Goal: Task Accomplishment & Management: Use online tool/utility

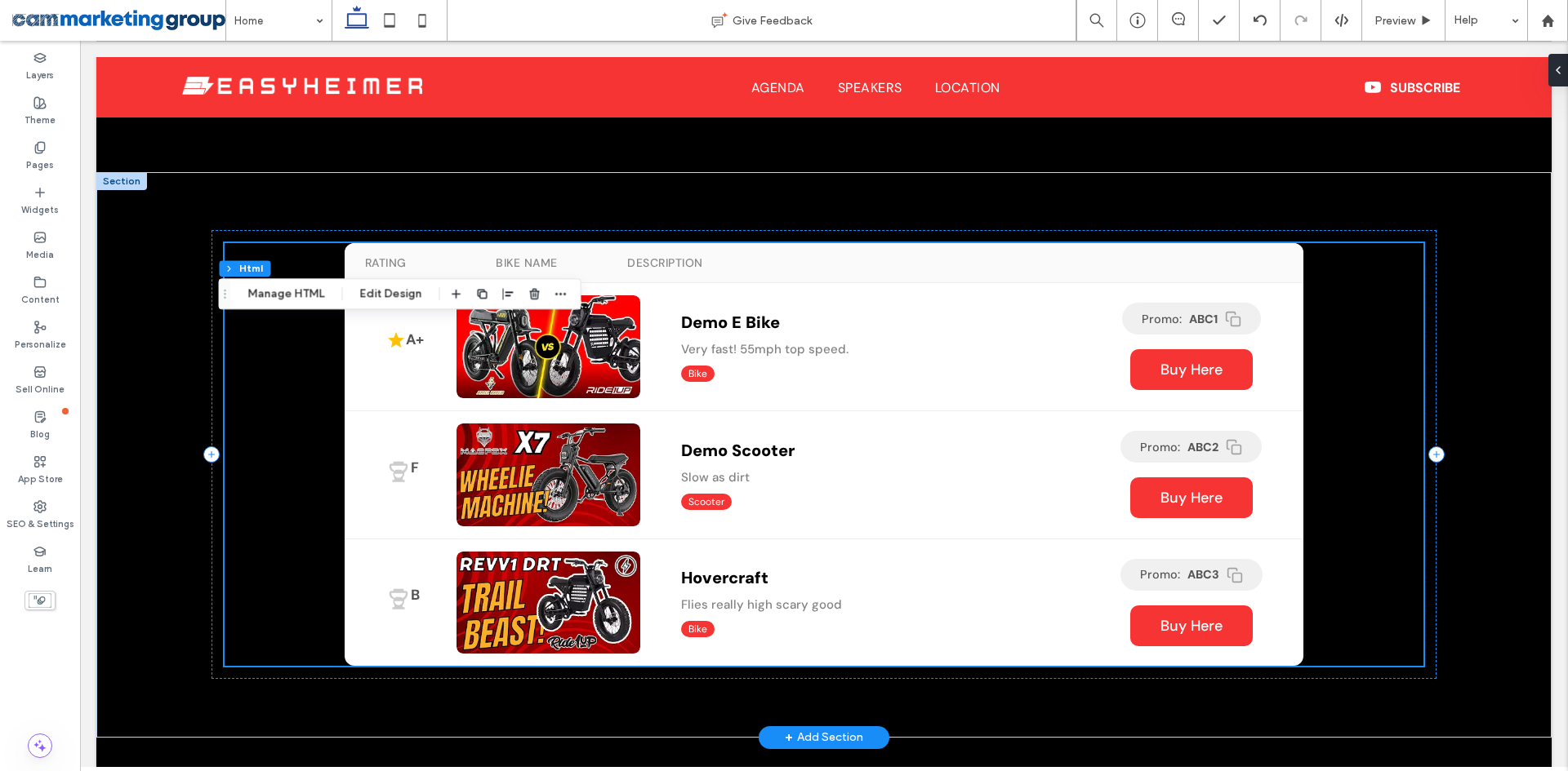
scroll to position [1290, 0]
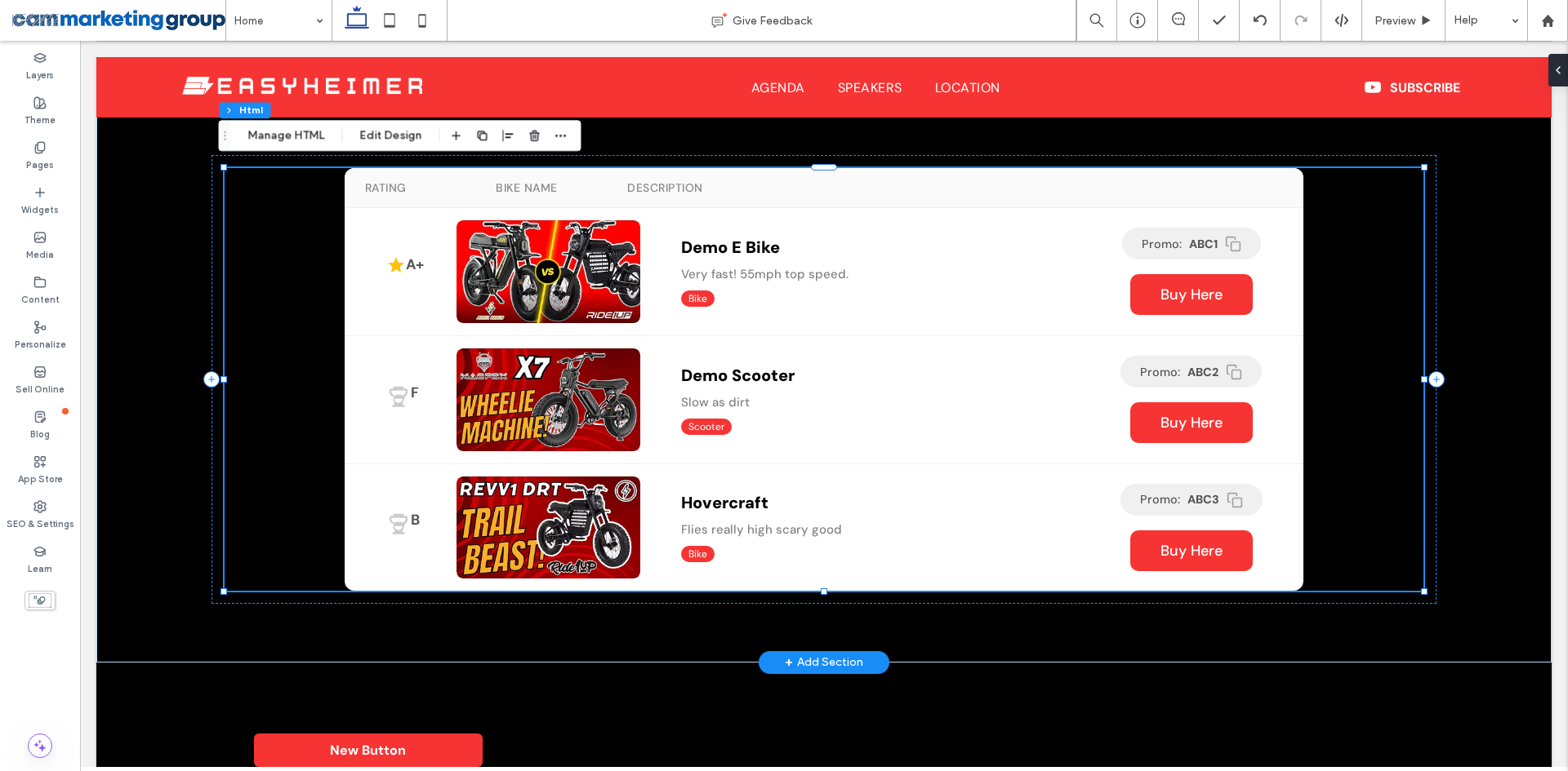
click at [755, 311] on div "A+ Demo E Bike Very fast! 55mph top speed. Bike Promo: ABC1 Buy Here Demo E Bik…" at bounding box center [823, 272] width 959 height 128
click at [382, 128] on button "Edit Design" at bounding box center [391, 136] width 84 height 20
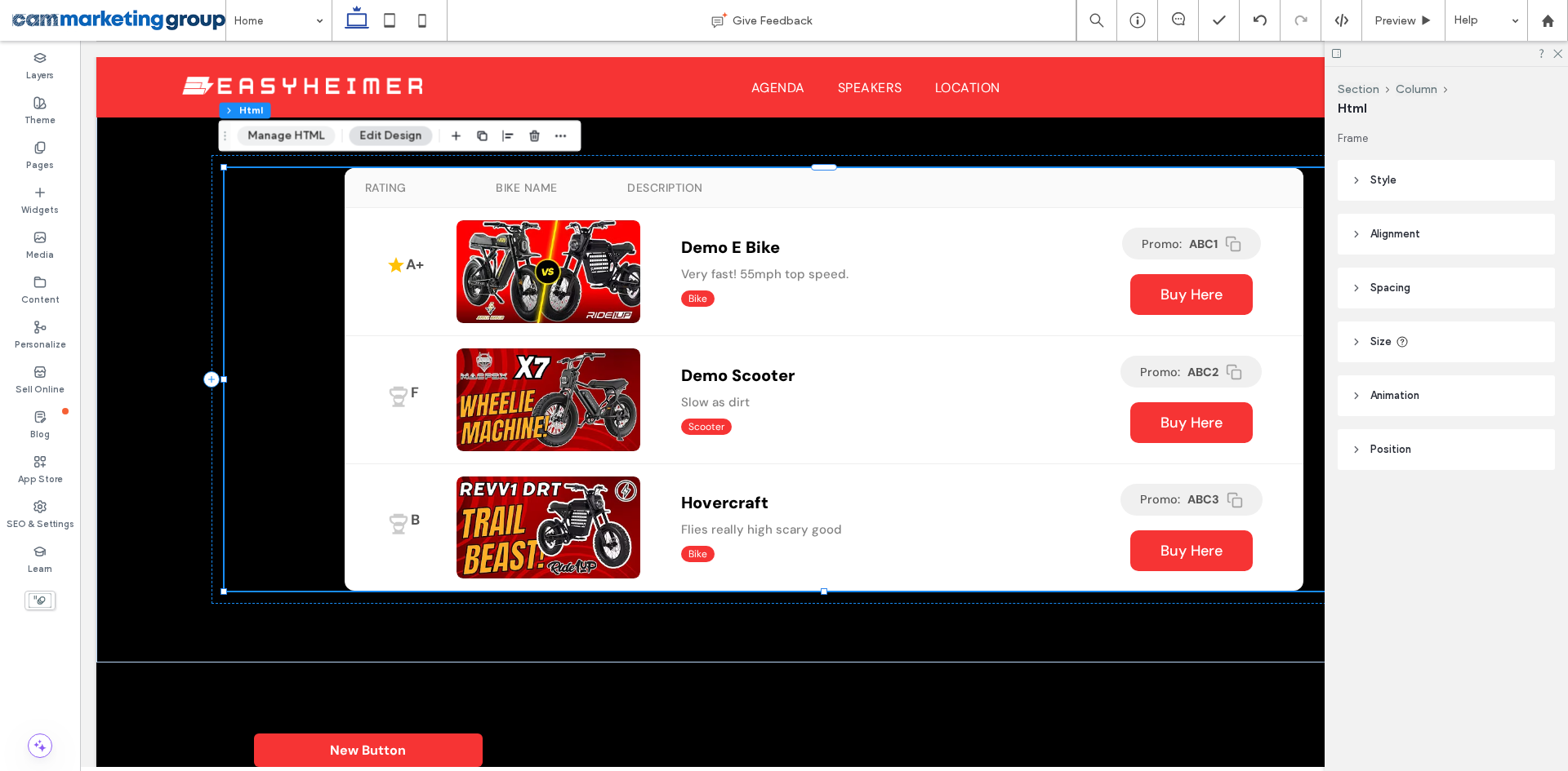
click at [264, 140] on button "Manage HTML" at bounding box center [287, 137] width 98 height 20
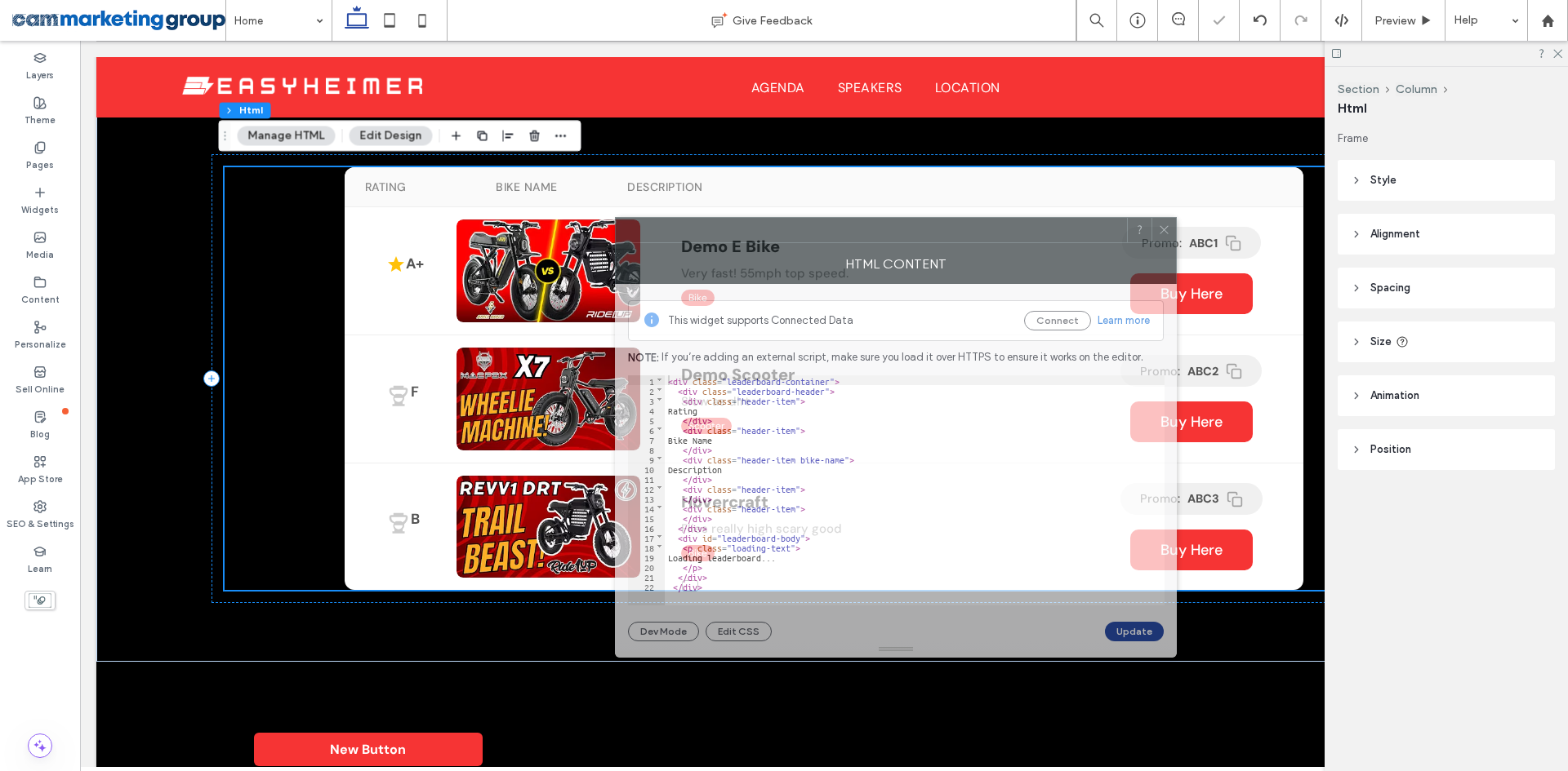
drag, startPoint x: 945, startPoint y: 236, endPoint x: 801, endPoint y: 243, distance: 144.2
click at [801, 243] on div at bounding box center [872, 230] width 512 height 25
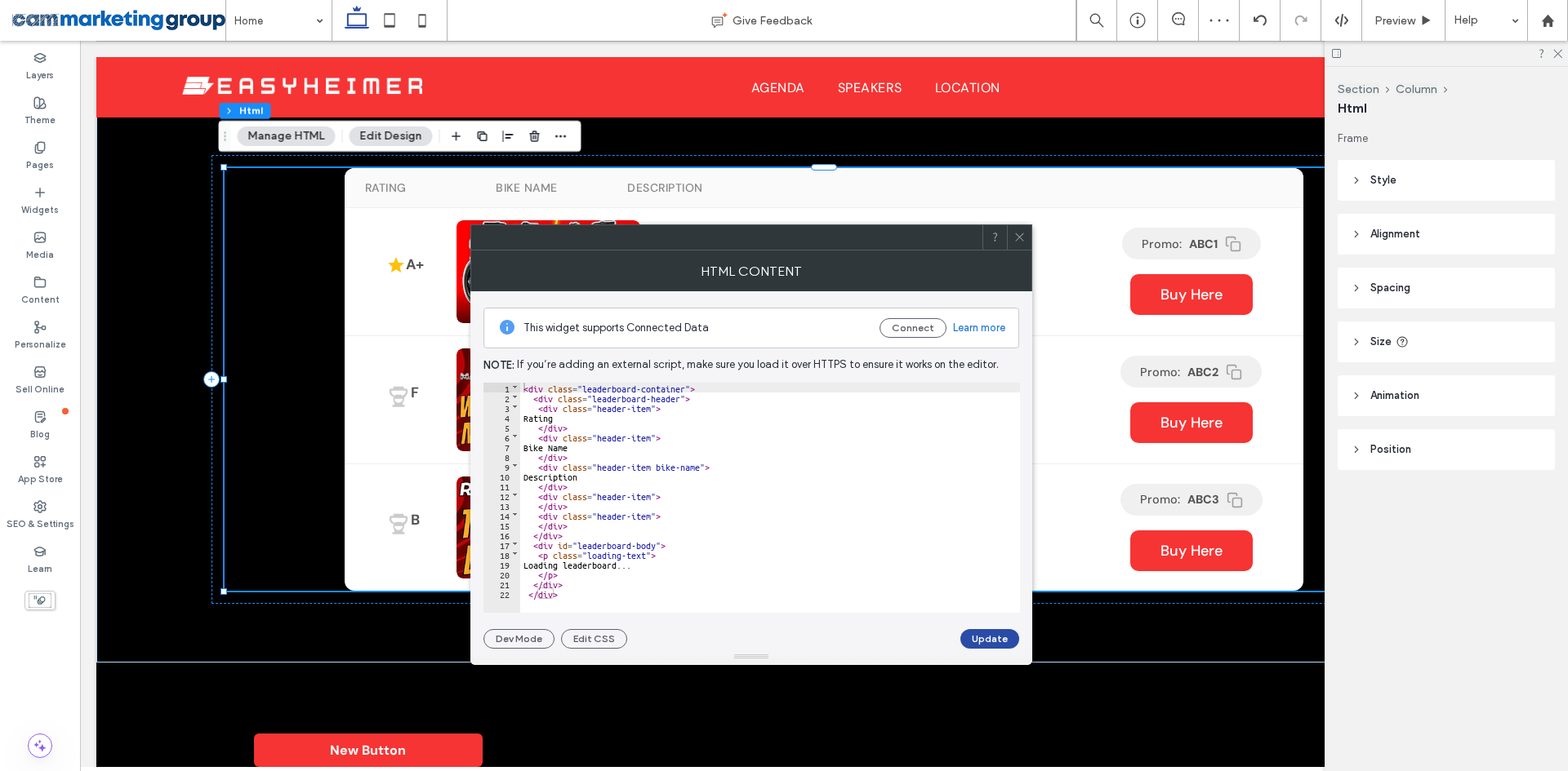
click at [1021, 236] on icon at bounding box center [1019, 237] width 12 height 12
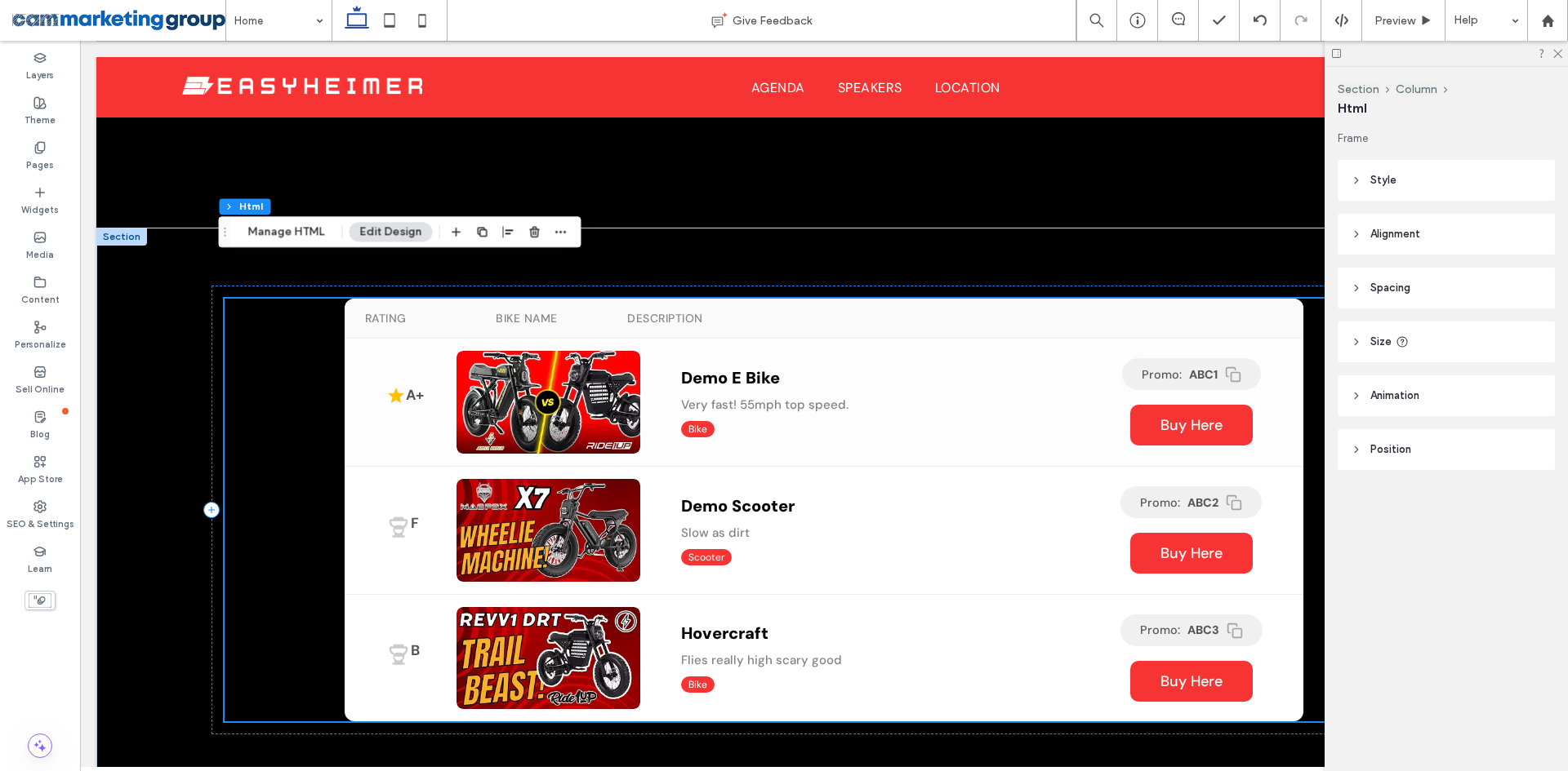
scroll to position [1209, 0]
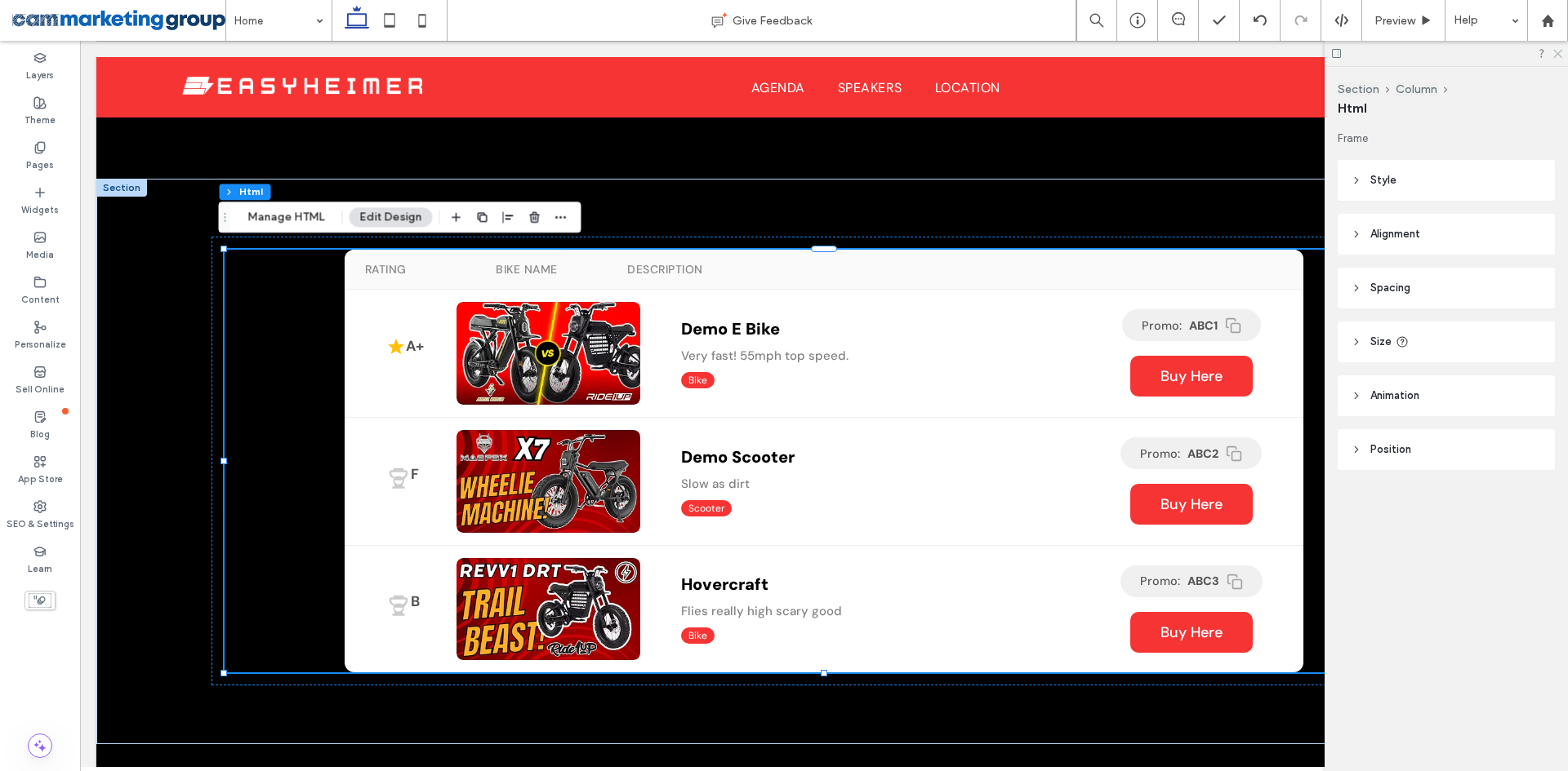
click at [1556, 52] on use at bounding box center [1557, 54] width 9 height 9
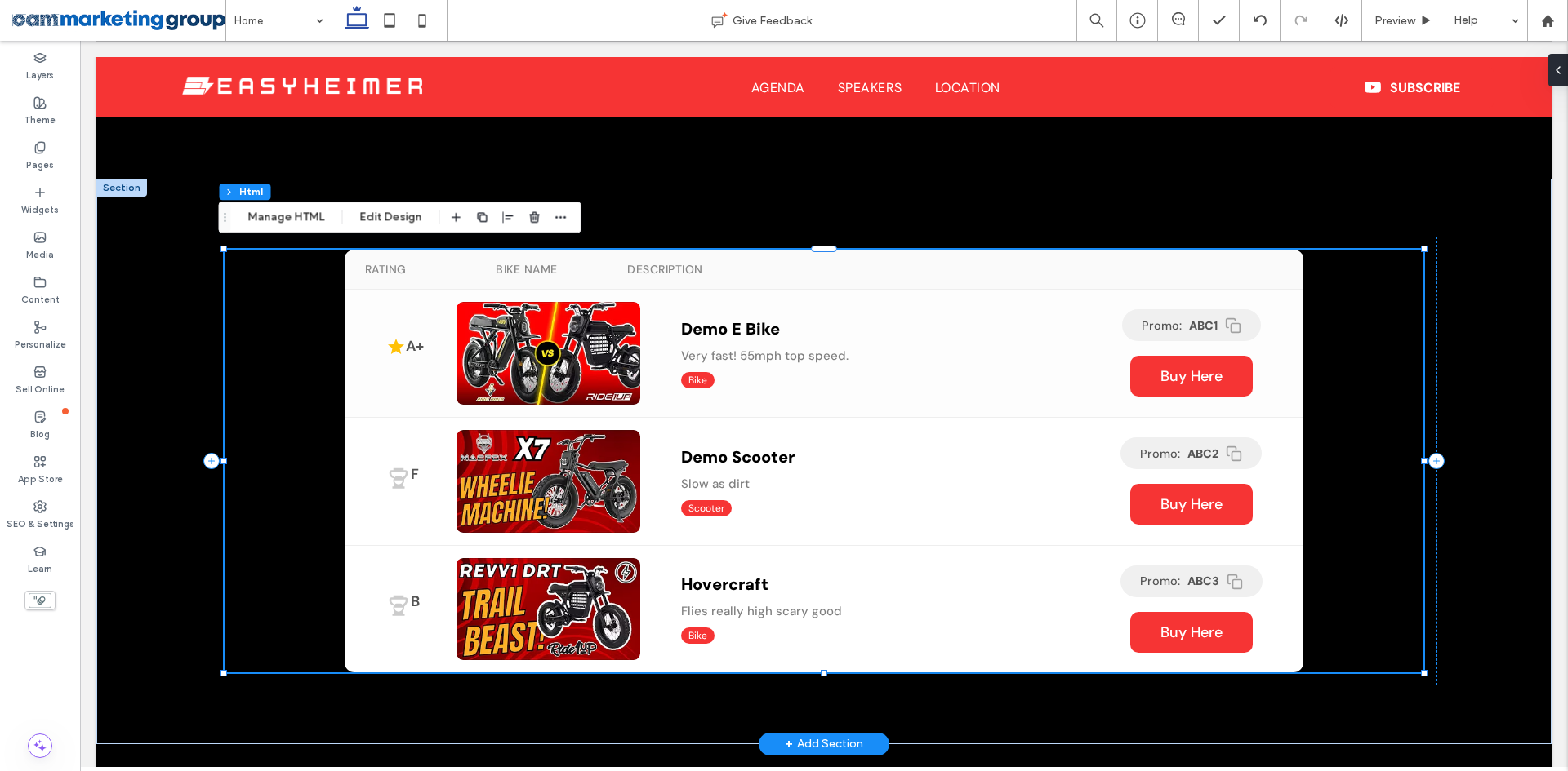
click at [752, 373] on div "Demo E Bike Very fast! 55mph top speed. Bike" at bounding box center [870, 353] width 459 height 87
click at [282, 211] on button "Manage HTML" at bounding box center [287, 217] width 98 height 20
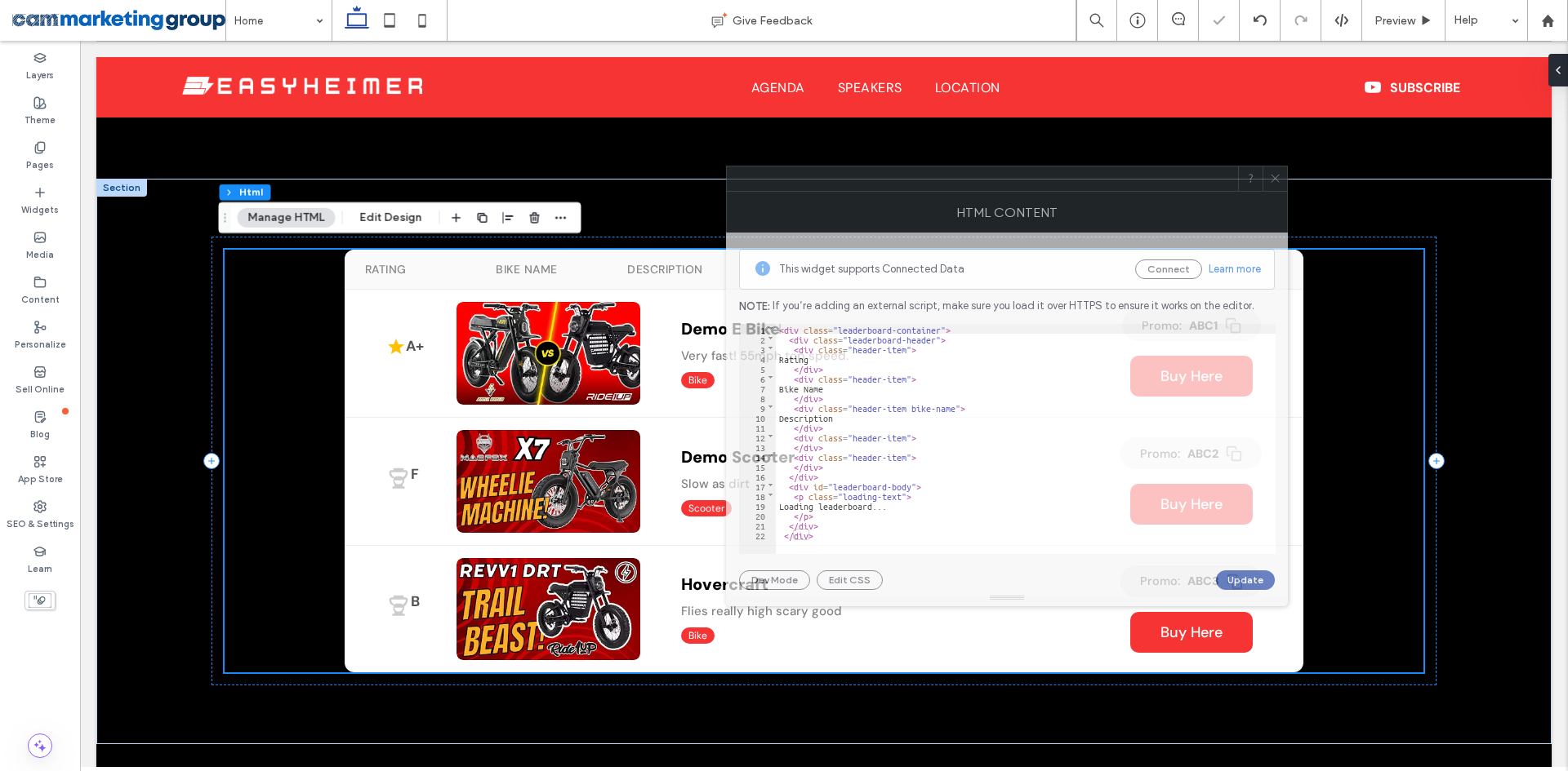
drag, startPoint x: 1153, startPoint y: 197, endPoint x: 864, endPoint y: 181, distance: 289.4
click at [864, 166] on div at bounding box center [983, 178] width 512 height 25
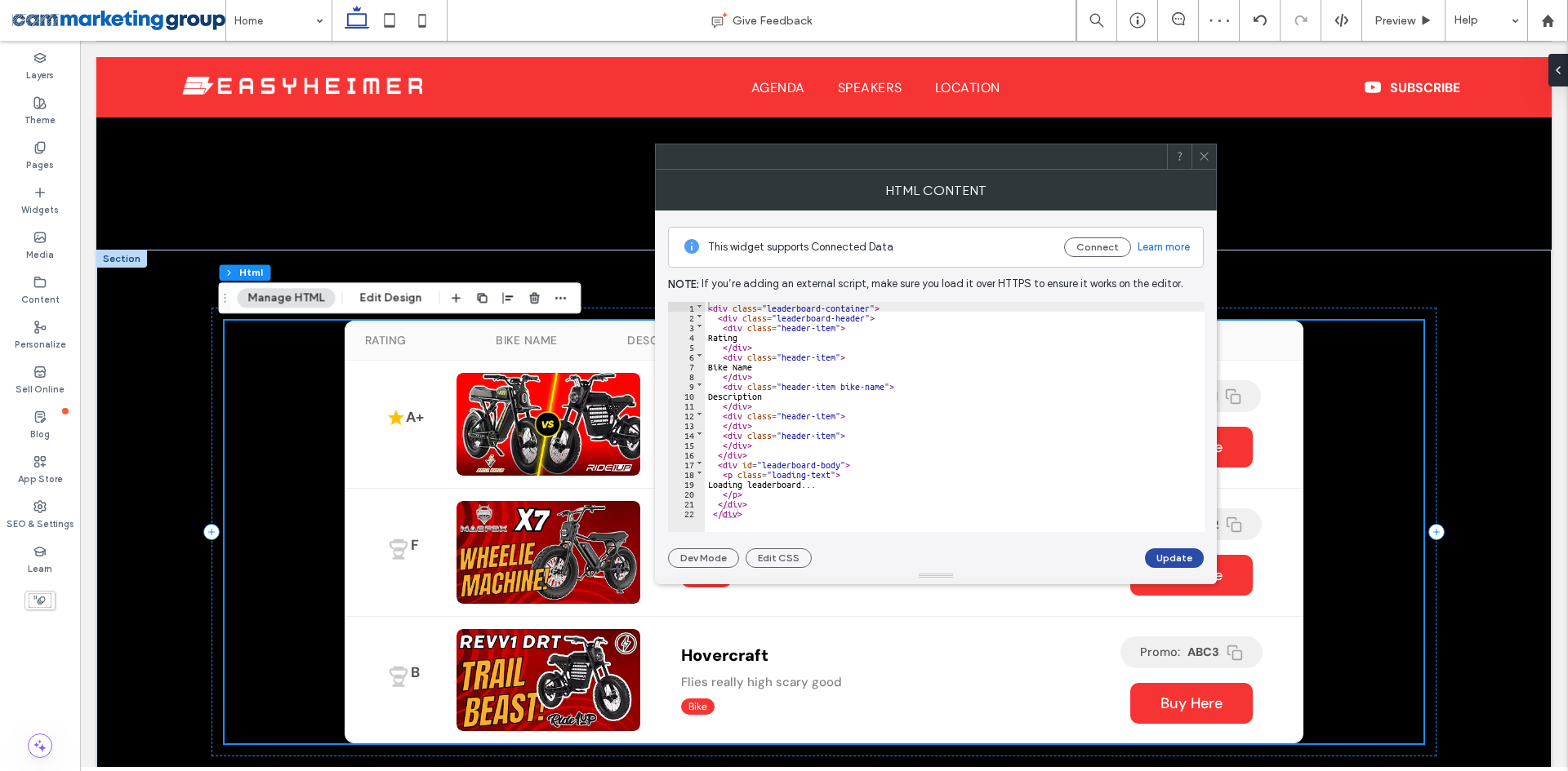
scroll to position [1127, 0]
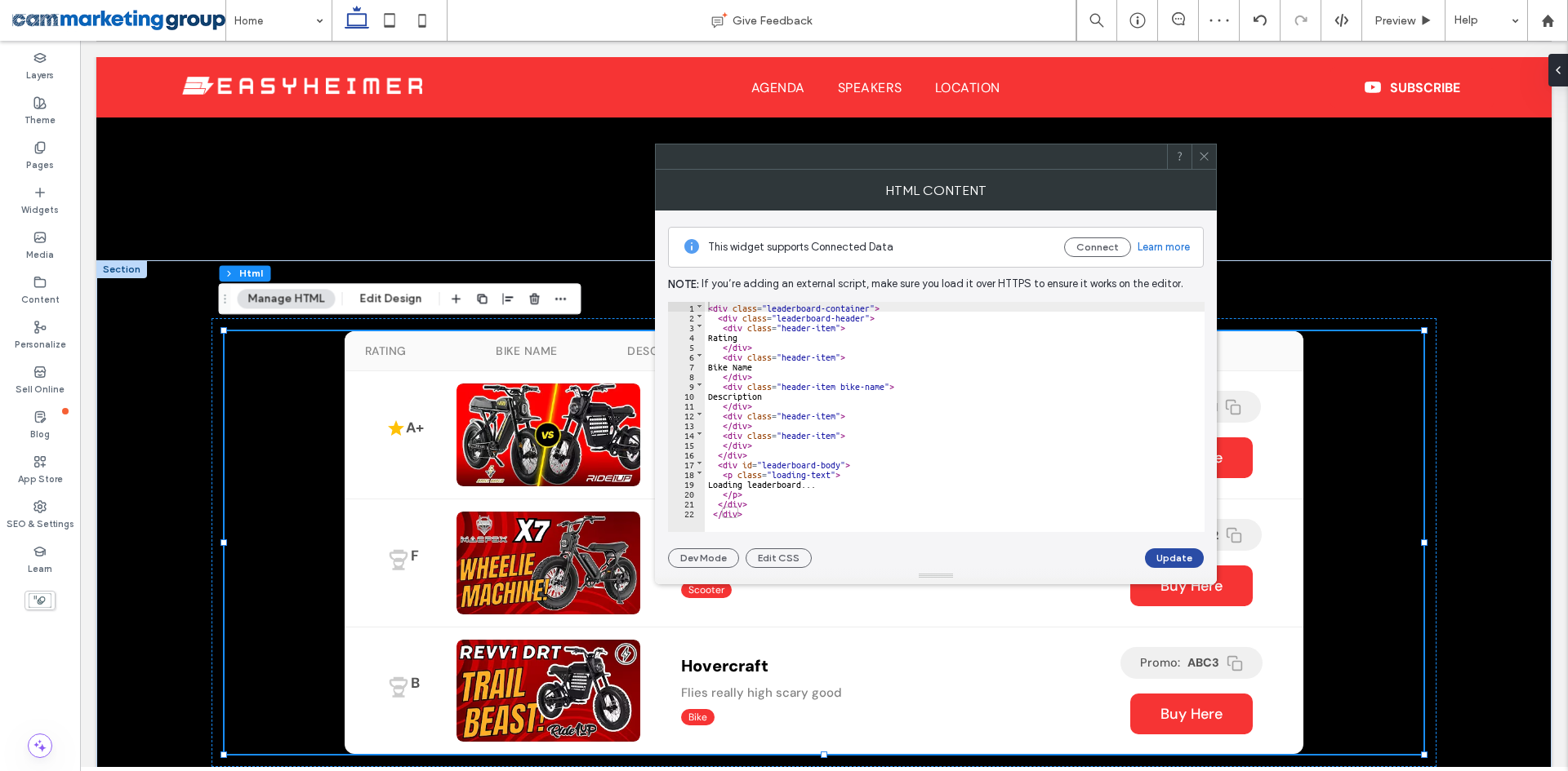
click at [926, 384] on div "< div class = "leaderboard-container" > < div class = "leaderboard-header" > < …" at bounding box center [954, 427] width 500 height 250
click at [791, 493] on div "< div class = "leaderboard-container" > < div class = "leaderboard-header" > < …" at bounding box center [954, 427] width 500 height 250
click at [815, 483] on div "< div class = "leaderboard-container" > < div class = "leaderboard-header" > < …" at bounding box center [954, 427] width 500 height 250
click at [866, 423] on div "< div class = "leaderboard-container" > < div class = "leaderboard-header" > < …" at bounding box center [954, 427] width 500 height 250
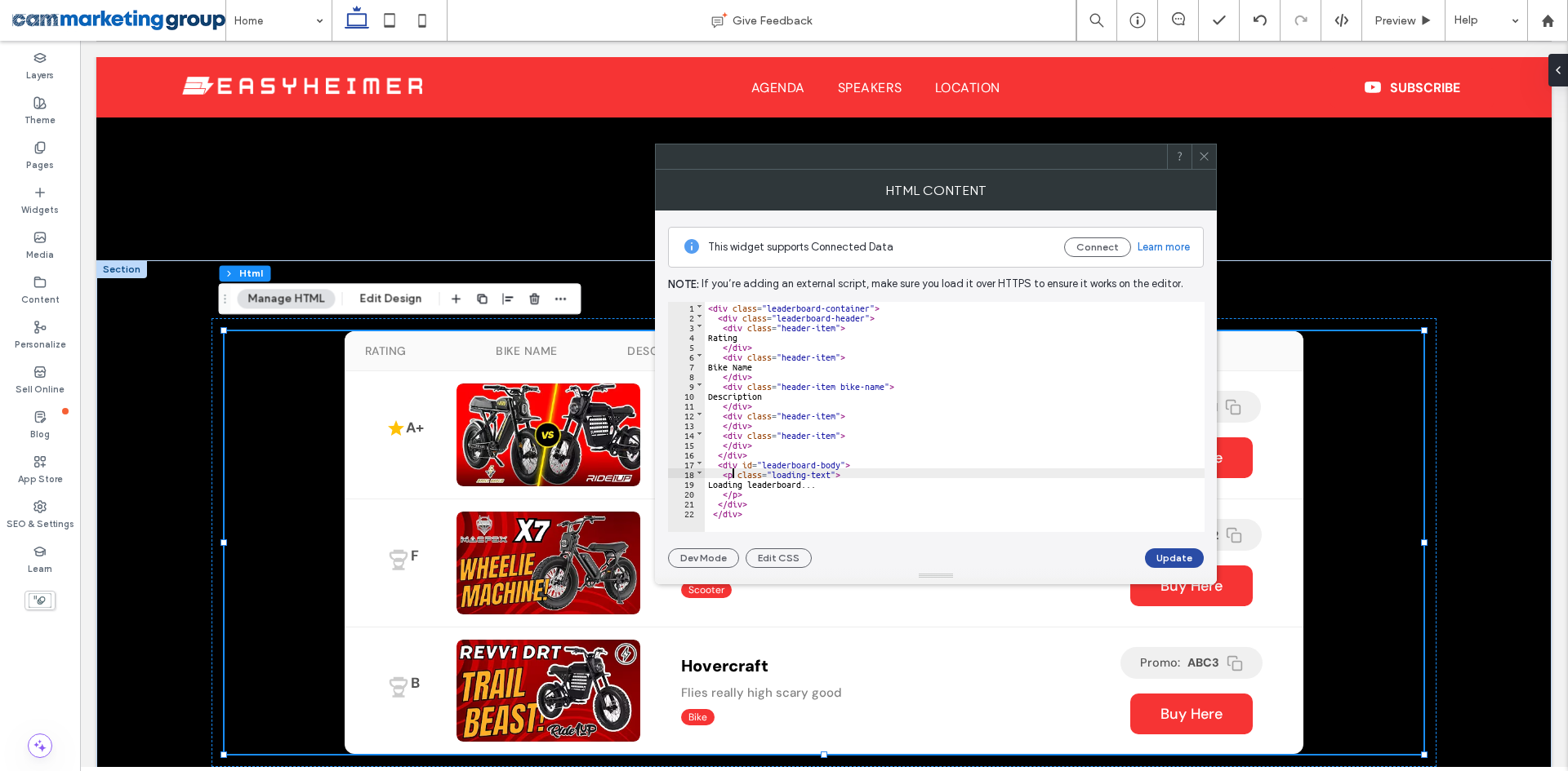
click at [731, 475] on div "< div class = "leaderboard-container" > < div class = "leaderboard-header" > < …" at bounding box center [954, 427] width 500 height 250
click at [803, 475] on div "< div class = "leaderboard-container" > < div class = "leaderboard-header" > < …" at bounding box center [954, 427] width 500 height 250
click at [865, 474] on div "< div class = "leaderboard-container" > < div class = "leaderboard-header" > < …" at bounding box center [954, 427] width 500 height 250
click at [766, 478] on div "< div class = "leaderboard-container" > < div class = "leaderboard-header" > < …" at bounding box center [954, 427] width 500 height 250
click at [825, 473] on div "< div class = "leaderboard-container" > < div class = "leaderboard-header" > < …" at bounding box center [954, 427] width 500 height 250
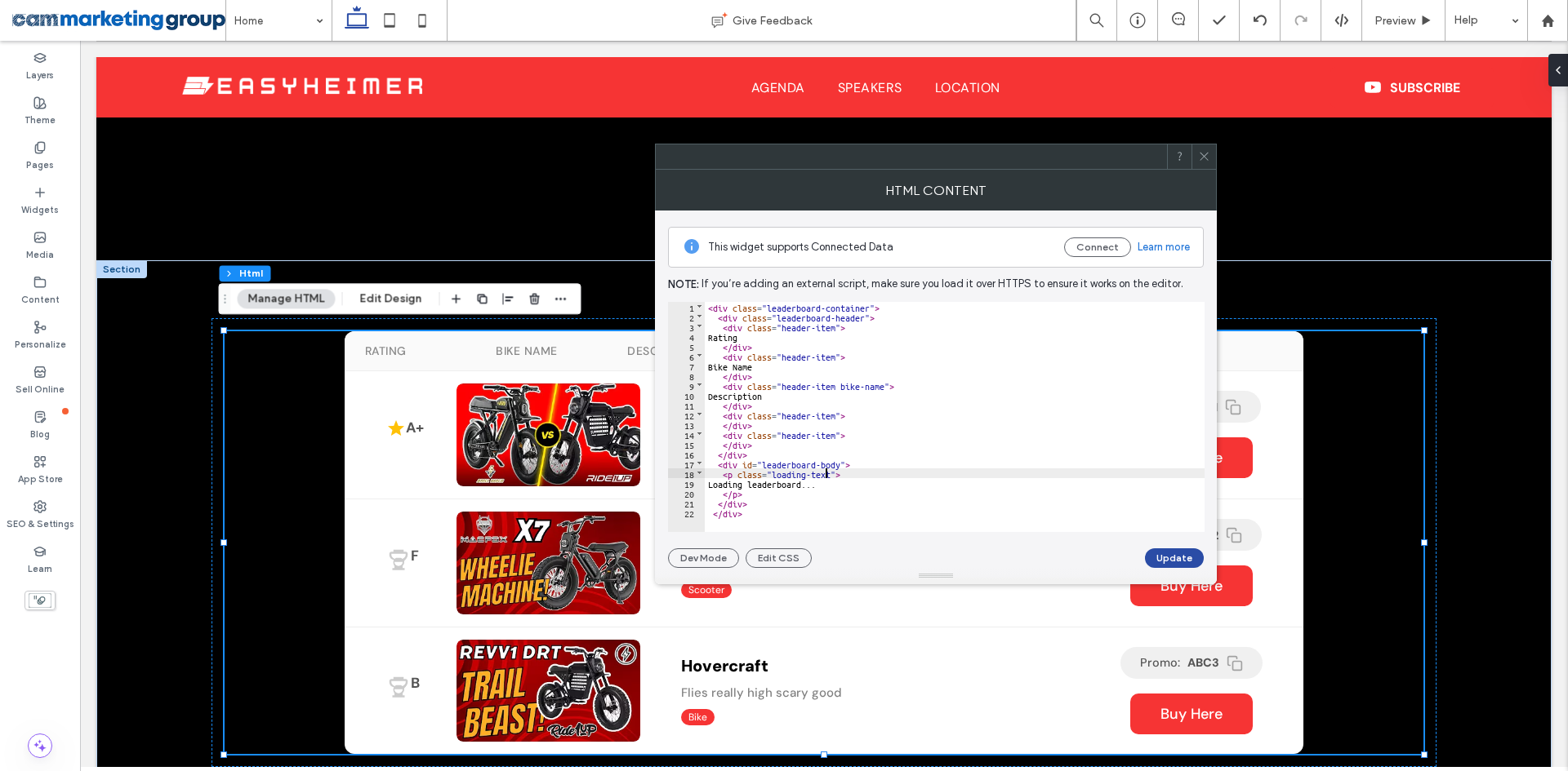
click at [845, 469] on div "< div class = "leaderboard-container" > < div class = "leaderboard-header" > < …" at bounding box center [954, 427] width 500 height 250
click at [852, 462] on div "< div class = "leaderboard-container" > < div class = "leaderboard-header" > < …" at bounding box center [954, 427] width 500 height 250
click at [729, 464] on div "< div class = "leaderboard-container" > < div class = "leaderboard-header" > < …" at bounding box center [954, 427] width 500 height 250
click at [748, 499] on div "< div class = "leaderboard-container" > < div class = "leaderboard-header" > < …" at bounding box center [954, 427] width 500 height 250
click at [766, 512] on div "< div class = "leaderboard-container" > < div class = "leaderboard-header" > < …" at bounding box center [954, 427] width 500 height 250
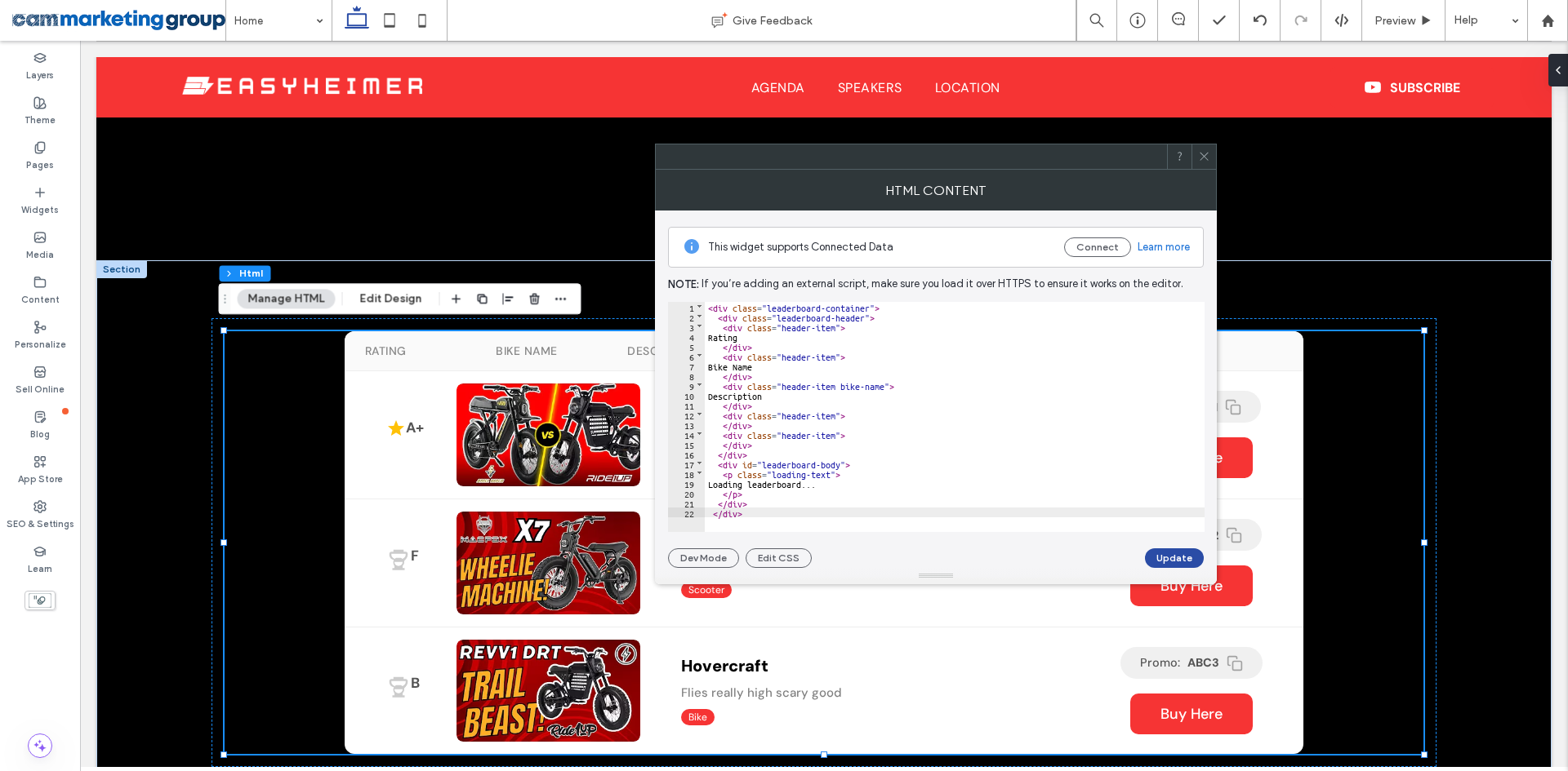
click at [804, 476] on div "< div class = "leaderboard-container" > < div class = "leaderboard-header" > < …" at bounding box center [954, 427] width 500 height 250
click at [806, 489] on div "< div class = "leaderboard-container" > < div class = "leaderboard-header" > < …" at bounding box center [954, 427] width 500 height 250
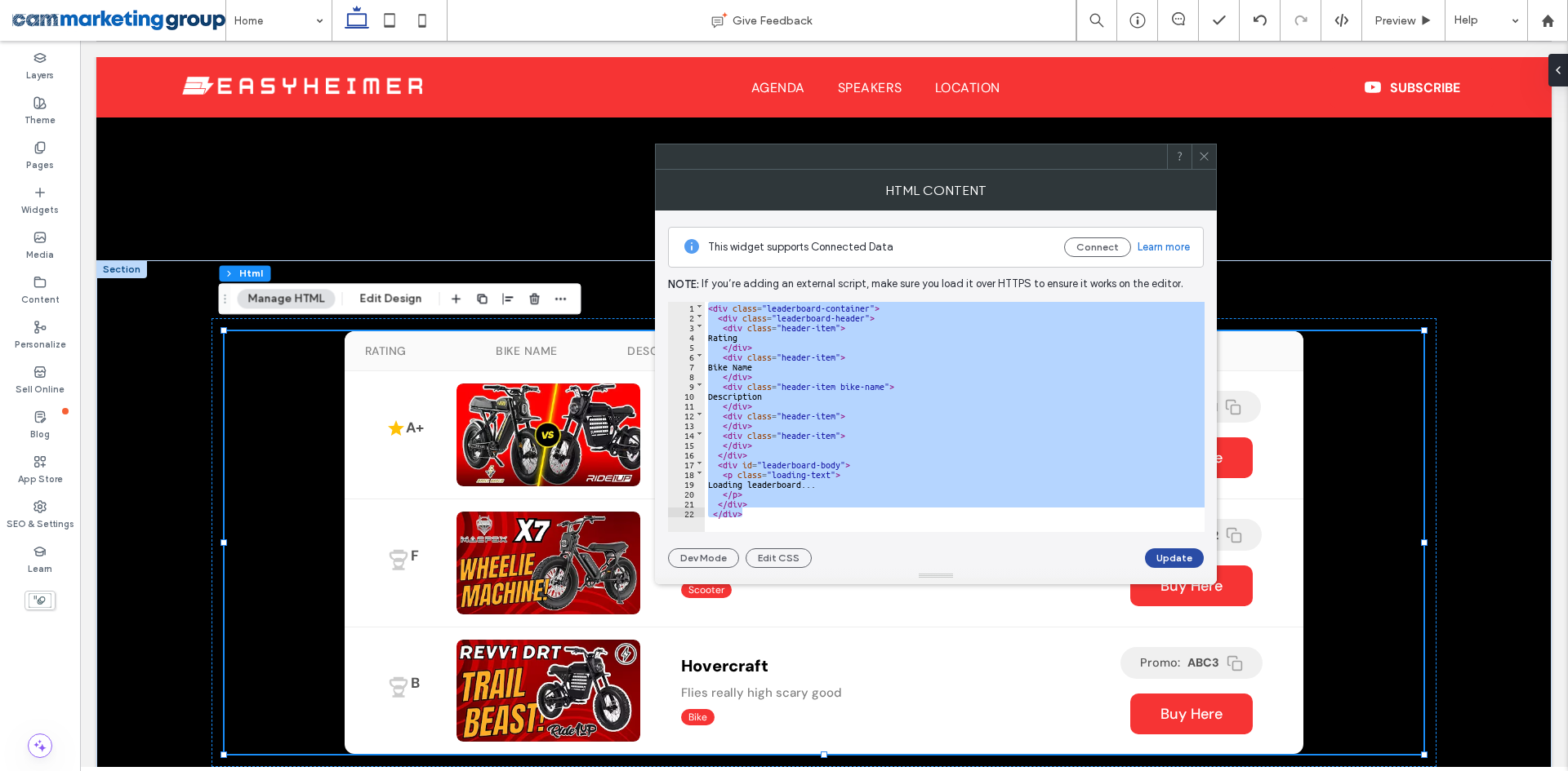
click at [1206, 152] on icon at bounding box center [1204, 156] width 12 height 12
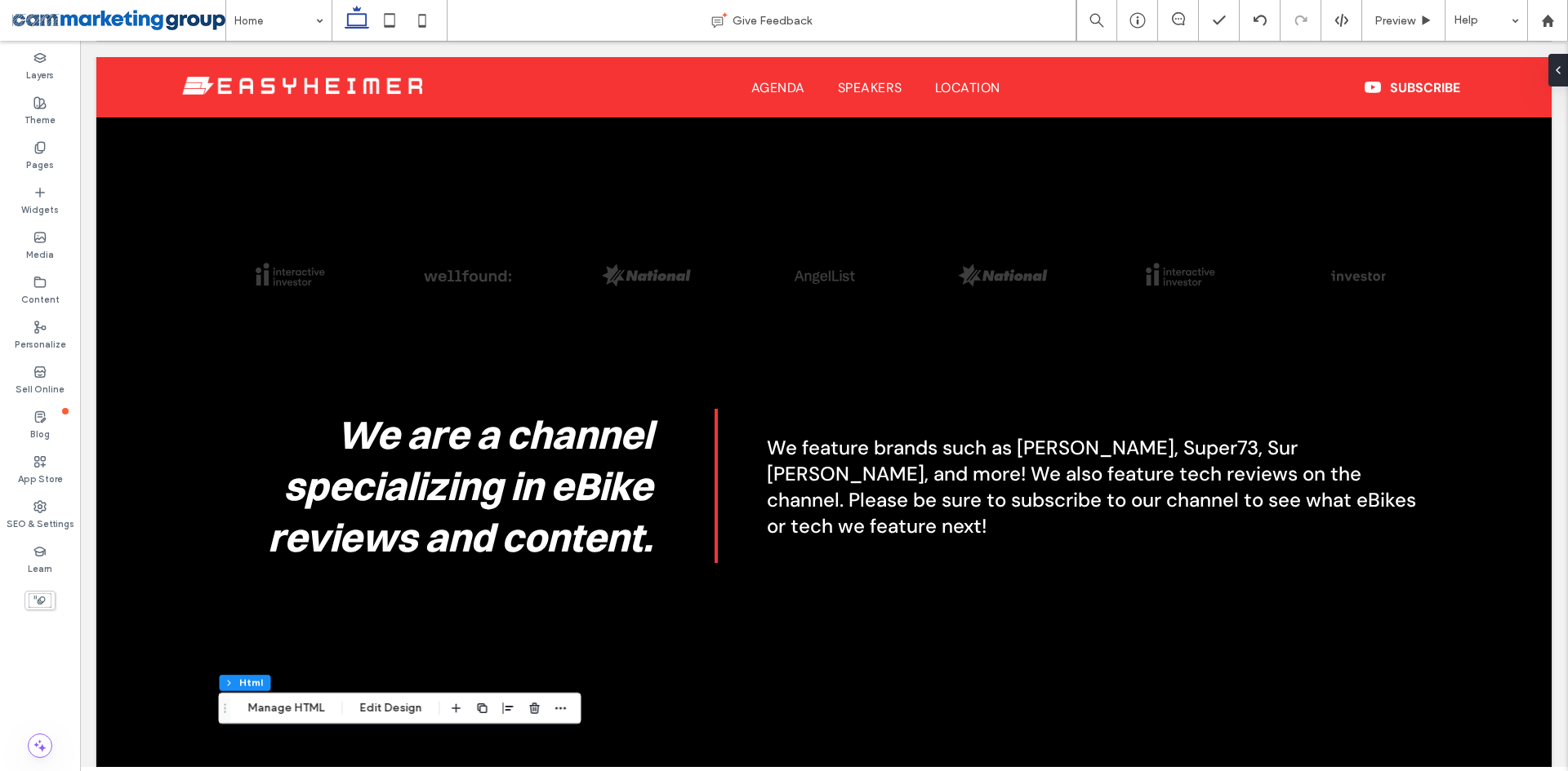
scroll to position [555, 0]
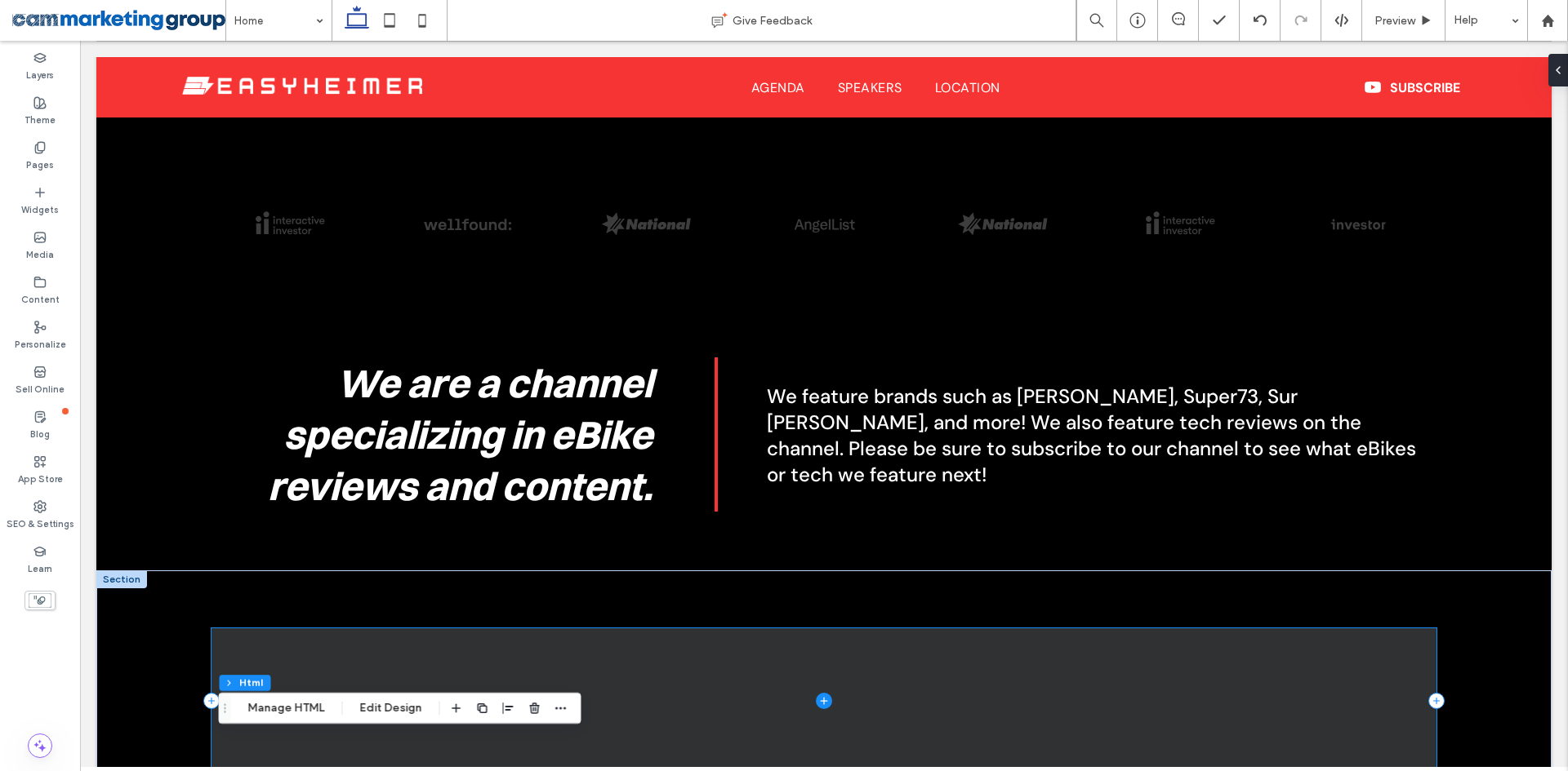
click at [728, 663] on span at bounding box center [823, 700] width 1225 height 145
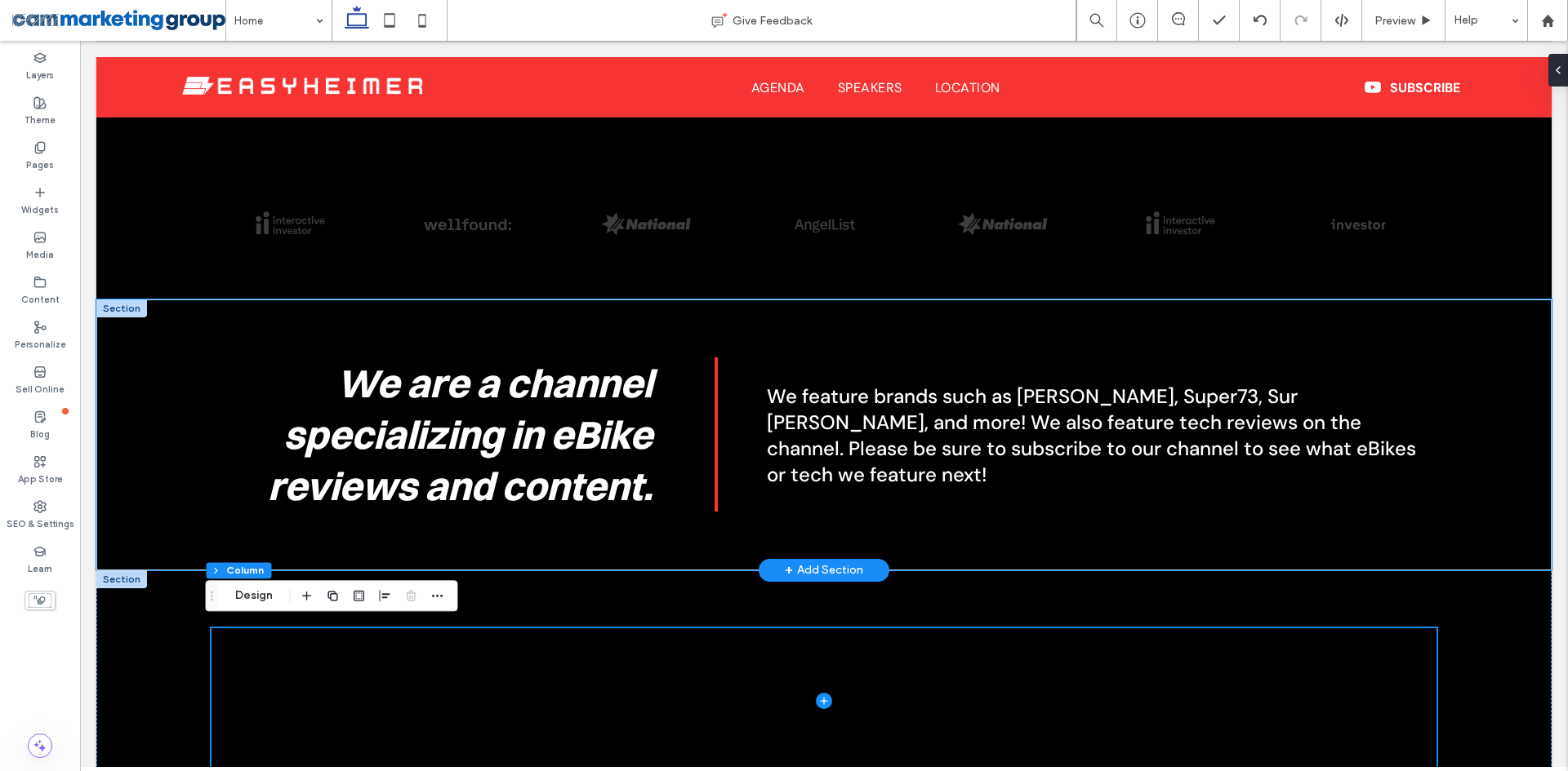
click at [189, 482] on div "We are a channel specializing in eBike reviews and content. We feature brands s…" at bounding box center [823, 436] width 1455 height 271
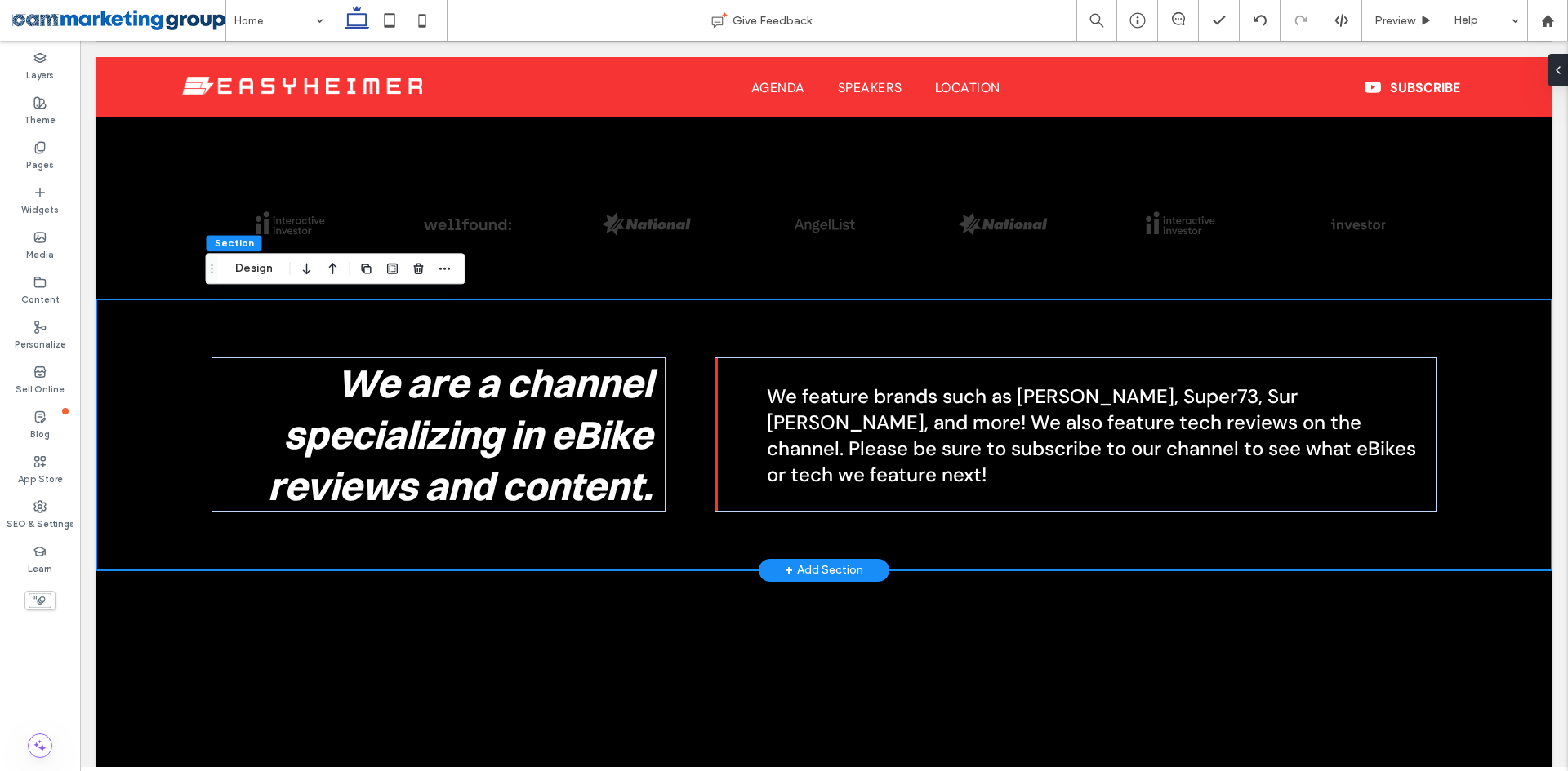
click at [879, 331] on div "We are a channel specializing in eBike reviews and content. We feature brands s…" at bounding box center [823, 436] width 1225 height 271
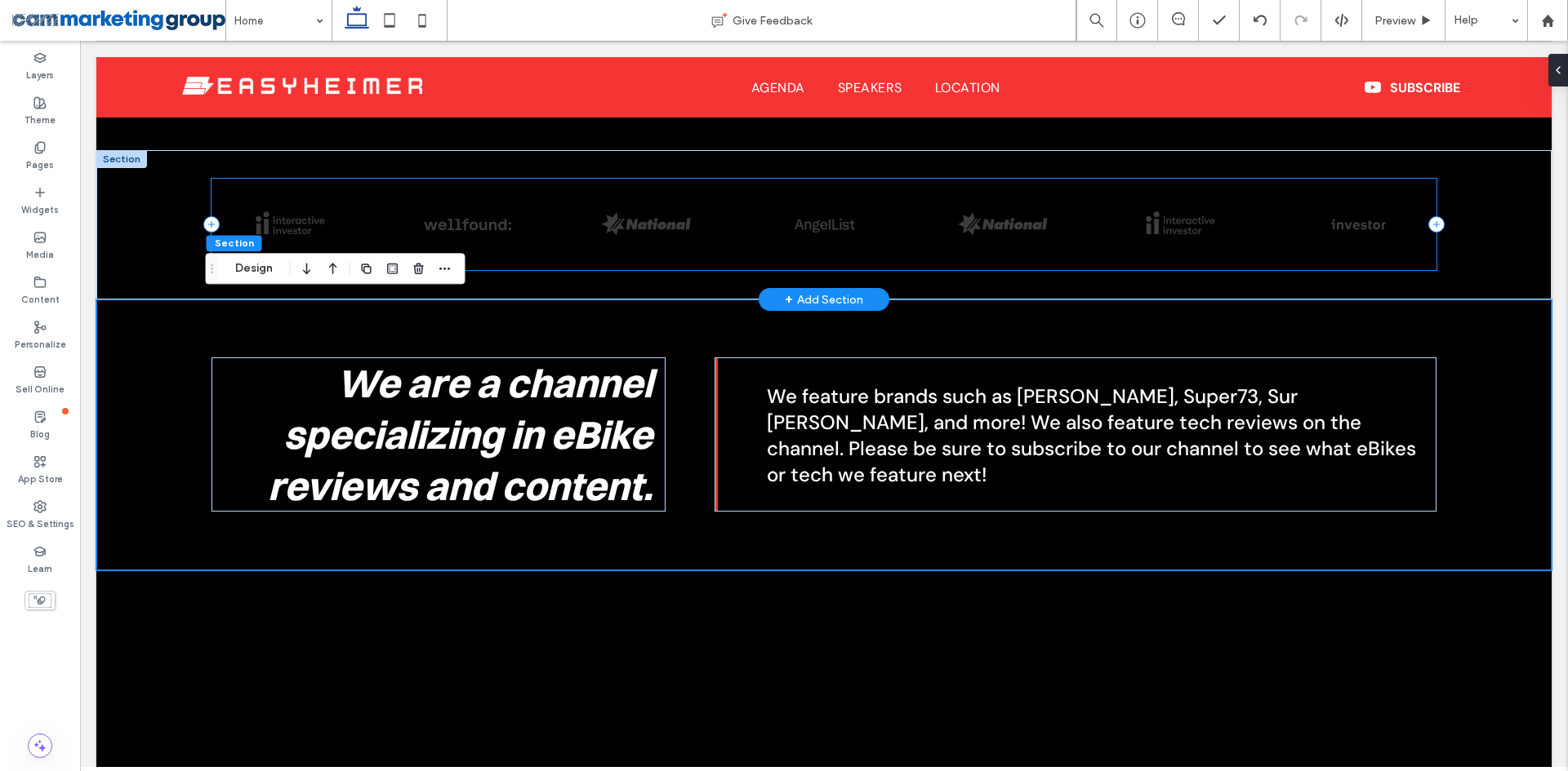
click at [918, 228] on div at bounding box center [823, 224] width 1225 height 91
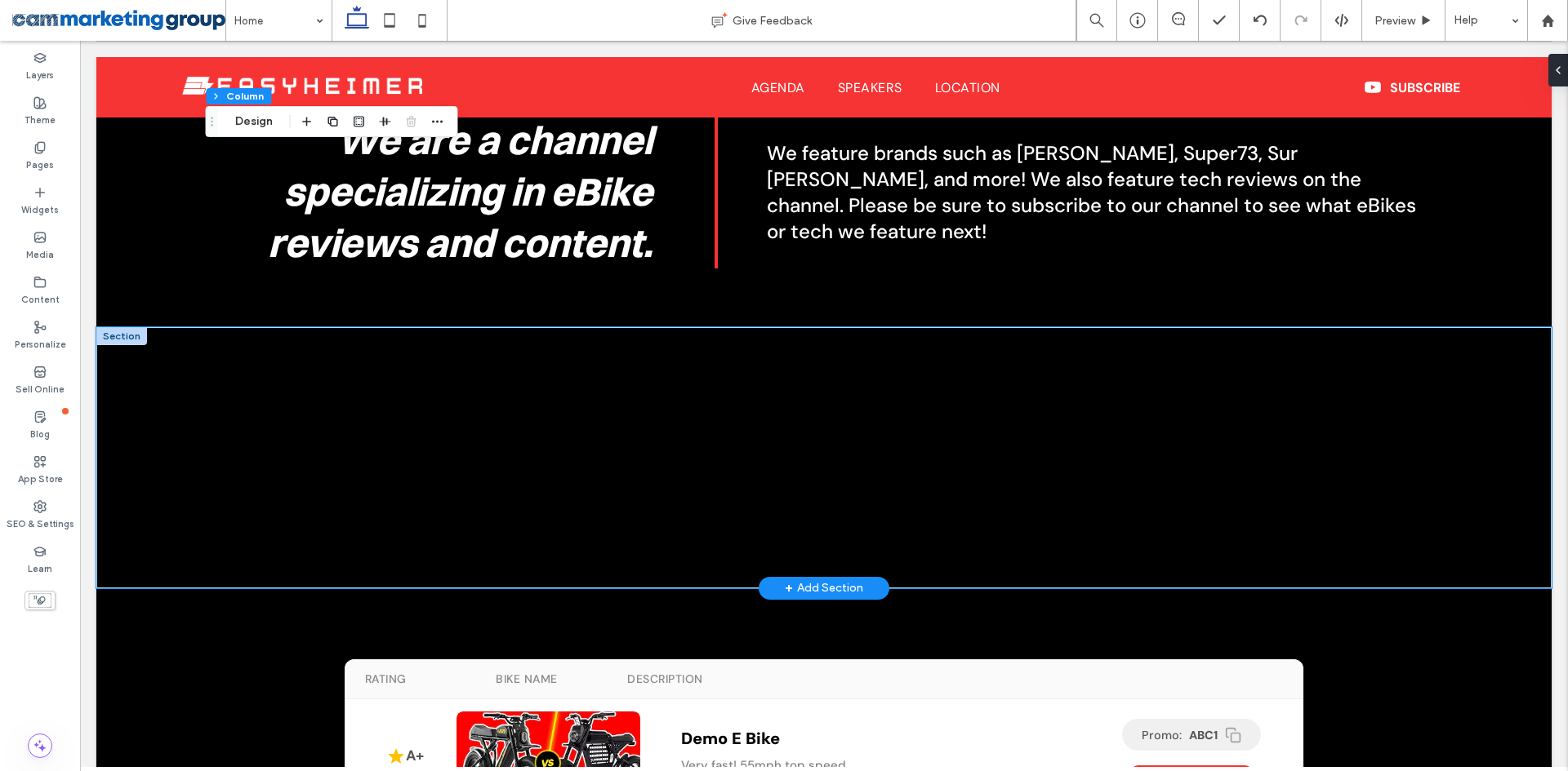
scroll to position [801, 0]
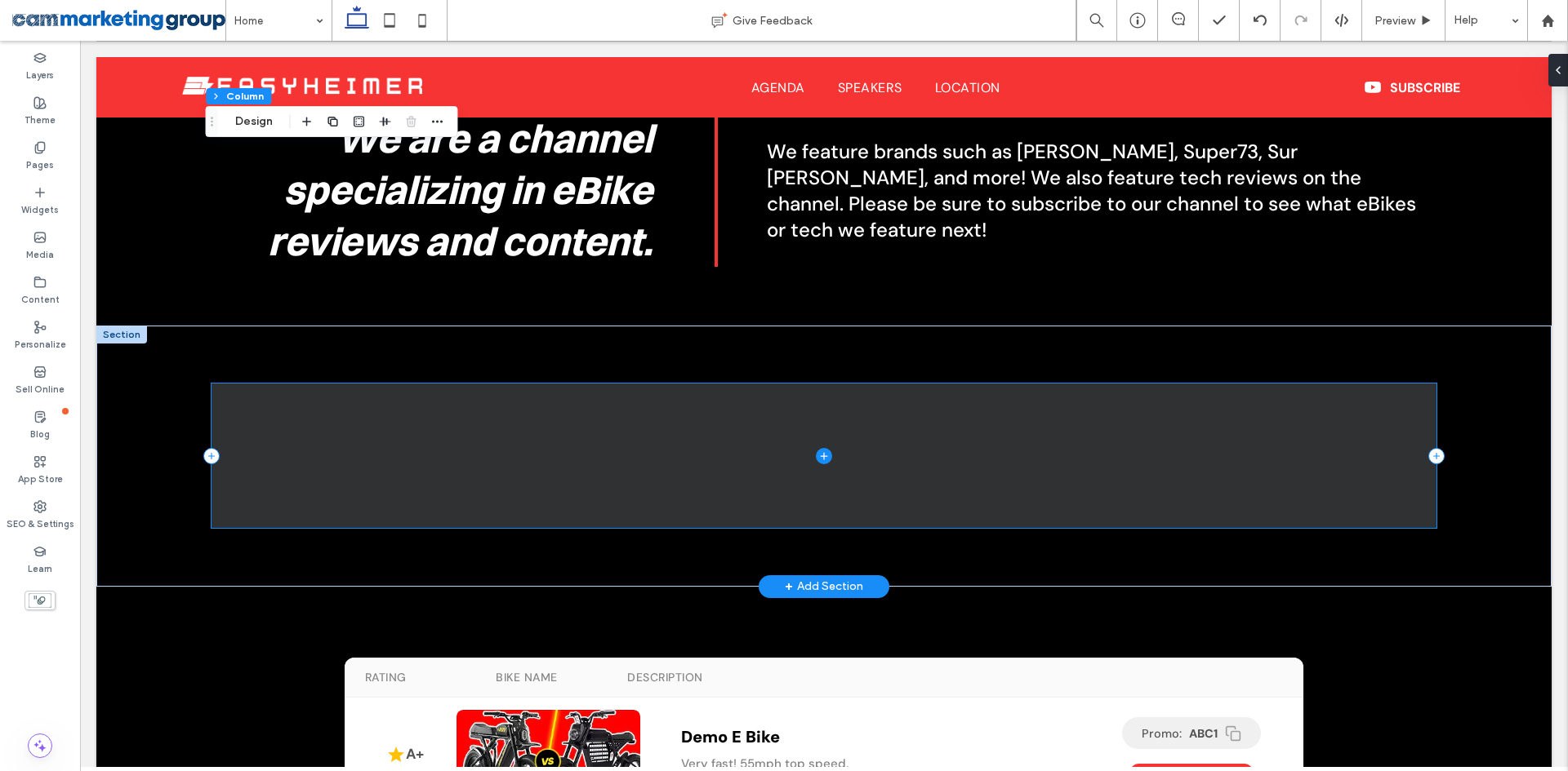
click at [643, 420] on span at bounding box center [823, 455] width 1225 height 145
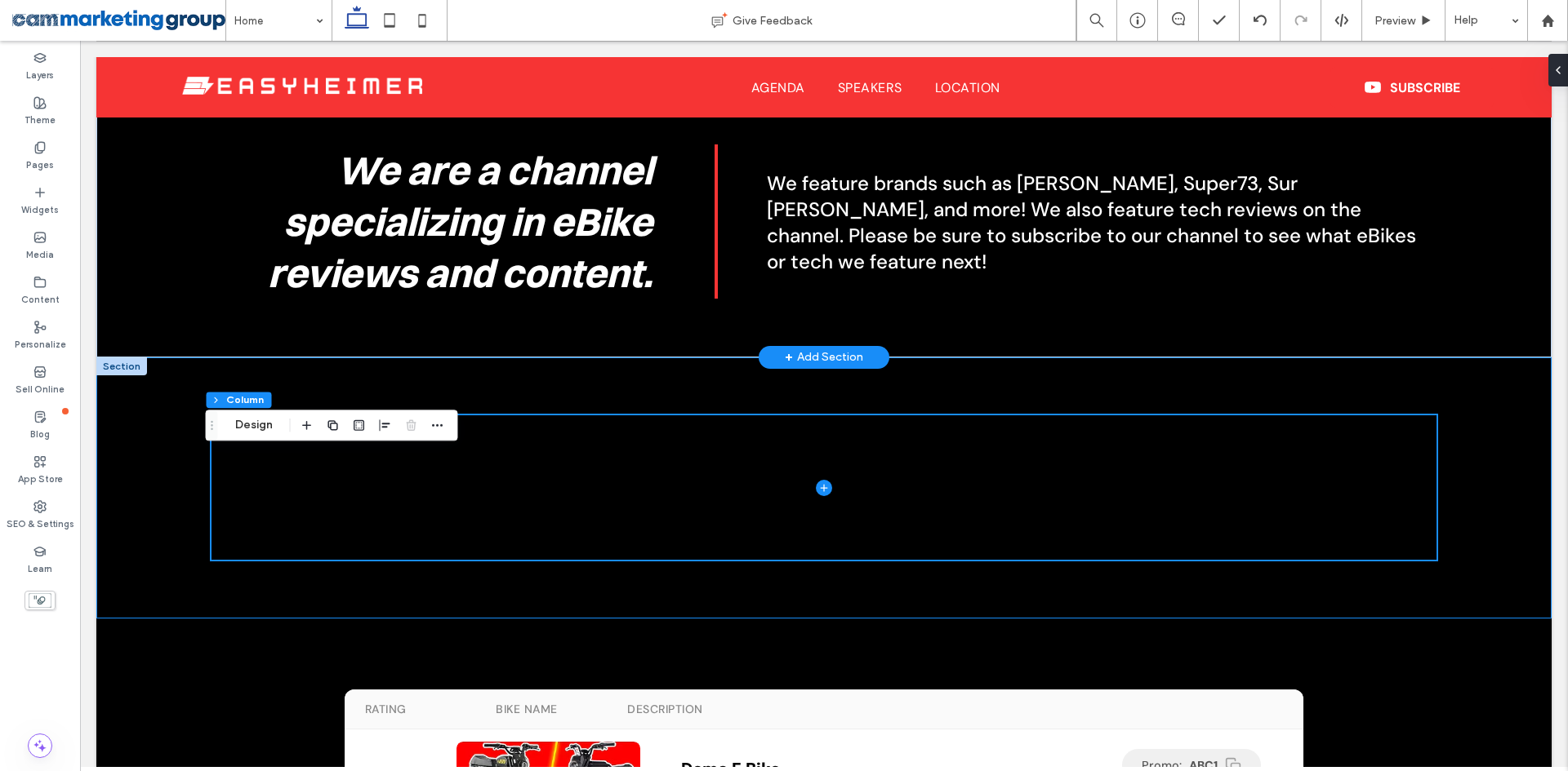
scroll to position [719, 0]
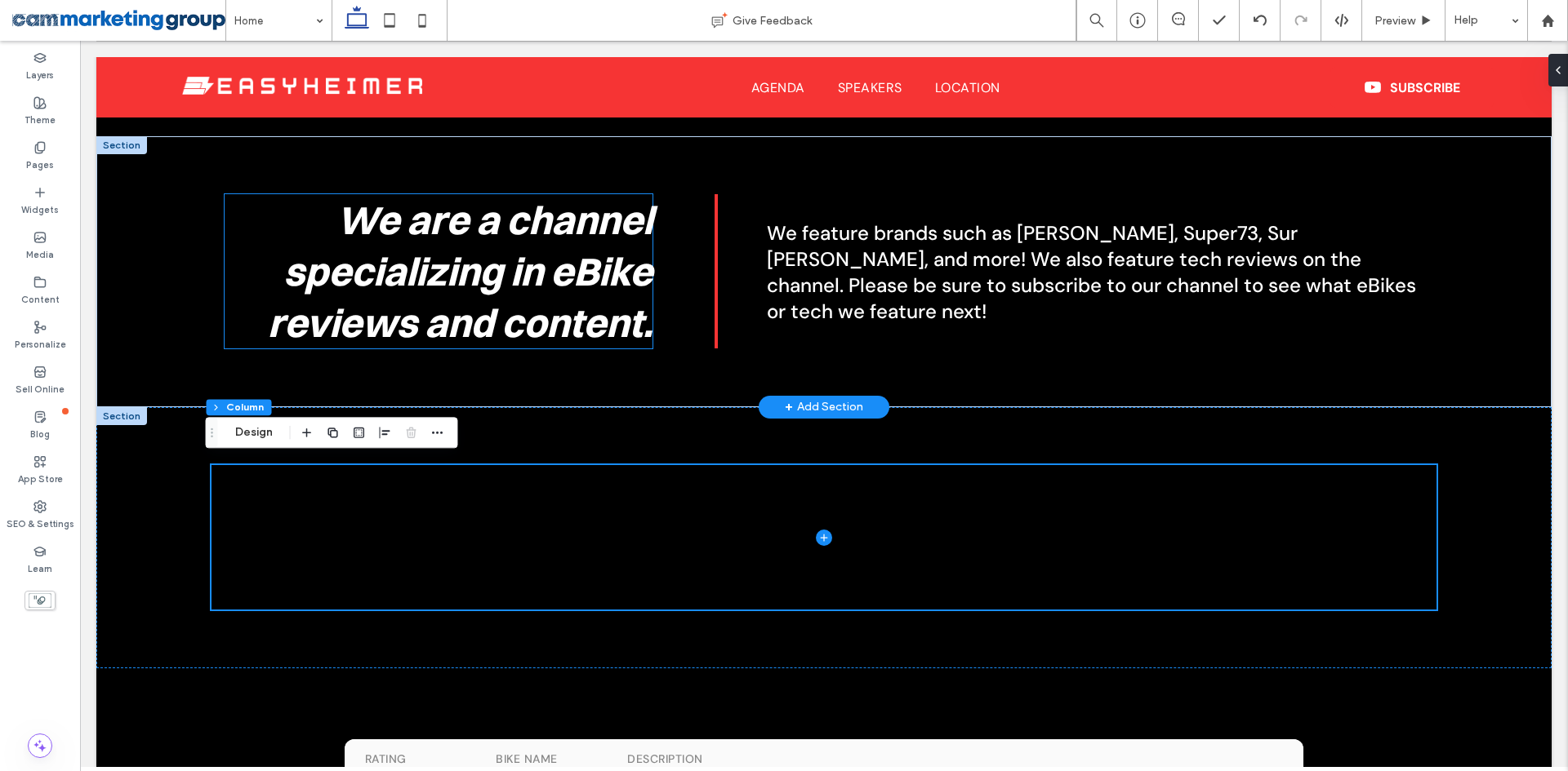
click at [594, 283] on span "We are a channel specializing in eBike reviews and content." at bounding box center [459, 271] width 385 height 151
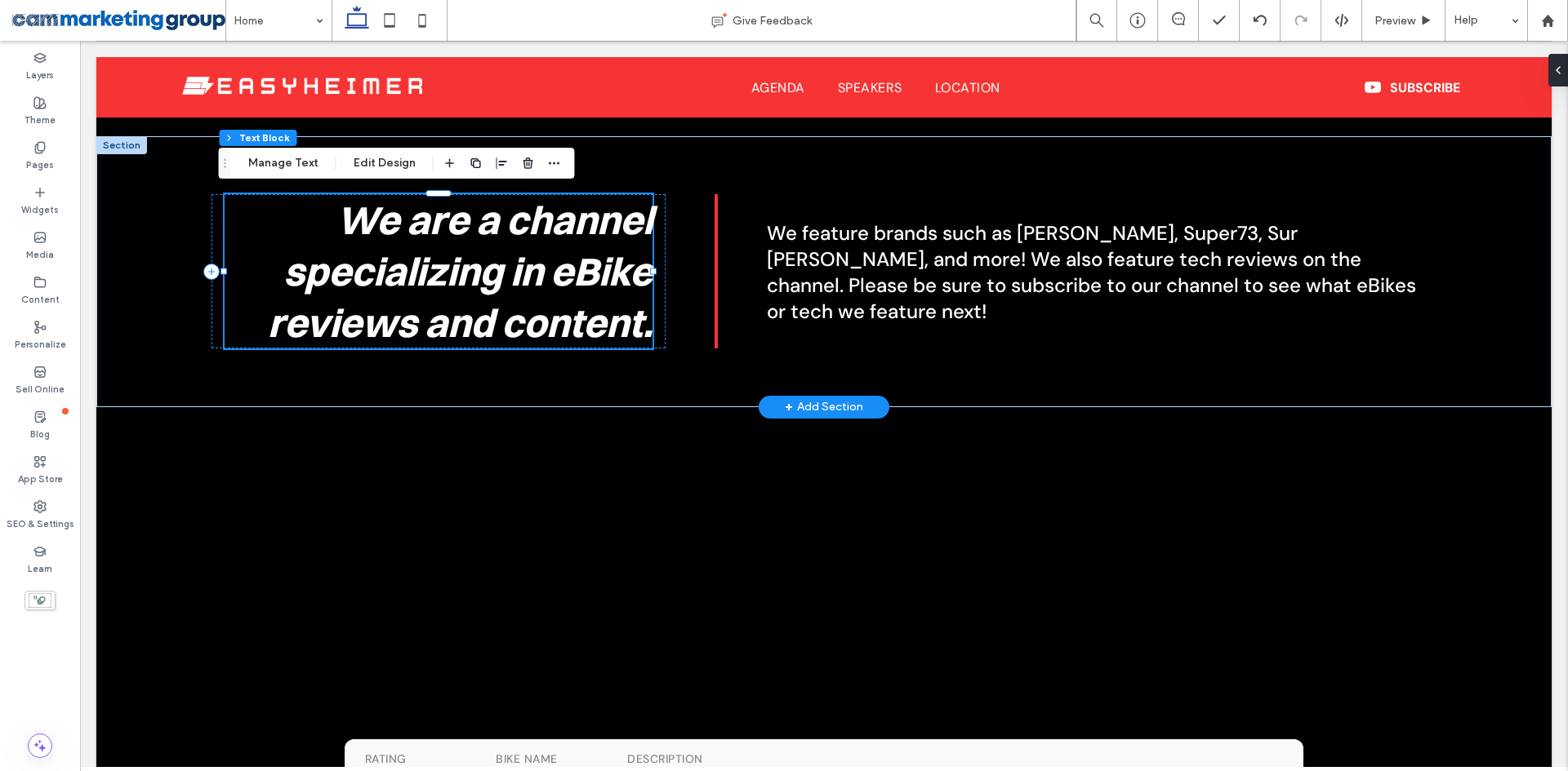
click at [594, 283] on span "We are a channel specializing in eBike reviews and content." at bounding box center [459, 271] width 385 height 151
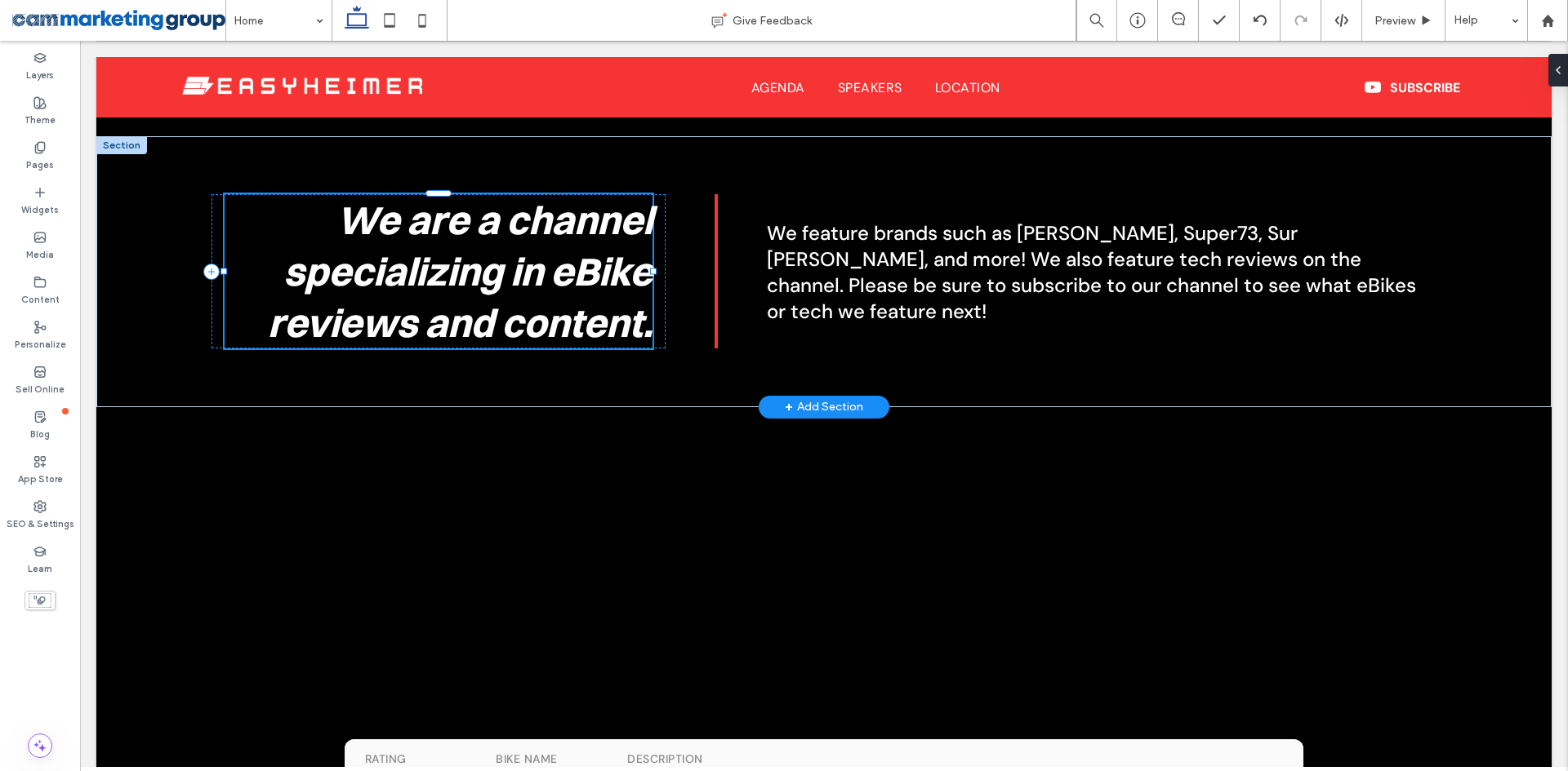
type input "**********"
type input "**"
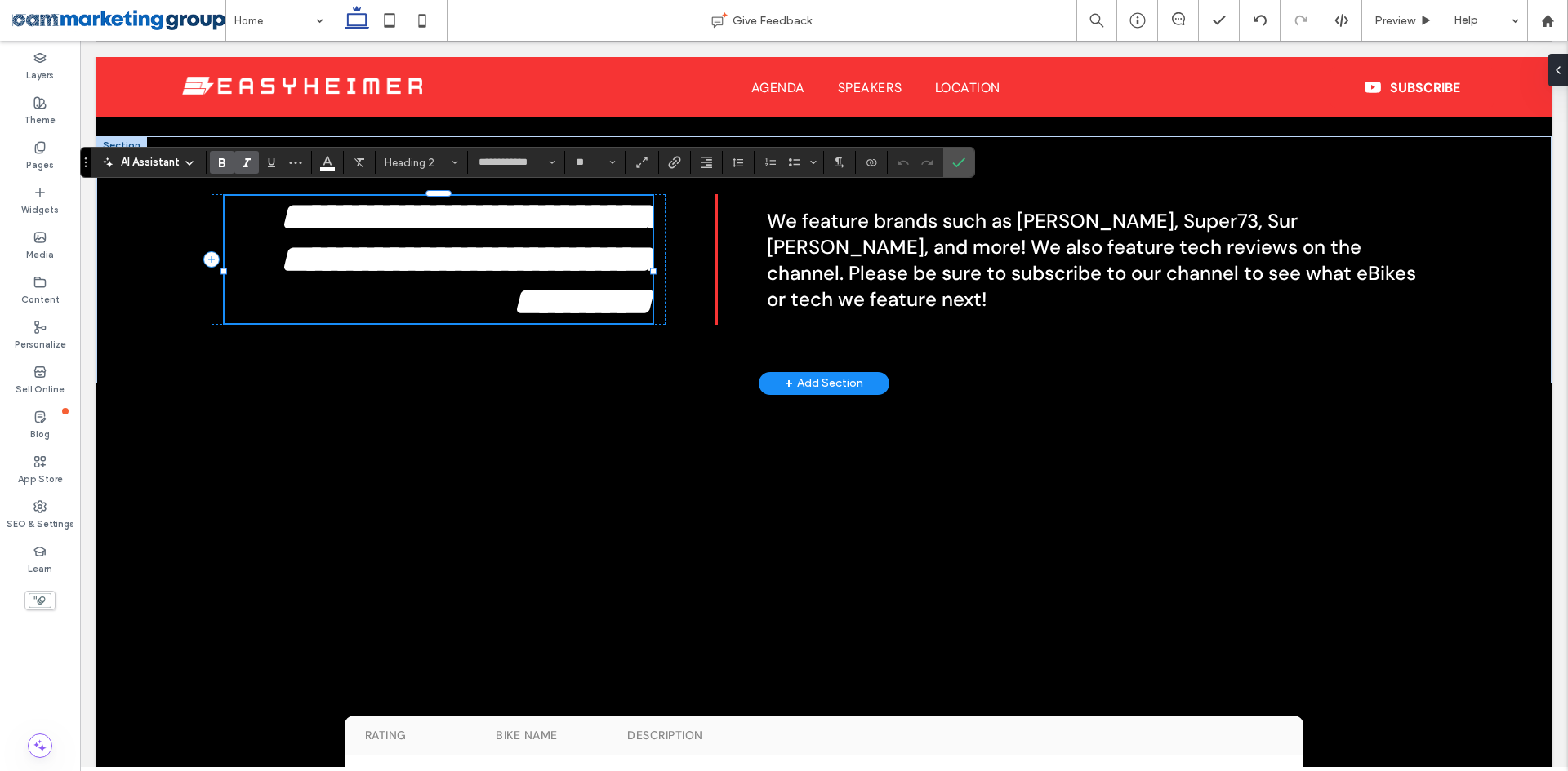
click at [567, 282] on span "**********" at bounding box center [474, 259] width 388 height 123
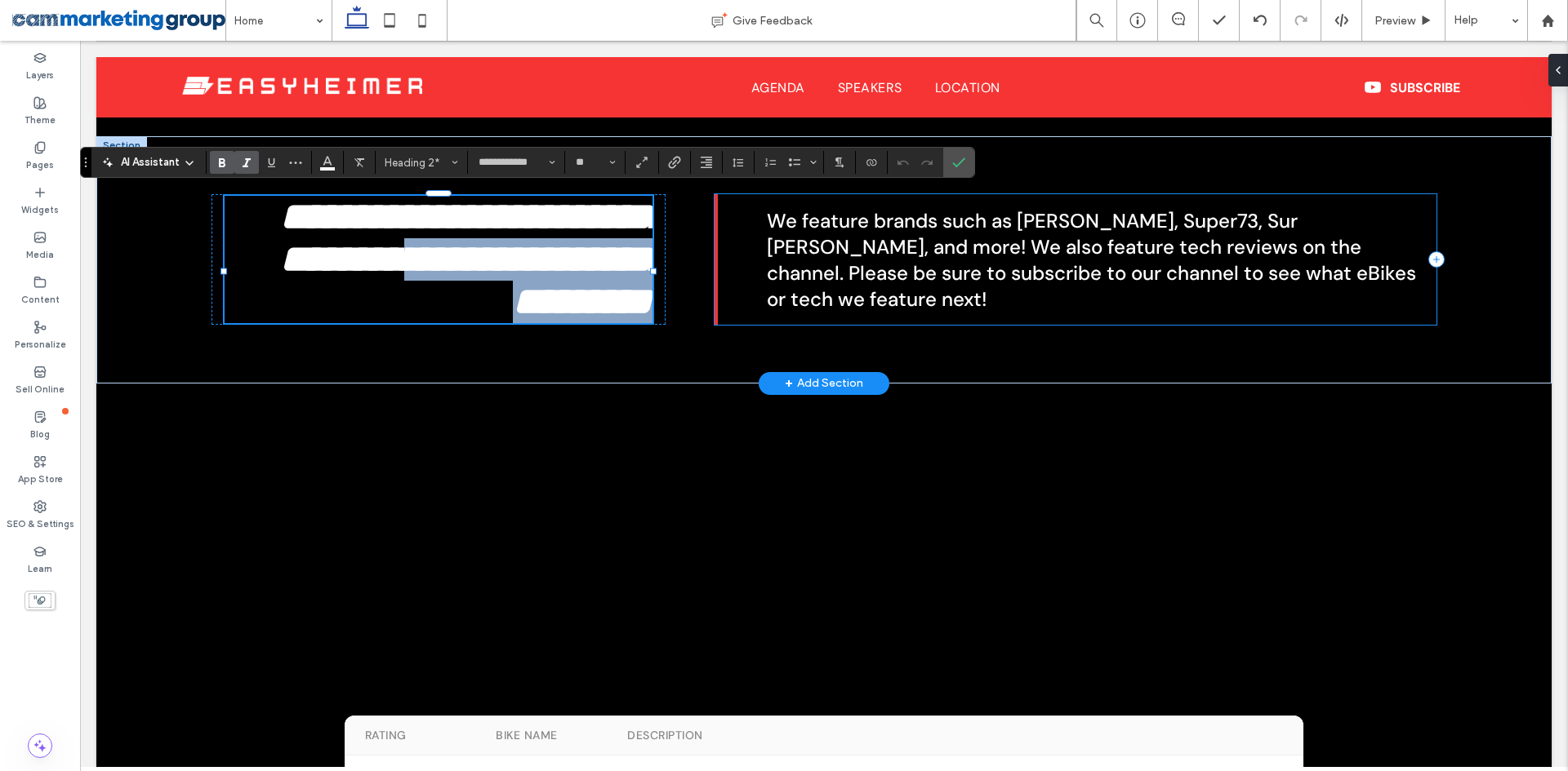
drag, startPoint x: 548, startPoint y: 263, endPoint x: 723, endPoint y: 317, distance: 183.1
click at [723, 317] on div "**********" at bounding box center [823, 261] width 1225 height 248
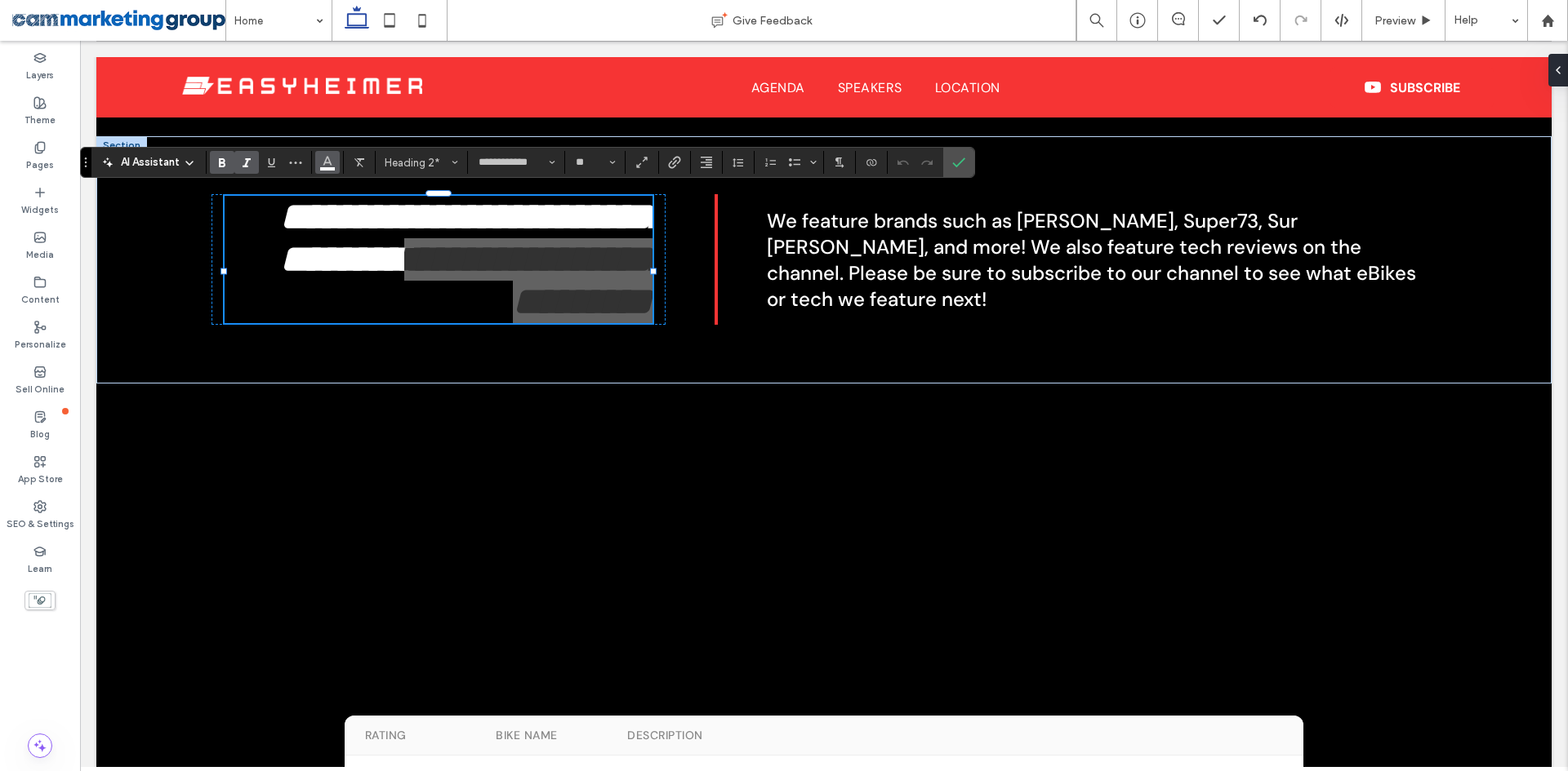
click at [326, 152] on span "Color" at bounding box center [327, 161] width 13 height 22
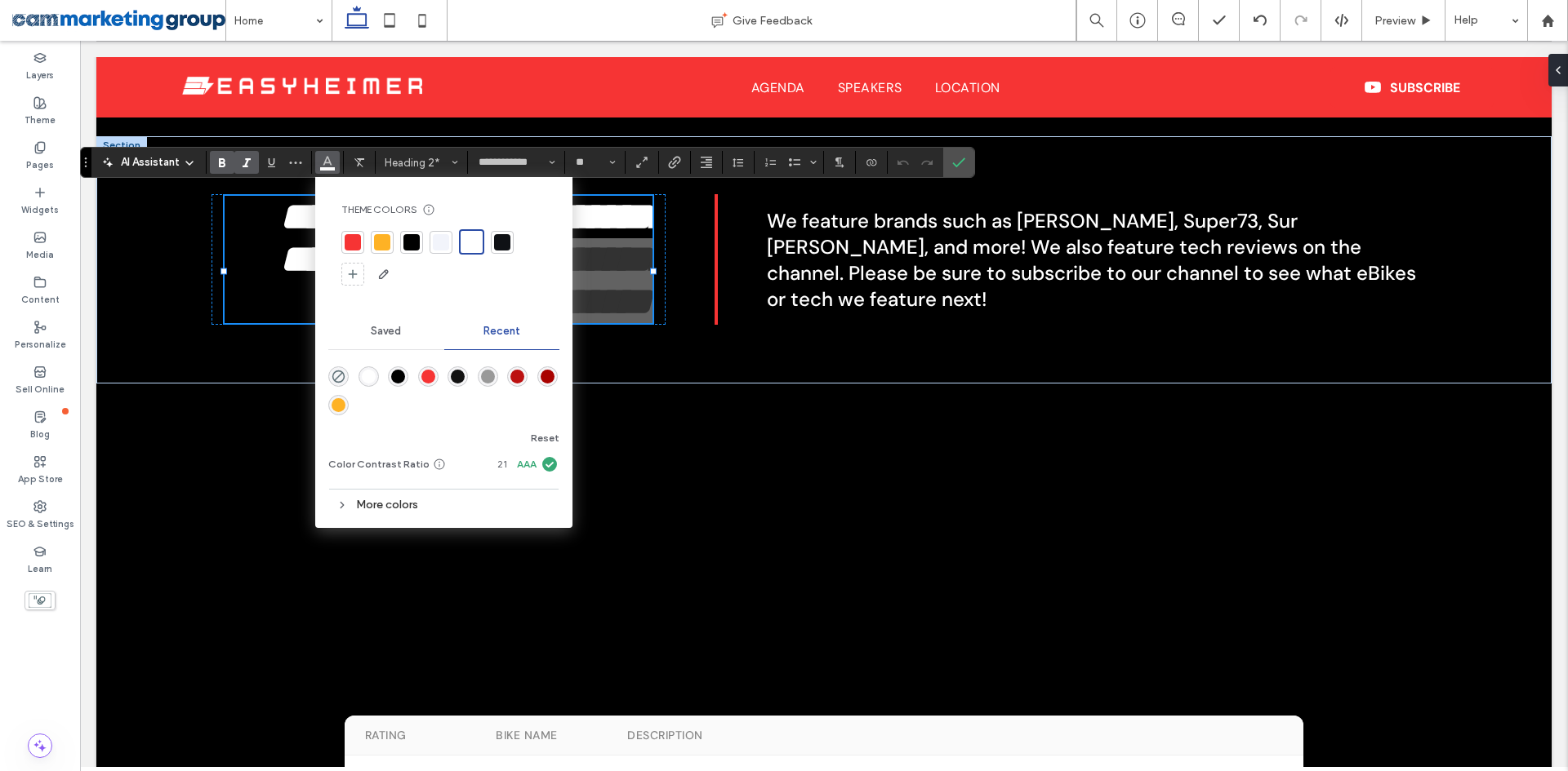
click at [353, 244] on div at bounding box center [352, 242] width 17 height 17
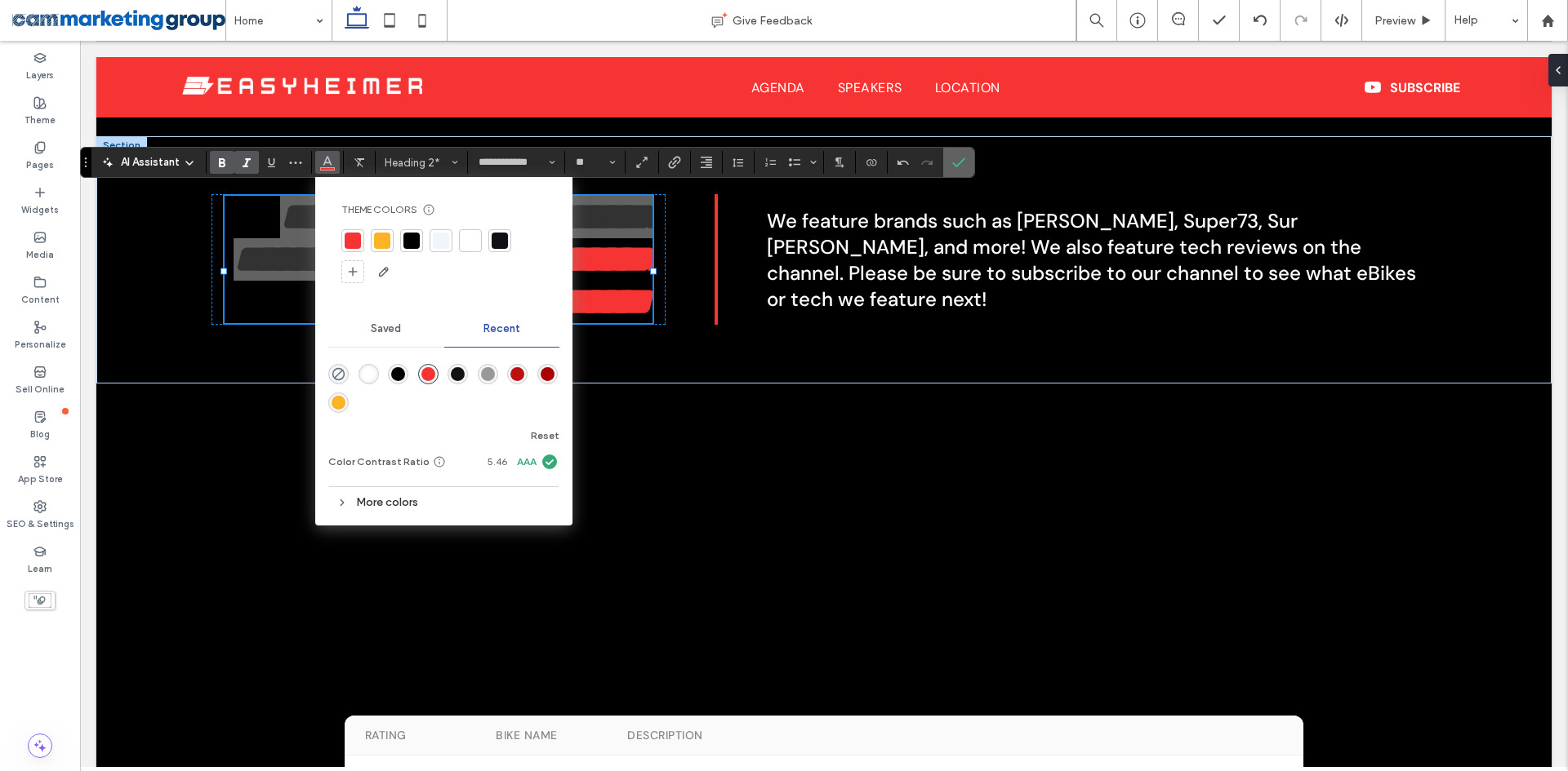
click at [954, 168] on icon "Confirm" at bounding box center [958, 162] width 13 height 13
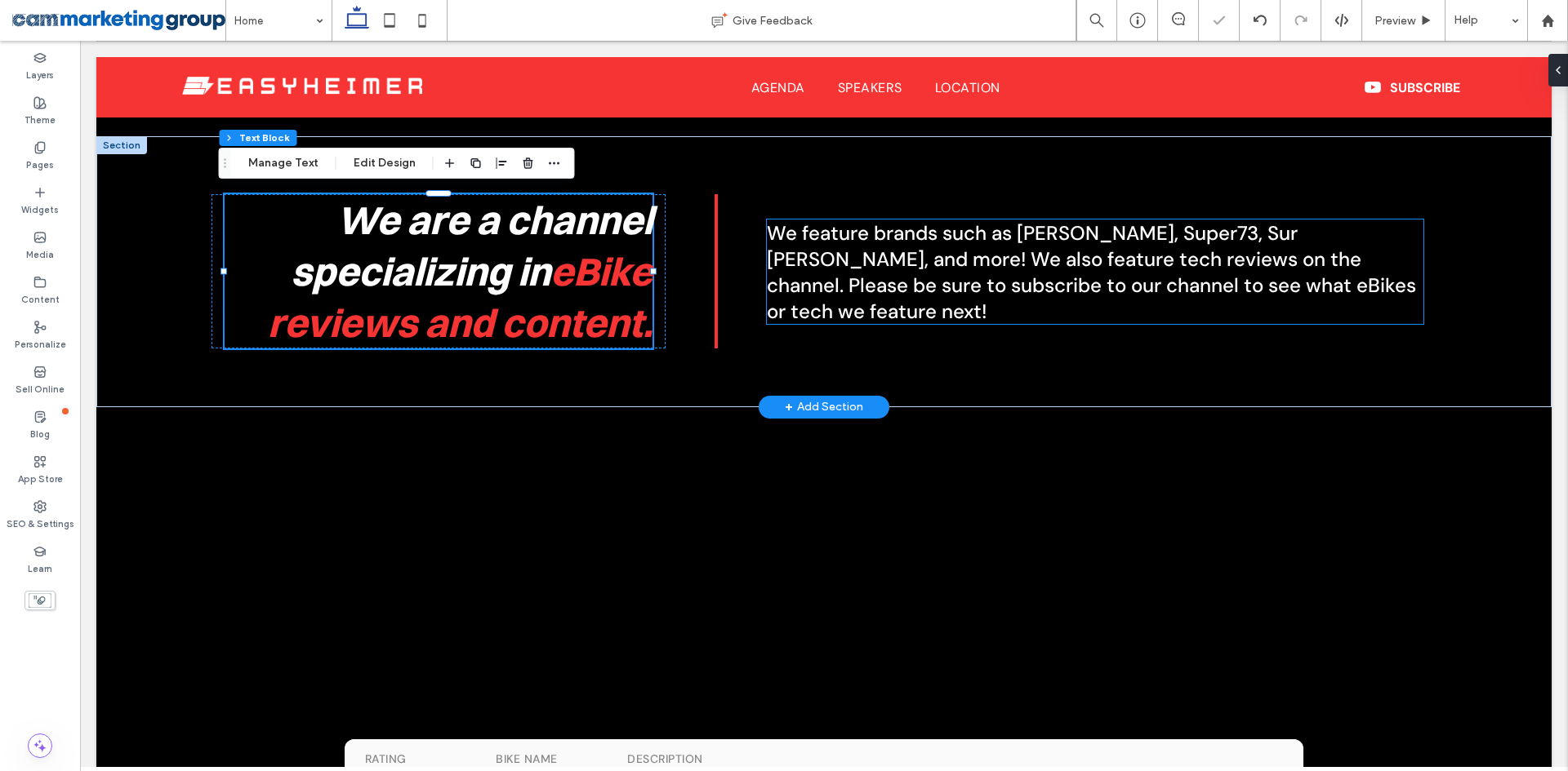
click at [1406, 290] on h5 "We feature brands such as Ariel Rider, Super73, Sur Ron, and more! We also feat…" at bounding box center [1094, 271] width 656 height 104
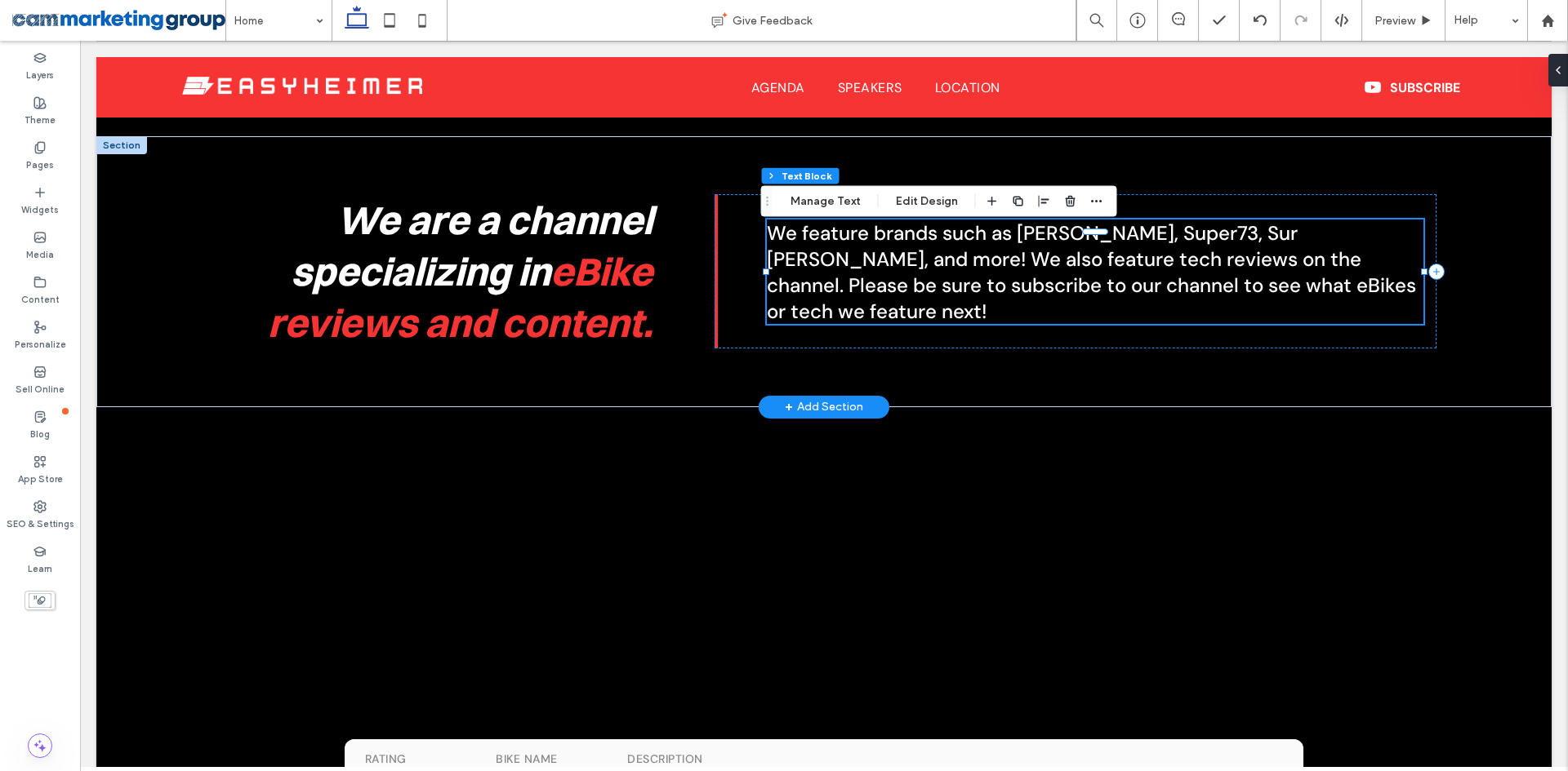
click at [1326, 276] on span "We feature brands such as Ariel Rider, Super73, Sur Ron, and more! We also feat…" at bounding box center [1091, 271] width 649 height 103
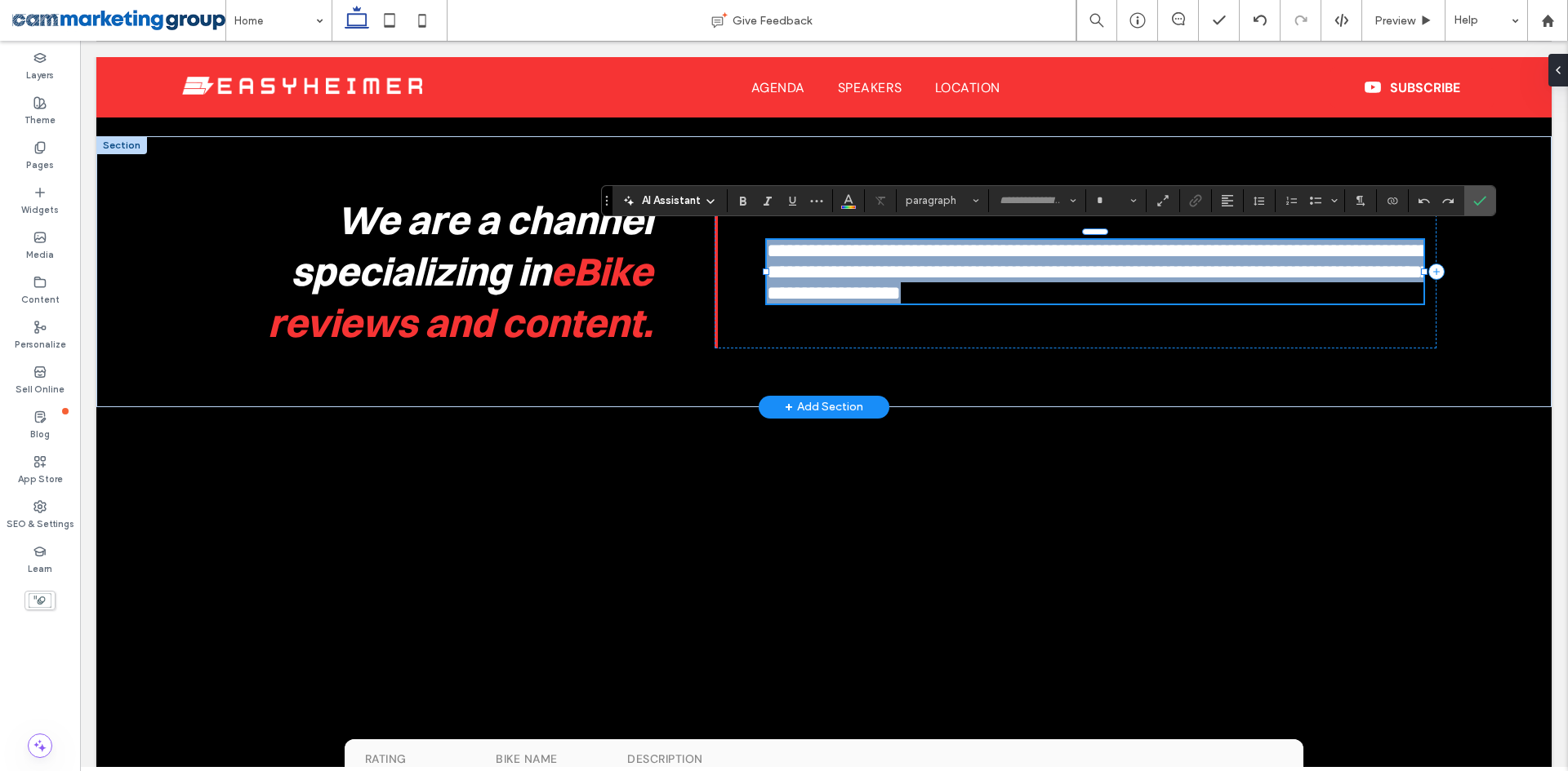
type input "*******"
type input "**"
click at [1324, 273] on span "**********" at bounding box center [1098, 271] width 663 height 62
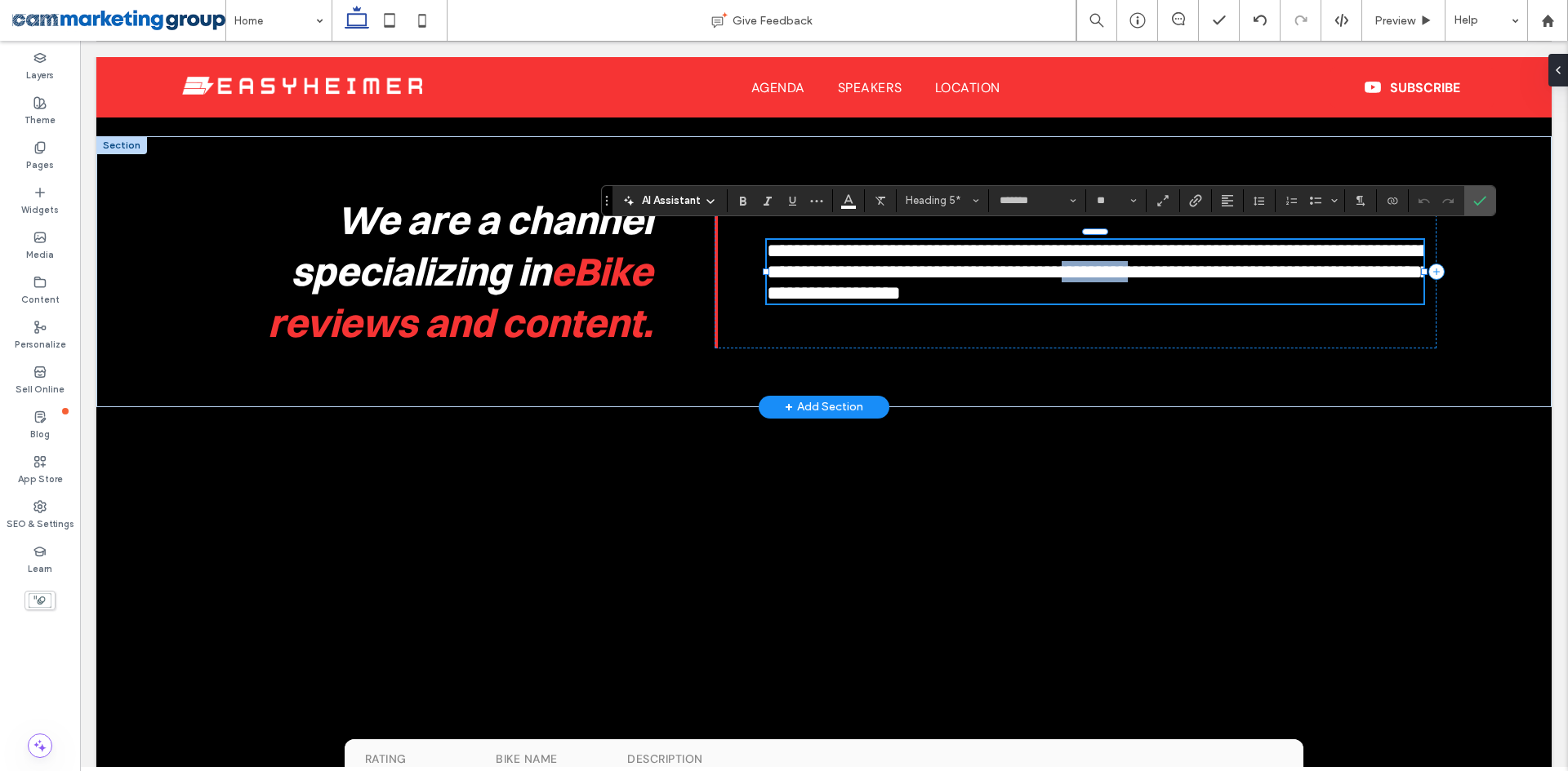
drag, startPoint x: 1310, startPoint y: 268, endPoint x: 1396, endPoint y: 266, distance: 86.0
click at [1396, 266] on span "**********" at bounding box center [1098, 271] width 663 height 62
click at [849, 199] on use "Color" at bounding box center [848, 199] width 9 height 9
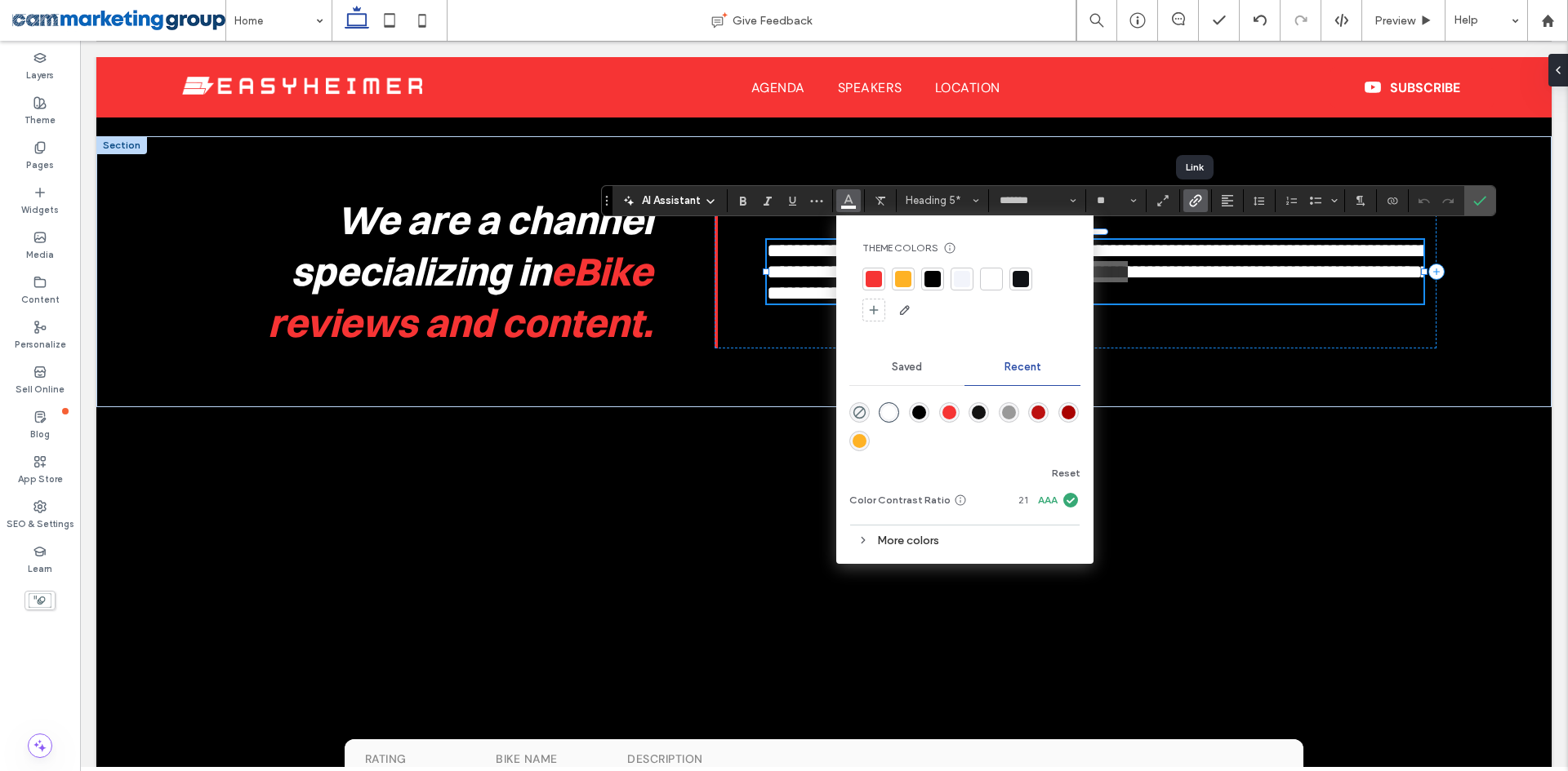
click at [1193, 200] on use "Link" at bounding box center [1195, 201] width 12 height 12
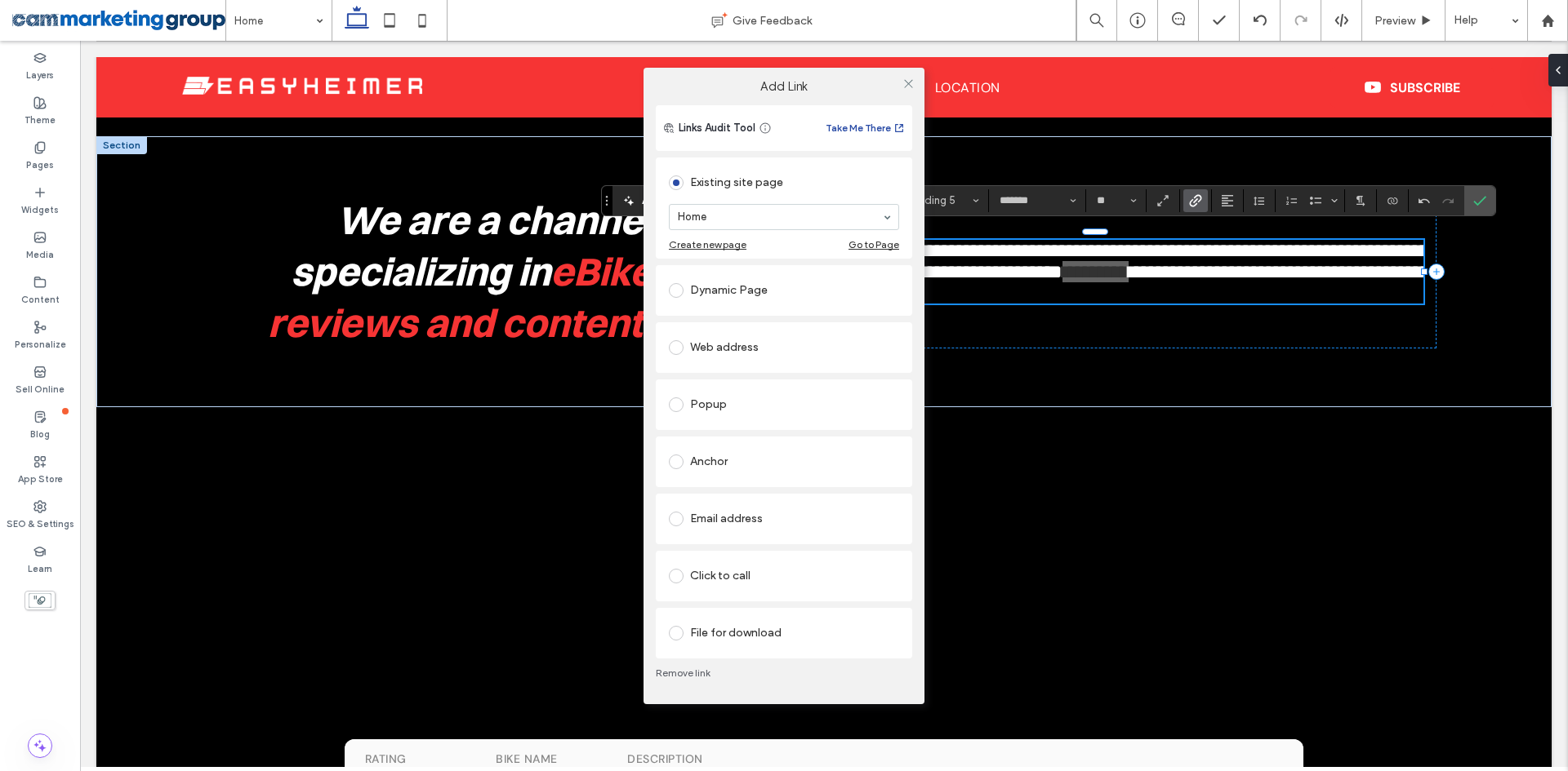
click at [763, 334] on div "Web address" at bounding box center [784, 347] width 230 height 27
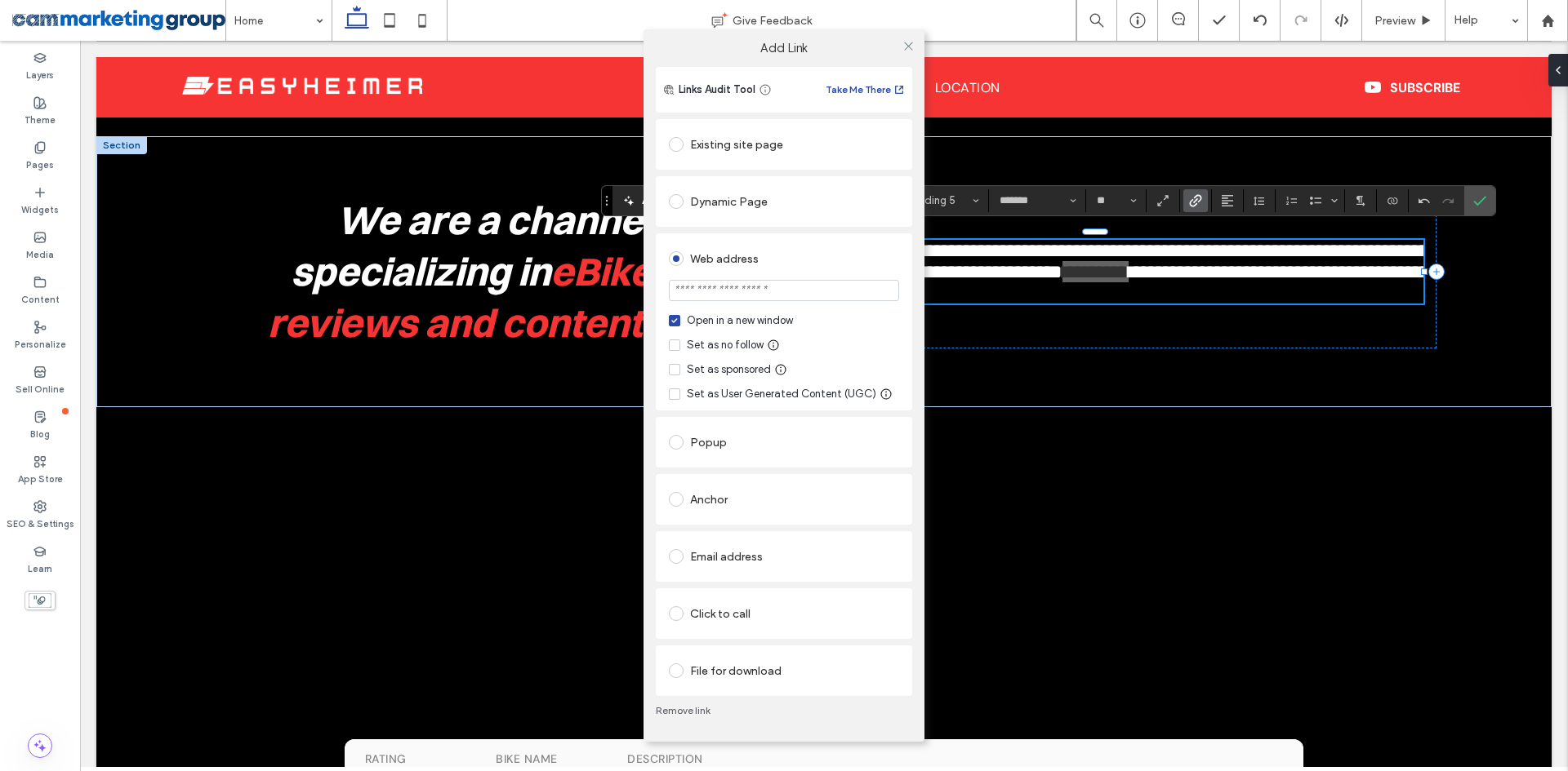
click at [754, 289] on input "url" at bounding box center [784, 291] width 230 height 22
paste input "**********"
type input "**********"
click at [766, 294] on input "*******" at bounding box center [784, 291] width 230 height 22
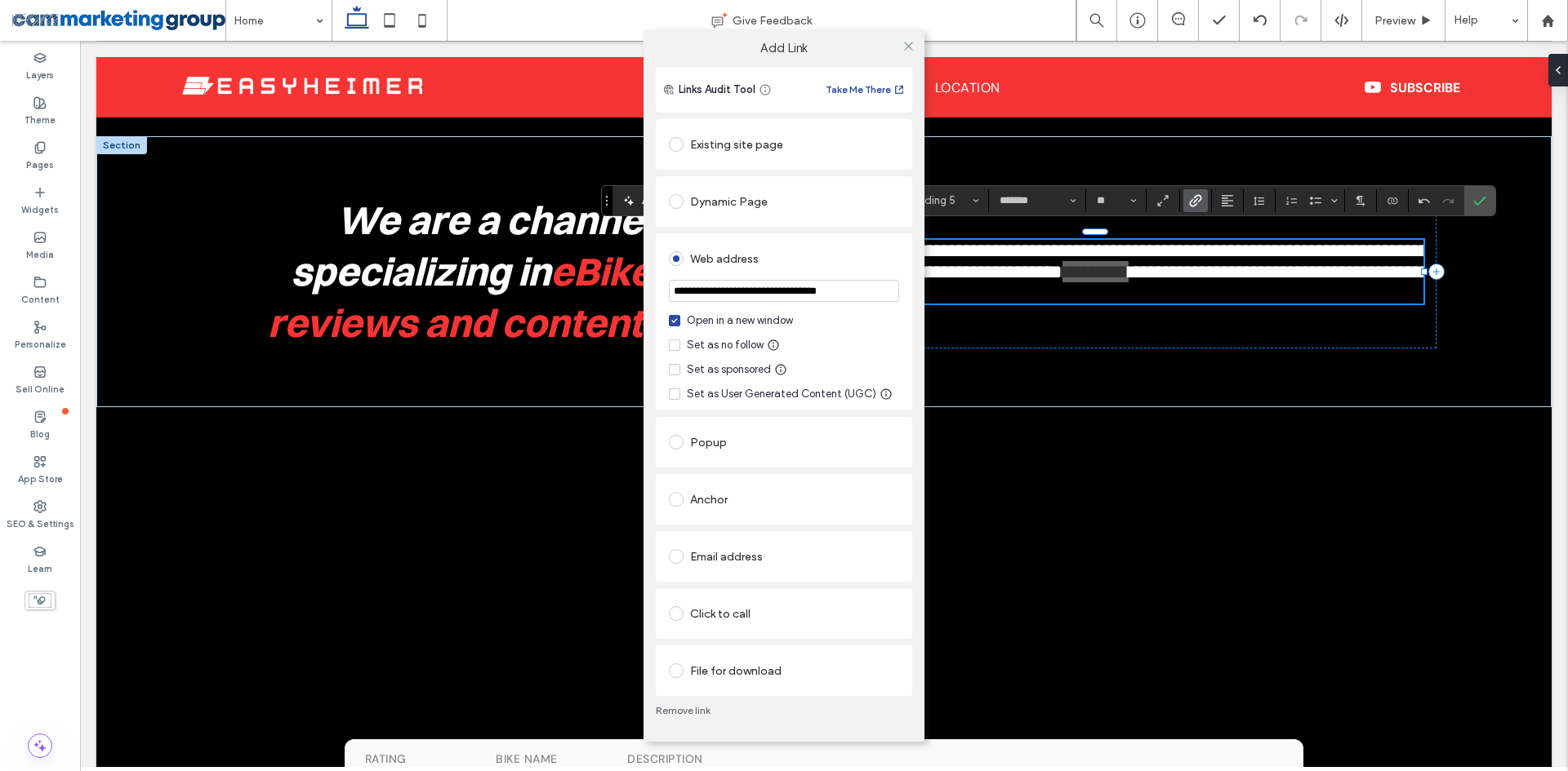
scroll to position [0, 2]
type input "**********"
click at [907, 45] on icon at bounding box center [908, 46] width 12 height 12
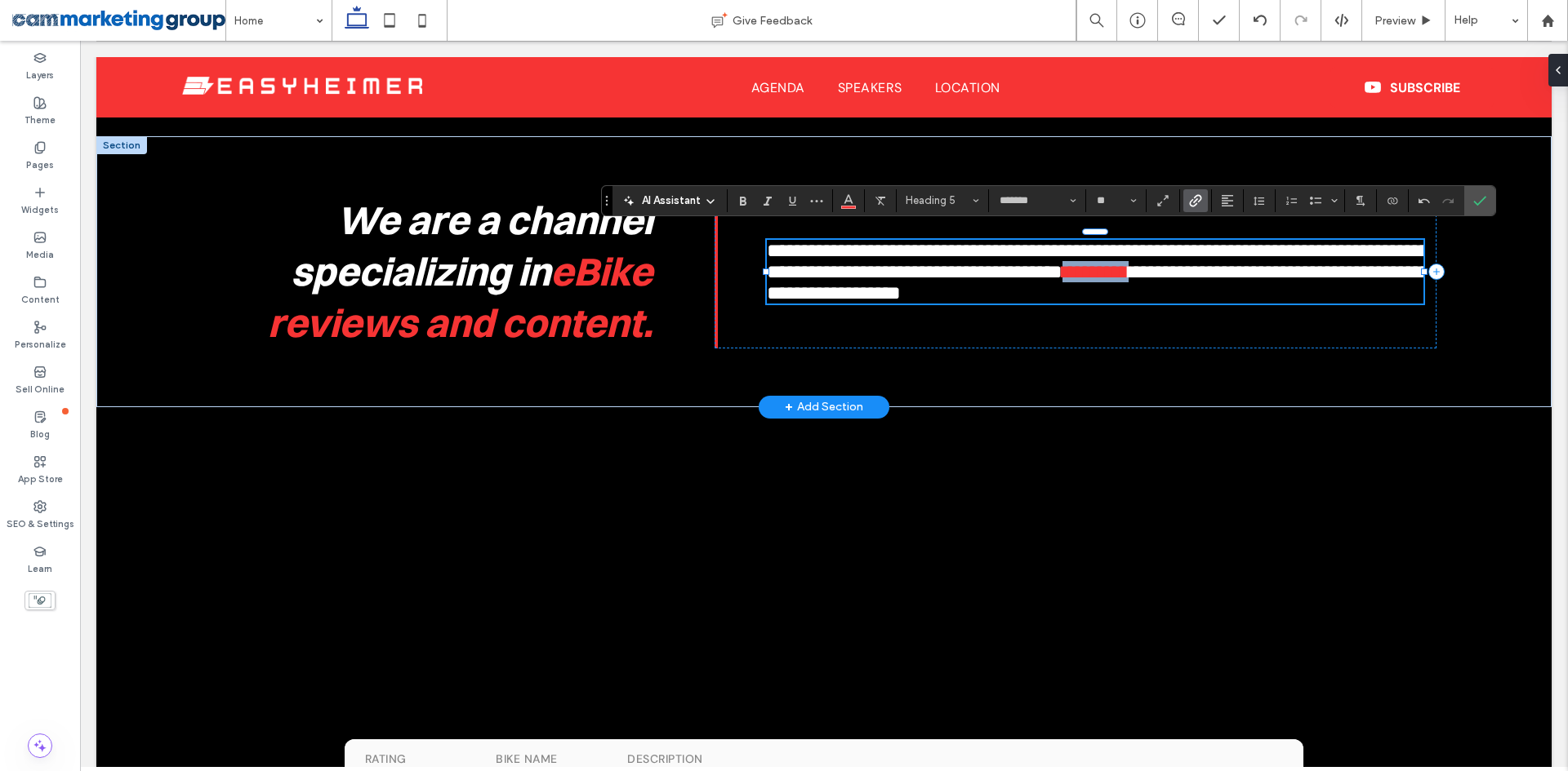
click at [1128, 269] on link "*********" at bounding box center [1095, 271] width 66 height 20
drag, startPoint x: 1377, startPoint y: 267, endPoint x: 1307, endPoint y: 267, distance: 70.0
click at [1128, 267] on link "*********" at bounding box center [1095, 271] width 66 height 20
click at [769, 201] on icon "Italic" at bounding box center [767, 201] width 13 height 13
click at [1487, 200] on label "Confirm" at bounding box center [1479, 201] width 25 height 30
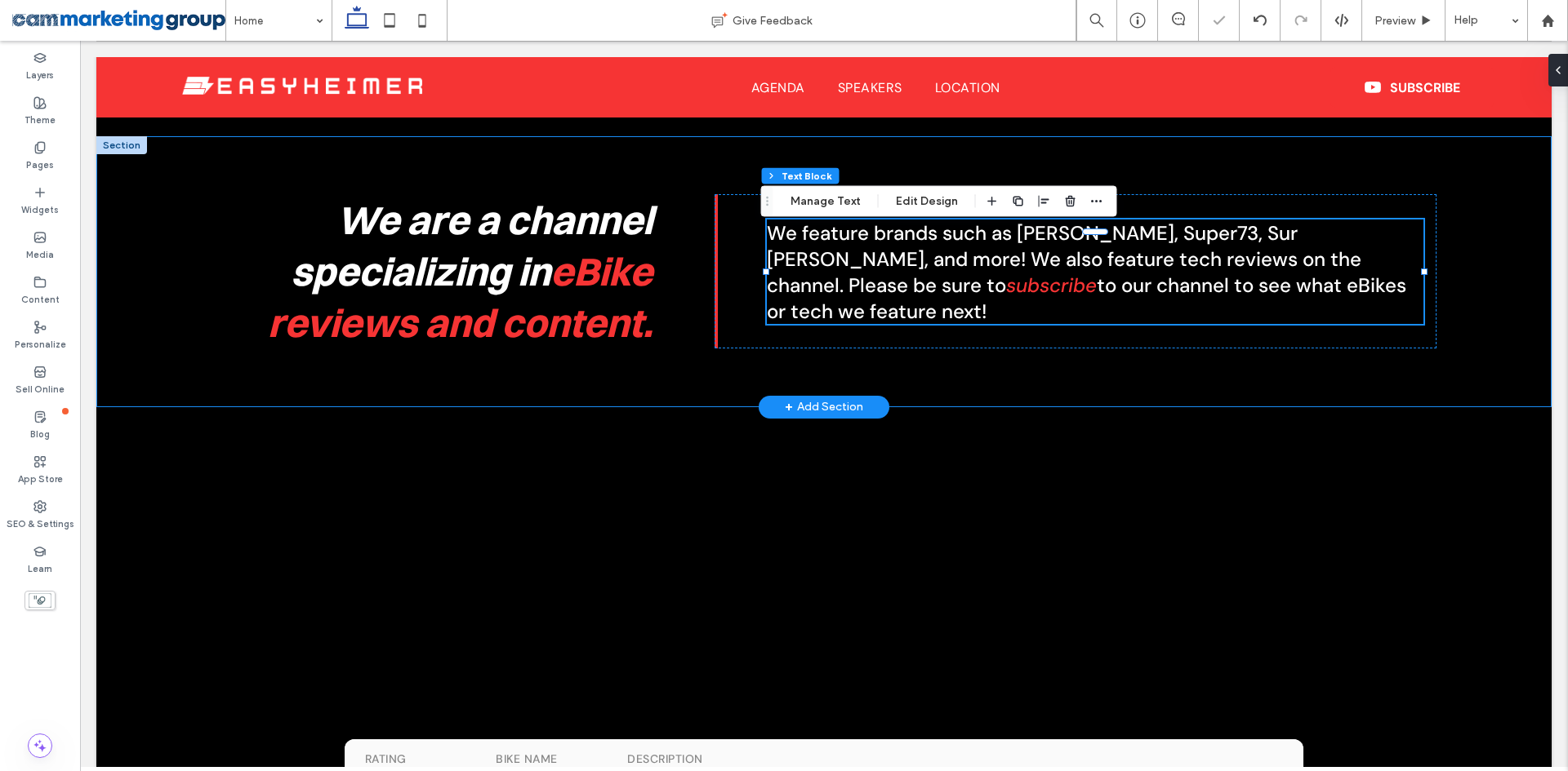
click at [1501, 339] on div "We are a channel specializing in eBike reviews and content. We feature brands s…" at bounding box center [823, 272] width 1455 height 271
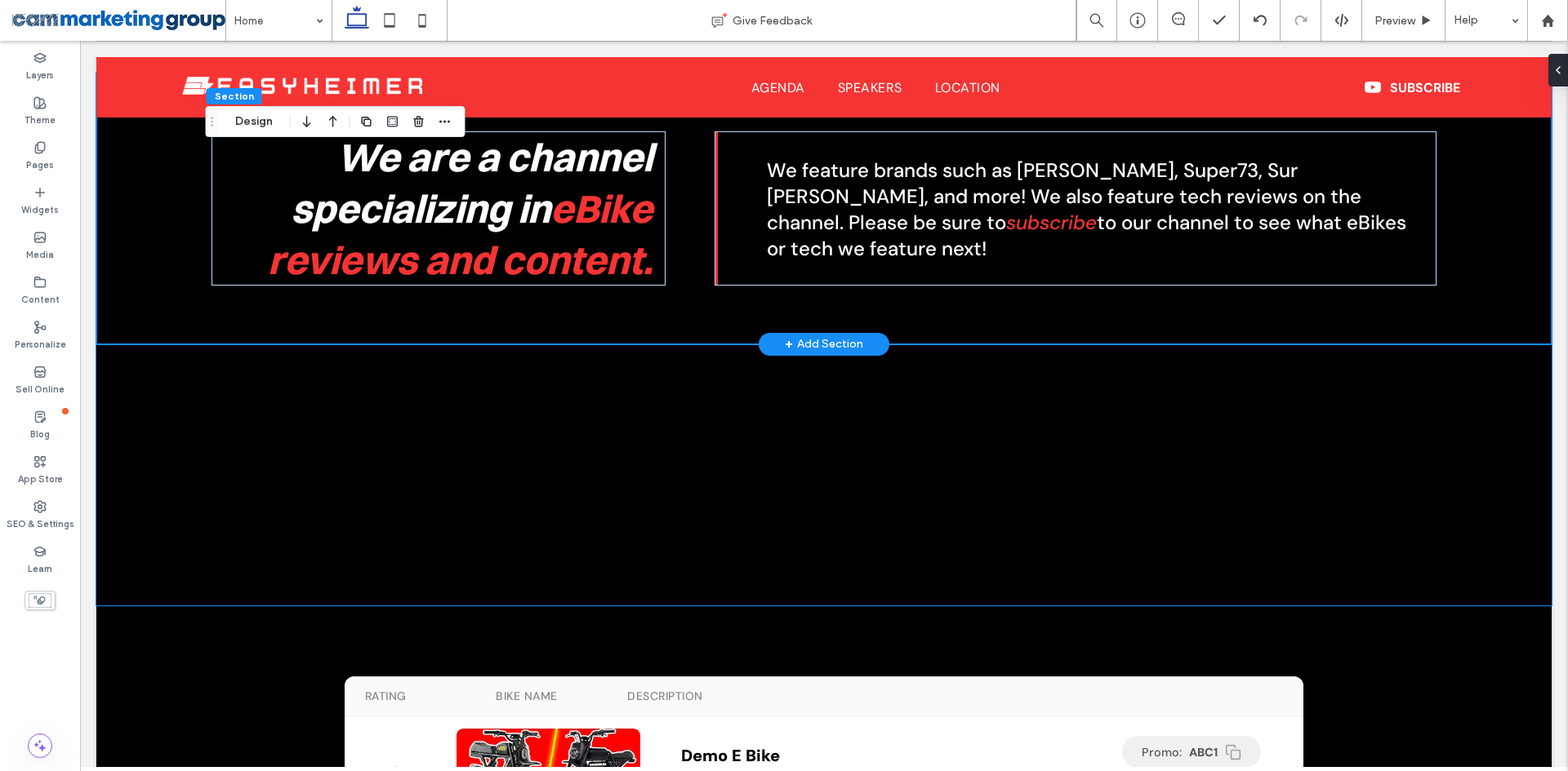
scroll to position [801, 0]
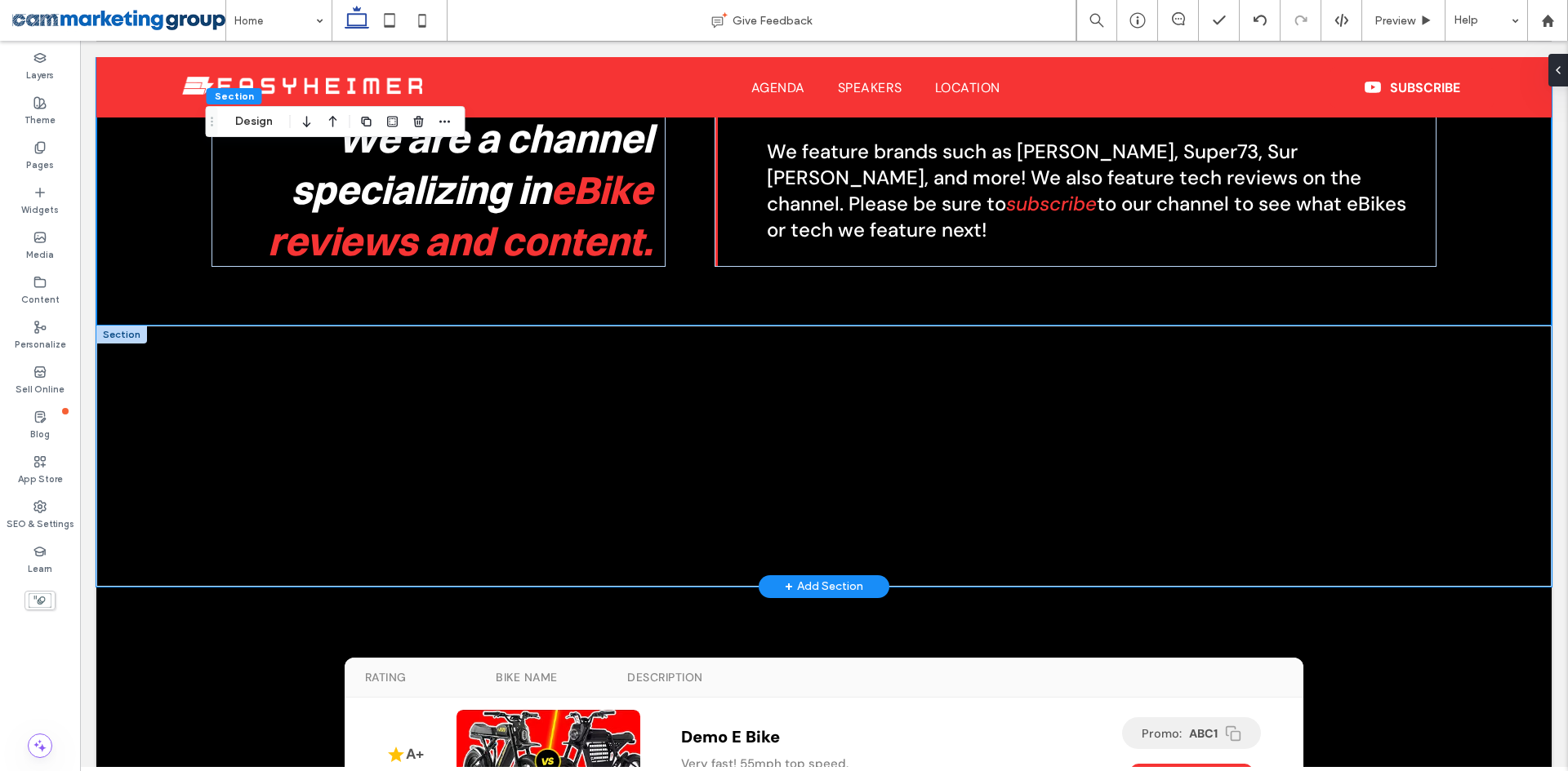
click at [944, 363] on div at bounding box center [823, 456] width 1225 height 262
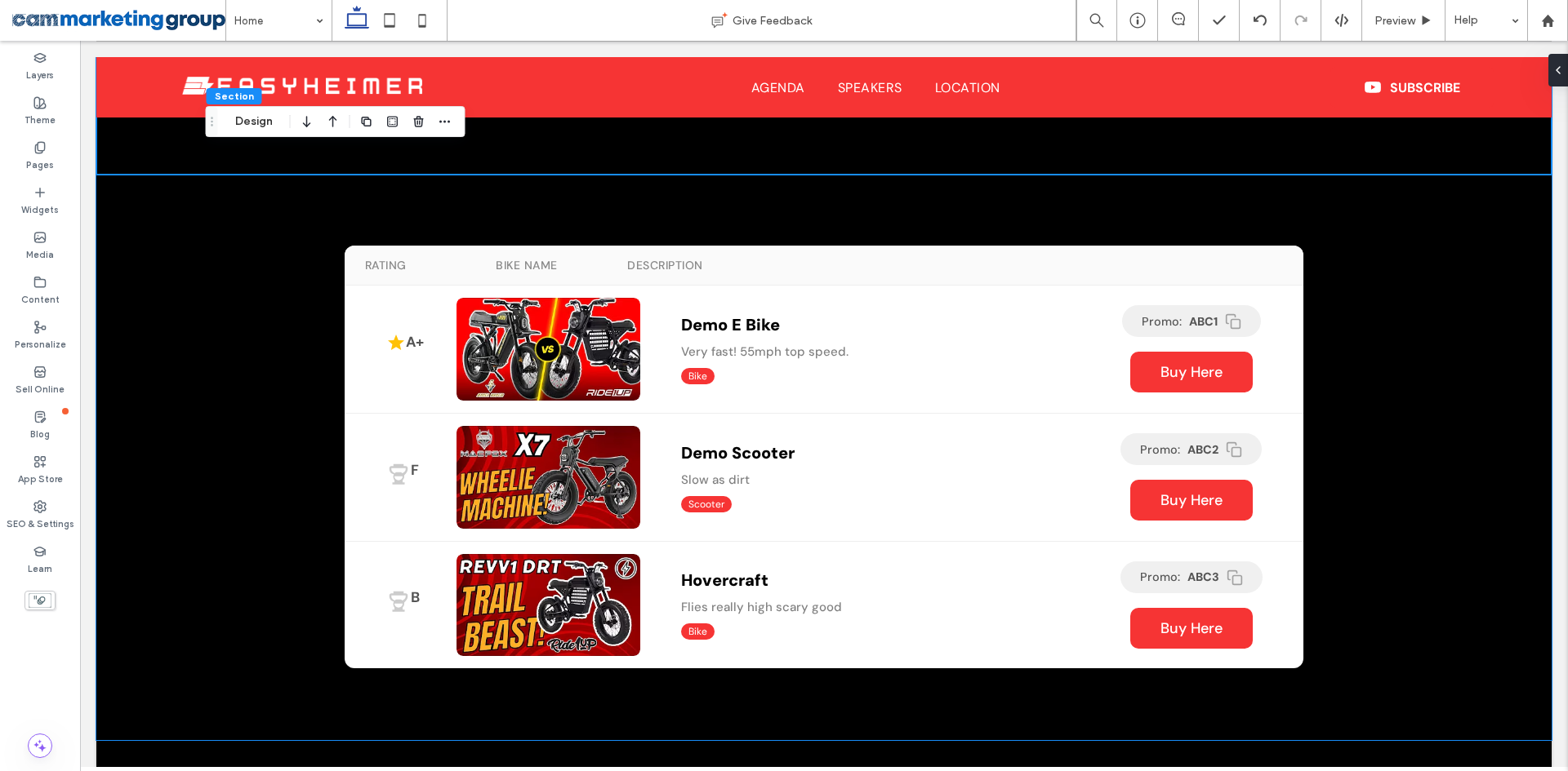
scroll to position [1209, 0]
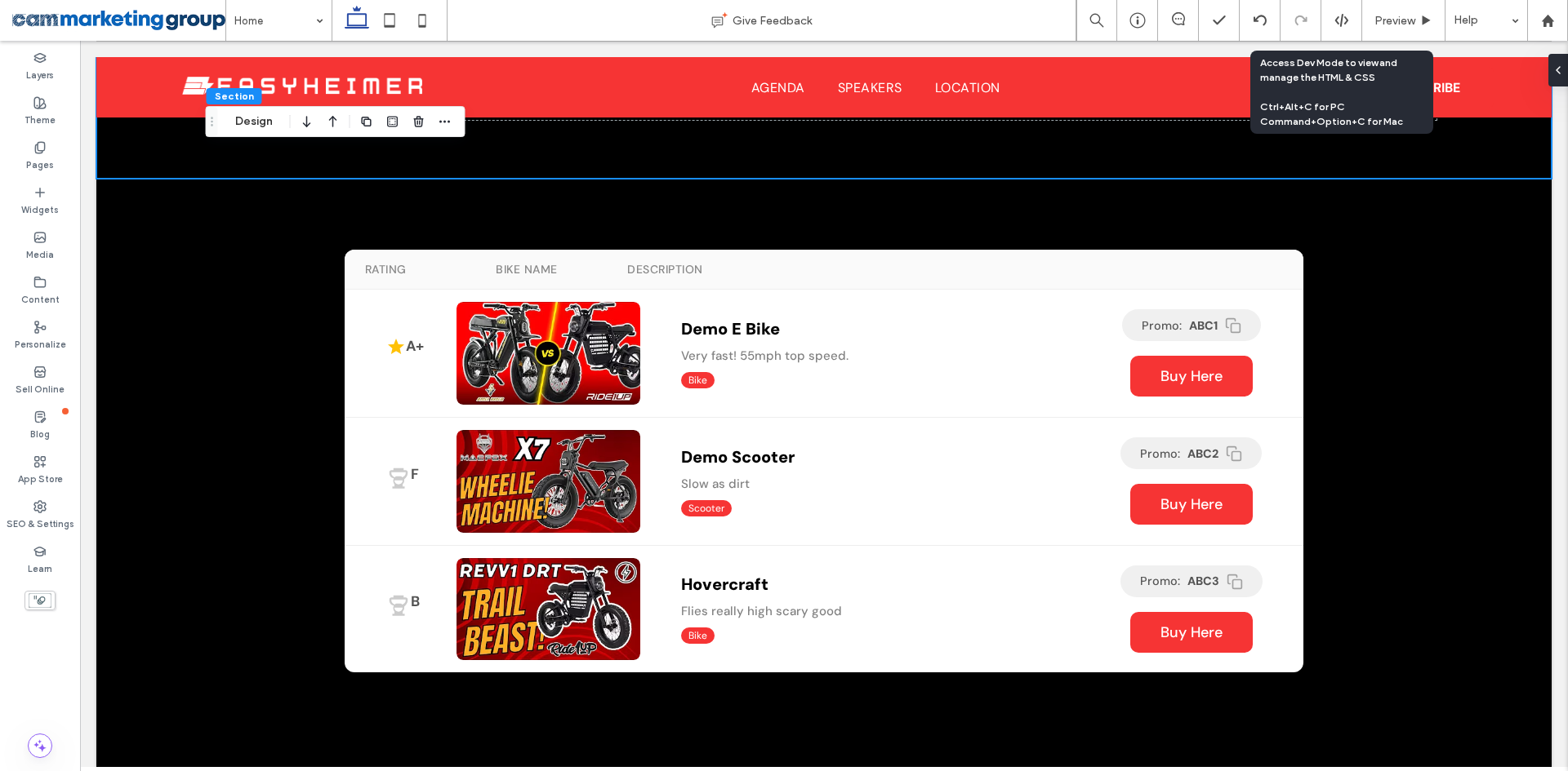
drag, startPoint x: 1337, startPoint y: 21, endPoint x: 1331, endPoint y: 29, distance: 10.0
click at [1337, 21] on icon at bounding box center [1341, 20] width 15 height 15
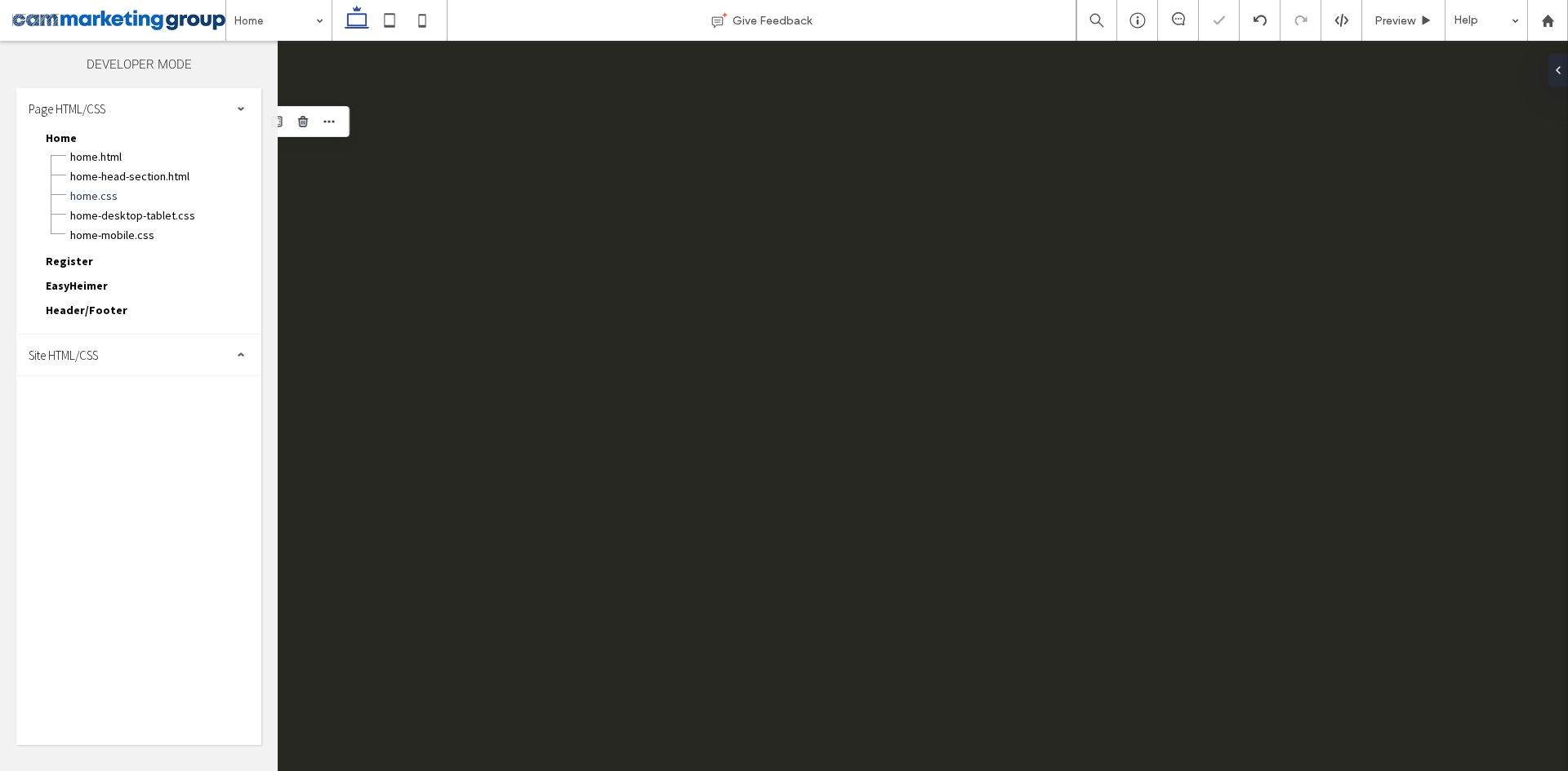
scroll to position [0, 0]
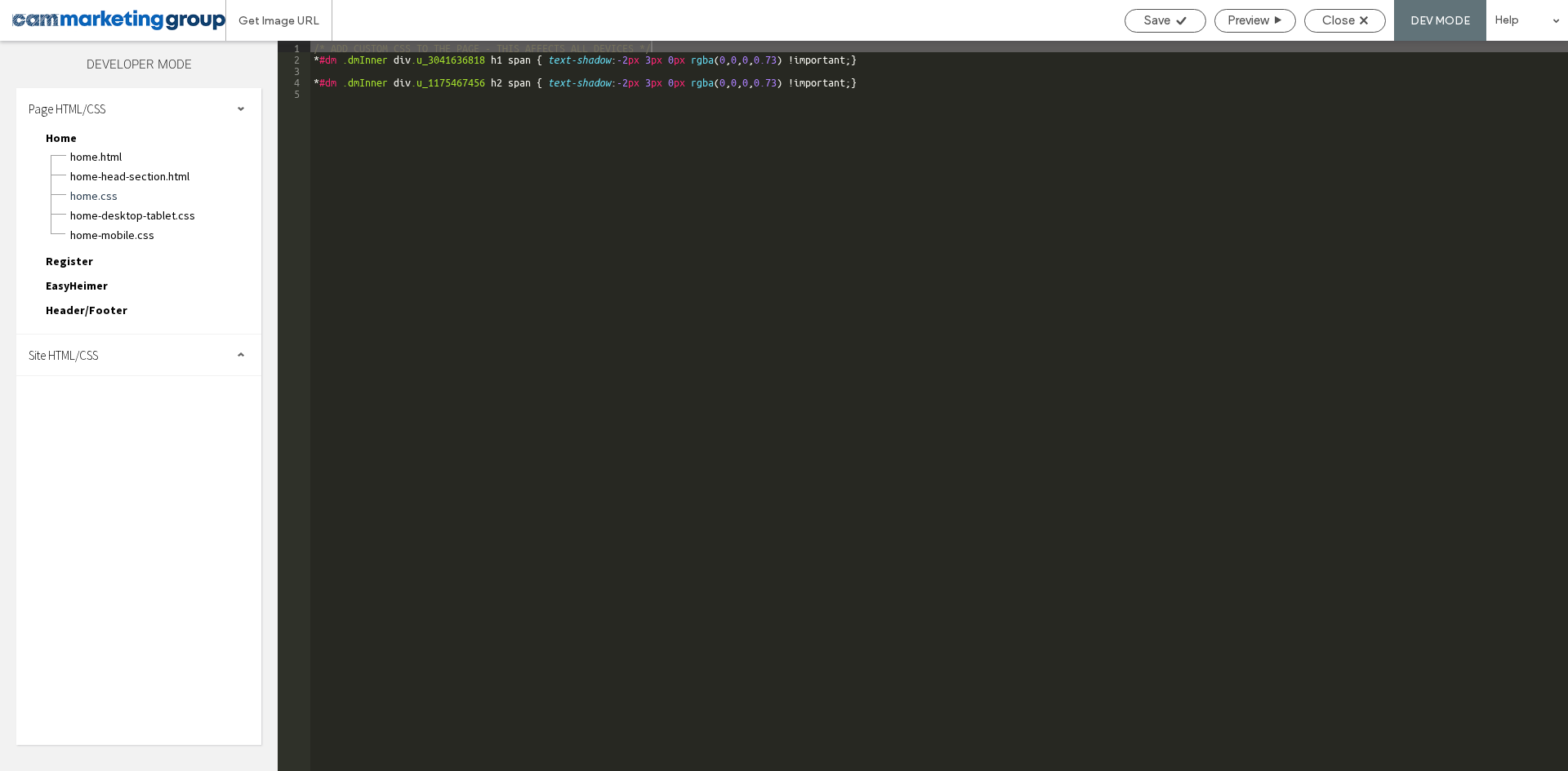
click at [137, 360] on div "Site HTML/CSS" at bounding box center [139, 355] width 245 height 41
click at [151, 461] on span "site-desktop.css" at bounding box center [168, 465] width 185 height 17
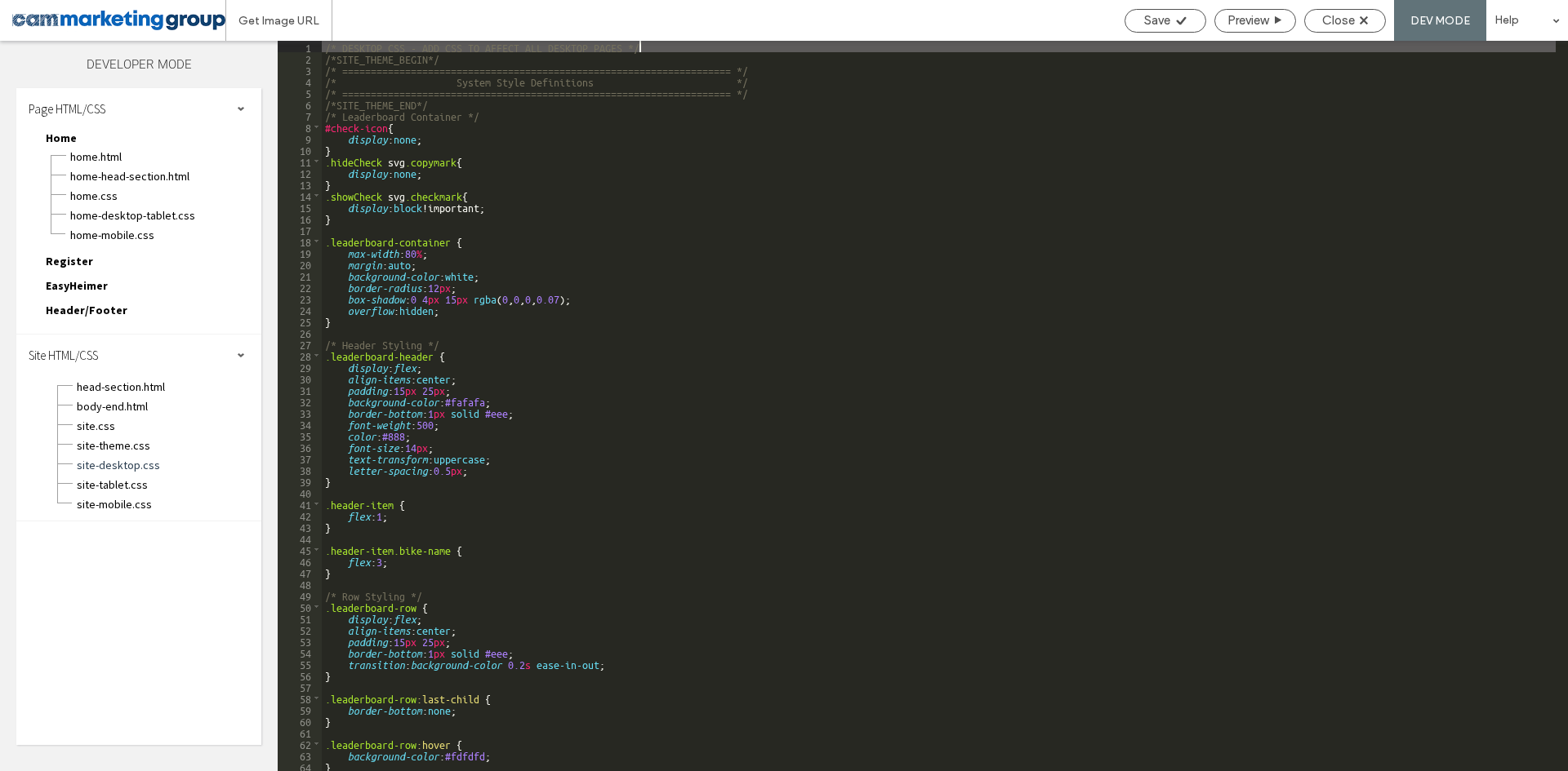
click at [516, 373] on div "/* DESKTOP CSS - ADD CSS TO AFFECT ALL DESKTOP PAGES */ /*SITE_THEME_BEGIN*/ /*…" at bounding box center [938, 418] width 1234 height 753
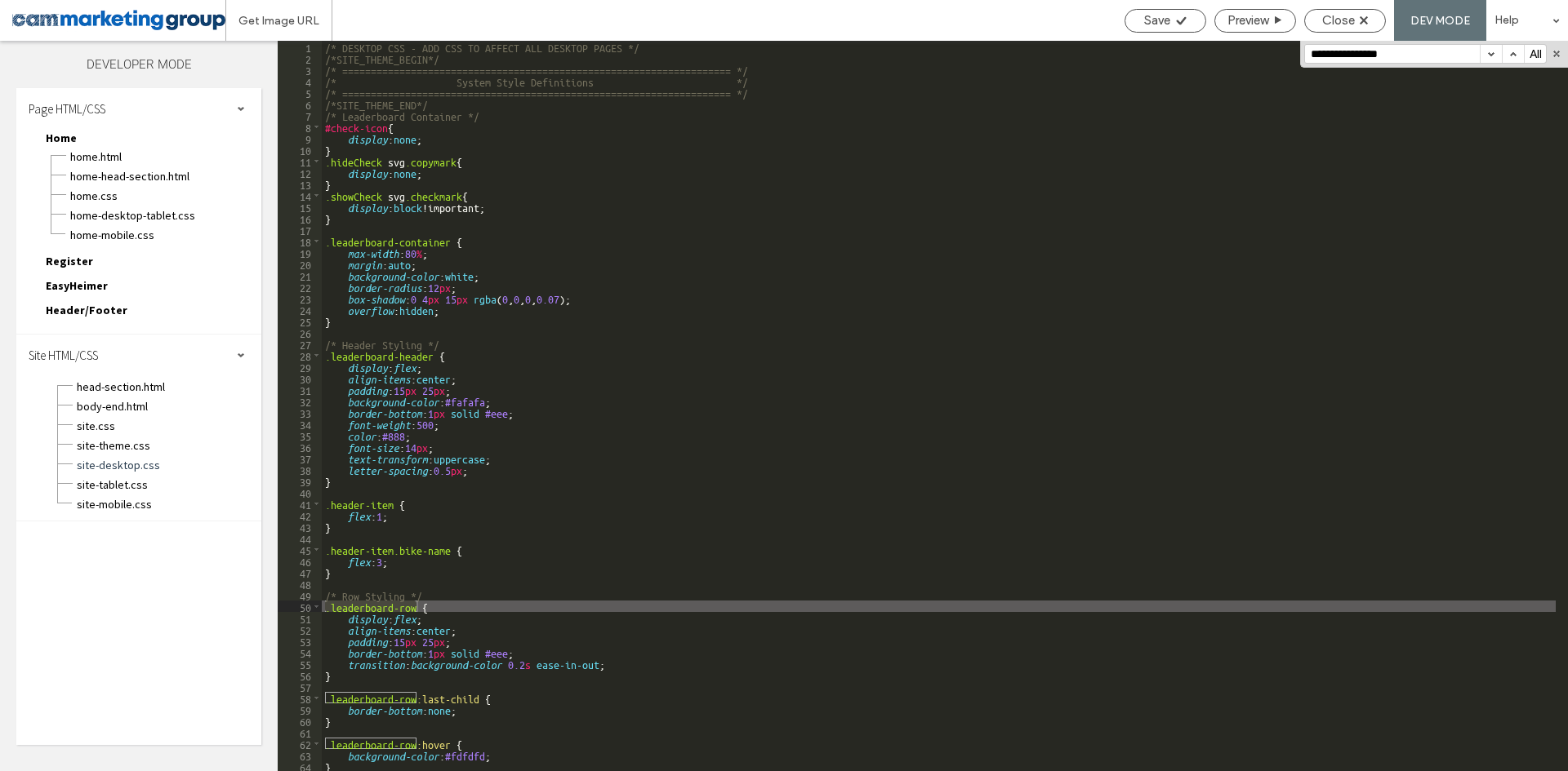
scroll to position [196, 0]
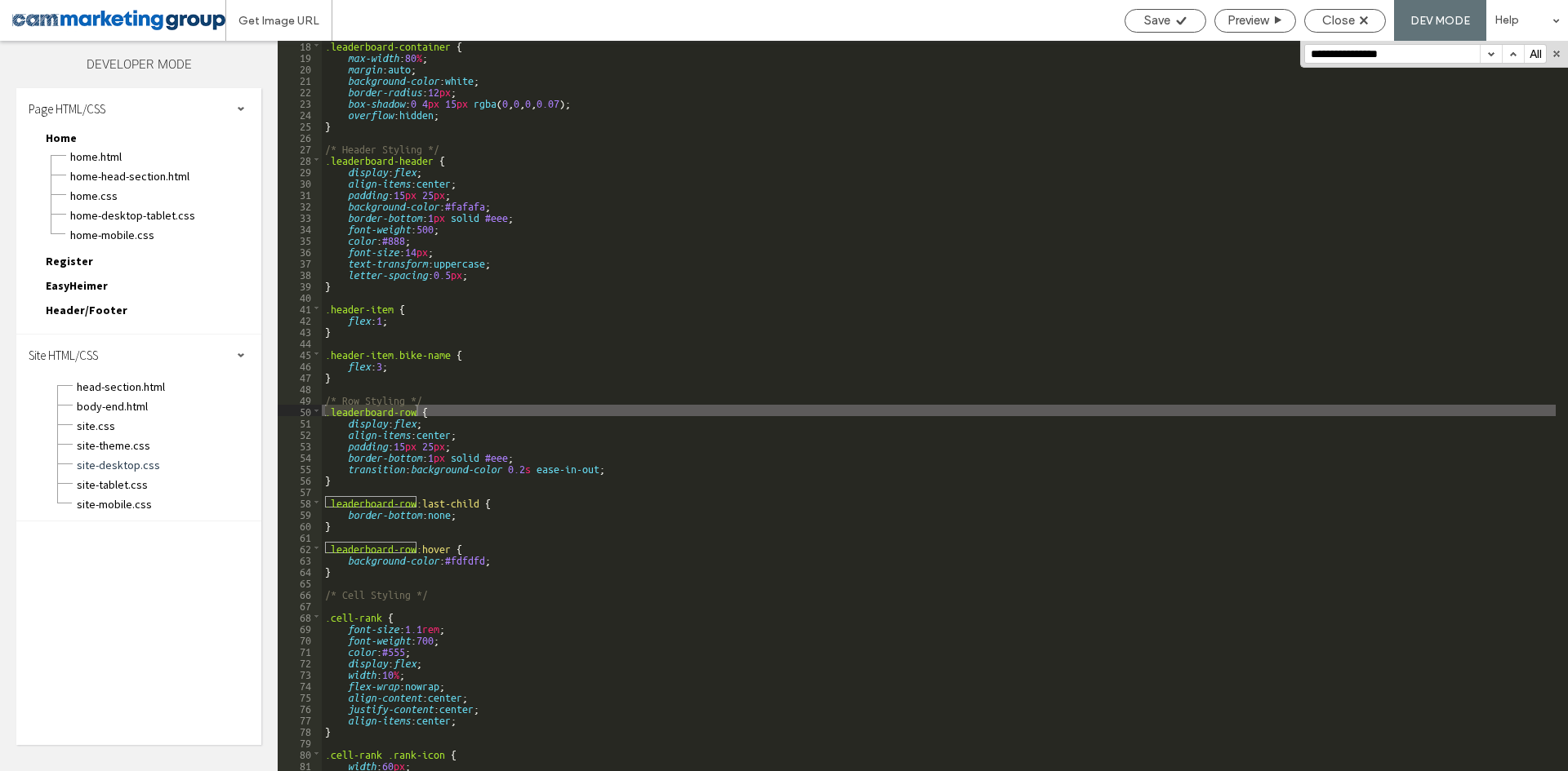
click at [762, 160] on div ".leaderboard-container { max-width : 80 % ; margin : auto ; background-color : …" at bounding box center [938, 416] width 1234 height 753
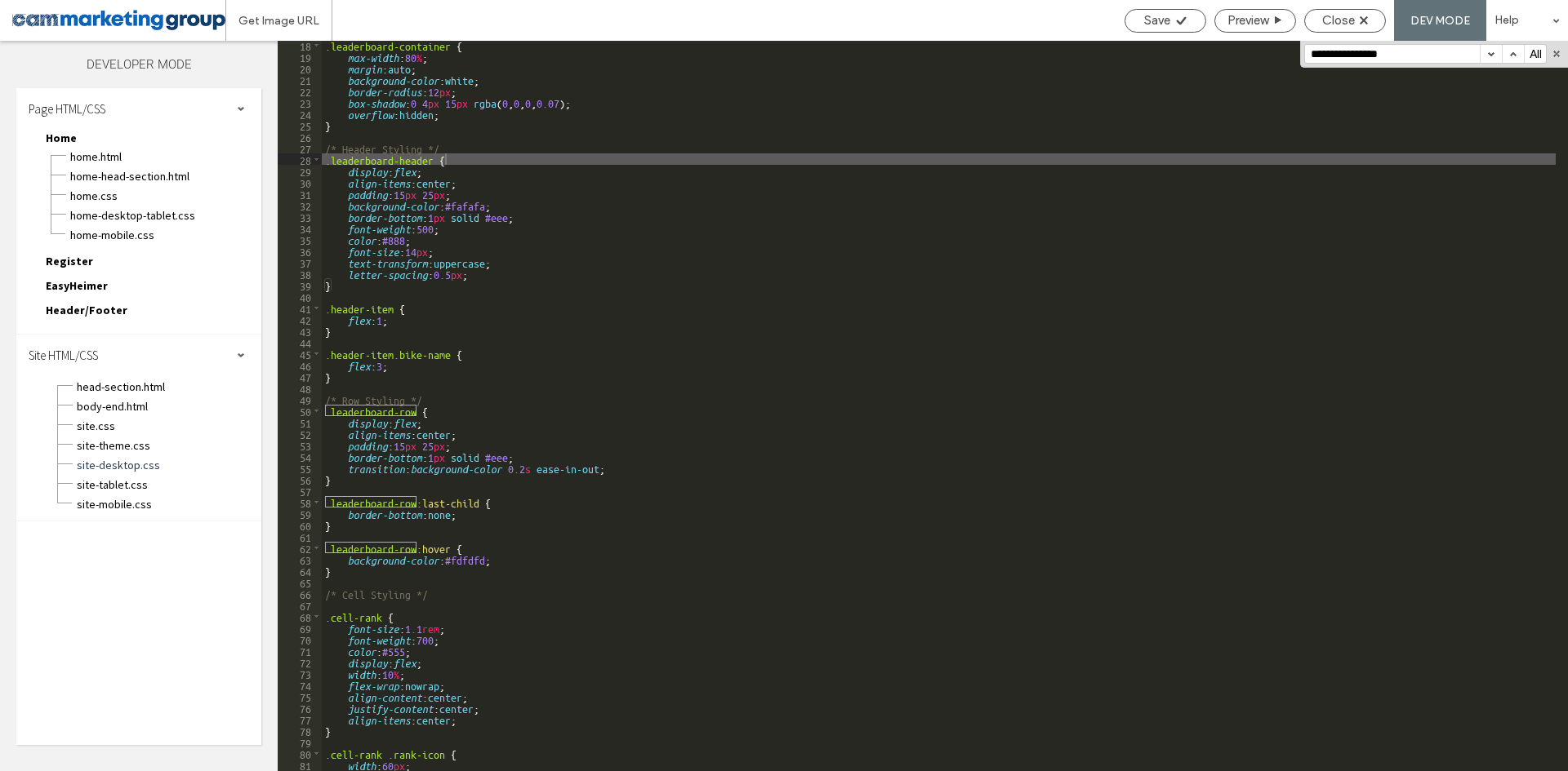
paste input "******"
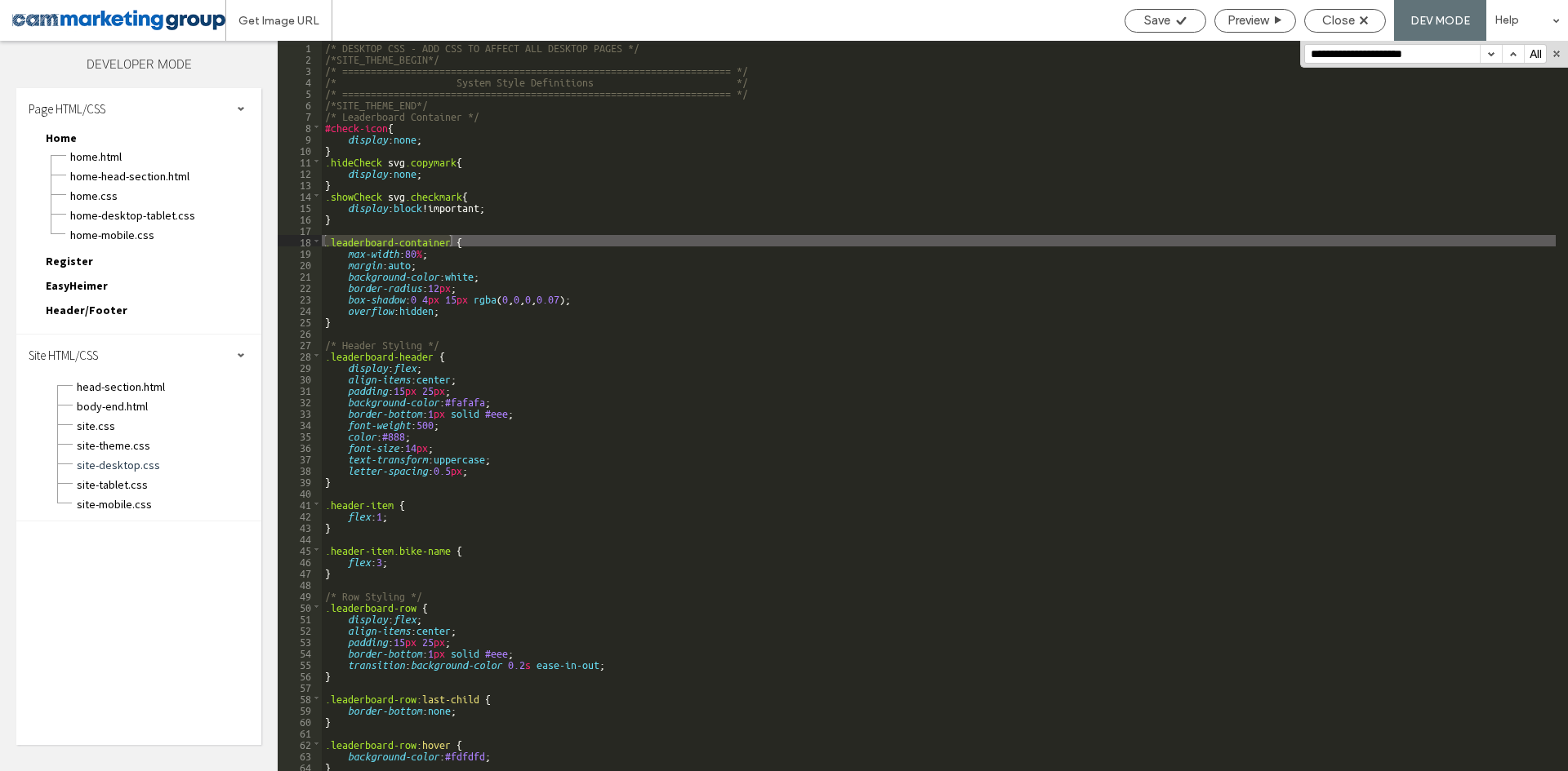
scroll to position [0, 0]
type input "**********"
drag, startPoint x: 685, startPoint y: 160, endPoint x: 595, endPoint y: 205, distance: 100.6
click at [685, 160] on div "/* DESKTOP CSS - ADD CSS TO AFFECT ALL DESKTOP PAGES */ /*SITE_THEME_BEGIN*/ /*…" at bounding box center [938, 418] width 1234 height 753
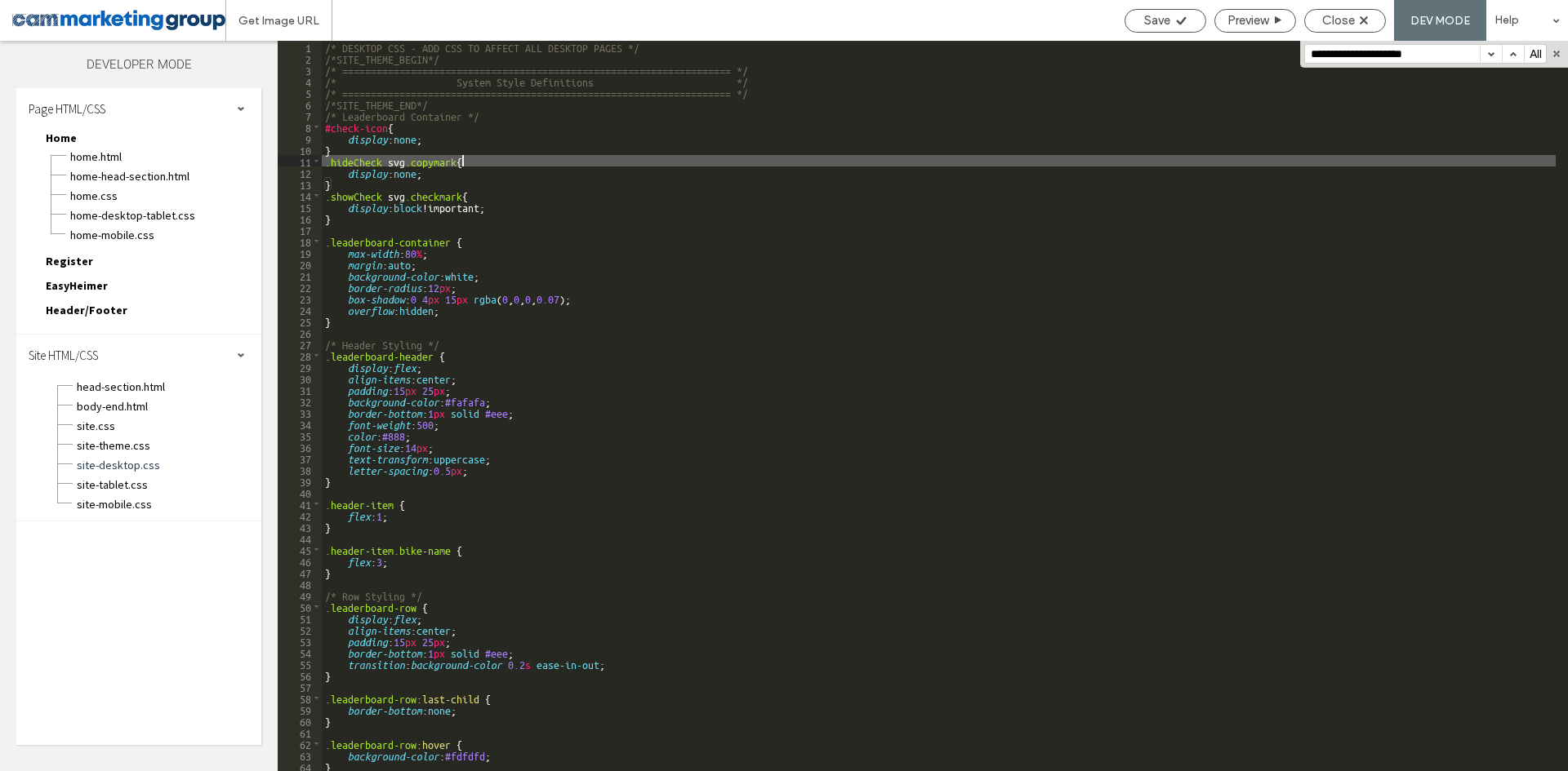
click at [507, 253] on div "/* DESKTOP CSS - ADD CSS TO AFFECT ALL DESKTOP PAGES */ /*SITE_THEME_BEGIN*/ /*…" at bounding box center [938, 418] width 1234 height 753
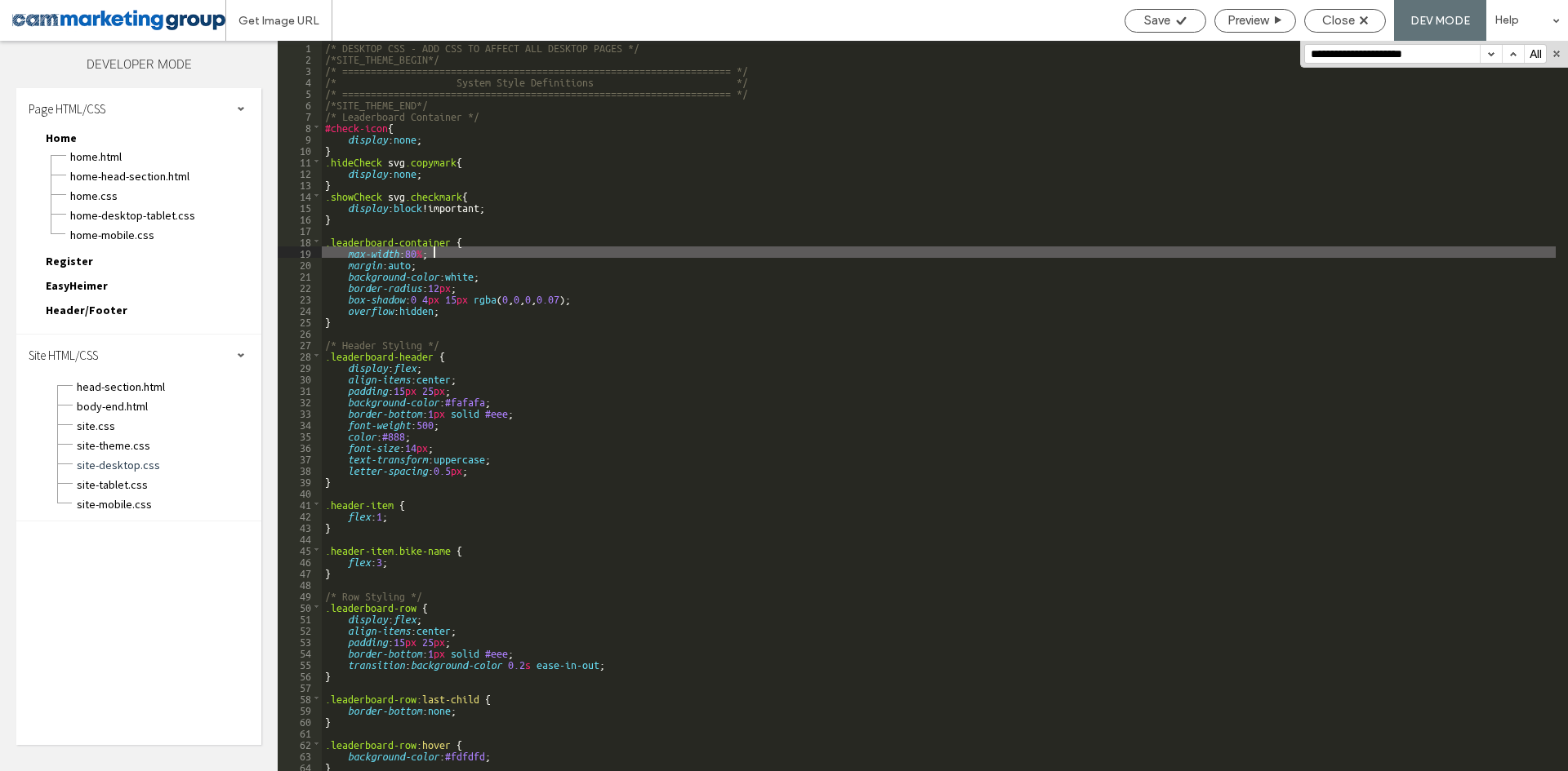
click at [420, 249] on div "/* DESKTOP CSS - ADD CSS TO AFFECT ALL DESKTOP PAGES */ /*SITE_THEME_BEGIN*/ /*…" at bounding box center [938, 418] width 1234 height 753
type textarea "**"
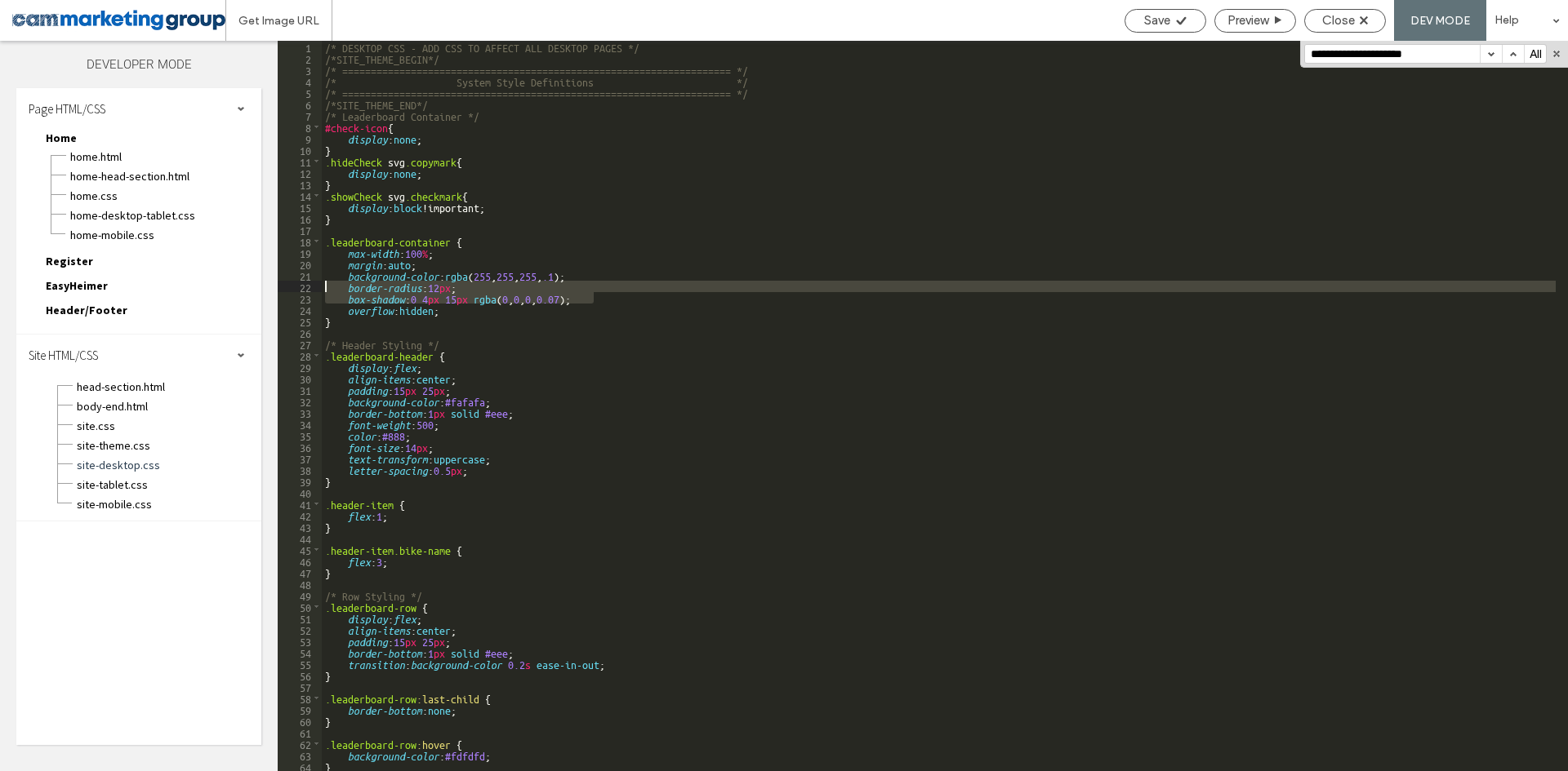
drag, startPoint x: 589, startPoint y: 298, endPoint x: 281, endPoint y: 298, distance: 308.0
click at [281, 298] on div "** 1 2 3 4 5 6 7 8 9 10 11 12 13 14 15 16 17 18 19 20 21 22 23 24 25 26 27 28 2…" at bounding box center [923, 406] width 1291 height 731
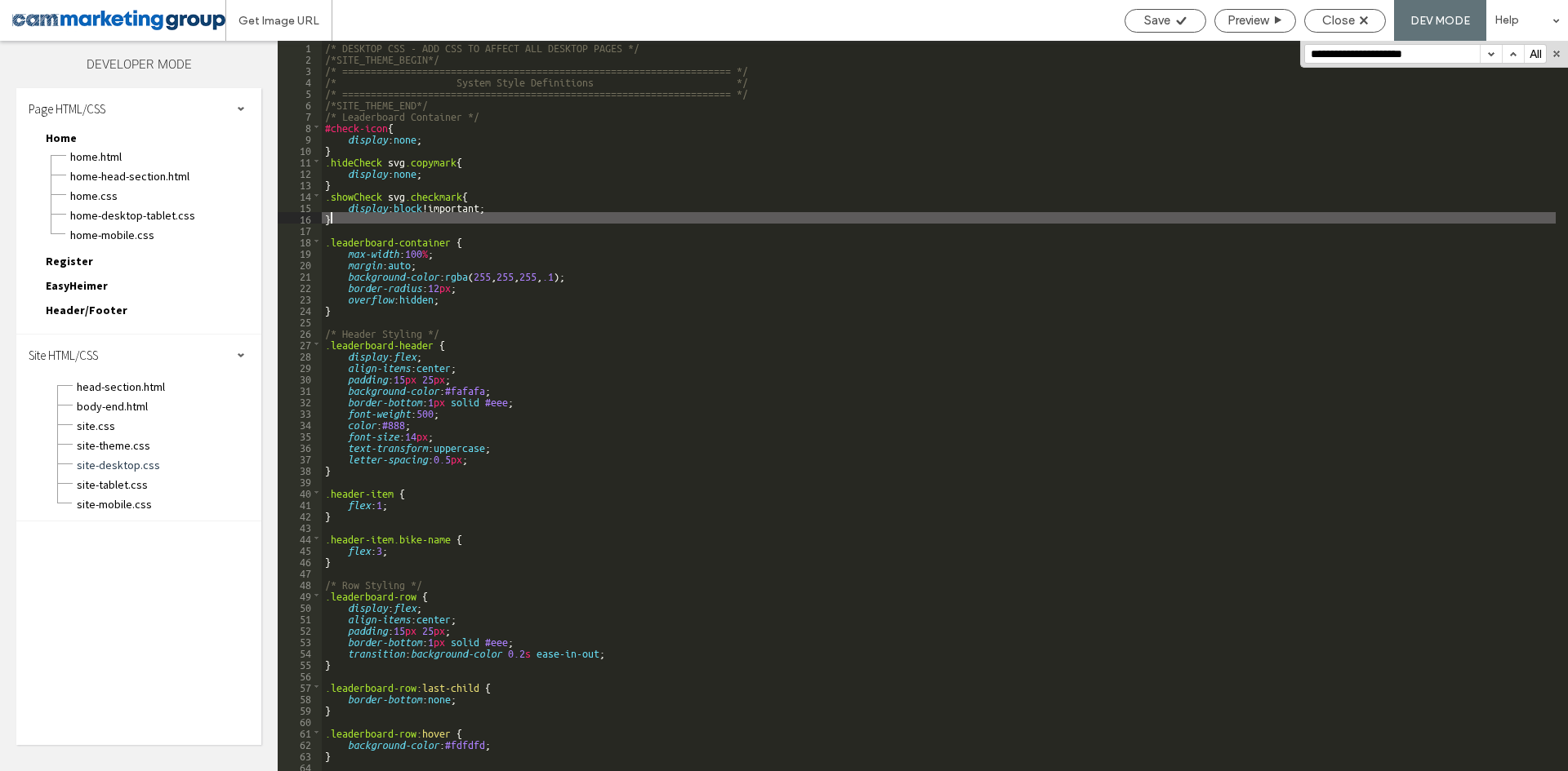
click at [859, 215] on div "/* DESKTOP CSS - ADD CSS TO AFFECT ALL DESKTOP PAGES */ /*SITE_THEME_BEGIN*/ /*…" at bounding box center [938, 418] width 1234 height 753
click at [1145, 166] on div "/* DESKTOP CSS - ADD CSS TO AFFECT ALL DESKTOP PAGES */ /*SITE_THEME_BEGIN*/ /*…" at bounding box center [938, 418] width 1234 height 753
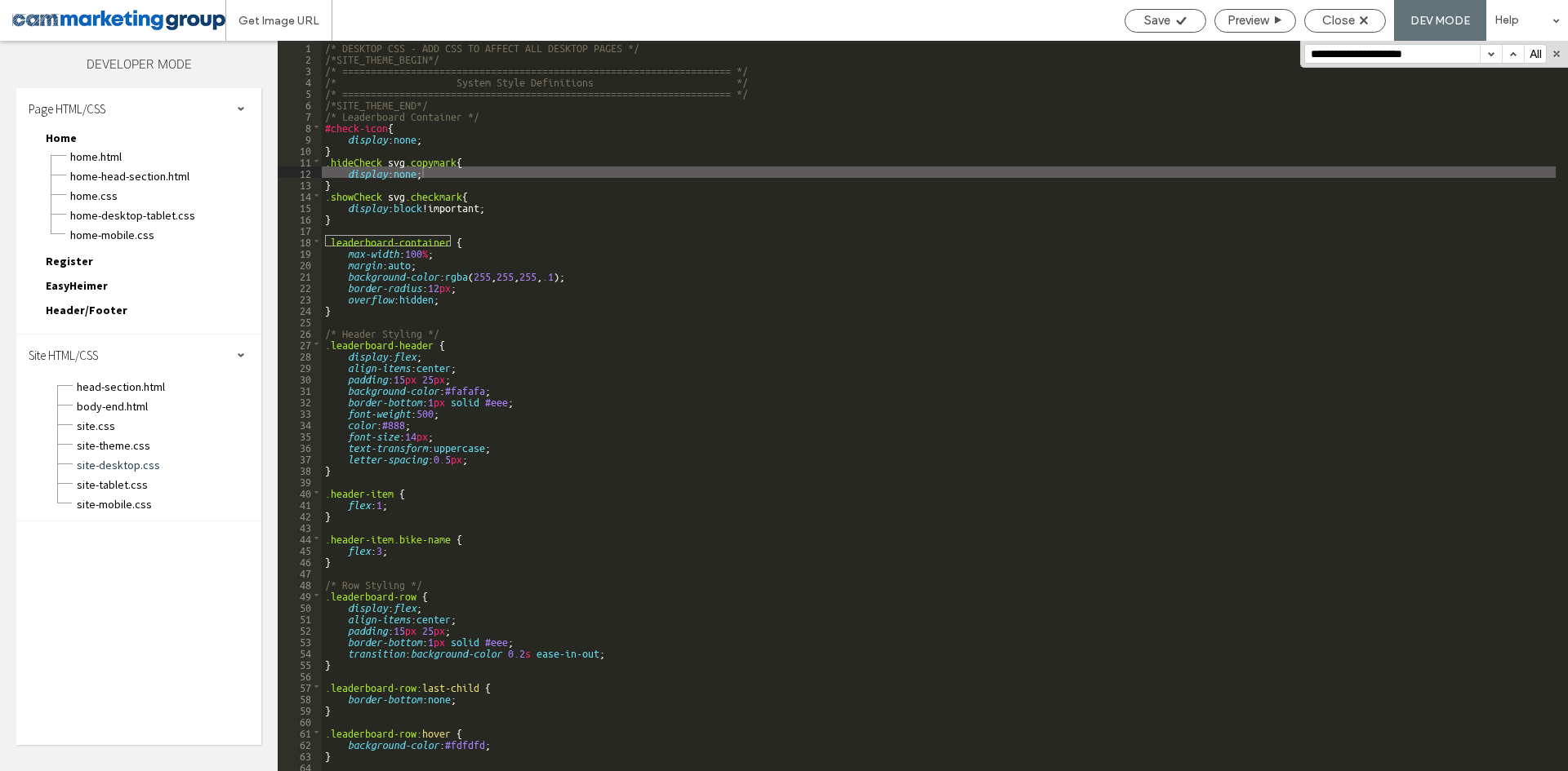
paste input
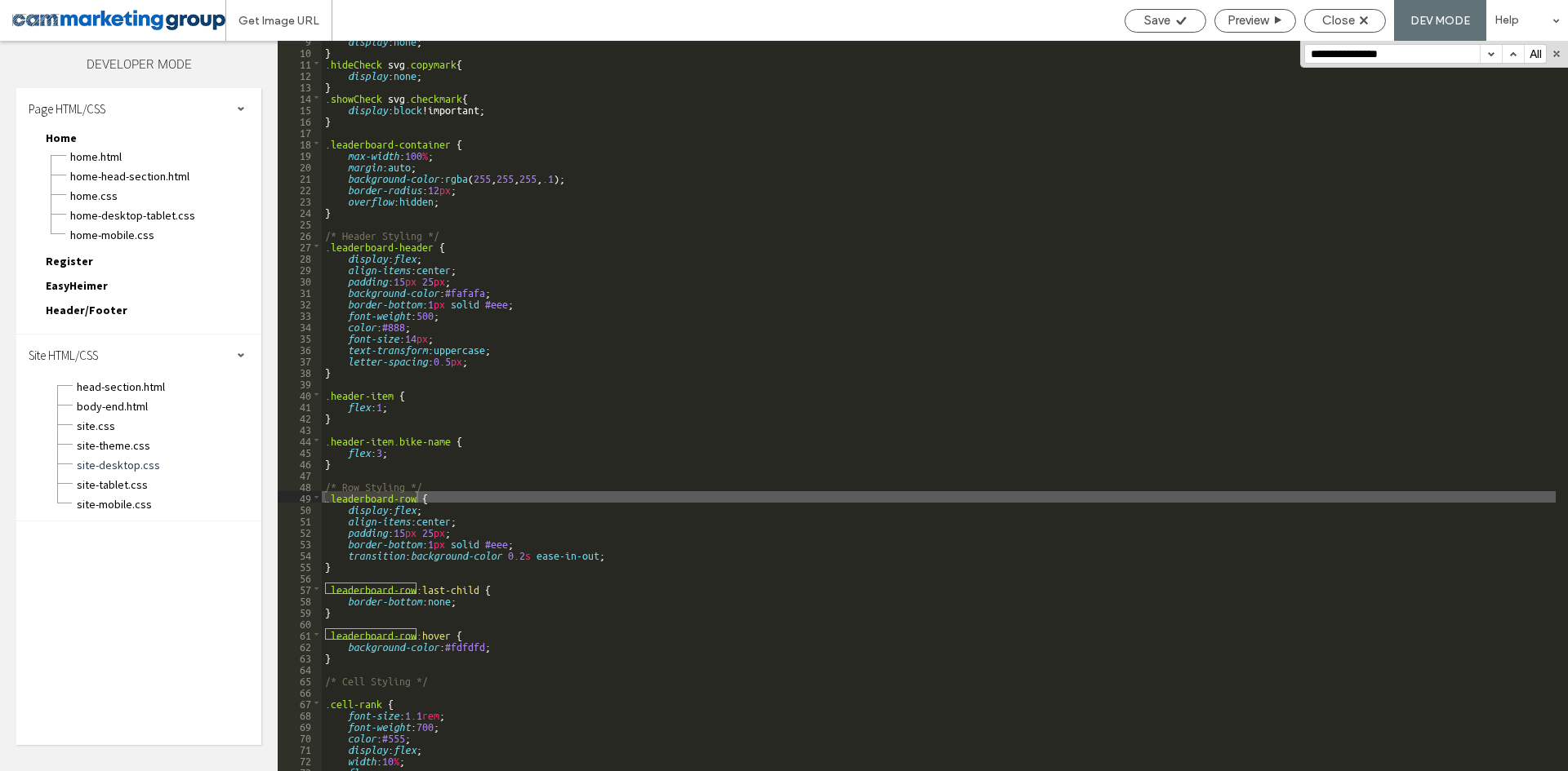
scroll to position [98, 0]
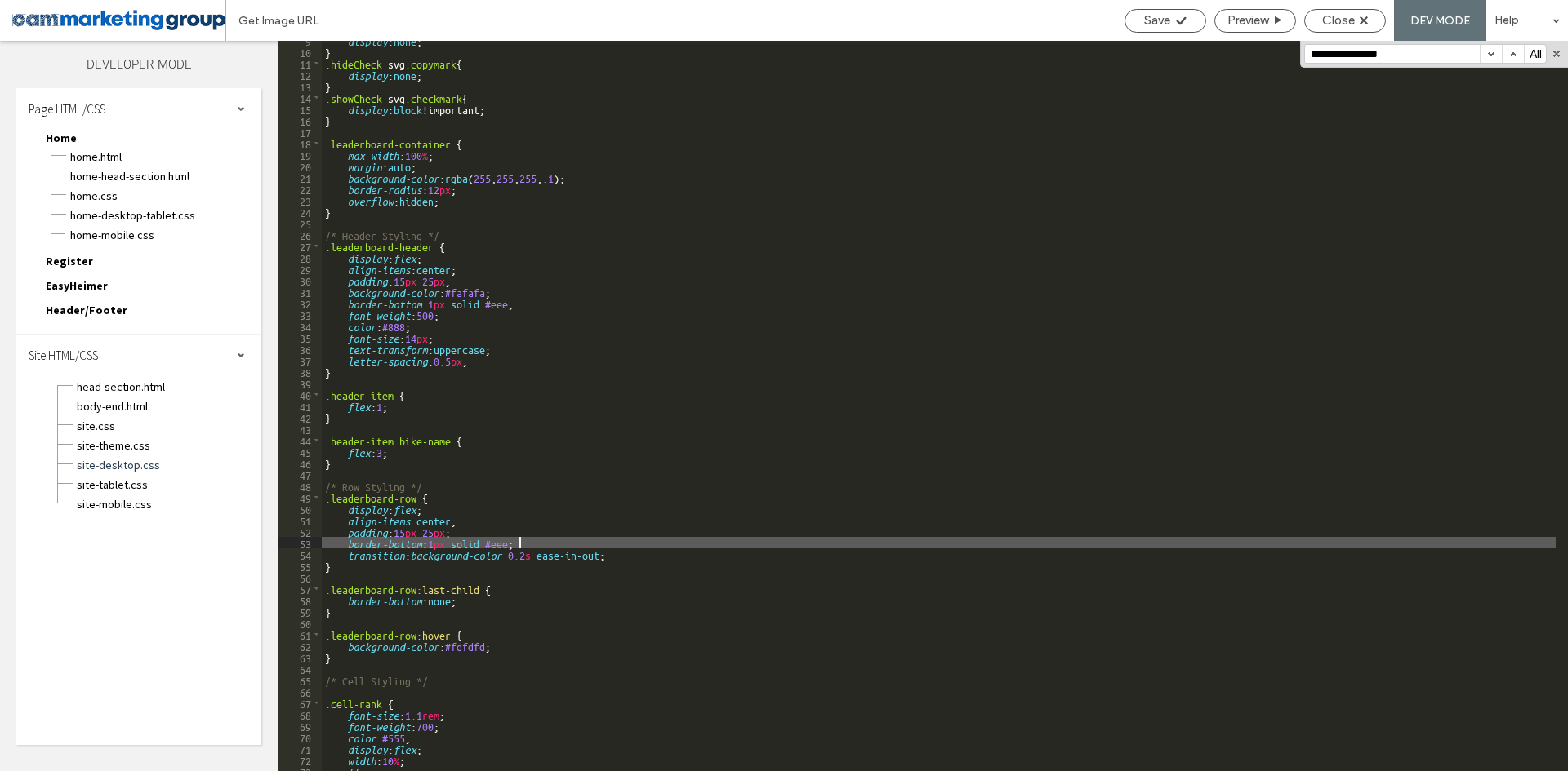
click at [516, 541] on div "display : none ; } .hideCheck svg .copymark { display : none ; } .showCheck svg…" at bounding box center [938, 411] width 1234 height 753
click at [434, 542] on div "display : none ; } .hideCheck svg .copymark { display : none ; } .showCheck svg…" at bounding box center [938, 411] width 1234 height 753
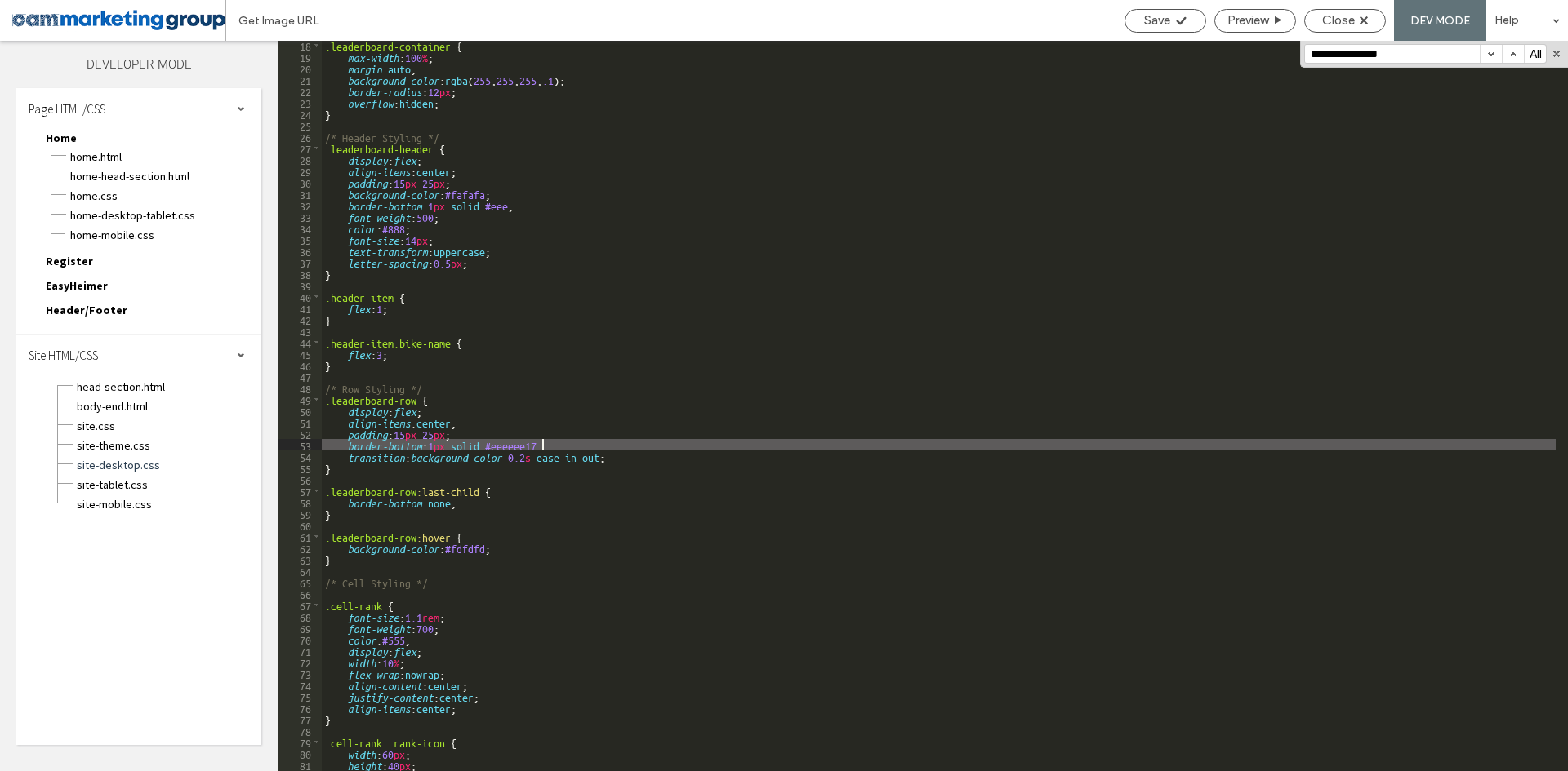
scroll to position [196, 0]
drag, startPoint x: 622, startPoint y: 183, endPoint x: 574, endPoint y: 281, distance: 109.1
click at [622, 183] on div ".leaderboard-container { max-width : 100 % ; margin : auto ; background-color :…" at bounding box center [938, 416] width 1234 height 753
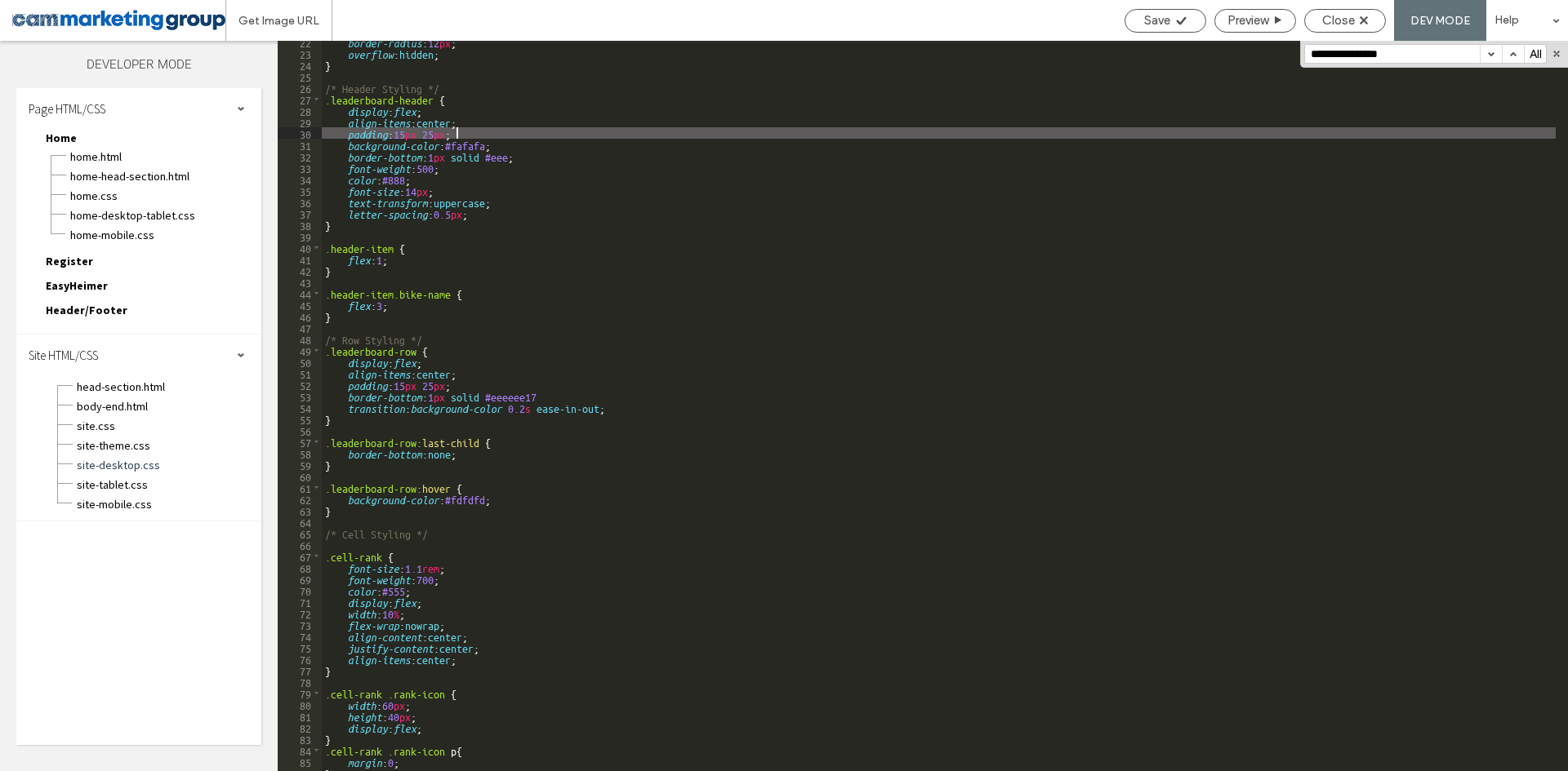
scroll to position [343, 0]
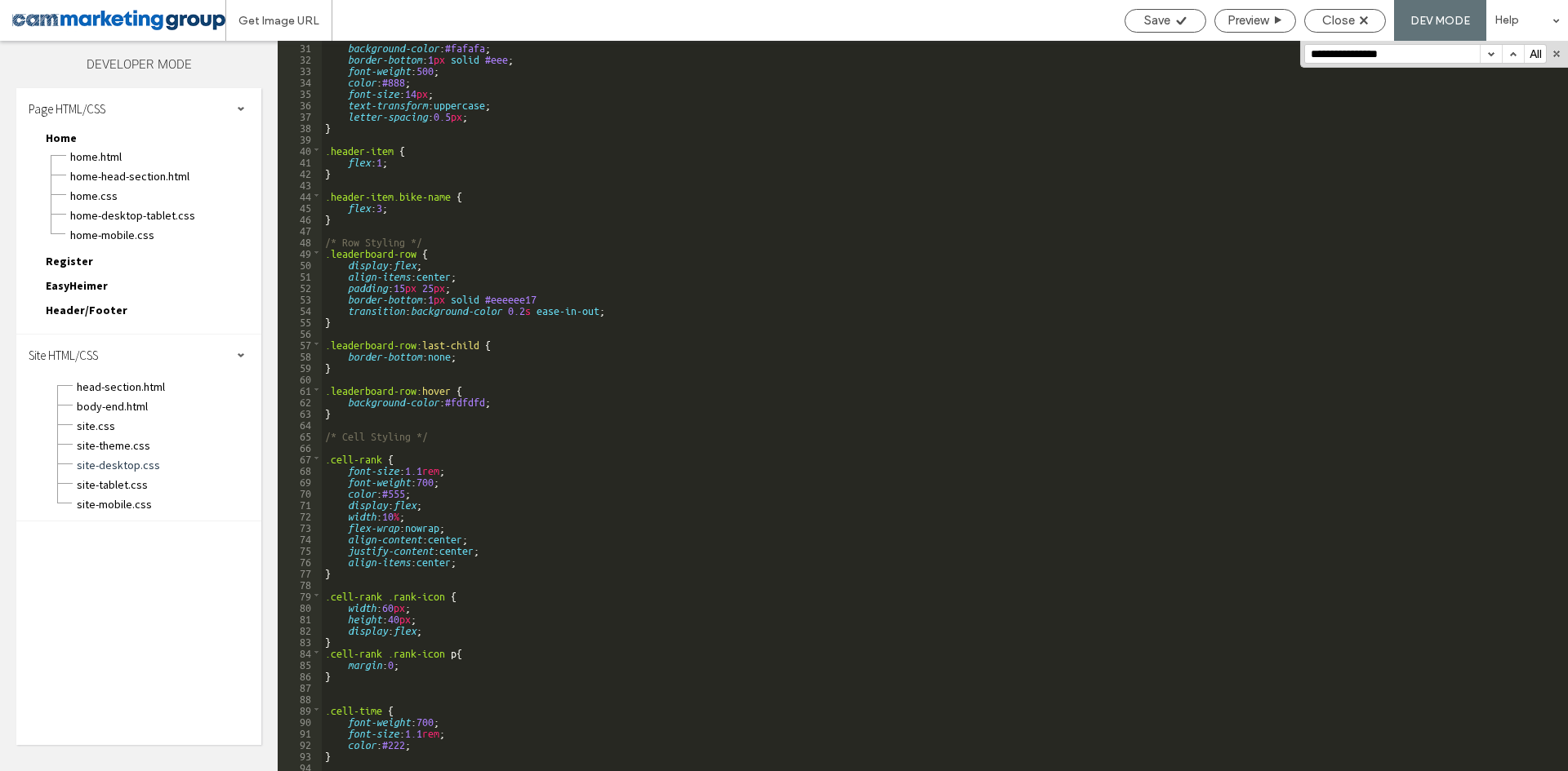
click at [470, 401] on div "background-color : #fafafa ; border-bottom : 1 px solid #eee ; font-weight : 50…" at bounding box center [938, 418] width 1234 height 753
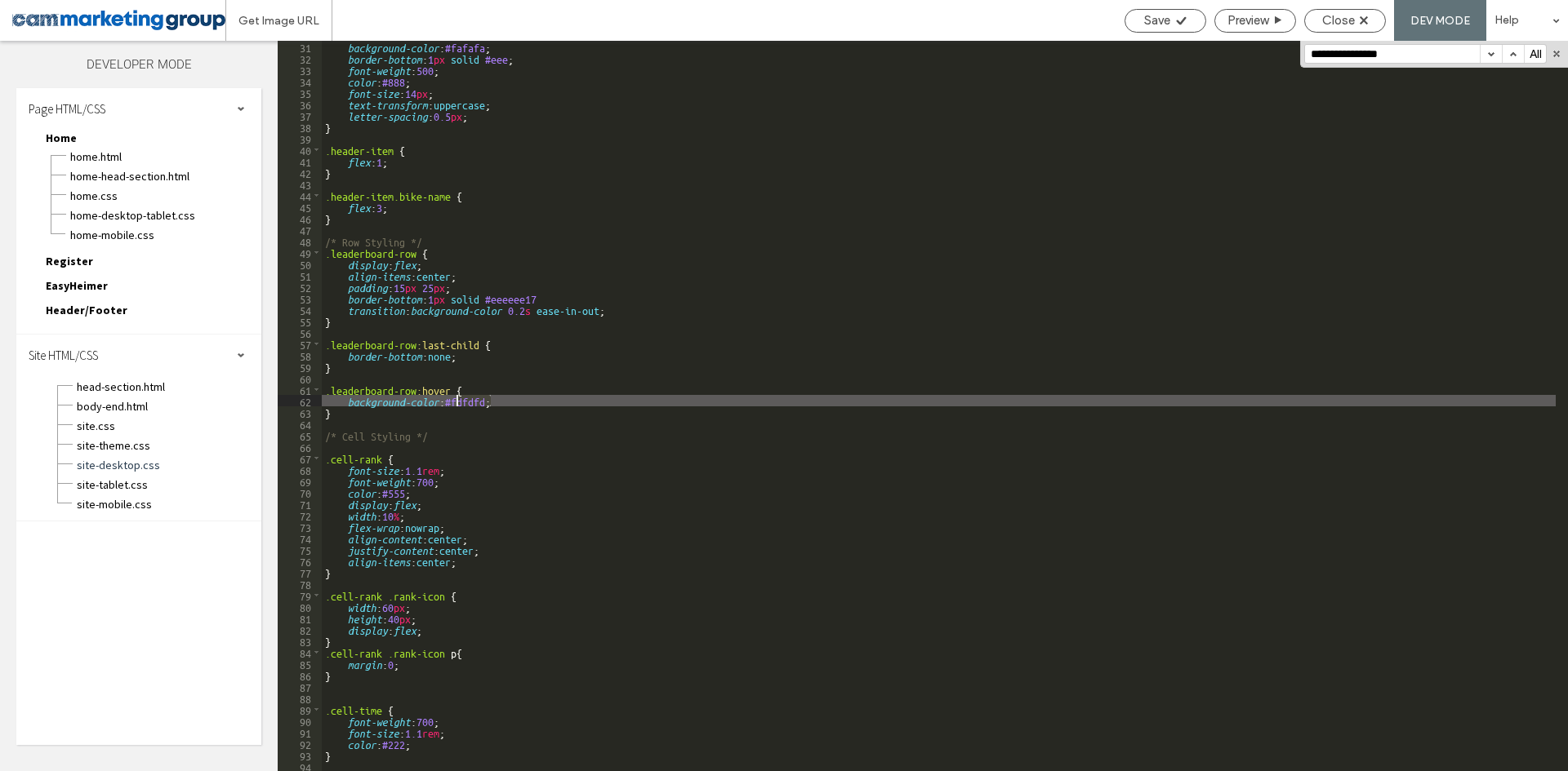
click at [470, 401] on div "background-color : #fafafa ; border-bottom : 1 px solid #eee ; font-weight : 50…" at bounding box center [938, 418] width 1234 height 753
click at [464, 401] on div "background-color : #fafafa ; border-bottom : 1 px solid #eee ; font-weight : 50…" at bounding box center [938, 418] width 1234 height 753
click at [544, 396] on div "background-color : #fafafa ; border-bottom : 1 px solid #eee ; font-weight : 50…" at bounding box center [938, 418] width 1234 height 753
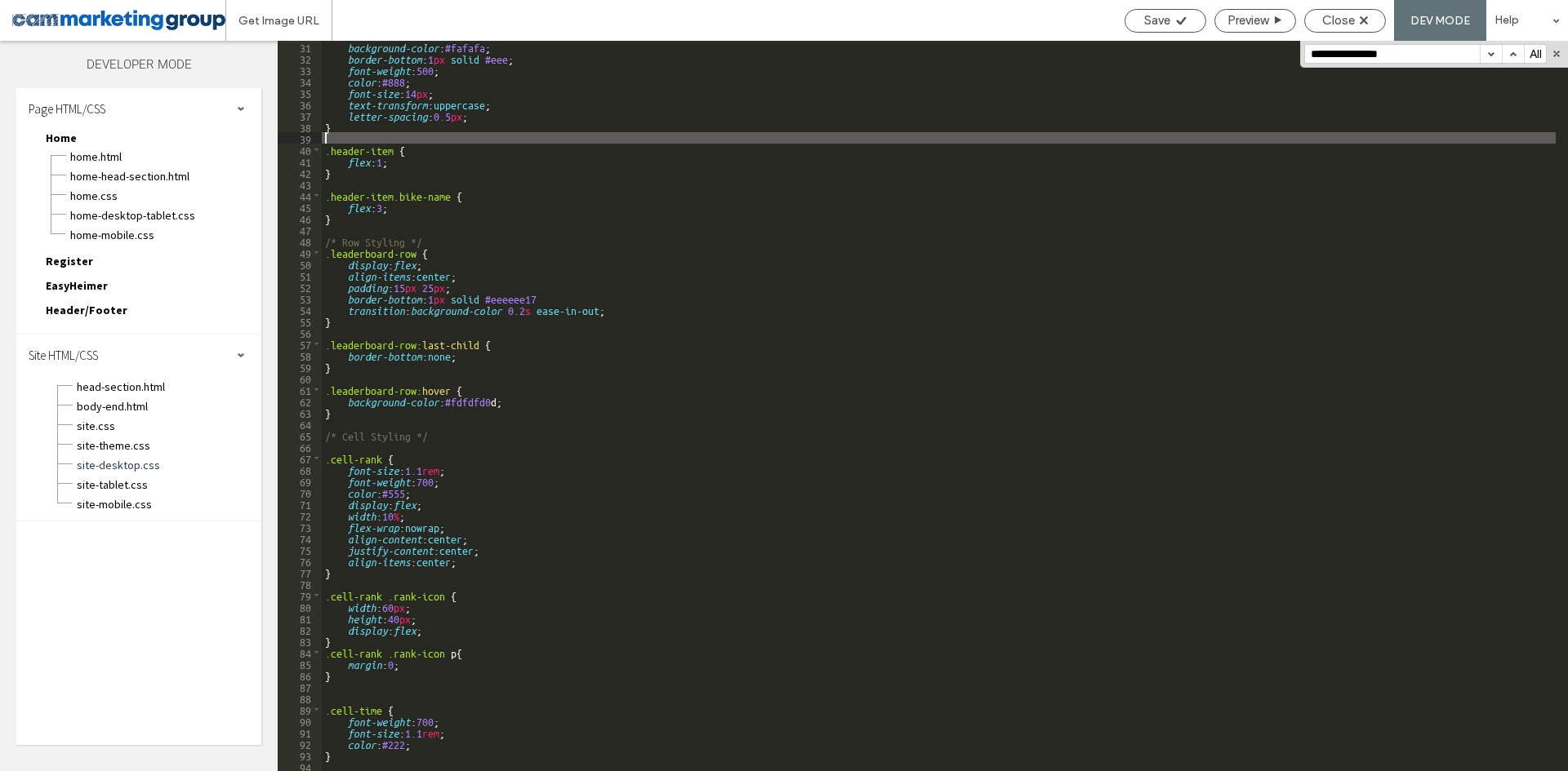
click at [836, 137] on div "background-color : #fafafa ; border-bottom : 1 px solid #eee ; font-weight : 50…" at bounding box center [938, 418] width 1234 height 753
paste input
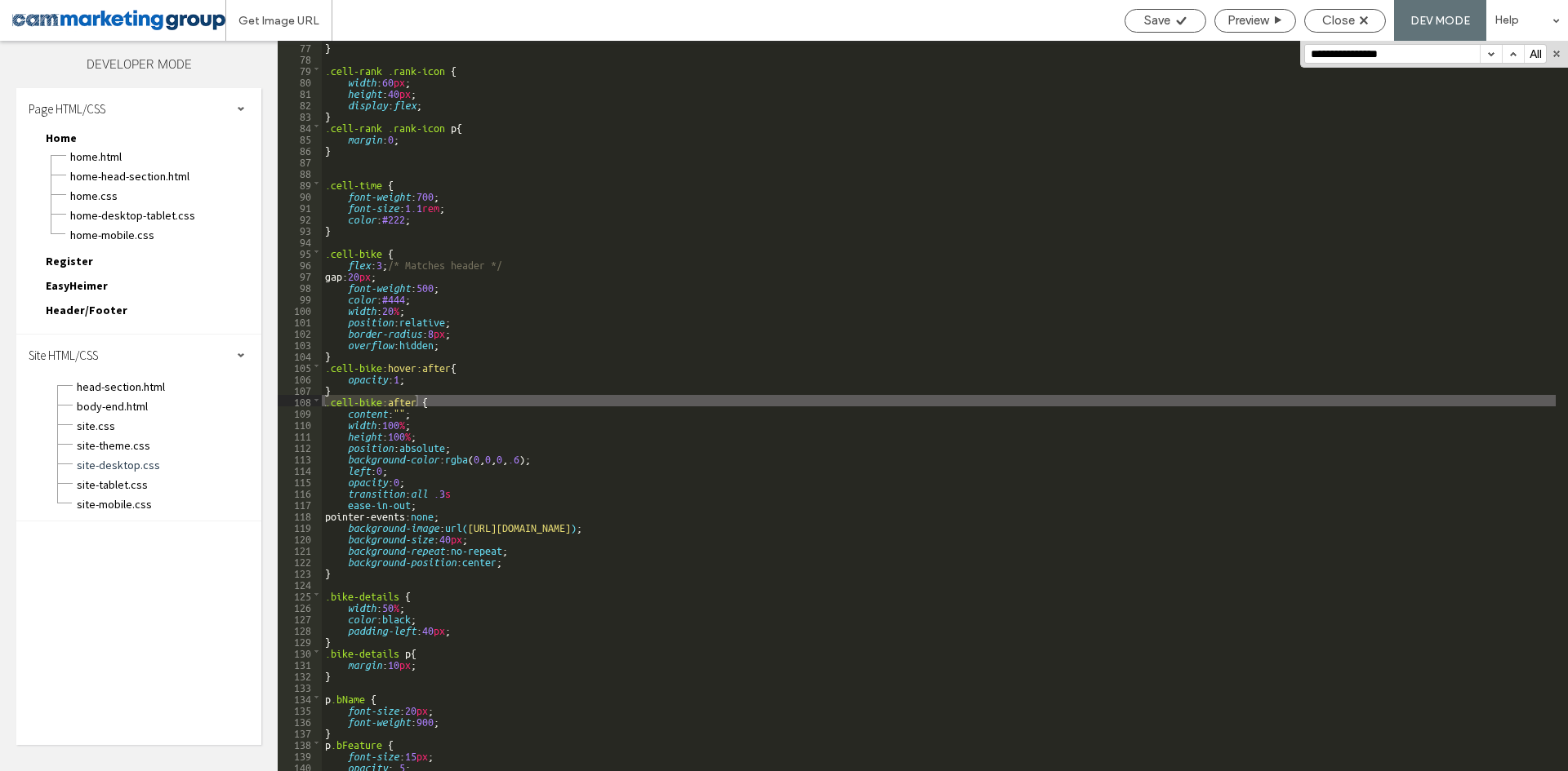
scroll to position [869, 0]
click at [546, 455] on div "} .cell-rank .rank-icon { width : 60 px ; height : 40 px ; display : flex ; } .…" at bounding box center [938, 418] width 1234 height 753
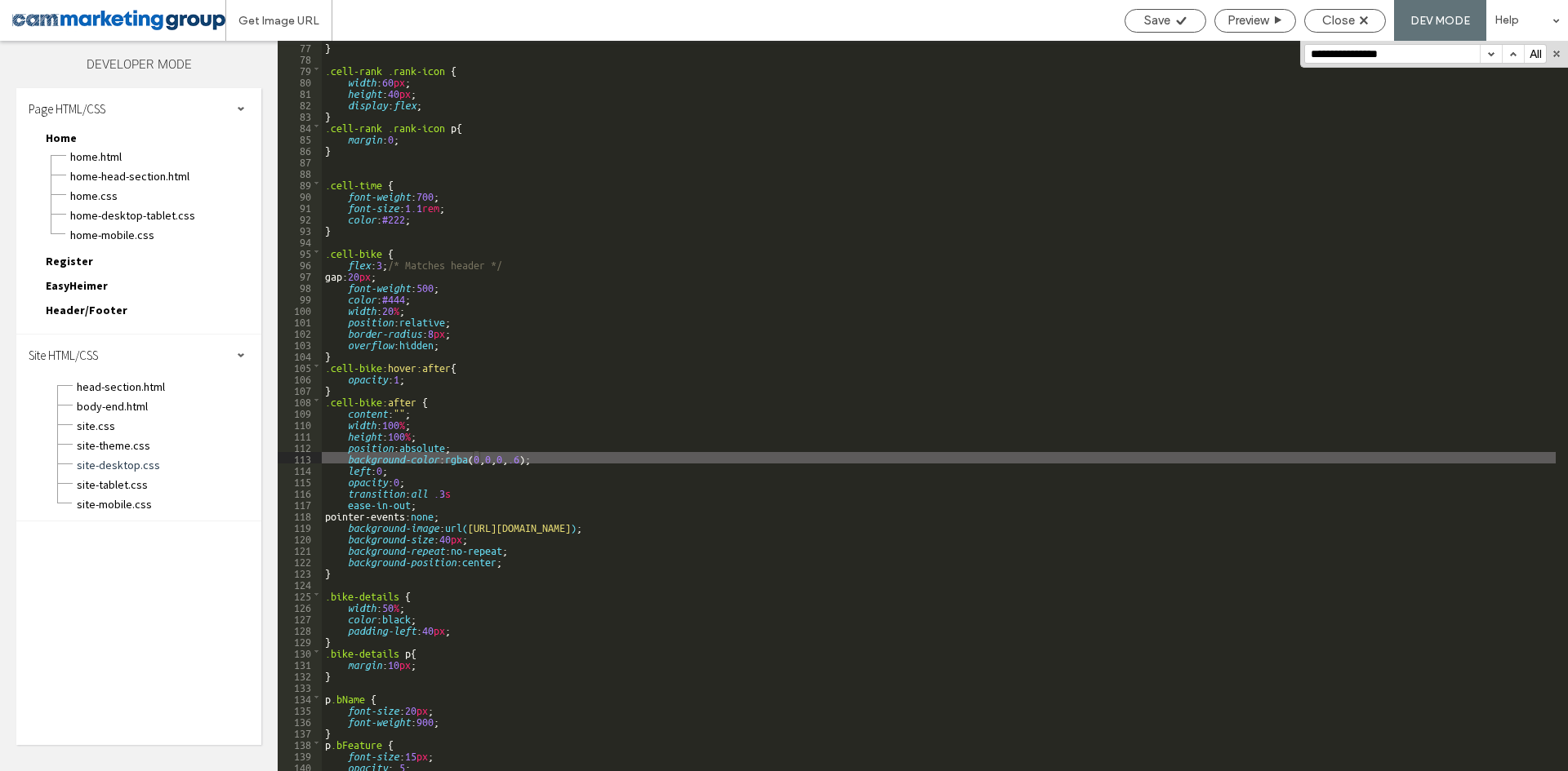
click at [451, 458] on div "} .cell-rank .rank-icon { width : 60 px ; height : 40 px ; display : flex ; } .…" at bounding box center [938, 418] width 1234 height 753
click at [819, 150] on div "} .cell-rank .rank-icon { width : 60 px ; height : 40 px ; display : flex ; } .…" at bounding box center [938, 418] width 1234 height 753
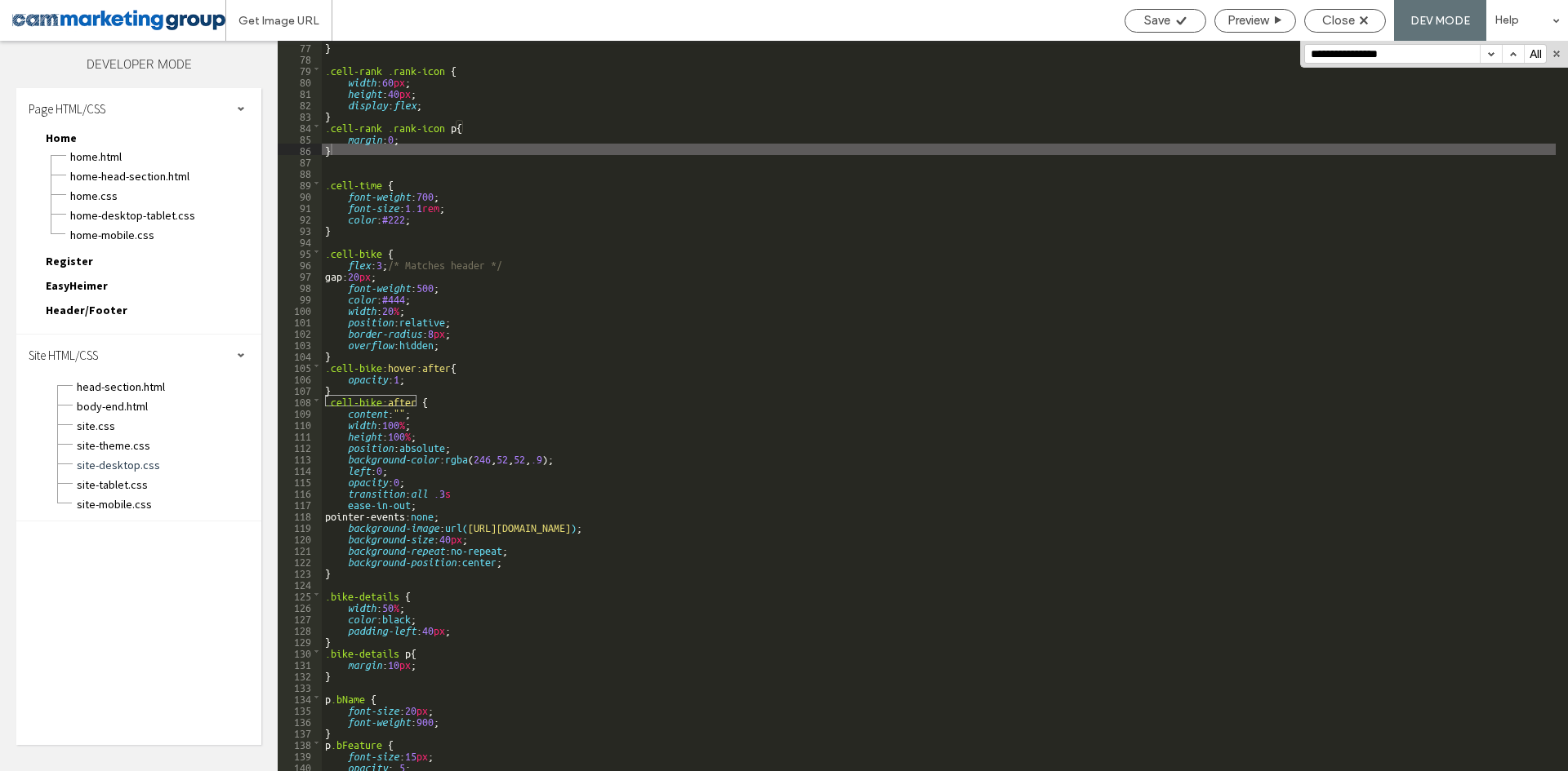
paste input
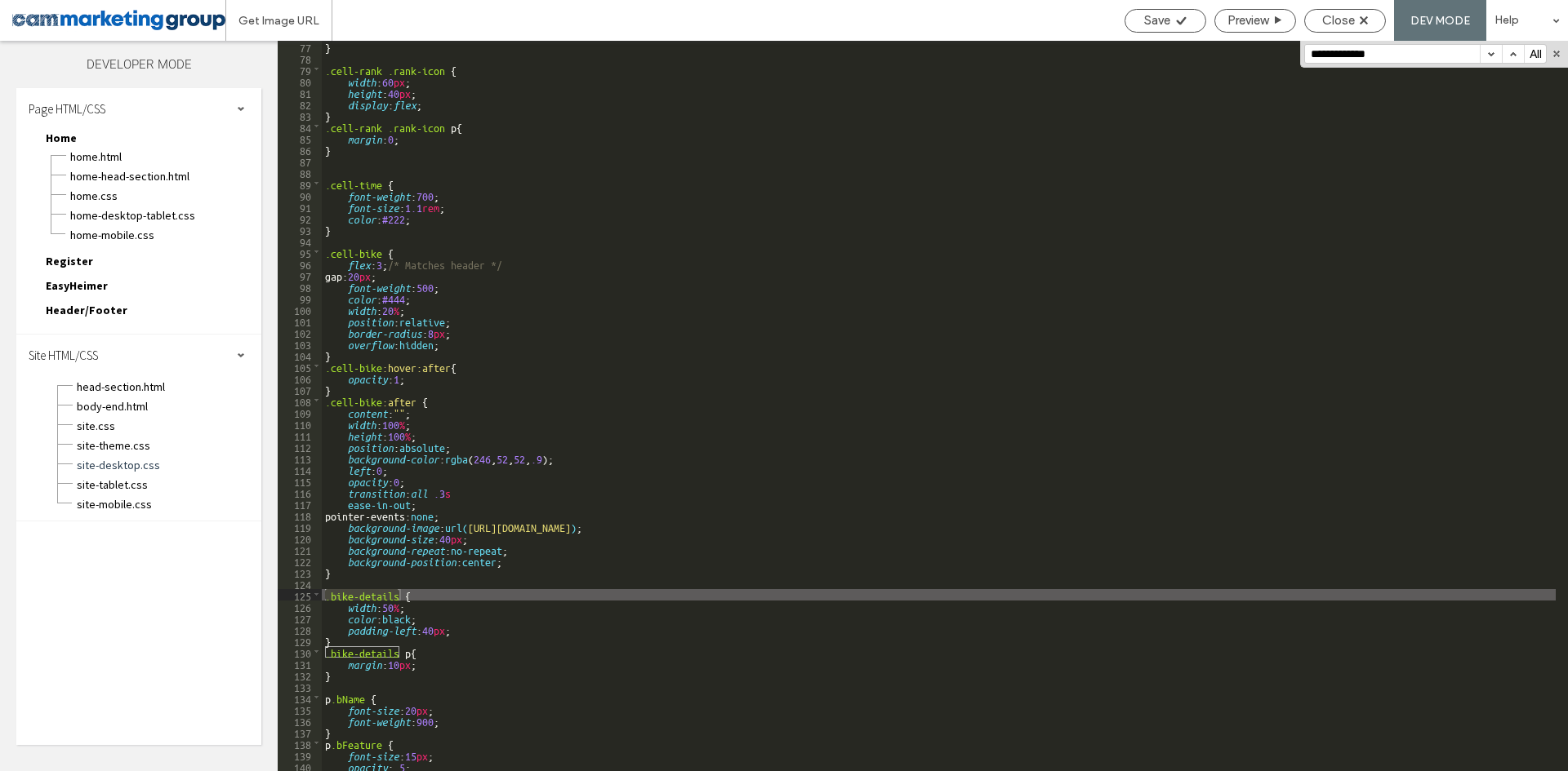
scroll to position [968, 0]
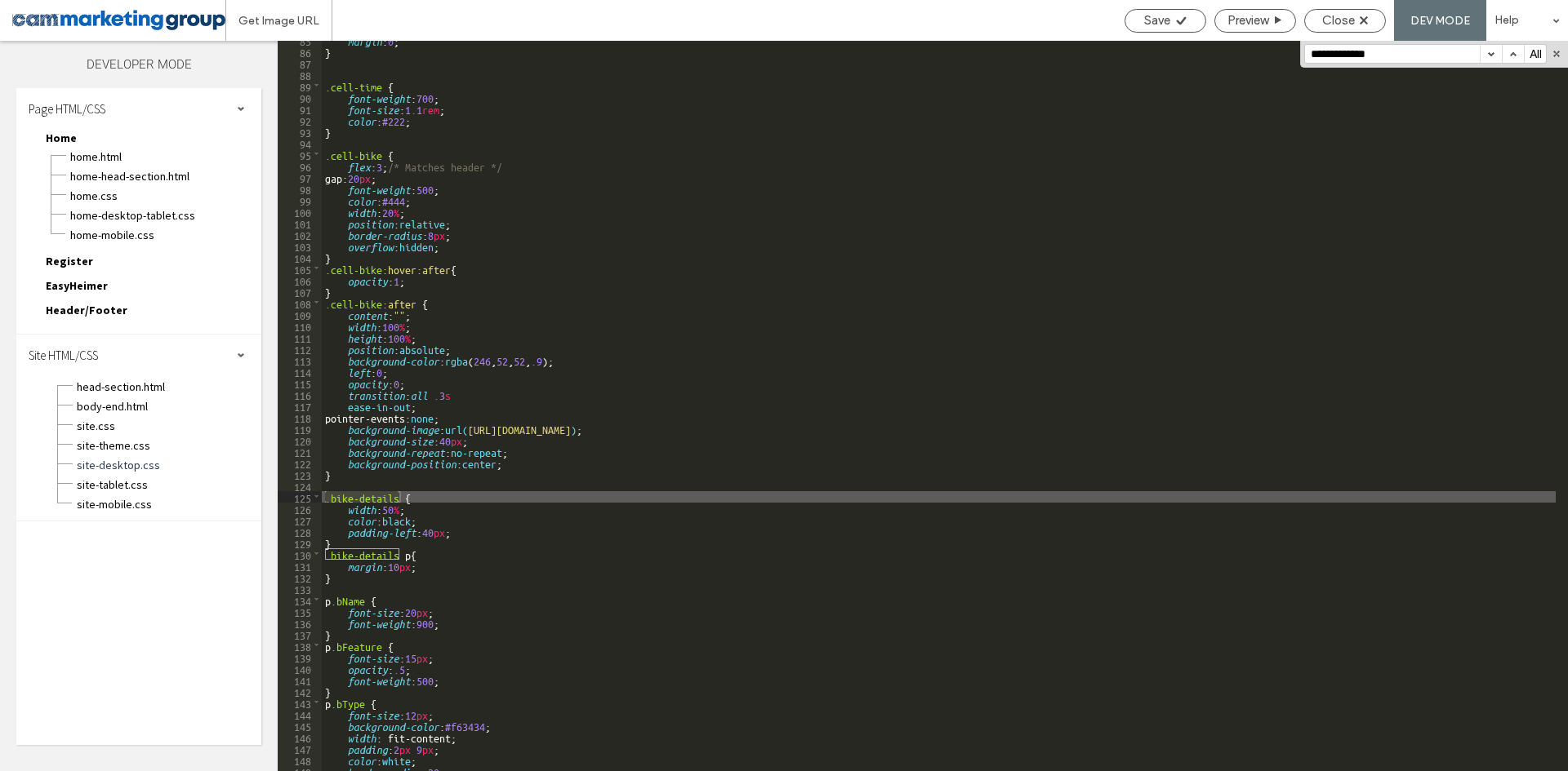
type input "**********"
click at [395, 516] on div "margin : 0 ; } .cell-time { font-weight : 700 ; font-size : 1.1 rem ; color : #…" at bounding box center [938, 411] width 1234 height 753
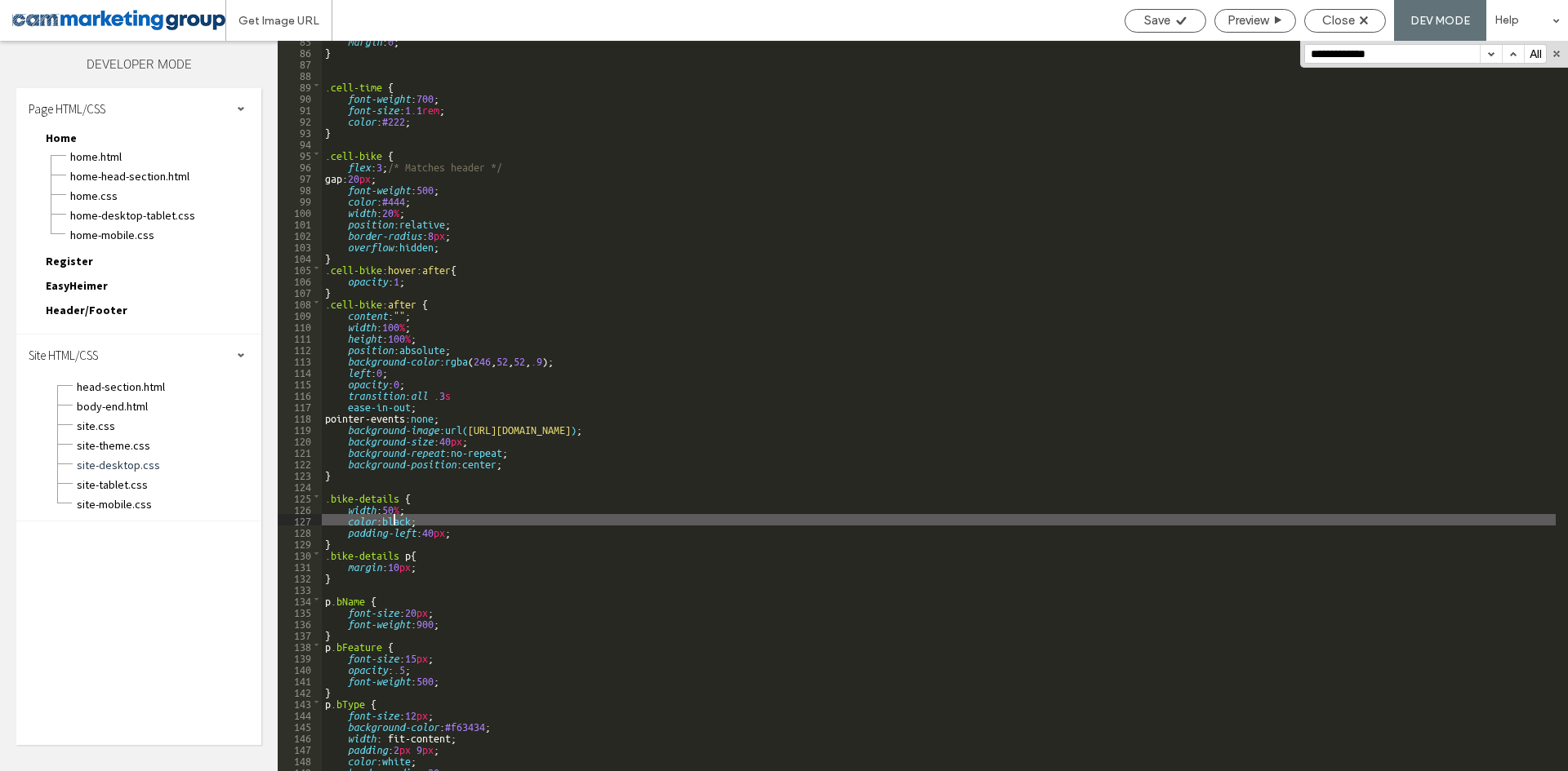
click at [395, 516] on div "margin : 0 ; } .cell-time { font-weight : 700 ; font-size : 1.1 rem ; color : #…" at bounding box center [938, 411] width 1234 height 753
type textarea "**"
click at [825, 241] on div "margin : 0 ; } .cell-time { font-weight : 700 ; font-size : 1.1 rem ; color : #…" at bounding box center [938, 411] width 1234 height 753
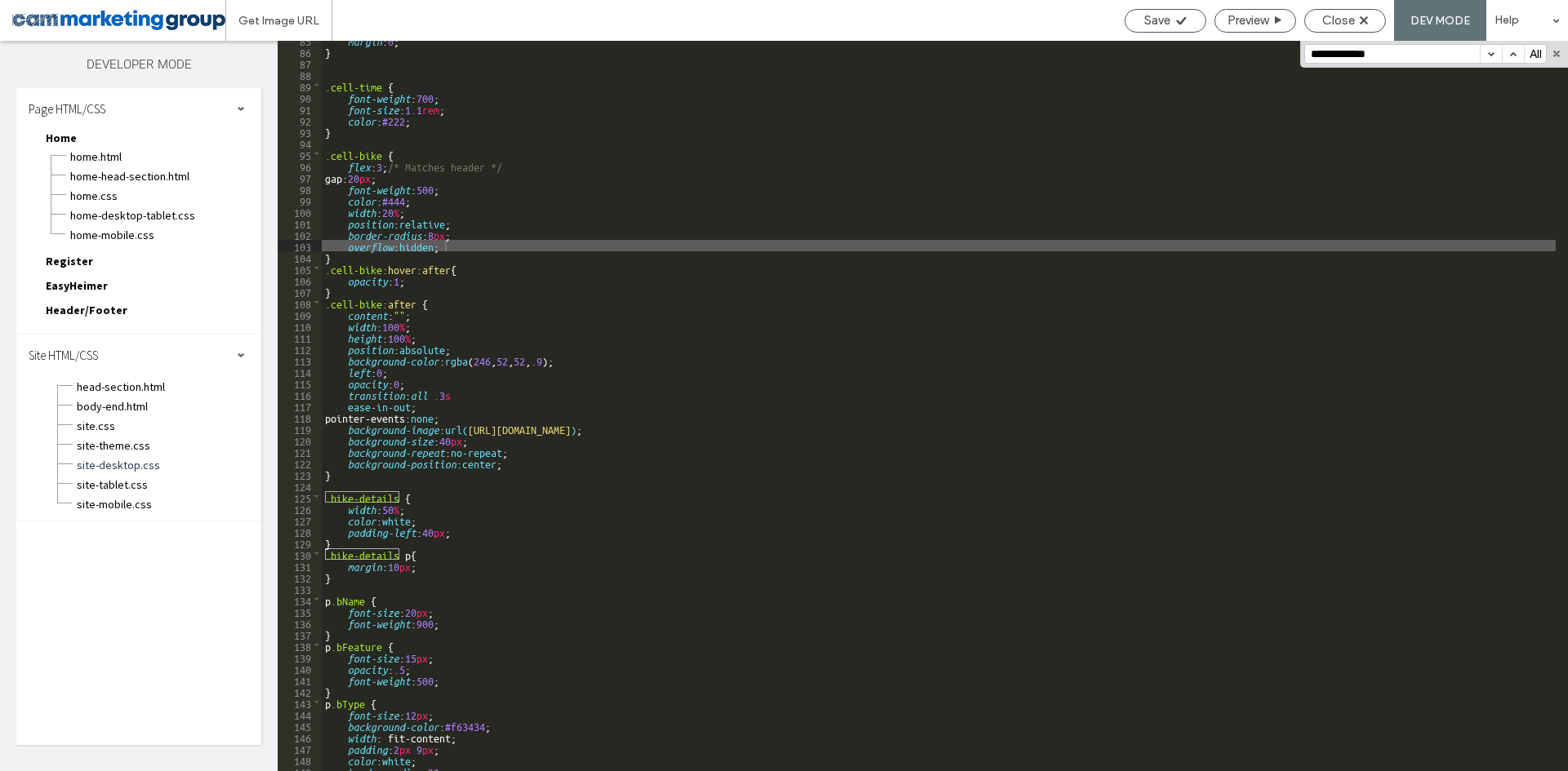
paste input
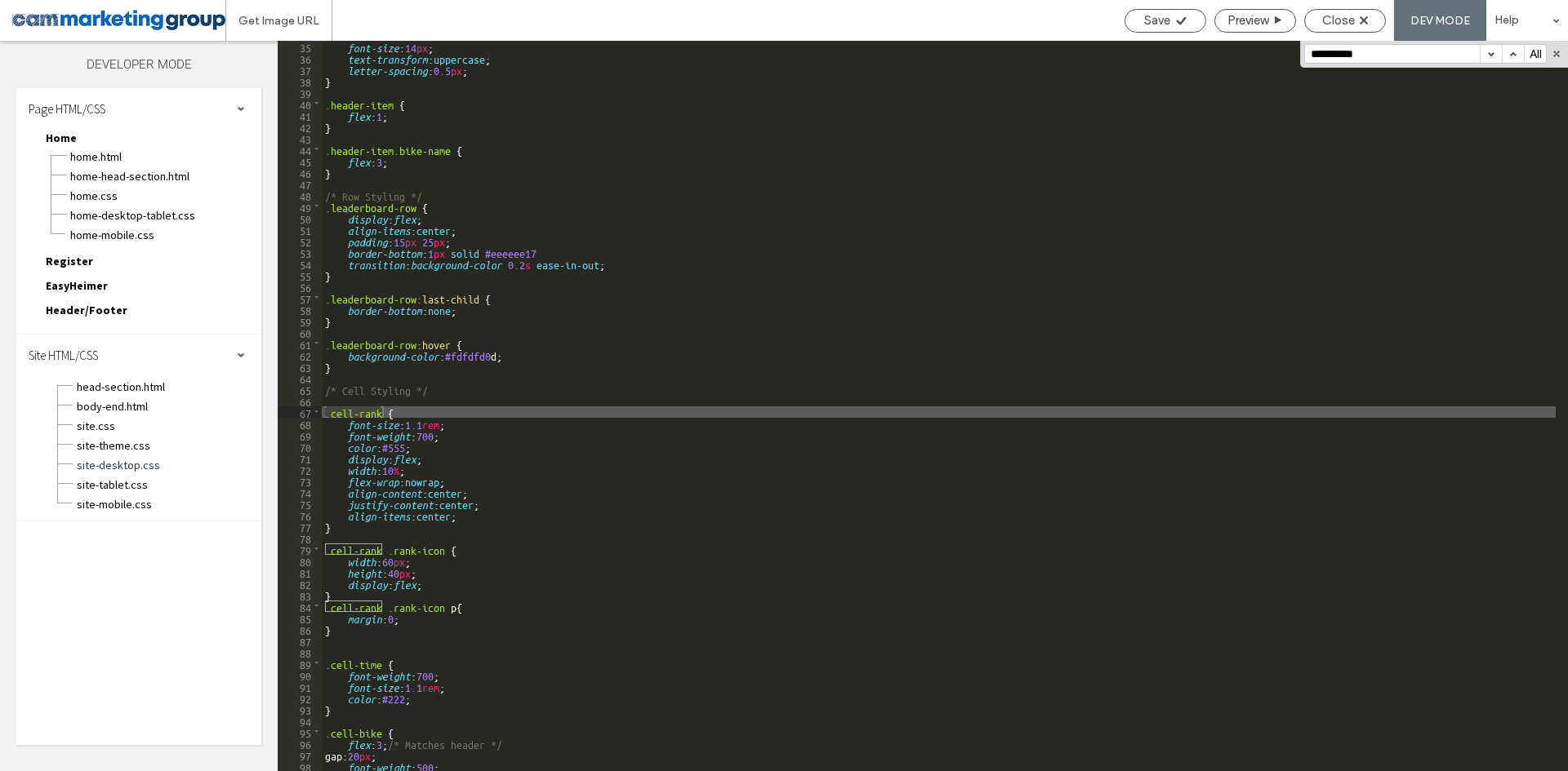
scroll to position [389, 0]
type input "**********"
click at [399, 444] on div "font-size : 14 px ; text-transform : uppercase ; letter-spacing : 0.5 px ; } .h…" at bounding box center [938, 418] width 1234 height 753
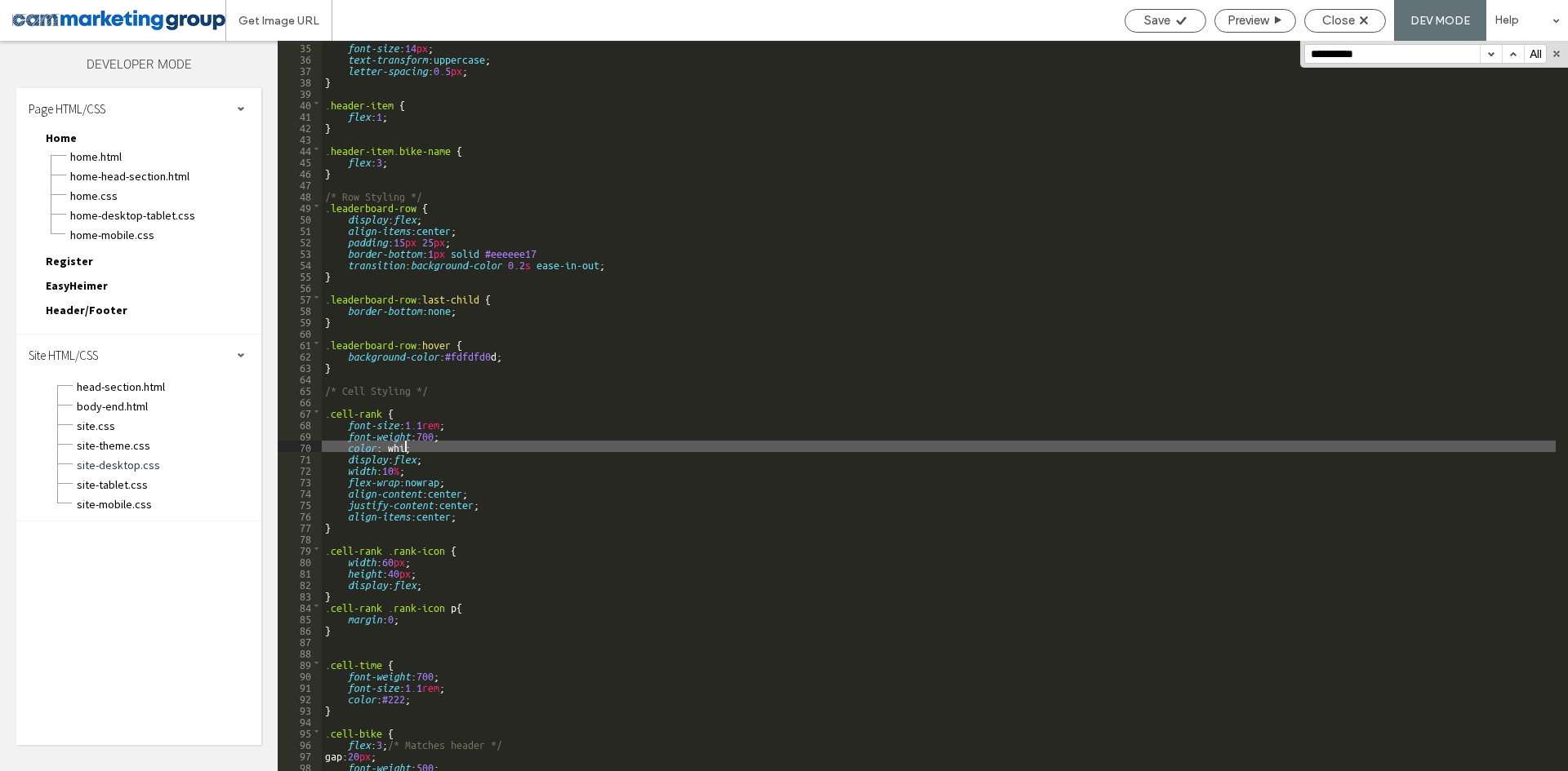
type textarea "**"
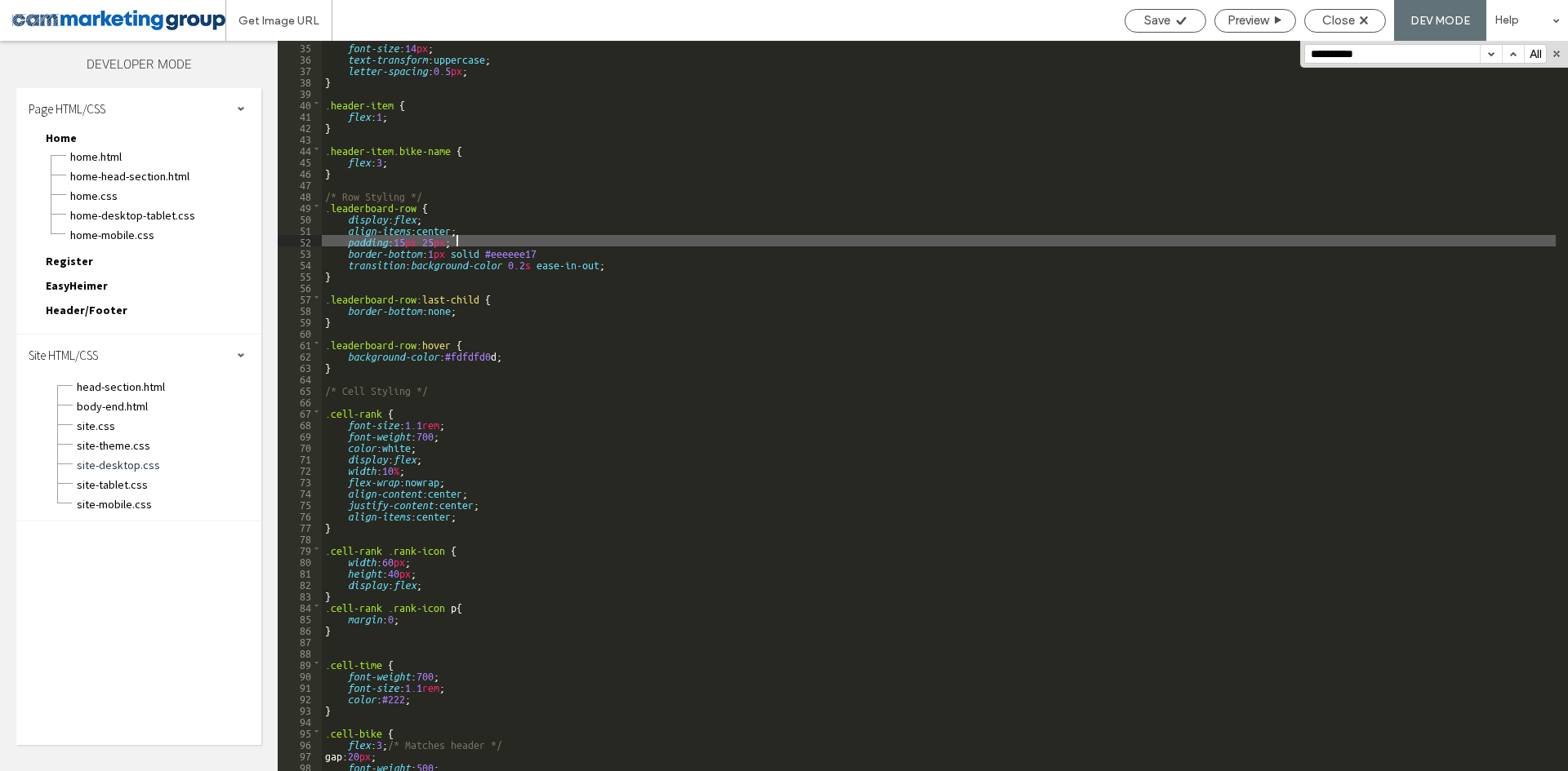
click at [830, 236] on div "font-size : 14 px ; text-transform : uppercase ; letter-spacing : 0.5 px ; } .h…" at bounding box center [938, 418] width 1234 height 753
paste input "******"
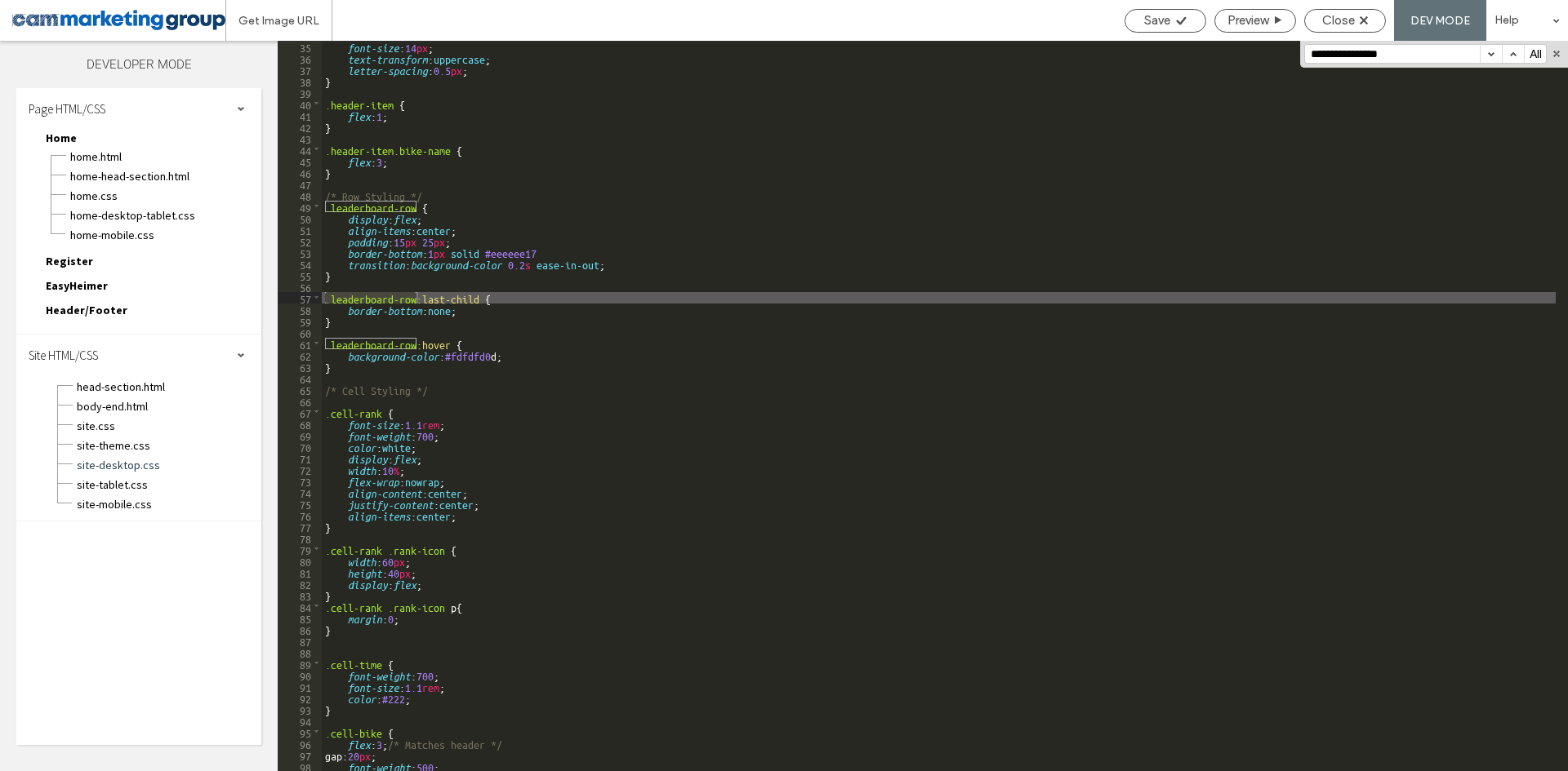
type input "**********"
drag, startPoint x: 524, startPoint y: 262, endPoint x: 493, endPoint y: 265, distance: 31.1
click at [522, 263] on div "font-size : 14 px ; text-transform : uppercase ; letter-spacing : 0.5 px ; } .h…" at bounding box center [938, 418] width 1234 height 753
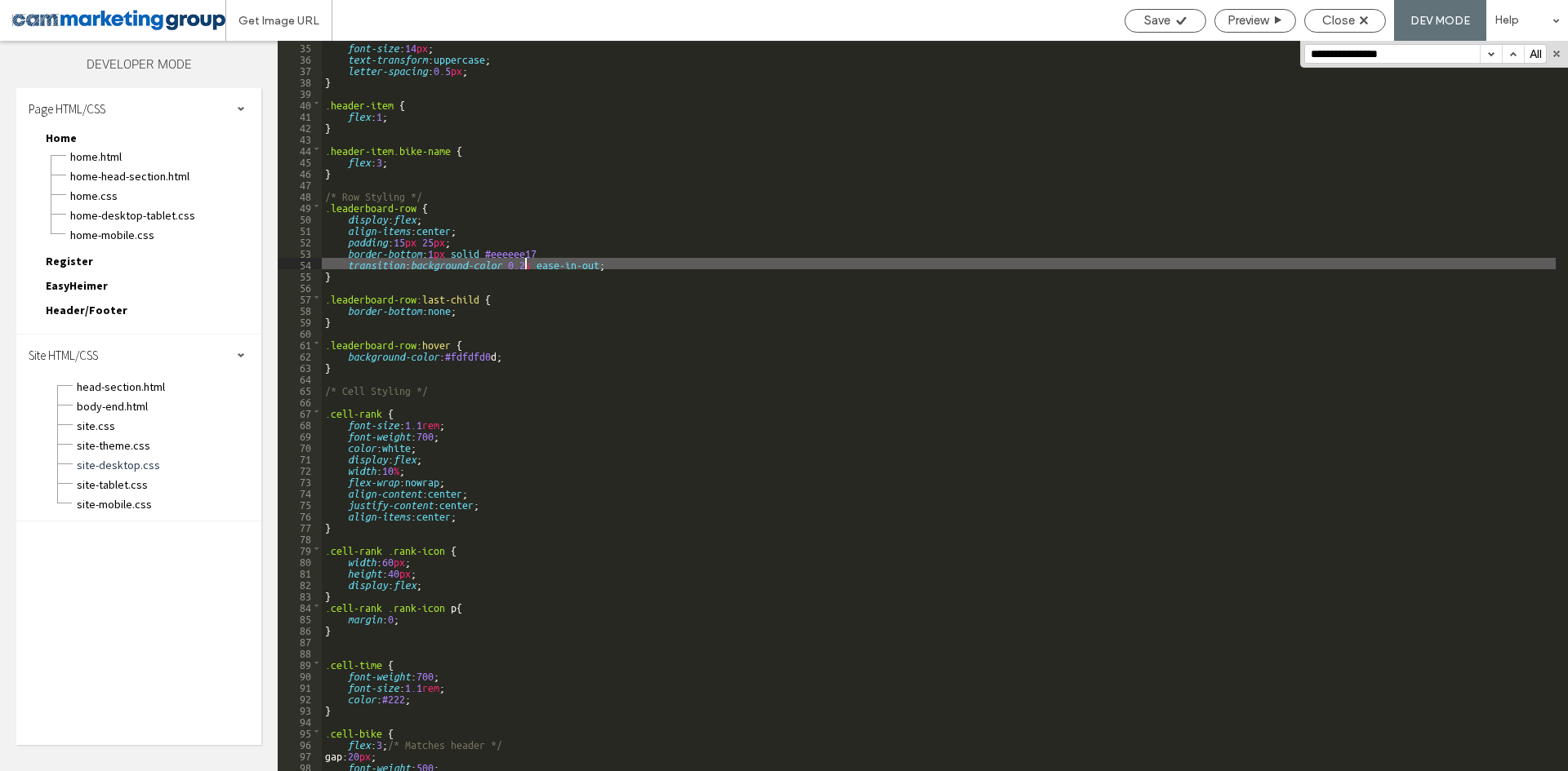
click at [424, 248] on div "font-size : 14 px ; text-transform : uppercase ; letter-spacing : 0.5 px ; } .h…" at bounding box center [938, 418] width 1234 height 753
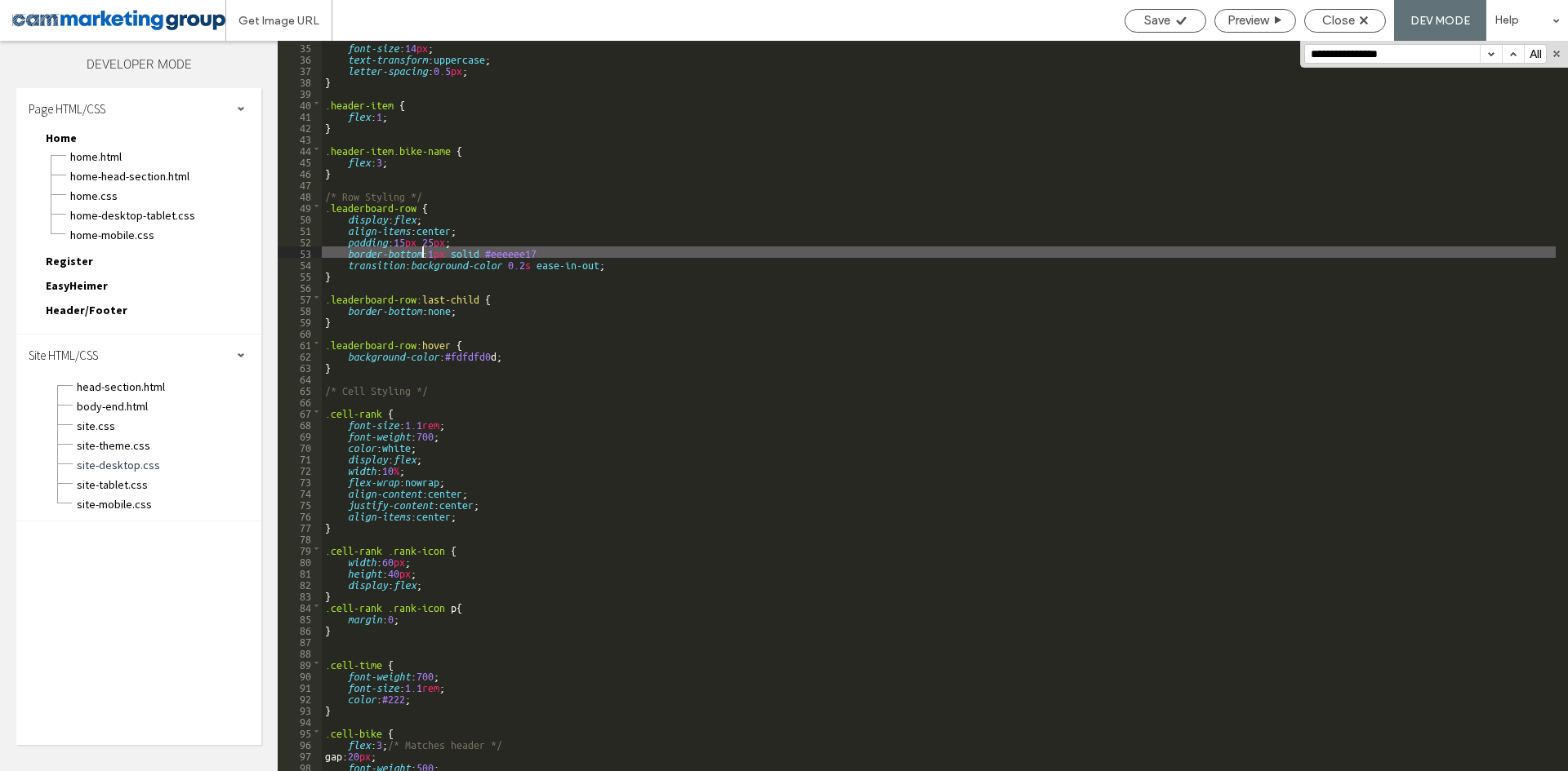
click at [512, 256] on div "font-size : 14 px ; text-transform : uppercase ; letter-spacing : 0.5 px ; } .h…" at bounding box center [938, 418] width 1234 height 753
click at [552, 255] on div "font-size : 14 px ; text-transform : uppercase ; letter-spacing : 0.5 px ; } .h…" at bounding box center [938, 418] width 1234 height 753
type textarea "**"
click at [870, 210] on div "font-size : 14 px ; text-transform : uppercase ; letter-spacing : 0.5 px ; } .h…" at bounding box center [938, 418] width 1234 height 753
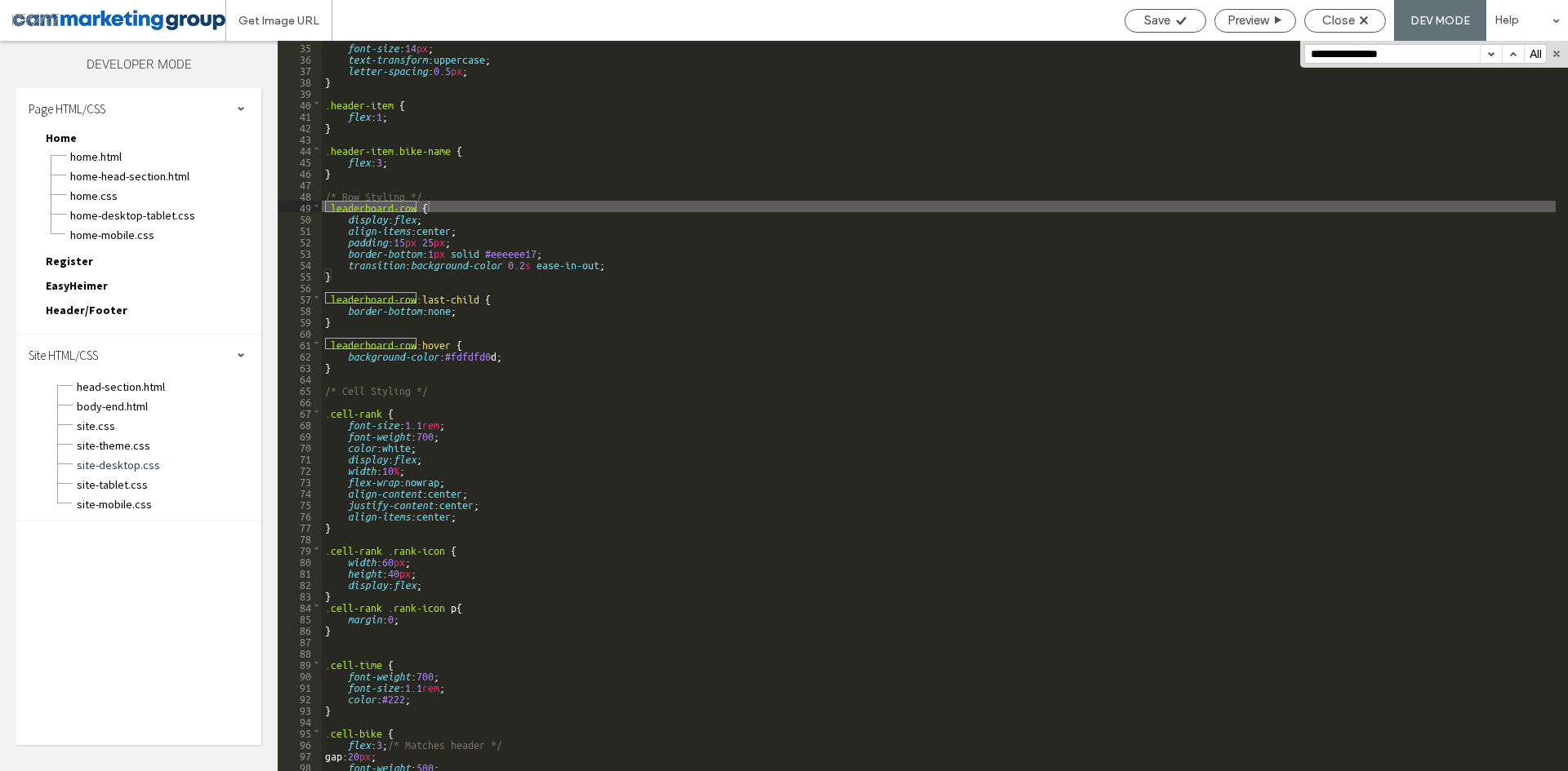
paste input "*"
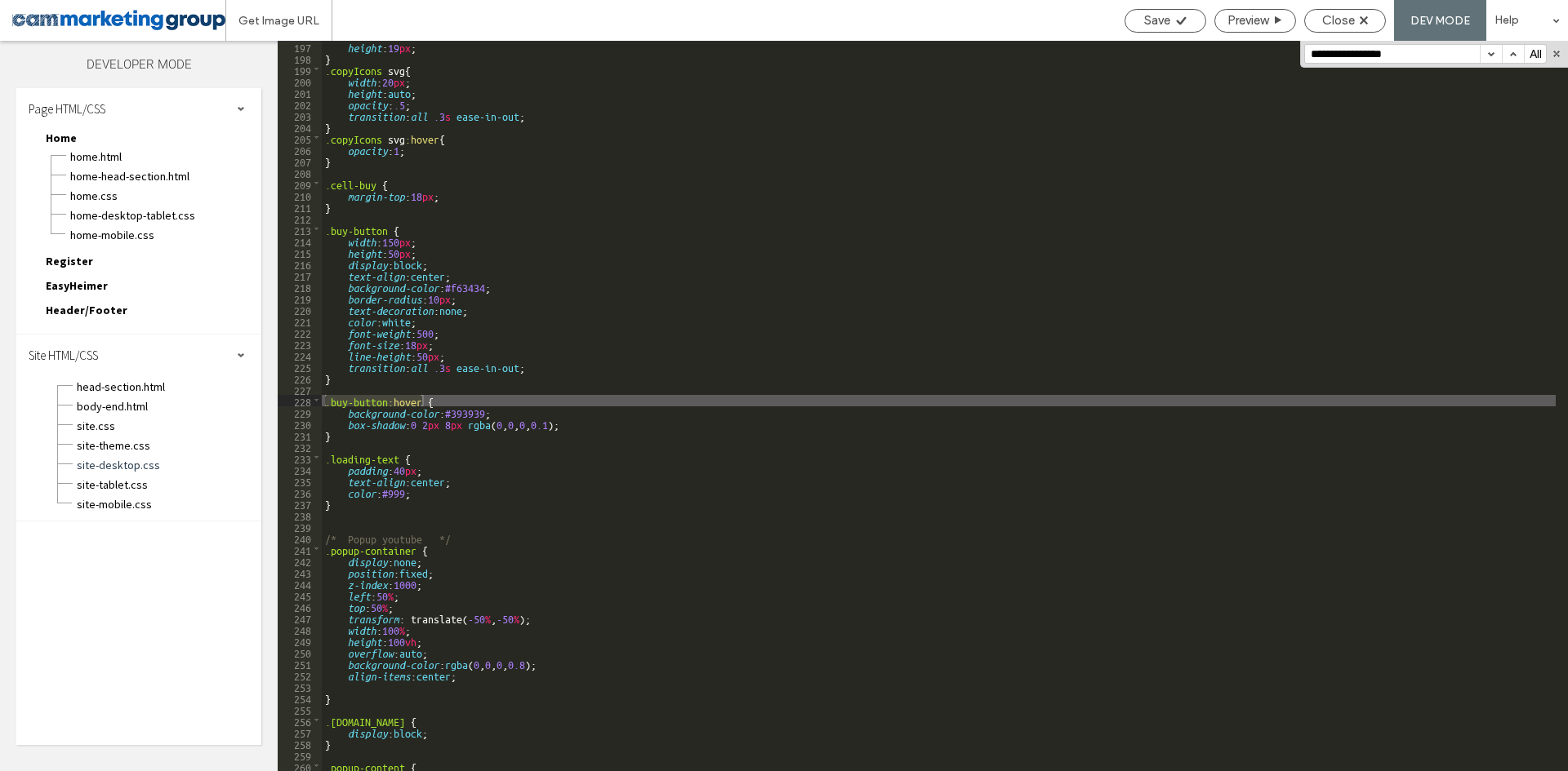
scroll to position [2241, 0]
type input "**********"
click at [454, 411] on div "height : 19 px ; } .copyIcons svg { width : 20 px ; height : auto ; opacity : .…" at bounding box center [938, 418] width 1234 height 753
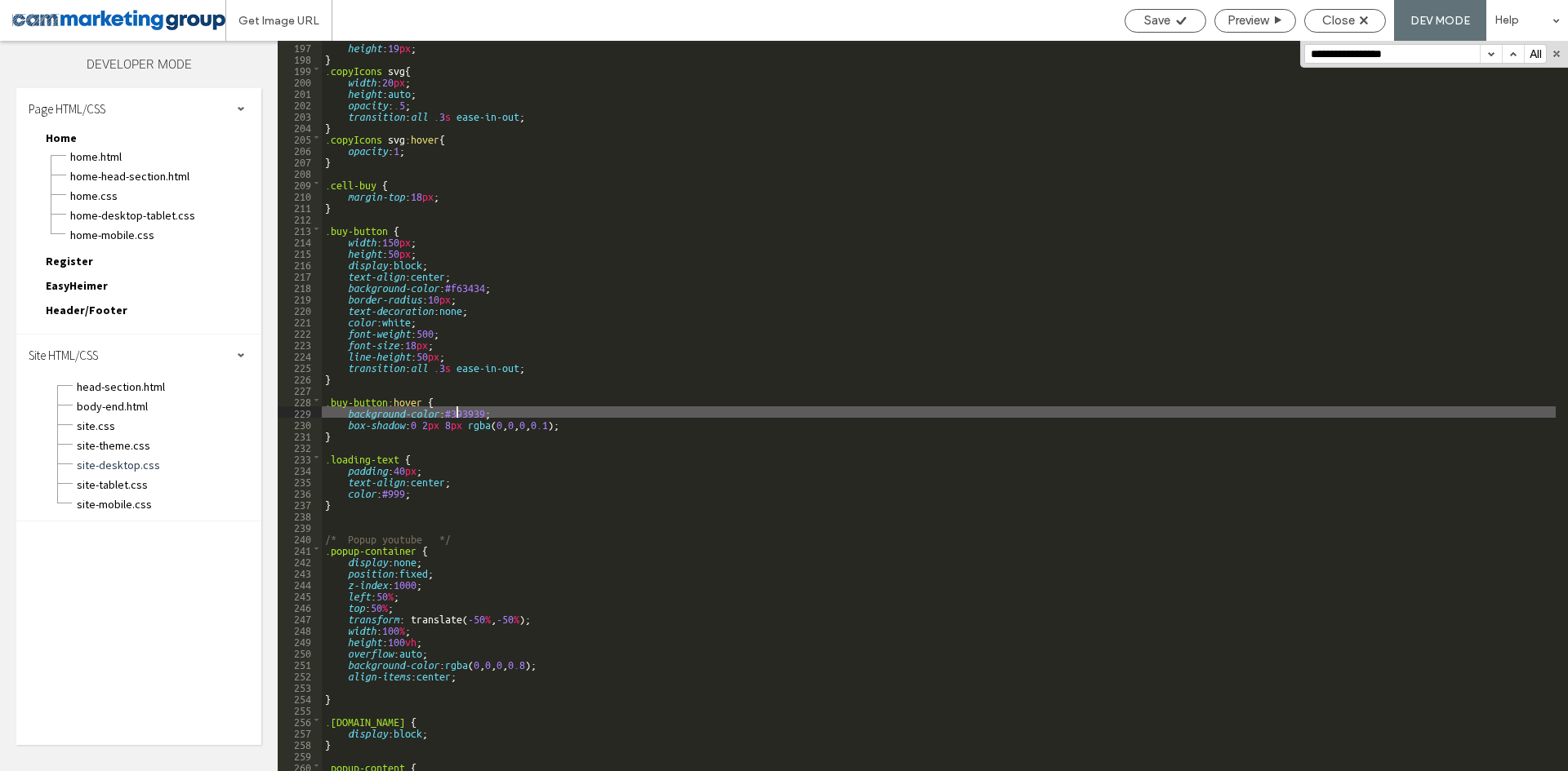
click at [454, 411] on div "height : 19 px ; } .copyIcons svg { width : 20 px ; height : auto ; opacity : .…" at bounding box center [938, 418] width 1234 height 753
click at [565, 425] on div "height : 19 px ; } .copyIcons svg { width : 20 px ; height : auto ; opacity : .…" at bounding box center [938, 418] width 1234 height 753
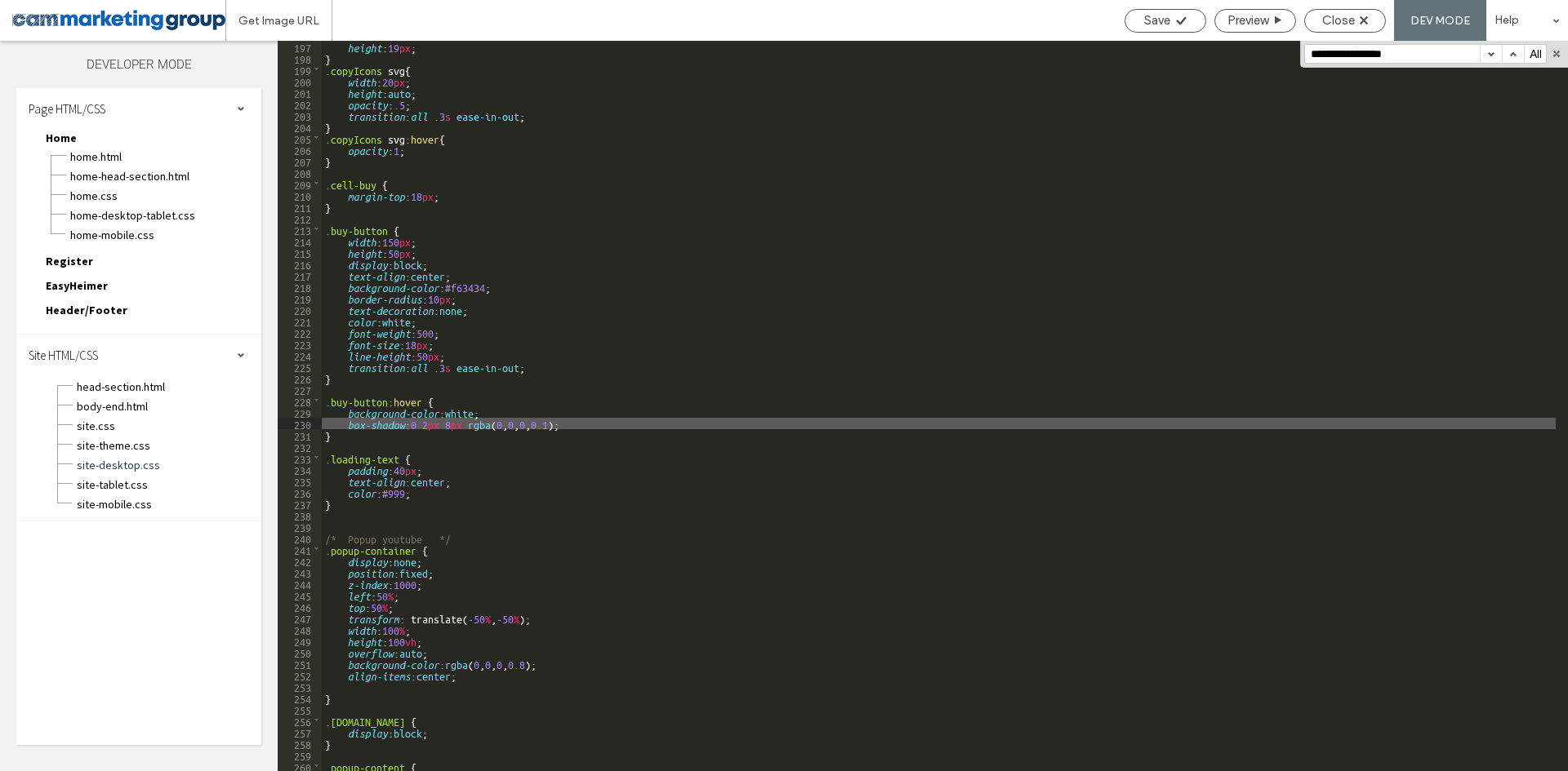
click at [569, 425] on div "height : 19 px ; } .copyIcons svg { width : 20 px ; height : auto ; opacity : .…" at bounding box center [938, 418] width 1234 height 753
drag, startPoint x: 566, startPoint y: 427, endPoint x: 297, endPoint y: 421, distance: 269.1
click at [297, 421] on div "** 197 198 199 200 201 202 203 204 205 206 207 208 209 210 211 212 213 214 215 …" at bounding box center [923, 406] width 1291 height 731
click at [421, 320] on div "height : 19 px ; } .copyIcons svg { width : 20 px ; height : auto ; opacity : .…" at bounding box center [938, 418] width 1234 height 753
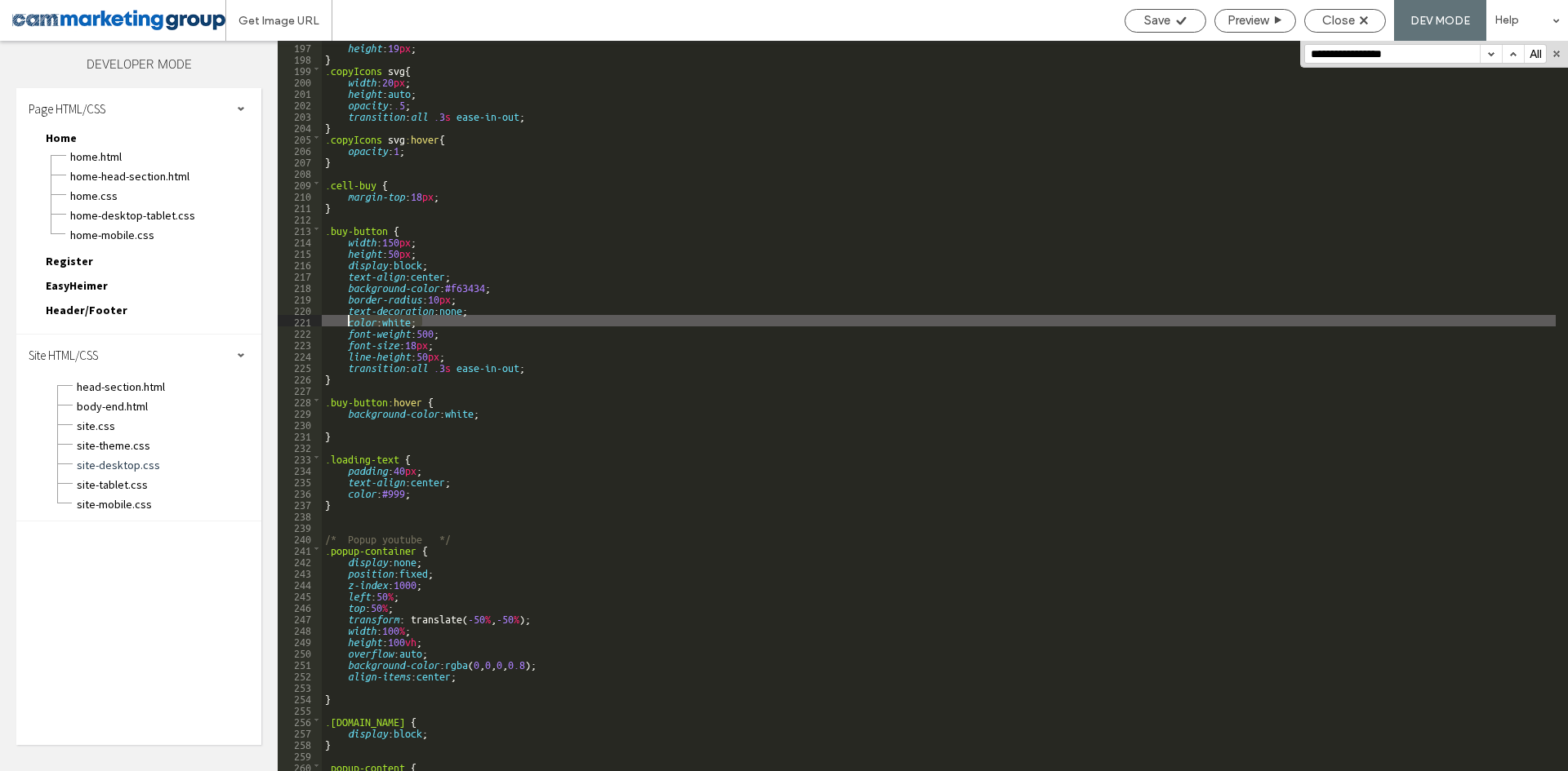
drag, startPoint x: 423, startPoint y: 320, endPoint x: 347, endPoint y: 319, distance: 76.0
click at [347, 319] on div "height : 19 px ; } .copyIcons svg { width : 20 px ; height : auto ; opacity : .…" at bounding box center [938, 418] width 1234 height 753
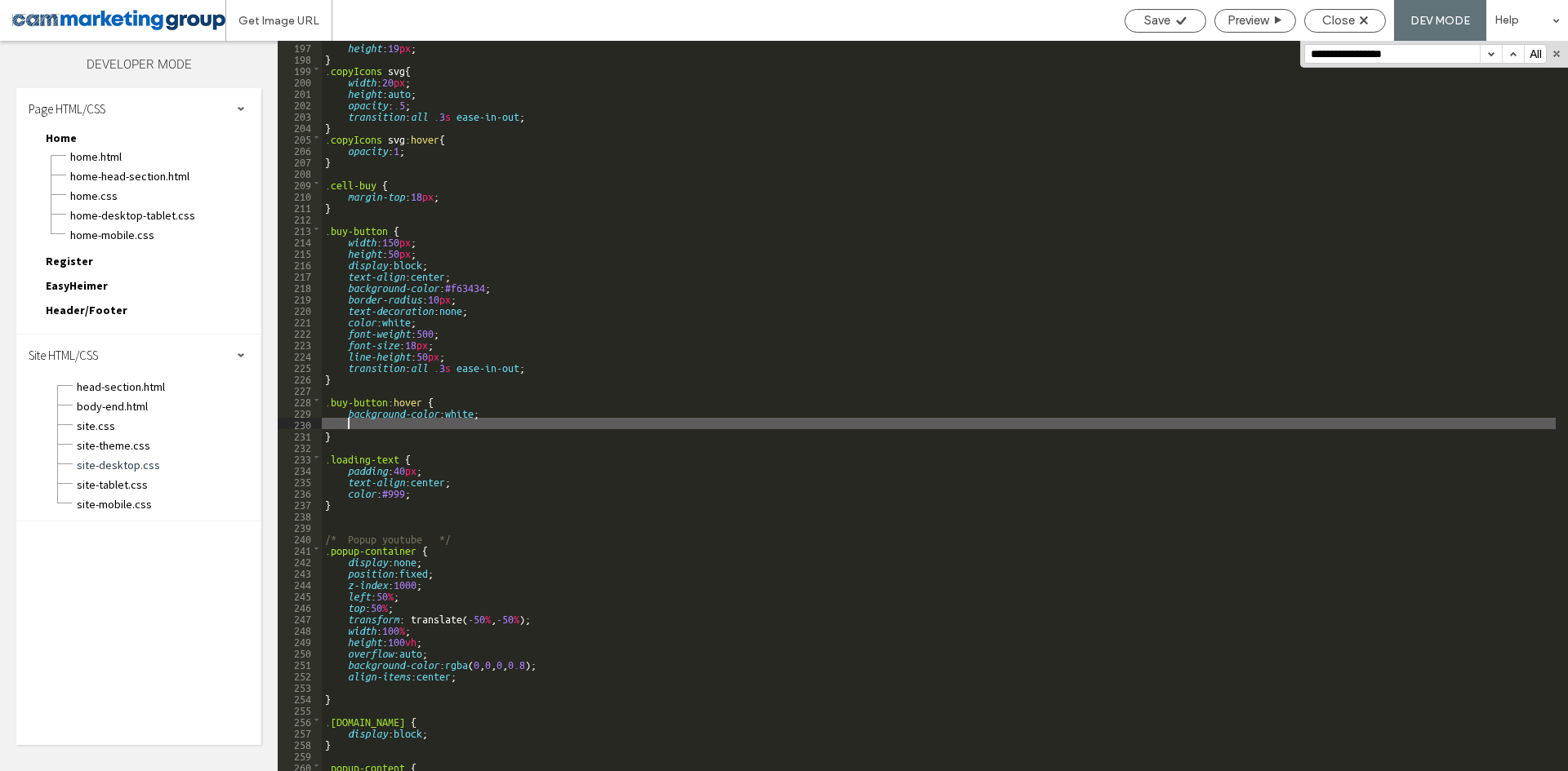
click at [411, 421] on div "height : 19 px ; } .copyIcons svg { width : 20 px ; height : auto ; opacity : .…" at bounding box center [938, 418] width 1234 height 753
click at [406, 419] on div "height : 19 px ; } .copyIcons svg { width : 20 px ; height : auto ; opacity : .…" at bounding box center [938, 418] width 1234 height 753
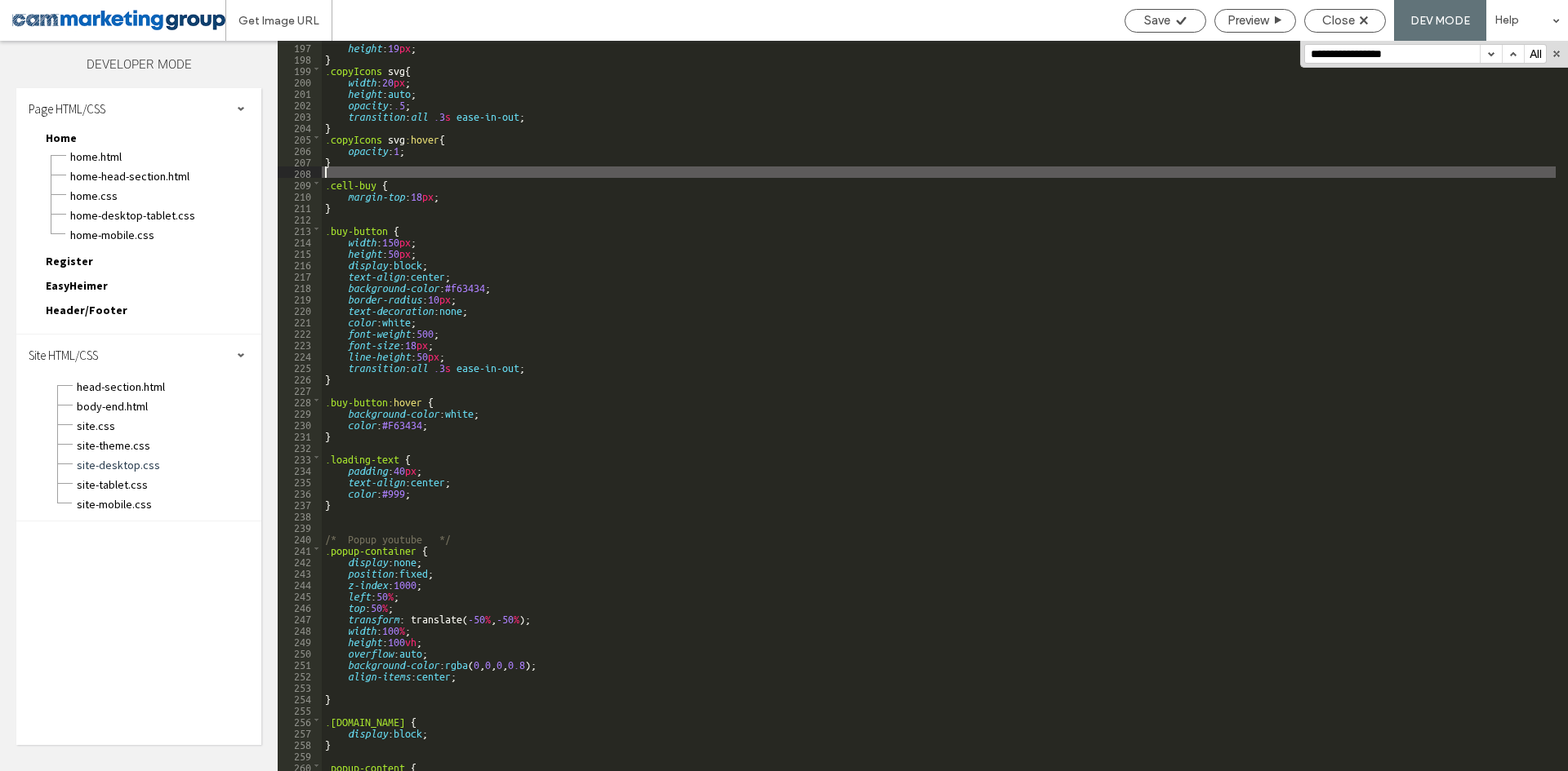
click at [793, 166] on div "height : 19 px ; } .copyIcons svg { width : 20 px ; height : auto ; opacity : .…" at bounding box center [938, 418] width 1234 height 753
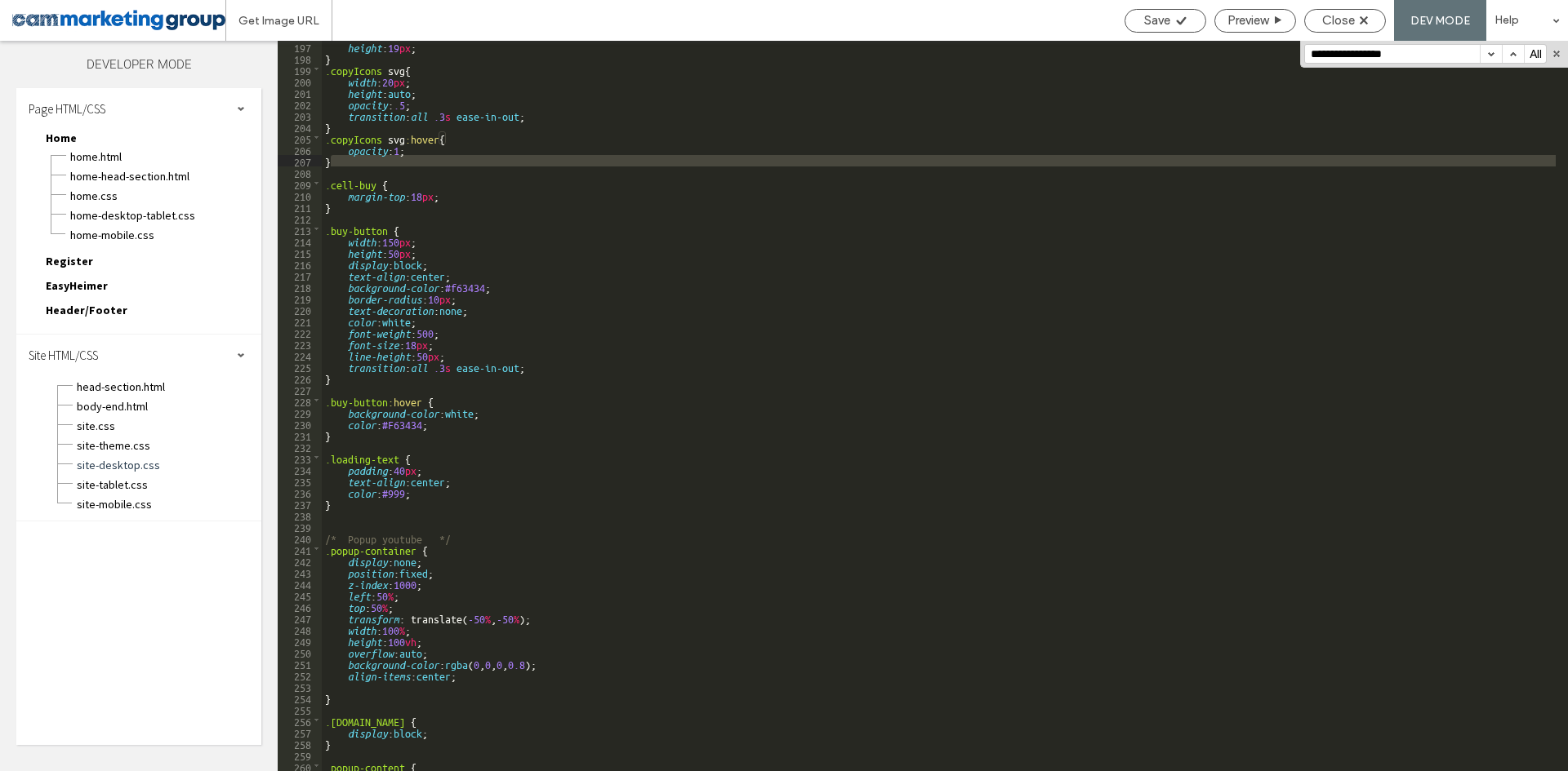
click at [464, 417] on div "height : 19 px ; } .copyIcons svg { width : 20 px ; height : auto ; opacity : .…" at bounding box center [938, 418] width 1234 height 753
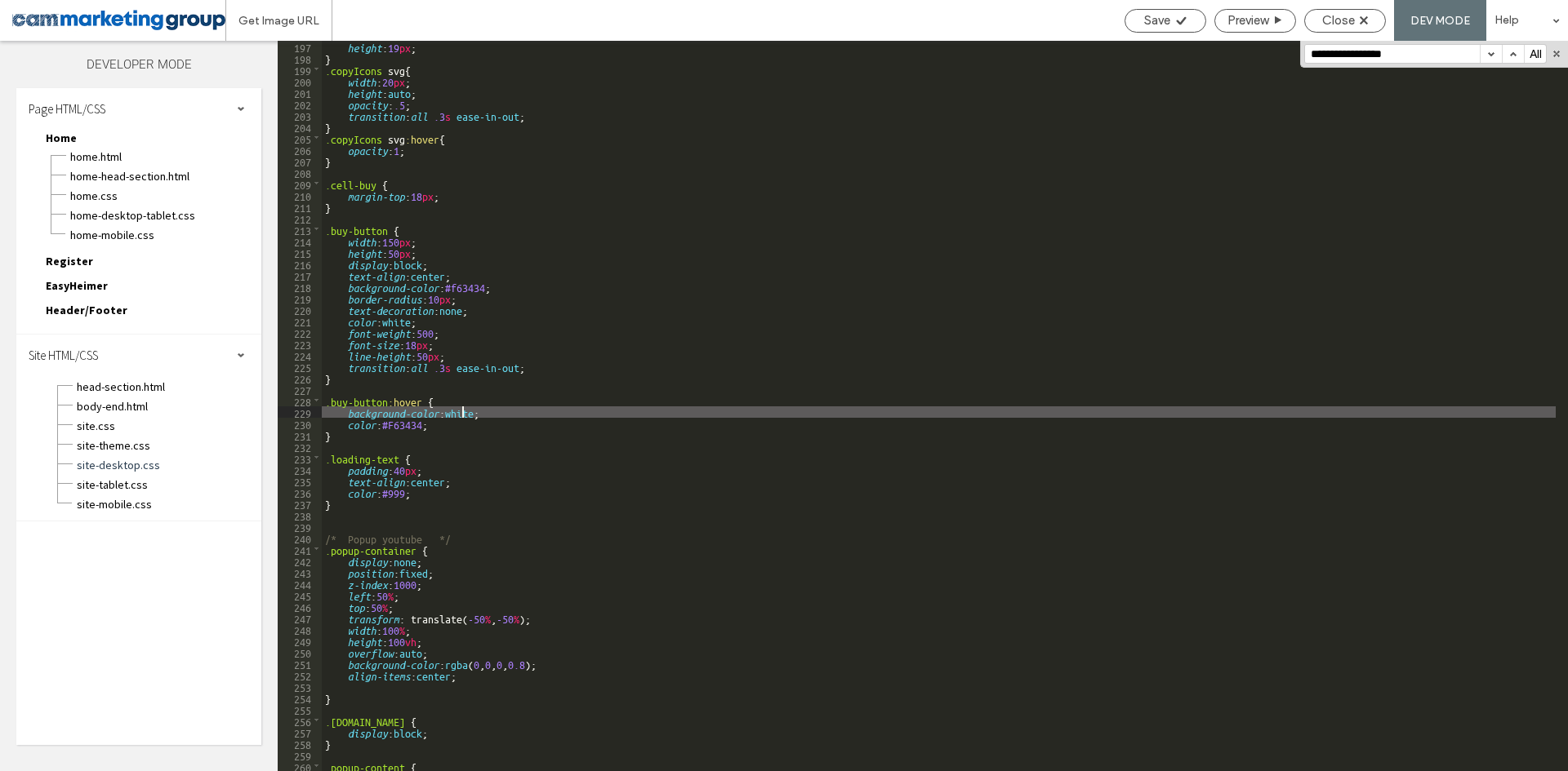
click at [464, 417] on div "height : 19 px ; } .copyIcons svg { width : 20 px ; height : auto ; opacity : .…" at bounding box center [938, 418] width 1234 height 753
click at [410, 423] on div "height : 19 px ; } .copyIcons svg { width : 20 px ; height : auto ; opacity : .…" at bounding box center [938, 418] width 1234 height 753
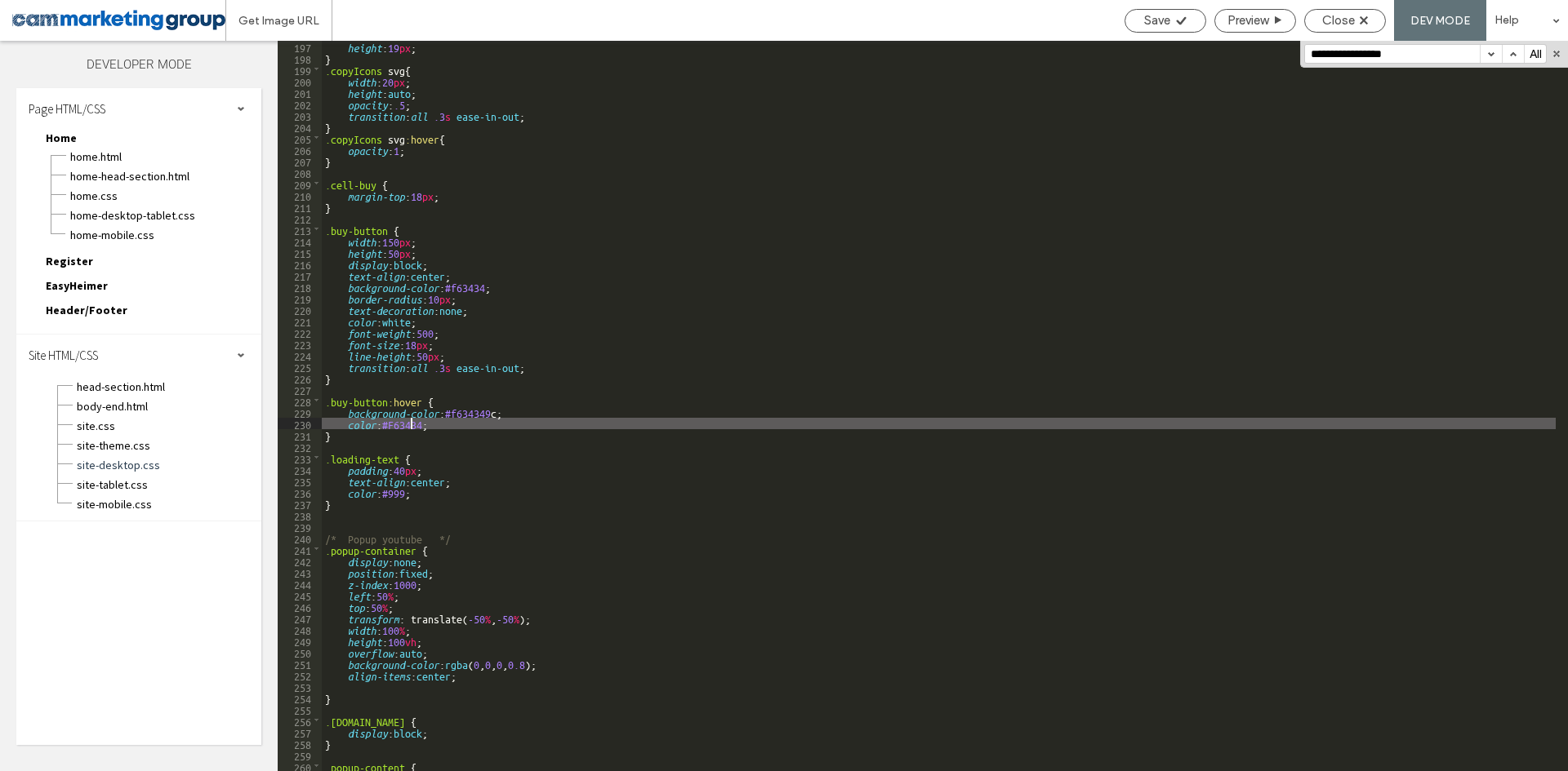
click at [410, 423] on div "height : 19 px ; } .copyIcons svg { width : 20 px ; height : auto ; opacity : .…" at bounding box center [938, 418] width 1234 height 753
type textarea "**"
click at [1340, 11] on div "Close" at bounding box center [1345, 21] width 82 height 24
click at [1337, 17] on span "Close" at bounding box center [1338, 20] width 32 height 15
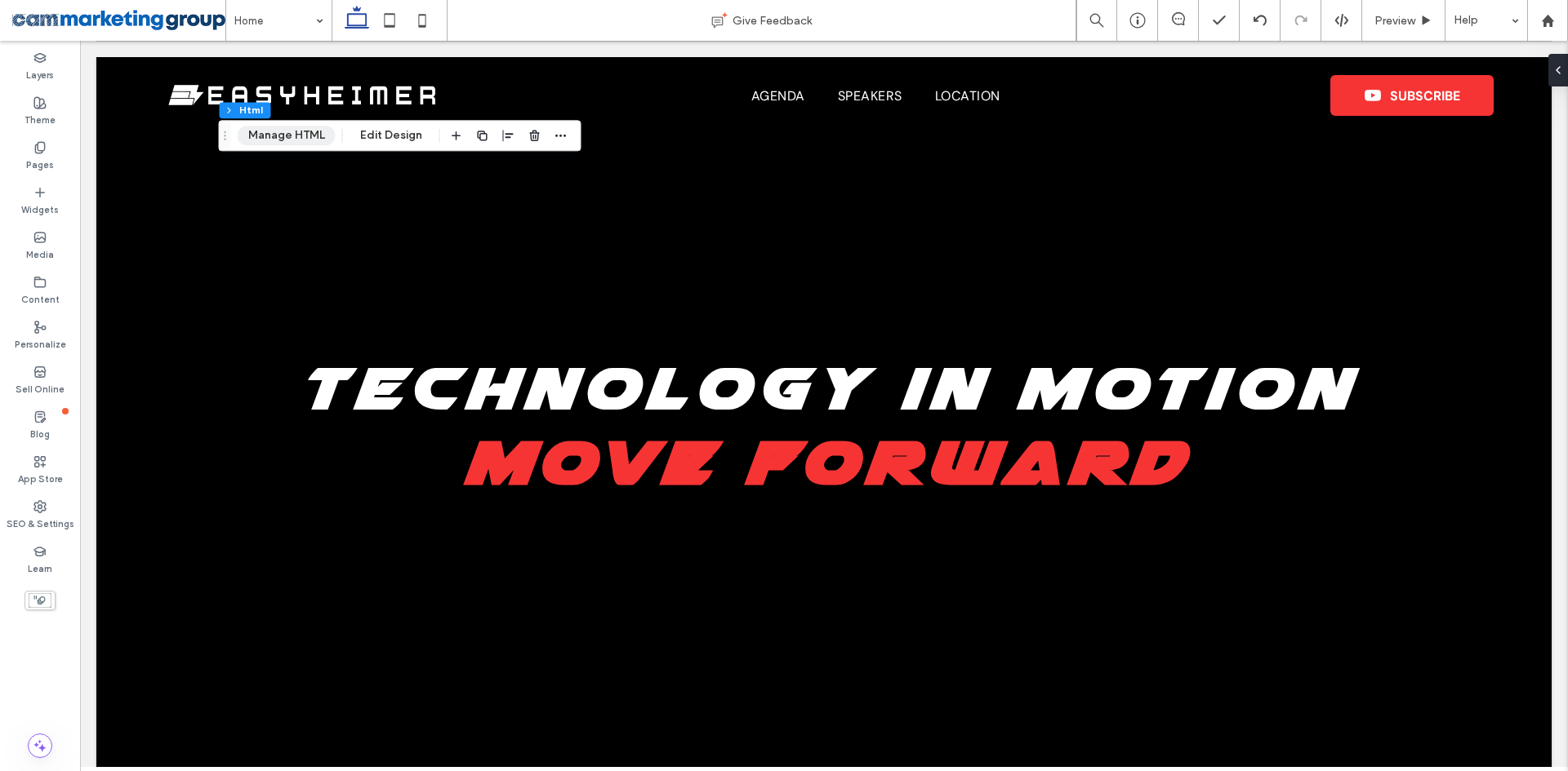
click at [313, 137] on button "Manage HTML" at bounding box center [287, 136] width 98 height 20
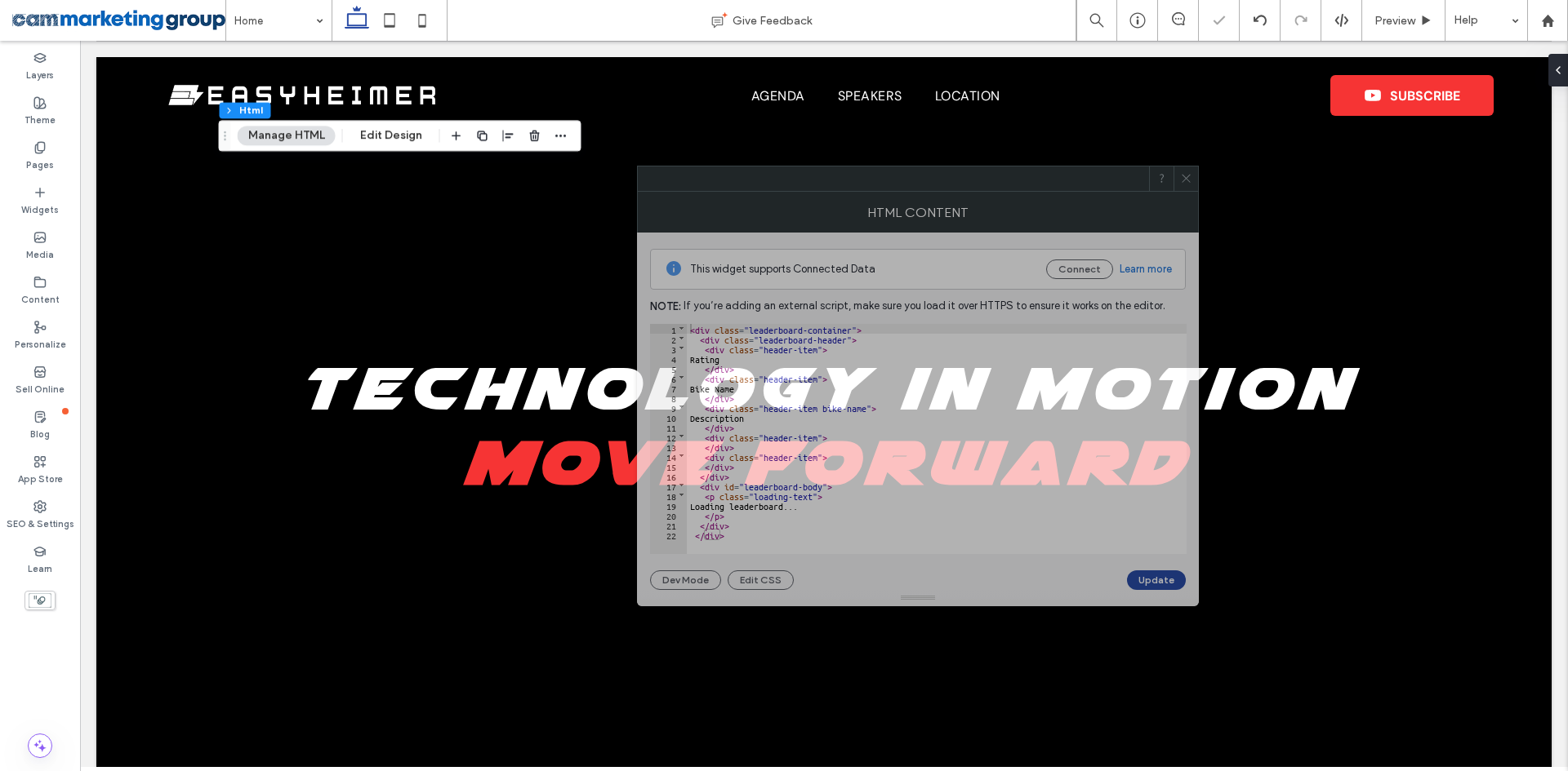
drag, startPoint x: 836, startPoint y: 188, endPoint x: 814, endPoint y: 188, distance: 22.0
click at [814, 188] on div at bounding box center [893, 178] width 512 height 25
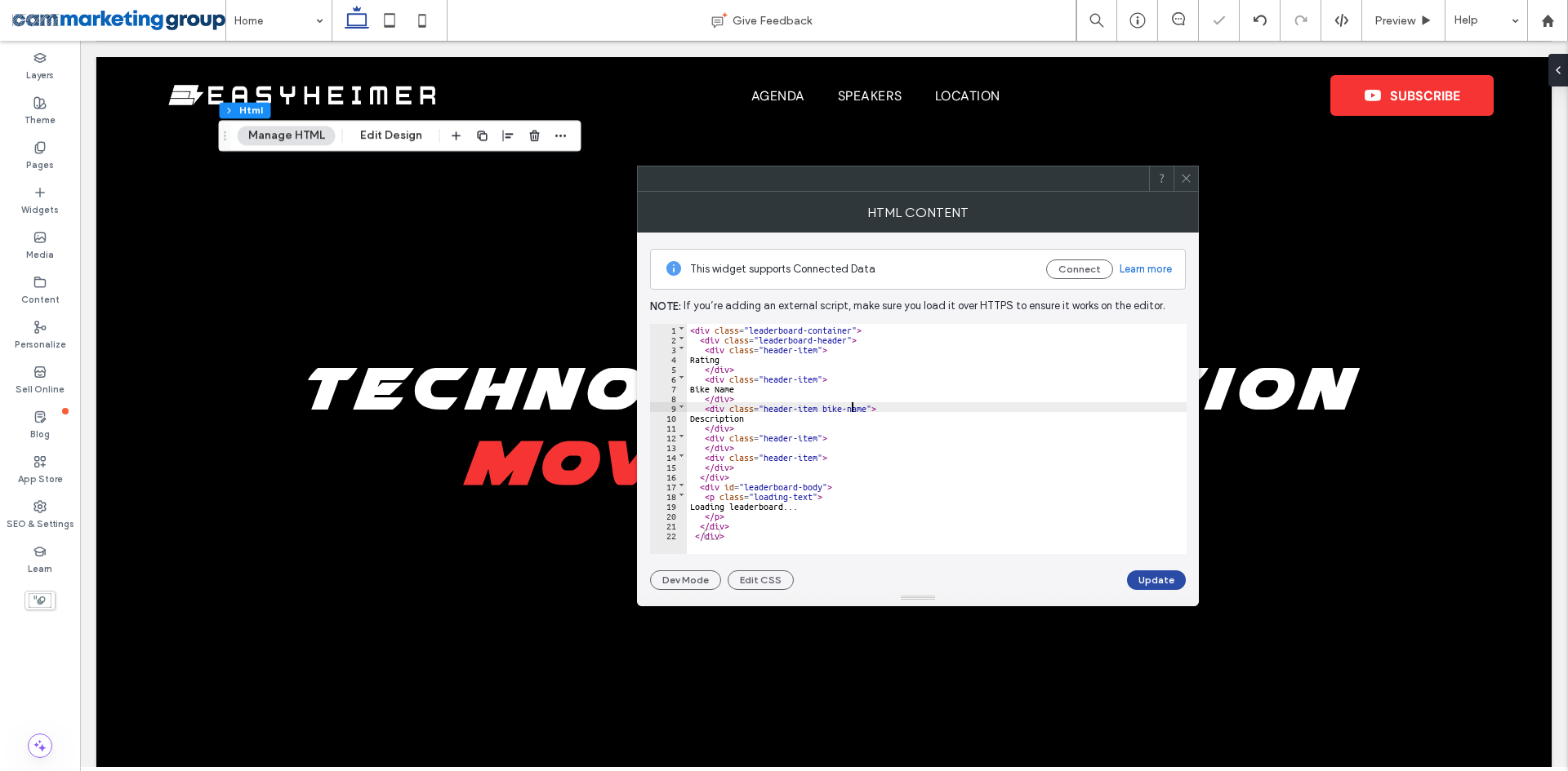
click at [851, 410] on div "< div class = "leaderboard-container" > < div class = "leaderboard-header" > < …" at bounding box center [936, 449] width 500 height 250
click at [715, 350] on div "< div class = "leaderboard-container" > < div class = "leaderboard-header" > < …" at bounding box center [936, 449] width 500 height 250
click at [718, 378] on div "< div class = "leaderboard-container" > < div class = "leaderboard-header" > < …" at bounding box center [936, 449] width 500 height 250
click at [721, 410] on div "< div class = "leaderboard-container" > < div class = "leaderboard-header" > < …" at bounding box center [936, 449] width 500 height 250
click at [714, 438] on div "< div class = "leaderboard-container" > < div class = "leaderboard-header" > < …" at bounding box center [936, 449] width 500 height 250
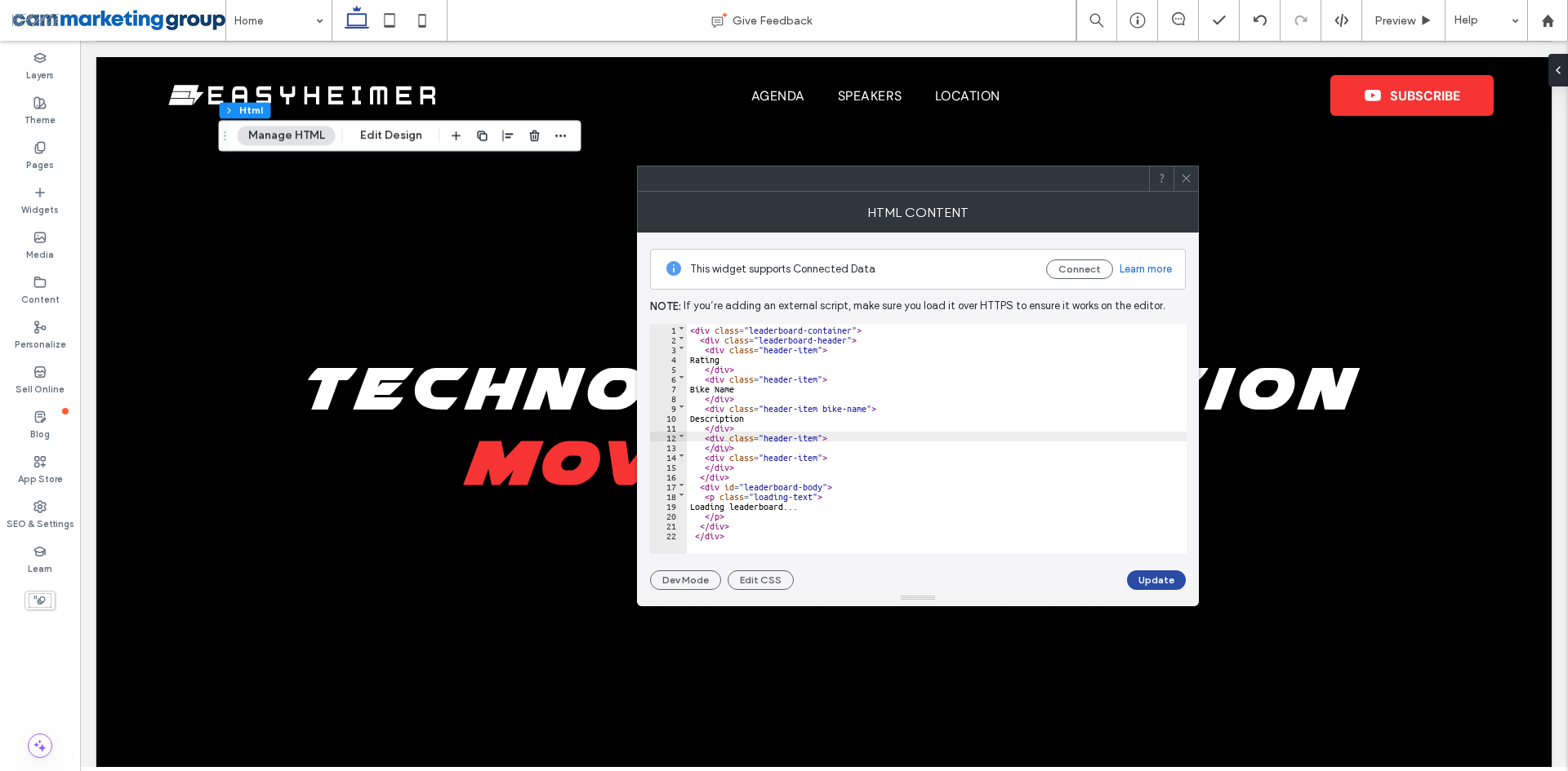
click at [719, 453] on div "< div class = "leaderboard-container" > < div class = "leaderboard-header" > < …" at bounding box center [936, 449] width 500 height 250
click at [1156, 574] on button "Update" at bounding box center [1157, 580] width 59 height 20
click at [1185, 177] on use at bounding box center [1185, 179] width 8 height 8
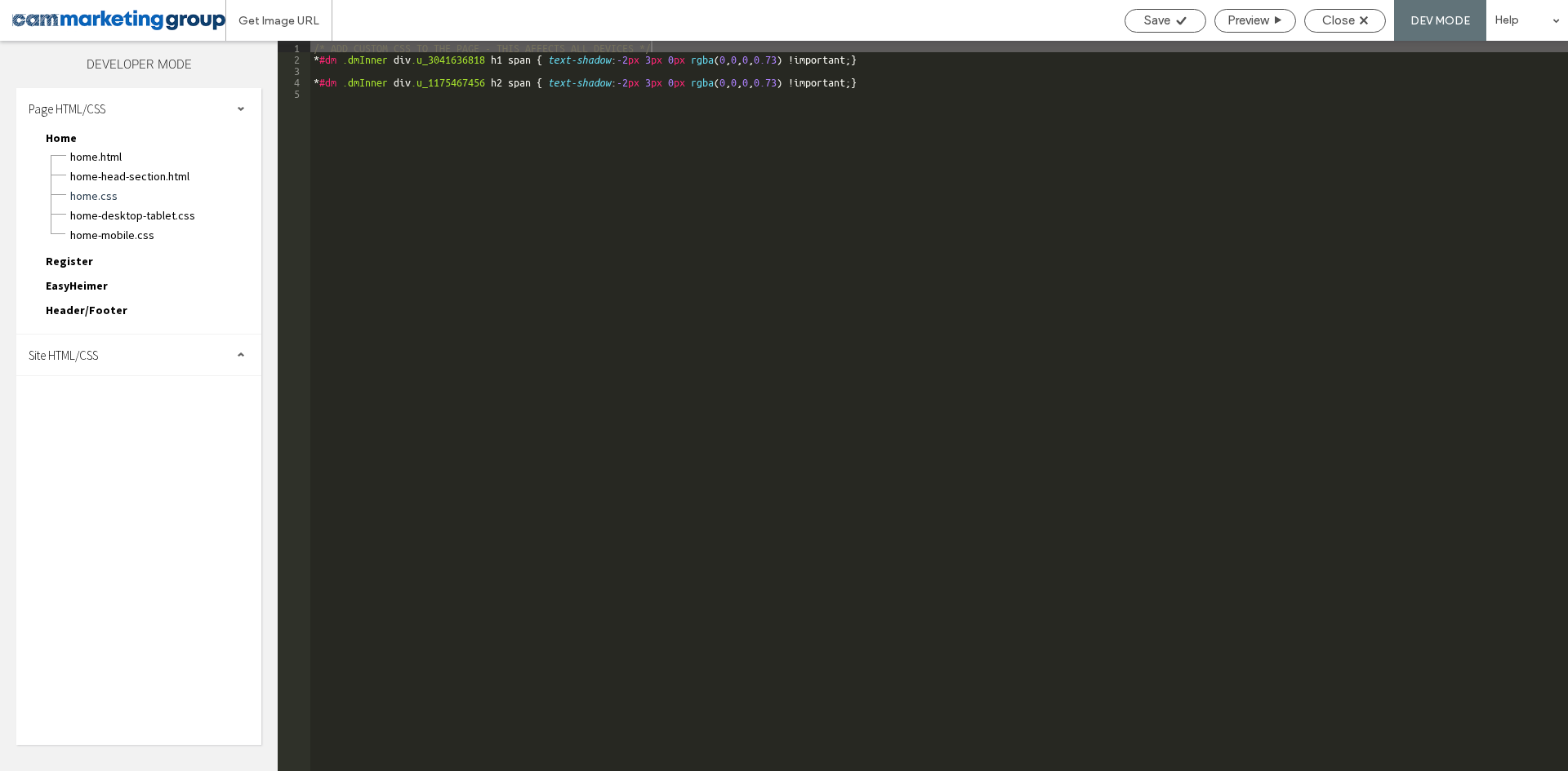
click at [123, 382] on div "Page HTML/CSS Home Home.html Home-head-section.html Home.css Home-desktop-table…" at bounding box center [139, 417] width 245 height 657
click at [178, 349] on div "Site HTML/CSS" at bounding box center [139, 355] width 245 height 41
click at [172, 458] on span "site-desktop.css" at bounding box center [168, 465] width 185 height 17
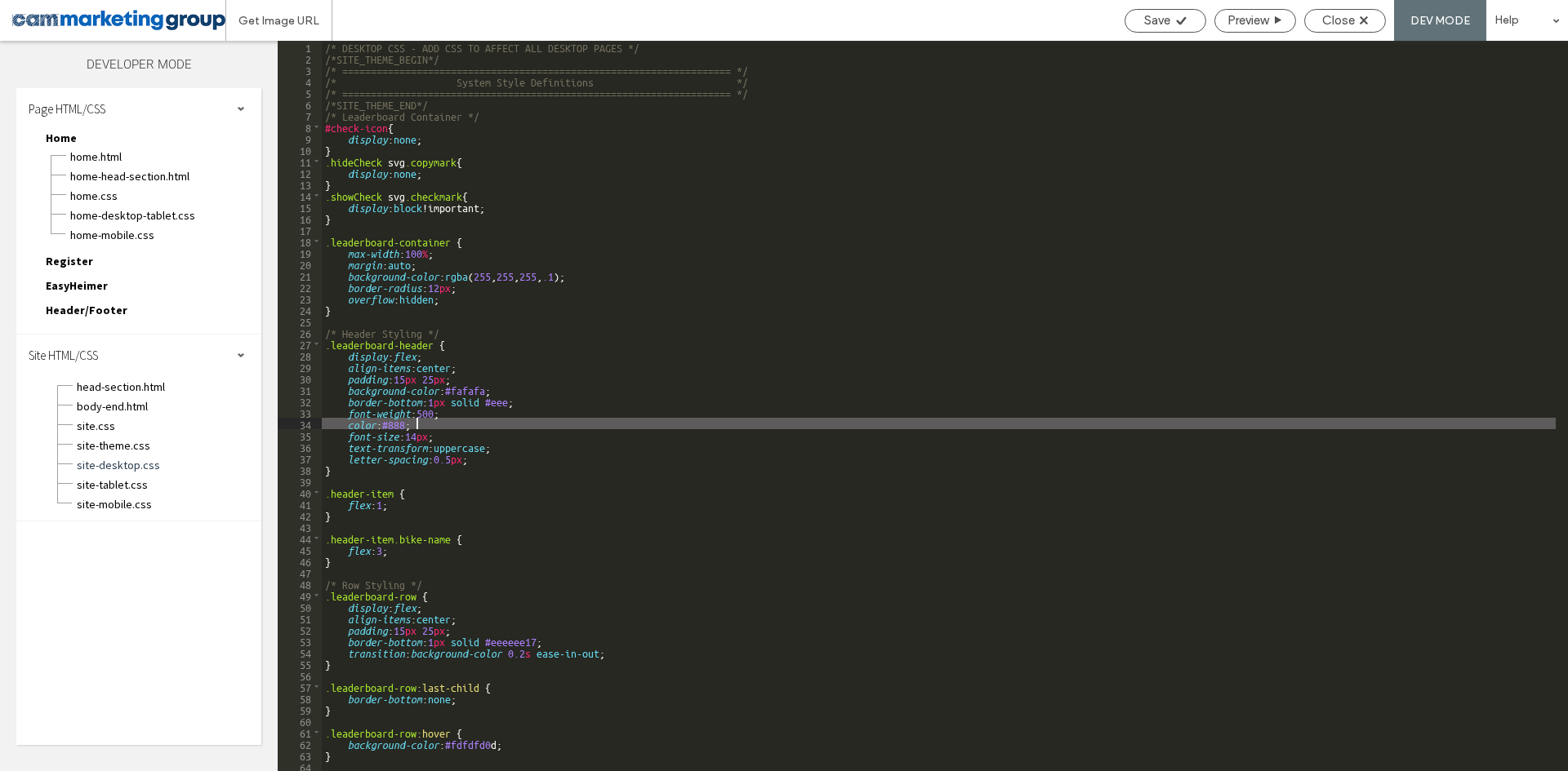
click at [587, 419] on div "/* DESKTOP CSS - ADD CSS TO AFFECT ALL DESKTOP PAGES */ /*SITE_THEME_BEGIN*/ /*…" at bounding box center [938, 418] width 1234 height 753
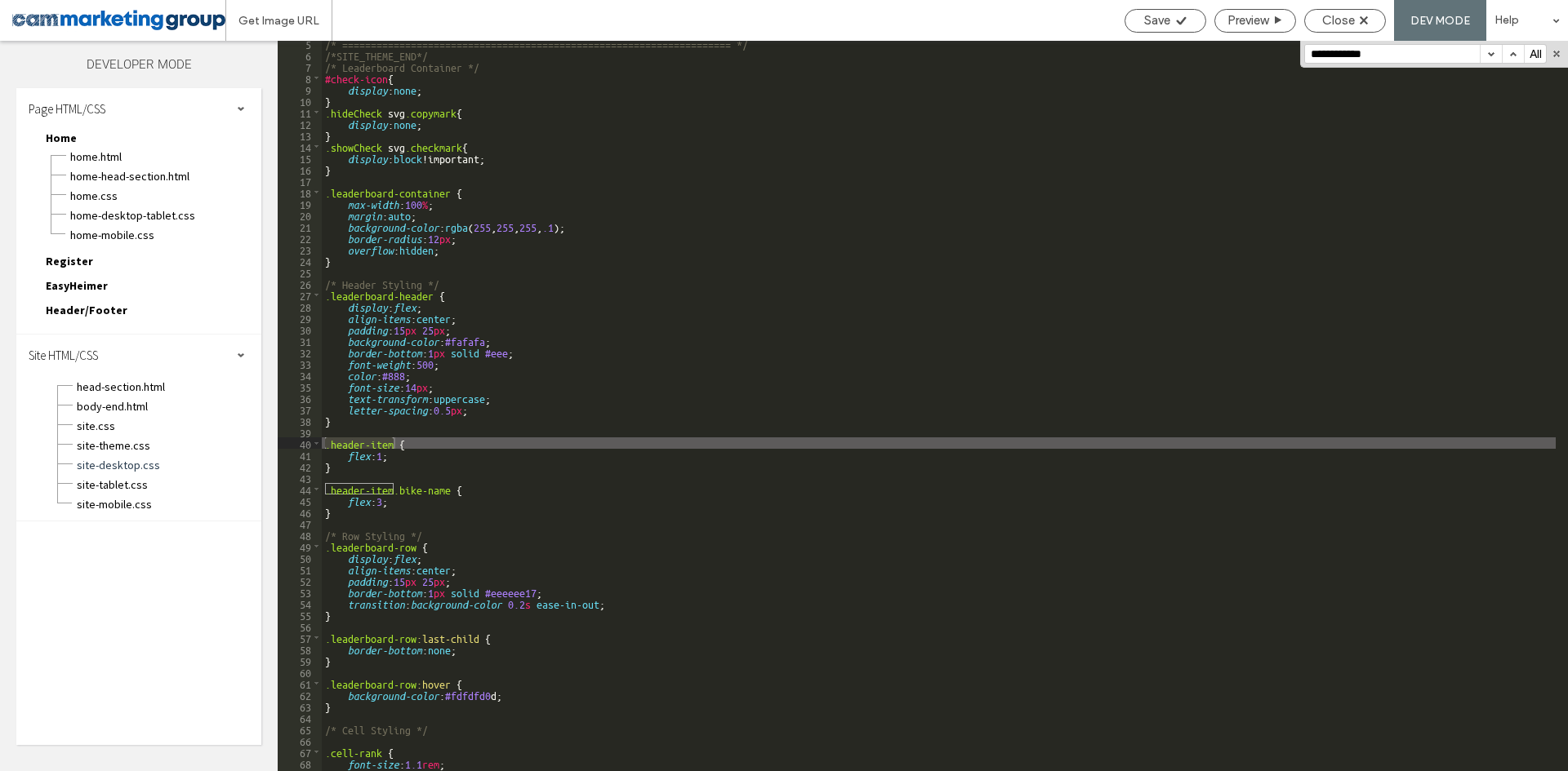
scroll to position [98, 0]
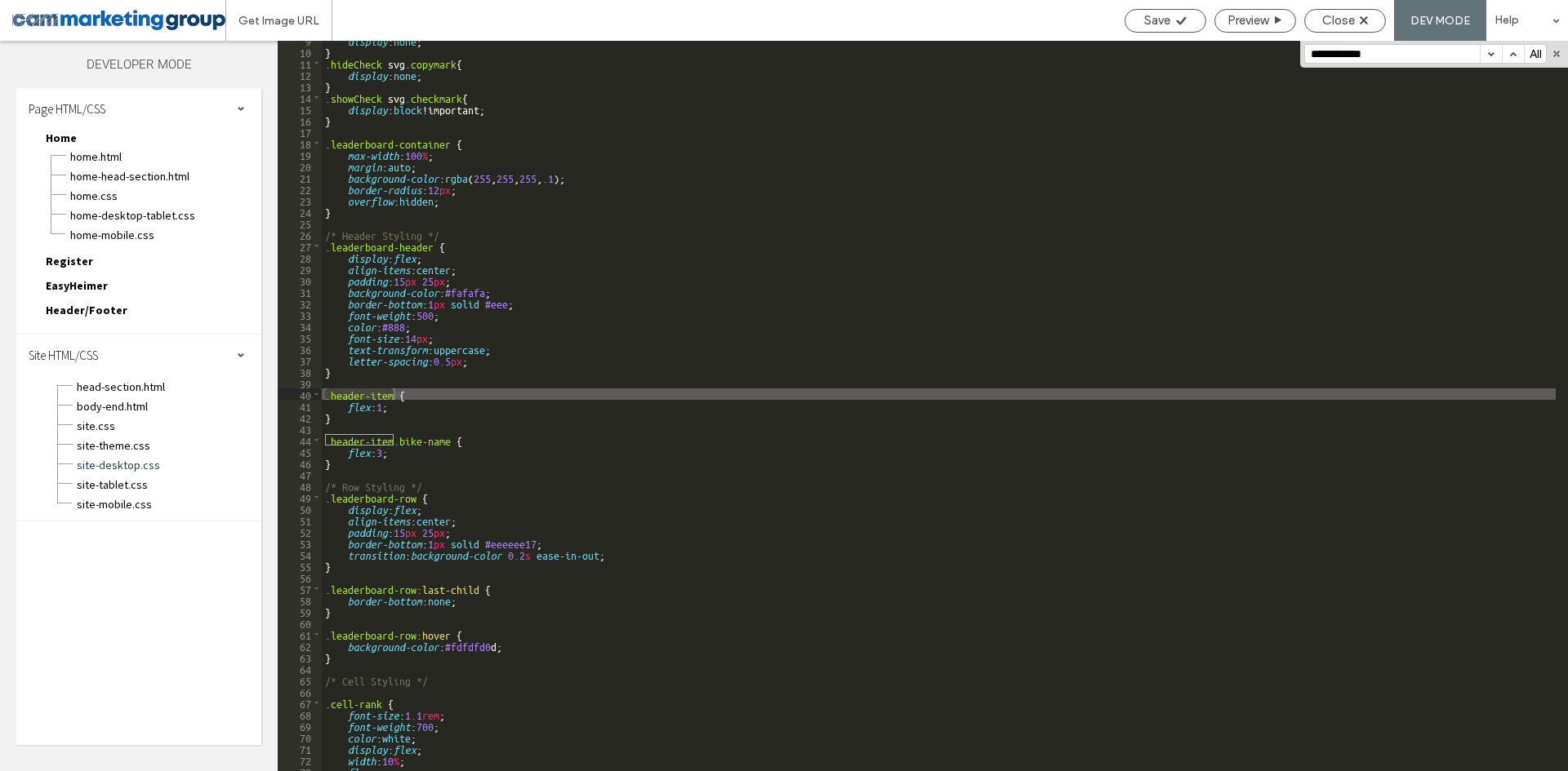
type input "**********"
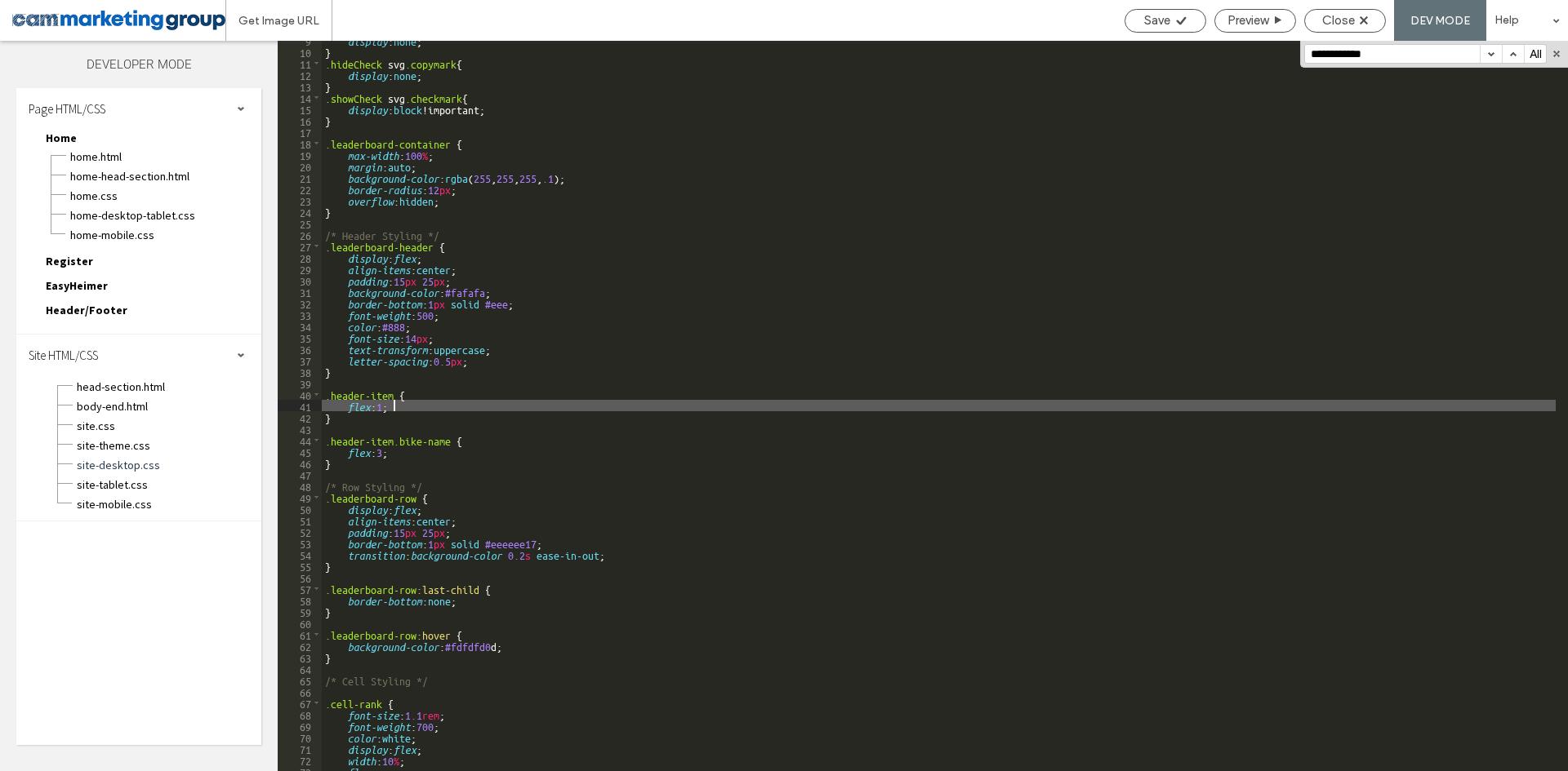
click at [398, 402] on div "display : none ; } .hideCheck svg .copymark { display : none ; } .showCheck svg…" at bounding box center [938, 411] width 1234 height 753
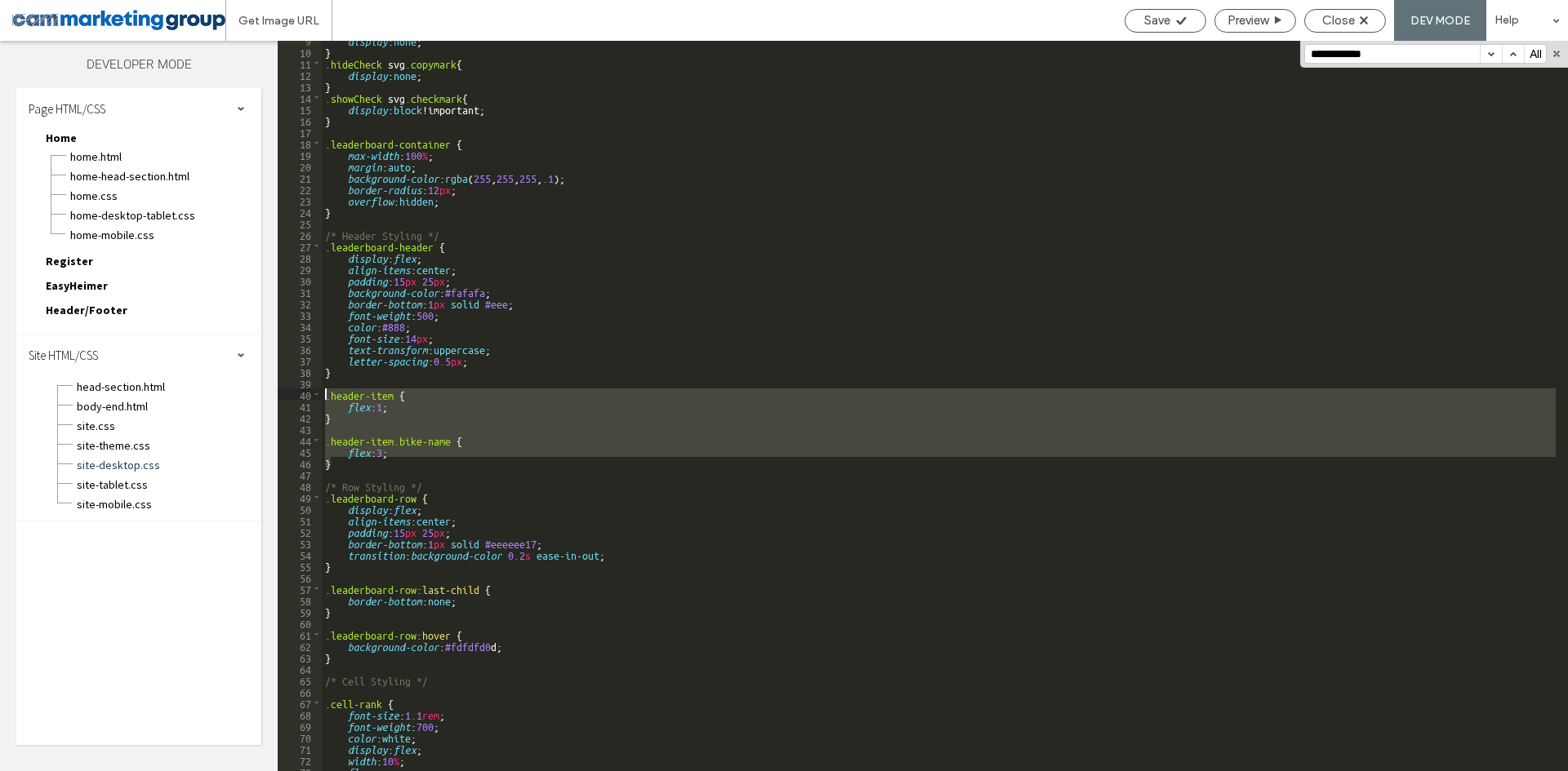
drag, startPoint x: 337, startPoint y: 457, endPoint x: 296, endPoint y: 399, distance: 71.0
click at [296, 399] on div "** 9 10 11 12 13 14 15 16 17 18 19 20 21 22 23 24 25 26 27 28 29 30 31 32 33 34…" at bounding box center [923, 406] width 1291 height 731
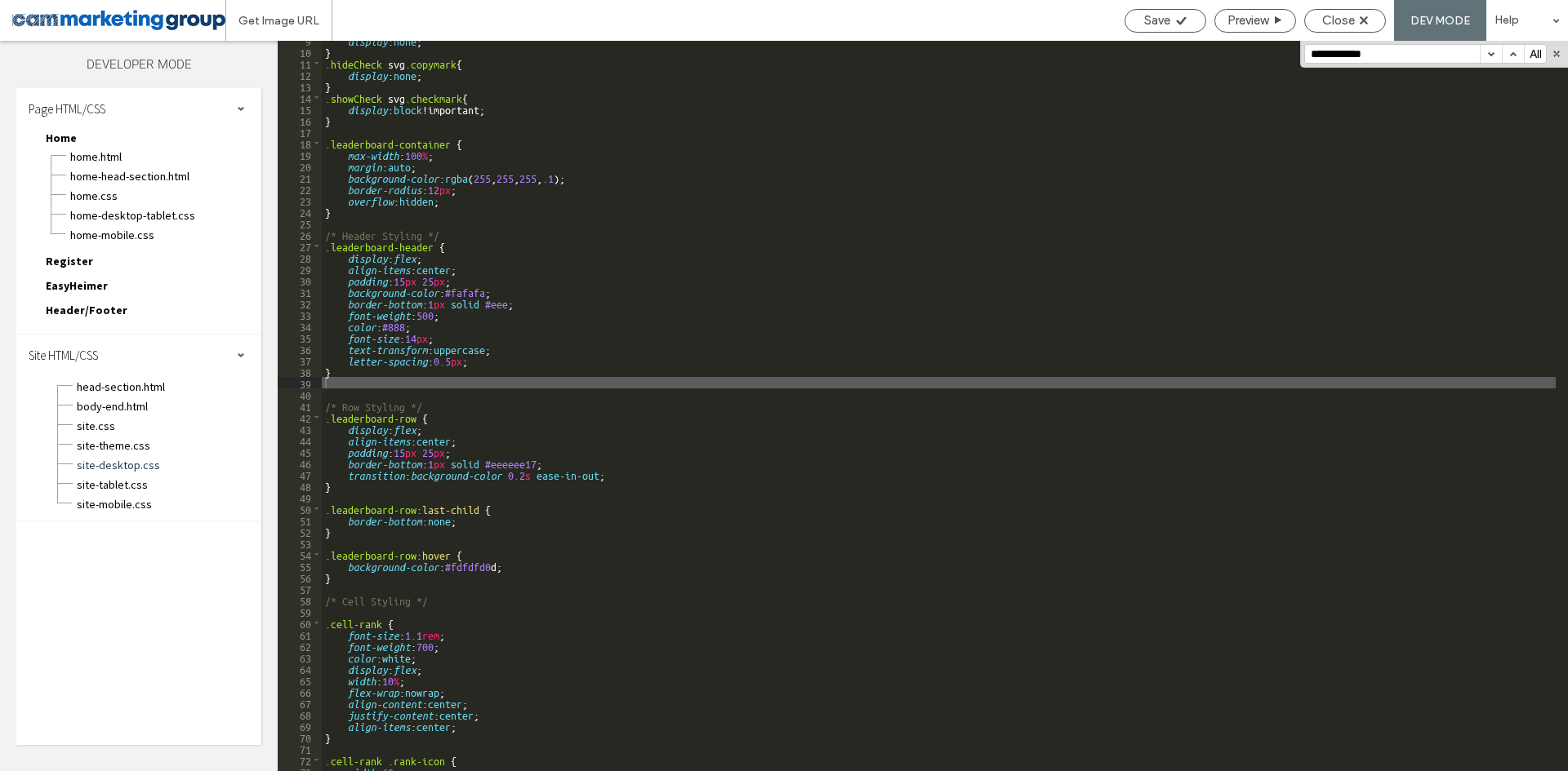
scroll to position [0, 0]
click at [540, 220] on div "display : none ; } .hideCheck svg .copymark { display : none ; } .showCheck svg…" at bounding box center [938, 411] width 1234 height 753
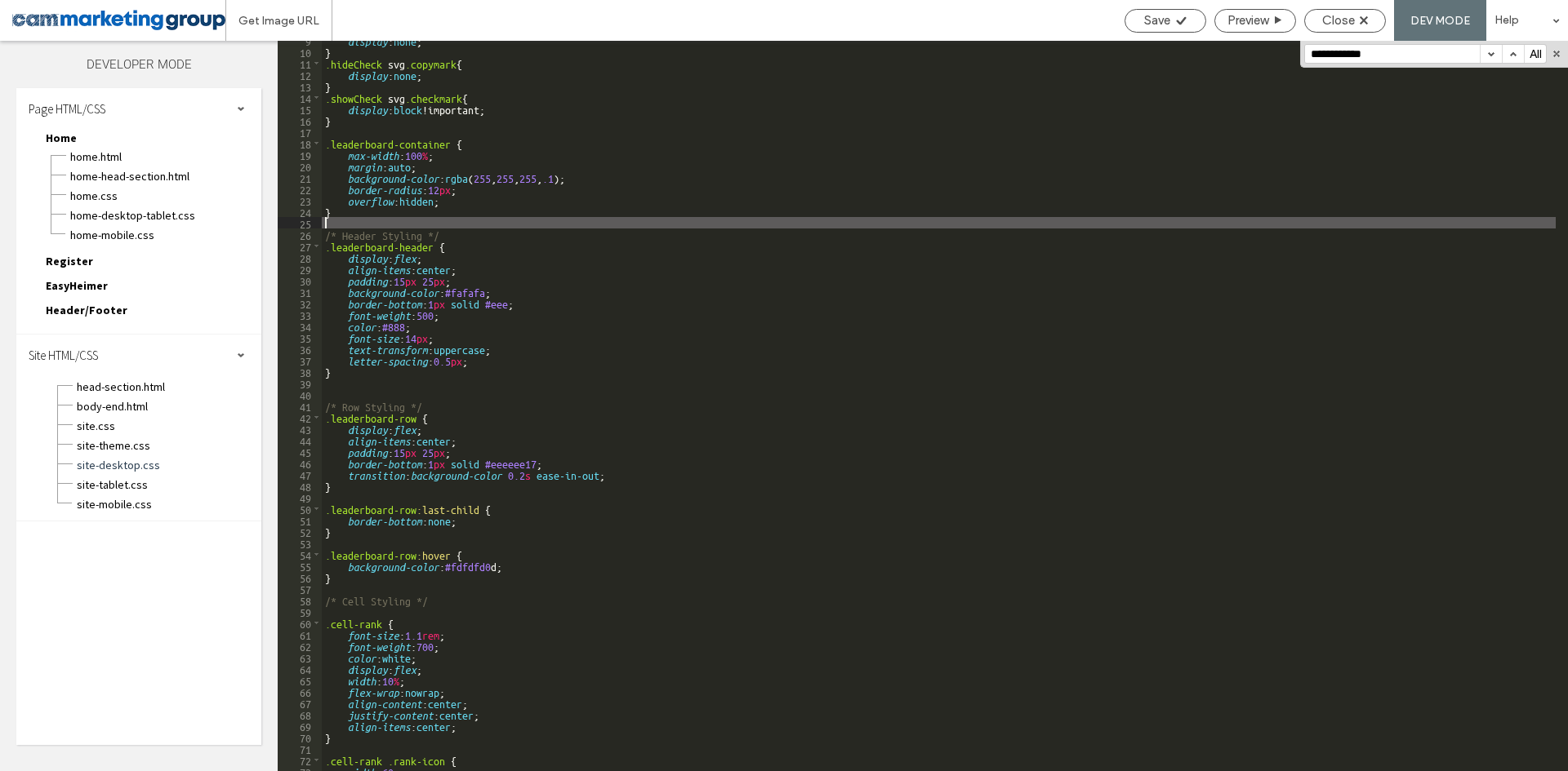
click at [532, 365] on div "display : none ; } .hideCheck svg .copymark { display : none ; } .showCheck svg…" at bounding box center [938, 411] width 1234 height 753
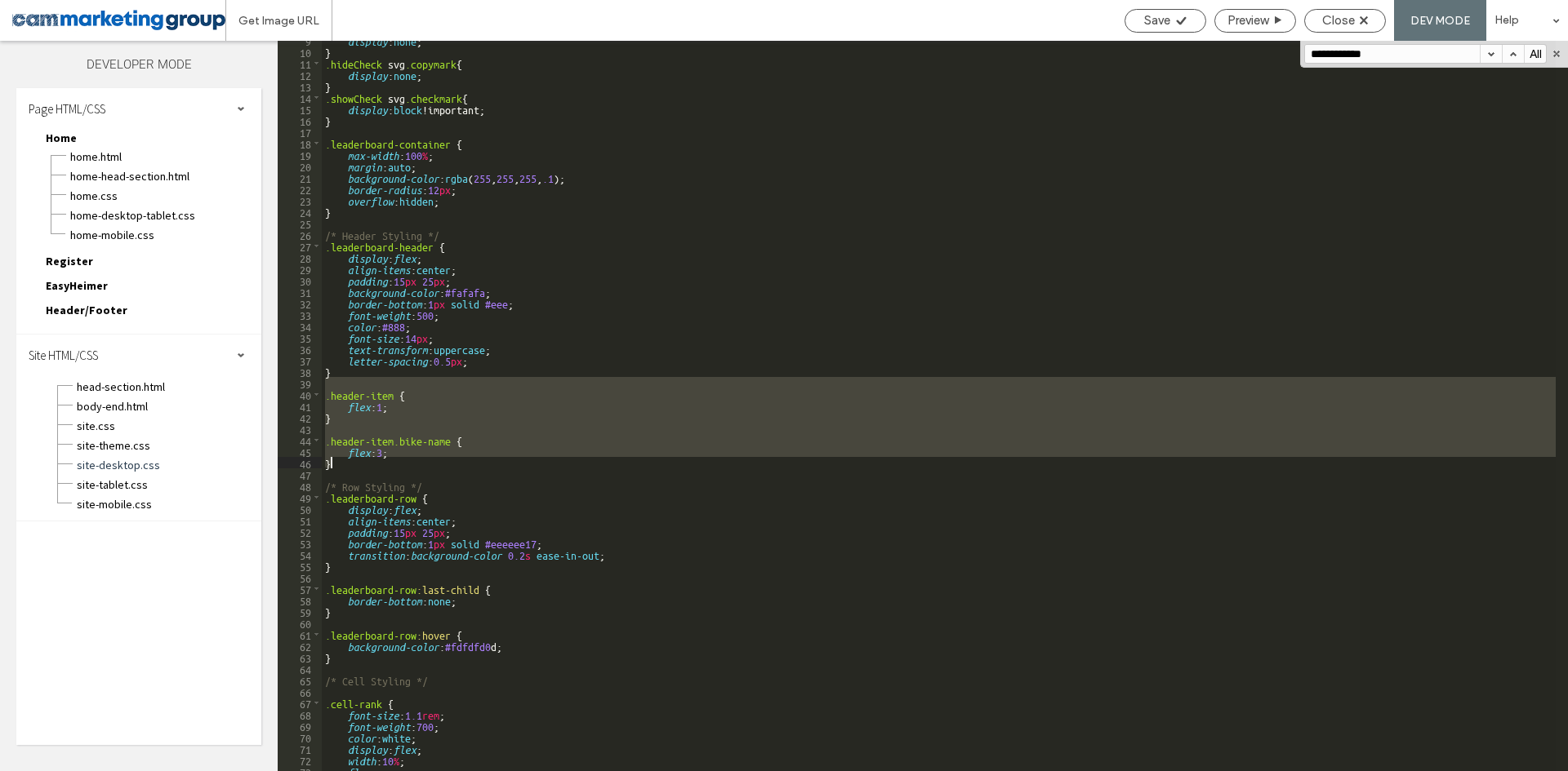
click at [429, 418] on div "display : none ; } .hideCheck svg .copymark { display : none ; } .showCheck svg…" at bounding box center [938, 406] width 1234 height 731
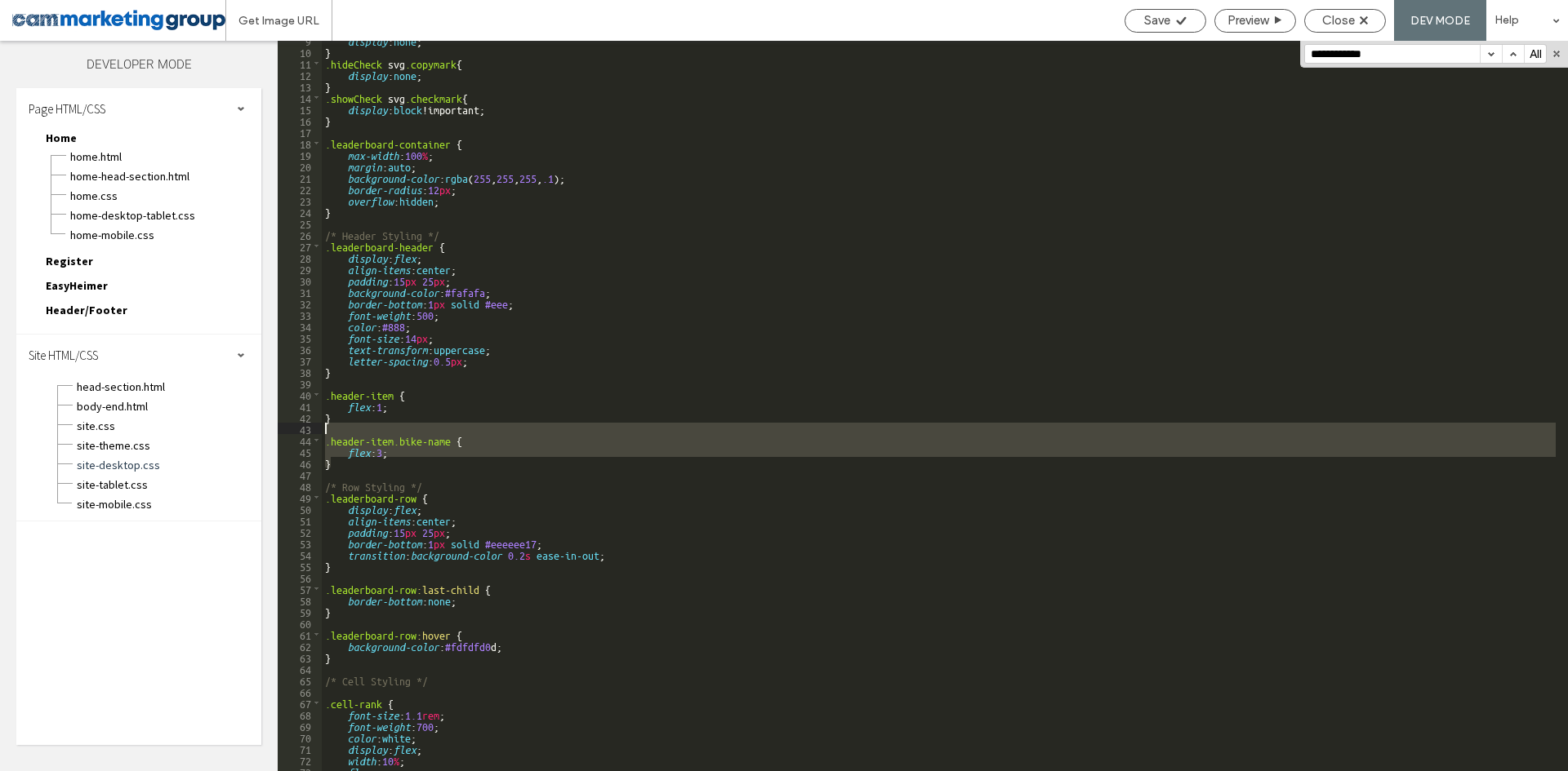
drag, startPoint x: 305, startPoint y: 447, endPoint x: 271, endPoint y: 429, distance: 38.5
click at [271, 429] on div "Layers Theme Pages Widgets Media Content Personalize Sell Online Blog App Store…" at bounding box center [784, 406] width 1568 height 731
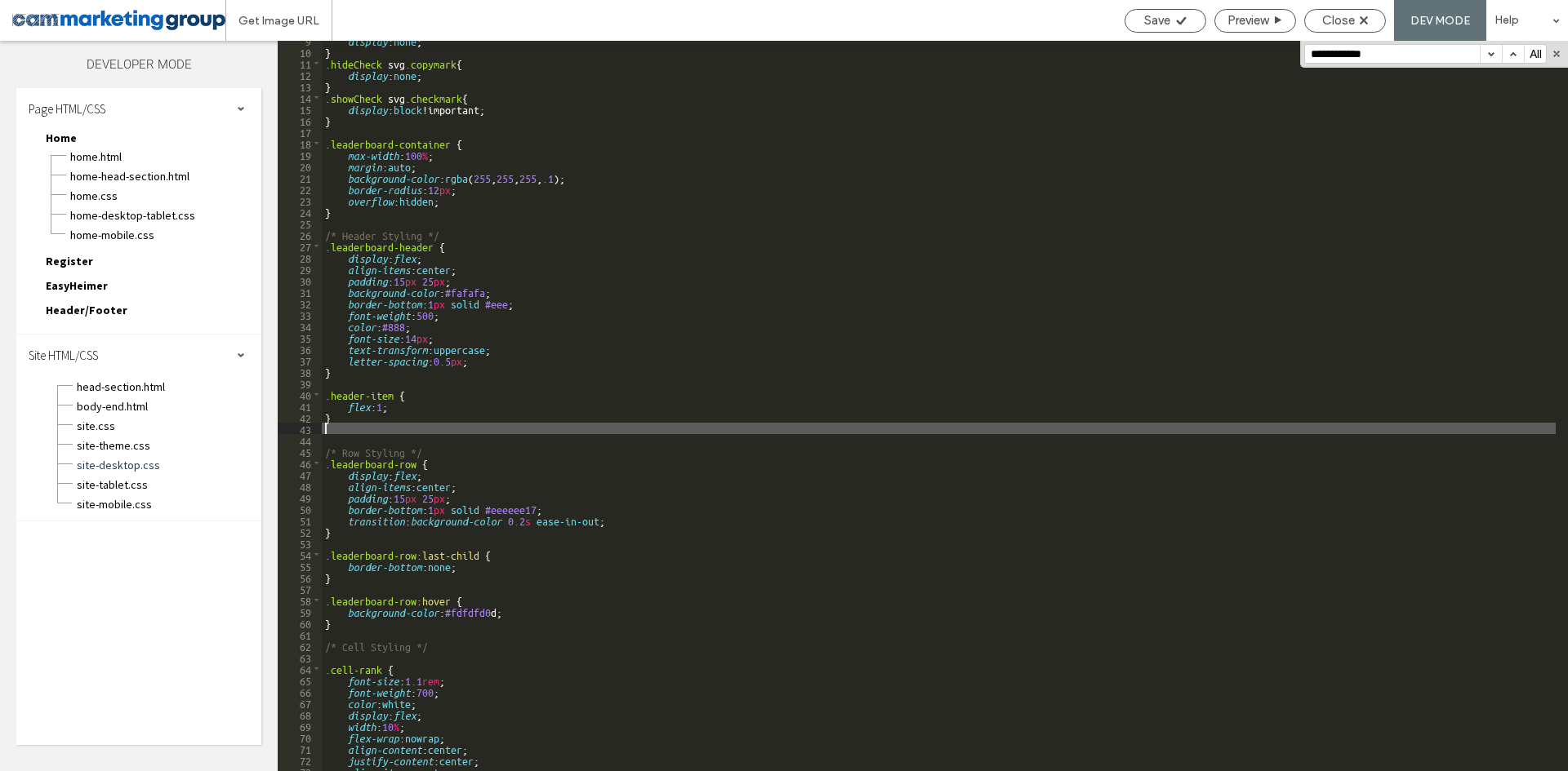
click at [396, 394] on div "display : none ; } .hideCheck svg .copymark { display : none ; } .showCheck svg…" at bounding box center [938, 411] width 1234 height 753
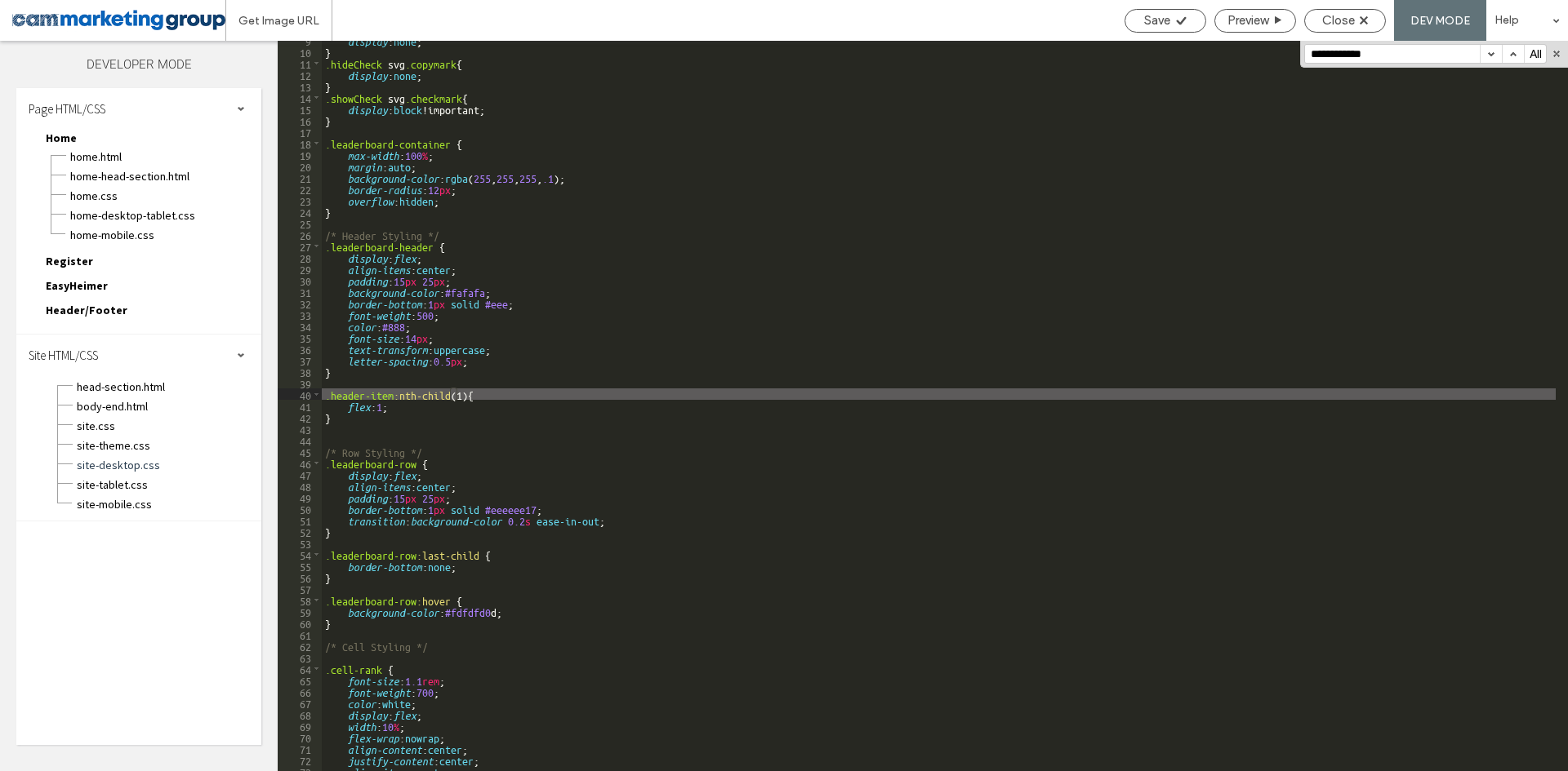
click at [461, 392] on div "display : none ; } .hideCheck svg .copymark { display : none ; } .showCheck svg…" at bounding box center [938, 411] width 1234 height 753
click at [476, 396] on div "display : none ; } .hideCheck svg .copymark { display : none ; } .showCheck svg…" at bounding box center [938, 411] width 1234 height 753
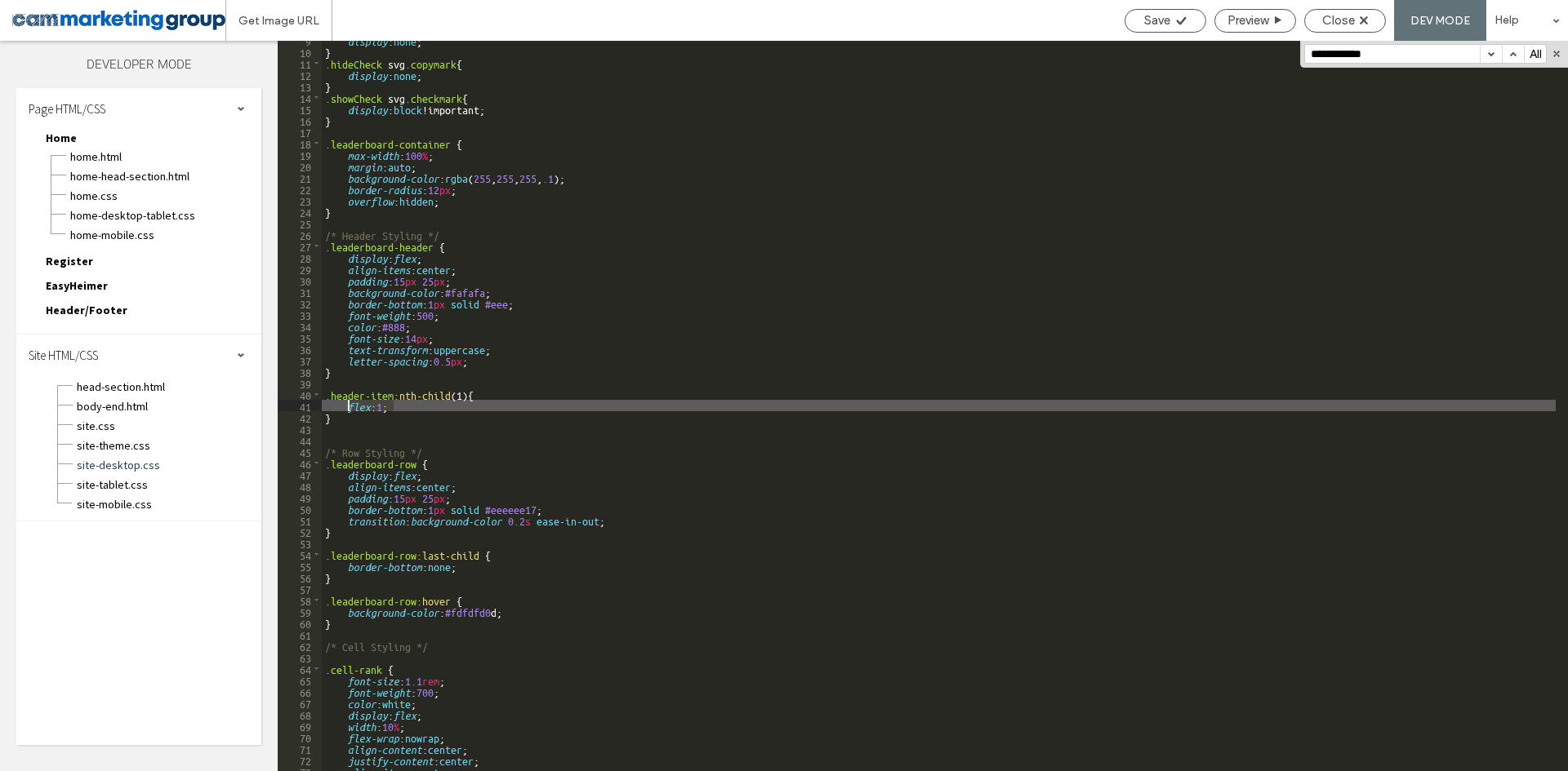
drag, startPoint x: 363, startPoint y: 401, endPoint x: 348, endPoint y: 409, distance: 17.0
click at [348, 409] on div "display : none ; } .hideCheck svg .copymark { display : none ; } .showCheck svg…" at bounding box center [938, 411] width 1234 height 753
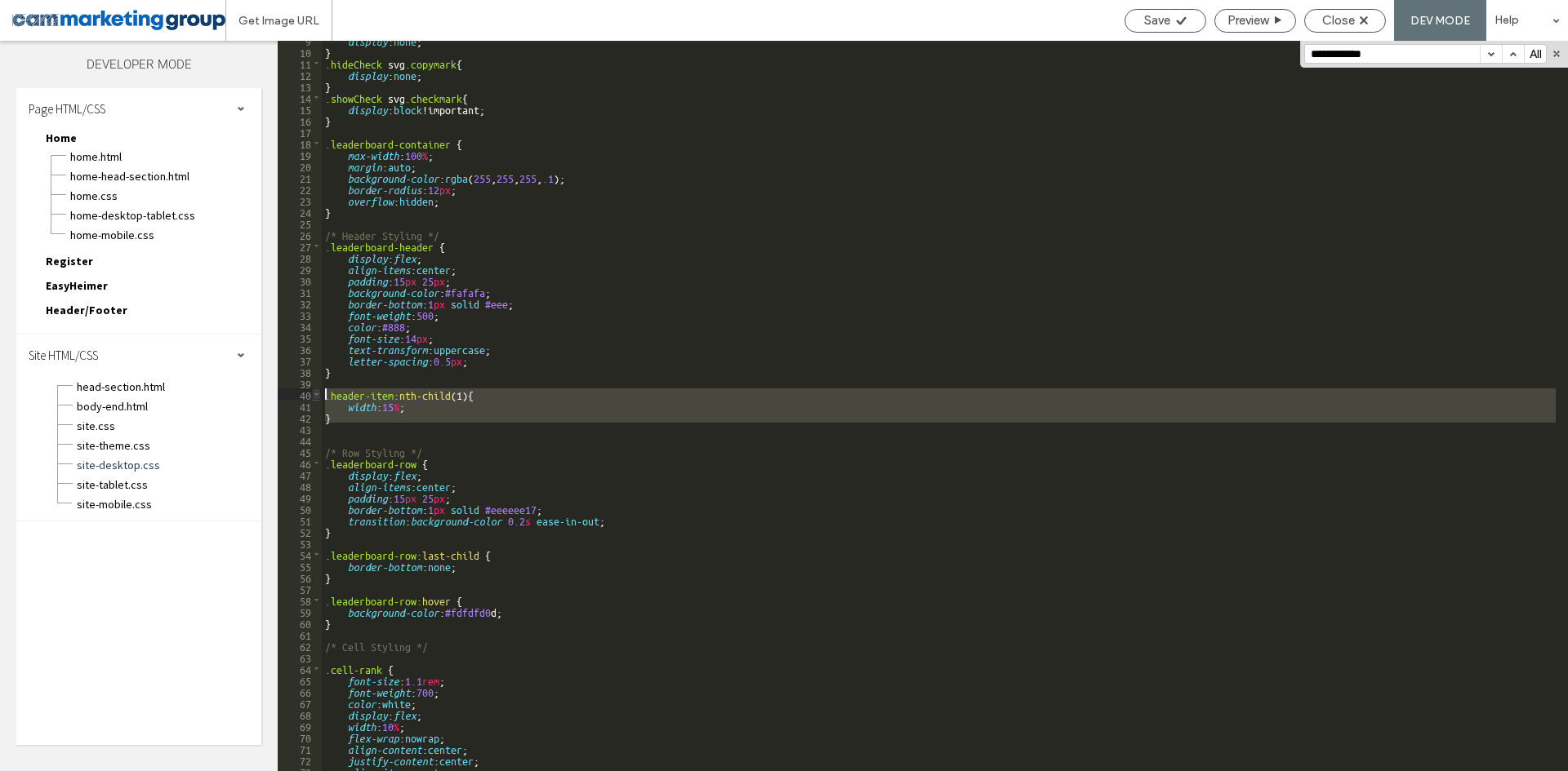
drag, startPoint x: 339, startPoint y: 426, endPoint x: 313, endPoint y: 396, distance: 39.7
click at [313, 396] on div "** 9 10 11 12 13 14 15 16 17 18 19 20 21 22 23 24 25 26 27 28 29 30 31 32 33 34…" at bounding box center [923, 406] width 1291 height 731
click at [339, 435] on div "display : none ; } .hideCheck svg .copymark { display : none ; } .showCheck svg…" at bounding box center [938, 411] width 1234 height 753
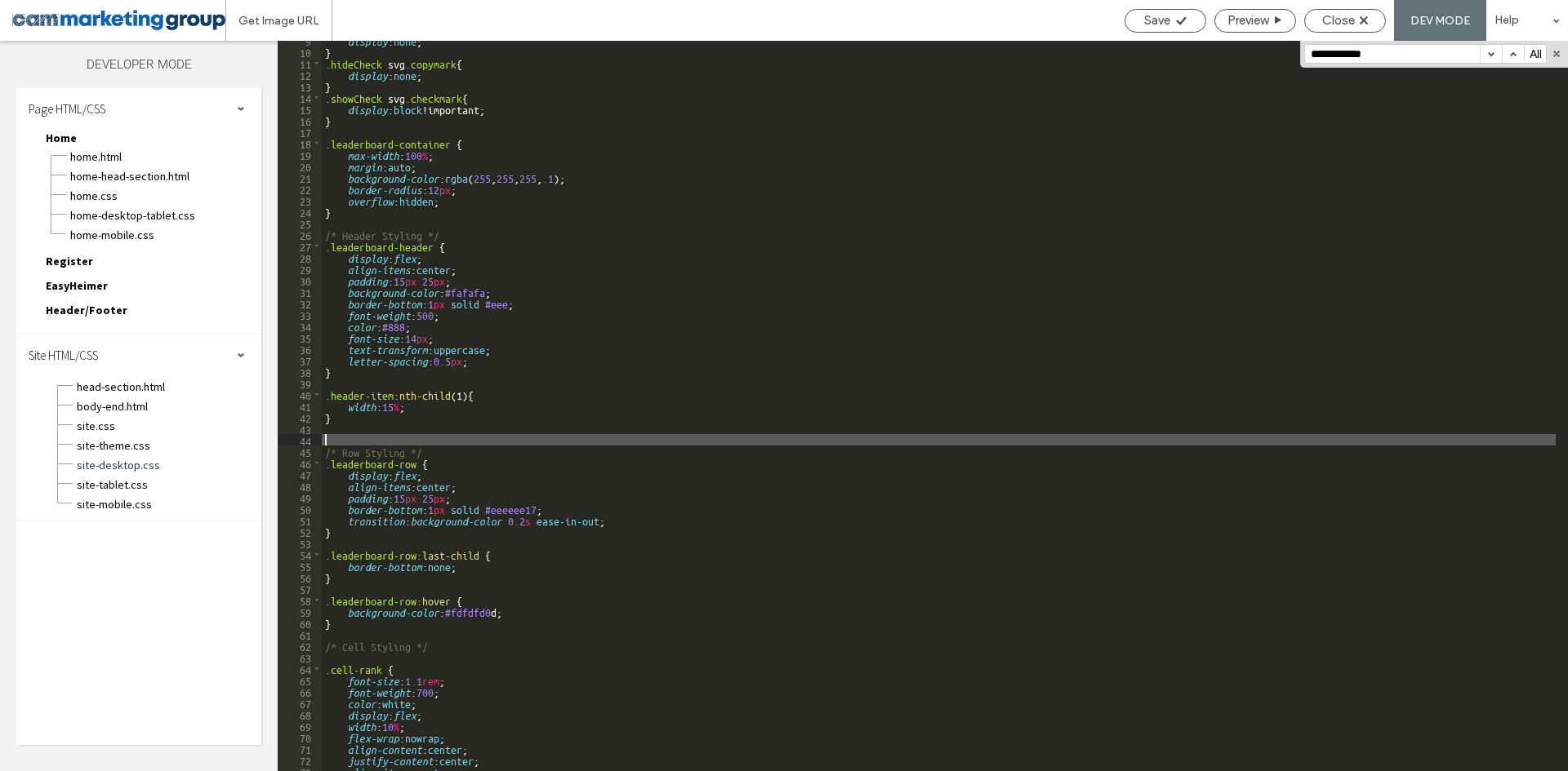
click at [337, 427] on div "display : none ; } .hideCheck svg .copymark { display : none ; } .showCheck svg…" at bounding box center [938, 411] width 1234 height 753
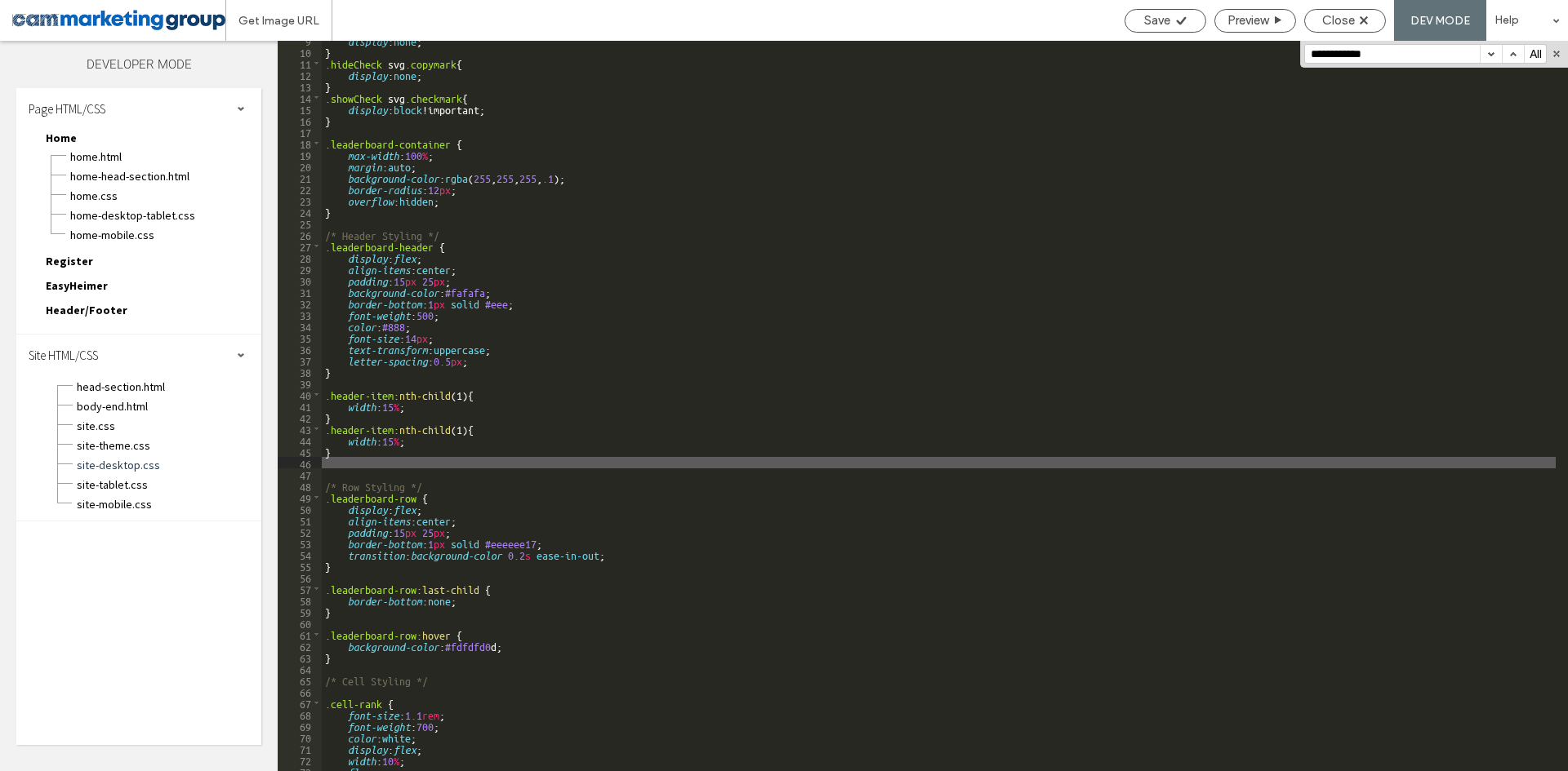
paste textarea
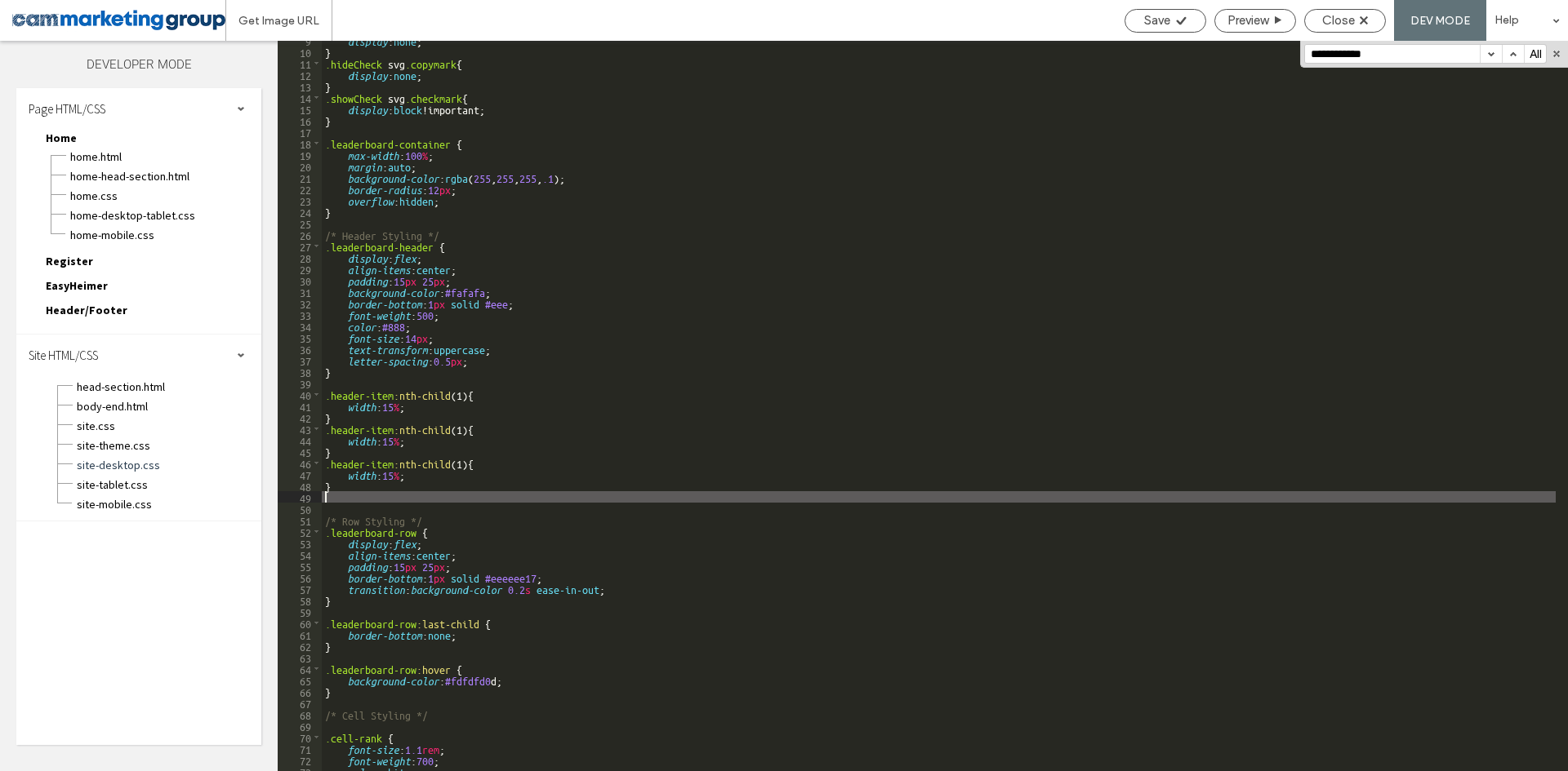
click at [460, 427] on div "display : none ; } .hideCheck svg .copymark { display : none ; } .showCheck svg…" at bounding box center [938, 411] width 1234 height 753
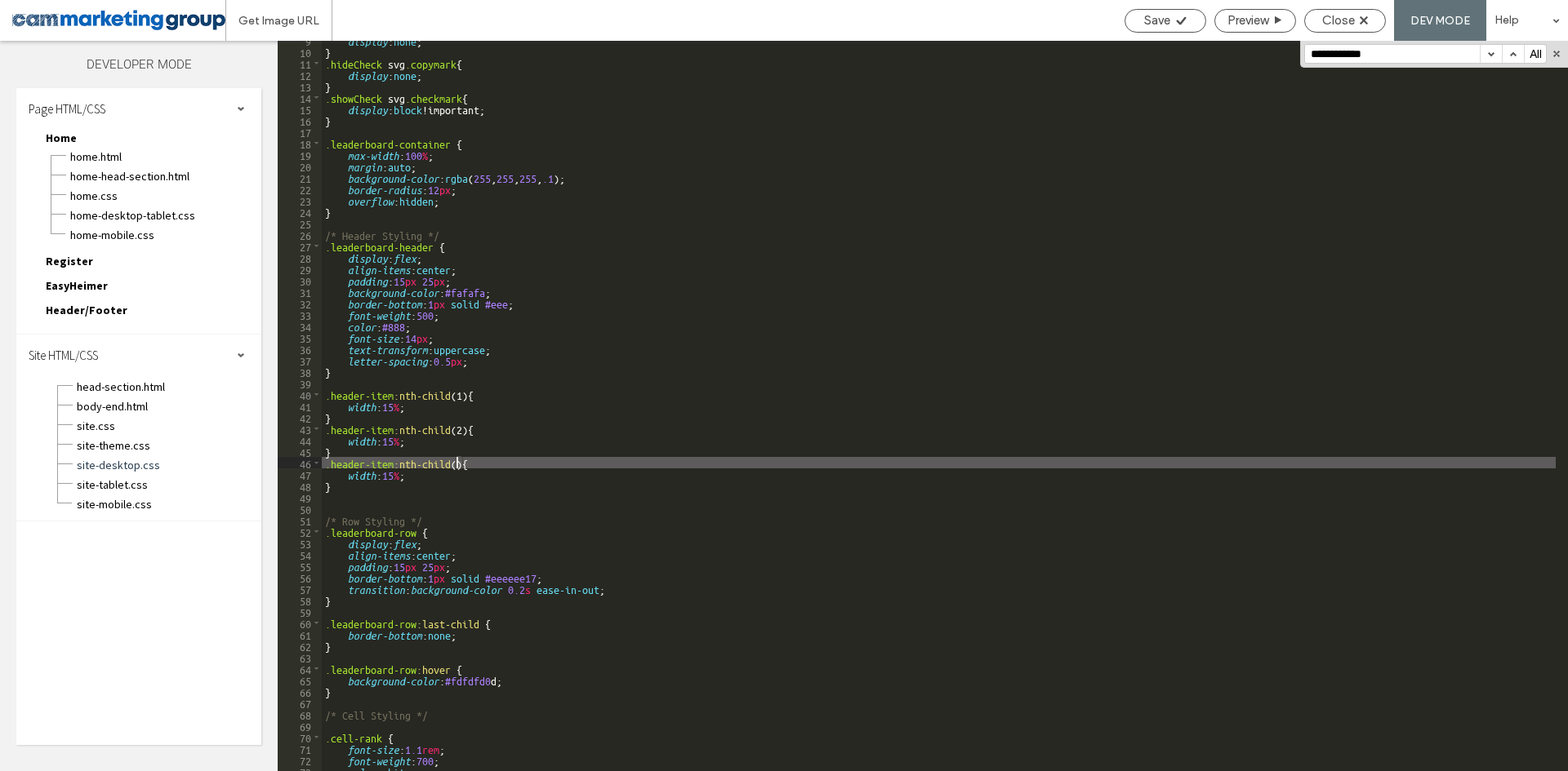
type textarea "**"
click at [392, 438] on div "display : none ; } .hideCheck svg .copymark { display : none ; } .showCheck svg…" at bounding box center [938, 411] width 1234 height 753
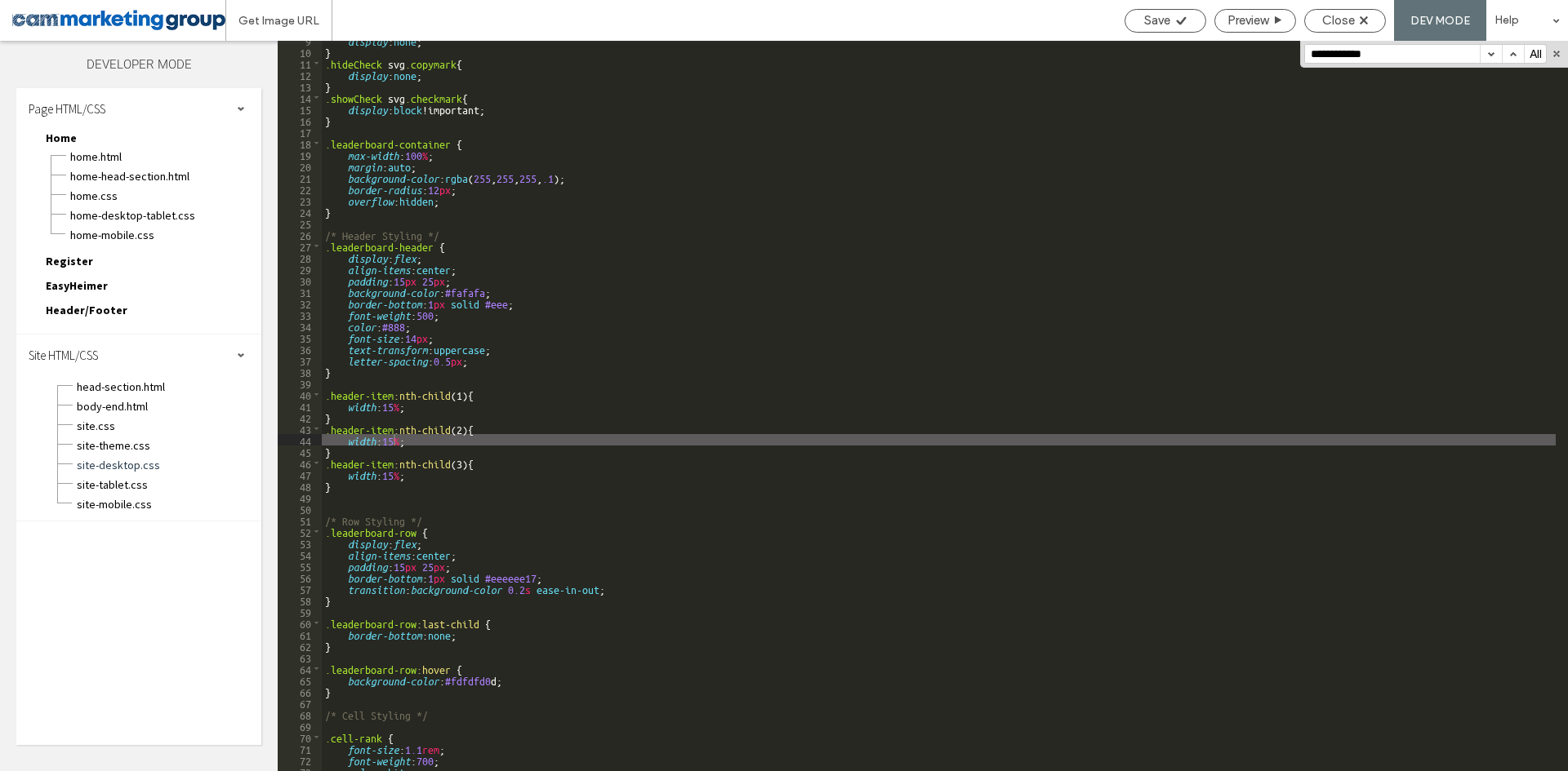
click at [330, 332] on div "display : none ; } .hideCheck svg .copymark { display : none ; } .showCheck svg…" at bounding box center [938, 411] width 1234 height 753
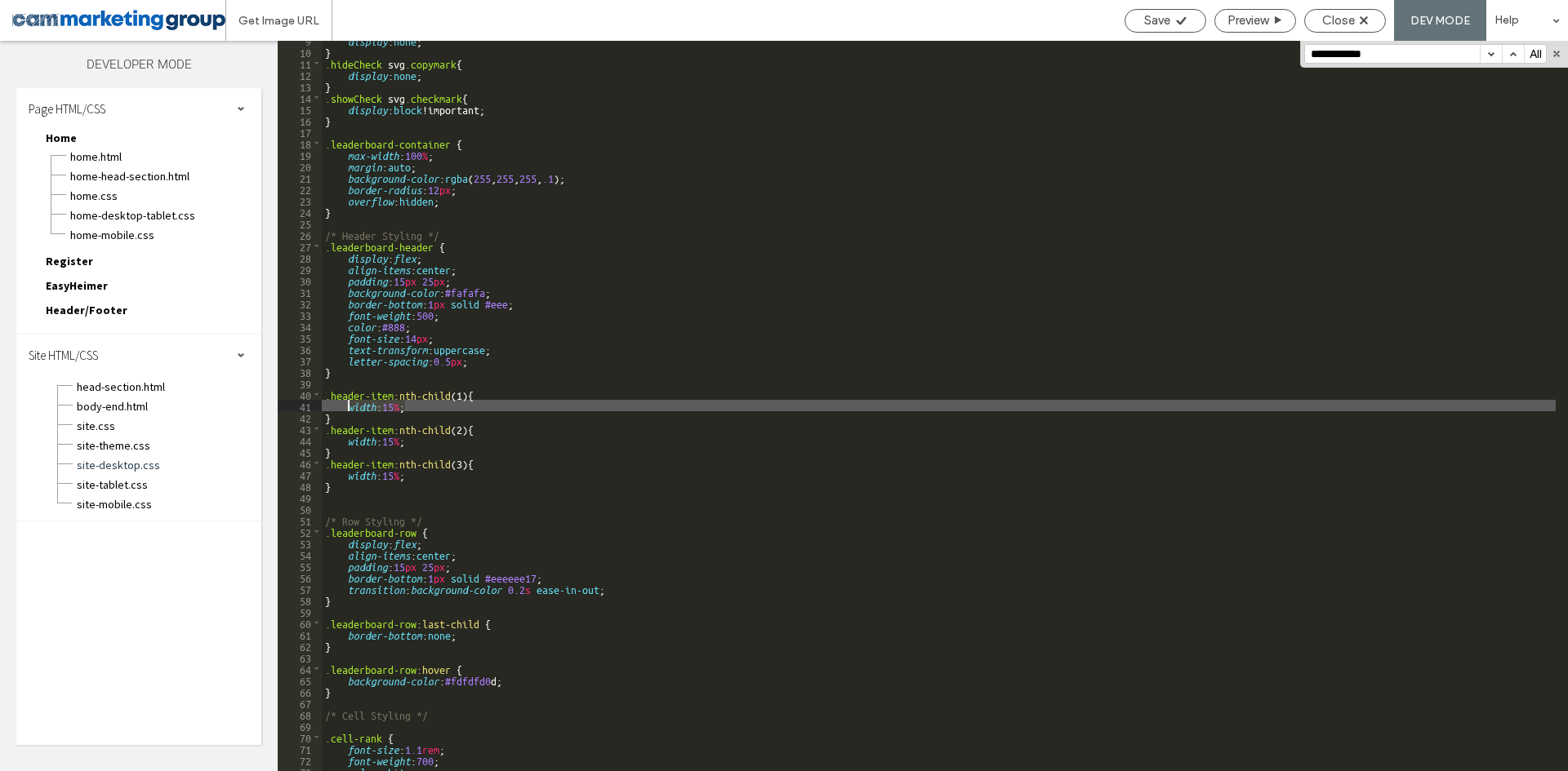
drag, startPoint x: 375, startPoint y: 406, endPoint x: 346, endPoint y: 406, distance: 29.0
click at [346, 406] on div "display : none ; } .hideCheck svg .copymark { display : none ; } .showCheck svg…" at bounding box center [938, 411] width 1234 height 753
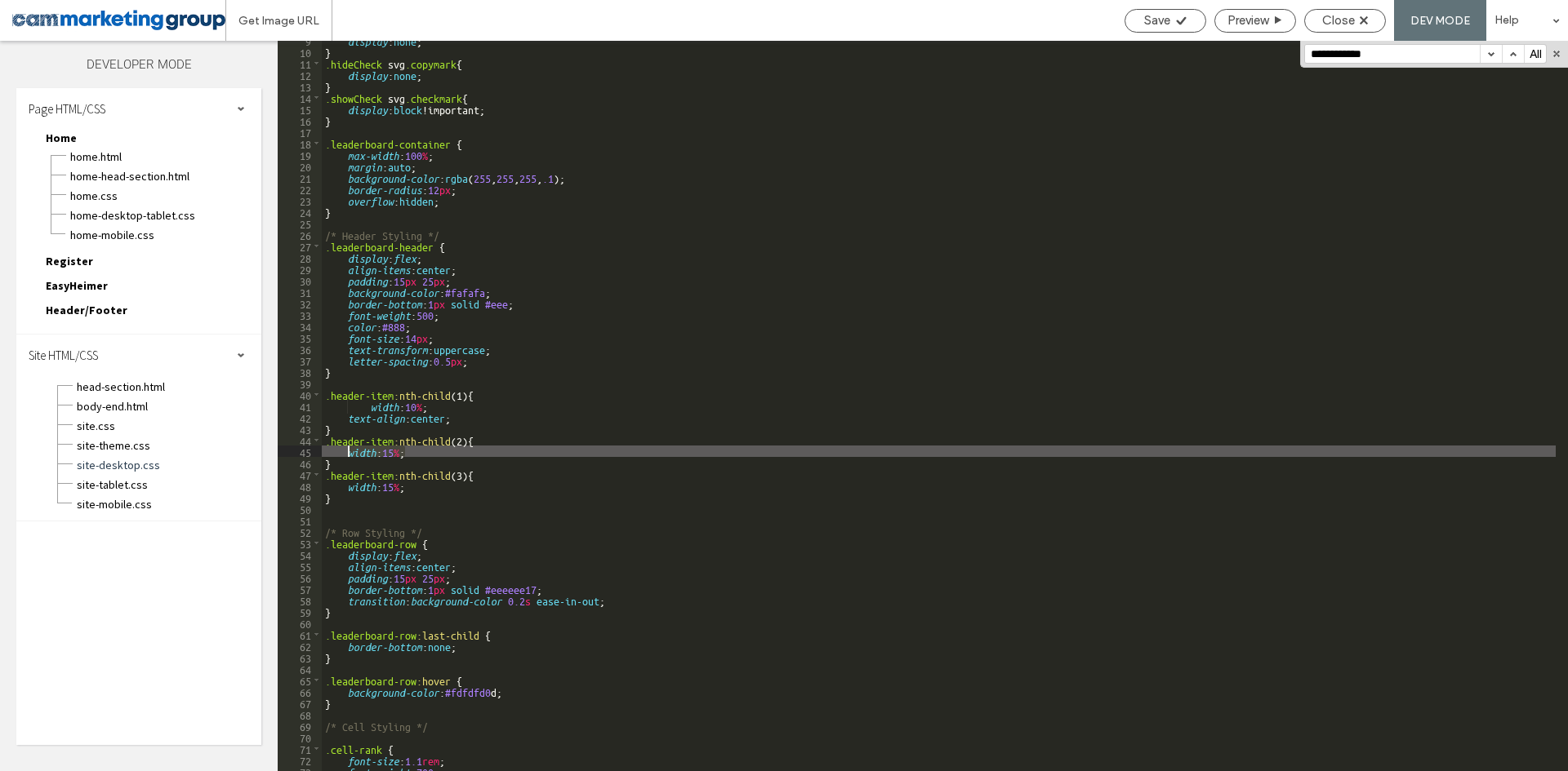
click at [348, 450] on div "display : none ; } .hideCheck svg .copymark { display : none ; } .showCheck svg…" at bounding box center [938, 411] width 1234 height 753
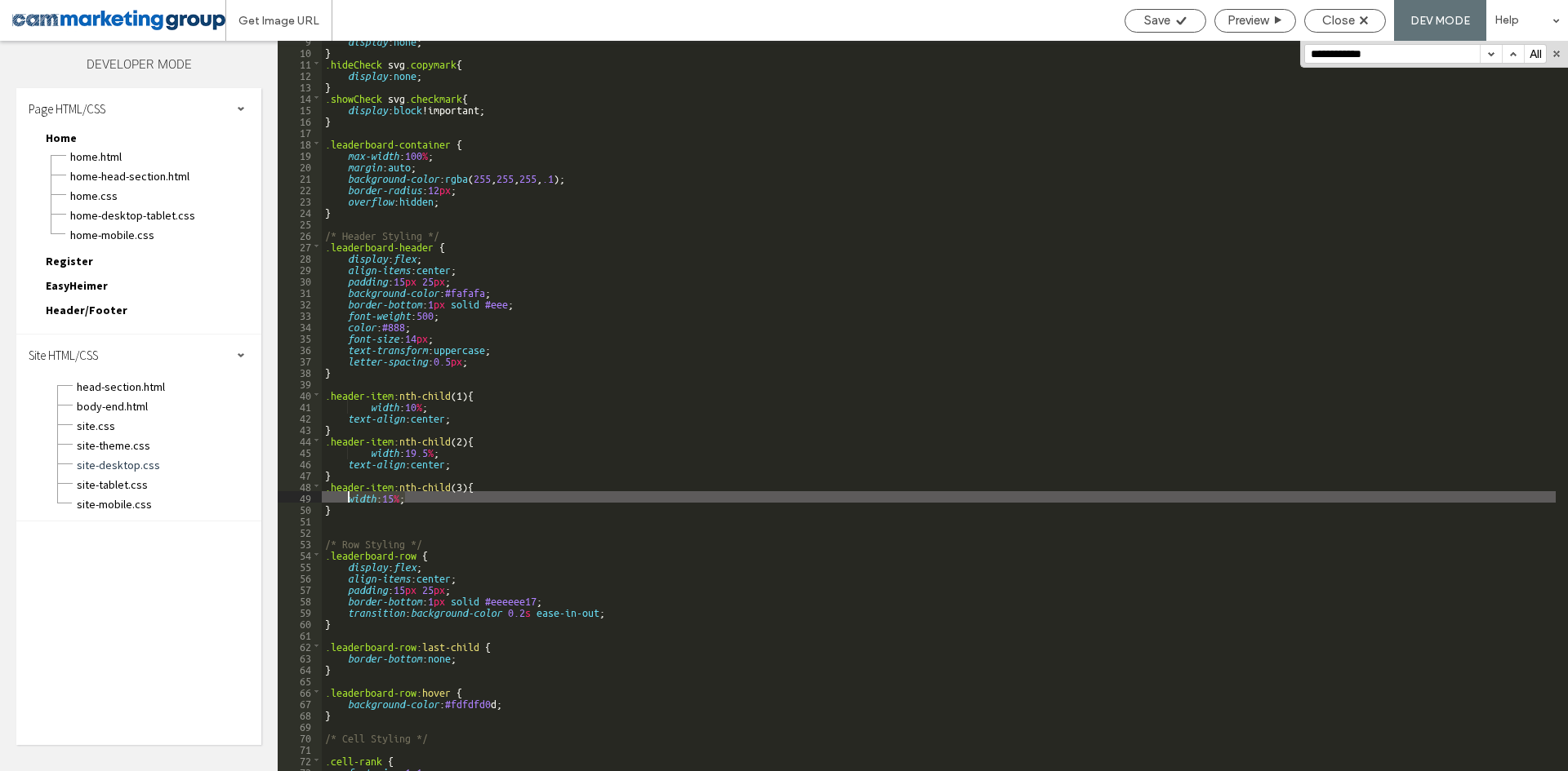
drag, startPoint x: 360, startPoint y: 497, endPoint x: 347, endPoint y: 497, distance: 13.0
click at [347, 497] on div "display : none ; } .hideCheck svg .copymark { display : none ; } .showCheck svg…" at bounding box center [938, 411] width 1234 height 753
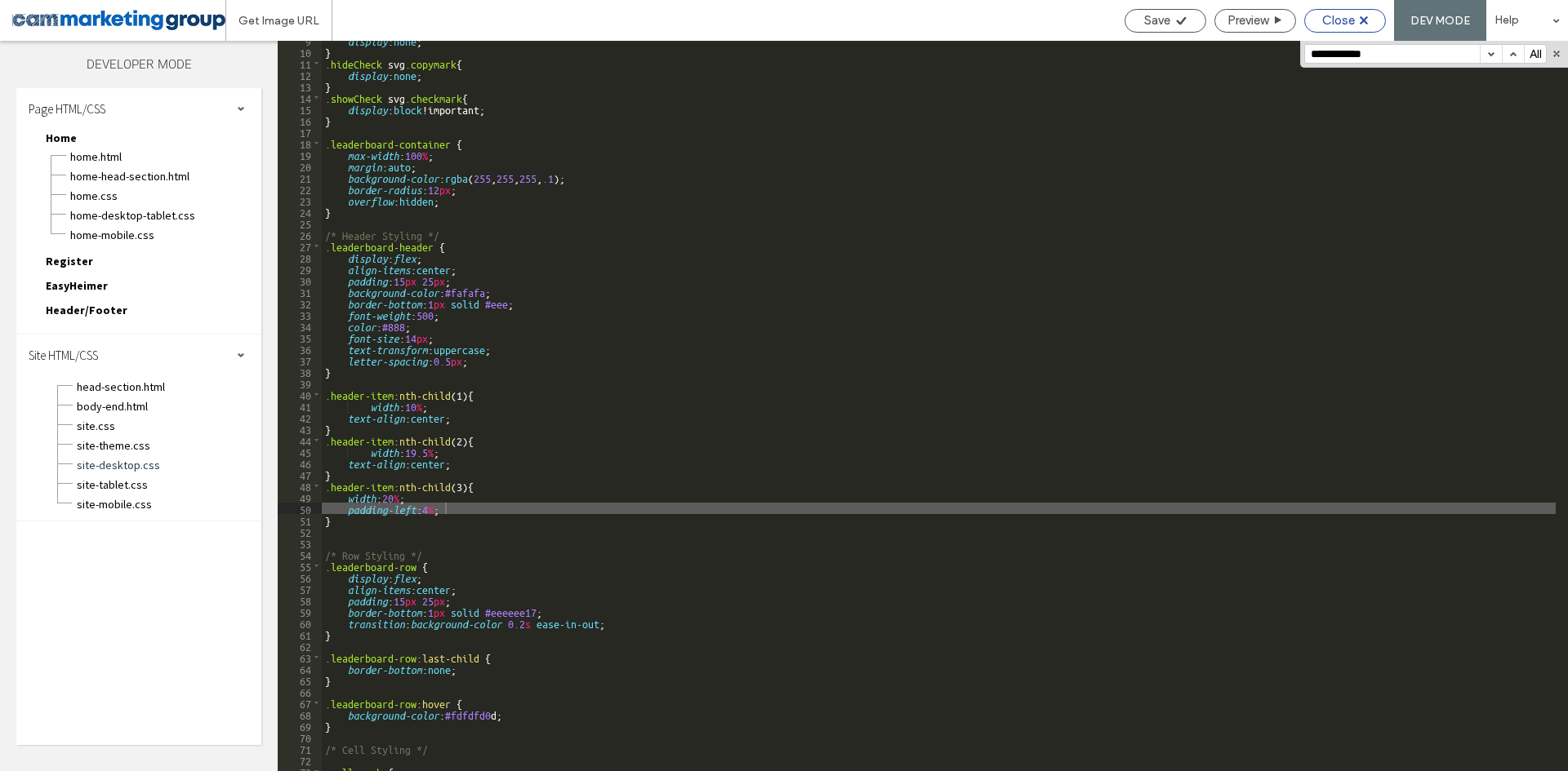
drag, startPoint x: 1357, startPoint y: 20, endPoint x: 1337, endPoint y: 26, distance: 20.9
click at [1357, 20] on div "Close" at bounding box center [1345, 20] width 80 height 15
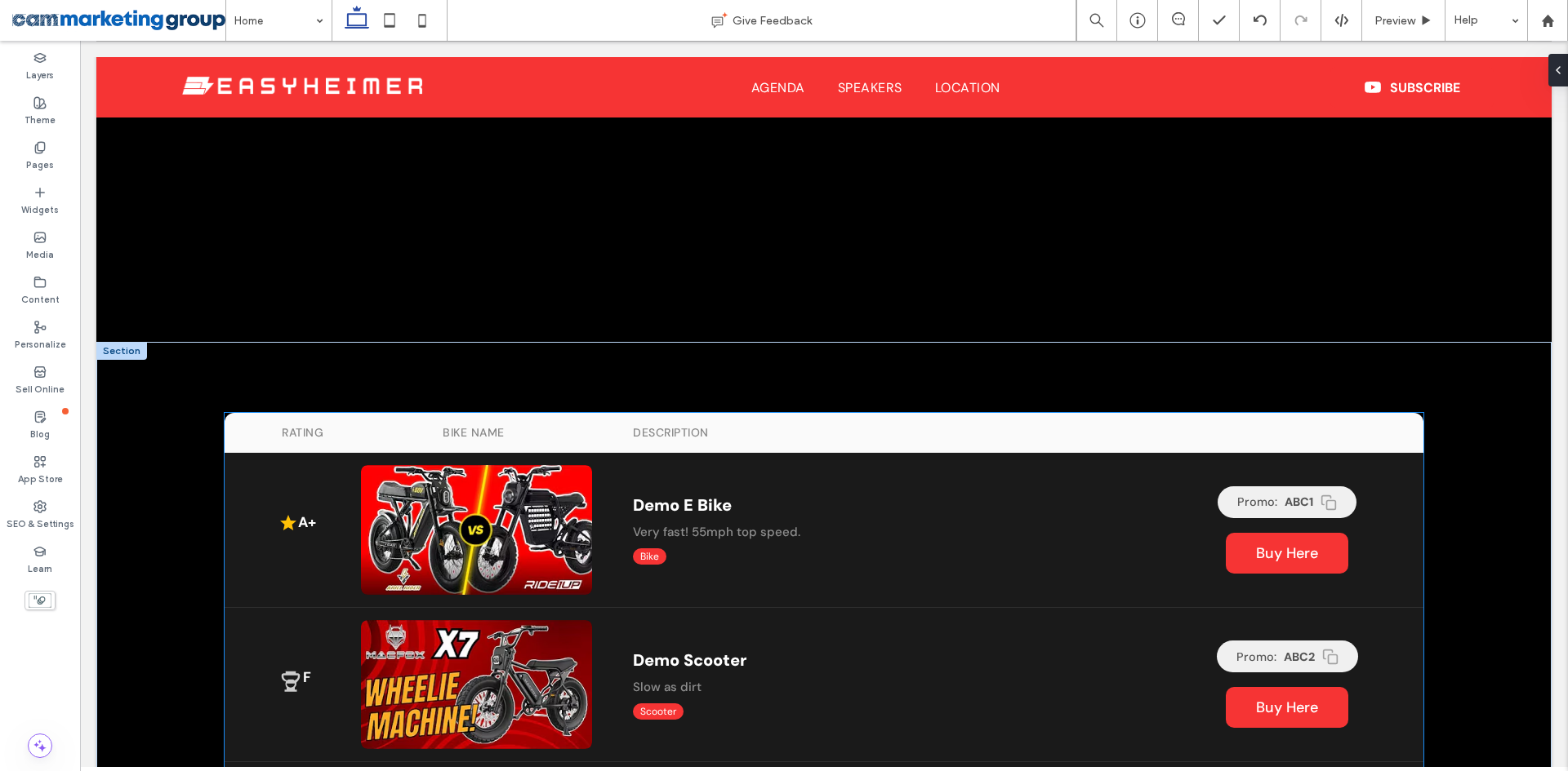
click at [612, 440] on div "Rating Bike Name Description" at bounding box center [823, 433] width 1199 height 40
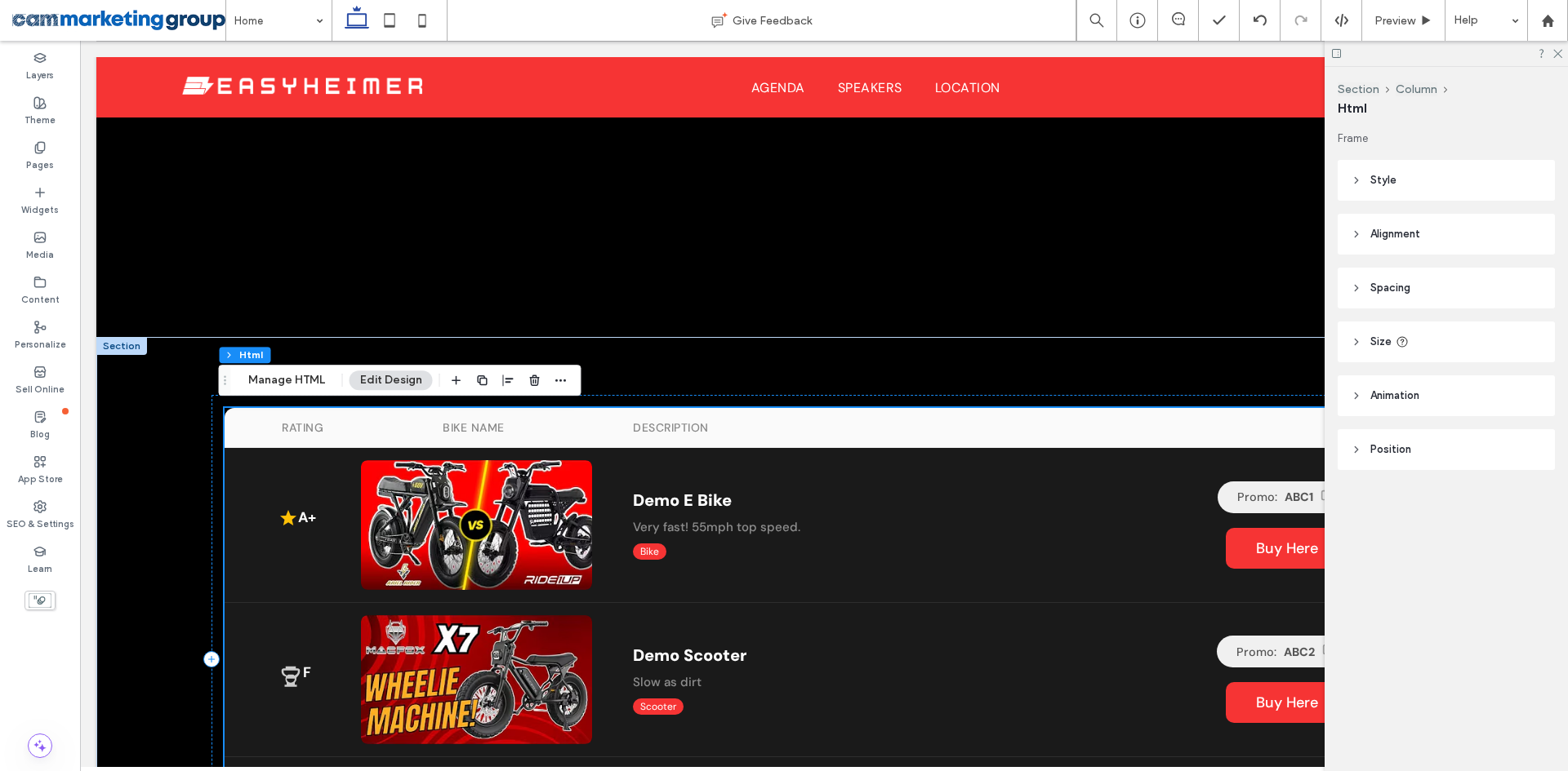
scroll to position [1045, 0]
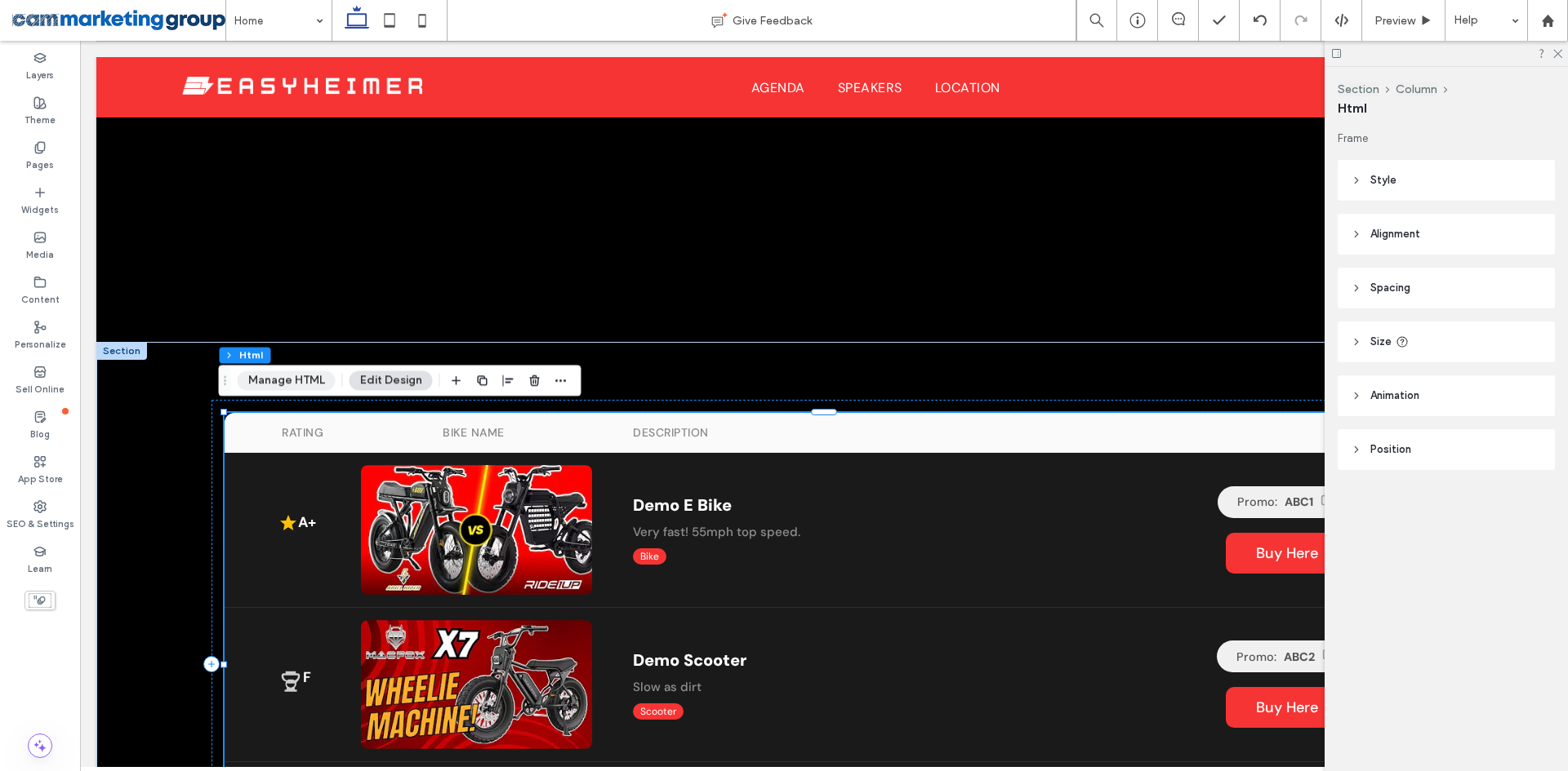
click at [314, 378] on button "Manage HTML" at bounding box center [287, 381] width 98 height 20
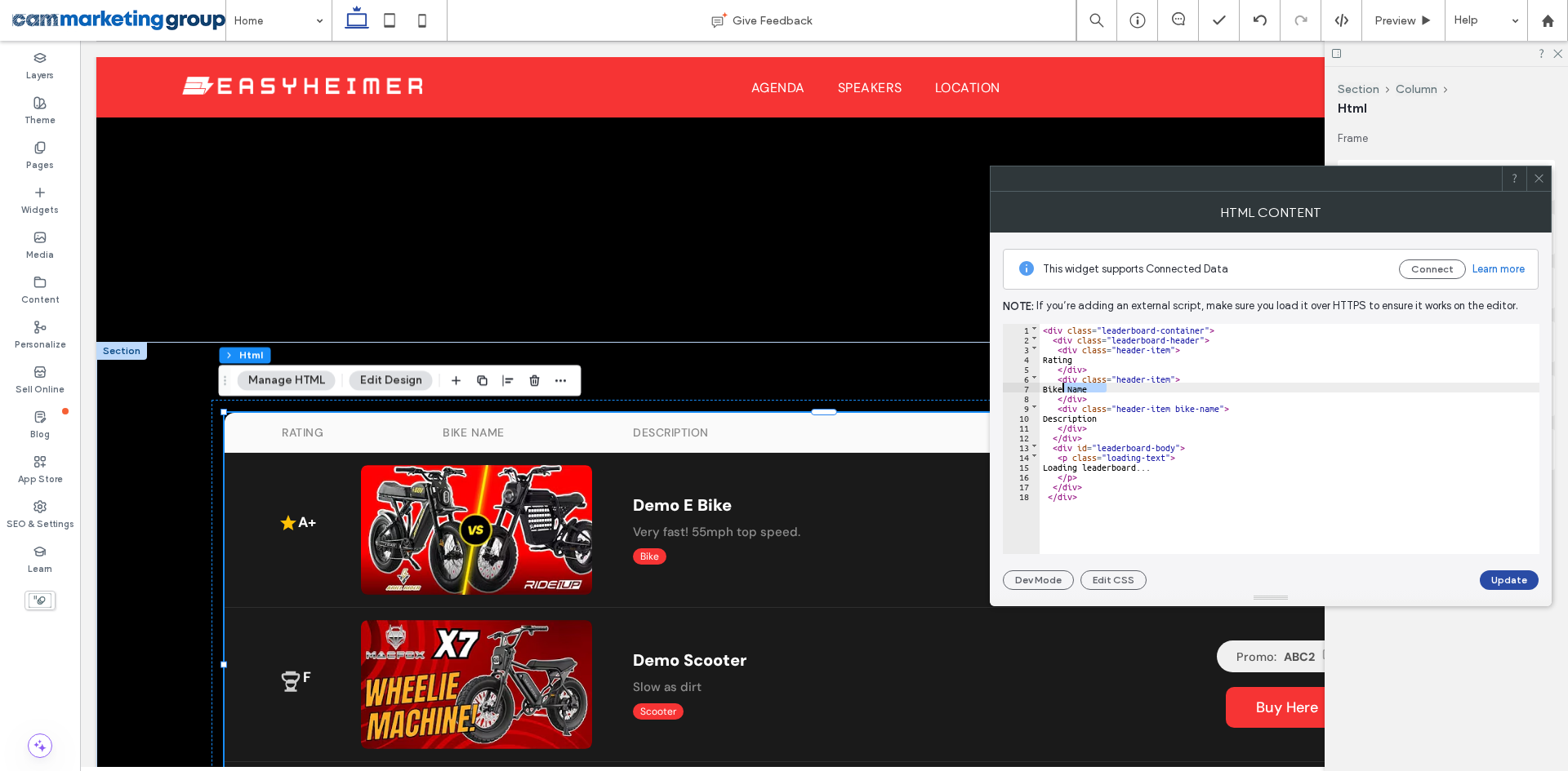
drag, startPoint x: 1108, startPoint y: 386, endPoint x: 1063, endPoint y: 386, distance: 45.0
click at [1063, 386] on div "< div class = "leaderboard-container" > < div class = "leaderboard-header" > < …" at bounding box center [1290, 449] width 500 height 250
click at [1279, 401] on div "< div class = "leaderboard-container" > < div class = "leaderboard-header" > < …" at bounding box center [1290, 449] width 500 height 250
click at [1124, 390] on div "< div class = "leaderboard-container" > < div class = "leaderboard-header" > < …" at bounding box center [1290, 449] width 500 height 250
type textarea "**"
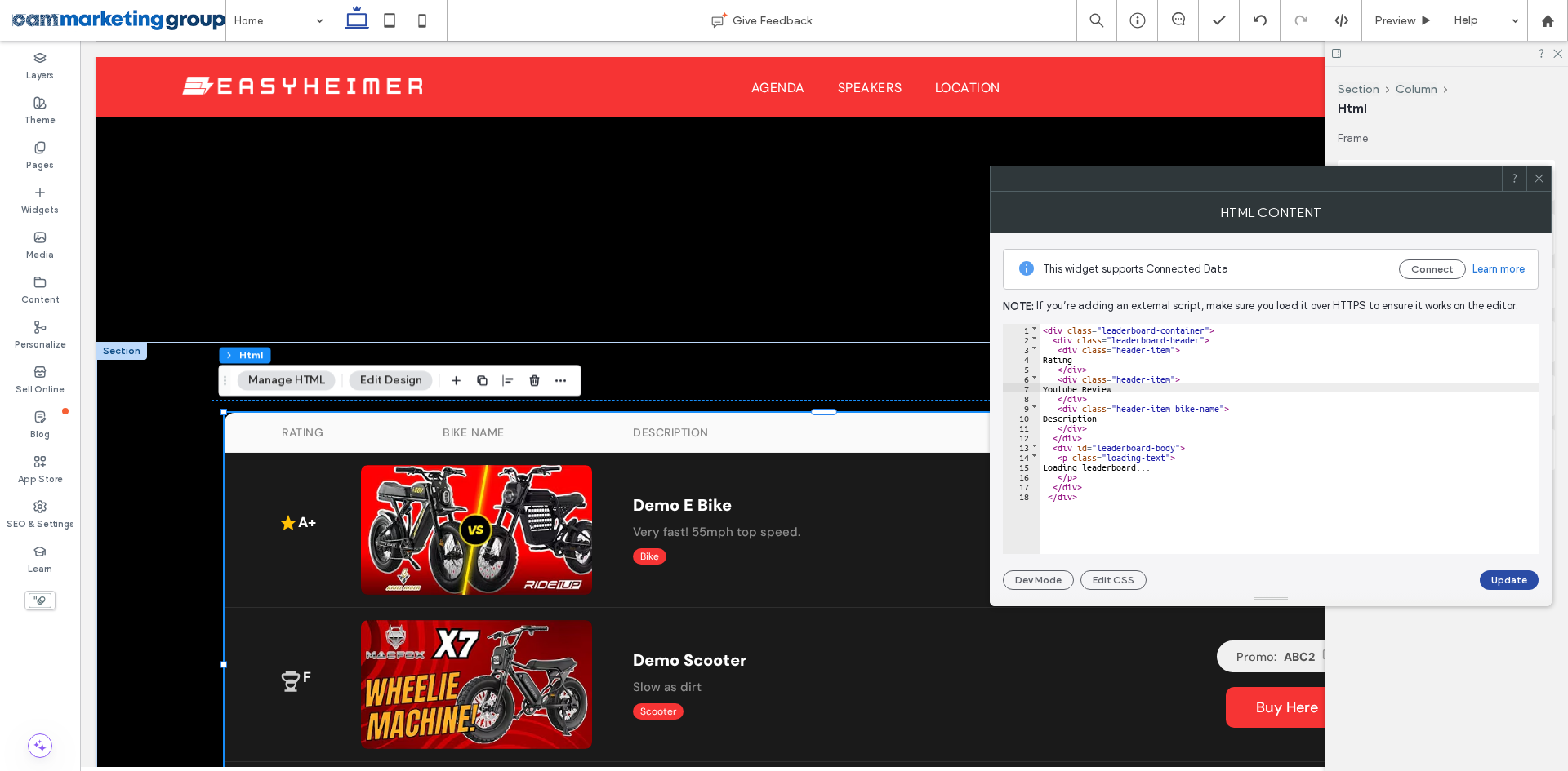
click at [1191, 449] on div "< div class = "leaderboard-container" > < div class = "leaderboard-header" > < …" at bounding box center [1290, 449] width 500 height 250
click at [1493, 577] on button "Update" at bounding box center [1509, 580] width 59 height 20
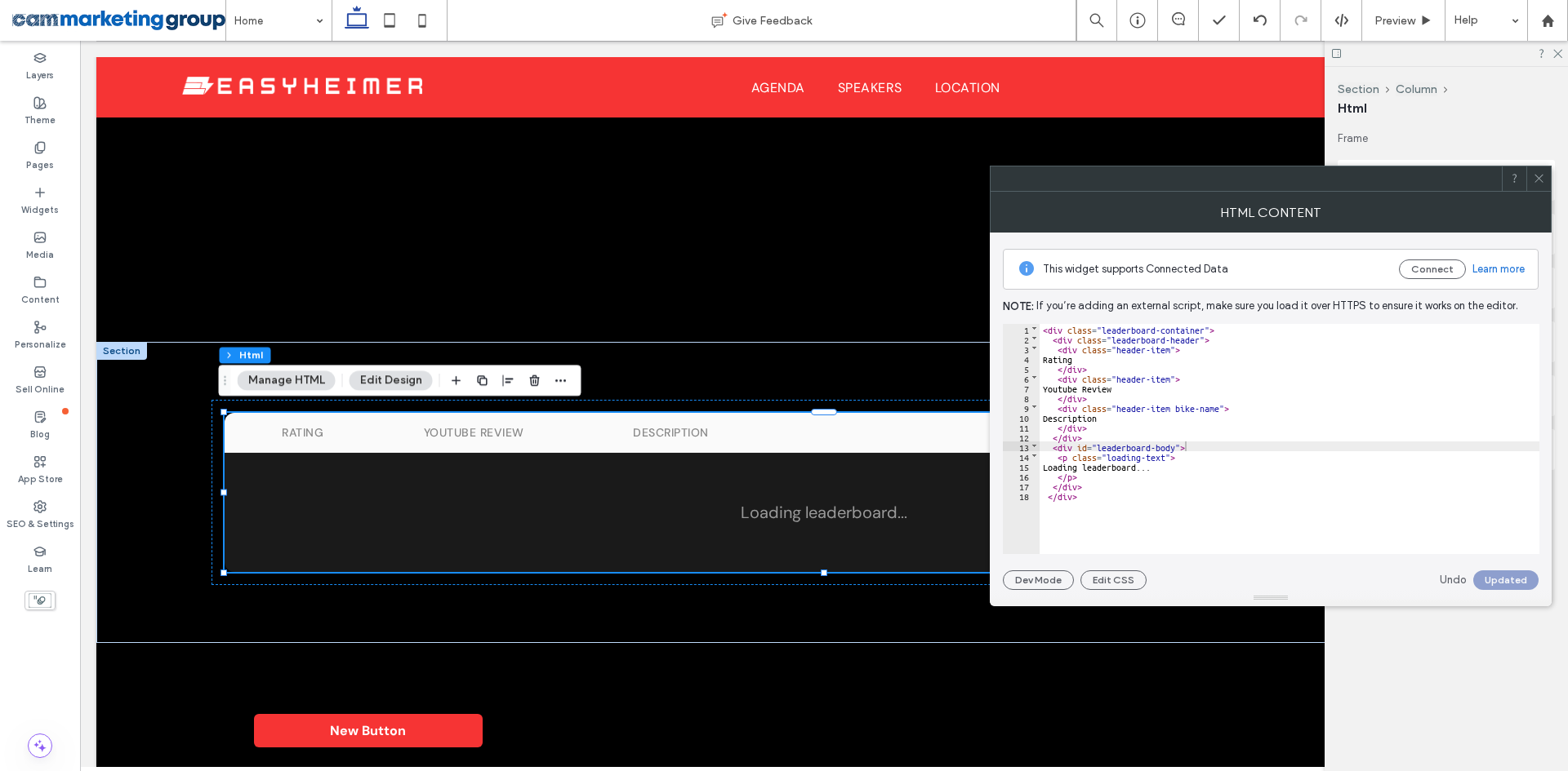
click at [1539, 173] on icon at bounding box center [1538, 178] width 12 height 12
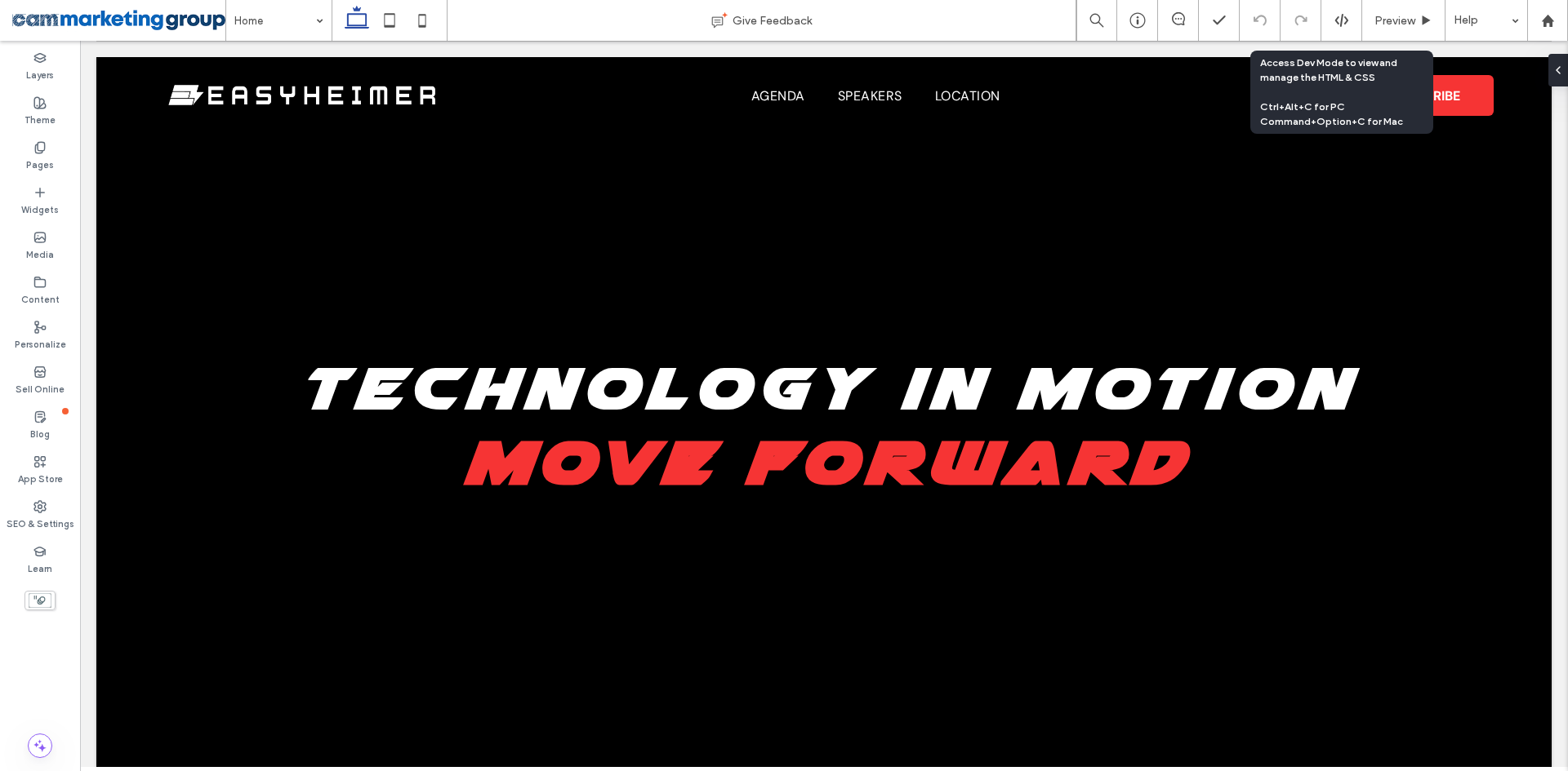
click at [1337, 19] on use at bounding box center [1340, 20] width 13 height 13
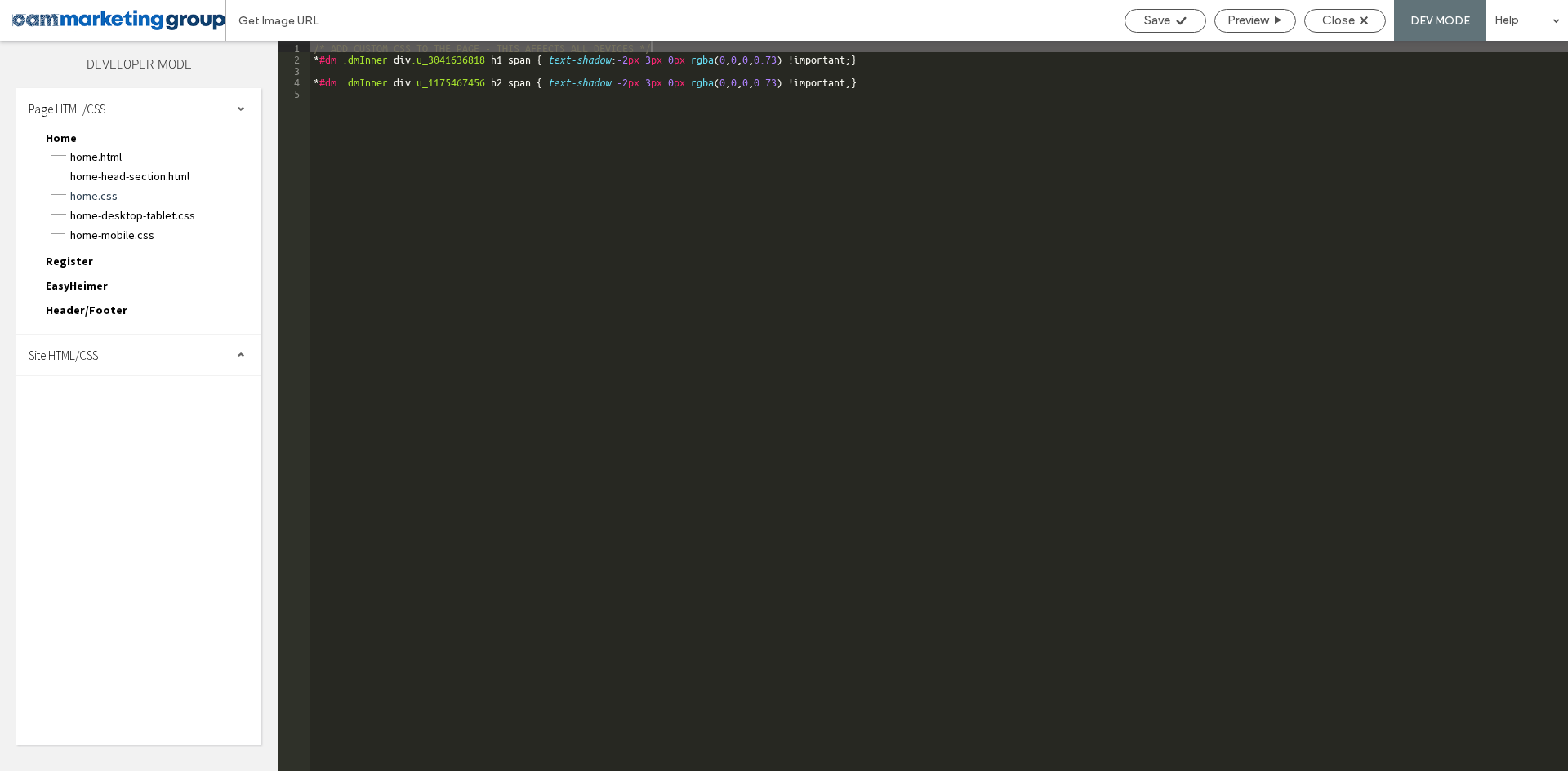
click at [128, 350] on div "Site HTML/CSS" at bounding box center [139, 355] width 245 height 41
click at [154, 458] on span "site-desktop.css" at bounding box center [168, 465] width 185 height 17
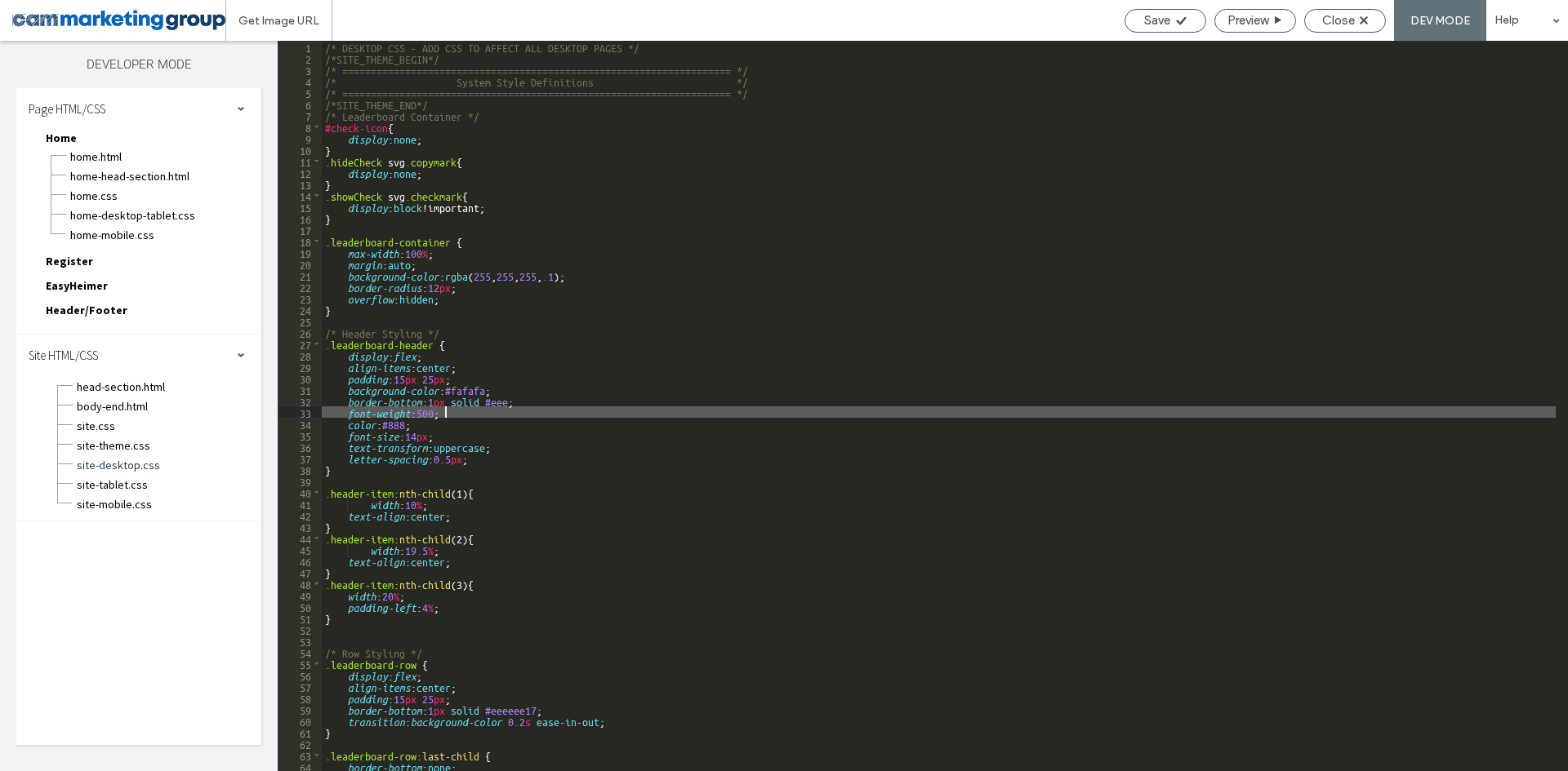
click at [532, 411] on div "/* DESKTOP CSS - ADD CSS TO AFFECT ALL DESKTOP PAGES */ /*SITE_THEME_BEGIN*/ /*…" at bounding box center [938, 418] width 1234 height 753
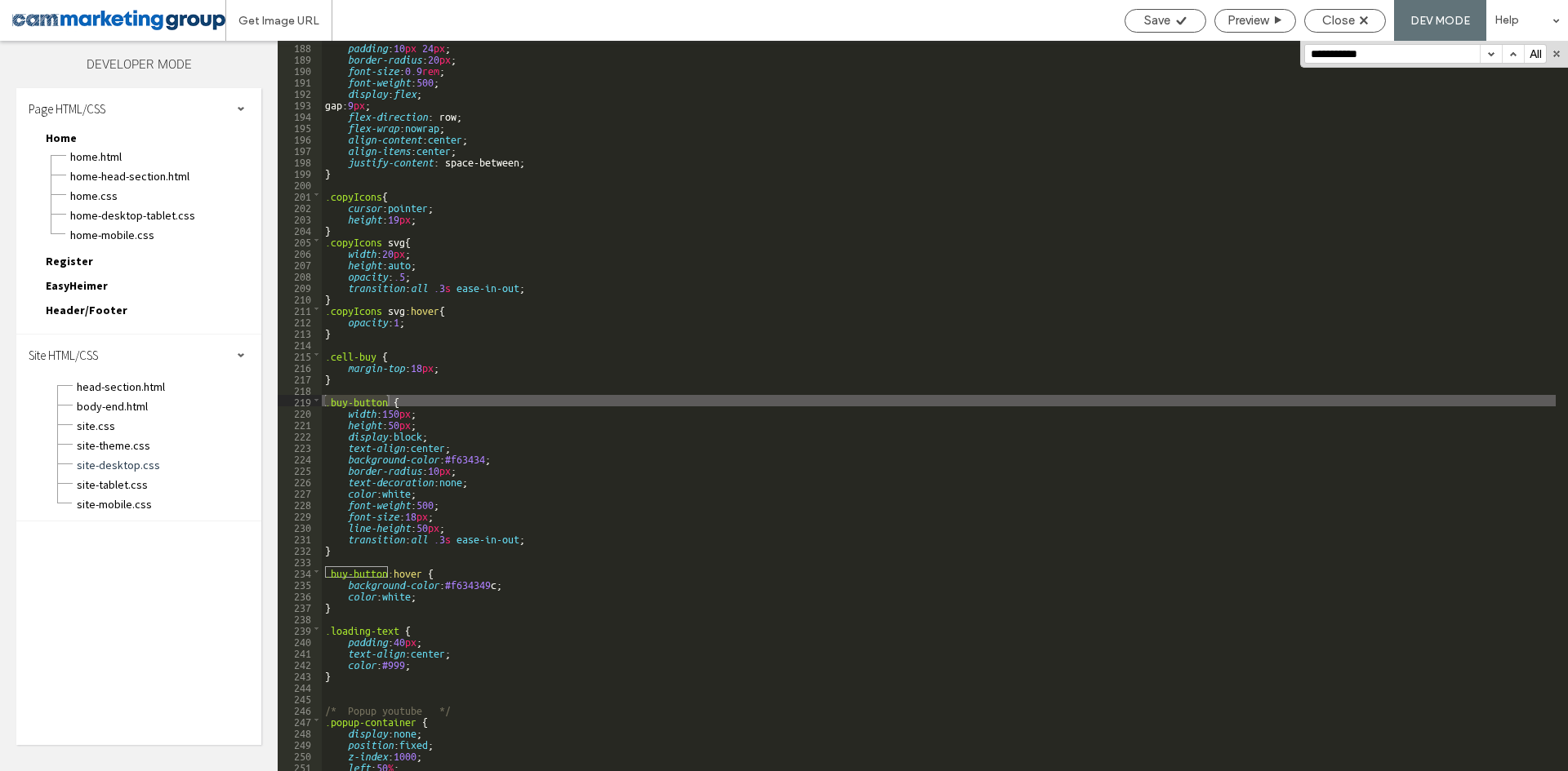
scroll to position [2138, 0]
type input "**********"
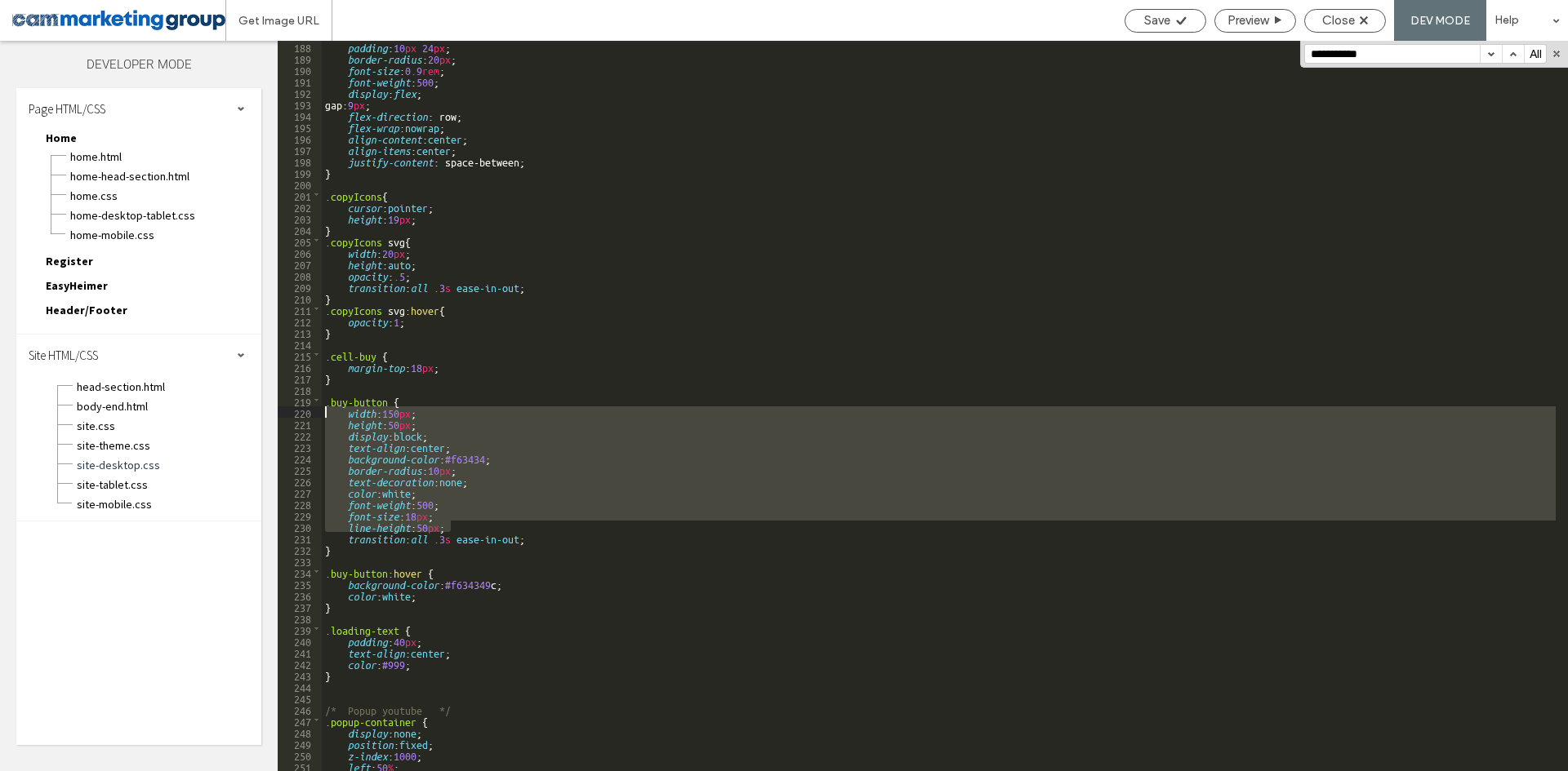
drag, startPoint x: 446, startPoint y: 517, endPoint x: 302, endPoint y: 408, distance: 180.6
click at [302, 408] on div "** 188 189 190 191 192 193 194 195 196 197 198 199 200 201 202 203 204 205 206 …" at bounding box center [923, 406] width 1291 height 731
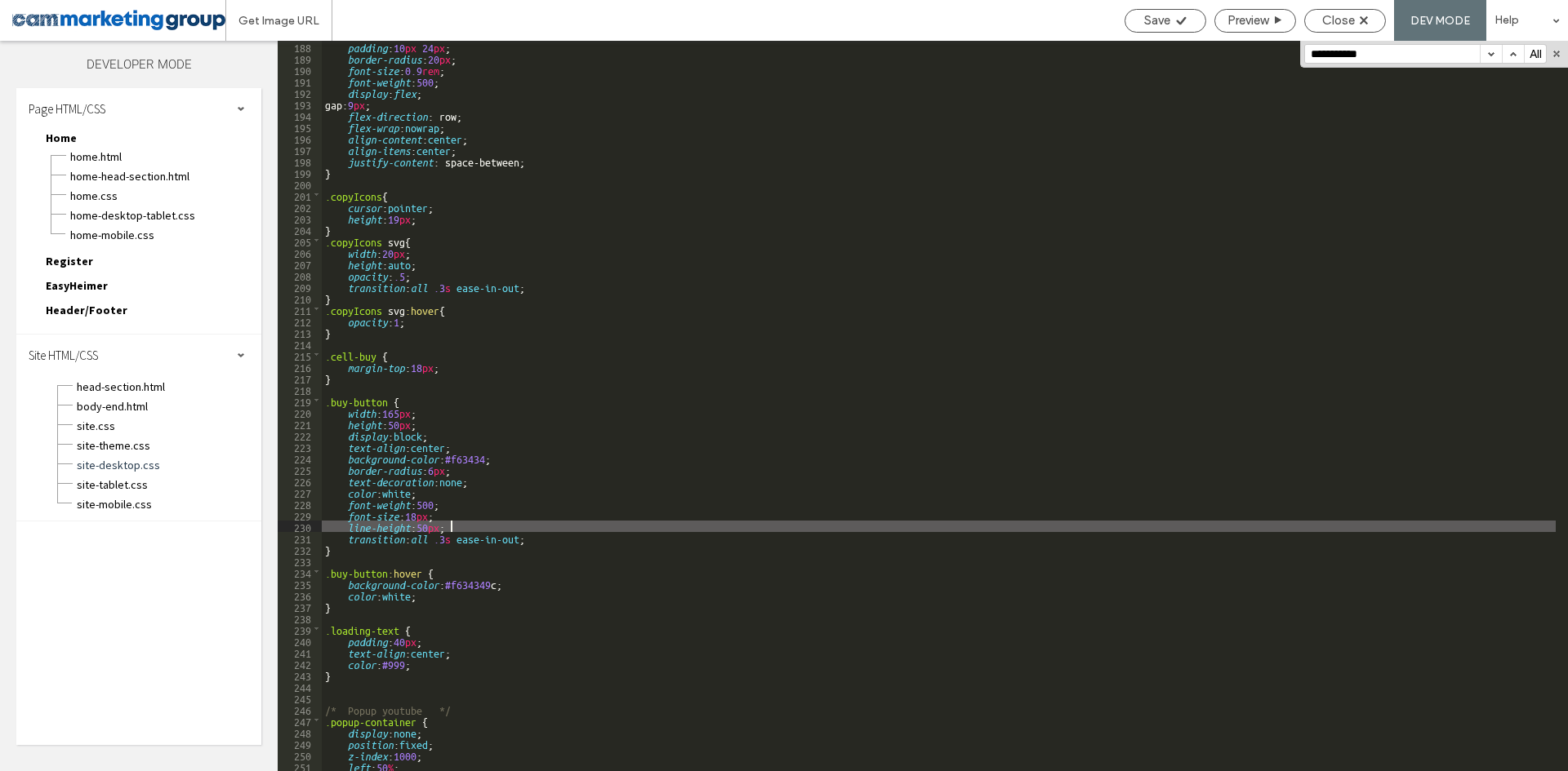
scroll to position [0, 0]
click at [1356, 19] on div "Close" at bounding box center [1345, 20] width 80 height 15
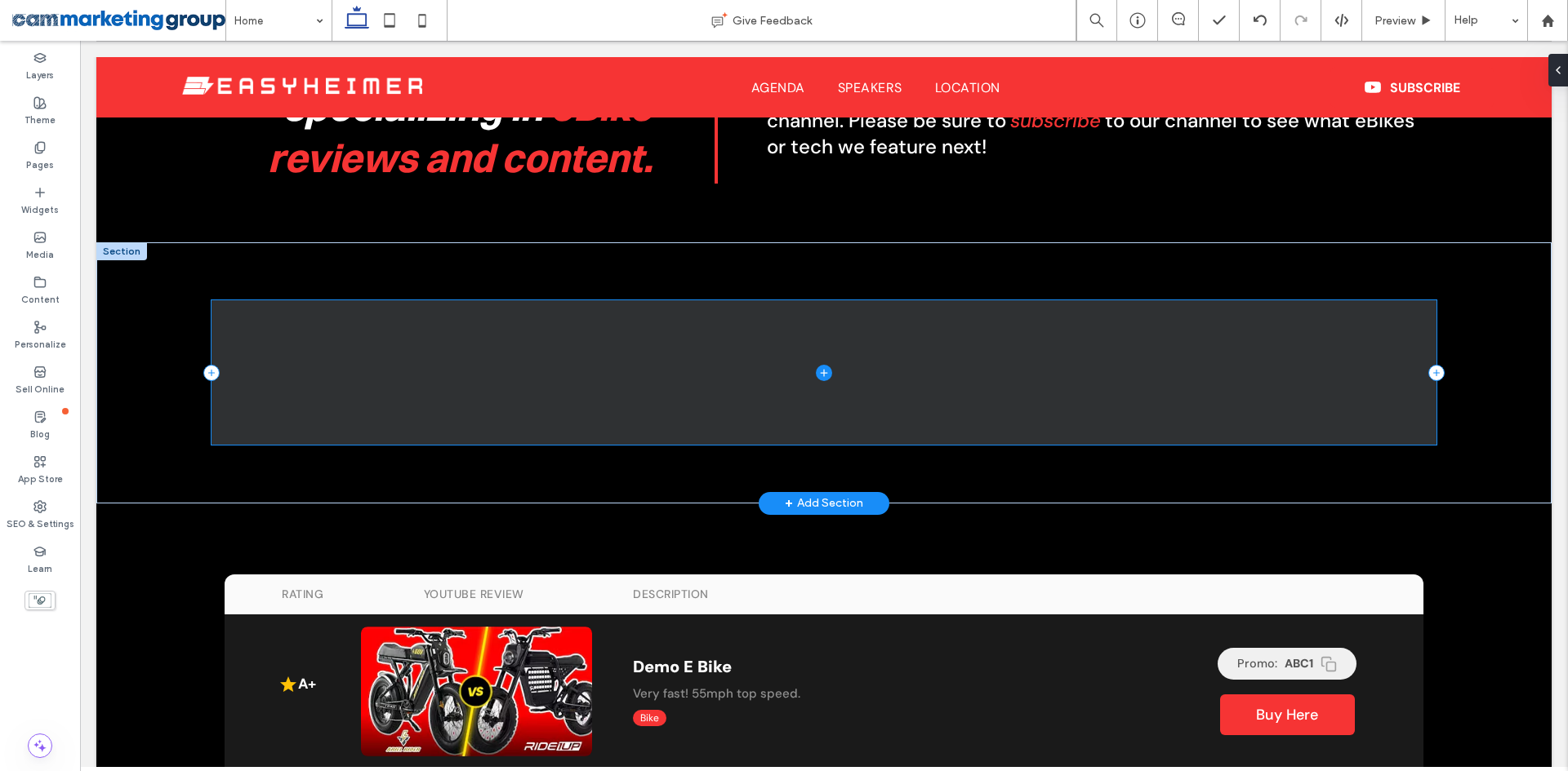
scroll to position [965, 0]
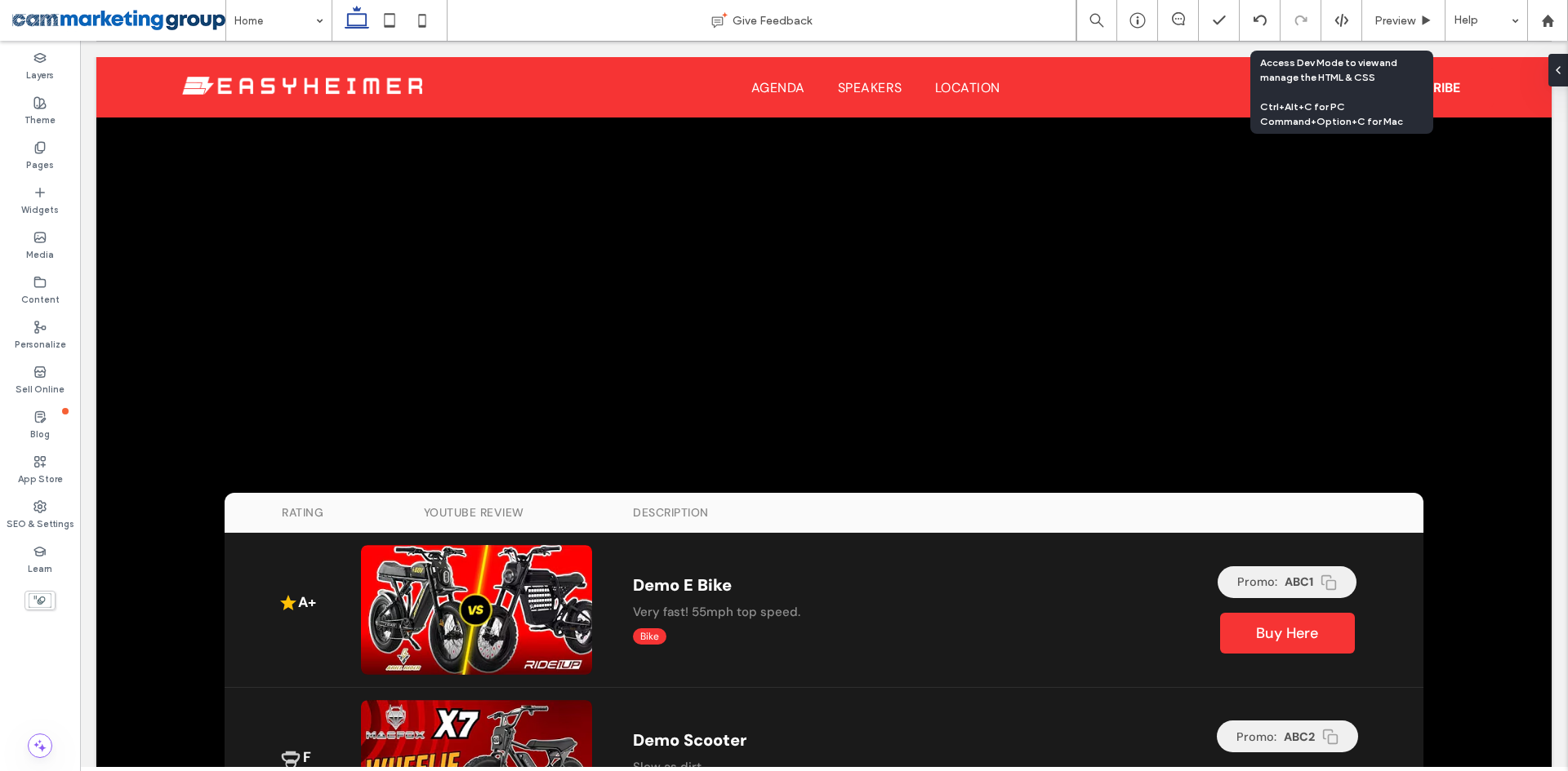
click at [1340, 22] on icon at bounding box center [1341, 20] width 15 height 15
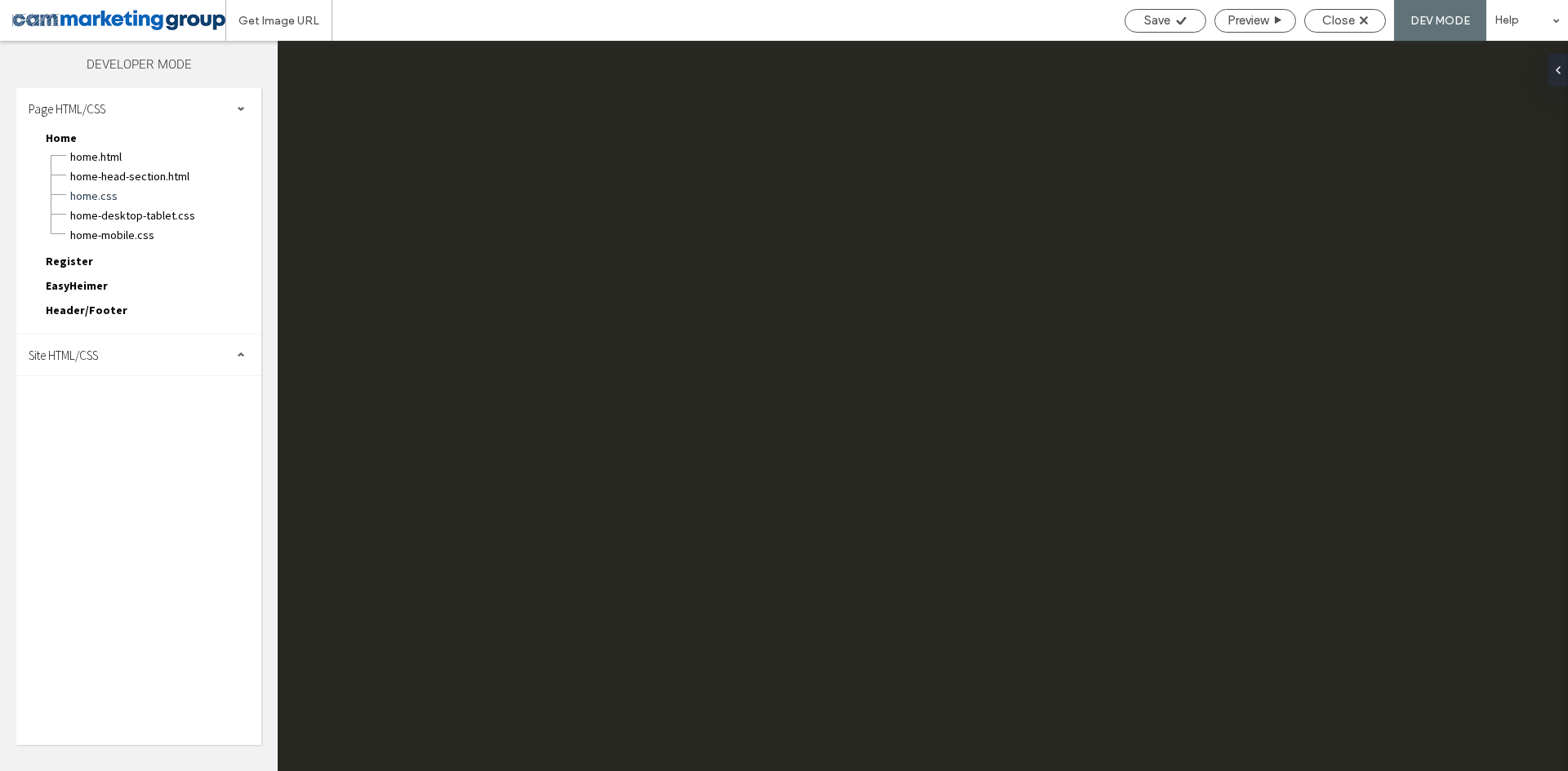
scroll to position [0, 0]
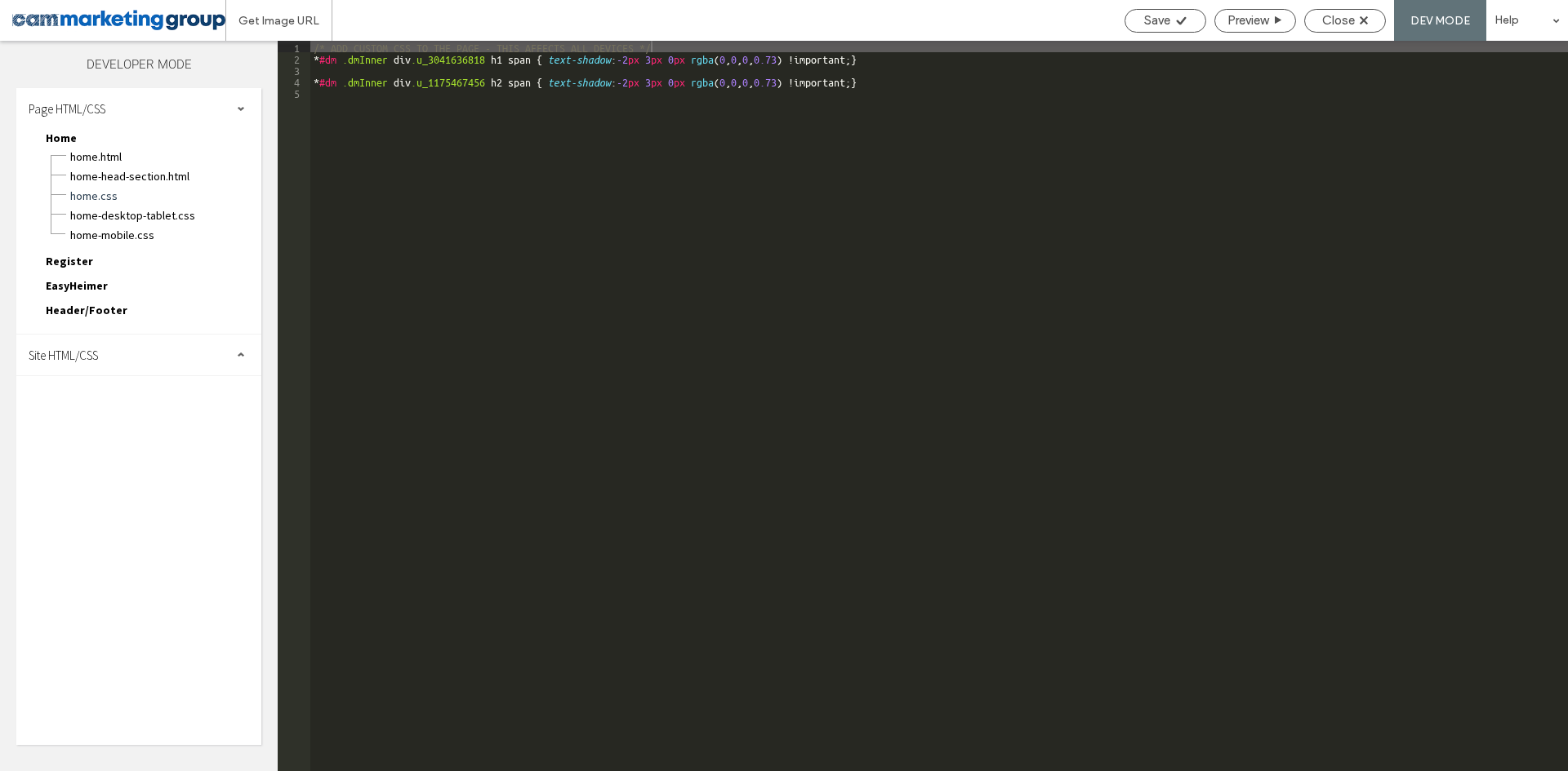
click at [63, 358] on span "Site HTML/CSS" at bounding box center [63, 356] width 70 height 16
click at [100, 427] on span "site.css" at bounding box center [168, 426] width 185 height 17
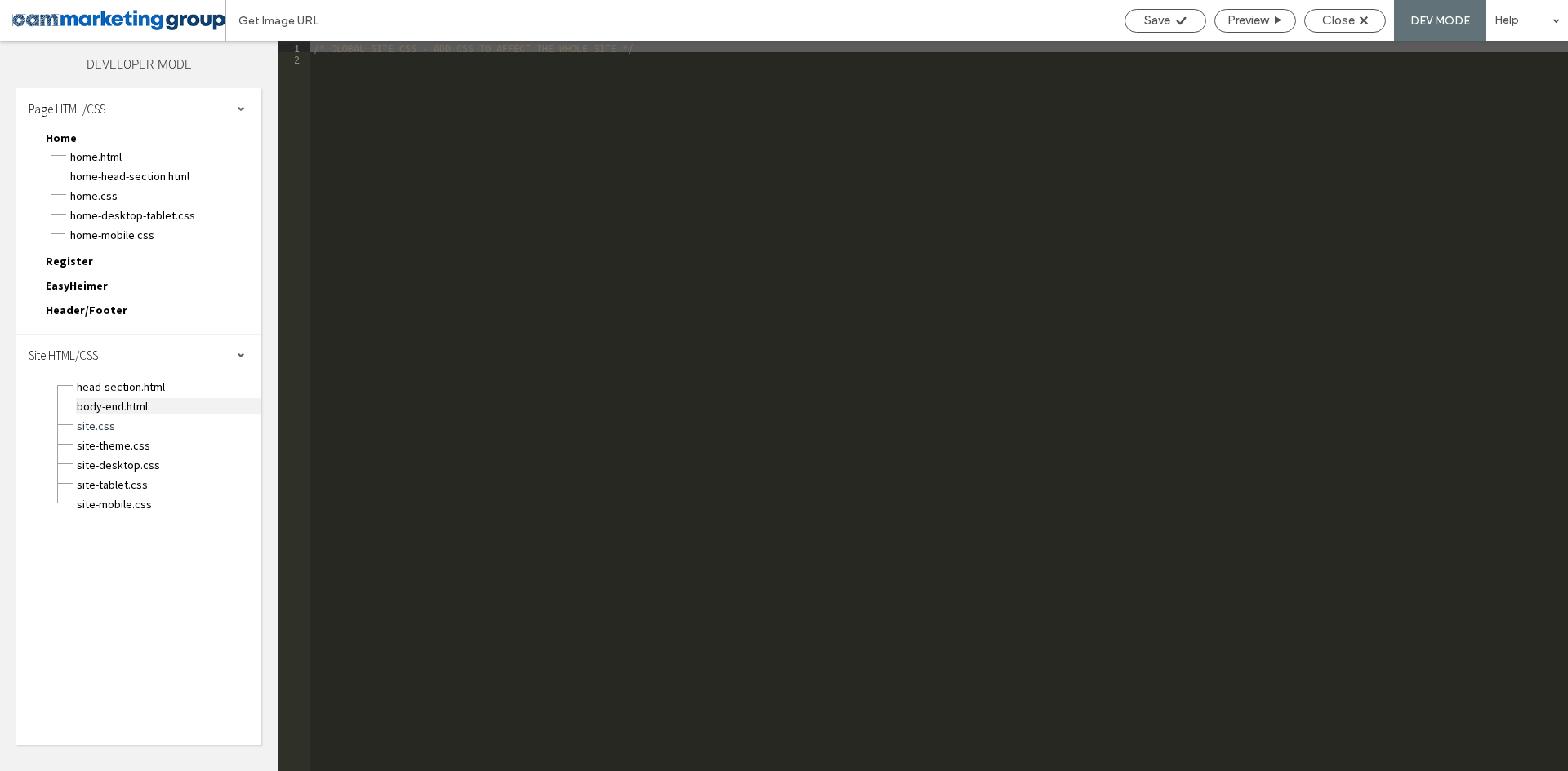
click at [156, 400] on span "body-end.html" at bounding box center [168, 406] width 185 height 17
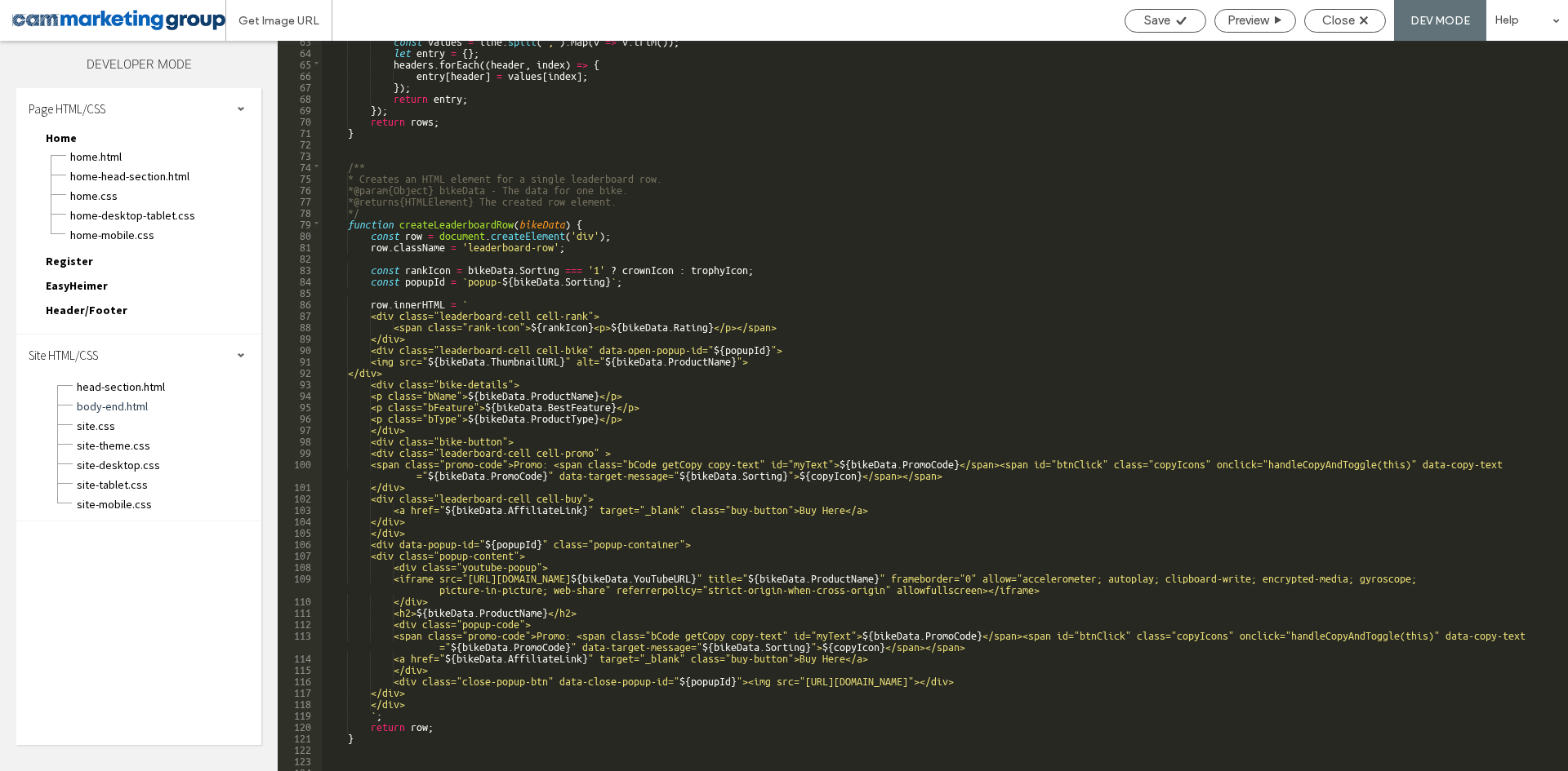
scroll to position [882, 0]
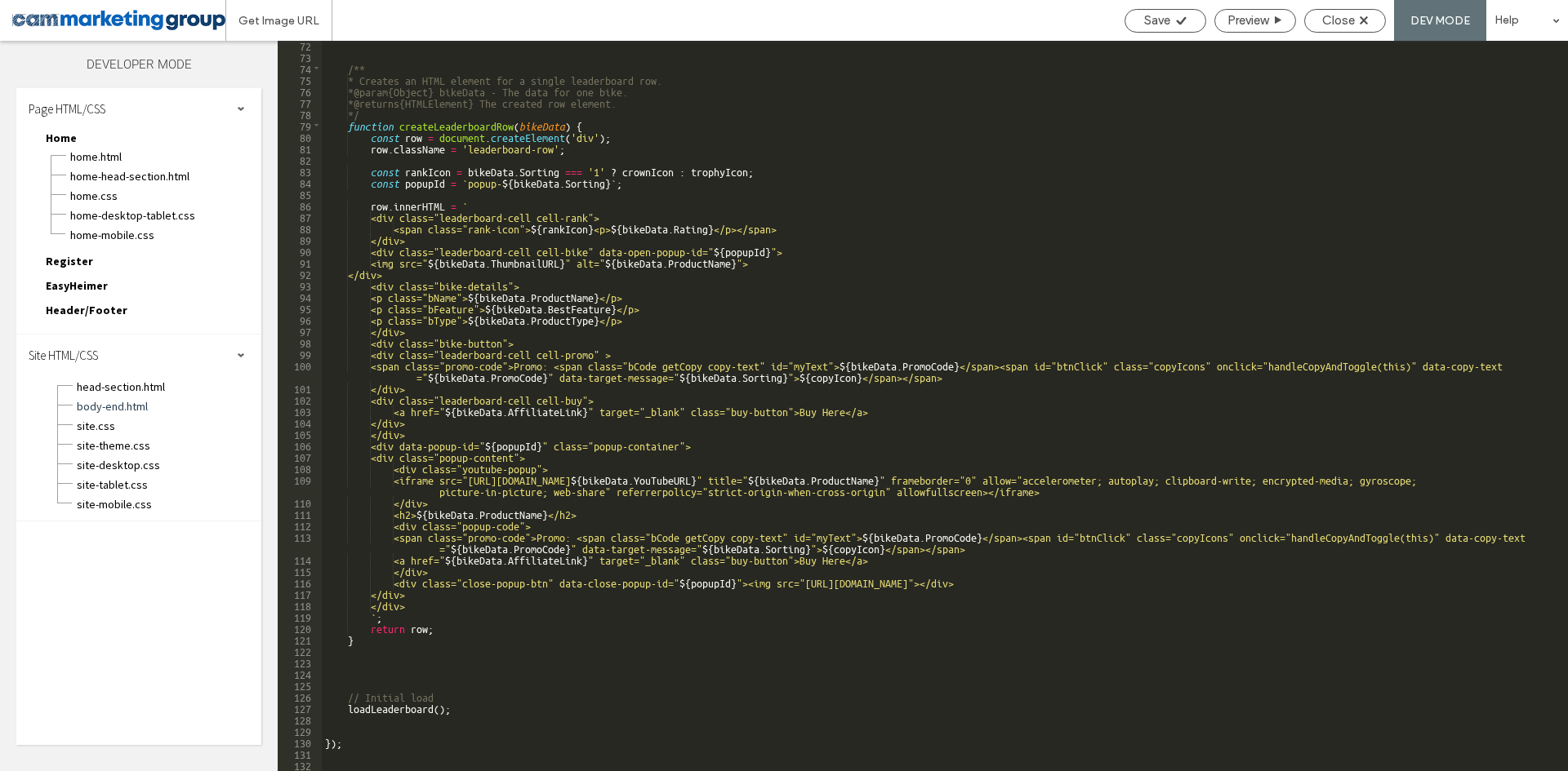
click at [424, 209] on div "/** * Creates an HTML element for a single leaderboard row. * @param {Object} b…" at bounding box center [938, 416] width 1234 height 753
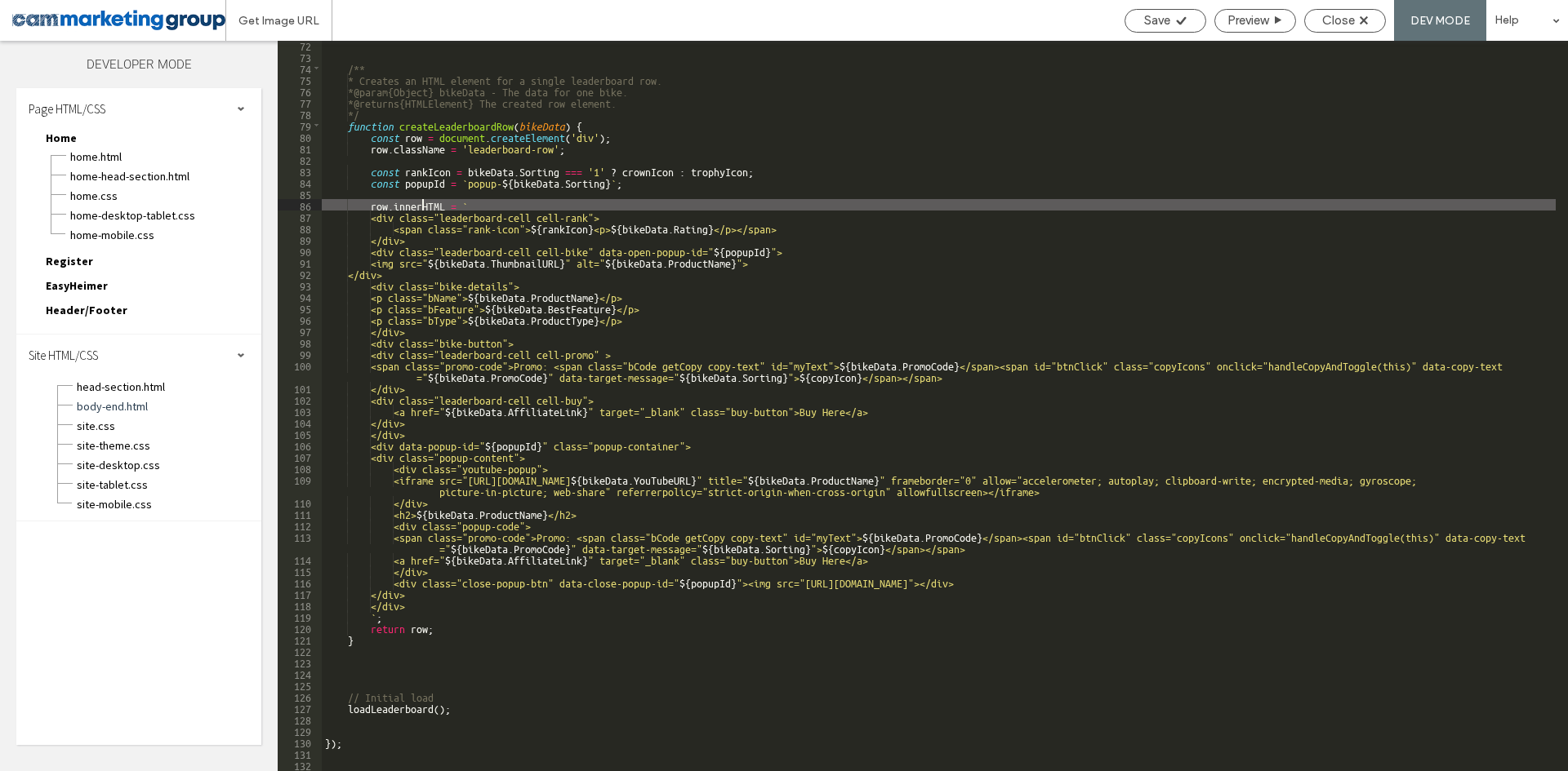
click at [465, 201] on div "/** * Creates an HTML element for a single leaderboard row. * @param {Object} b…" at bounding box center [938, 416] width 1234 height 753
click at [559, 168] on div "/** * Creates an HTML element for a single leaderboard row. * @param {Object} b…" at bounding box center [938, 416] width 1234 height 753
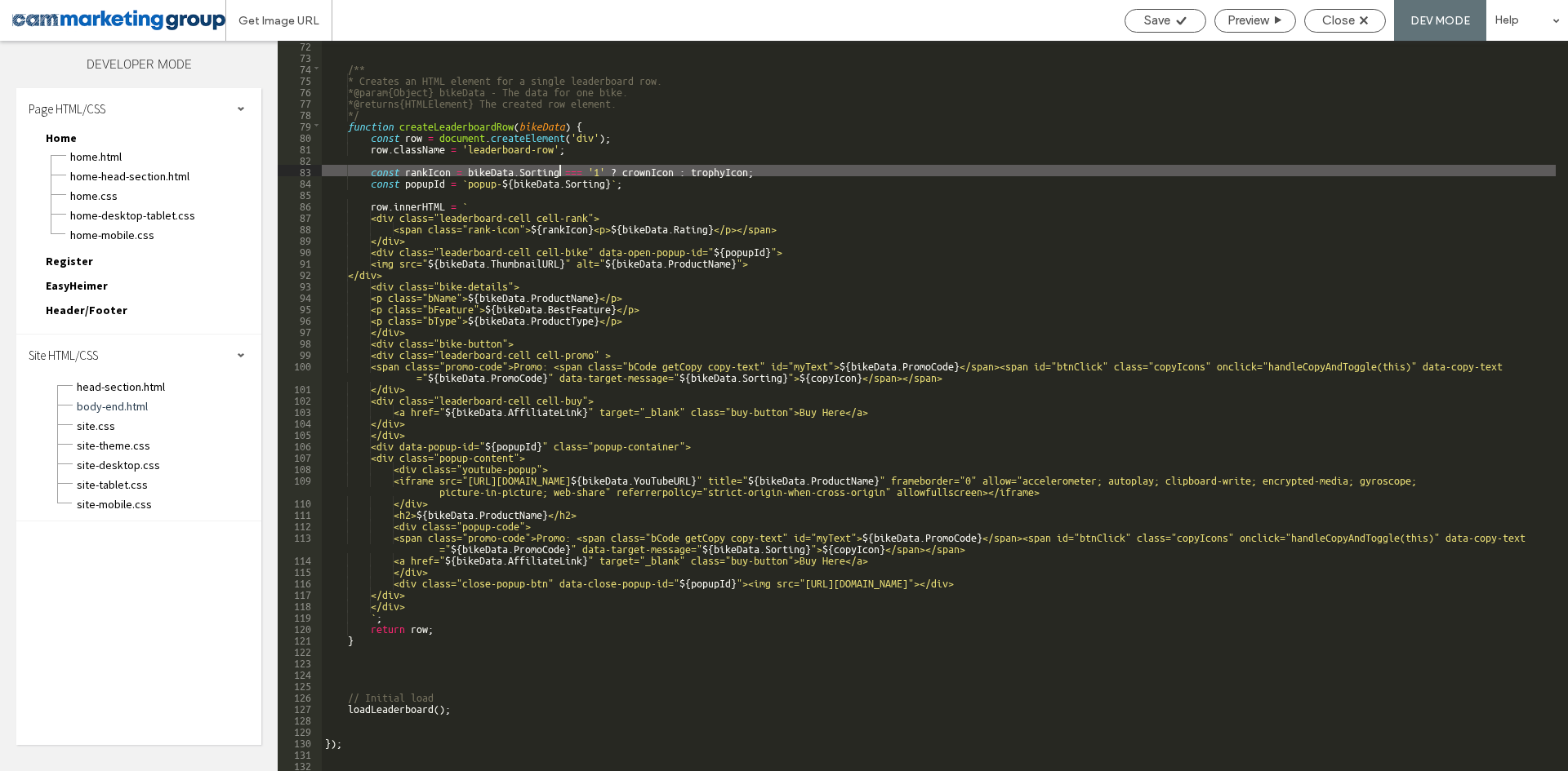
click at [475, 166] on div "/** * Creates an HTML element for a single leaderboard row. * @param {Object} b…" at bounding box center [938, 416] width 1234 height 753
click at [523, 139] on div "/** * Creates an HTML element for a single leaderboard row. * @param {Object} b…" at bounding box center [938, 416] width 1234 height 753
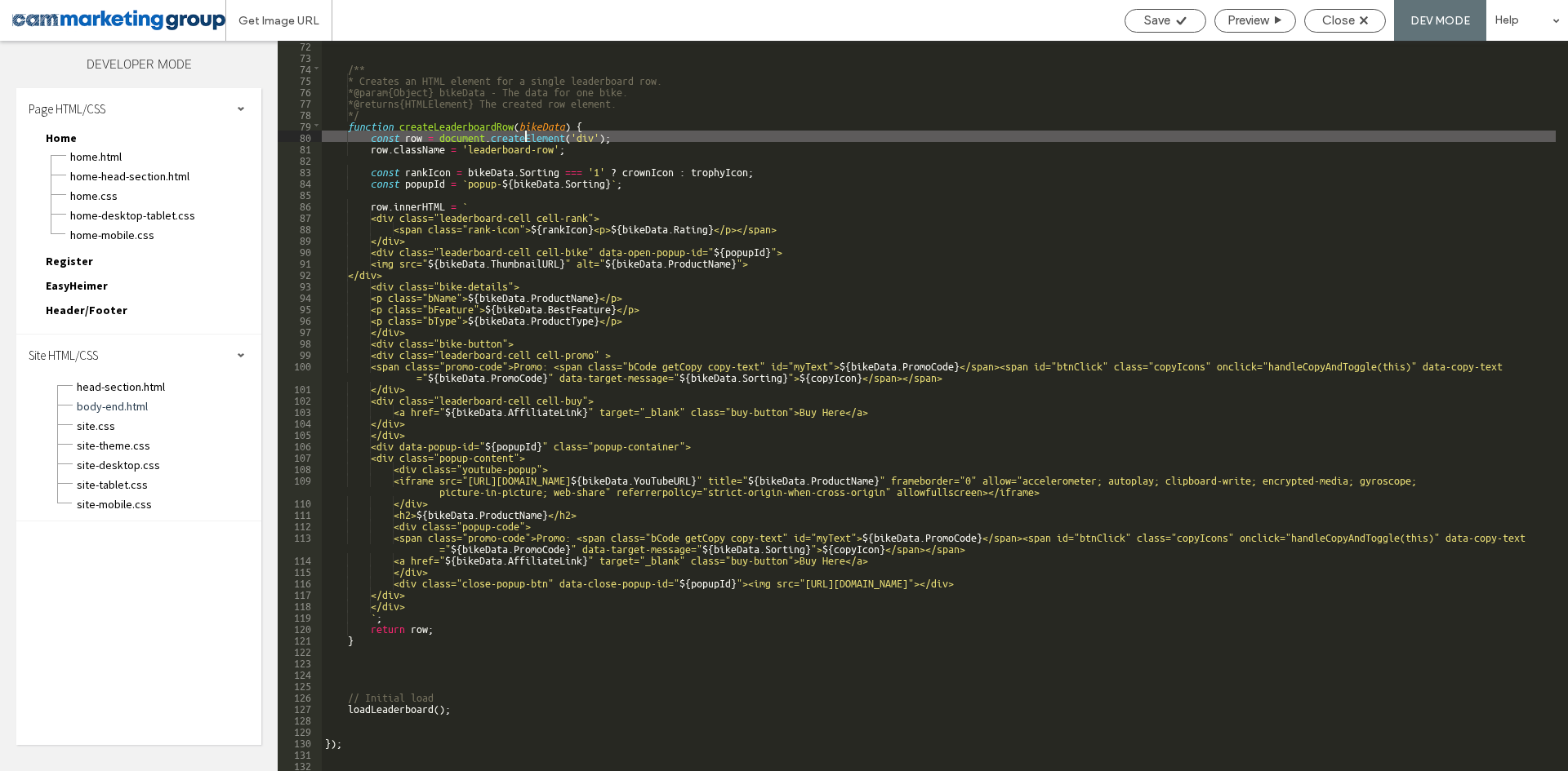
click at [585, 118] on div "/** * Creates an HTML element for a single leaderboard row. * @param {Object} b…" at bounding box center [938, 416] width 1234 height 753
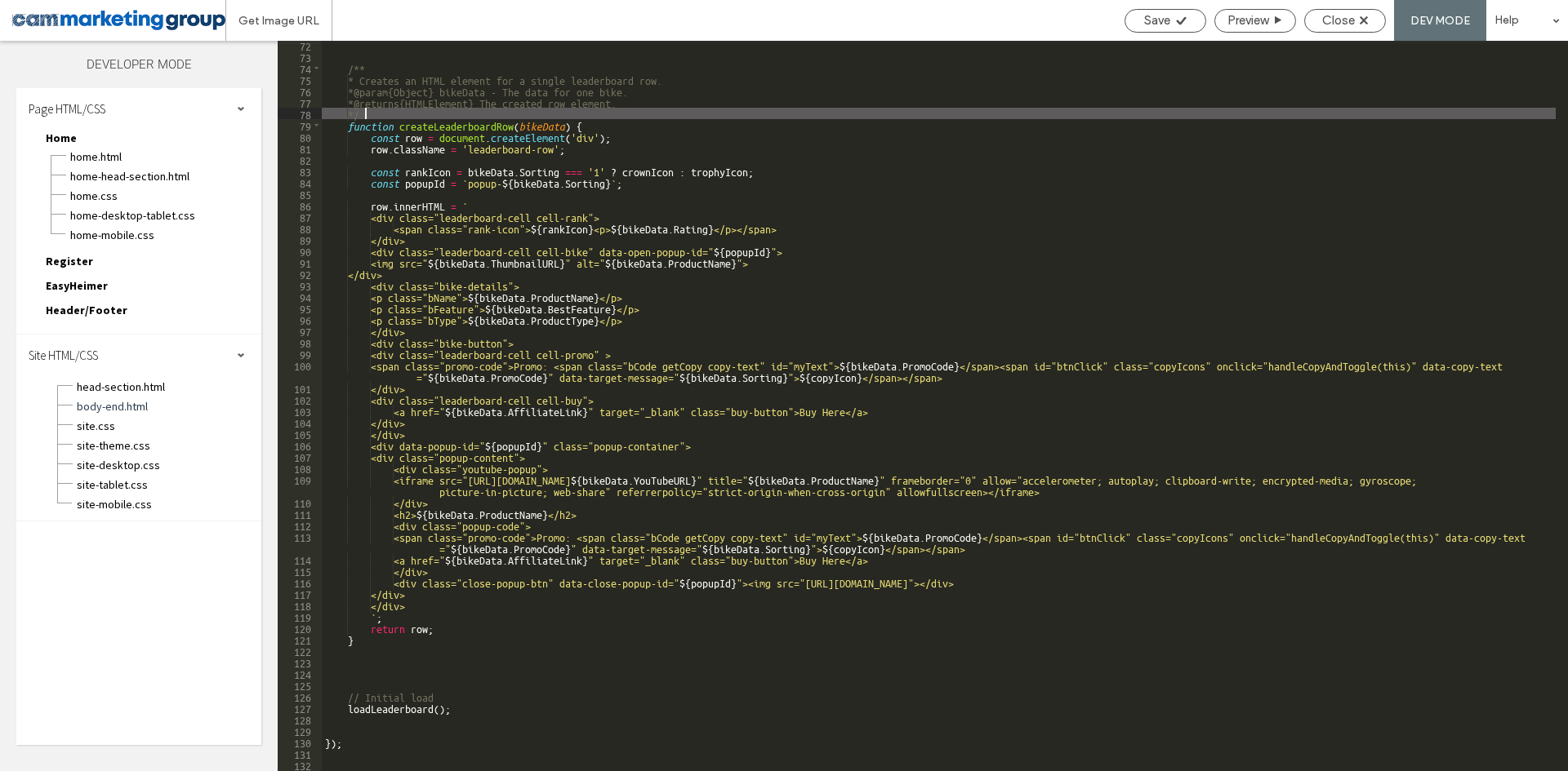
click at [602, 121] on div "/** * Creates an HTML element for a single leaderboard row. * @param {Object} b…" at bounding box center [938, 416] width 1234 height 753
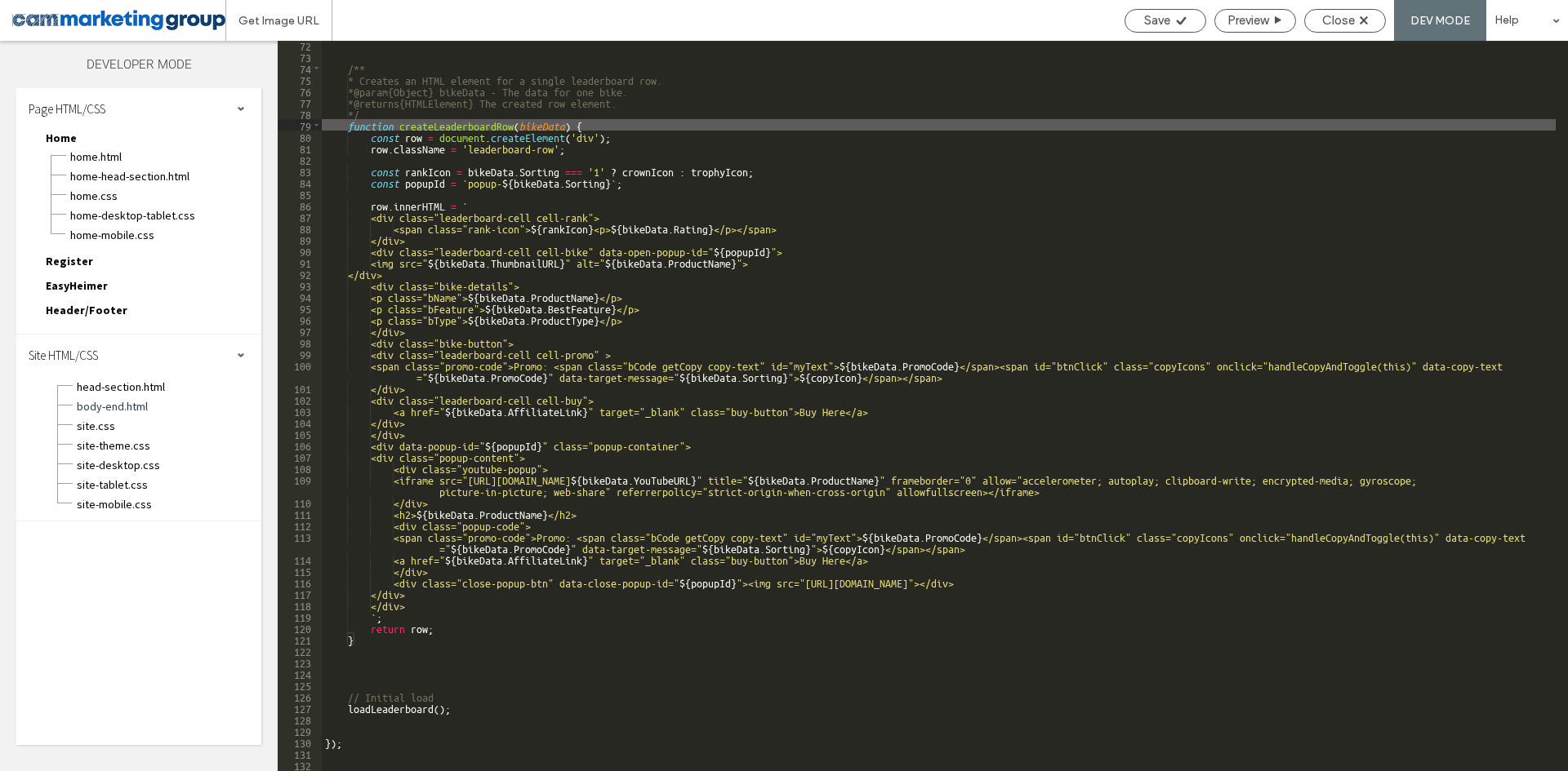
click at [480, 125] on div "/** * Creates an HTML element for a single leaderboard row. * @param {Object} b…" at bounding box center [938, 416] width 1234 height 753
click at [606, 165] on div "/** * Creates an HTML element for a single leaderboard row. * @param {Object} b…" at bounding box center [938, 416] width 1234 height 753
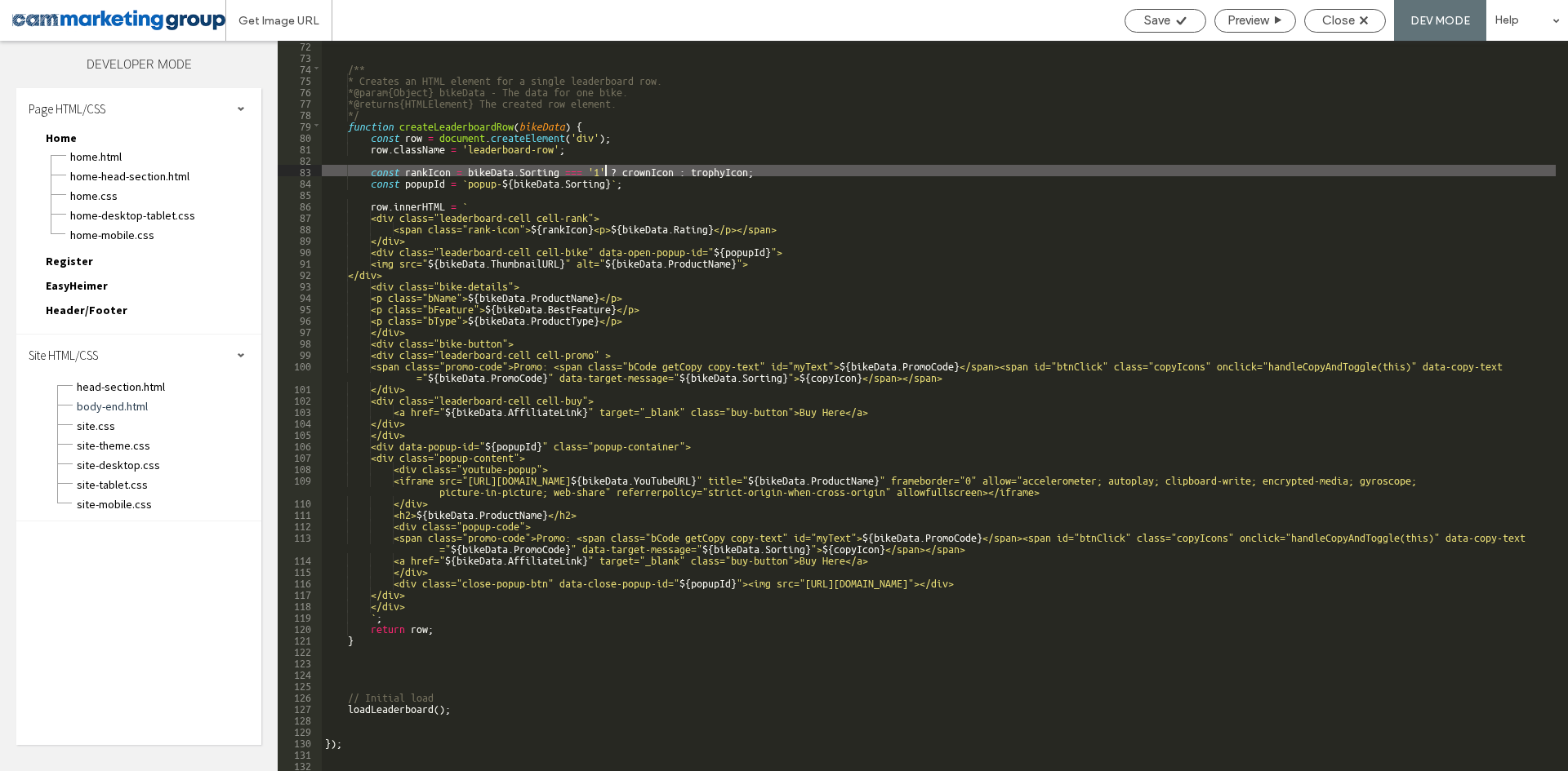
click at [518, 166] on div "/** * Creates an HTML element for a single leaderboard row. * @param {Object} b…" at bounding box center [938, 416] width 1234 height 753
drag, startPoint x: 714, startPoint y: 166, endPoint x: 725, endPoint y: 166, distance: 11.0
click at [714, 166] on div "/** * Creates an HTML element for a single leaderboard row. * @param {Object} b…" at bounding box center [938, 416] width 1234 height 753
click at [777, 167] on div "/** * Creates an HTML element for a single leaderboard row. * @param {Object} b…" at bounding box center [938, 416] width 1234 height 753
click at [636, 167] on div "/** * Creates an HTML element for a single leaderboard row. * @param {Object} b…" at bounding box center [938, 416] width 1234 height 753
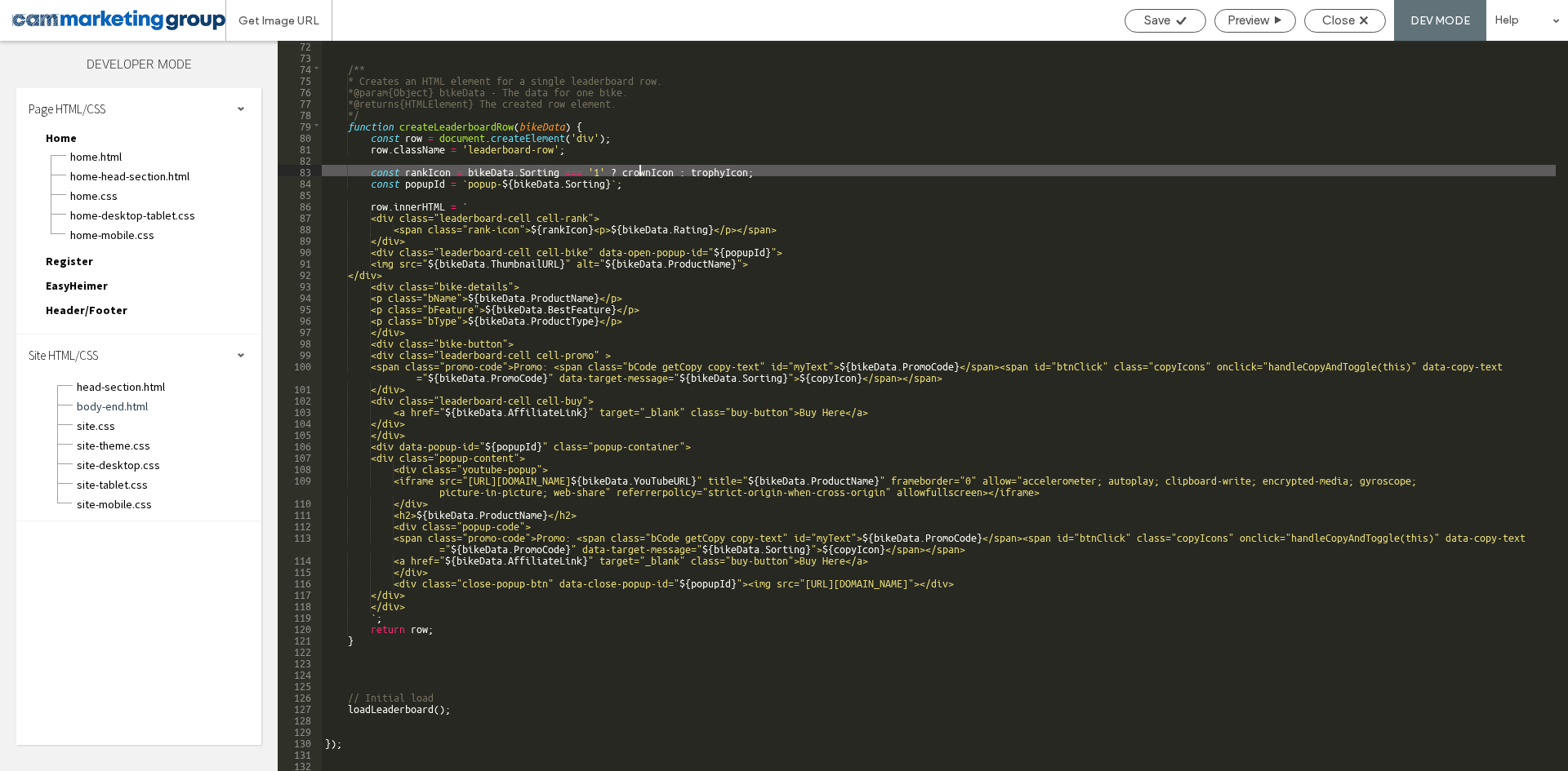
click at [721, 167] on div "/** * Creates an HTML element for a single leaderboard row. * @param {Object} b…" at bounding box center [938, 416] width 1234 height 753
click at [636, 170] on div "/** * Creates an HTML element for a single leaderboard row. * @param {Object} b…" at bounding box center [938, 416] width 1234 height 753
click at [744, 170] on div "/** * Creates an HTML element for a single leaderboard row. * @param {Object} b…" at bounding box center [938, 416] width 1234 height 753
click at [504, 173] on div "/** * Creates an HTML element for a single leaderboard row. * @param {Object} b…" at bounding box center [938, 416] width 1234 height 753
click at [541, 177] on div "/** * Creates an HTML element for a single leaderboard row. * @param {Object} b…" at bounding box center [938, 416] width 1234 height 753
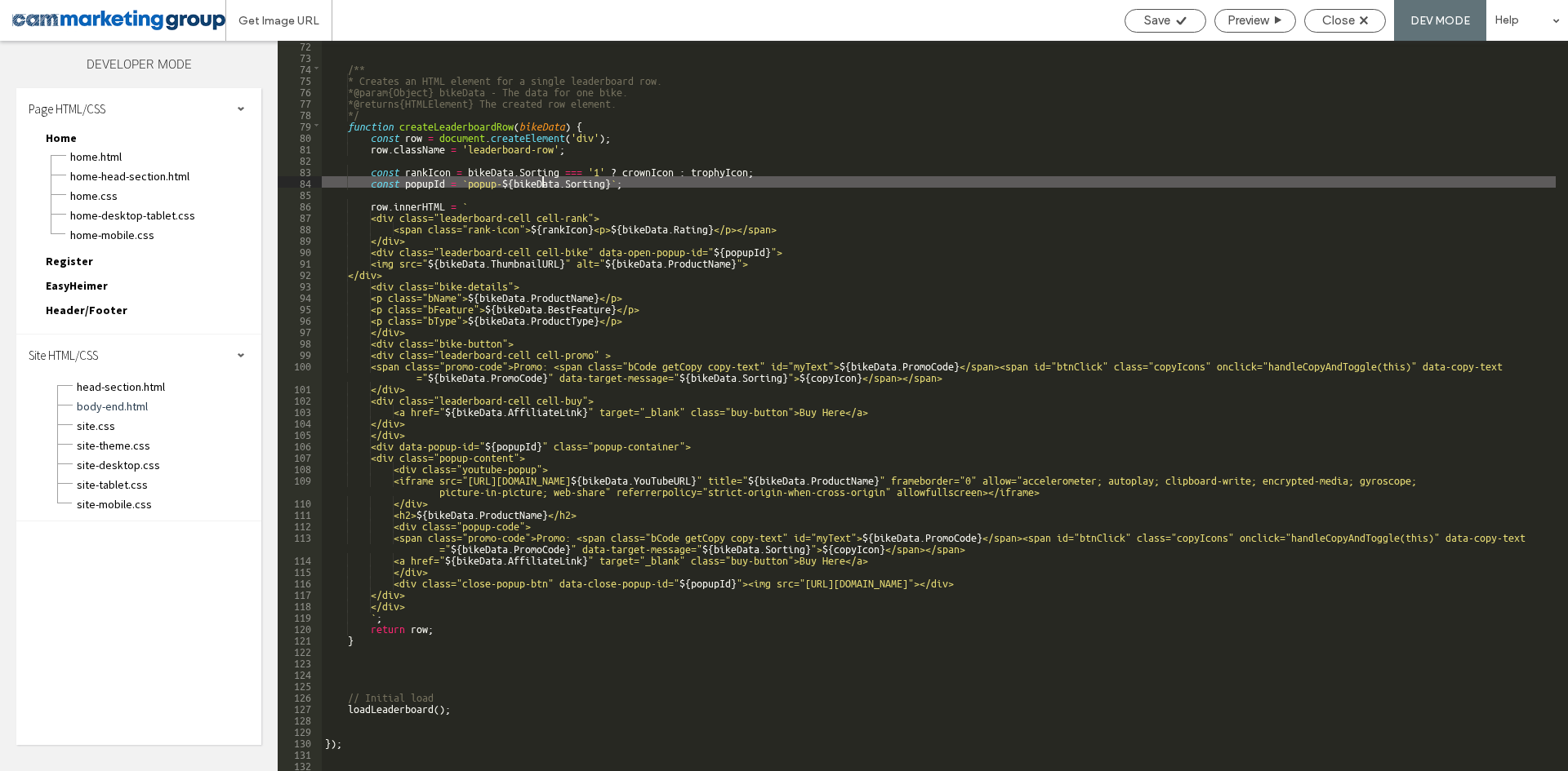
click at [636, 177] on div "/** * Creates an HTML element for a single leaderboard row. * @param {Object} b…" at bounding box center [938, 416] width 1234 height 753
click at [660, 177] on div "/** * Creates an HTML element for a single leaderboard row. * @param {Object} b…" at bounding box center [938, 416] width 1234 height 753
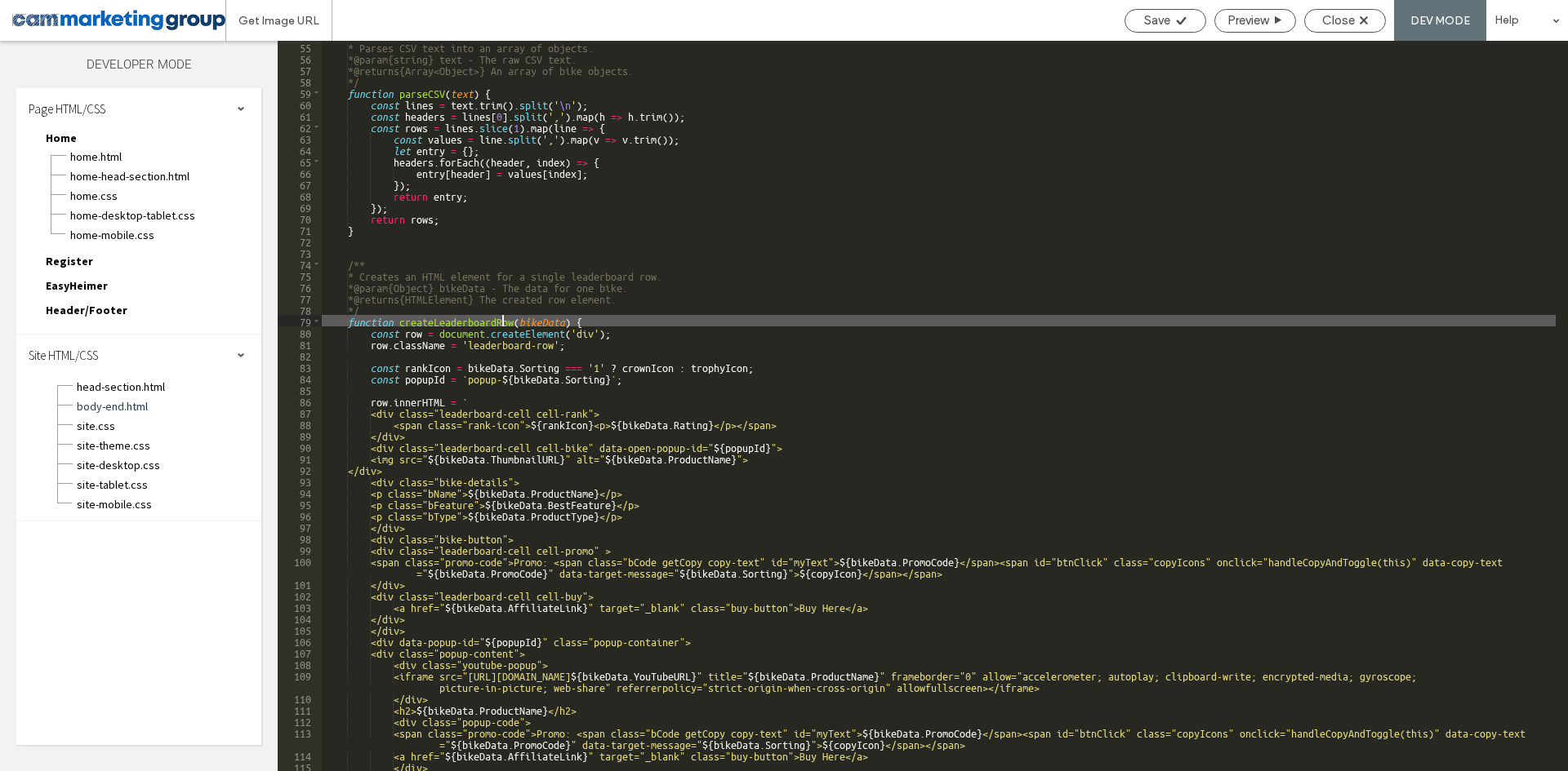
click at [505, 320] on div "* Parses CSV text into an array of objects. * @param {string} text - The raw CS…" at bounding box center [938, 418] width 1234 height 753
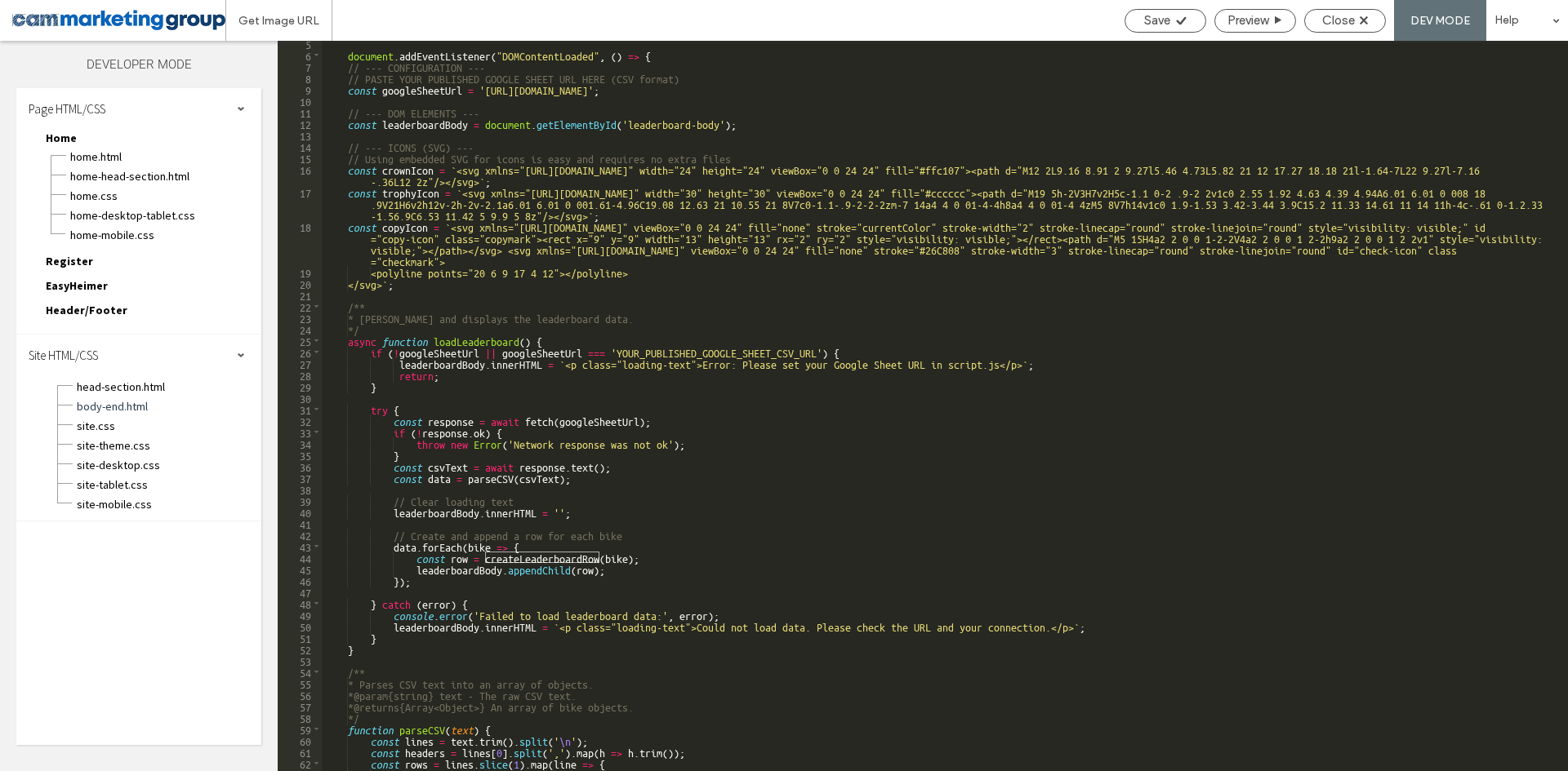
scroll to position [147, 0]
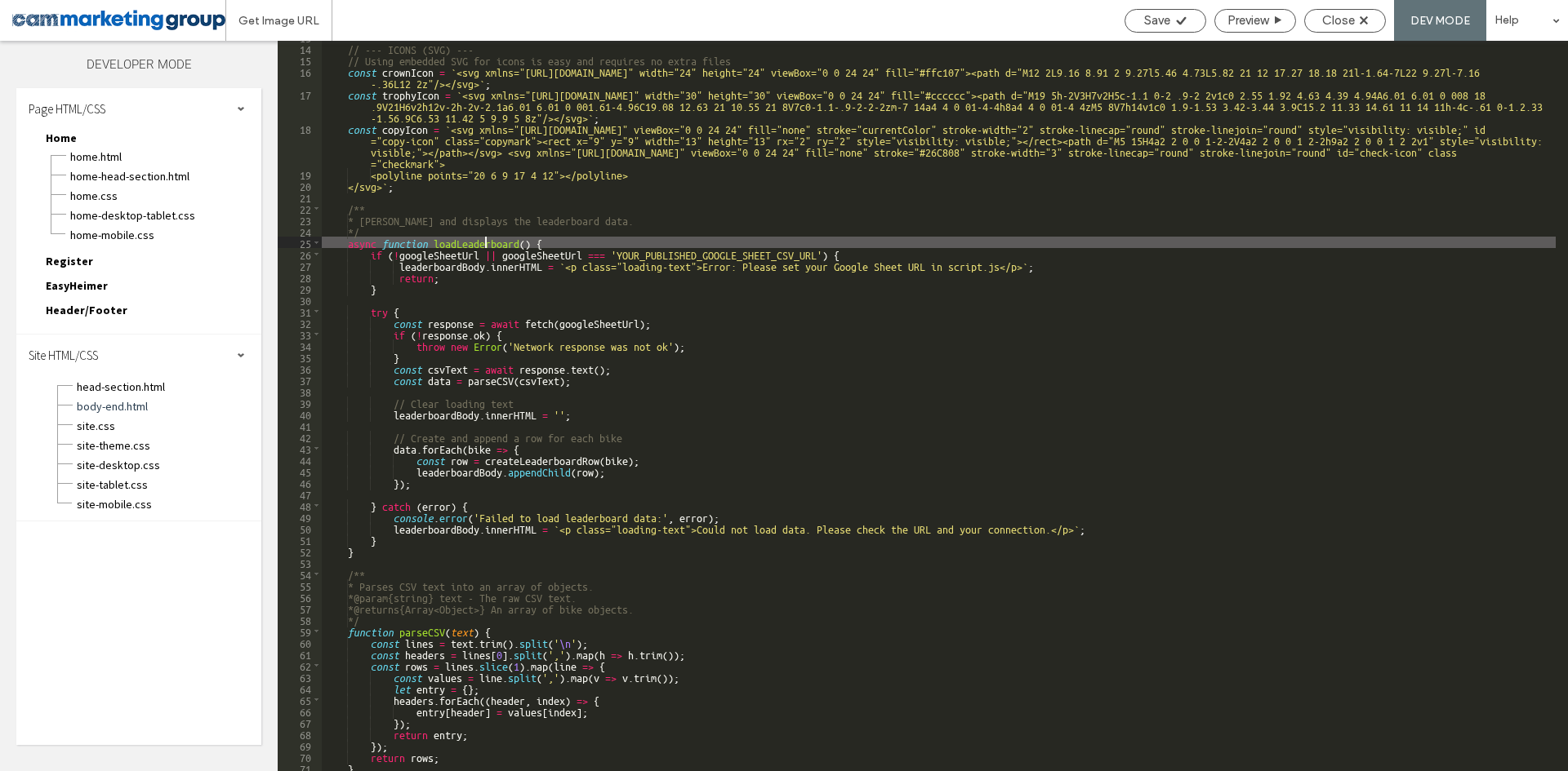
click at [484, 240] on div "// --- ICONS (SVG) --- // Using embedded SVG for icons is easy and requires no …" at bounding box center [938, 408] width 1234 height 753
click at [415, 231] on div "// --- ICONS (SVG) --- // Using embedded SVG for icons is easy and requires no …" at bounding box center [938, 408] width 1234 height 753
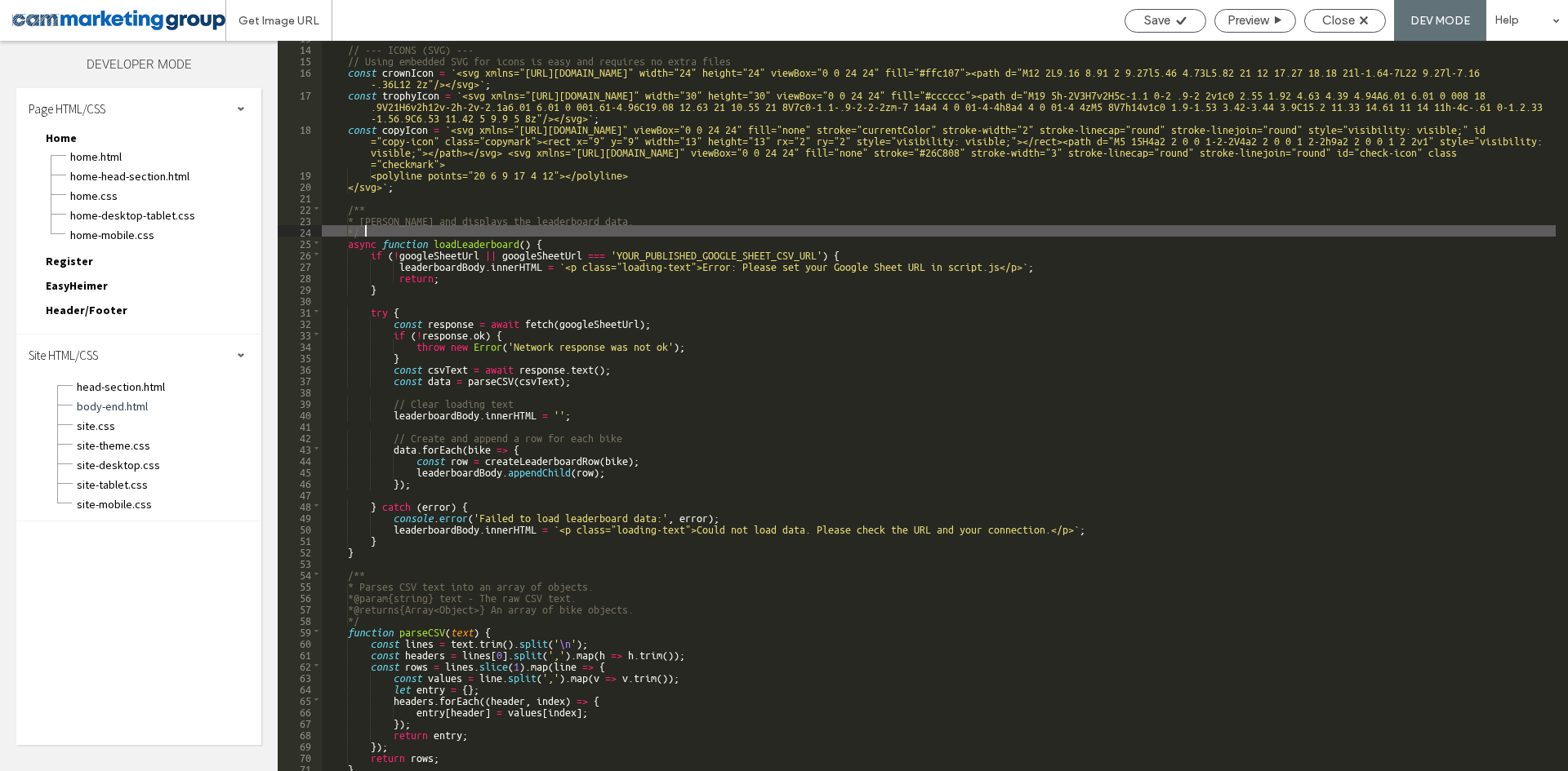
click at [471, 238] on div "// --- ICONS (SVG) --- // Using embedded SVG for icons is easy and requires no …" at bounding box center [938, 408] width 1234 height 753
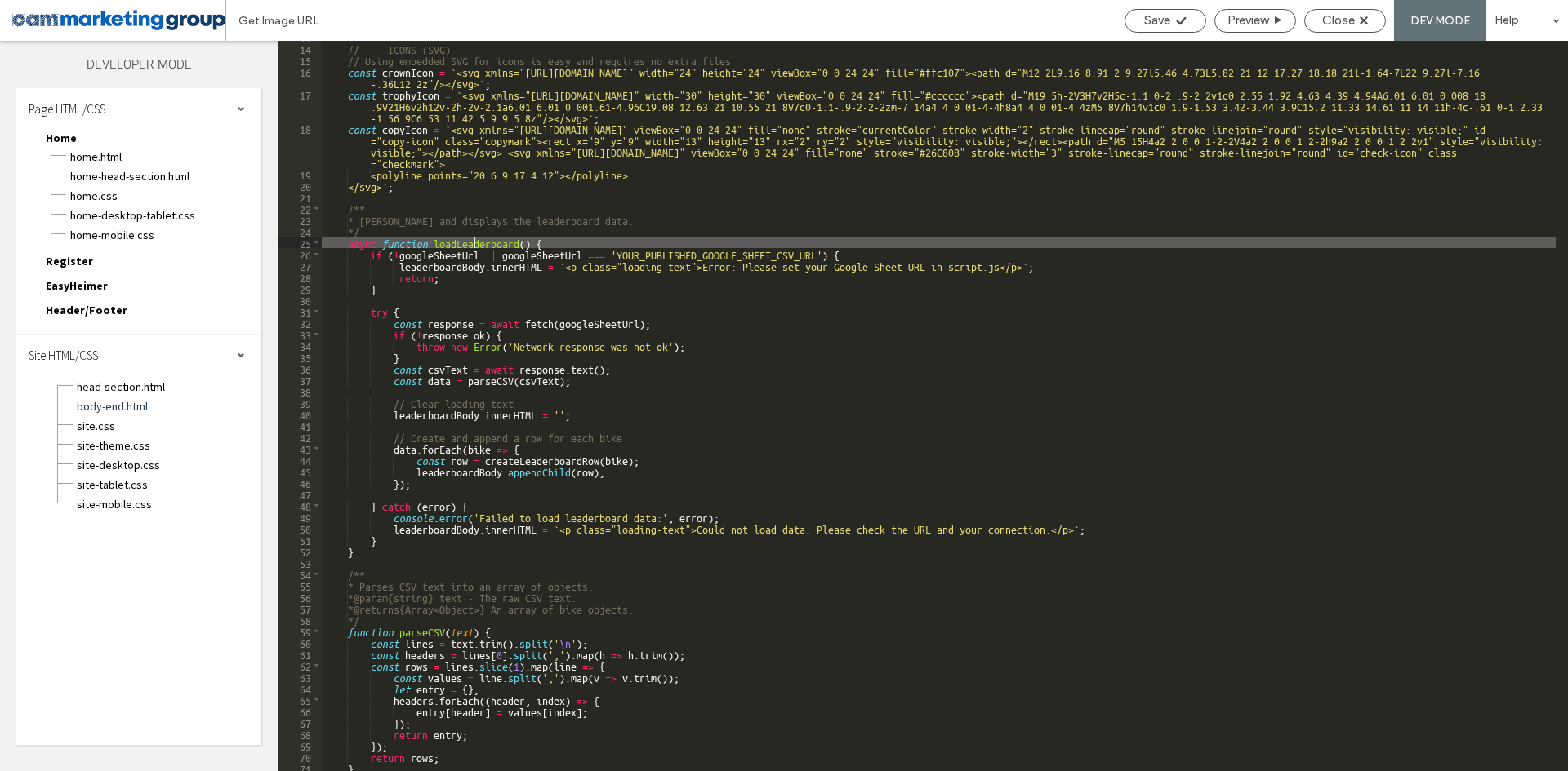
click at [545, 238] on div "// --- ICONS (SVG) --- // Using embedded SVG for icons is easy and requires no …" at bounding box center [938, 408] width 1234 height 753
click at [728, 243] on div "// --- ICONS (SVG) --- // Using embedded SVG for icons is easy and requires no …" at bounding box center [938, 408] width 1234 height 753
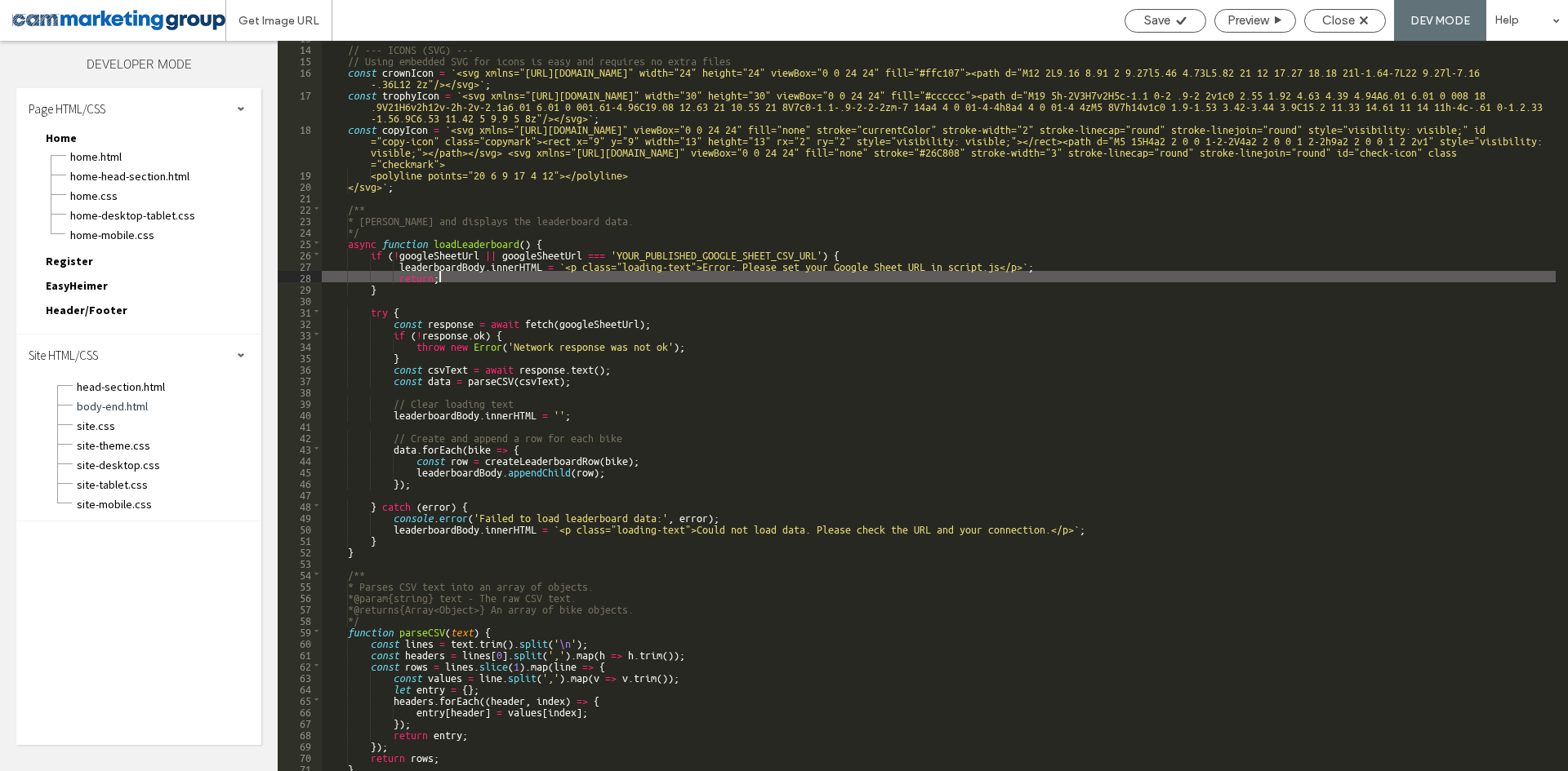
click at [507, 281] on div "// --- ICONS (SVG) --- // Using embedded SVG for icons is easy and requires no …" at bounding box center [938, 408] width 1234 height 753
click at [430, 323] on div "// --- ICONS (SVG) --- // Using embedded SVG for icons is easy and requires no …" at bounding box center [938, 408] width 1234 height 753
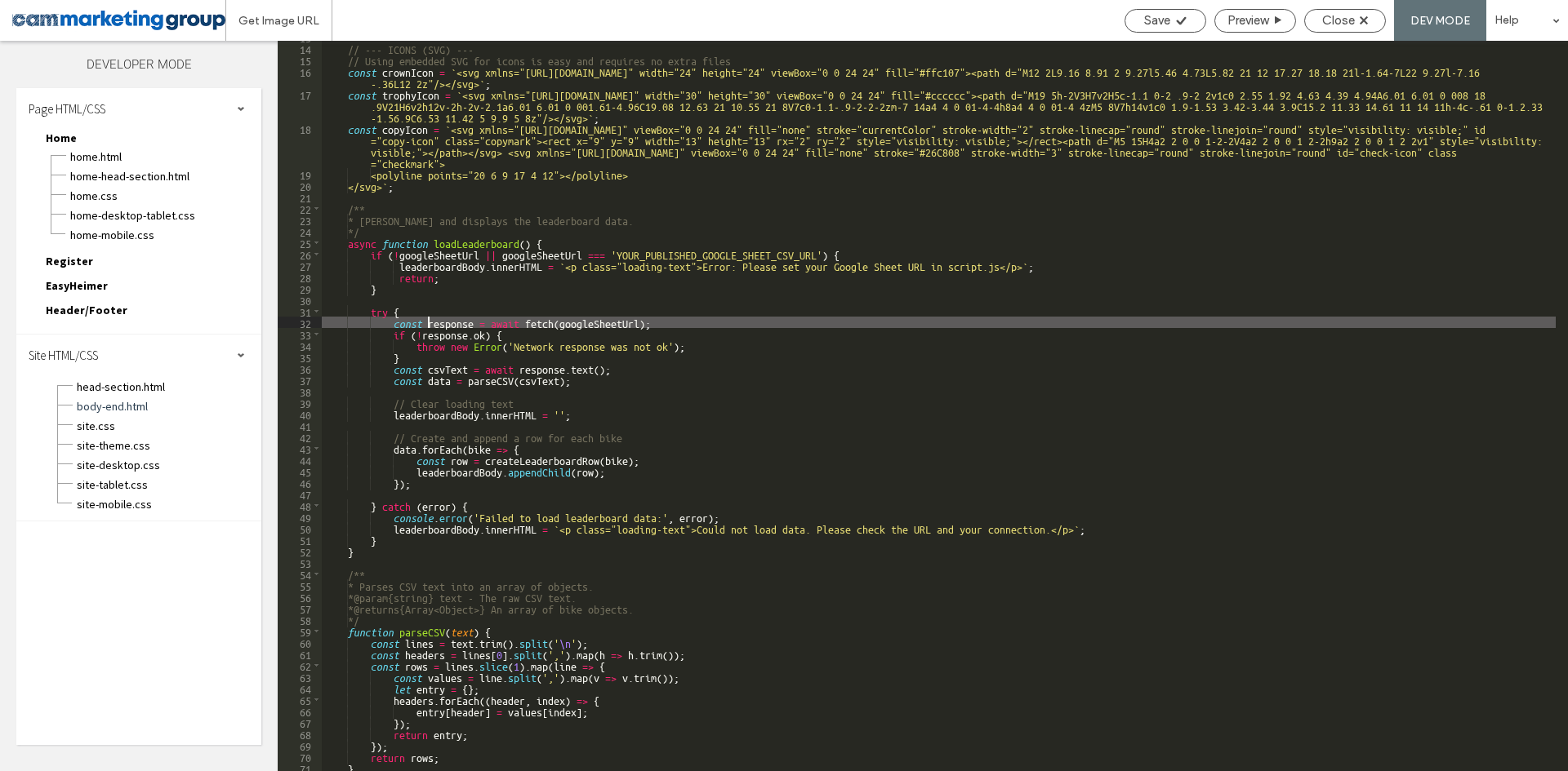
click at [394, 324] on div "// --- ICONS (SVG) --- // Using embedded SVG for icons is easy and requires no …" at bounding box center [938, 408] width 1234 height 753
click at [605, 320] on div "// --- ICONS (SVG) --- // Using embedded SVG for icons is easy and requires no …" at bounding box center [938, 408] width 1234 height 753
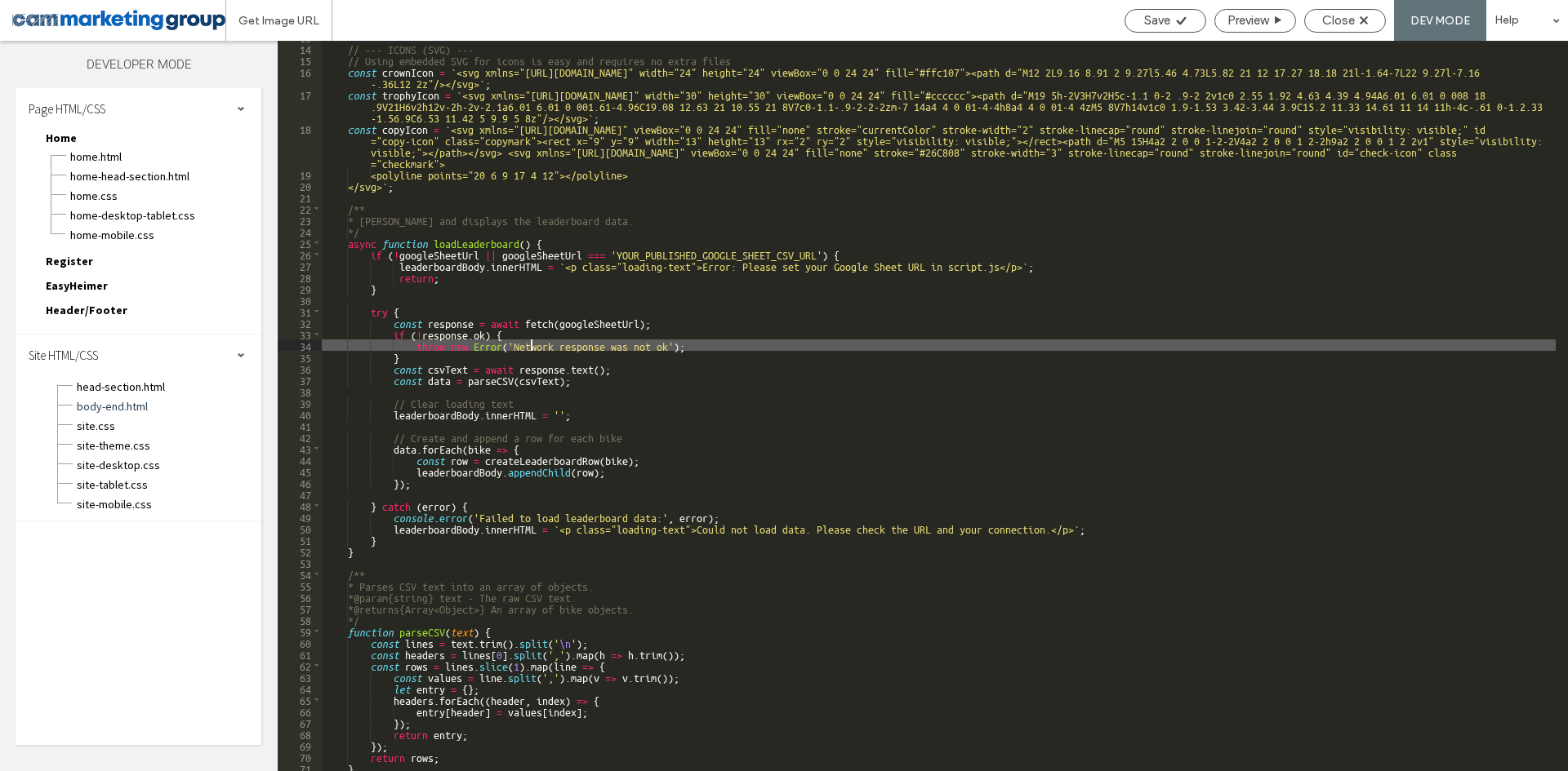
click at [531, 346] on div "// --- ICONS (SVG) --- // Using embedded SVG for icons is easy and requires no …" at bounding box center [938, 408] width 1234 height 753
click at [690, 348] on div "// --- ICONS (SVG) --- // Using embedded SVG for icons is easy and requires no …" at bounding box center [938, 408] width 1234 height 753
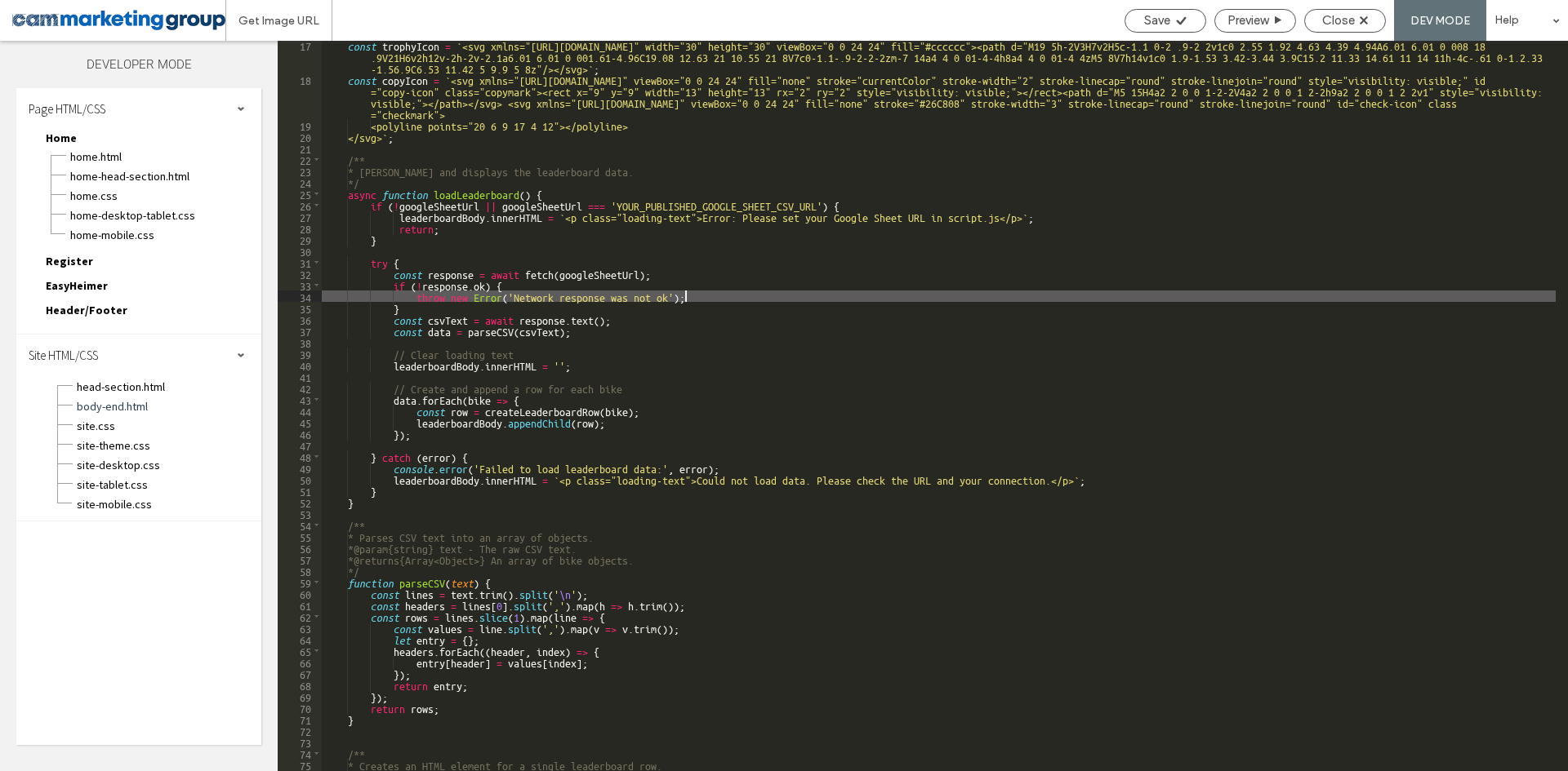
scroll to position [196, 0]
click at [499, 359] on div "const trophyIcon = ` <svg xmlns="http://www.w3.org/2000/svg" width="30" height=…" at bounding box center [938, 427] width 1234 height 776
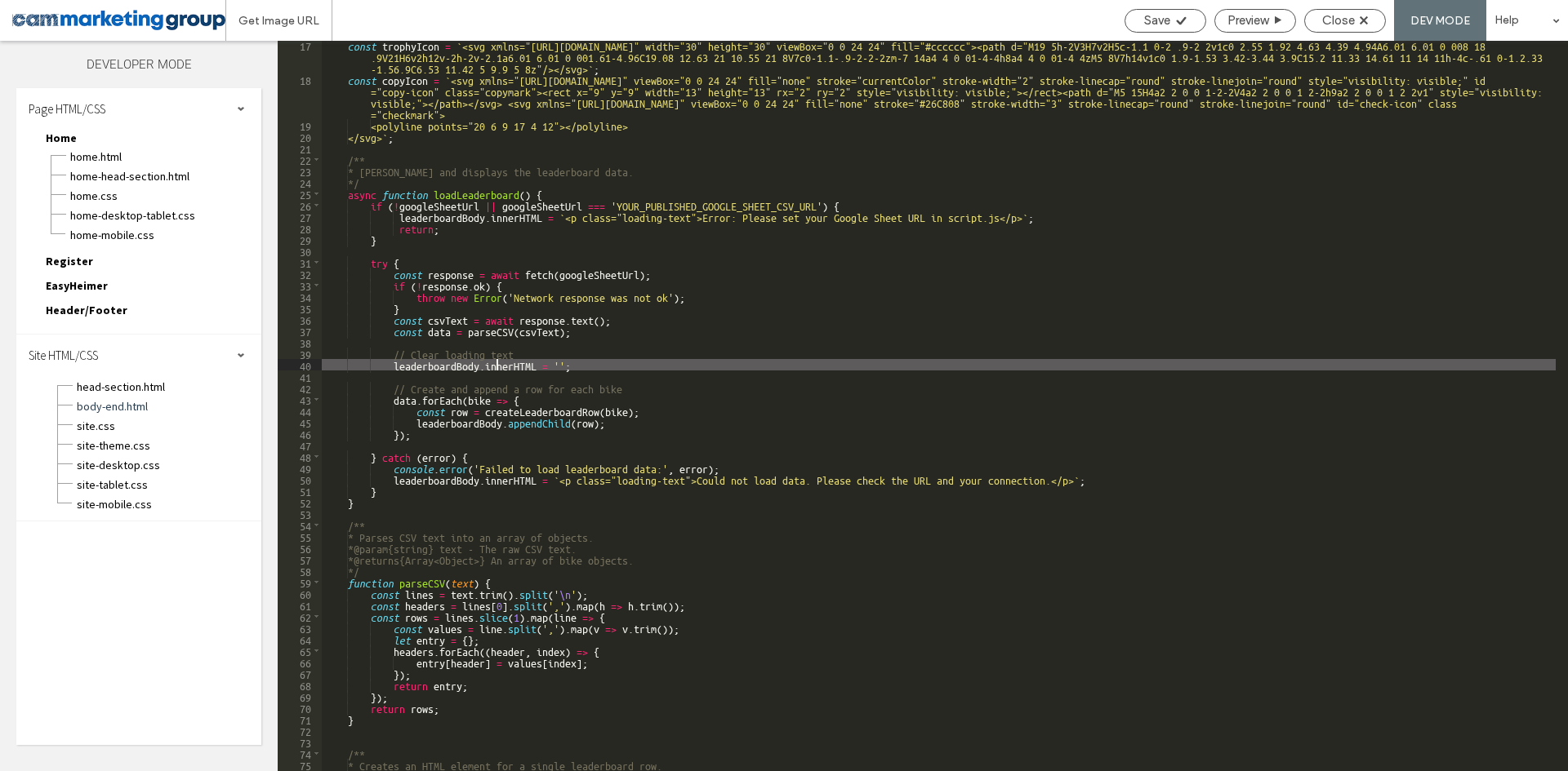
click at [568, 359] on div "const trophyIcon = ` <svg xmlns="http://www.w3.org/2000/svg" width="30" height=…" at bounding box center [938, 427] width 1234 height 776
click at [469, 383] on div "const trophyIcon = ` <svg xmlns="http://www.w3.org/2000/svg" width="30" height=…" at bounding box center [938, 427] width 1234 height 776
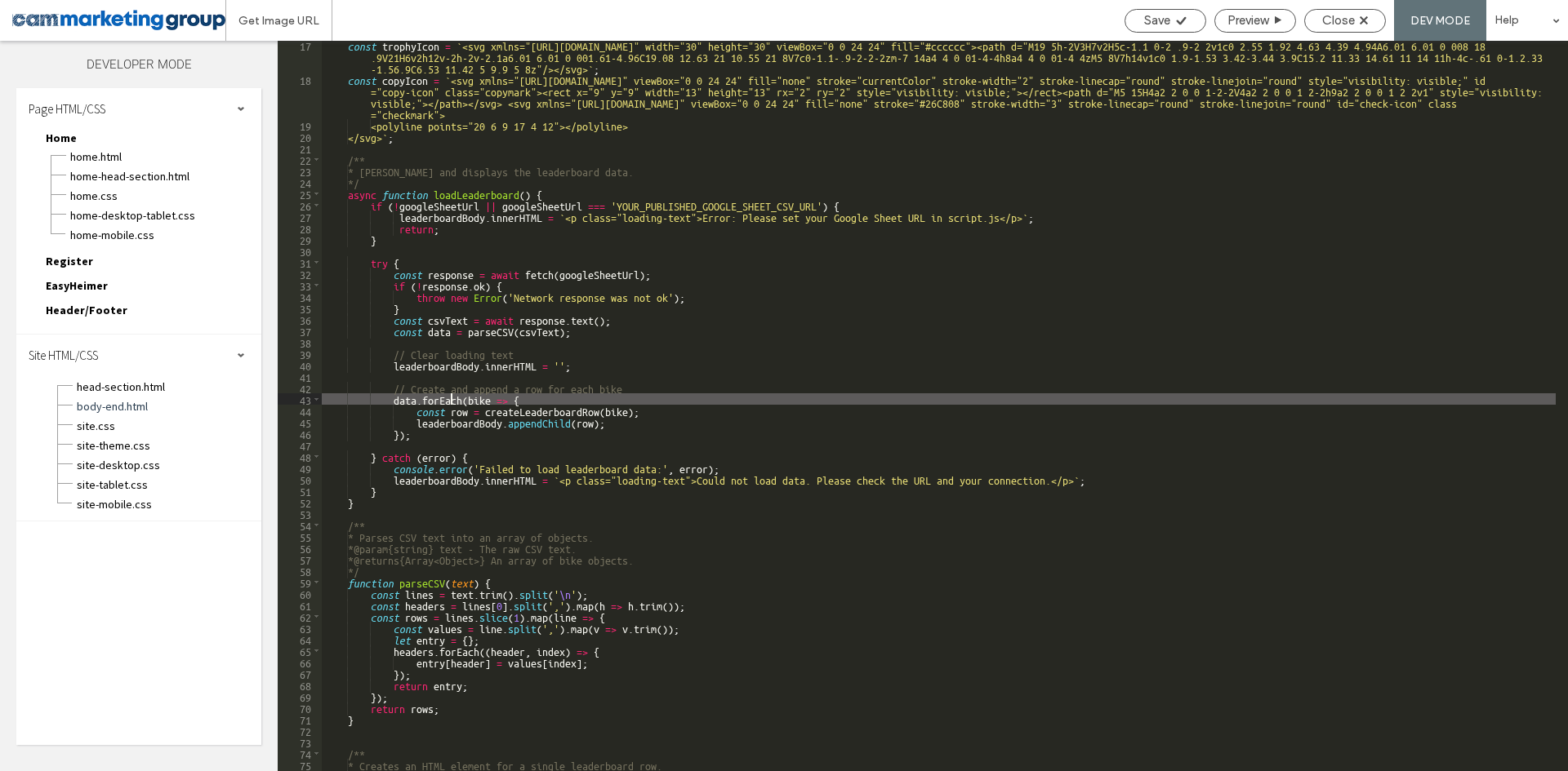
click at [452, 402] on div "const trophyIcon = ` <svg xmlns="http://www.w3.org/2000/svg" width="30" height=…" at bounding box center [938, 427] width 1234 height 776
click at [579, 405] on div "const trophyIcon = ` <svg xmlns="http://www.w3.org/2000/svg" width="30" height=…" at bounding box center [938, 427] width 1234 height 776
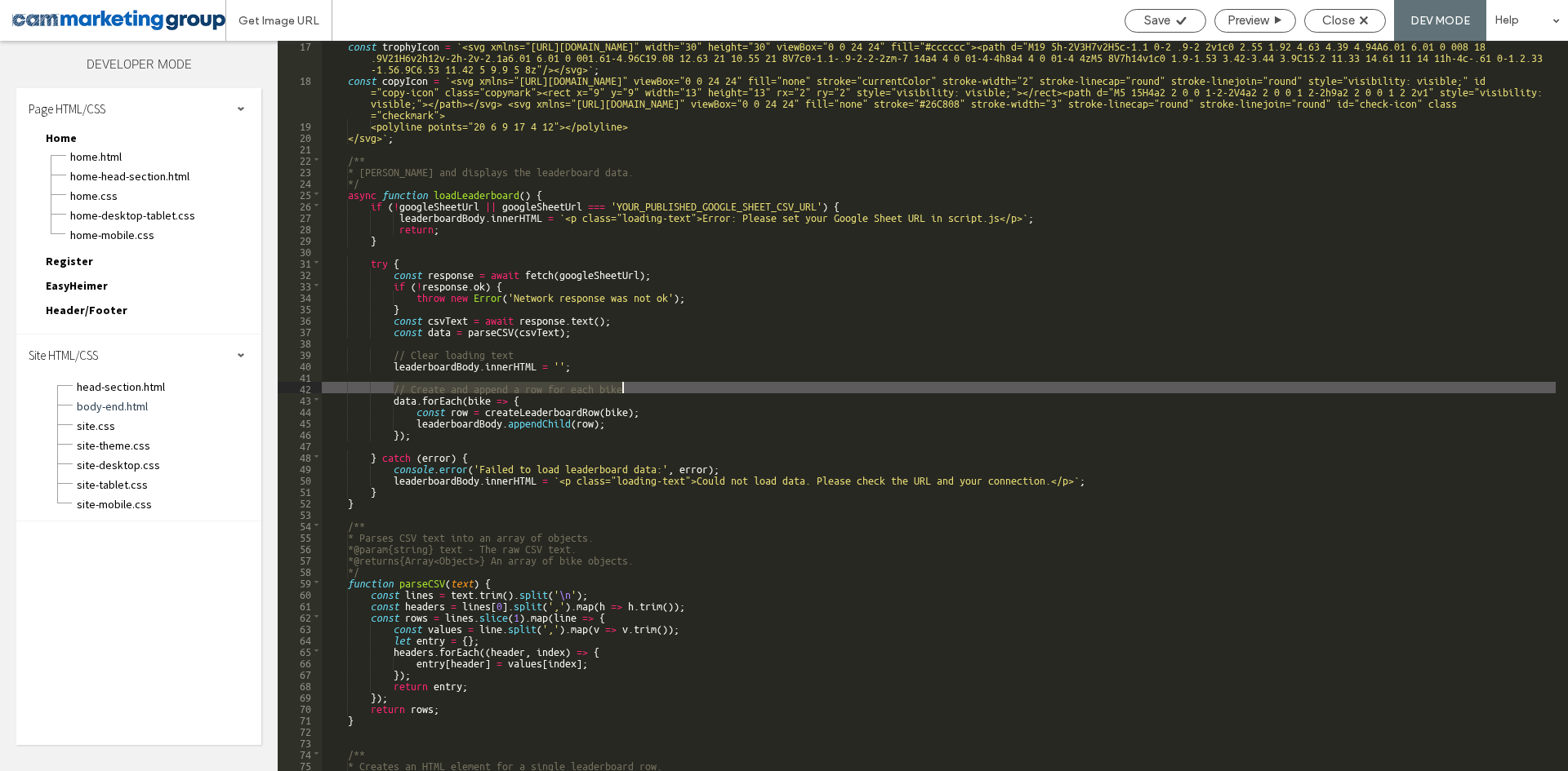
drag, startPoint x: 394, startPoint y: 392, endPoint x: 641, endPoint y: 390, distance: 247.0
click at [641, 390] on div "const trophyIcon = ` <svg xmlns="http://www.w3.org/2000/svg" width="30" height=…" at bounding box center [938, 427] width 1234 height 776
click at [641, 390] on div "const trophyIcon = ` <svg xmlns="http://www.w3.org/2000/svg" width="30" height=…" at bounding box center [938, 406] width 1234 height 731
drag, startPoint x: 639, startPoint y: 387, endPoint x: 392, endPoint y: 390, distance: 247.0
click at [392, 390] on div "const trophyIcon = ` <svg xmlns="http://www.w3.org/2000/svg" width="30" height=…" at bounding box center [938, 427] width 1234 height 776
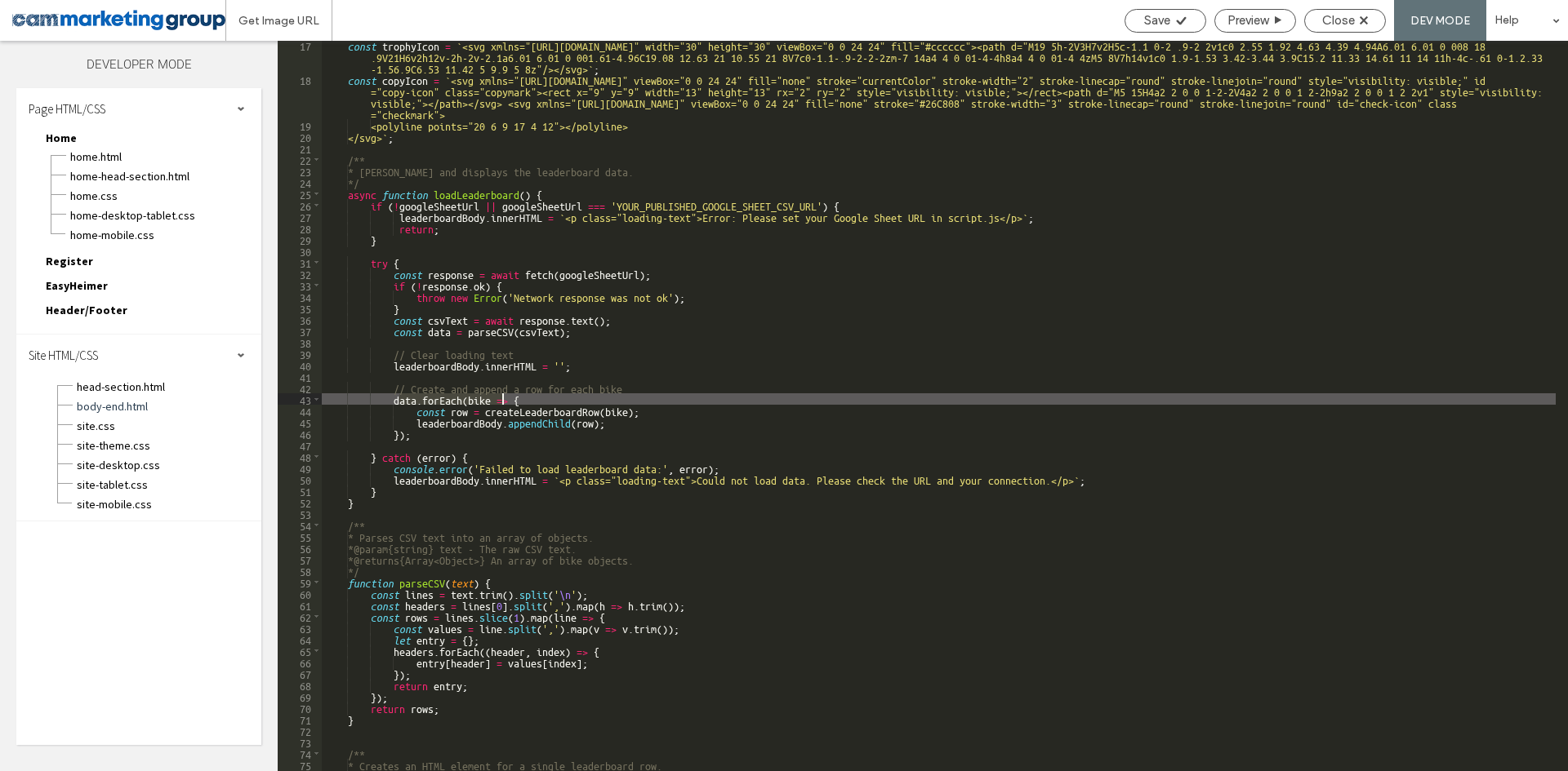
drag, startPoint x: 429, startPoint y: 399, endPoint x: 503, endPoint y: 400, distance: 74.0
click at [503, 400] on div "const trophyIcon = ` <svg xmlns="http://www.w3.org/2000/svg" width="30" height=…" at bounding box center [938, 427] width 1234 height 776
click at [503, 400] on div "const trophyIcon = ` <svg xmlns="http://www.w3.org/2000/svg" width="30" height=…" at bounding box center [938, 406] width 1234 height 731
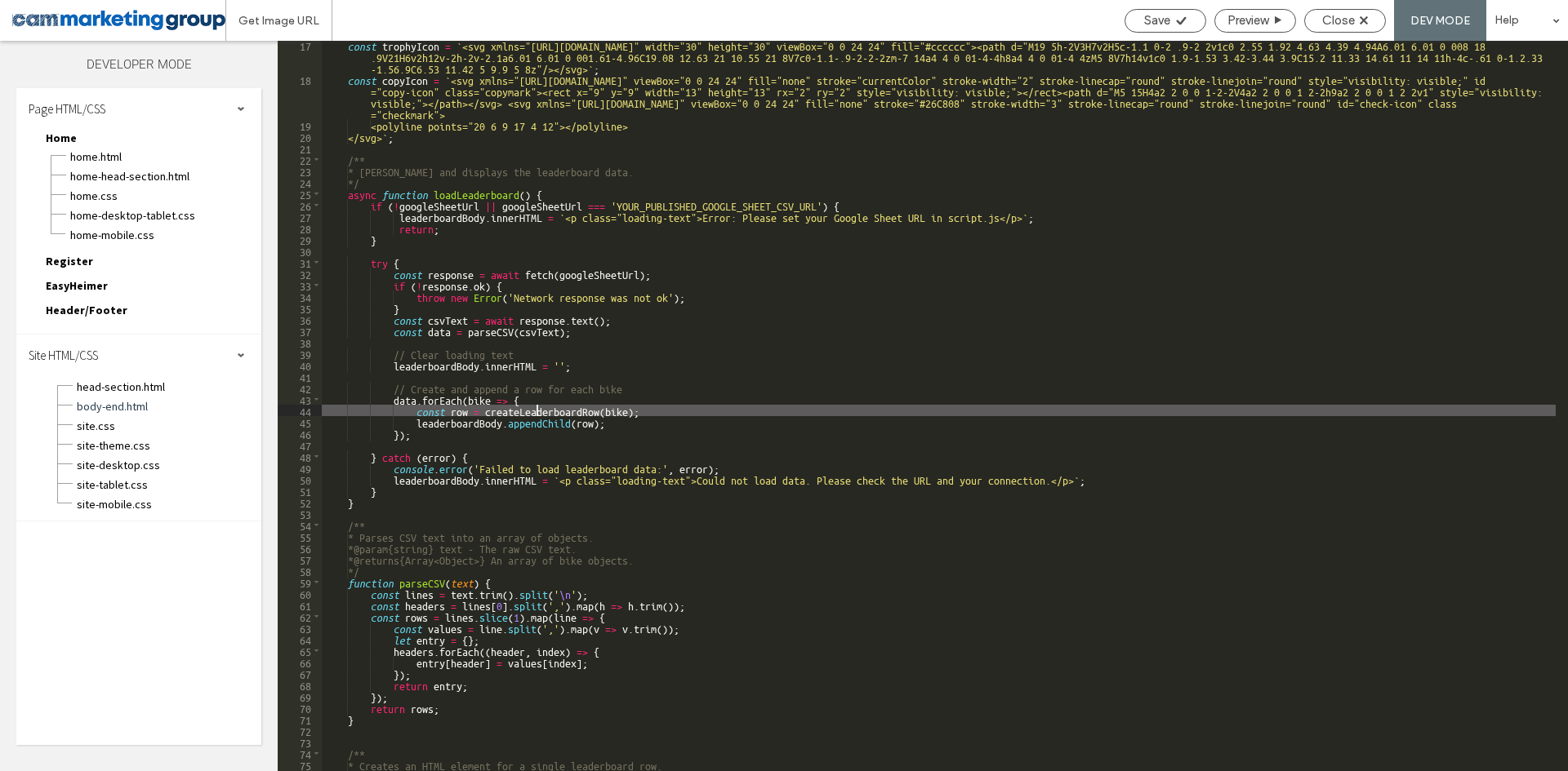
click at [537, 409] on div "const trophyIcon = ` <svg xmlns="http://www.w3.org/2000/svg" width="30" height=…" at bounding box center [938, 427] width 1234 height 776
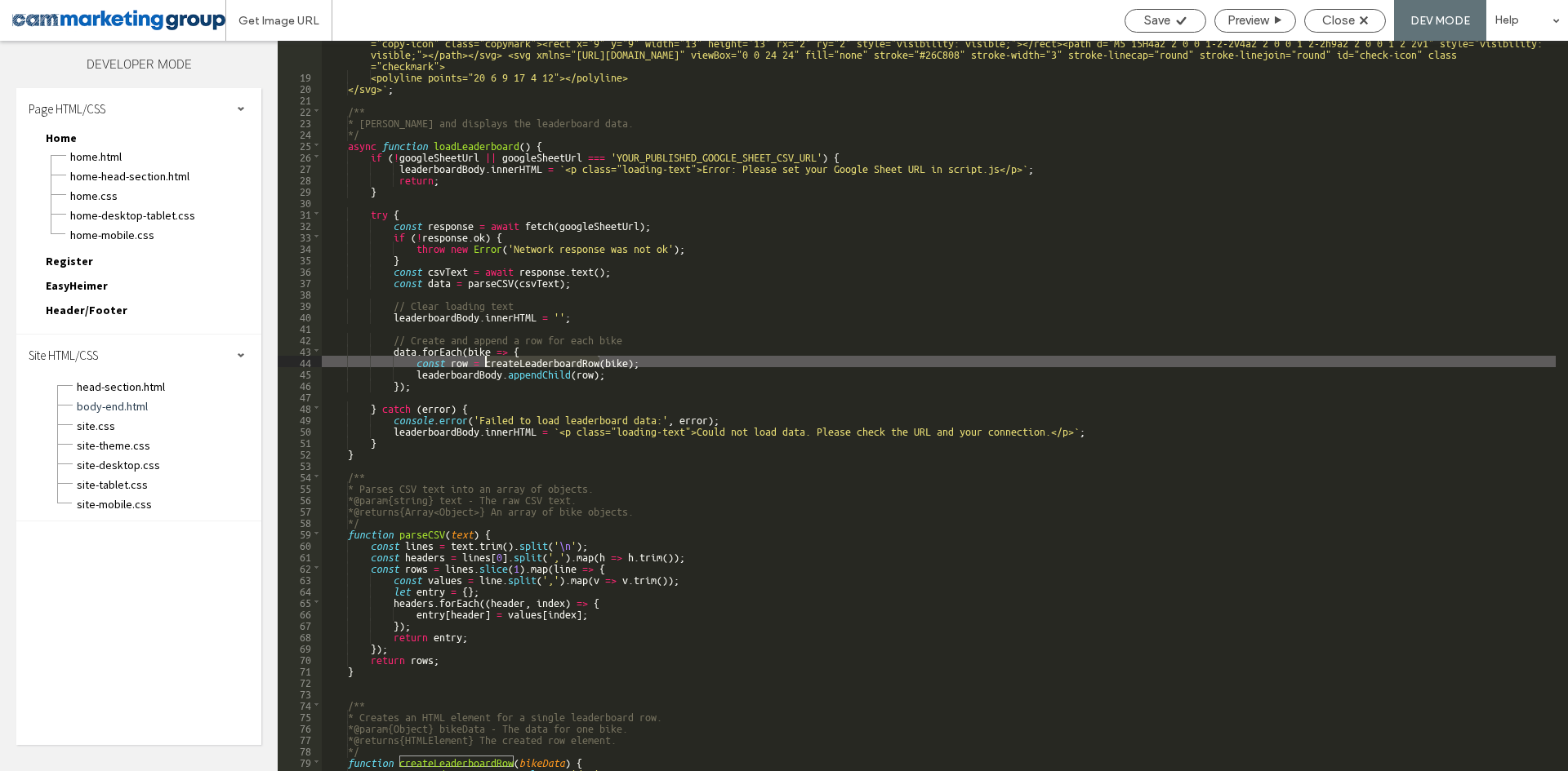
scroll to position [294, 0]
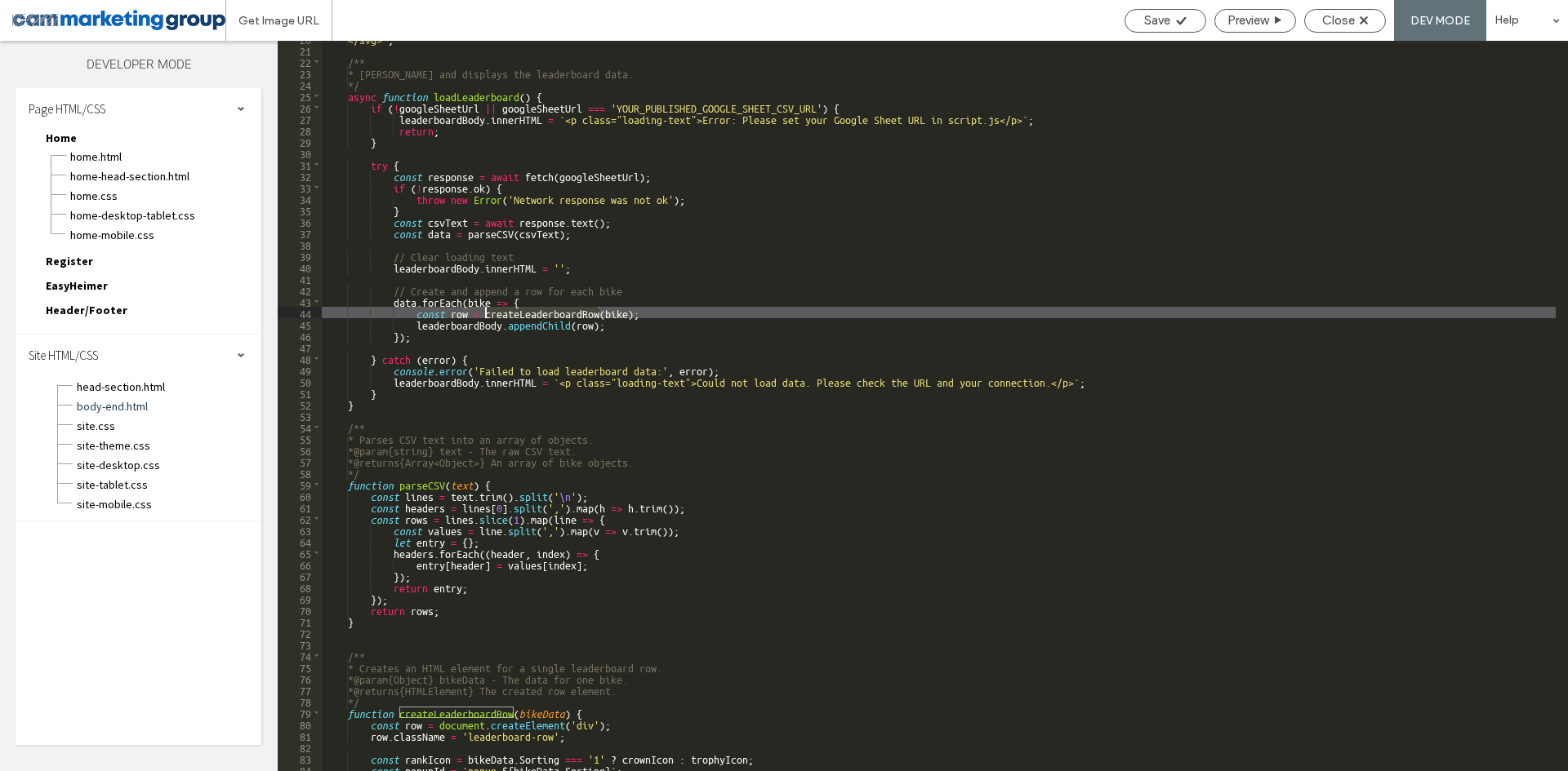
click at [473, 322] on div "</svg> ` ; /** * Fetches and displays the leaderboard data. */ async function l…" at bounding box center [938, 409] width 1234 height 753
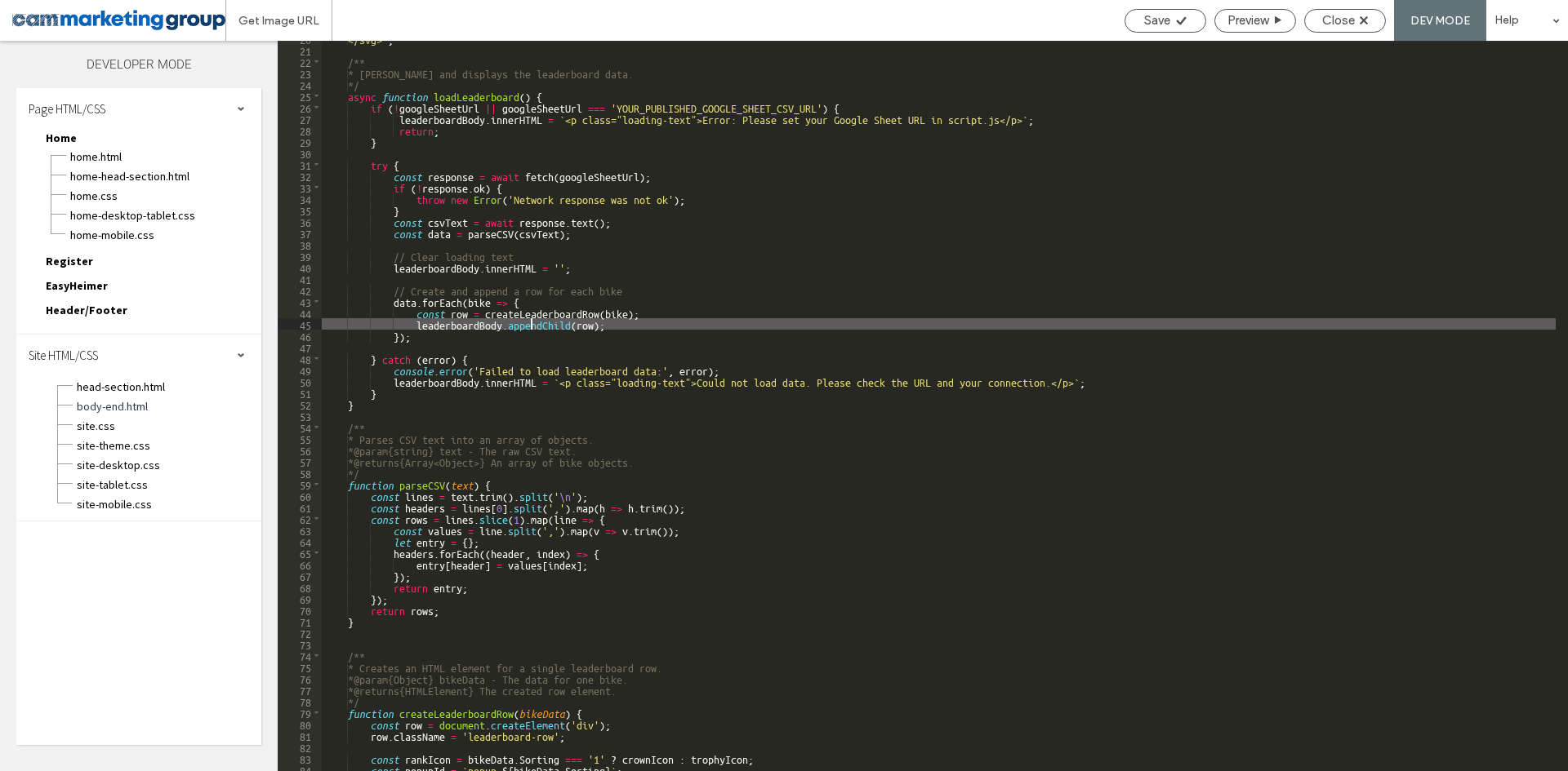
click at [532, 322] on div "</svg> ` ; /** * Fetches and displays the leaderboard data. */ async function l…" at bounding box center [938, 409] width 1234 height 753
click at [594, 322] on div "</svg> ` ; /** * Fetches and displays the leaderboard data. */ async function l…" at bounding box center [938, 409] width 1234 height 753
click at [656, 322] on div "</svg> ` ; /** * Fetches and displays the leaderboard data. */ async function l…" at bounding box center [938, 409] width 1234 height 753
click at [473, 302] on div "</svg> ` ; /** * Fetches and displays the leaderboard data. */ async function l…" at bounding box center [938, 409] width 1234 height 753
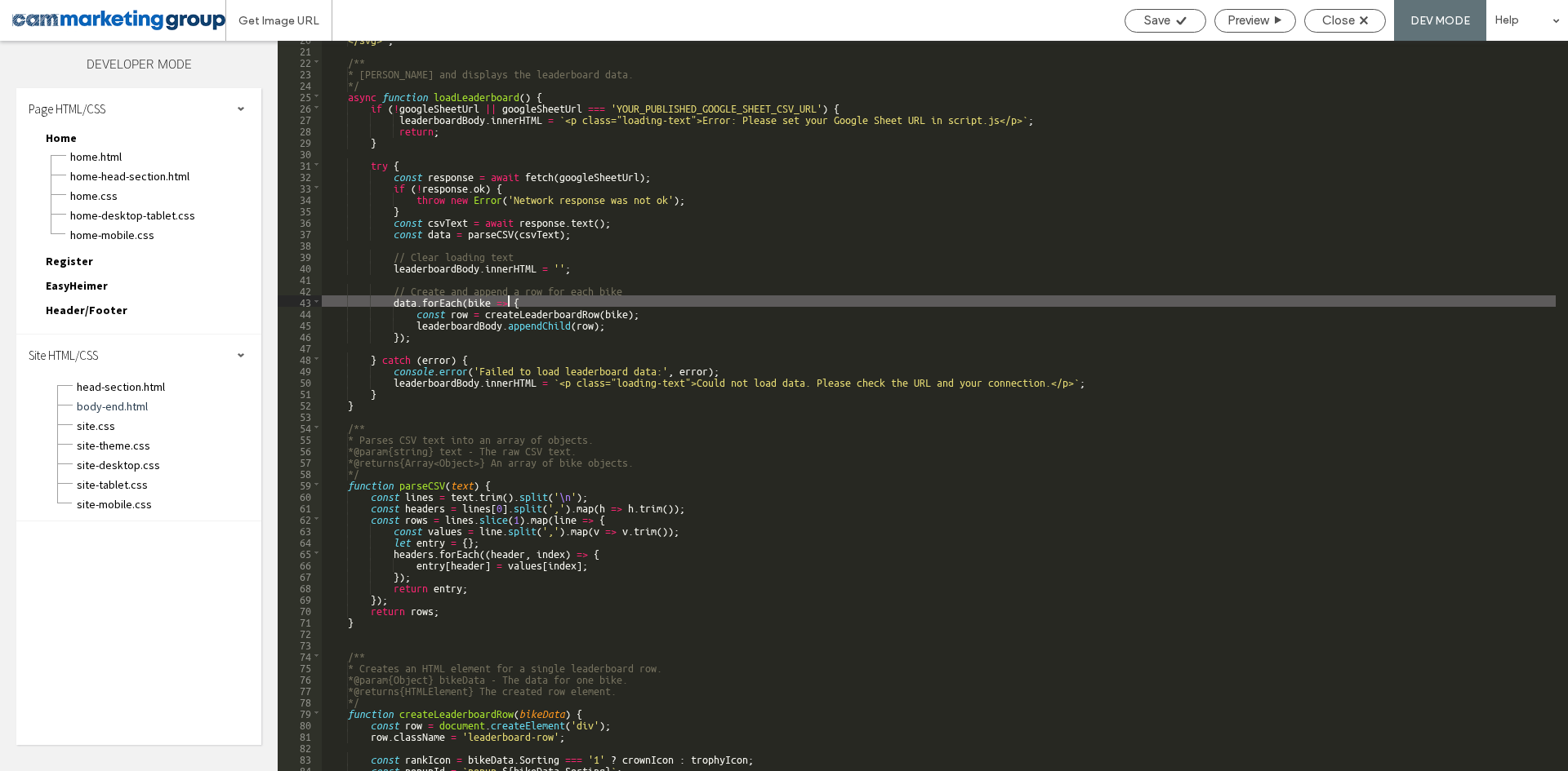
click at [508, 298] on div "</svg> ` ; /** * Fetches and displays the leaderboard data. */ async function l…" at bounding box center [938, 409] width 1234 height 753
click at [526, 301] on div "</svg> ` ; /** * Fetches and displays the leaderboard data. */ async function l…" at bounding box center [938, 409] width 1234 height 753
click at [556, 308] on div "</svg> ` ; /** * Fetches and displays the leaderboard data. */ async function l…" at bounding box center [938, 409] width 1234 height 753
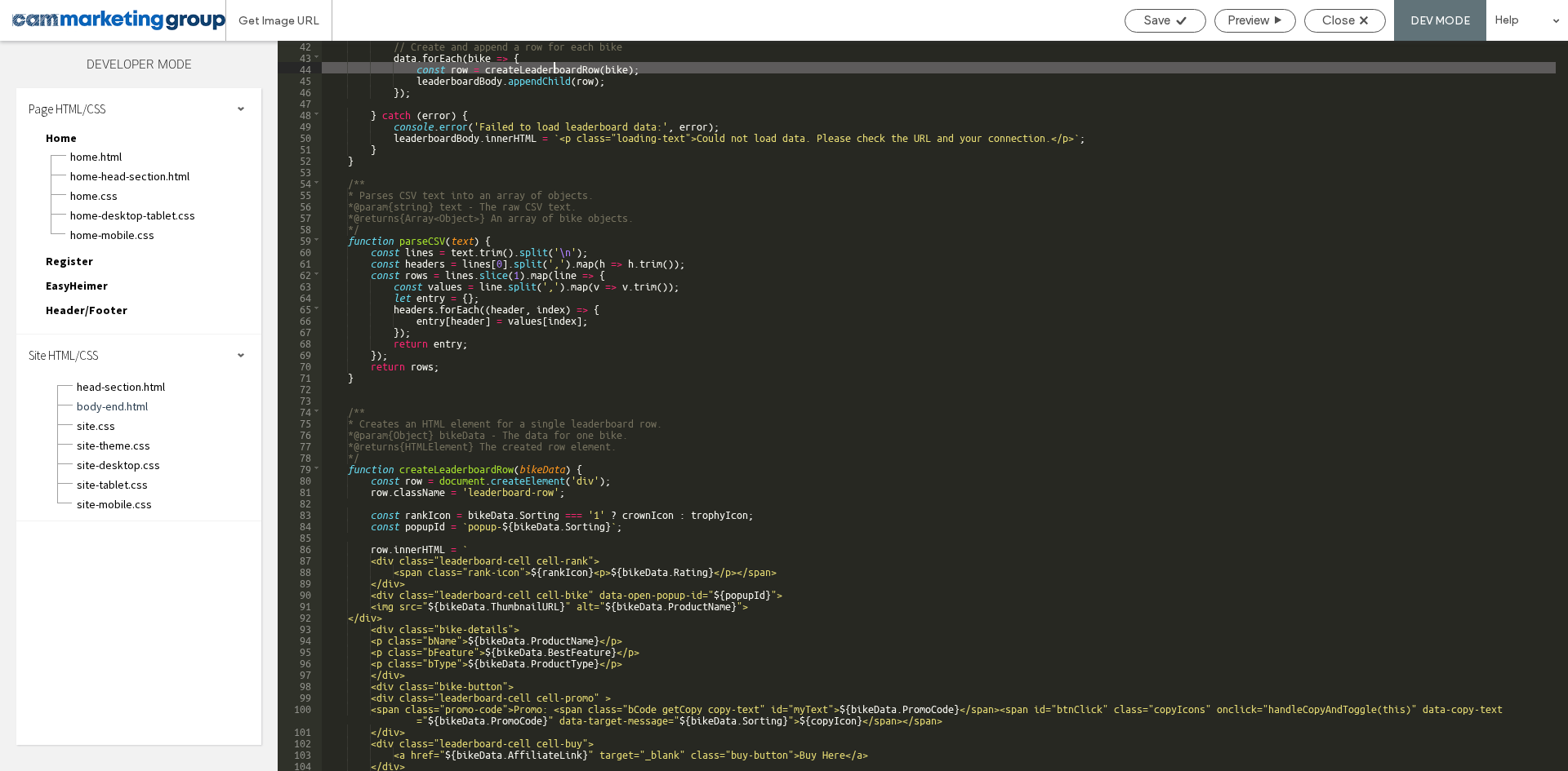
scroll to position [636, 0]
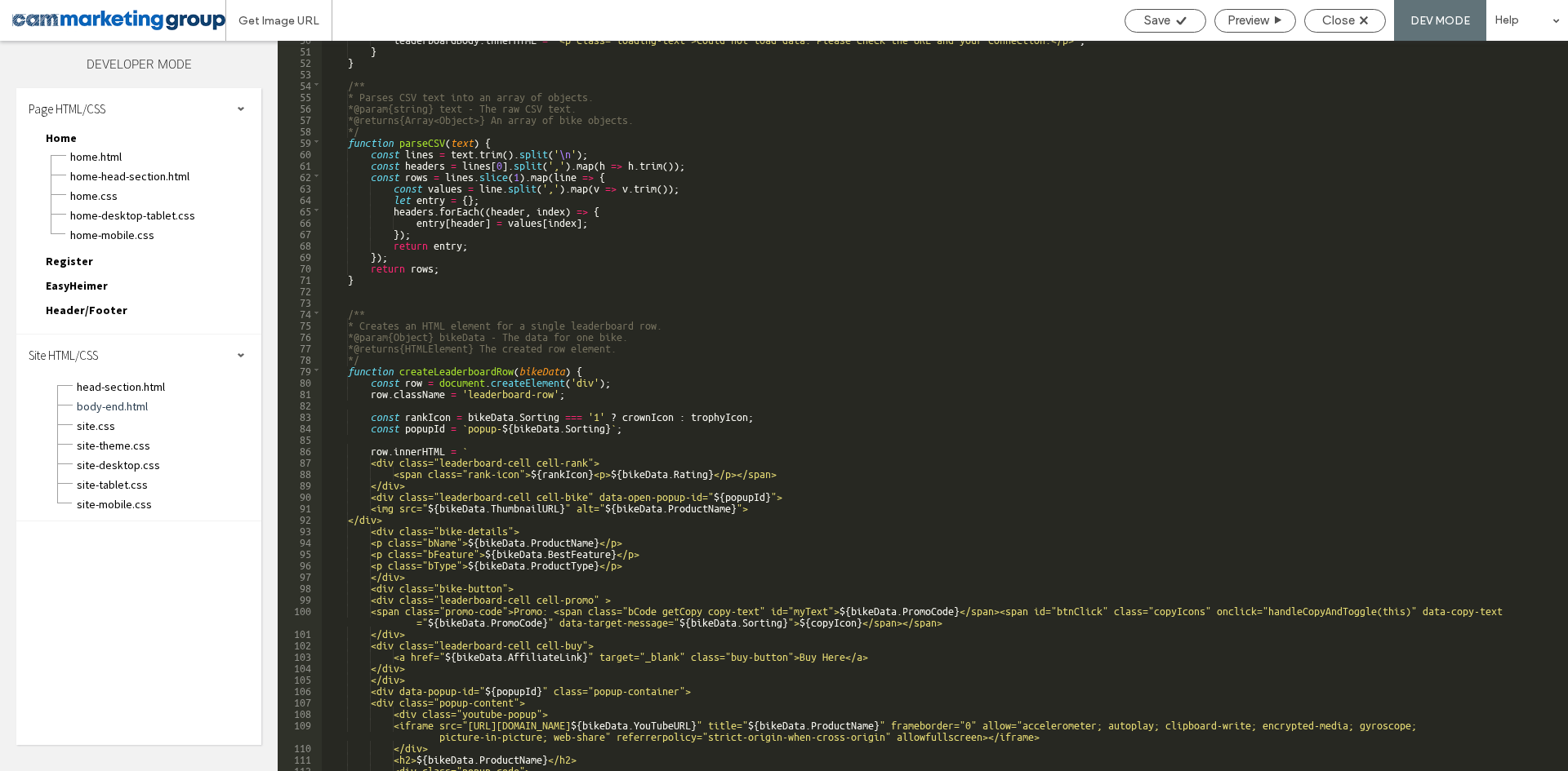
click at [535, 369] on div "leaderboardBody . innerHTML = ` <p class="loading-text">Could not load data. Pl…" at bounding box center [938, 409] width 1234 height 753
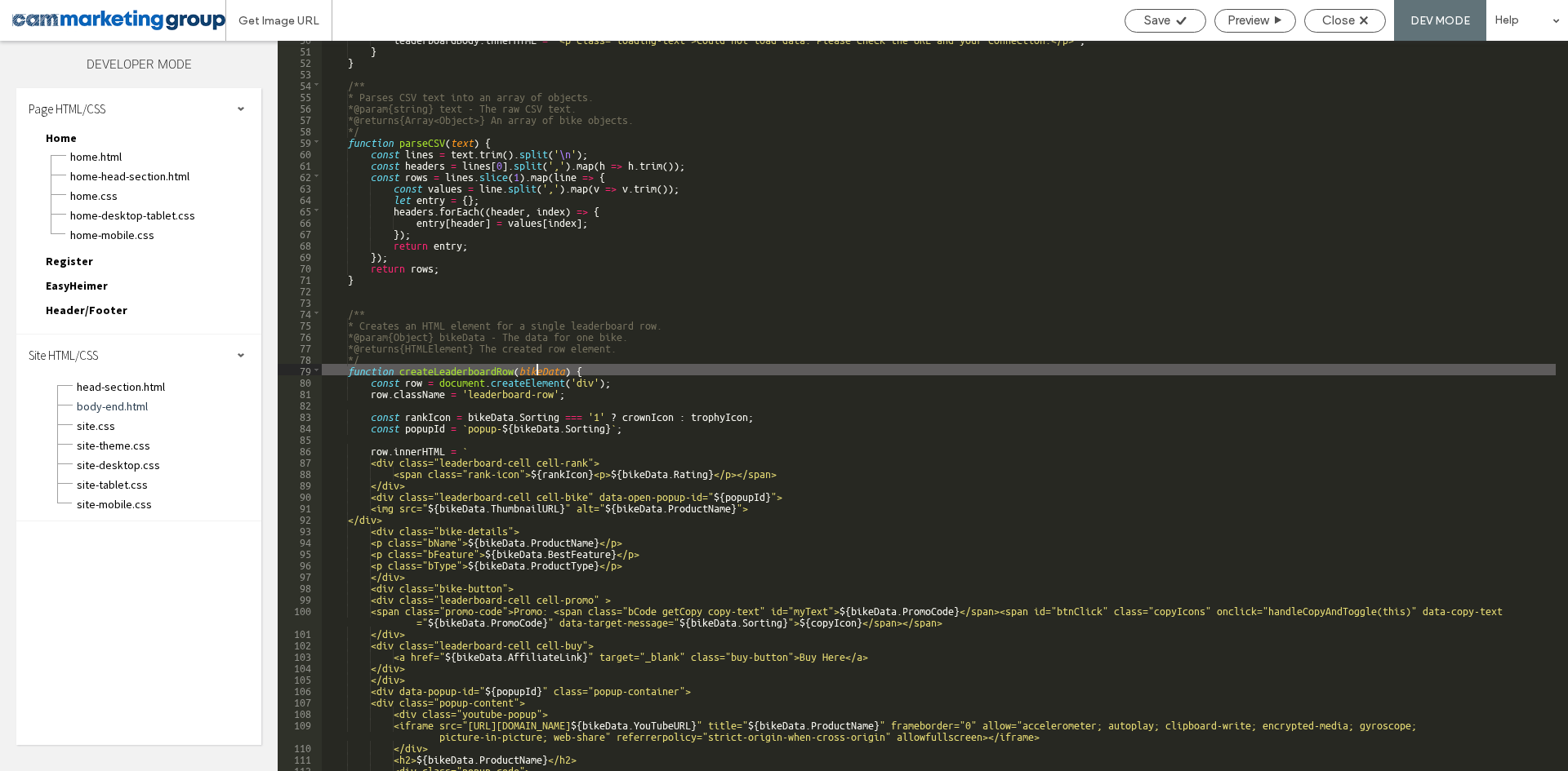
click at [609, 381] on div "leaderboardBody . innerHTML = ` <p class="loading-text">Could not load data. Pl…" at bounding box center [938, 409] width 1234 height 753
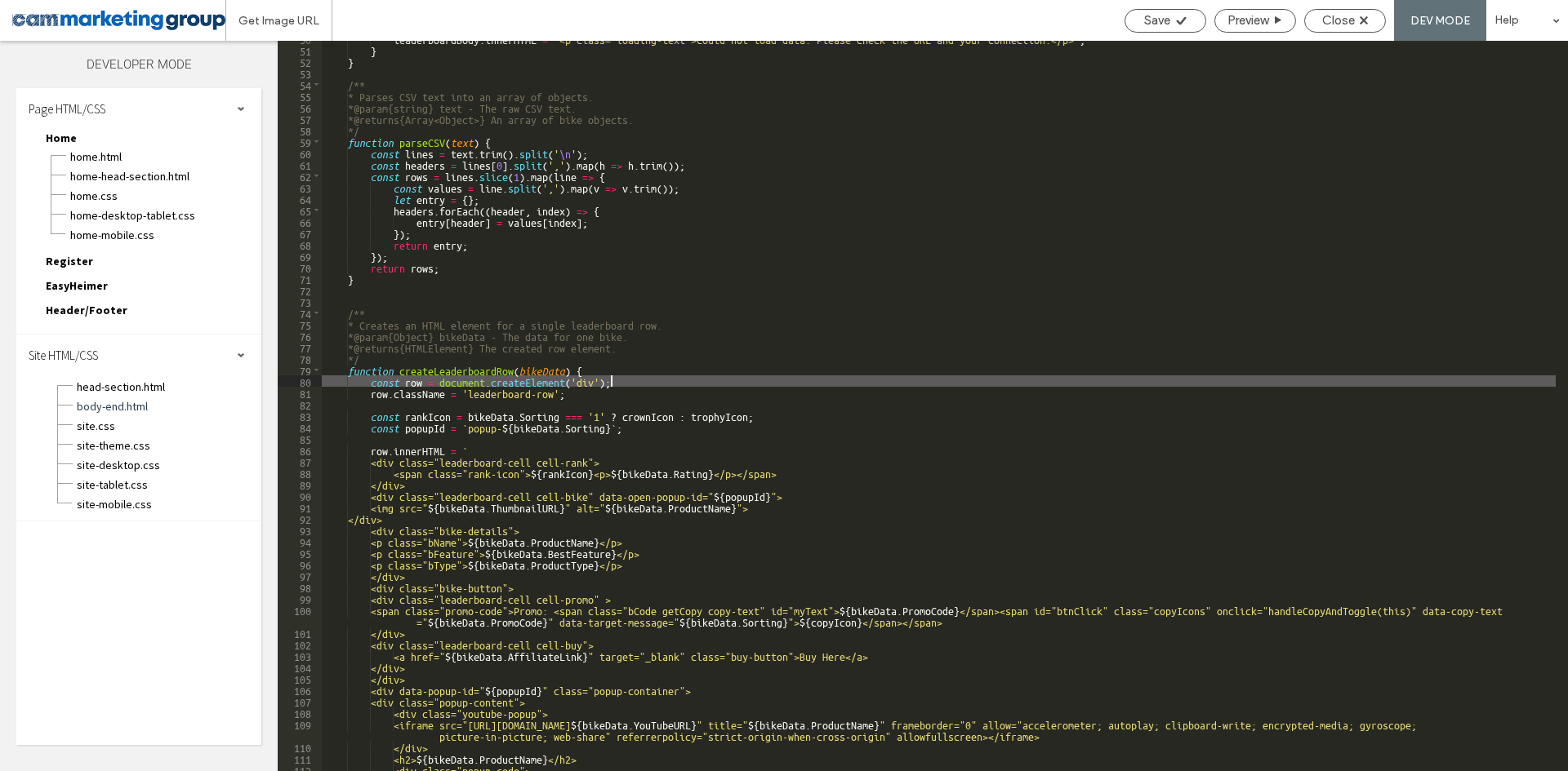
click at [476, 387] on div "leaderboardBody . innerHTML = ` <p class="loading-text">Could not load data. Pl…" at bounding box center [938, 409] width 1234 height 753
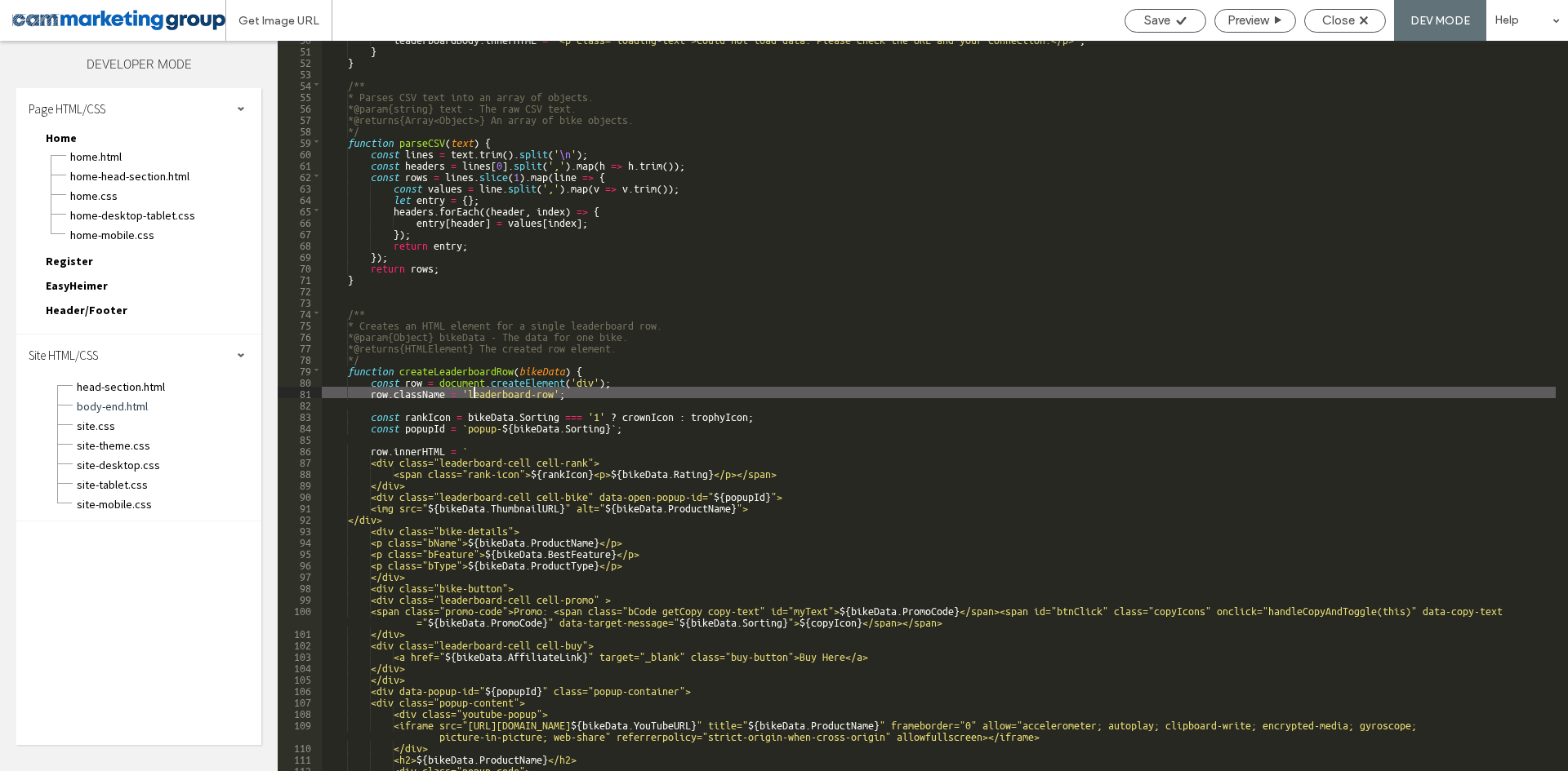
click at [581, 388] on div "leaderboardBody . innerHTML = ` <p class="loading-text">Could not load data. Pl…" at bounding box center [938, 409] width 1234 height 753
click at [588, 371] on div "leaderboardBody . innerHTML = ` <p class="loading-text">Could not load data. Pl…" at bounding box center [938, 409] width 1234 height 753
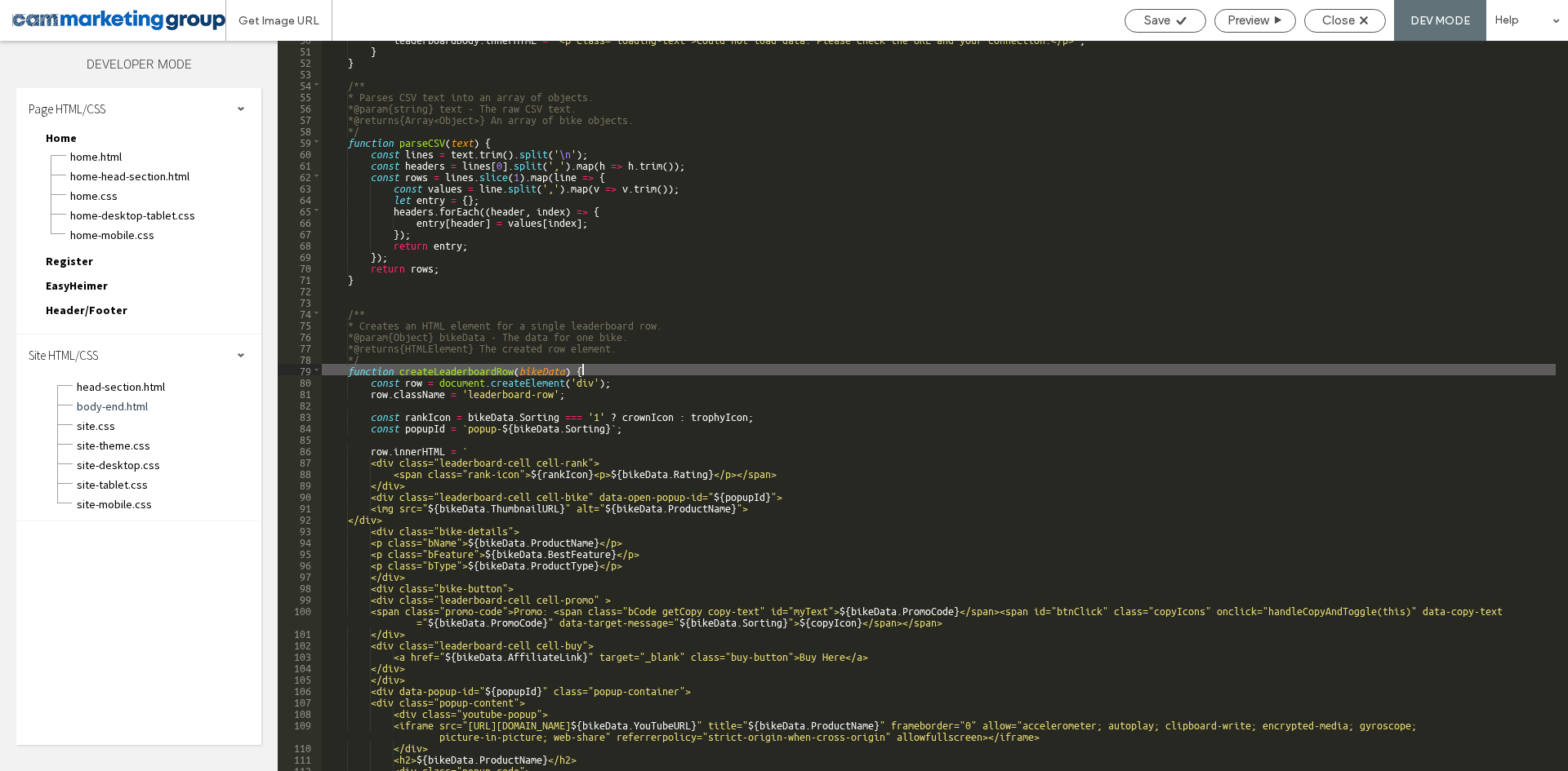
scroll to position [735, 0]
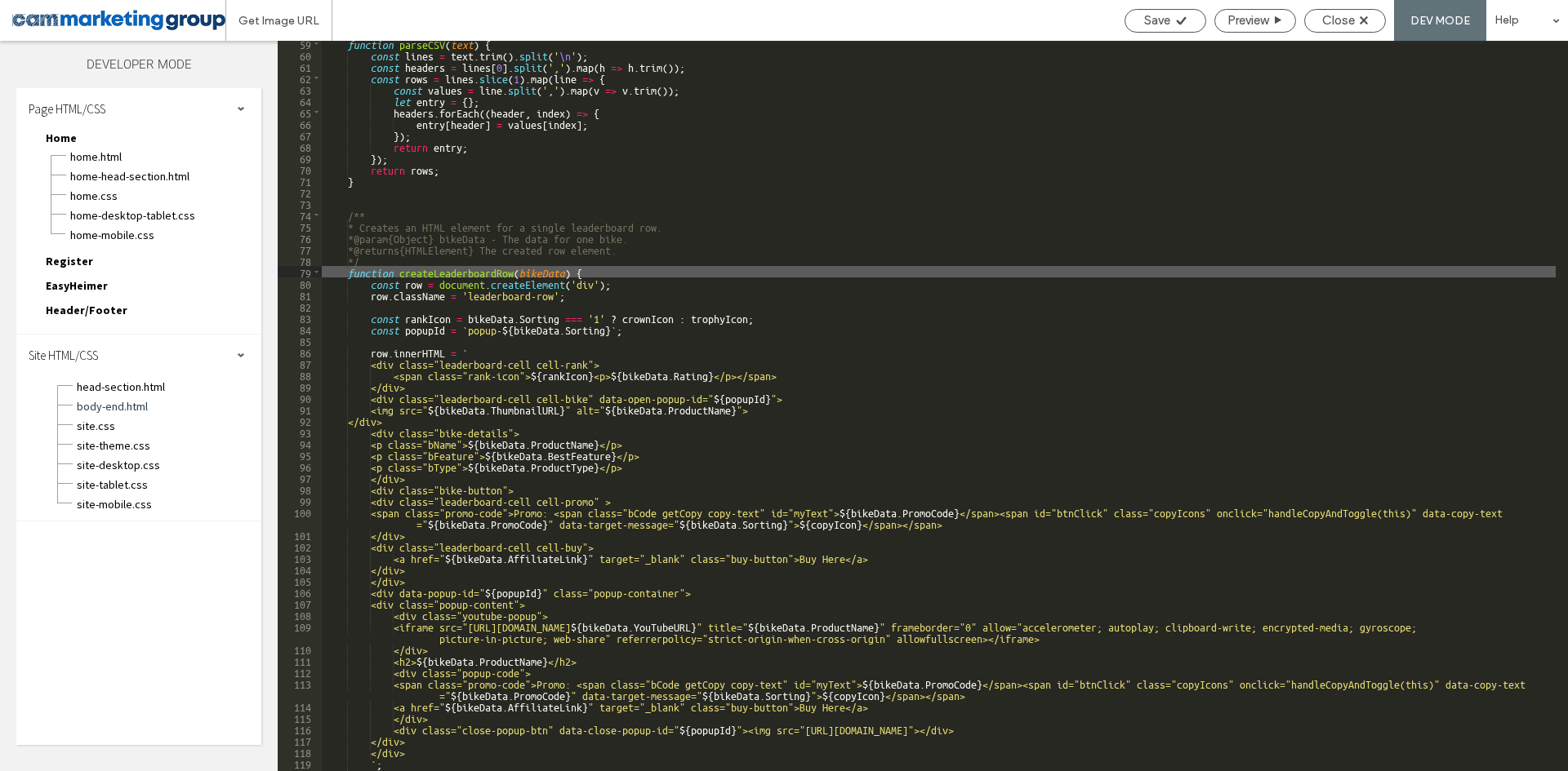
click at [505, 286] on div "function parseCSV ( text ) { const lines = text . trim ( ) . split ( ' \n ' ) ;…" at bounding box center [938, 414] width 1234 height 753
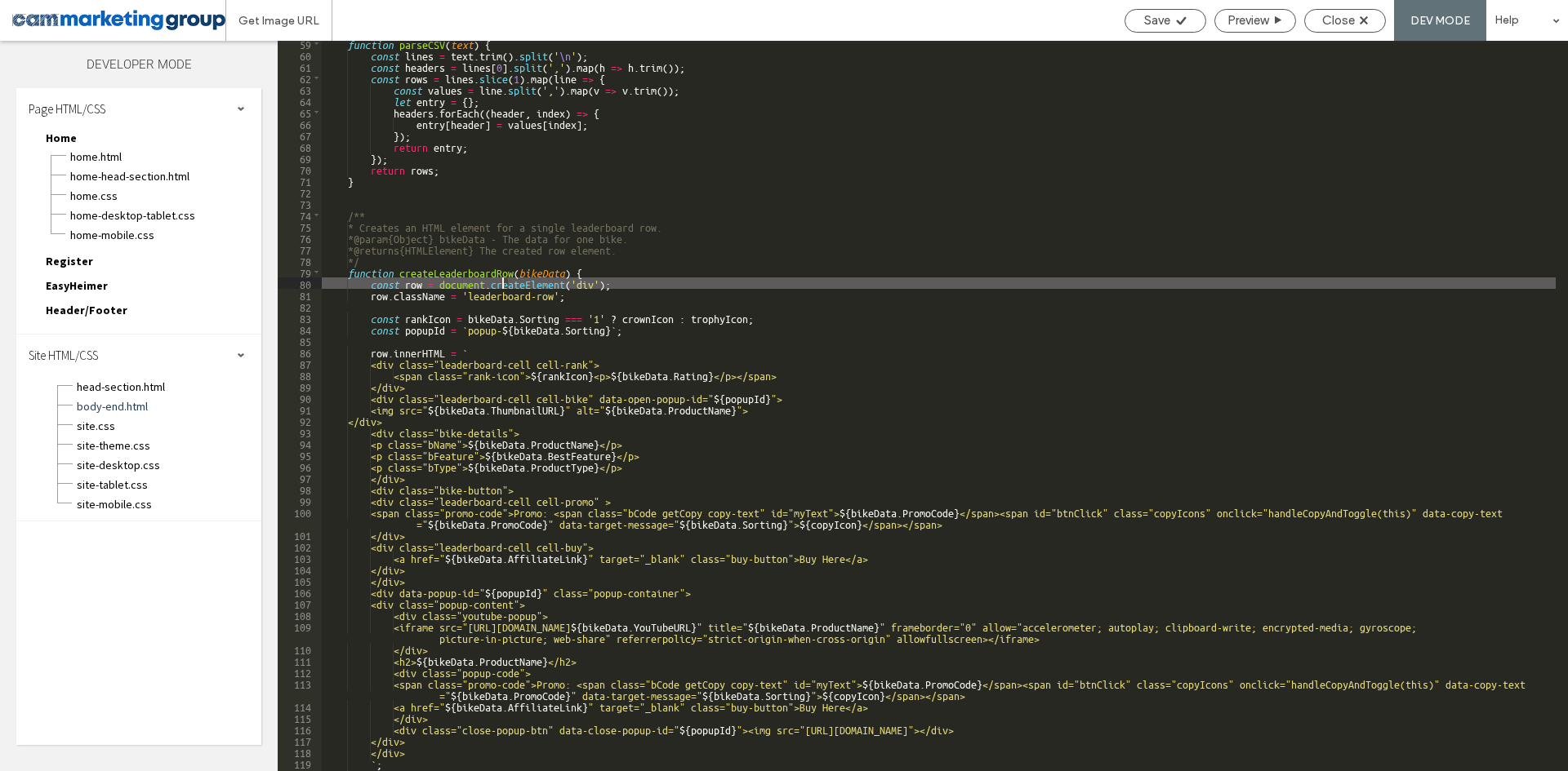
click at [595, 291] on div "function parseCSV ( text ) { const lines = text . trim ( ) . split ( ' \n ' ) ;…" at bounding box center [938, 414] width 1234 height 753
click at [628, 283] on div "function parseCSV ( text ) { const lines = text . trim ( ) . split ( ' \n ' ) ;…" at bounding box center [938, 414] width 1234 height 753
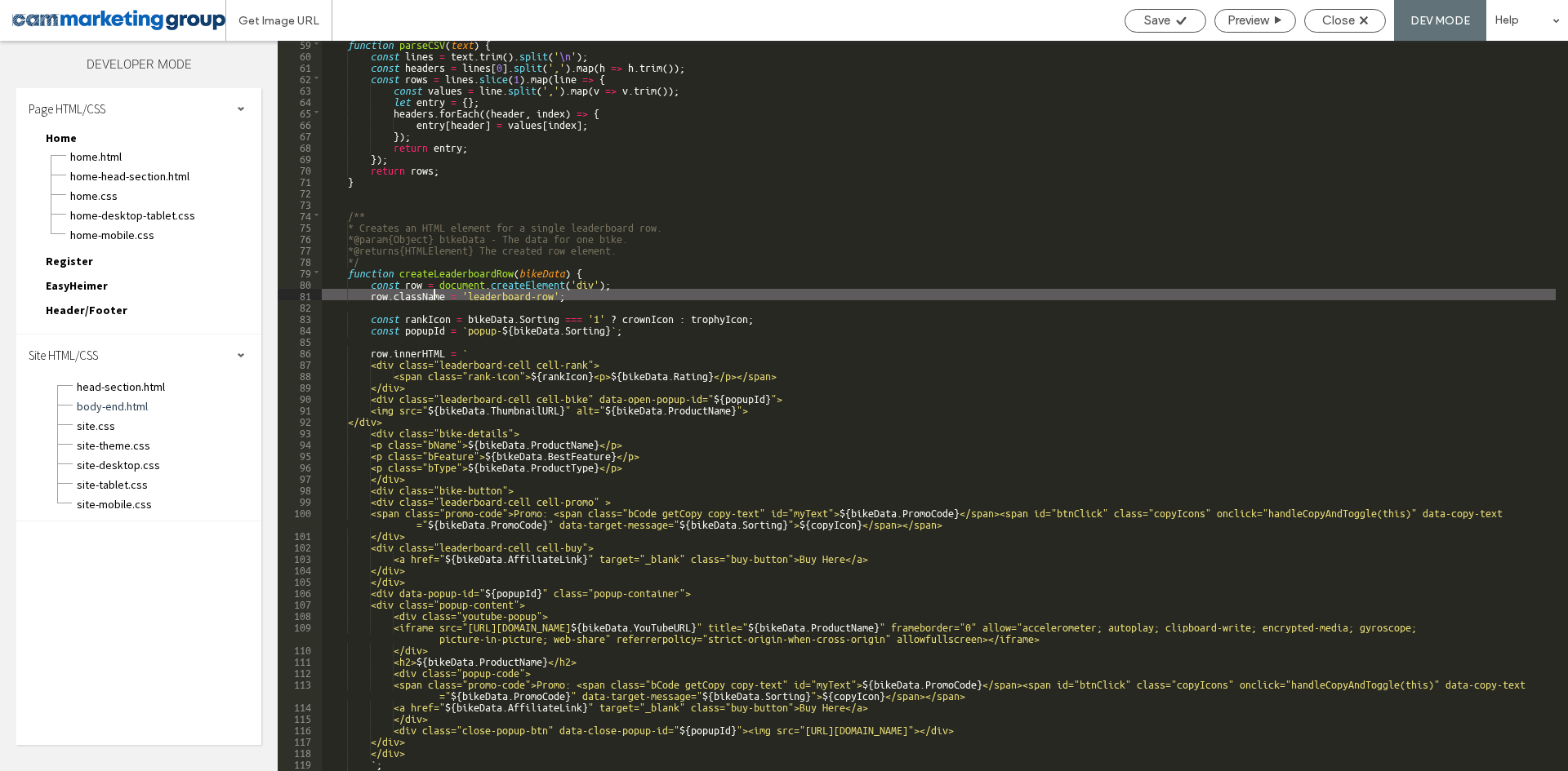
click at [435, 291] on div "function parseCSV ( text ) { const lines = text . trim ( ) . split ( ' \n ' ) ;…" at bounding box center [938, 414] width 1234 height 753
click at [482, 292] on div "function parseCSV ( text ) { const lines = text . trim ( ) . split ( ' \n ' ) ;…" at bounding box center [938, 414] width 1234 height 753
click at [516, 293] on div "function parseCSV ( text ) { const lines = text . trim ( ) . split ( ' \n ' ) ;…" at bounding box center [938, 414] width 1234 height 753
click at [558, 300] on div "function parseCSV ( text ) { const lines = text . trim ( ) . split ( ' \n ' ) ;…" at bounding box center [938, 414] width 1234 height 753
click at [577, 296] on div "function parseCSV ( text ) { const lines = text . trim ( ) . split ( ' \n ' ) ;…" at bounding box center [938, 414] width 1234 height 753
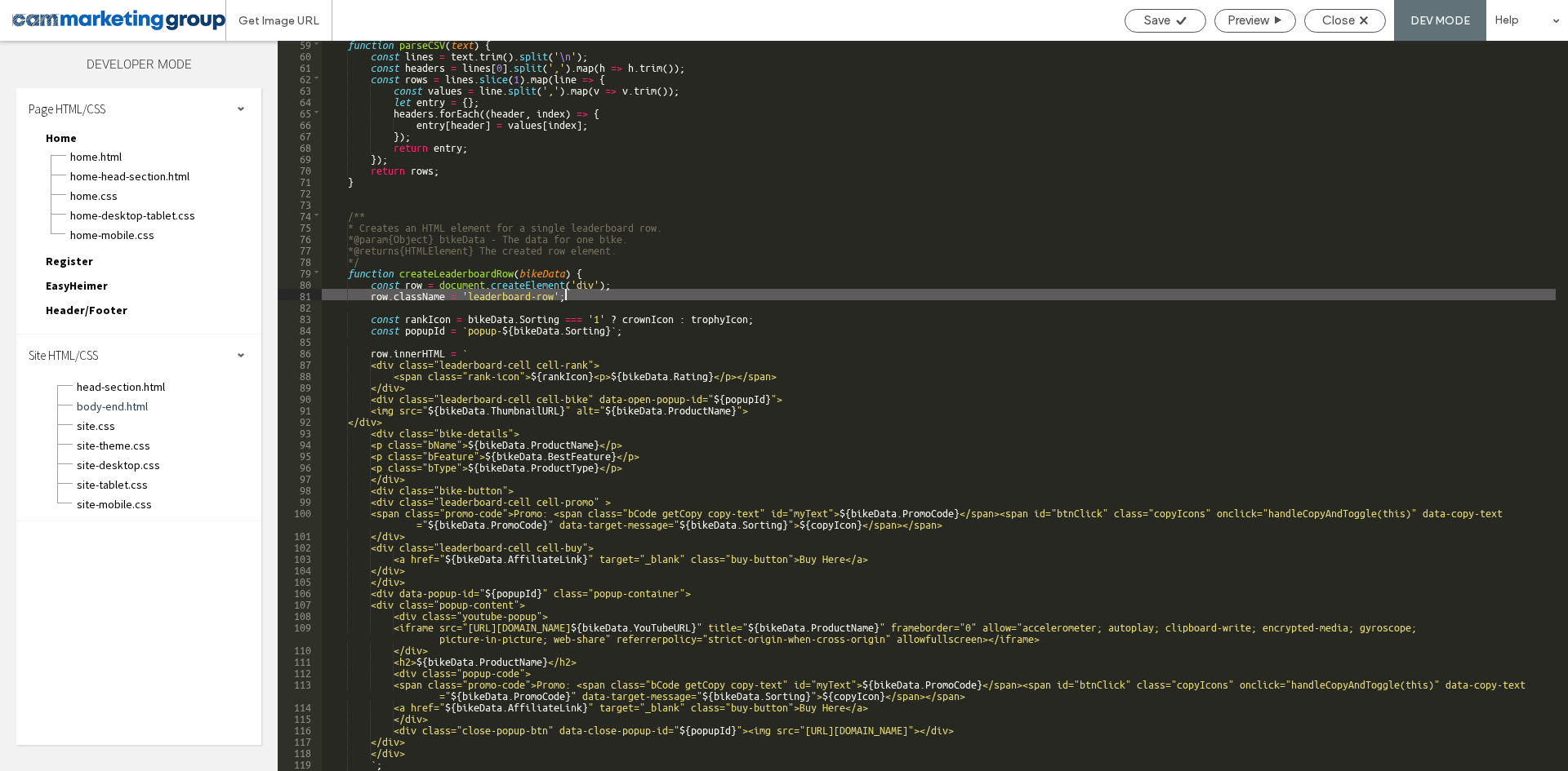
click at [459, 287] on div "function parseCSV ( text ) { const lines = text . trim ( ) . split ( ' \n ' ) ;…" at bounding box center [938, 414] width 1234 height 753
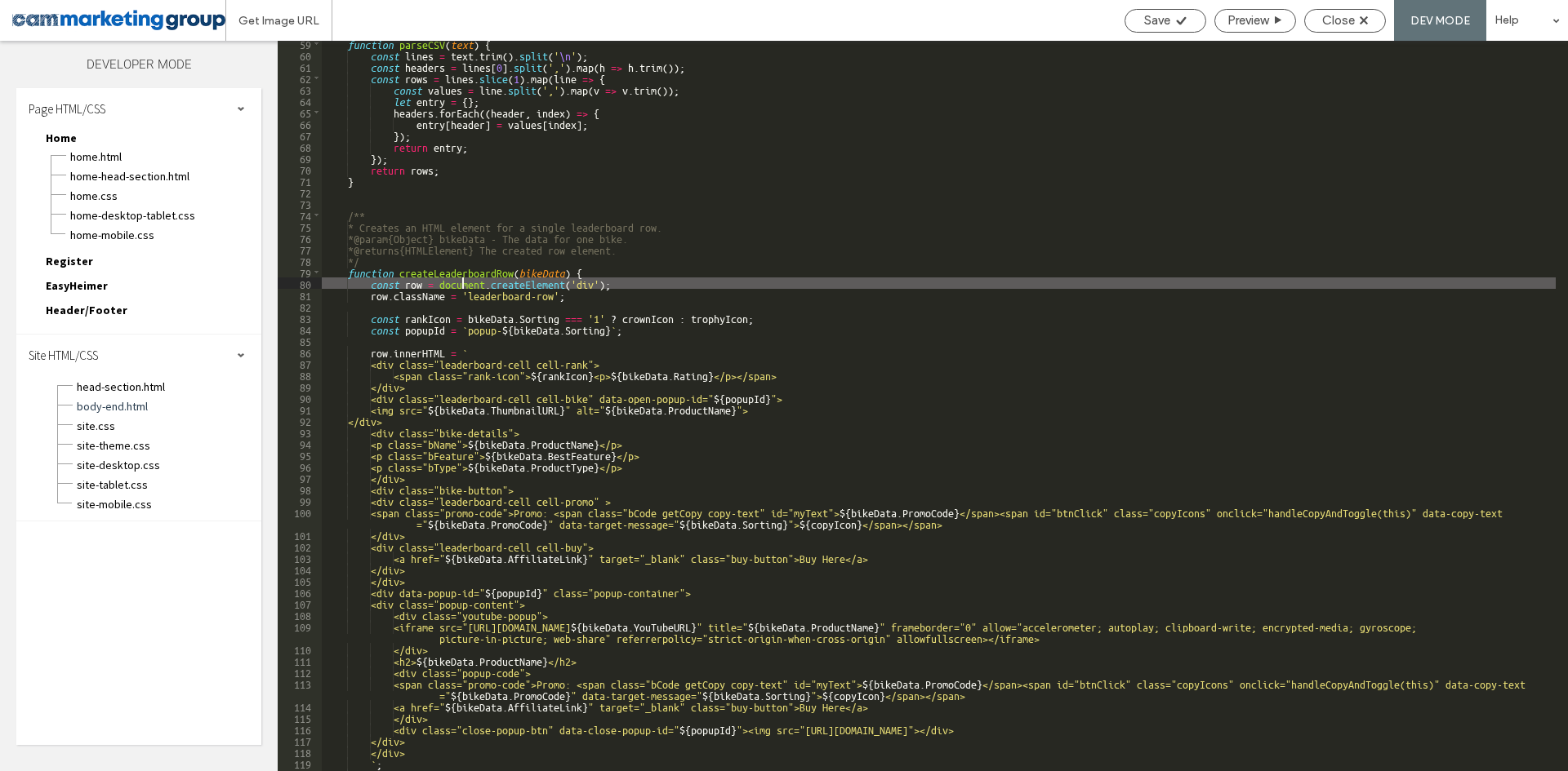
click at [445, 349] on div "function parseCSV ( text ) { const lines = text . trim ( ) . split ( ' \n ' ) ;…" at bounding box center [938, 414] width 1234 height 753
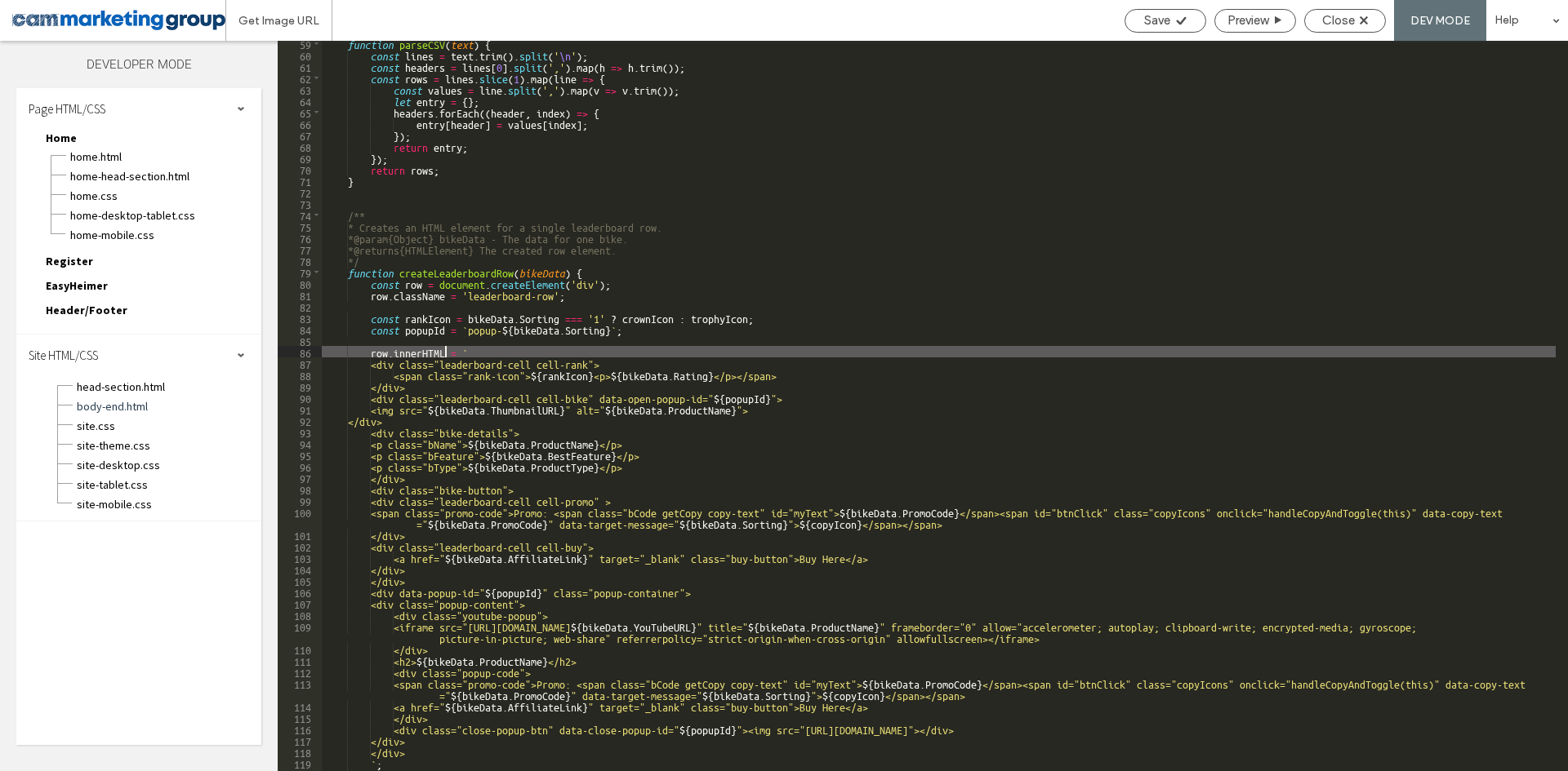
click at [521, 289] on div "function parseCSV ( text ) { const lines = text . trim ( ) . split ( ' \n ' ) ;…" at bounding box center [938, 414] width 1234 height 753
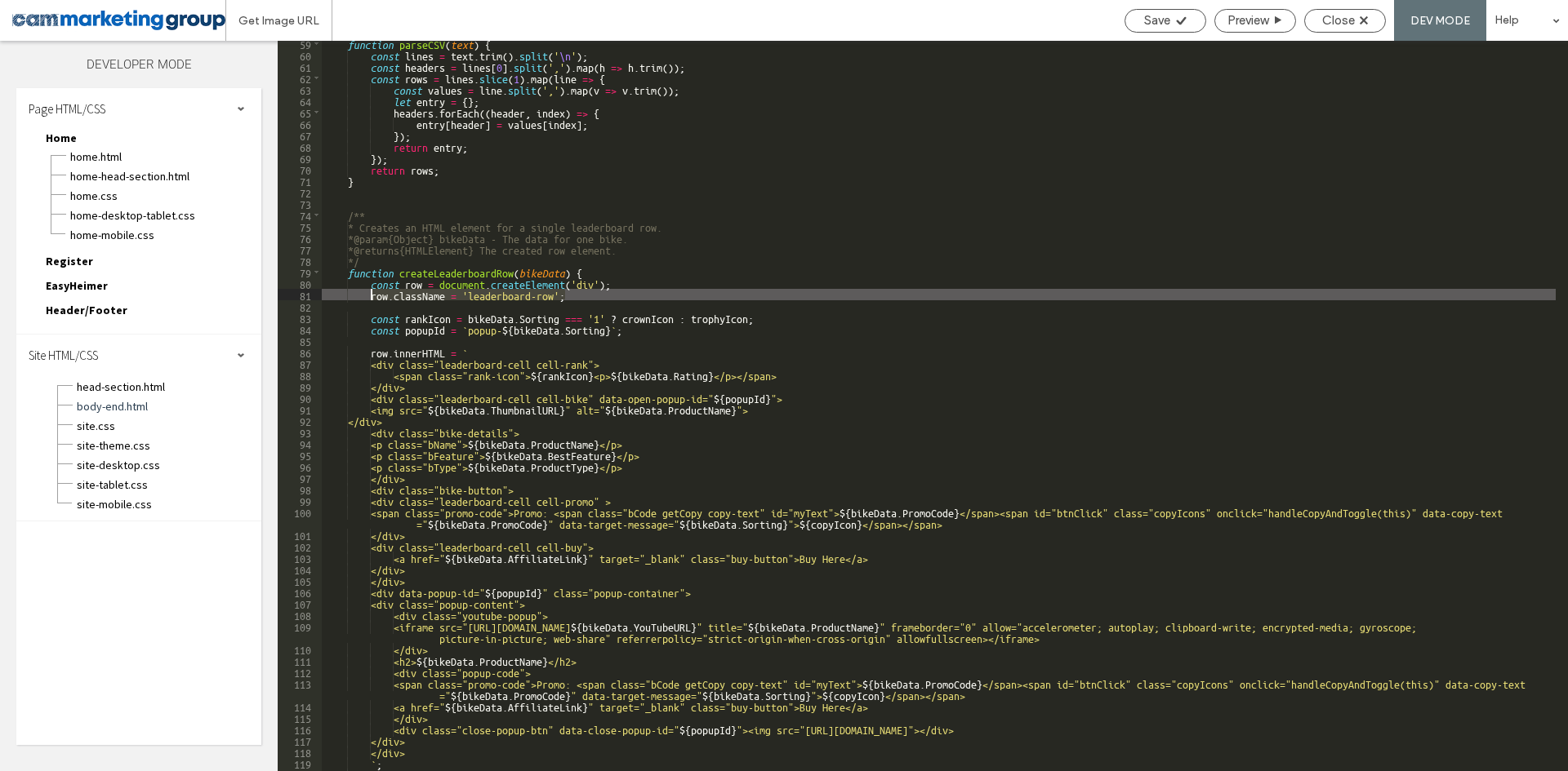
drag, startPoint x: 568, startPoint y: 296, endPoint x: 372, endPoint y: 295, distance: 196.0
click at [372, 295] on div "function parseCSV ( text ) { const lines = text . trim ( ) . split ( ' \n ' ) ;…" at bounding box center [938, 414] width 1234 height 753
click at [546, 285] on div "function parseCSV ( text ) { const lines = text . trim ( ) . split ( ' \n ' ) ;…" at bounding box center [938, 414] width 1234 height 753
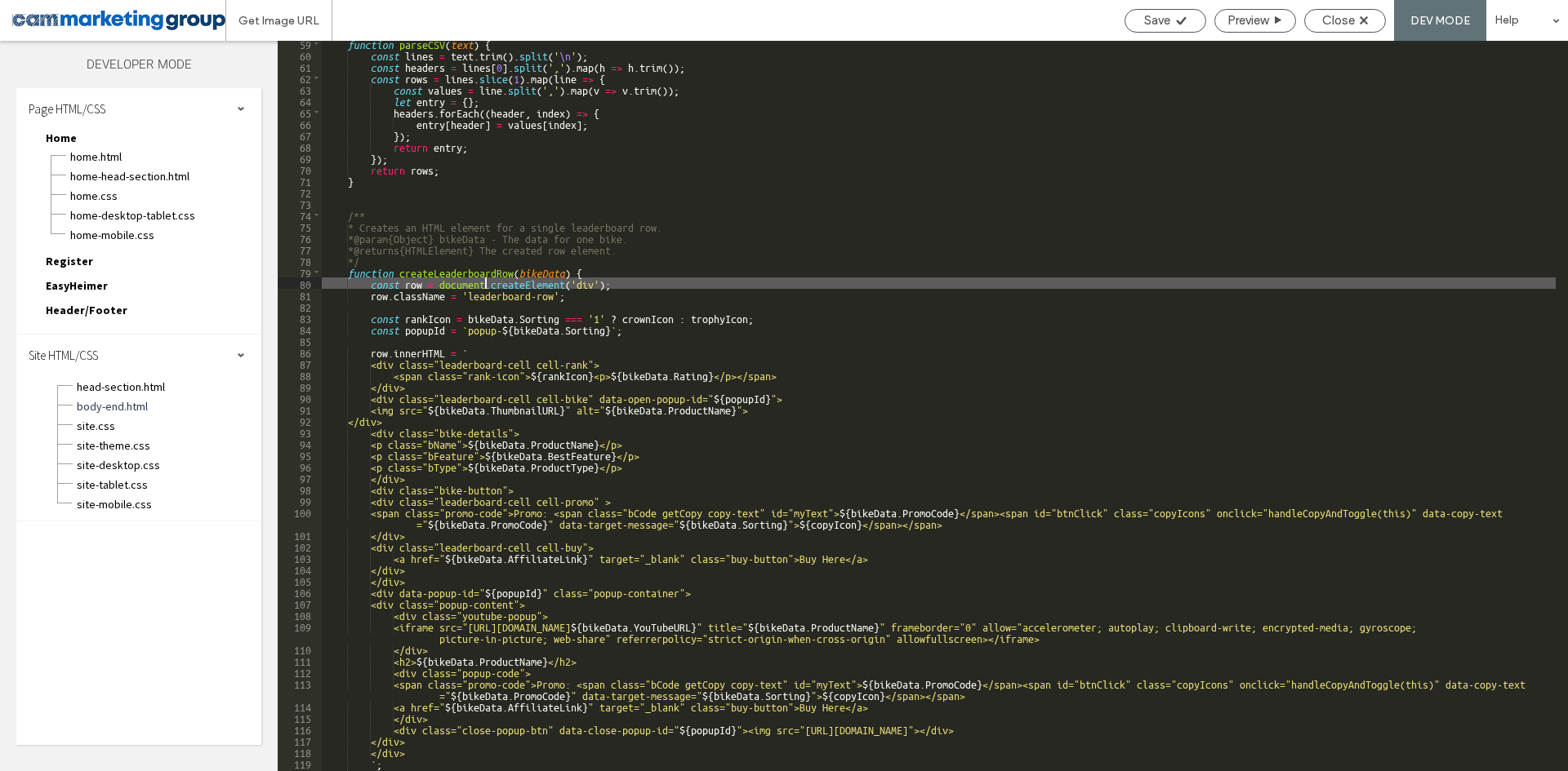
click at [484, 288] on div "function parseCSV ( text ) { const lines = text . trim ( ) . split ( ' \n ' ) ;…" at bounding box center [938, 414] width 1234 height 753
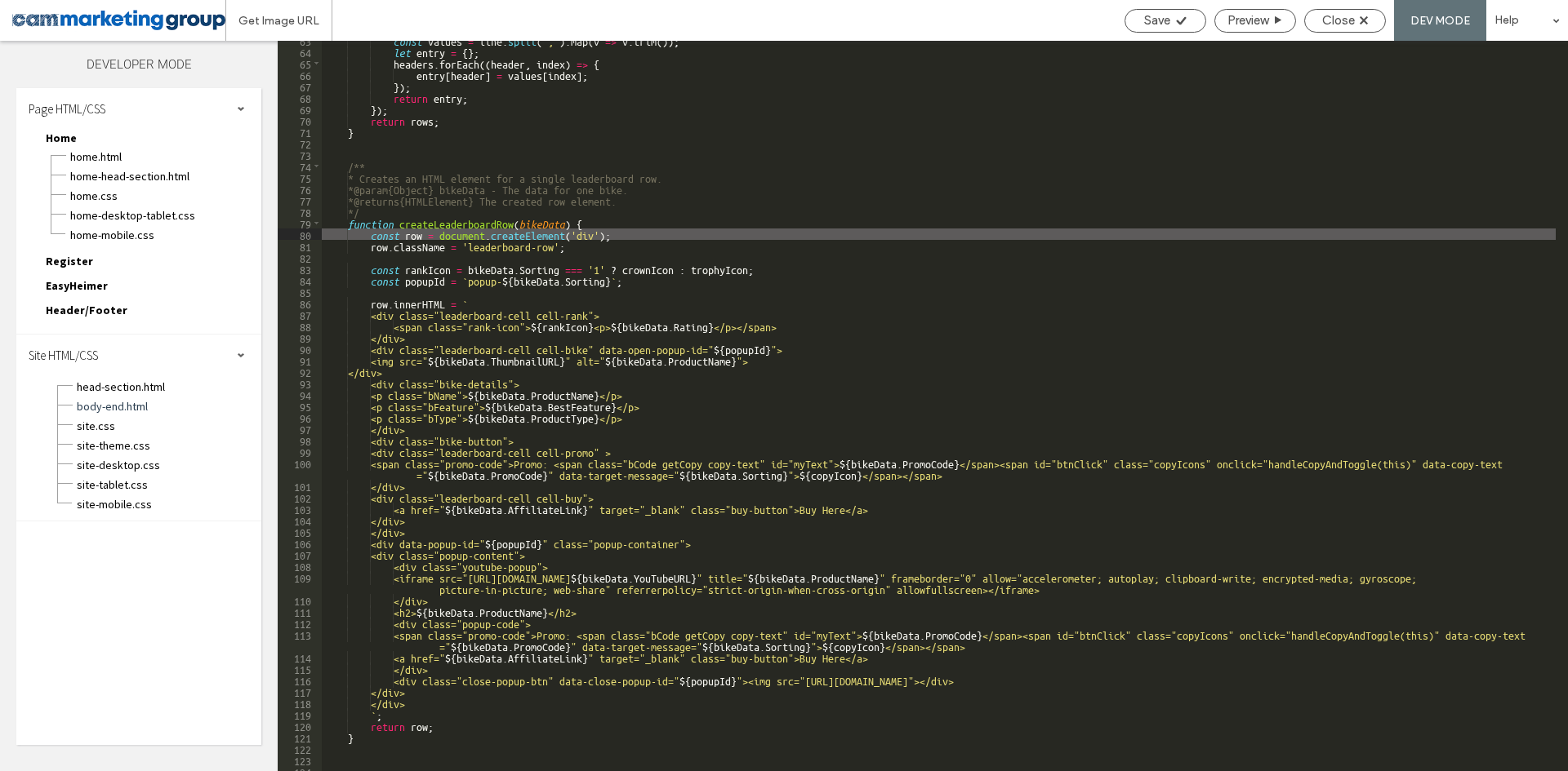
click at [420, 306] on div "const values = line . split ( ',' ) . map ( v => v . trim ( )) ; let entry = { …" at bounding box center [938, 411] width 1234 height 753
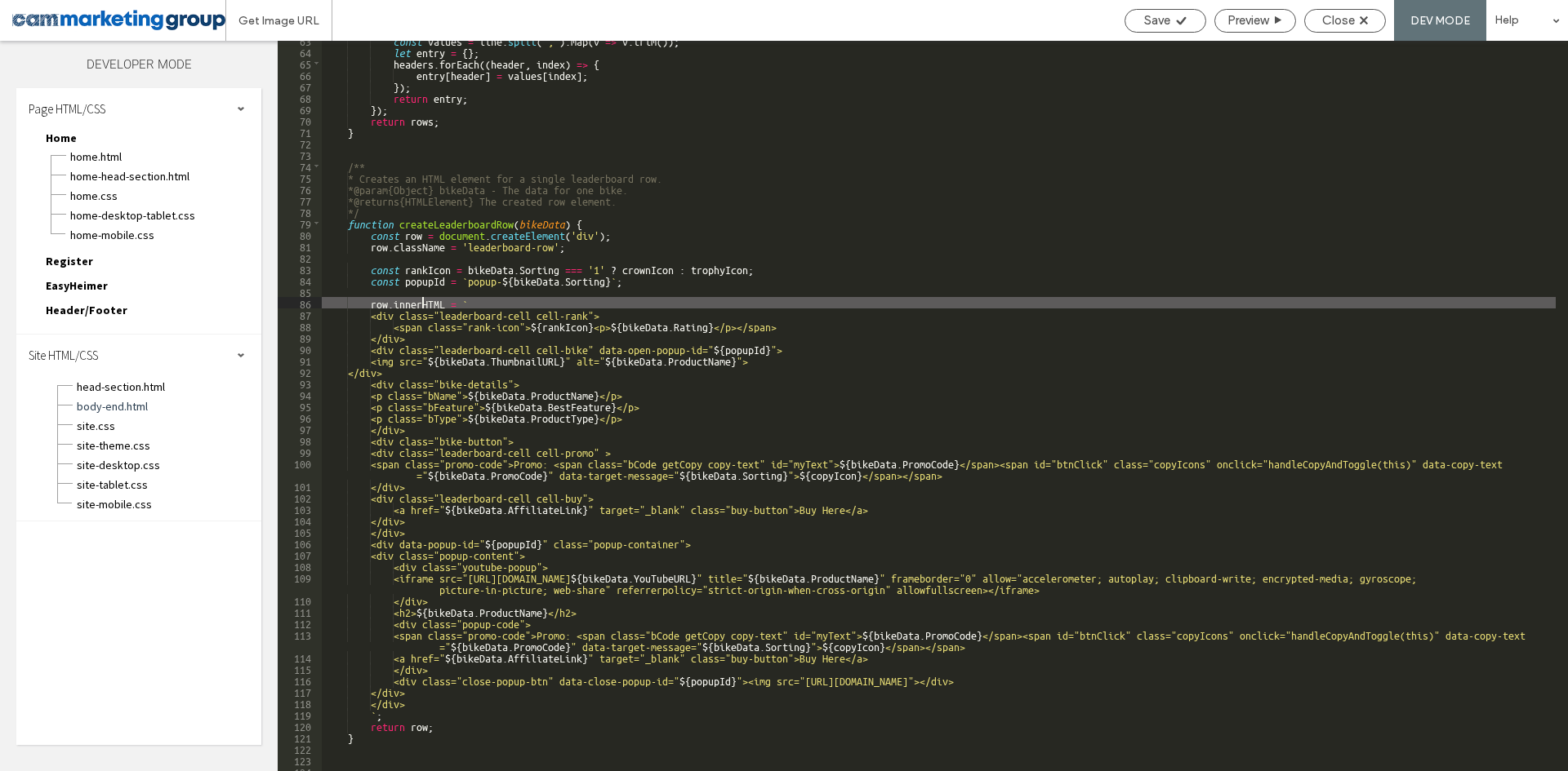
click at [452, 305] on div "const values = line . split ( ',' ) . map ( v => v . trim ( )) ; let entry = { …" at bounding box center [938, 411] width 1234 height 753
click at [471, 303] on div "const values = line . split ( ',' ) . map ( v => v . trim ( )) ; let entry = { …" at bounding box center [938, 411] width 1234 height 753
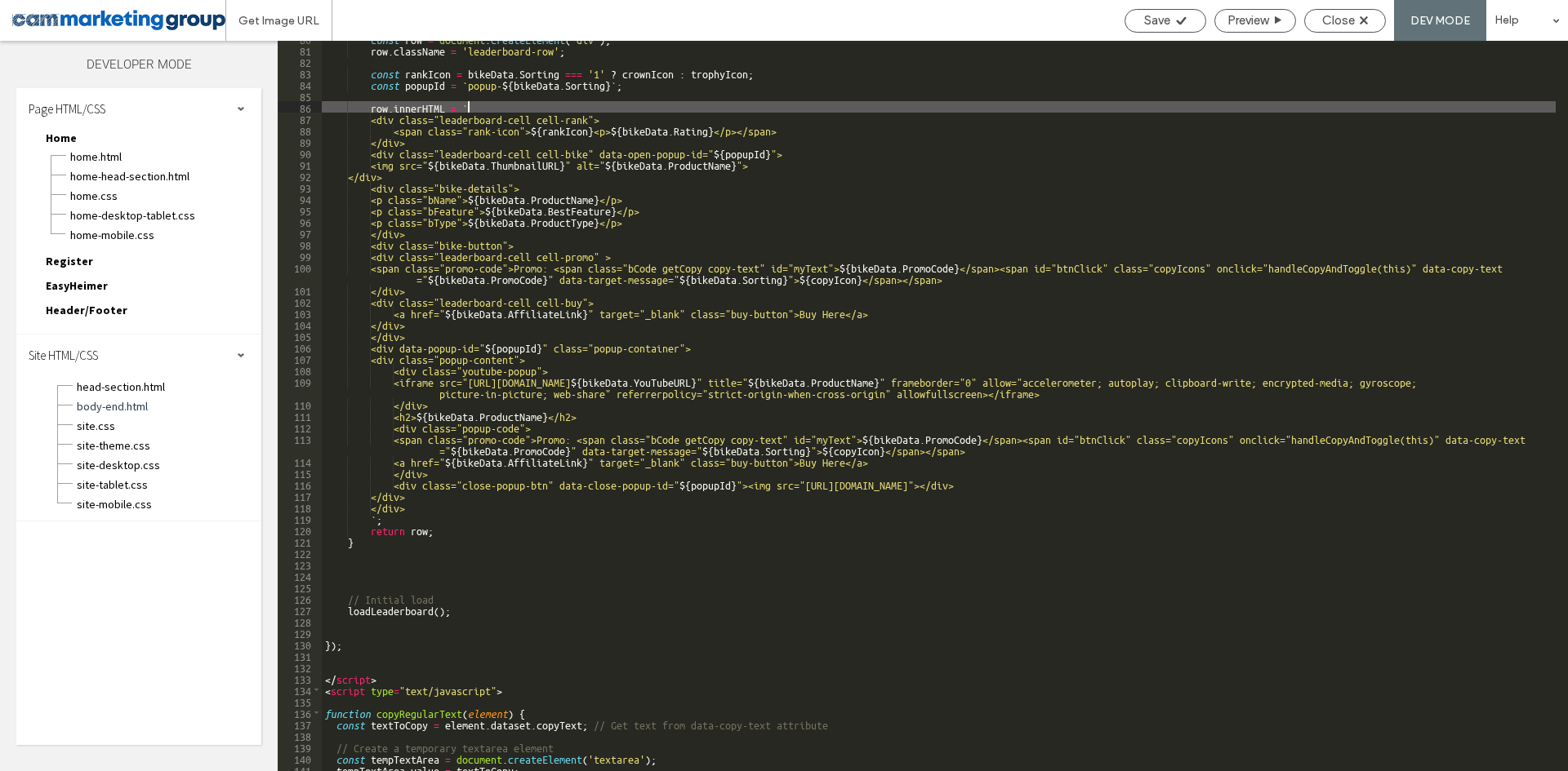
scroll to position [979, 0]
click at [382, 524] on div "const row = document . createElement ( 'div' ) ; row . className = 'leaderboard…" at bounding box center [938, 409] width 1234 height 753
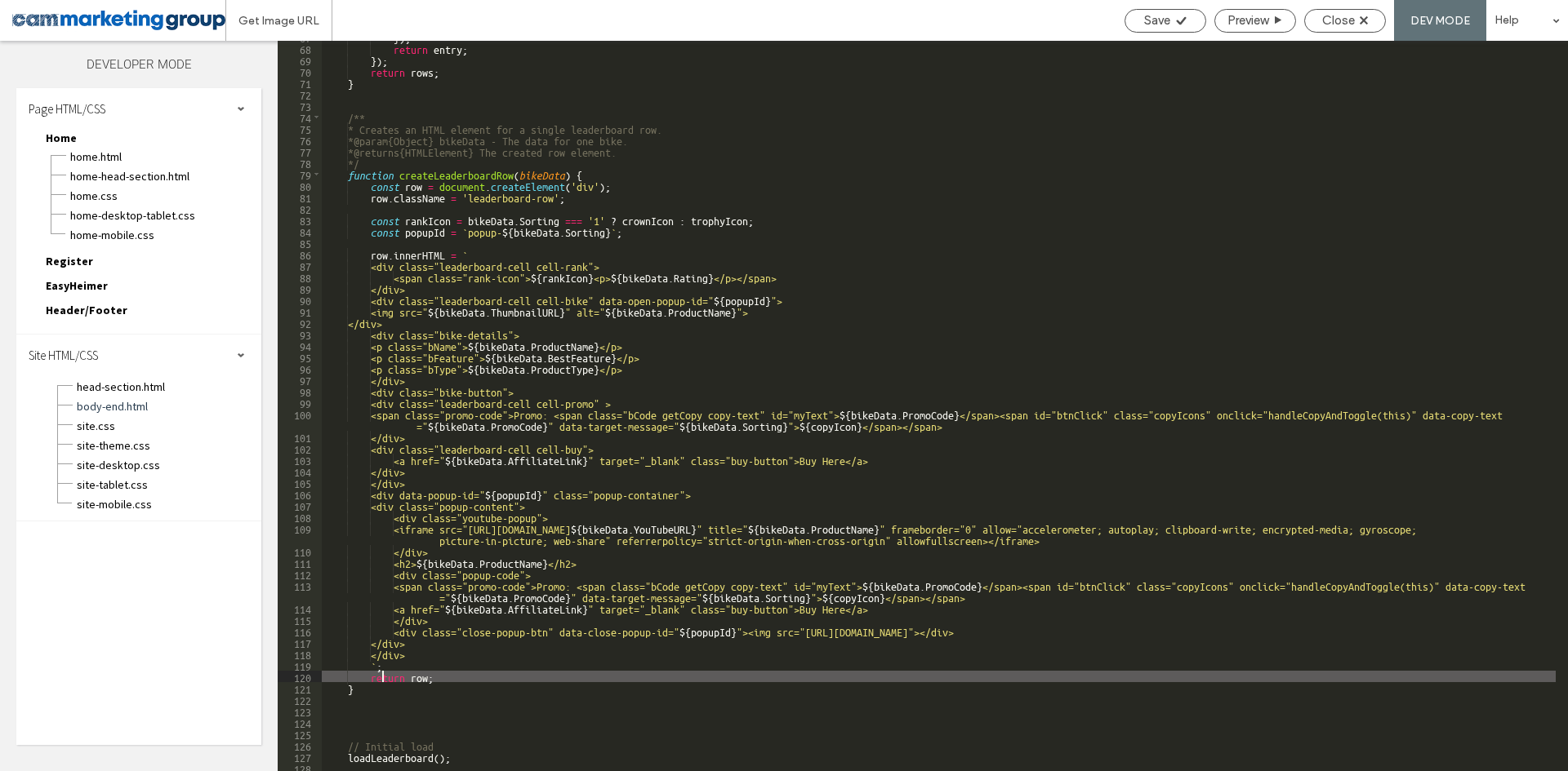
scroll to position [833, 0]
click at [595, 175] on div "}) ; return entry ; }) ; return rows ; } /** * Creates an HTML element for a si…" at bounding box center [938, 408] width 1234 height 753
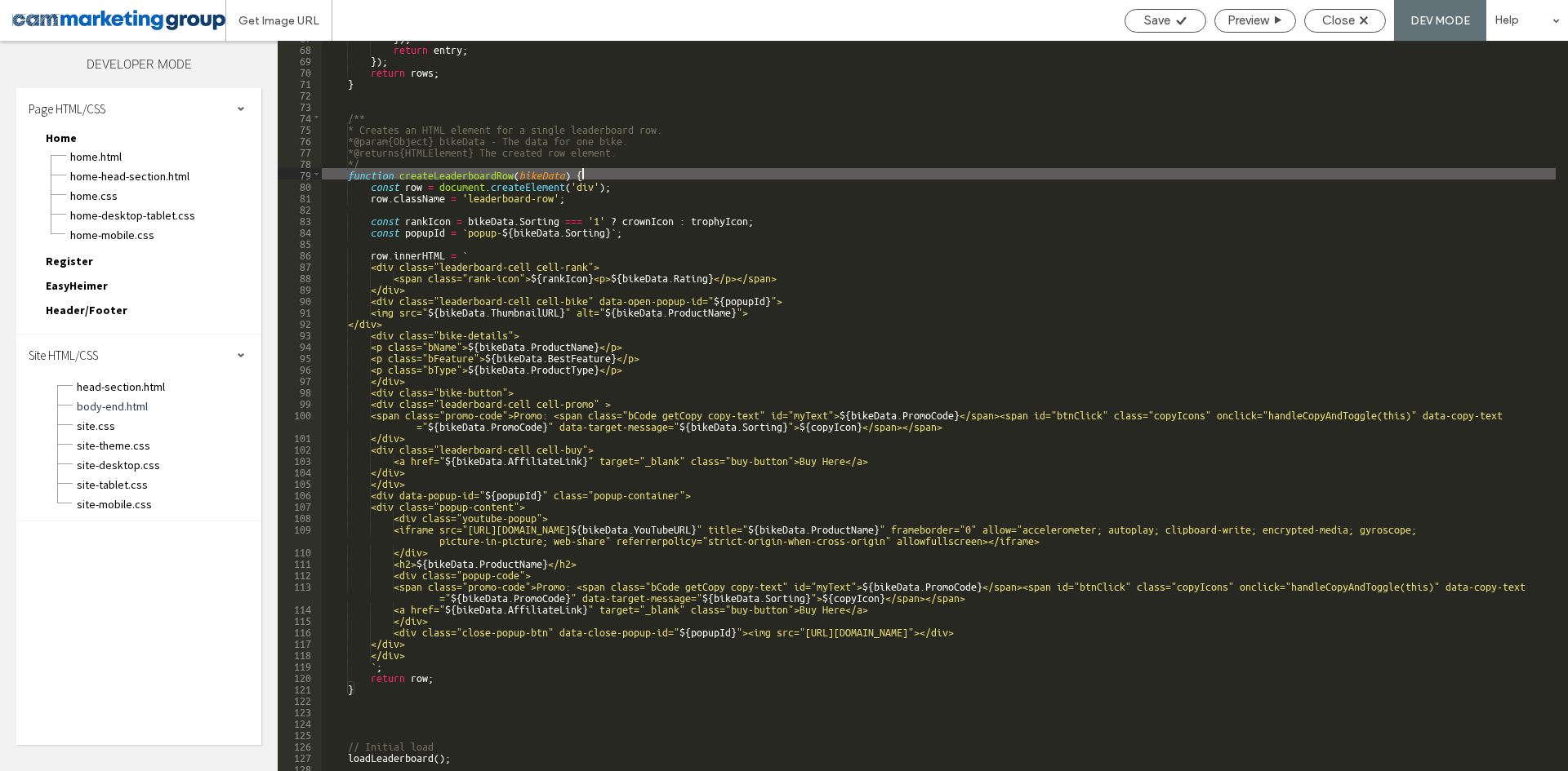
click at [383, 665] on div "}) ; return entry ; }) ; return rows ; } /** * Creates an HTML element for a si…" at bounding box center [938, 408] width 1234 height 753
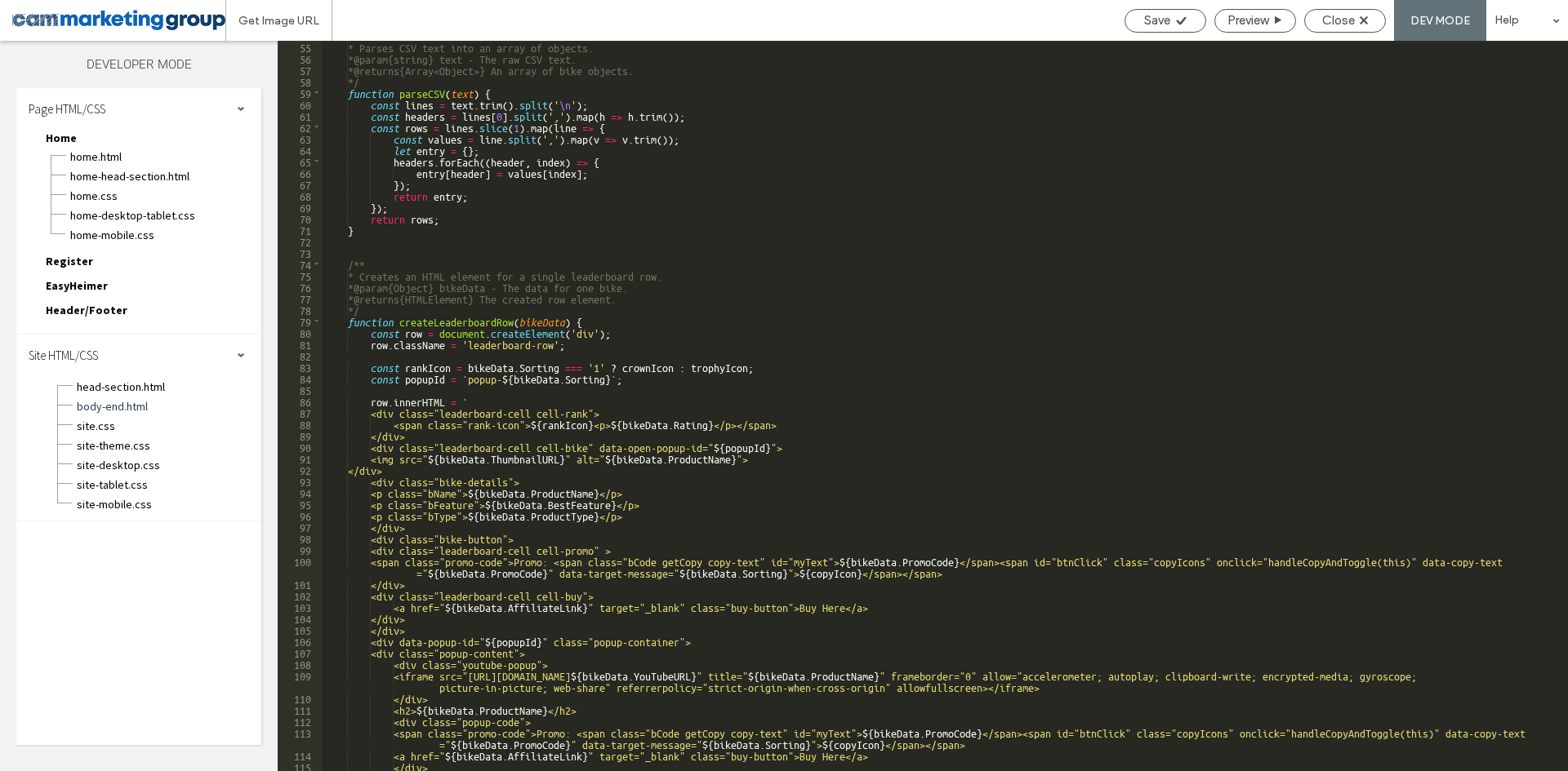
scroll to position [636, 0]
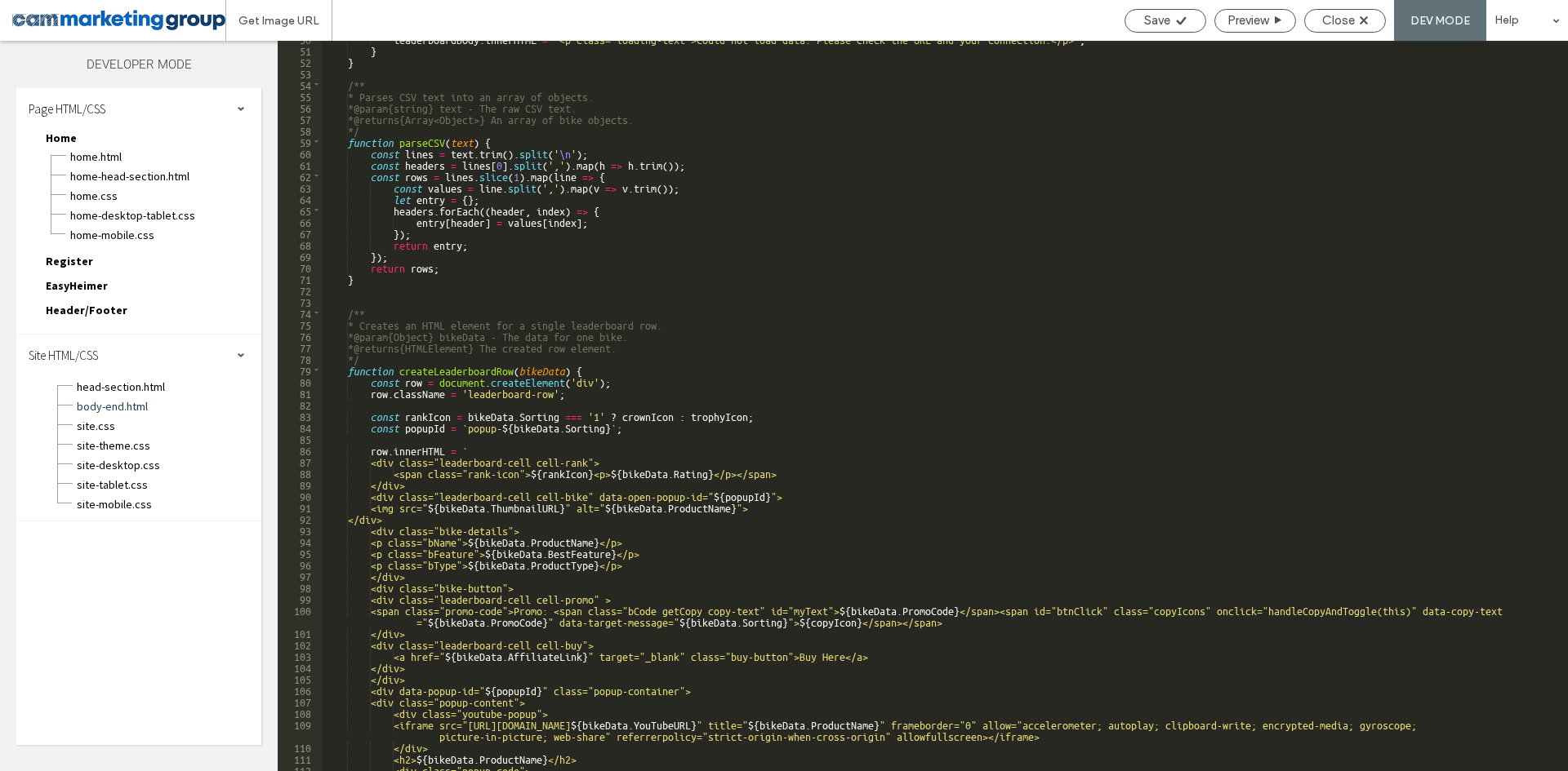
drag, startPoint x: 419, startPoint y: 325, endPoint x: 499, endPoint y: 326, distance: 80.0
click at [419, 325] on div "leaderboardBody . innerHTML = ` <p class="loading-text">Could not load data. Pl…" at bounding box center [938, 409] width 1234 height 753
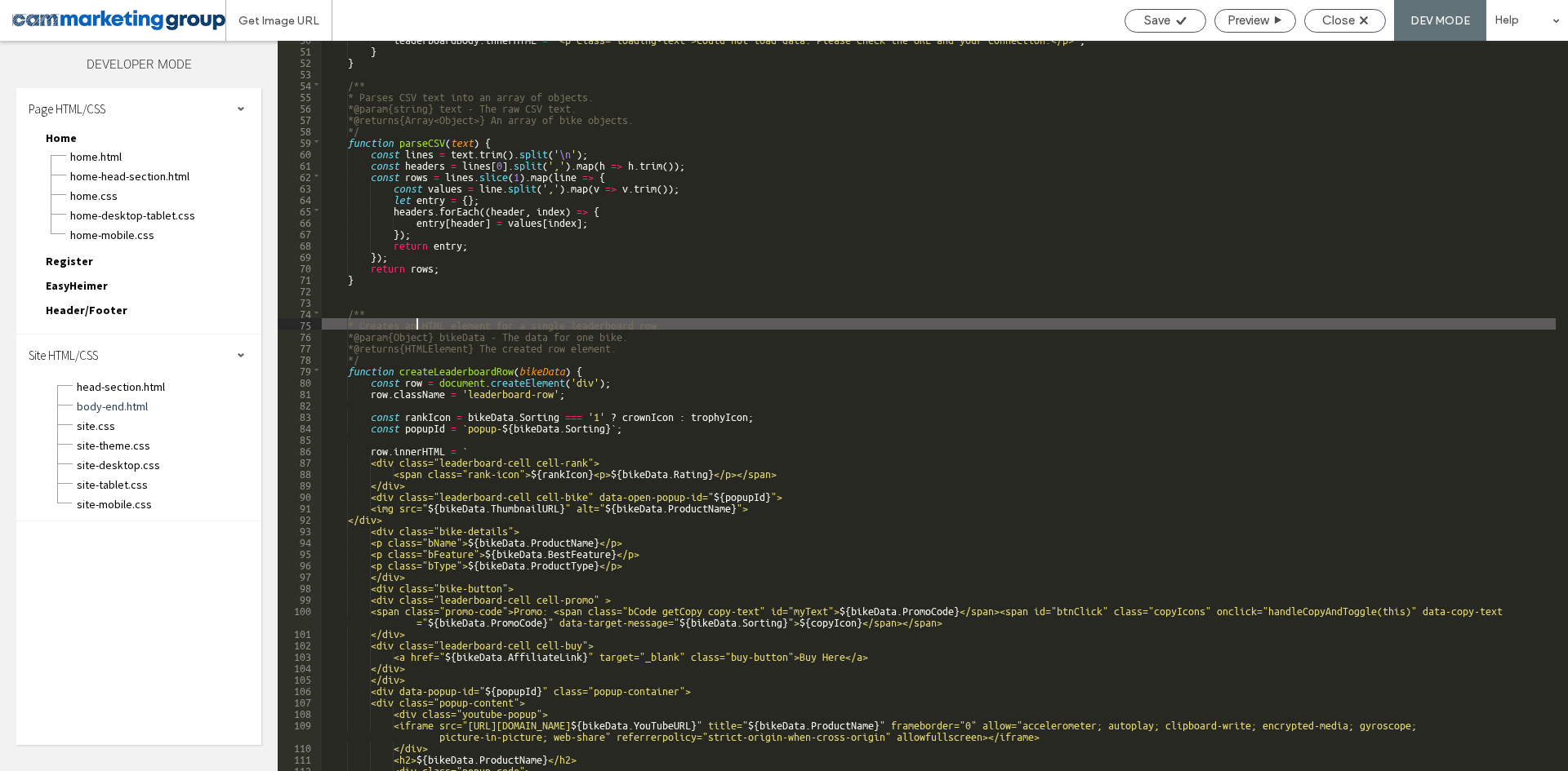
click at [508, 326] on div "leaderboardBody . innerHTML = ` <p class="loading-text">Could not load data. Pl…" at bounding box center [938, 409] width 1234 height 753
drag, startPoint x: 635, startPoint y: 325, endPoint x: 730, endPoint y: 325, distance: 95.0
click at [636, 325] on div "leaderboardBody . innerHTML = ` <p class="loading-text">Could not load data. Pl…" at bounding box center [938, 409] width 1234 height 753
click at [748, 323] on div "leaderboardBody . innerHTML = ` <p class="loading-text">Could not load data. Pl…" at bounding box center [938, 409] width 1234 height 753
drag, startPoint x: 392, startPoint y: 332, endPoint x: 567, endPoint y: 328, distance: 175.0
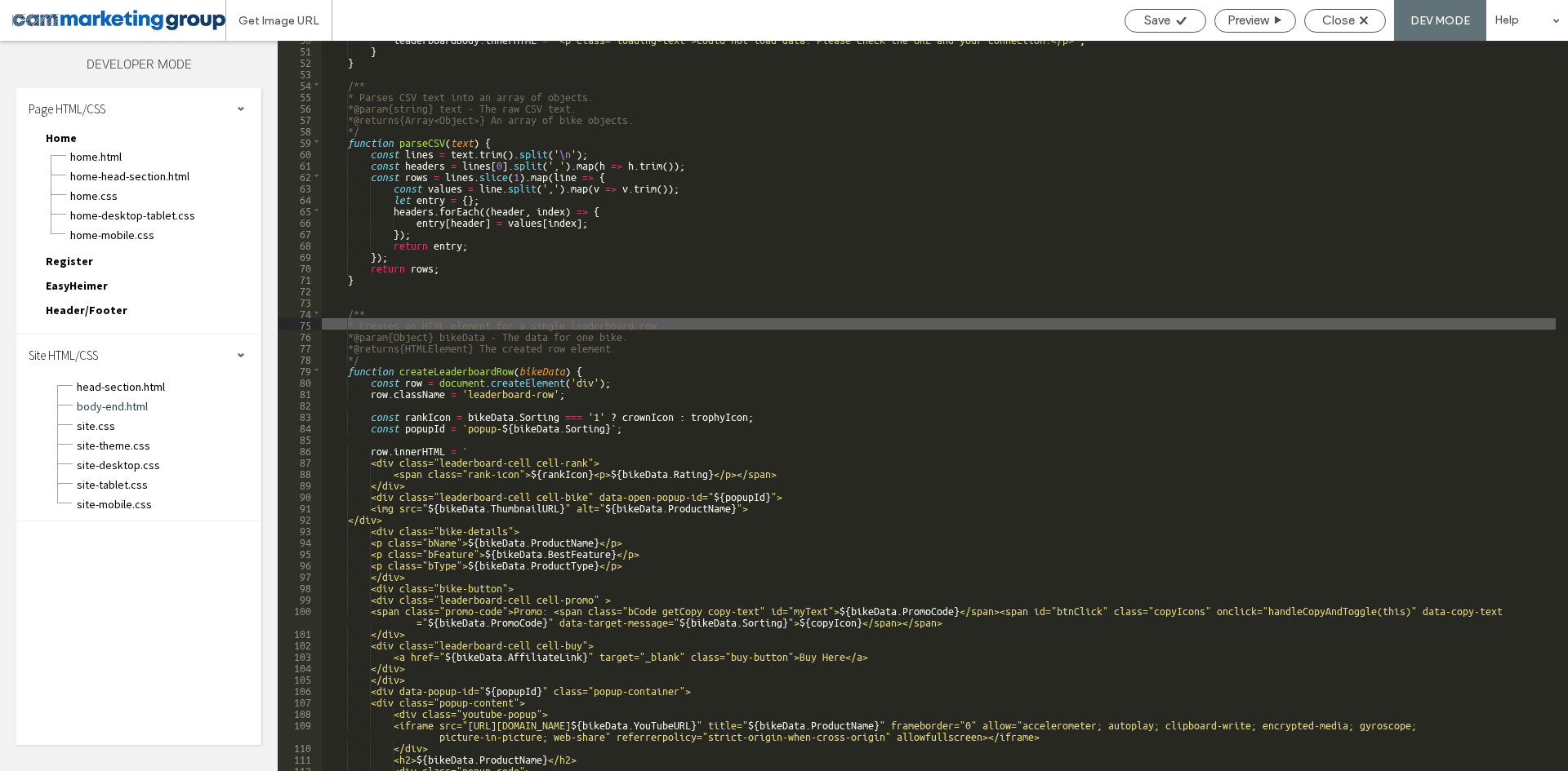
click at [566, 328] on div "leaderboardBody . innerHTML = ` <p class="loading-text">Could not load data. Pl…" at bounding box center [938, 409] width 1234 height 753
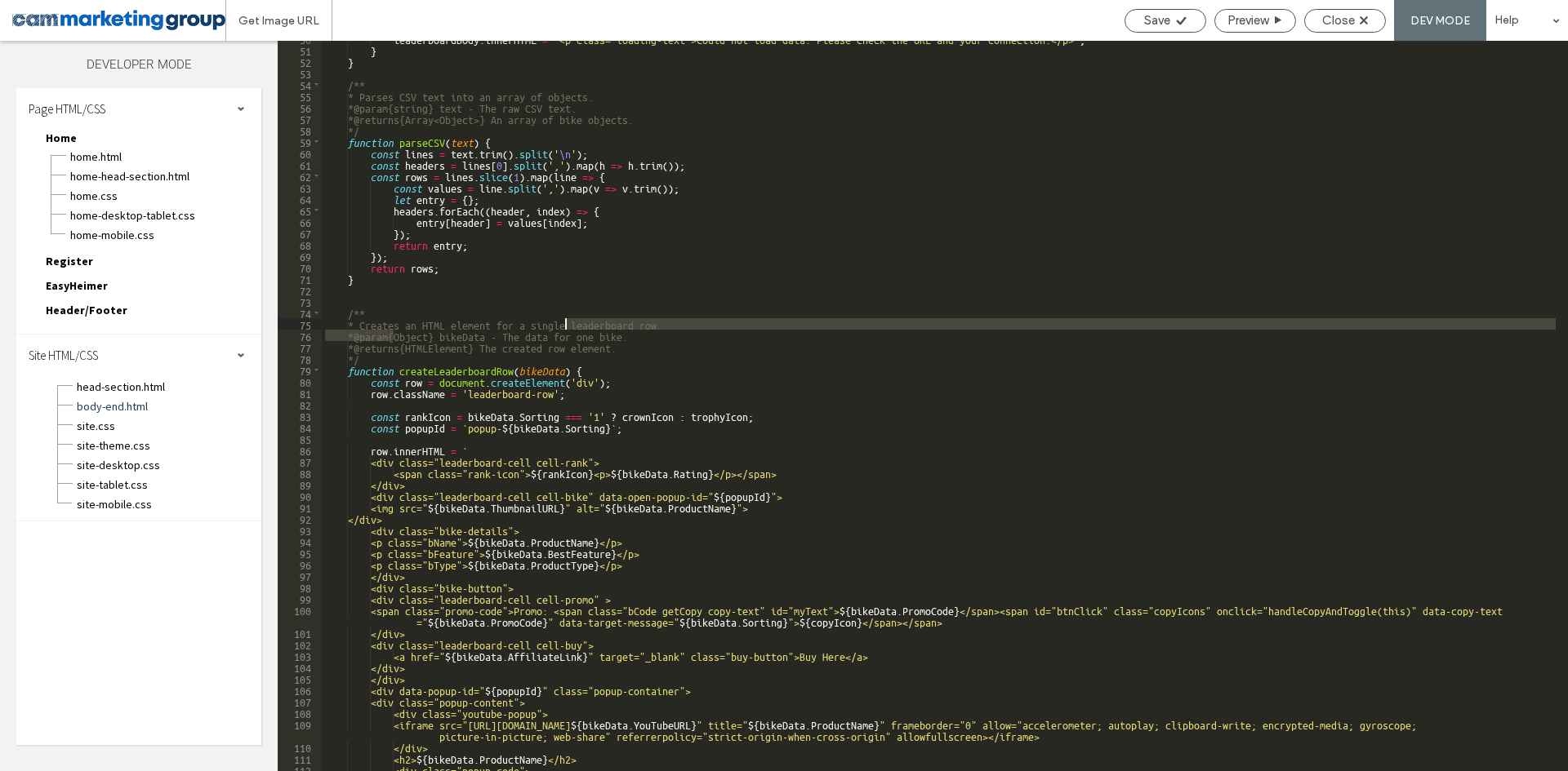
click at [567, 328] on div "leaderboardBody . innerHTML = ` <p class="loading-text">Could not load data. Pl…" at bounding box center [938, 406] width 1234 height 731
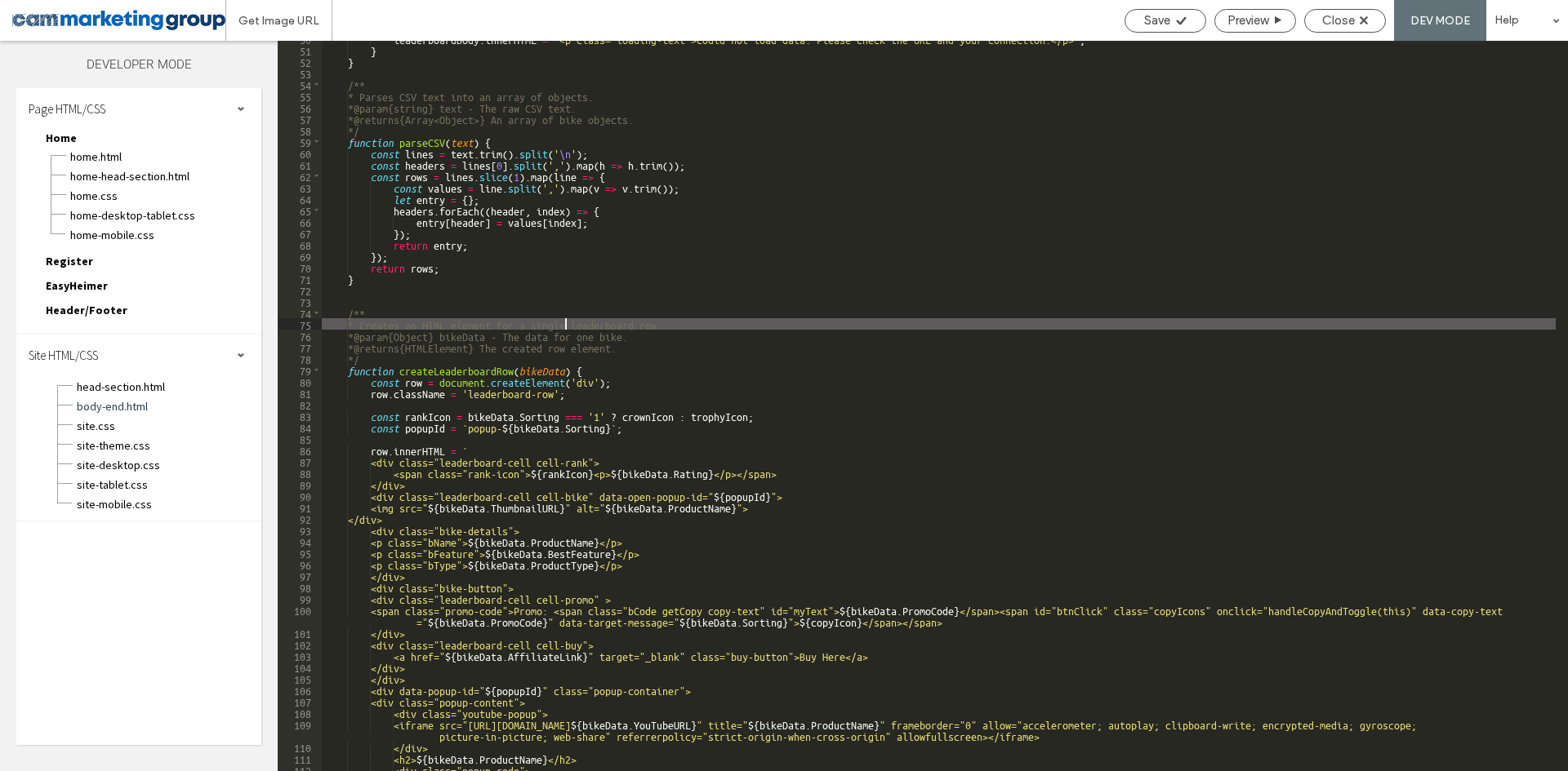
click at [685, 331] on div "leaderboardBody . innerHTML = ` <p class="loading-text">Could not load data. Pl…" at bounding box center [938, 409] width 1234 height 753
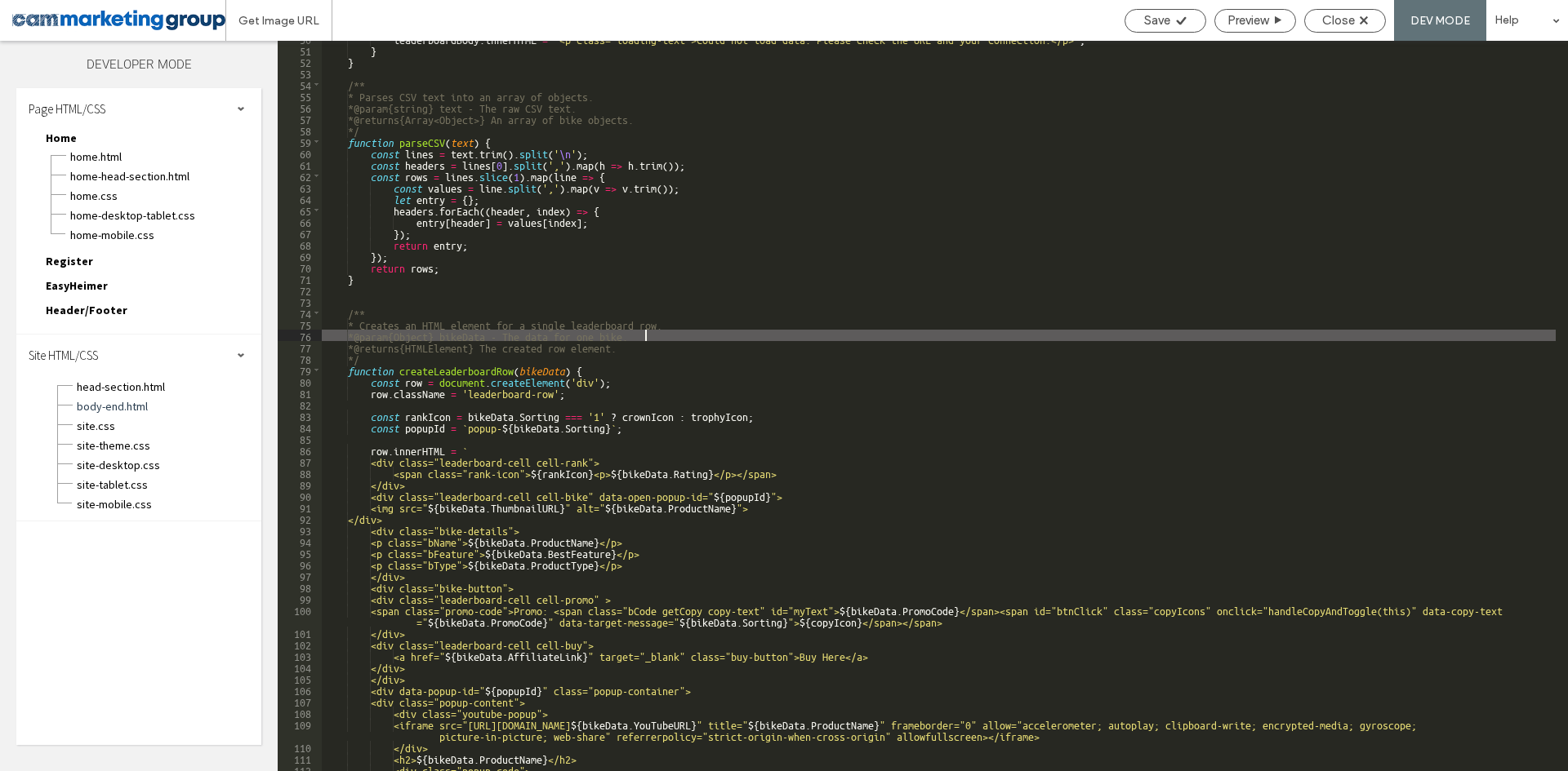
click at [671, 334] on div "leaderboardBody . innerHTML = ` <p class="loading-text">Could not load data. Pl…" at bounding box center [938, 409] width 1234 height 753
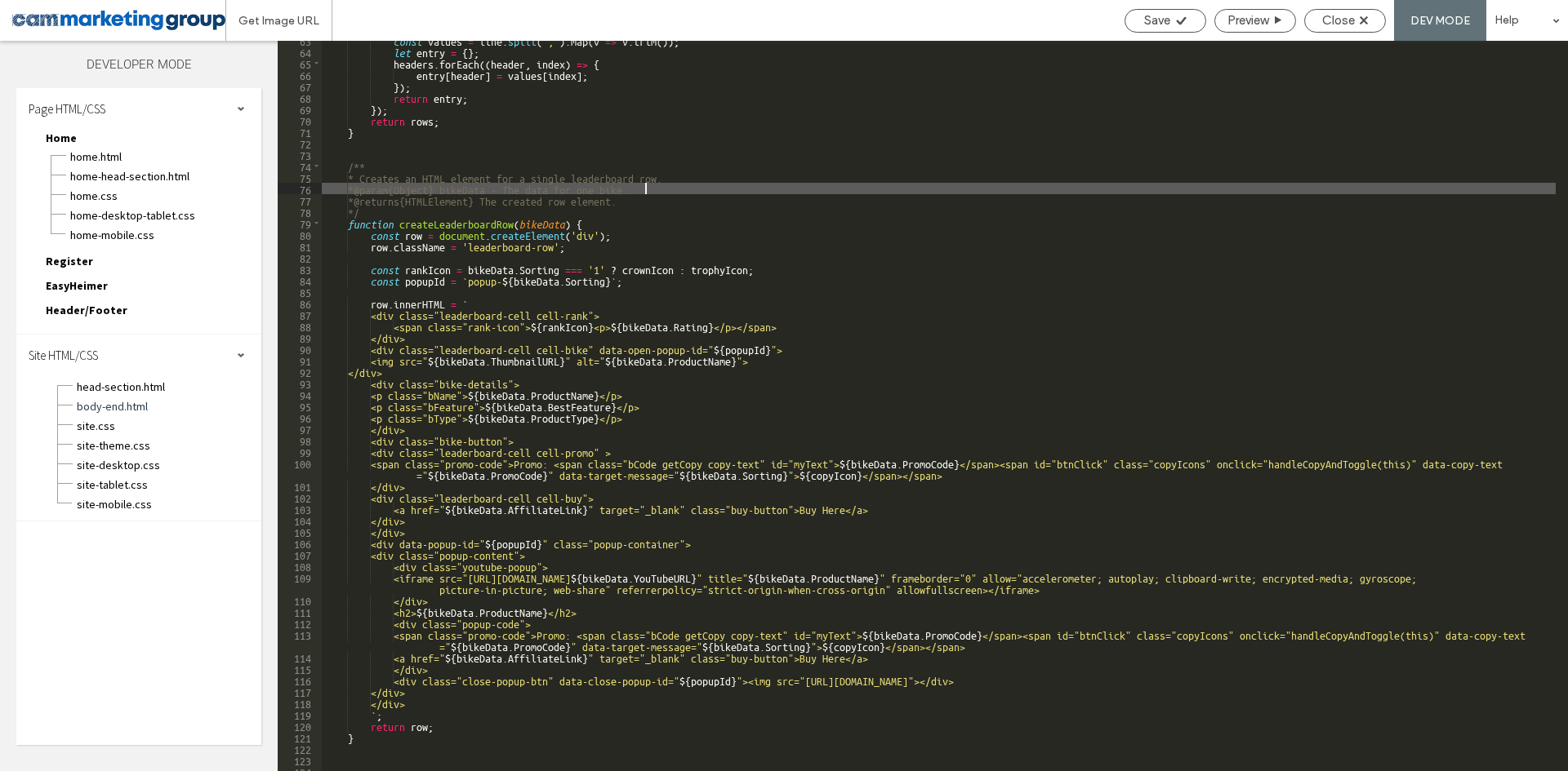
scroll to position [833, 0]
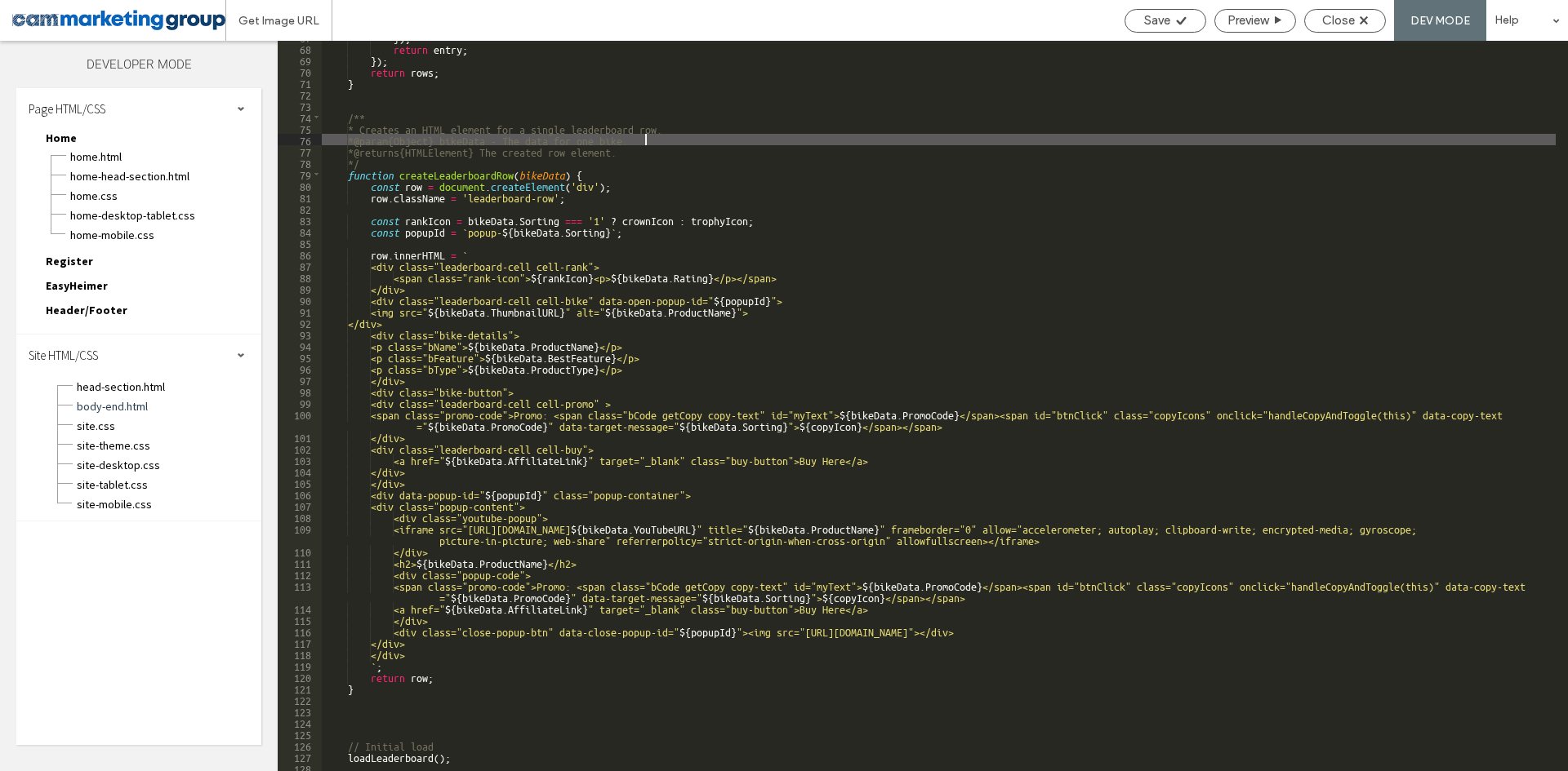
click at [467, 177] on div "}) ; return entry ; }) ; return rows ; } /** * Creates an HTML element for a si…" at bounding box center [938, 408] width 1234 height 753
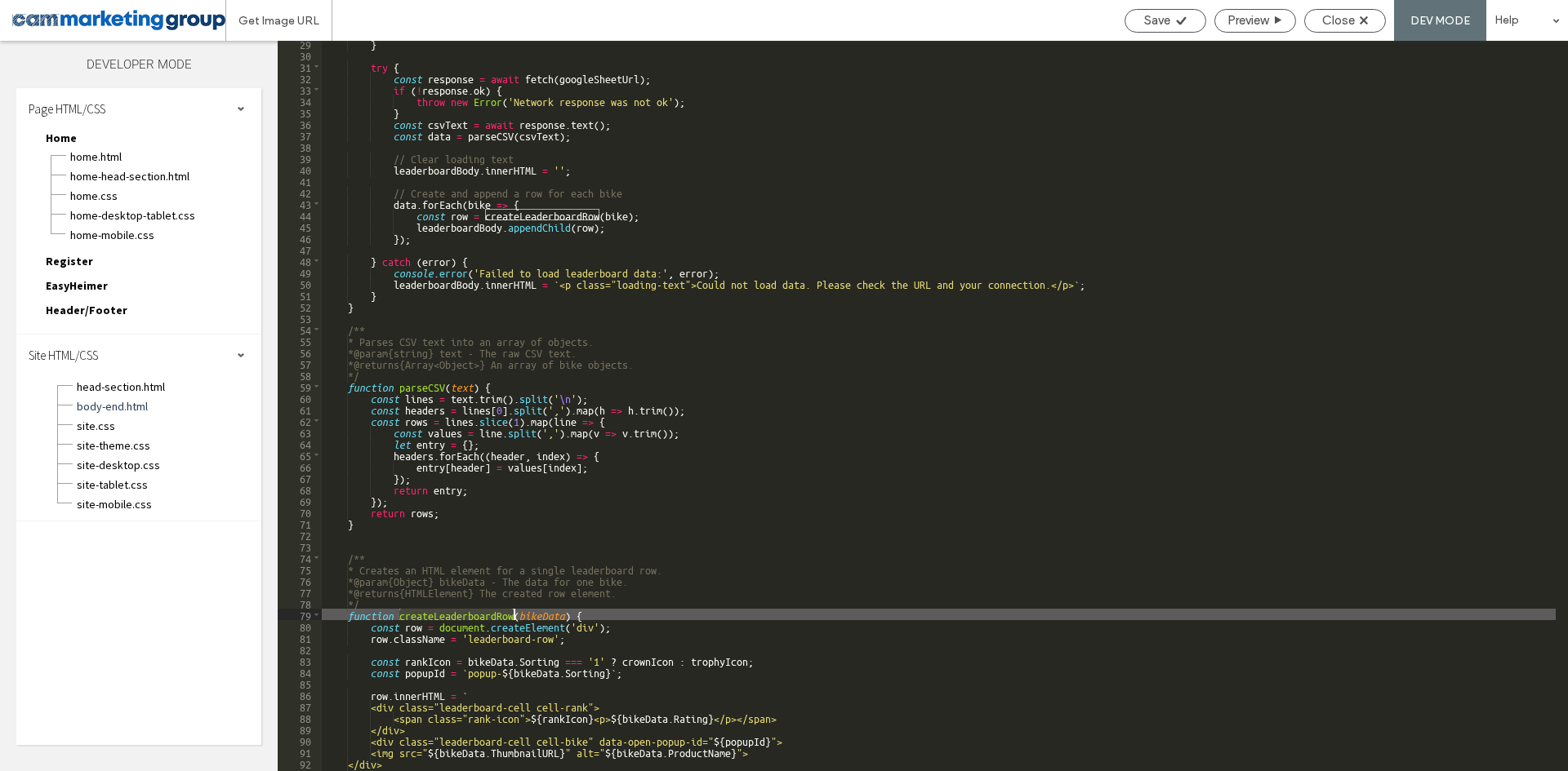
scroll to position [391, 0]
click at [445, 205] on div "} try { const response = await fetch ( googleSheetUrl ) ; if ( ! response . ok …" at bounding box center [938, 414] width 1234 height 753
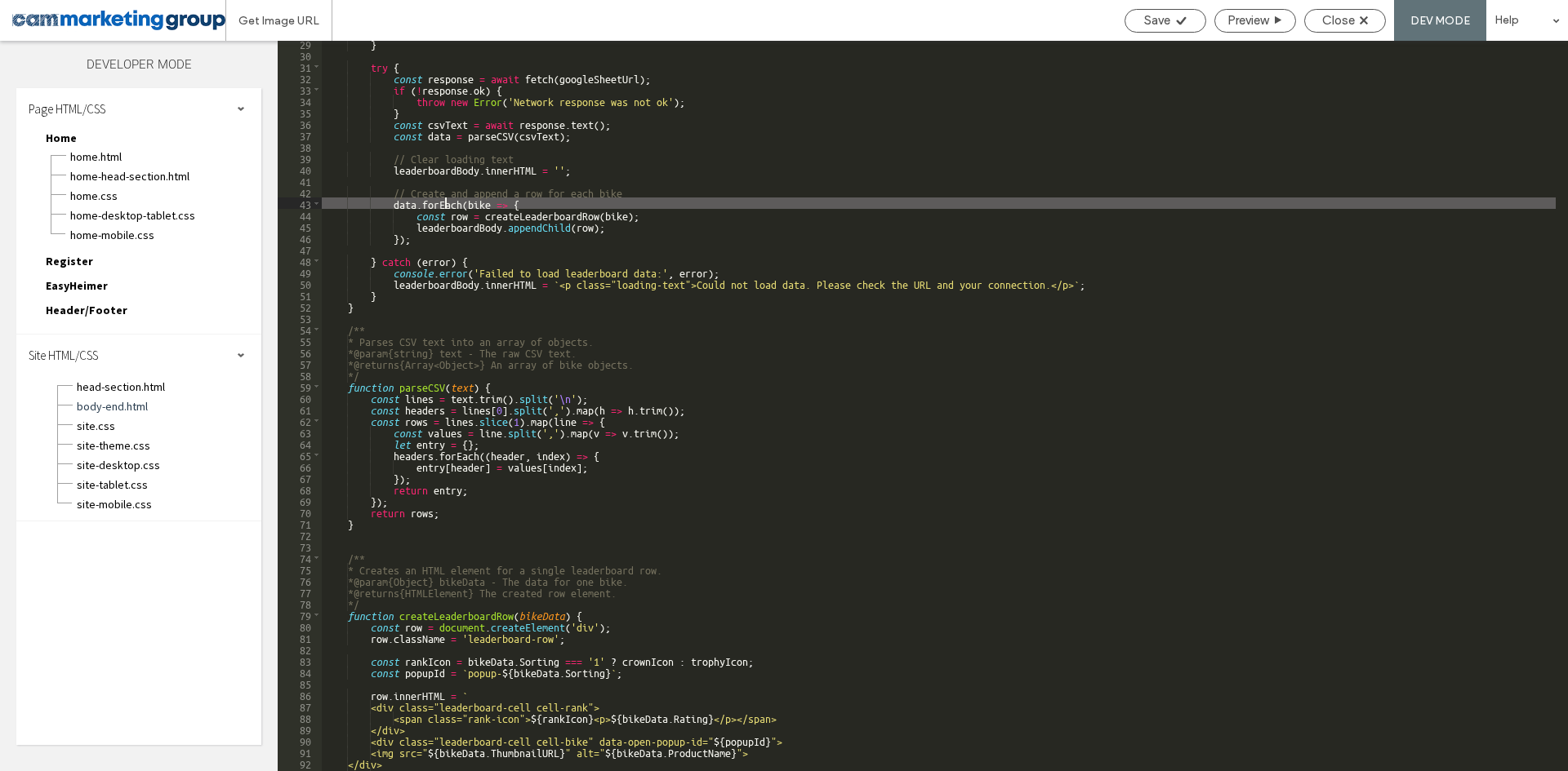
click at [445, 205] on div "} try { const response = await fetch ( googleSheetUrl ) ; if ( ! response . ok …" at bounding box center [938, 414] width 1234 height 753
click at [442, 199] on div "} try { const response = await fetch ( googleSheetUrl ) ; if ( ! response . ok …" at bounding box center [938, 406] width 1234 height 731
click at [511, 200] on div "} try { const response = await fetch ( googleSheetUrl ) ; if ( ! response . ok …" at bounding box center [938, 414] width 1234 height 753
click at [570, 202] on div "} try { const response = await fetch ( googleSheetUrl ) ; if ( ! response . ok …" at bounding box center [938, 414] width 1234 height 753
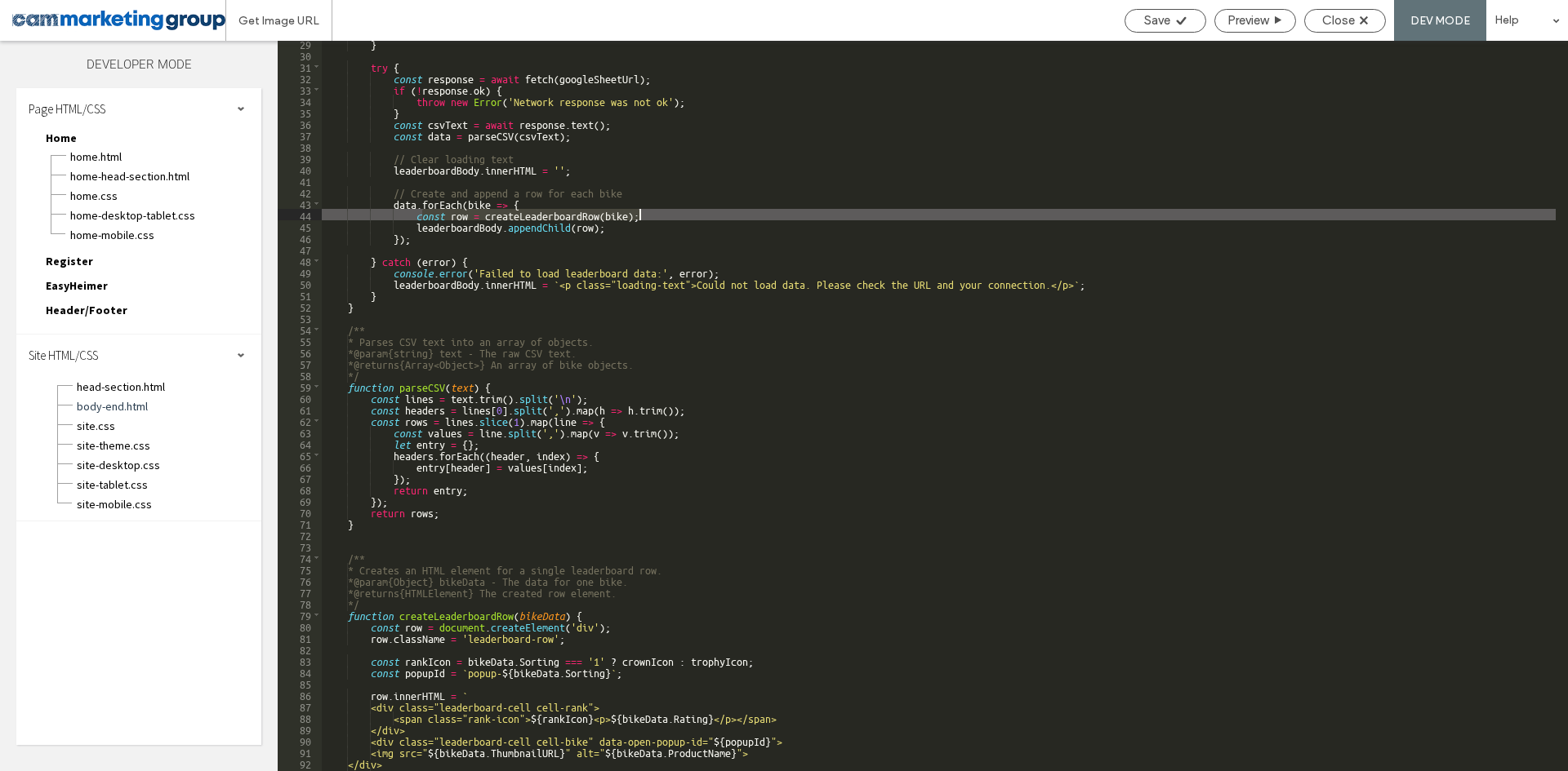
drag, startPoint x: 422, startPoint y: 218, endPoint x: 662, endPoint y: 218, distance: 240.0
click at [662, 218] on div "} try { const response = await fetch ( googleSheetUrl ) ; if ( ! response . ok …" at bounding box center [938, 414] width 1234 height 753
click at [645, 218] on div "} try { const response = await fetch ( googleSheetUrl ) ; if ( ! response . ok …" at bounding box center [938, 406] width 1234 height 731
drag, startPoint x: 635, startPoint y: 215, endPoint x: 416, endPoint y: 212, distance: 219.0
click at [416, 212] on div "} try { const response = await fetch ( googleSheetUrl ) ; if ( ! response . ok …" at bounding box center [938, 414] width 1234 height 753
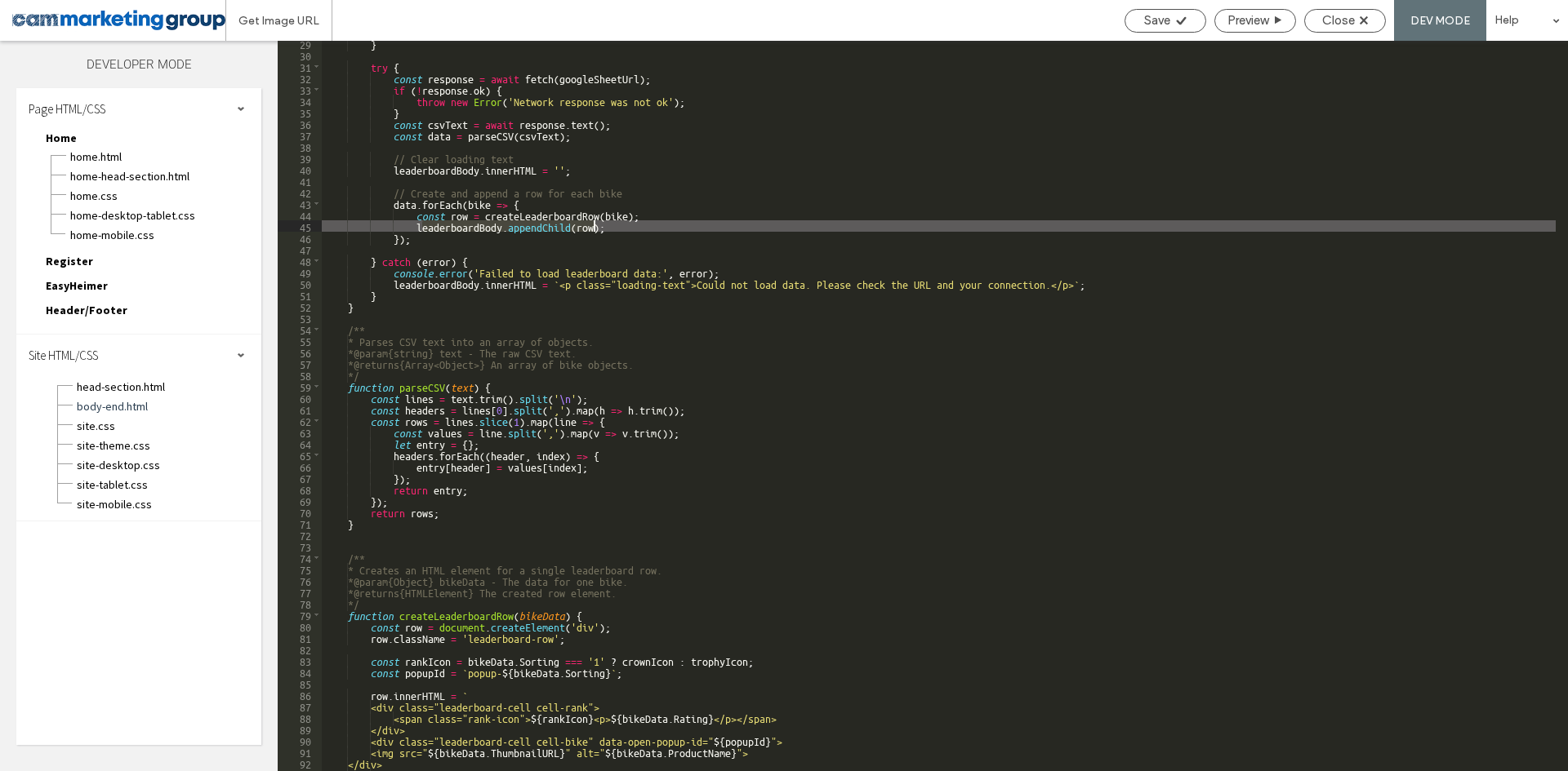
drag, startPoint x: 424, startPoint y: 225, endPoint x: 598, endPoint y: 225, distance: 174.0
click at [598, 225] on div "} try { const response = await fetch ( googleSheetUrl ) ; if ( ! response . ok …" at bounding box center [938, 414] width 1234 height 753
click at [458, 225] on div "} try { const response = await fetch ( googleSheetUrl ) ; if ( ! response . ok …" at bounding box center [938, 406] width 1234 height 731
click at [458, 225] on div "} try { const response = await fetch ( googleSheetUrl ) ; if ( ! response . ok …" at bounding box center [938, 414] width 1234 height 753
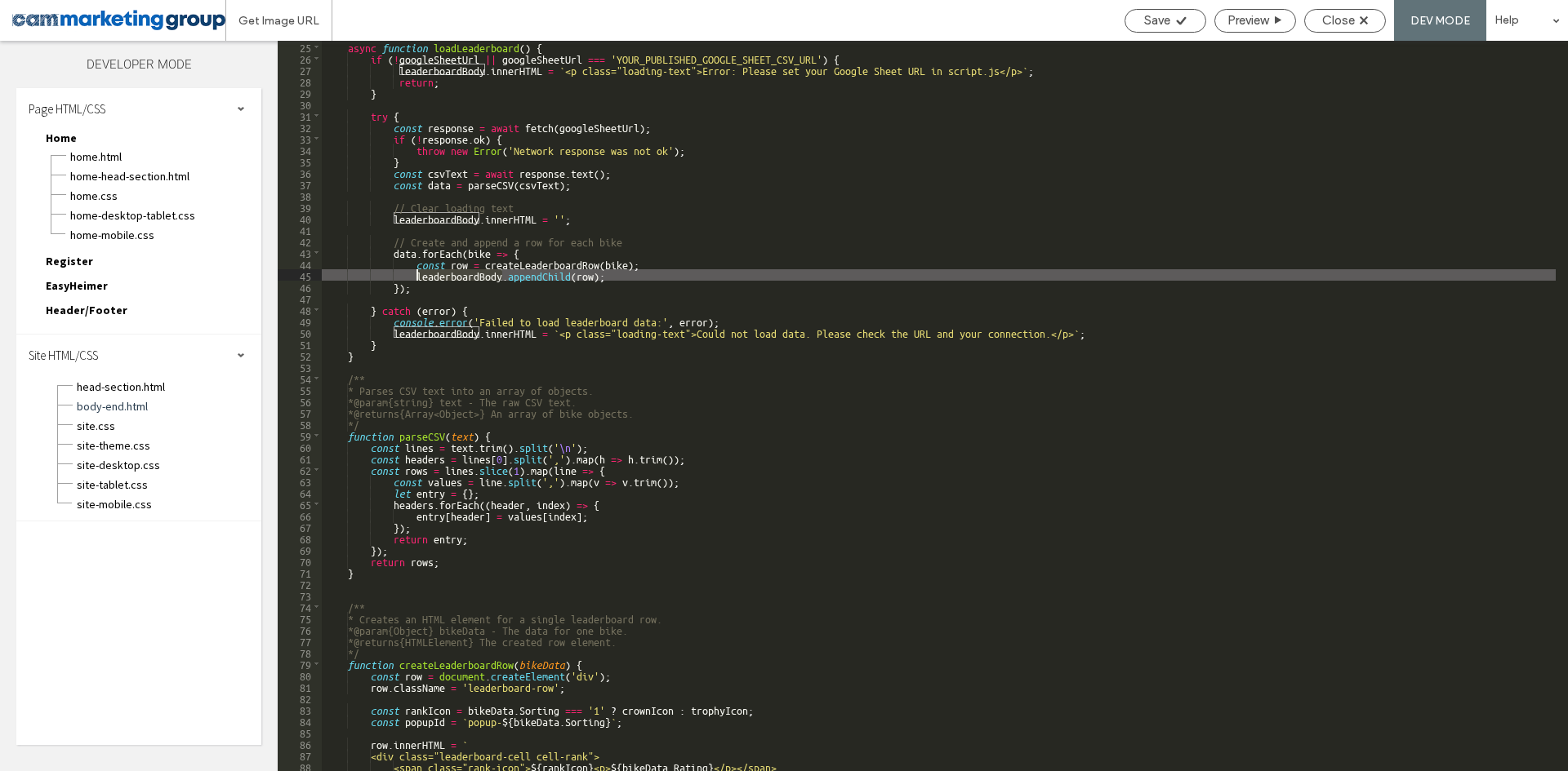
scroll to position [294, 0]
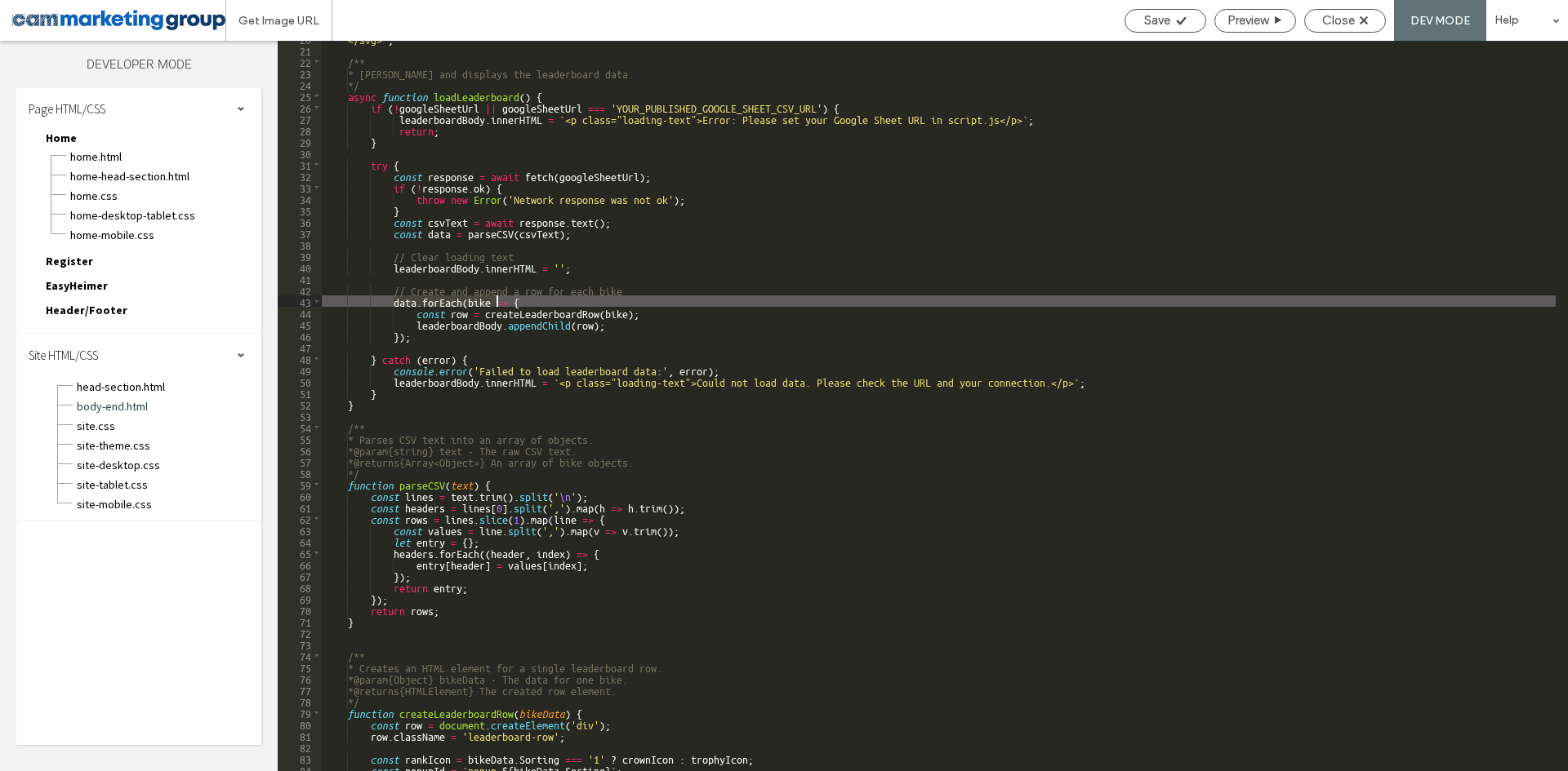
drag, startPoint x: 395, startPoint y: 297, endPoint x: 516, endPoint y: 296, distance: 121.0
click at [516, 296] on div "</svg> ` ; /** * Fetches and displays the leaderboard data. */ async function l…" at bounding box center [938, 409] width 1234 height 753
click at [516, 296] on div "</svg> ` ; /** * Fetches and displays the leaderboard data. */ async function l…" at bounding box center [938, 406] width 1234 height 731
click at [483, 325] on div "</svg> ` ; /** * Fetches and displays the leaderboard data. */ async function l…" at bounding box center [938, 409] width 1234 height 753
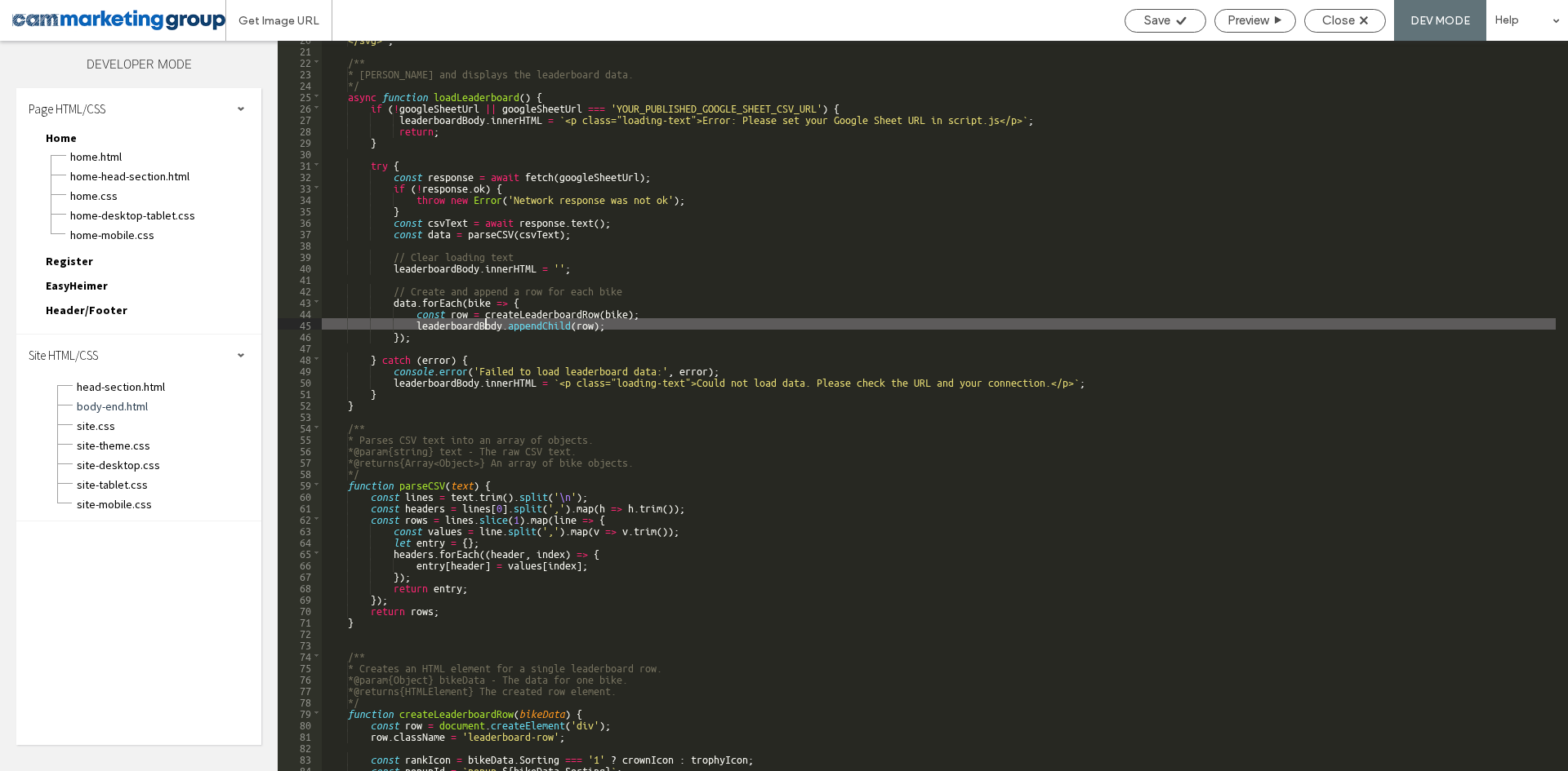
click at [483, 325] on div "</svg> ` ; /** * Fetches and displays the leaderboard data. */ async function l…" at bounding box center [938, 409] width 1234 height 753
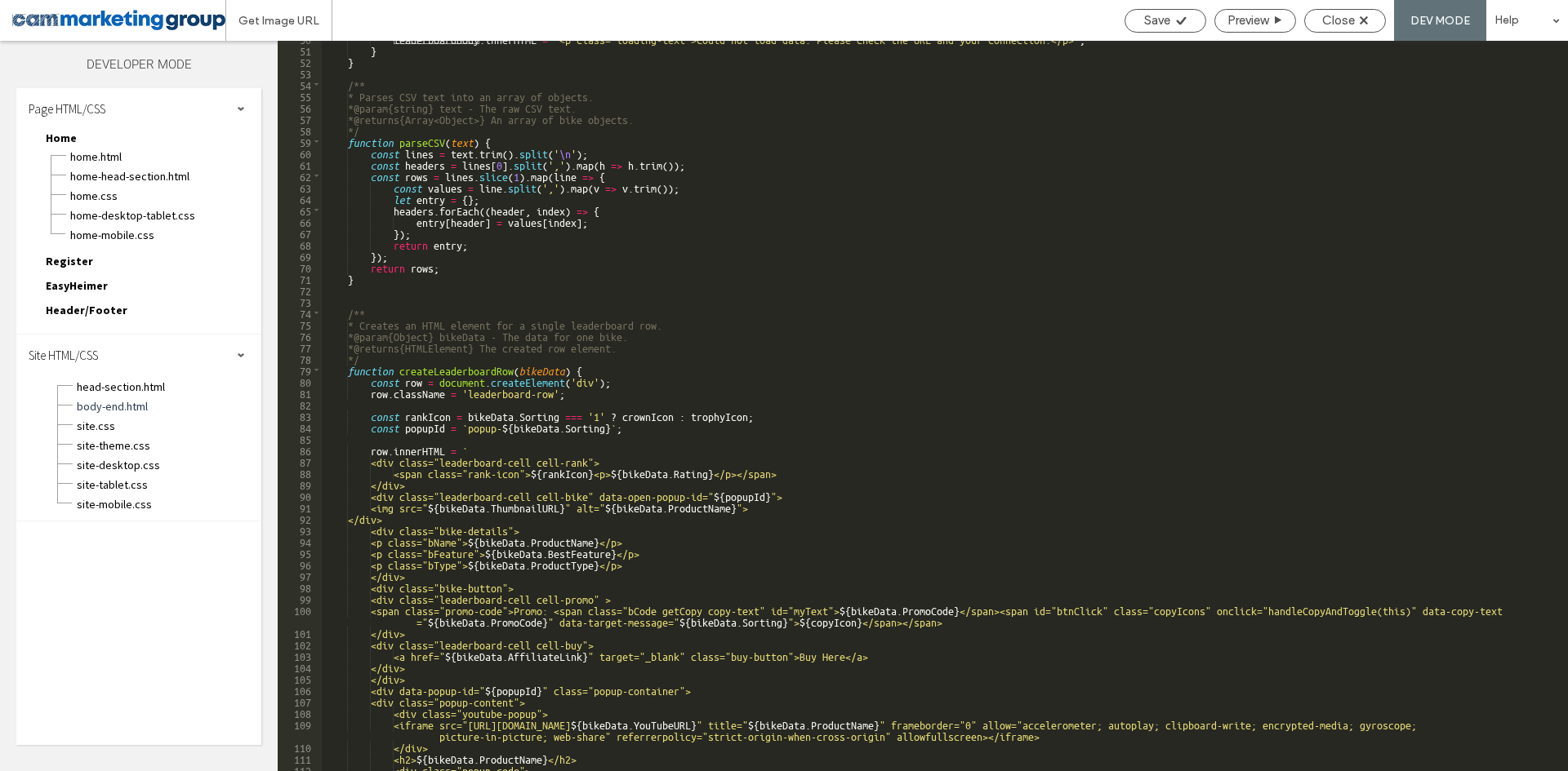
scroll to position [735, 0]
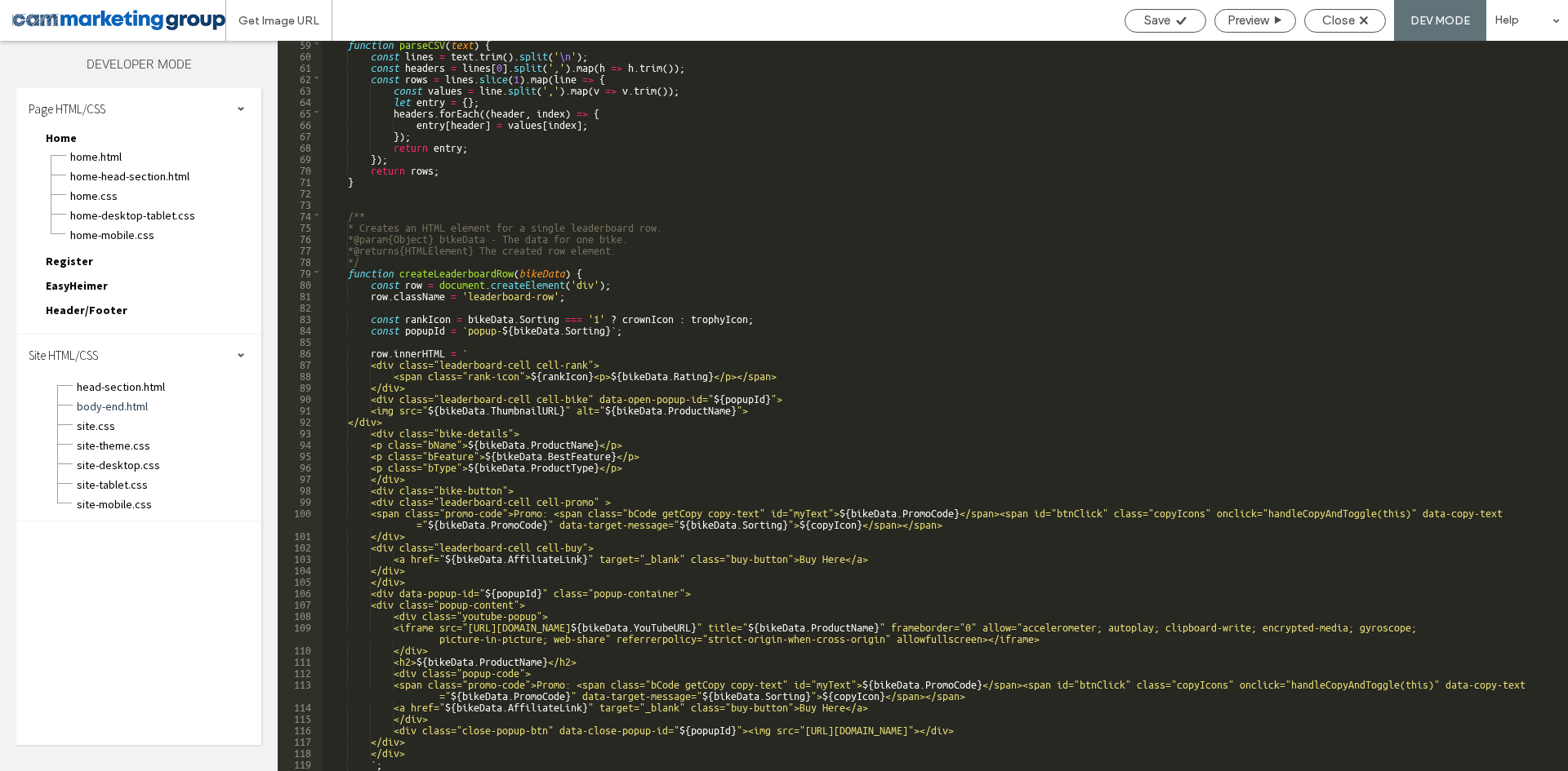
click at [638, 225] on div "function parseCSV ( text ) { const lines = text . trim ( ) . split ( ' \n ' ) ;…" at bounding box center [938, 414] width 1234 height 753
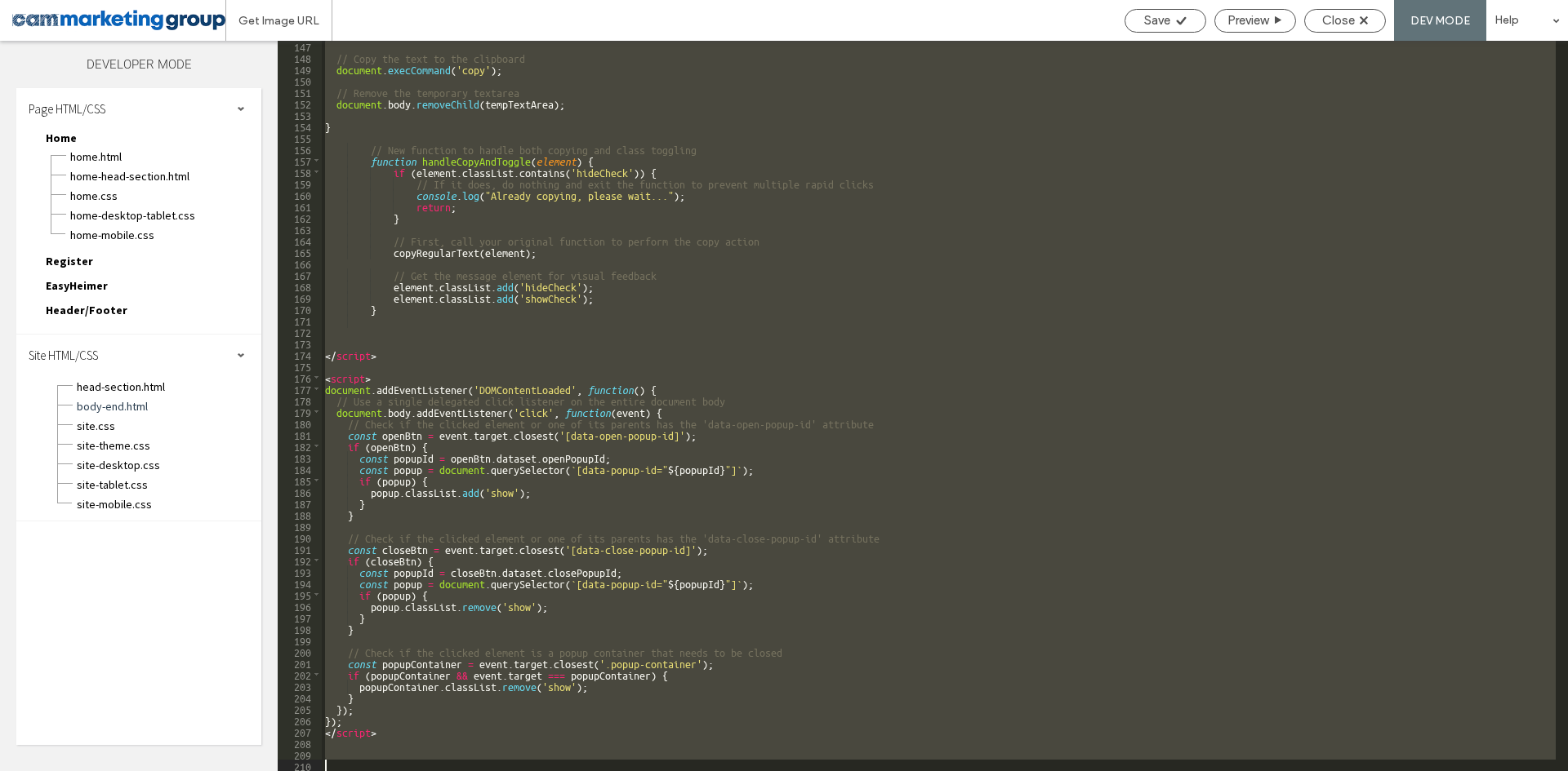
scroll to position [1626, 0]
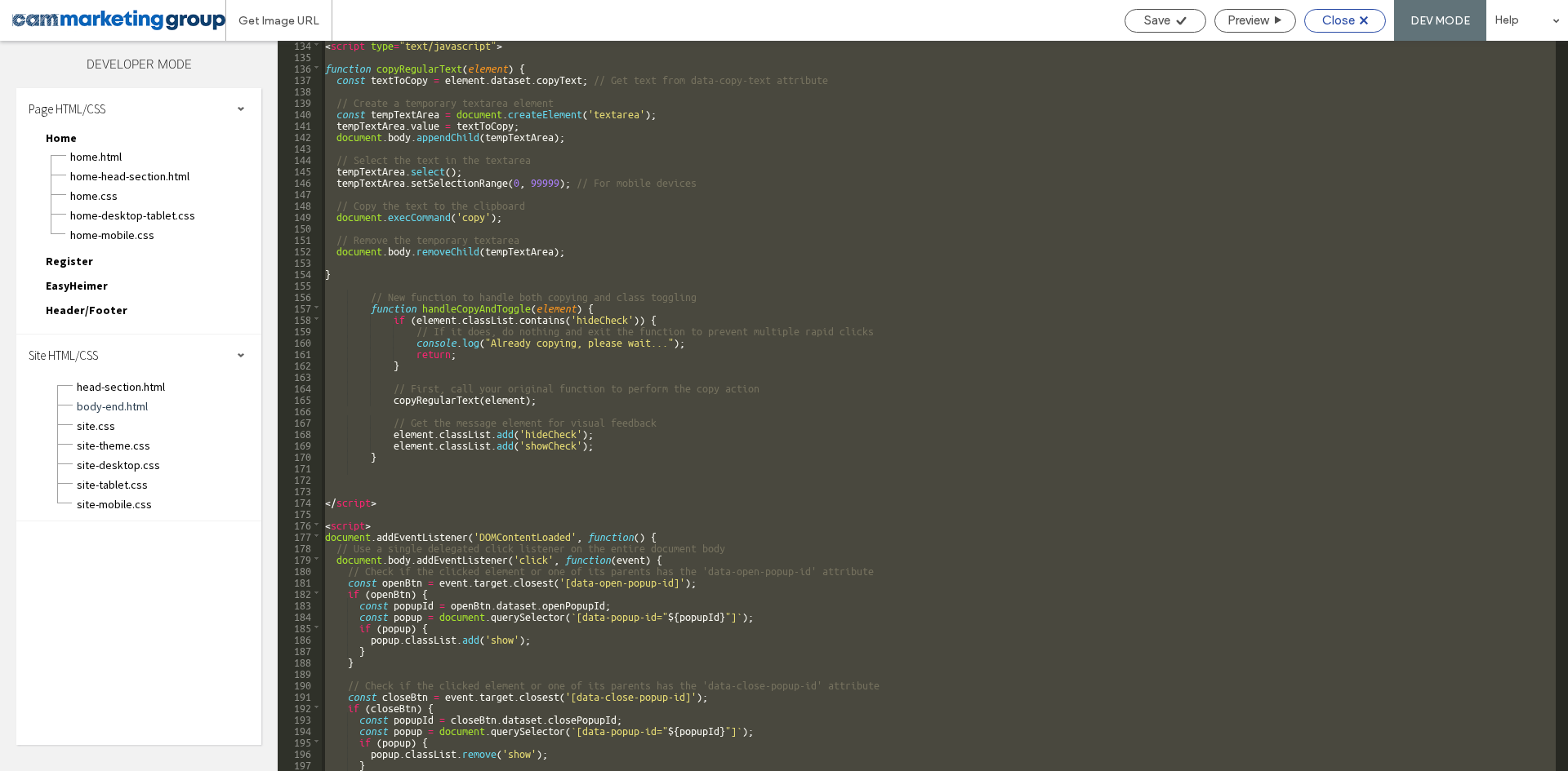
click at [1353, 13] on span "Close" at bounding box center [1338, 20] width 32 height 15
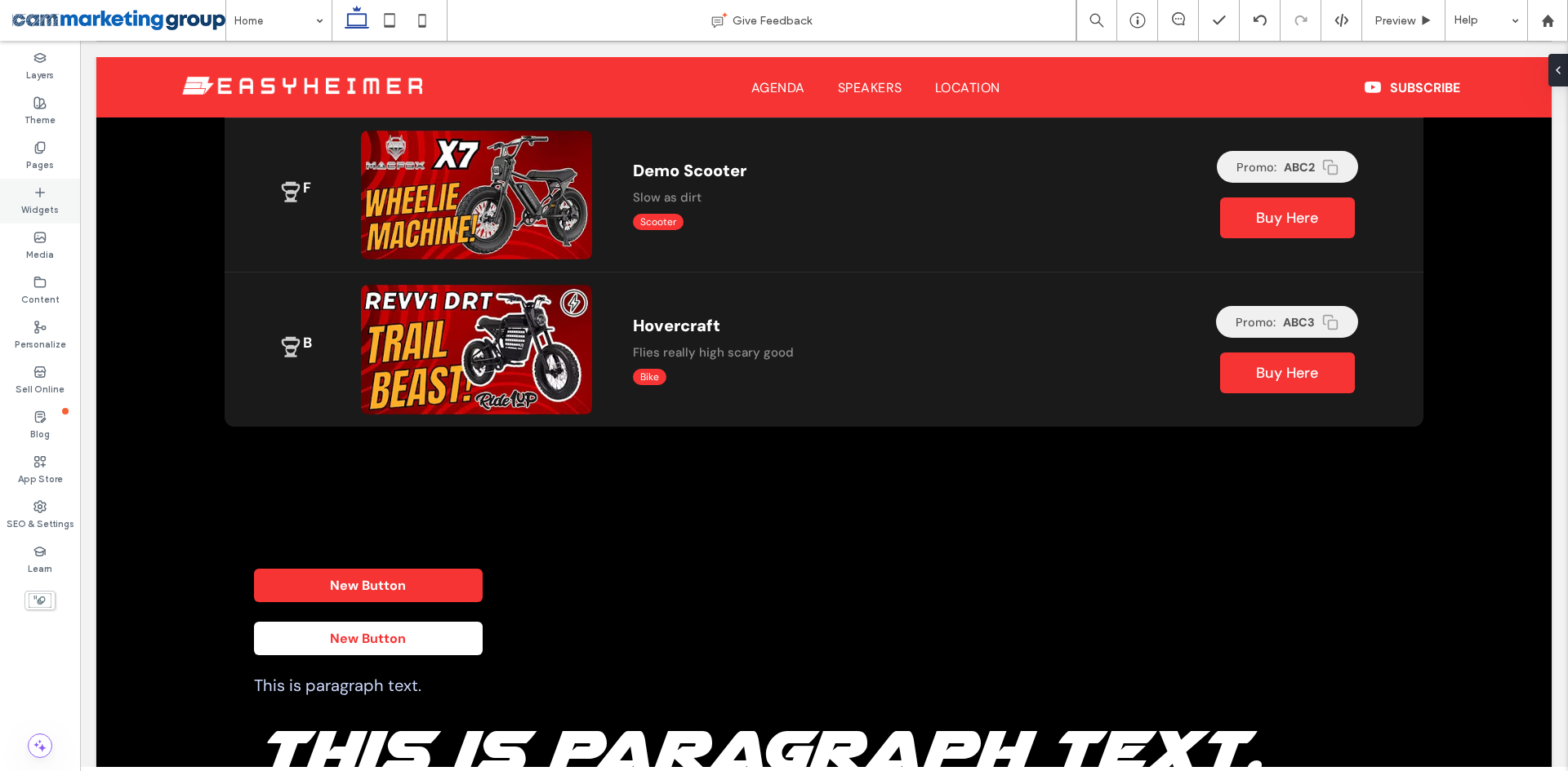
click at [31, 194] on div "Widgets" at bounding box center [39, 202] width 80 height 45
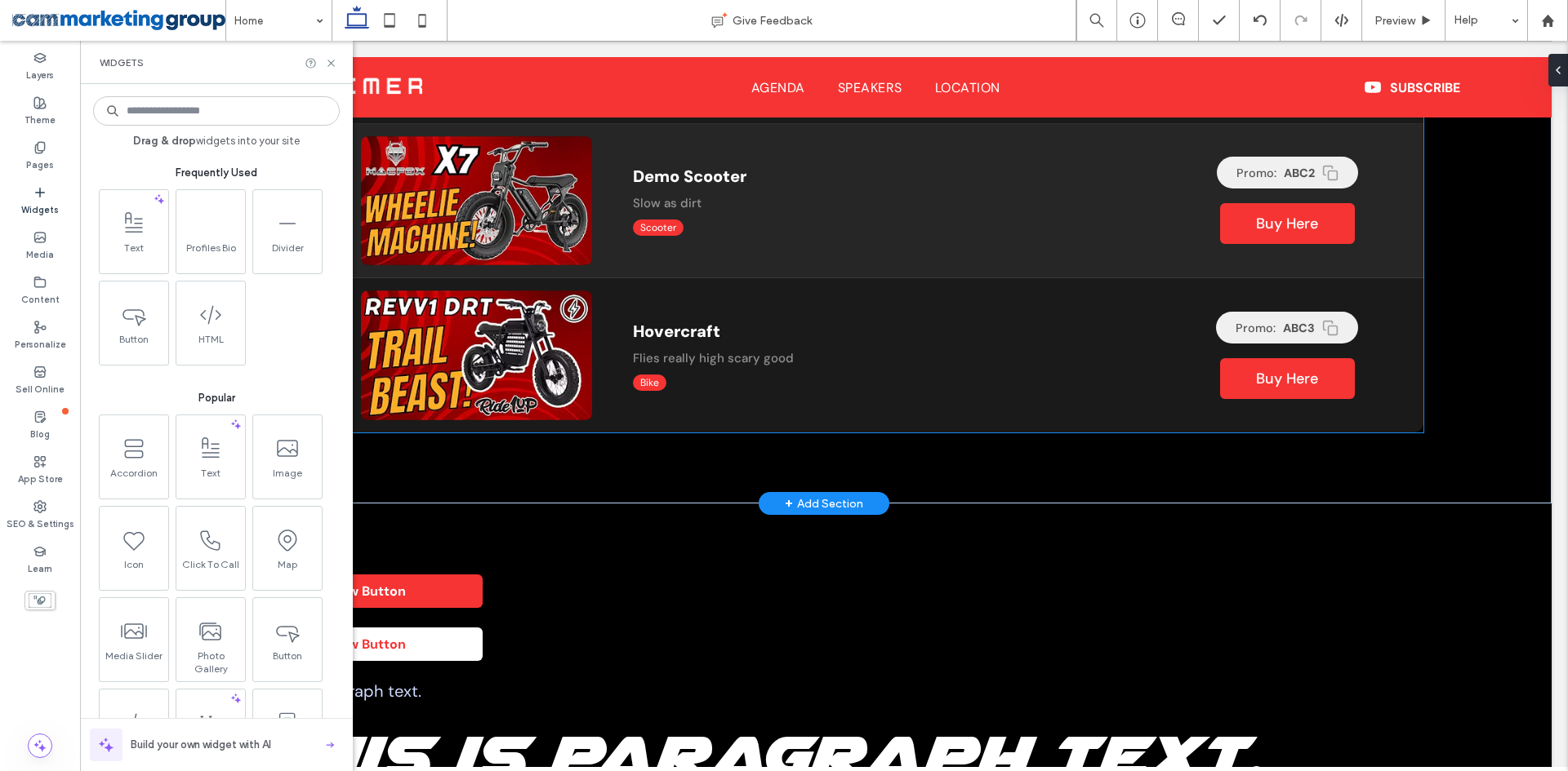
click at [759, 200] on p "Slow as dirt" at bounding box center [897, 203] width 530 height 17
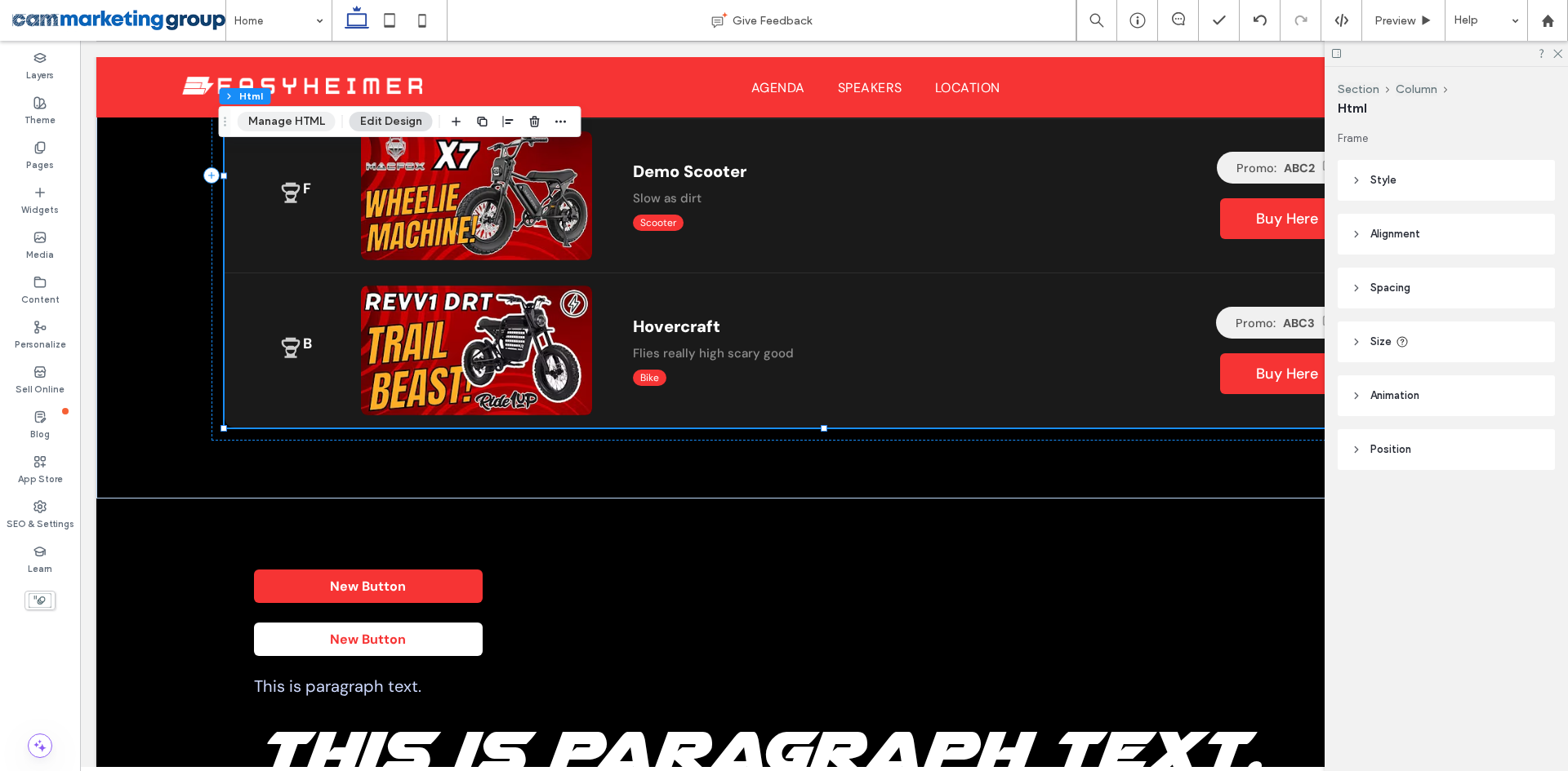
click at [283, 113] on button "Manage HTML" at bounding box center [287, 122] width 98 height 20
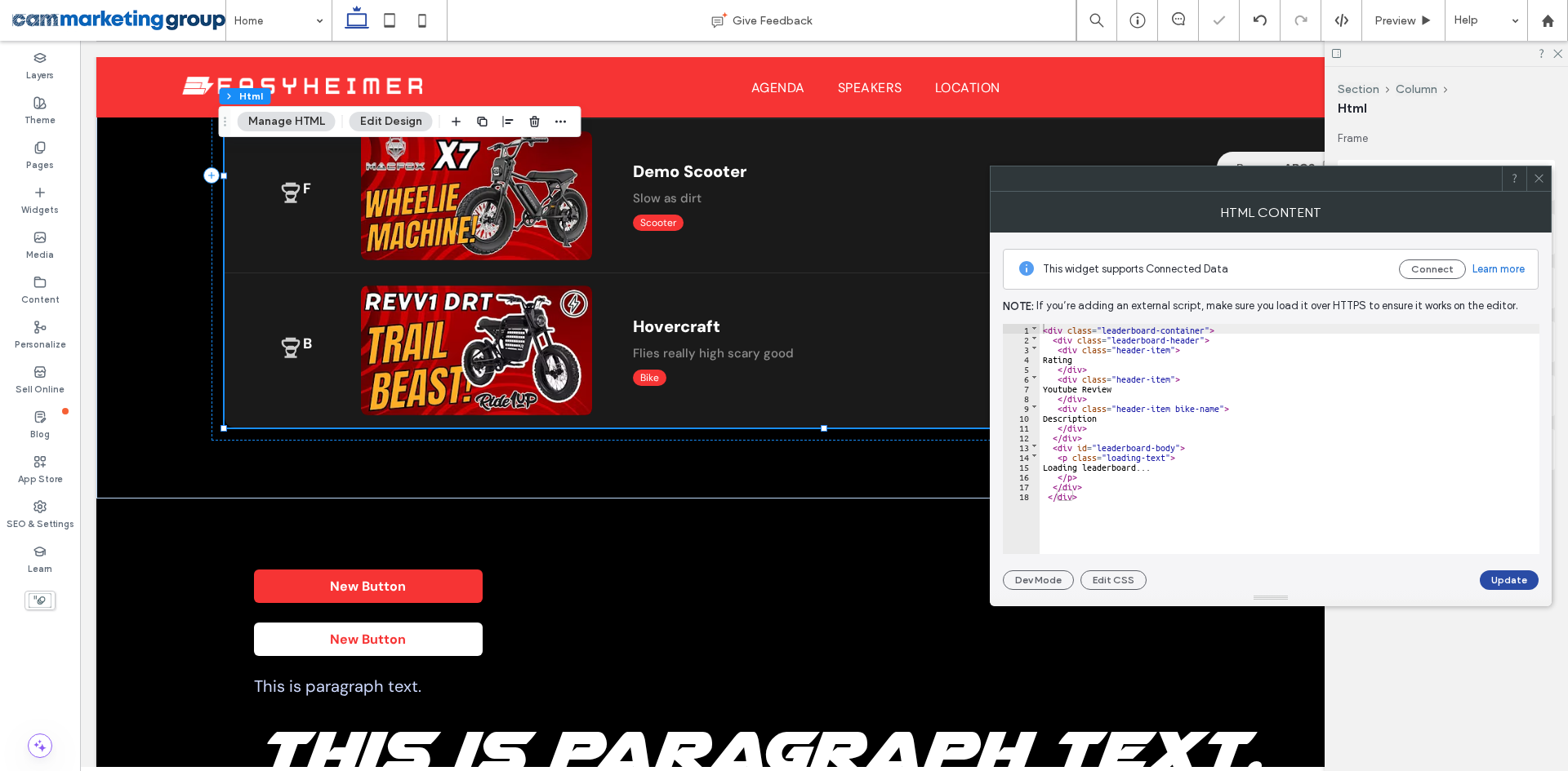
click at [1544, 178] on icon at bounding box center [1538, 178] width 12 height 12
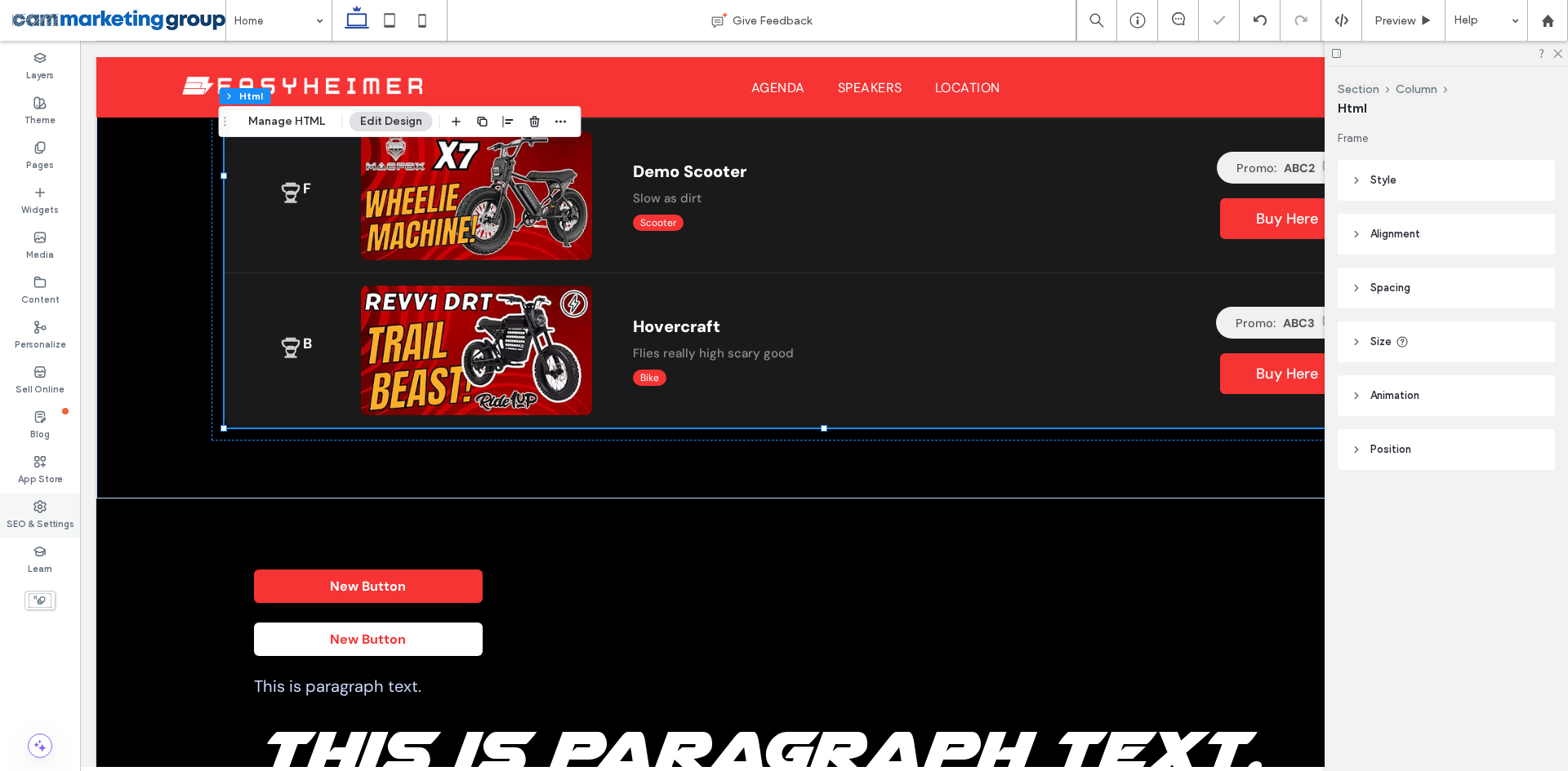
click at [29, 510] on div "SEO & Settings" at bounding box center [39, 515] width 80 height 45
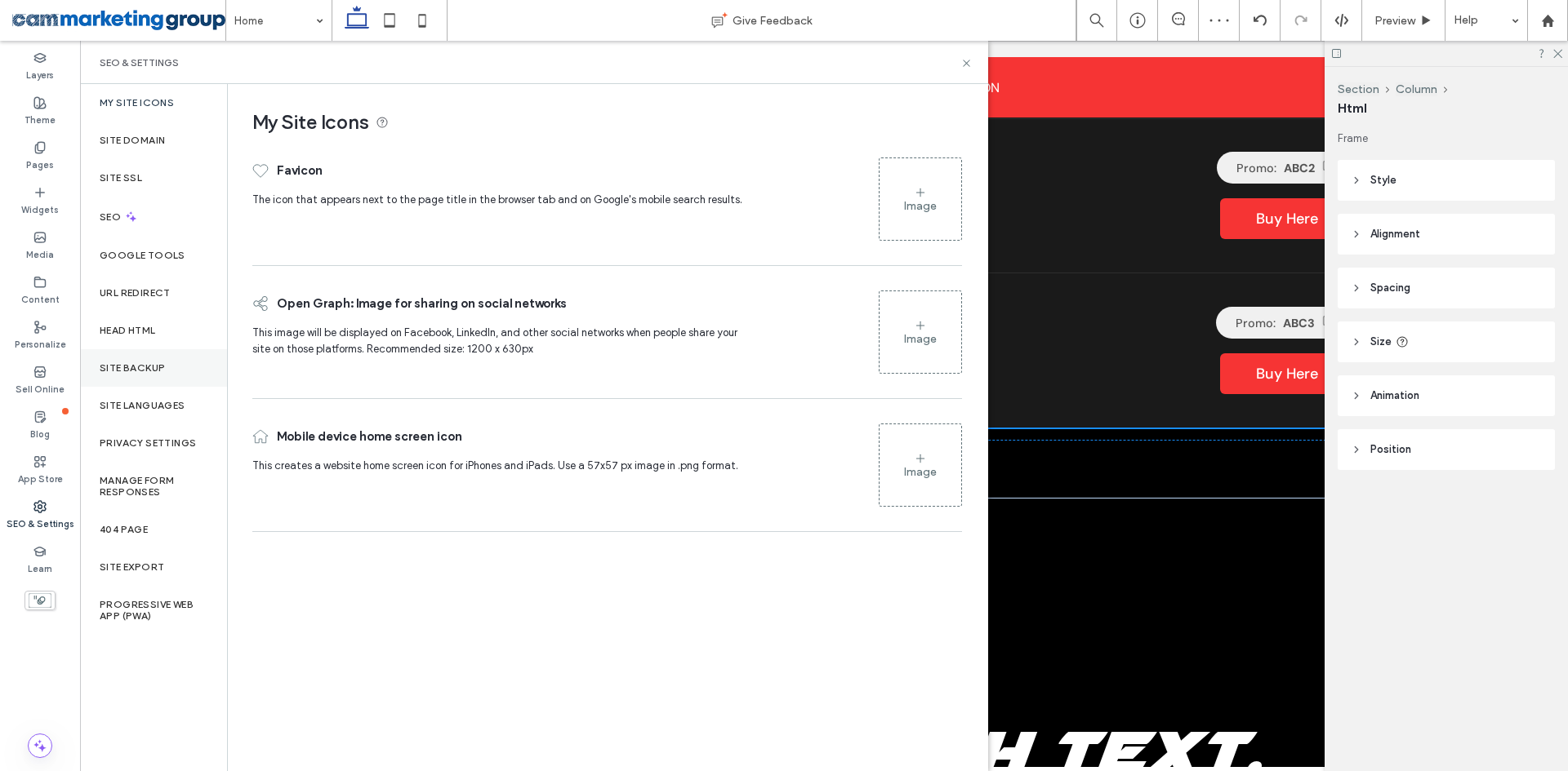
click at [170, 379] on div "Site Backup" at bounding box center [152, 368] width 147 height 37
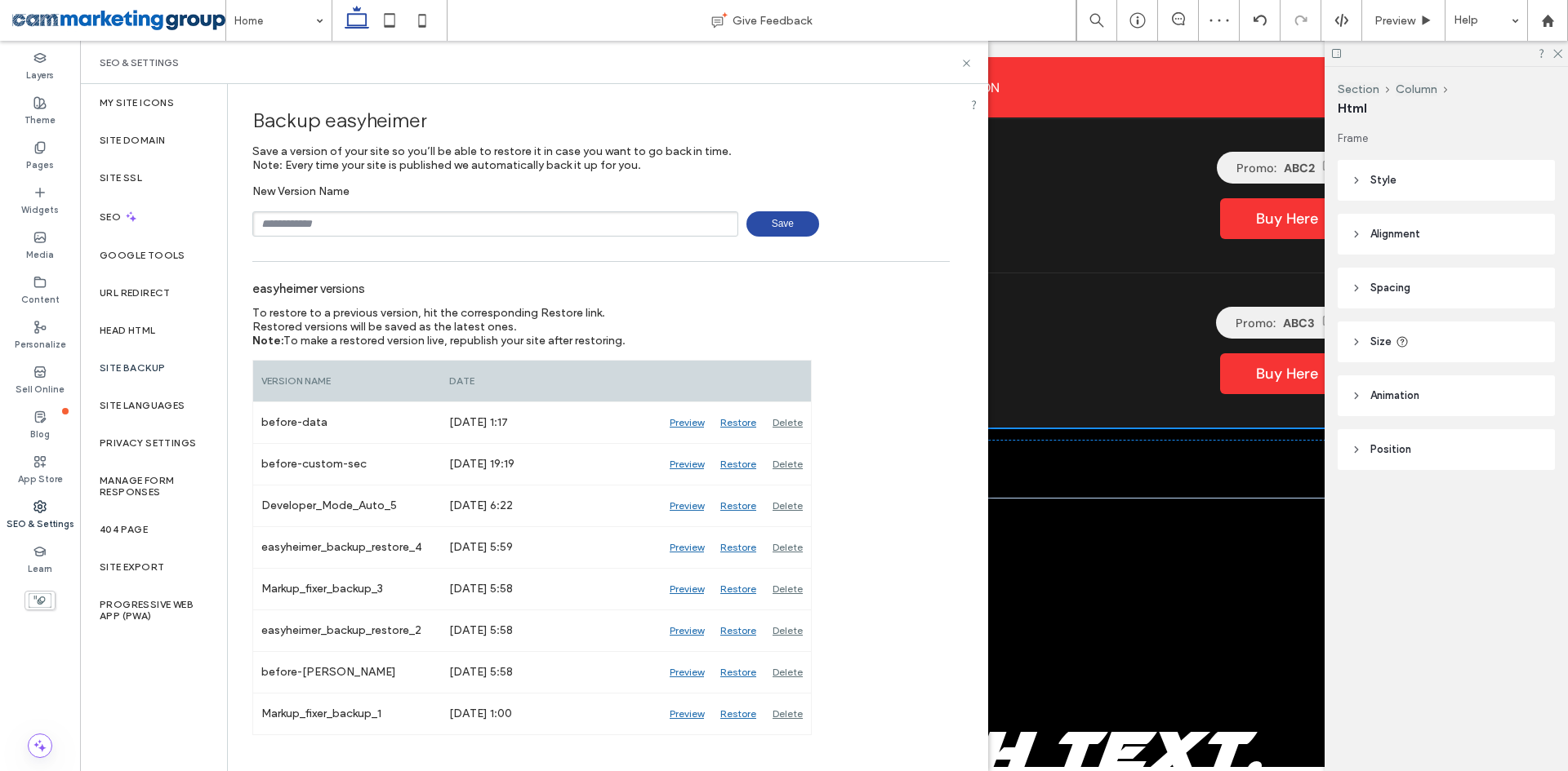
click at [477, 213] on input "text" at bounding box center [496, 224] width 486 height 26
type input "**********"
click at [967, 65] on icon at bounding box center [966, 63] width 12 height 12
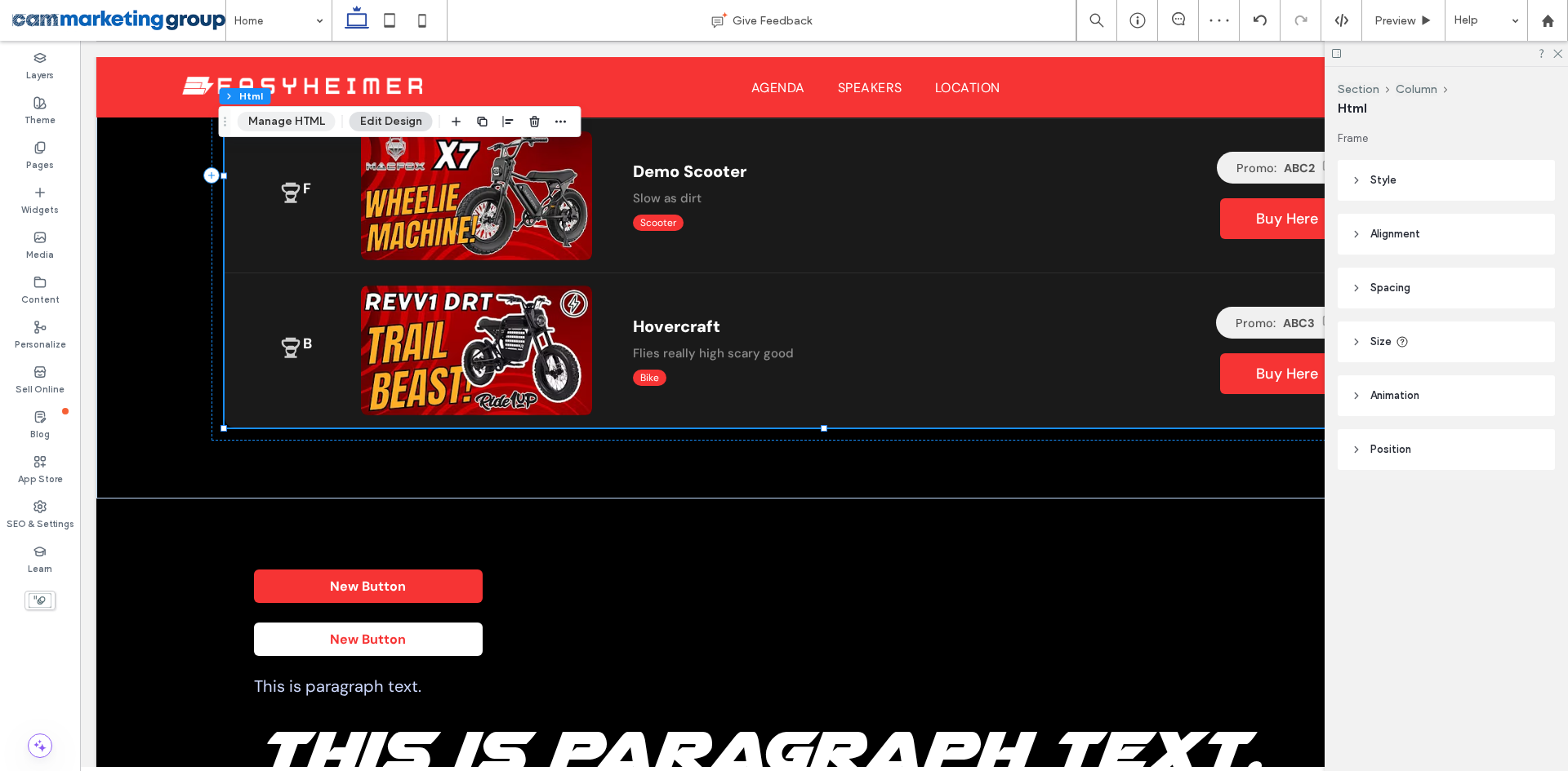
click at [305, 118] on button "Manage HTML" at bounding box center [287, 122] width 98 height 20
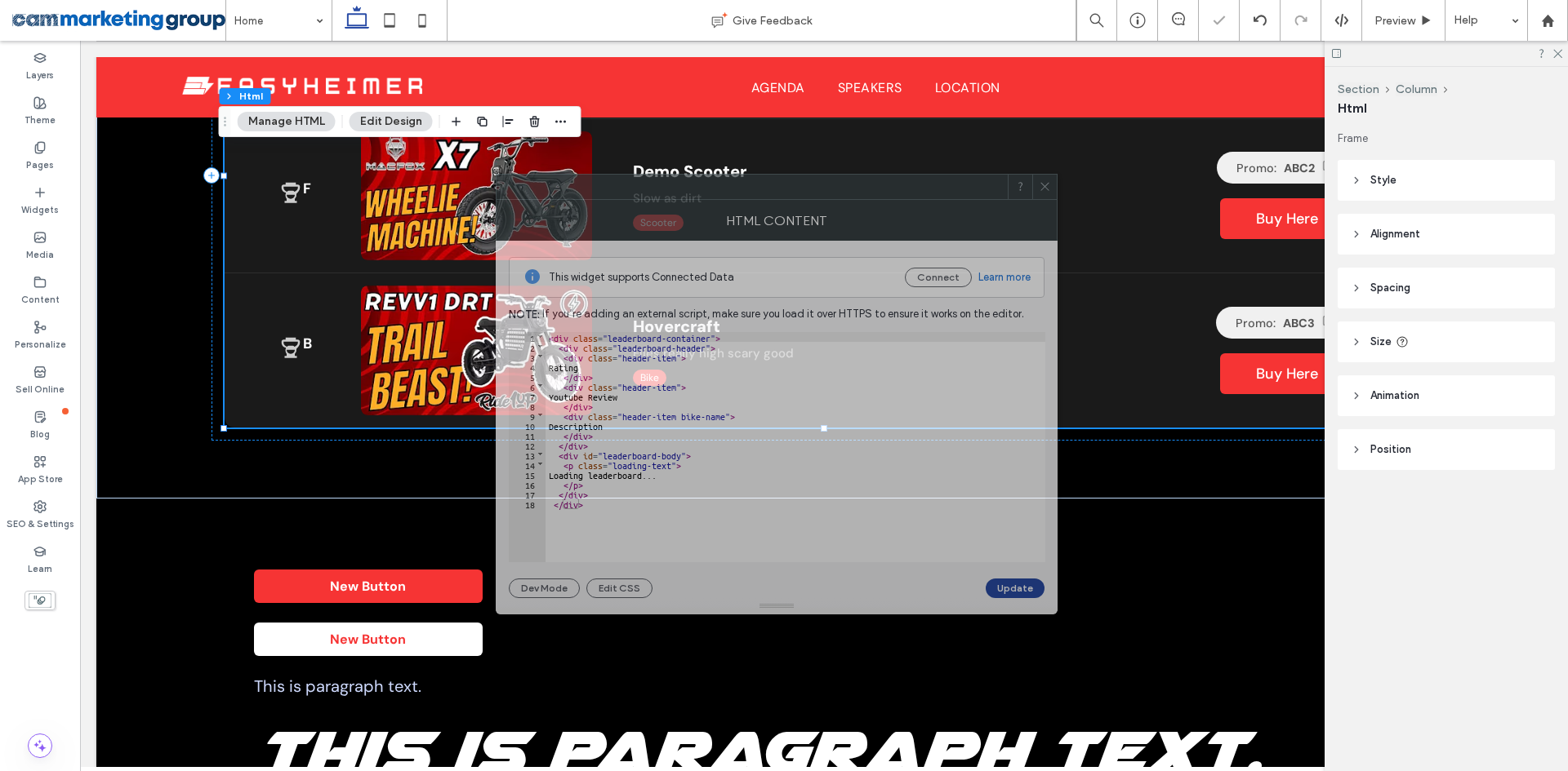
drag, startPoint x: 1273, startPoint y: 197, endPoint x: 779, endPoint y: 205, distance: 494.1
click at [779, 205] on div "HTML Content" at bounding box center [776, 220] width 562 height 41
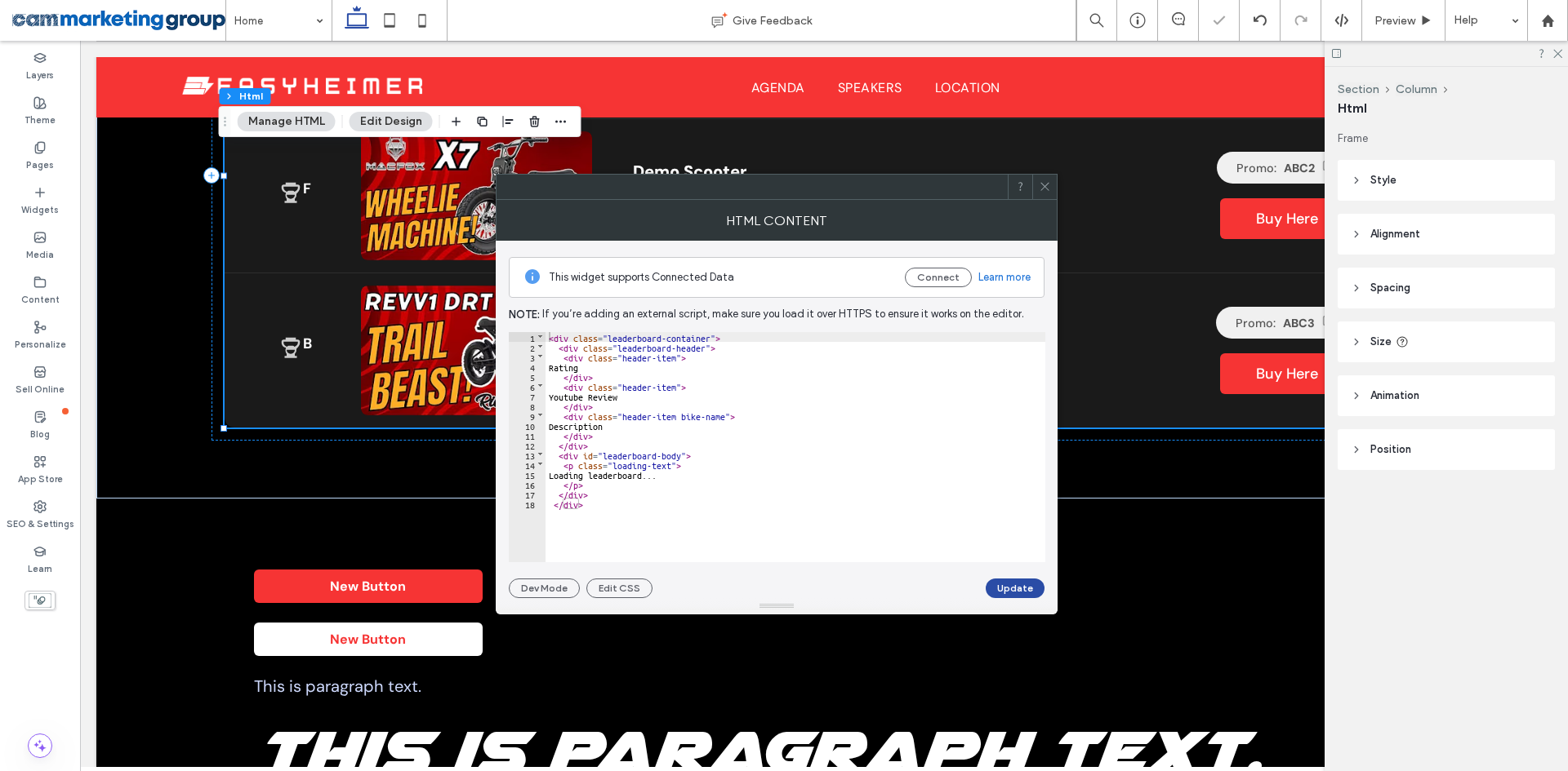
click at [598, 452] on div "< div class = "leaderboard-container" > < div class = "leaderboard-header" > < …" at bounding box center [796, 457] width 500 height 250
click at [572, 454] on div "< div class = "leaderboard-container" > < div class = "leaderboard-header" > < …" at bounding box center [796, 457] width 500 height 250
click at [594, 491] on div "< div class = "leaderboard-container" > < div class = "leaderboard-header" > < …" at bounding box center [796, 457] width 500 height 250
type textarea "**"
click at [1000, 588] on button "Update" at bounding box center [1015, 589] width 59 height 20
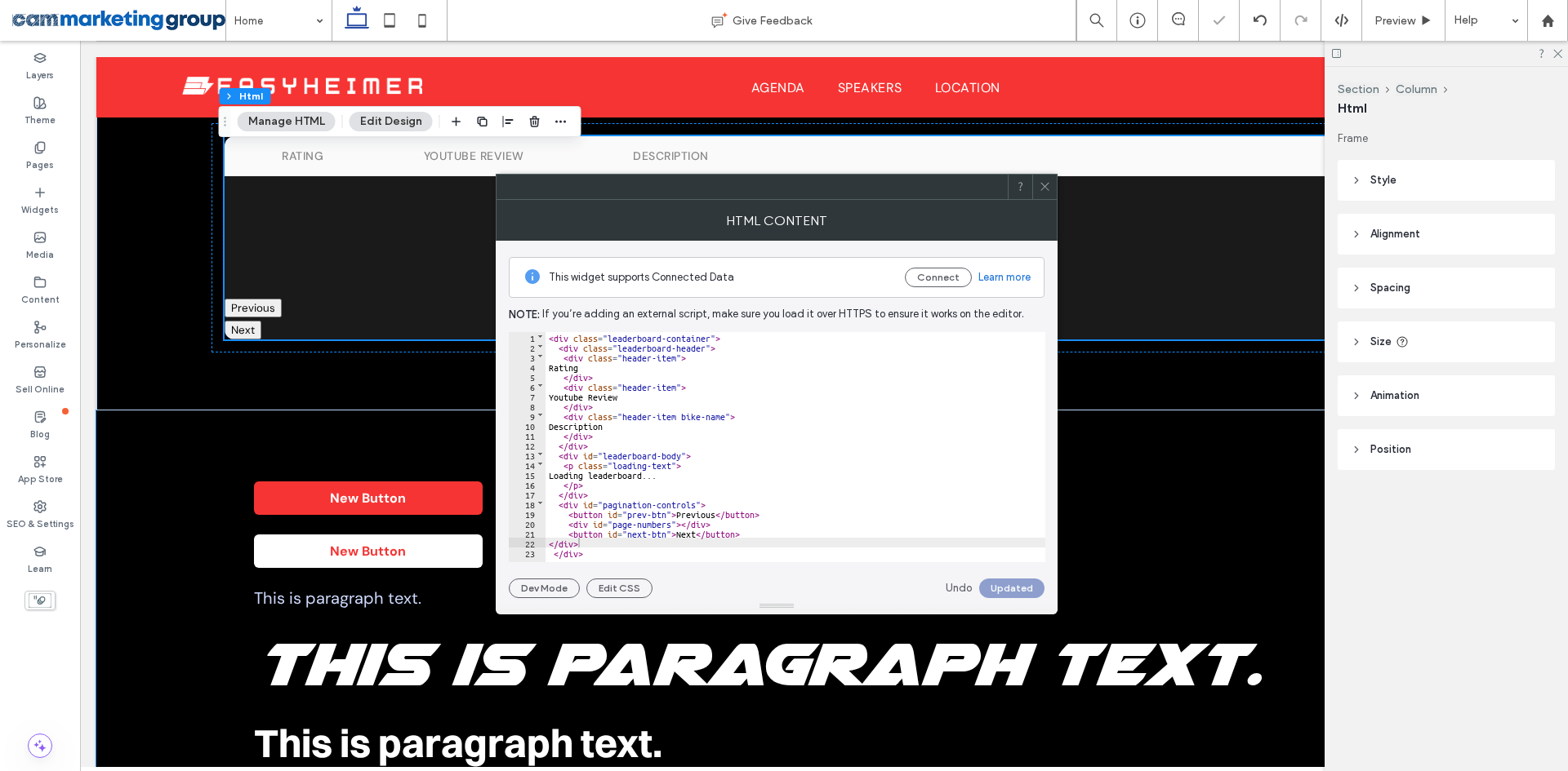
scroll to position [1208, 0]
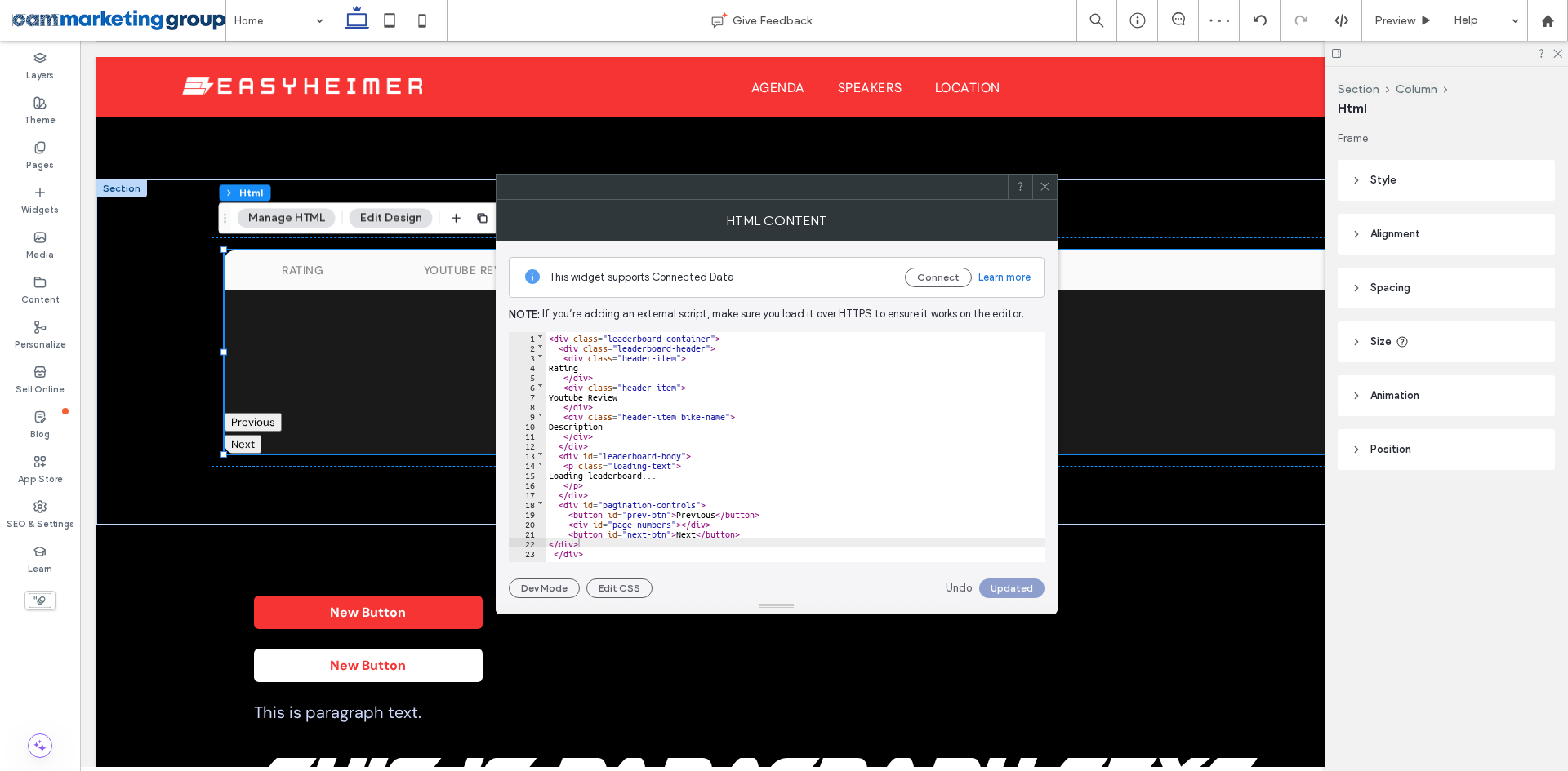
click at [1045, 187] on use at bounding box center [1045, 187] width 8 height 8
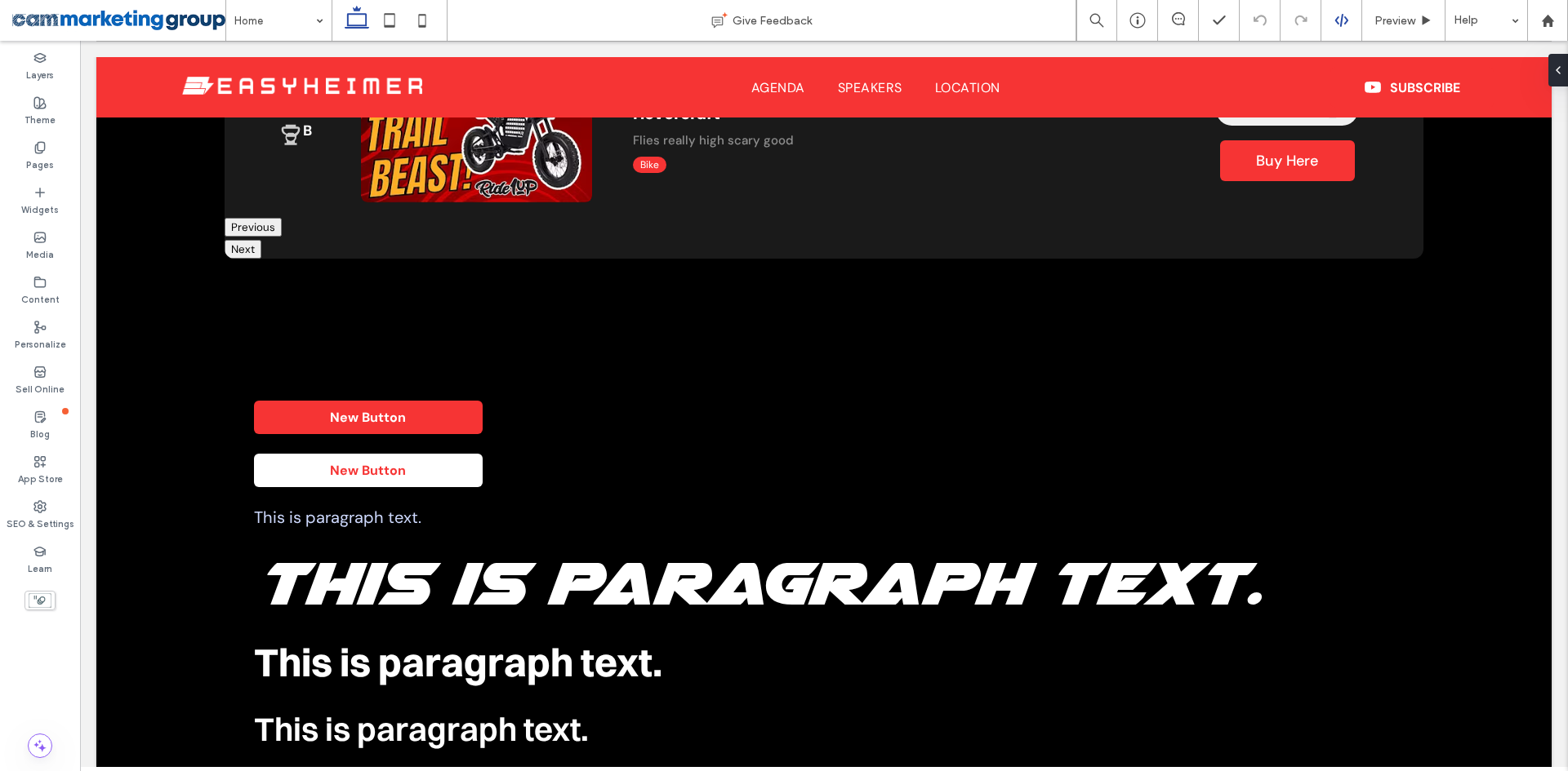
scroll to position [2678, 0]
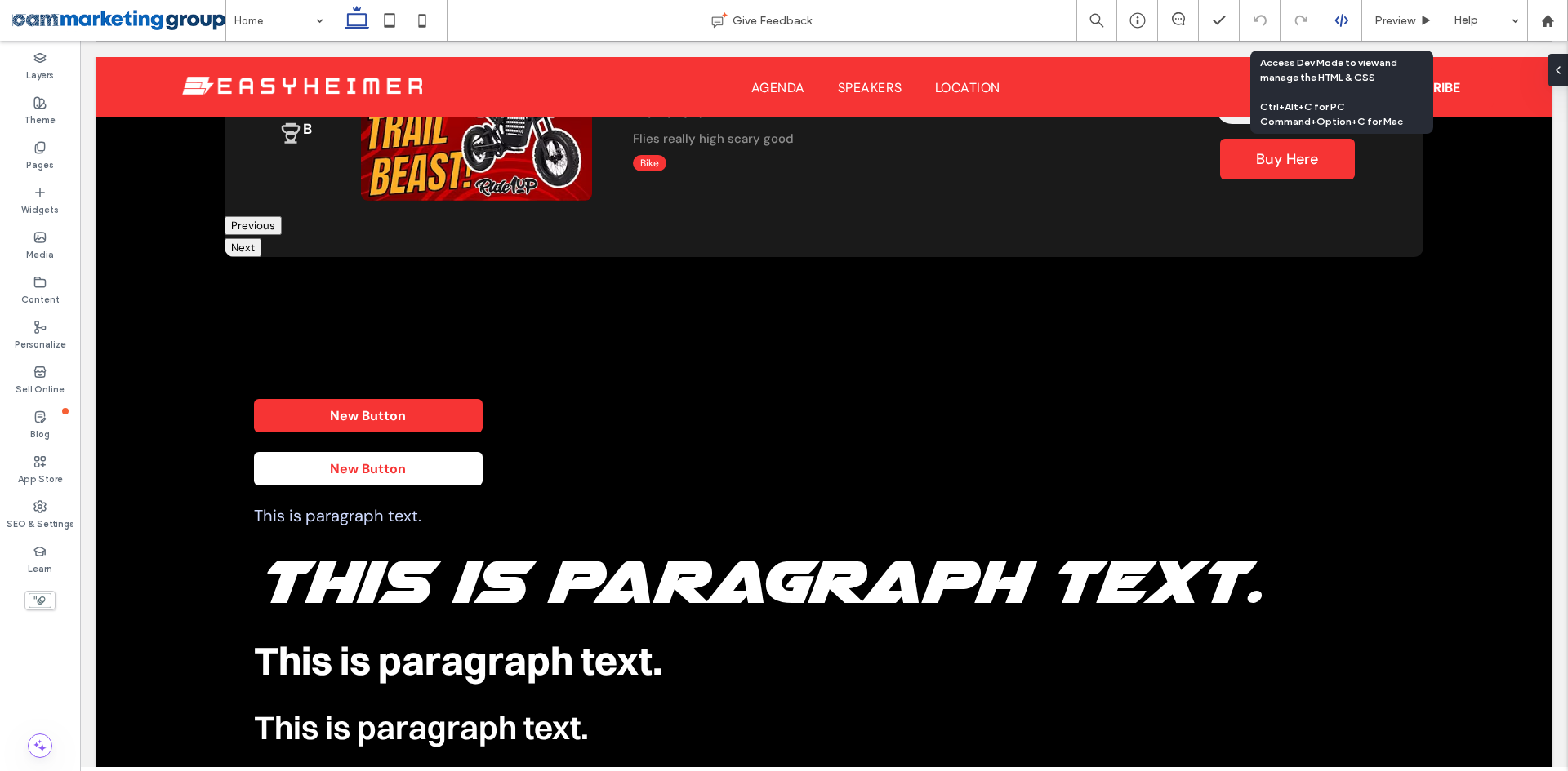
click at [1341, 16] on use at bounding box center [1340, 20] width 13 height 13
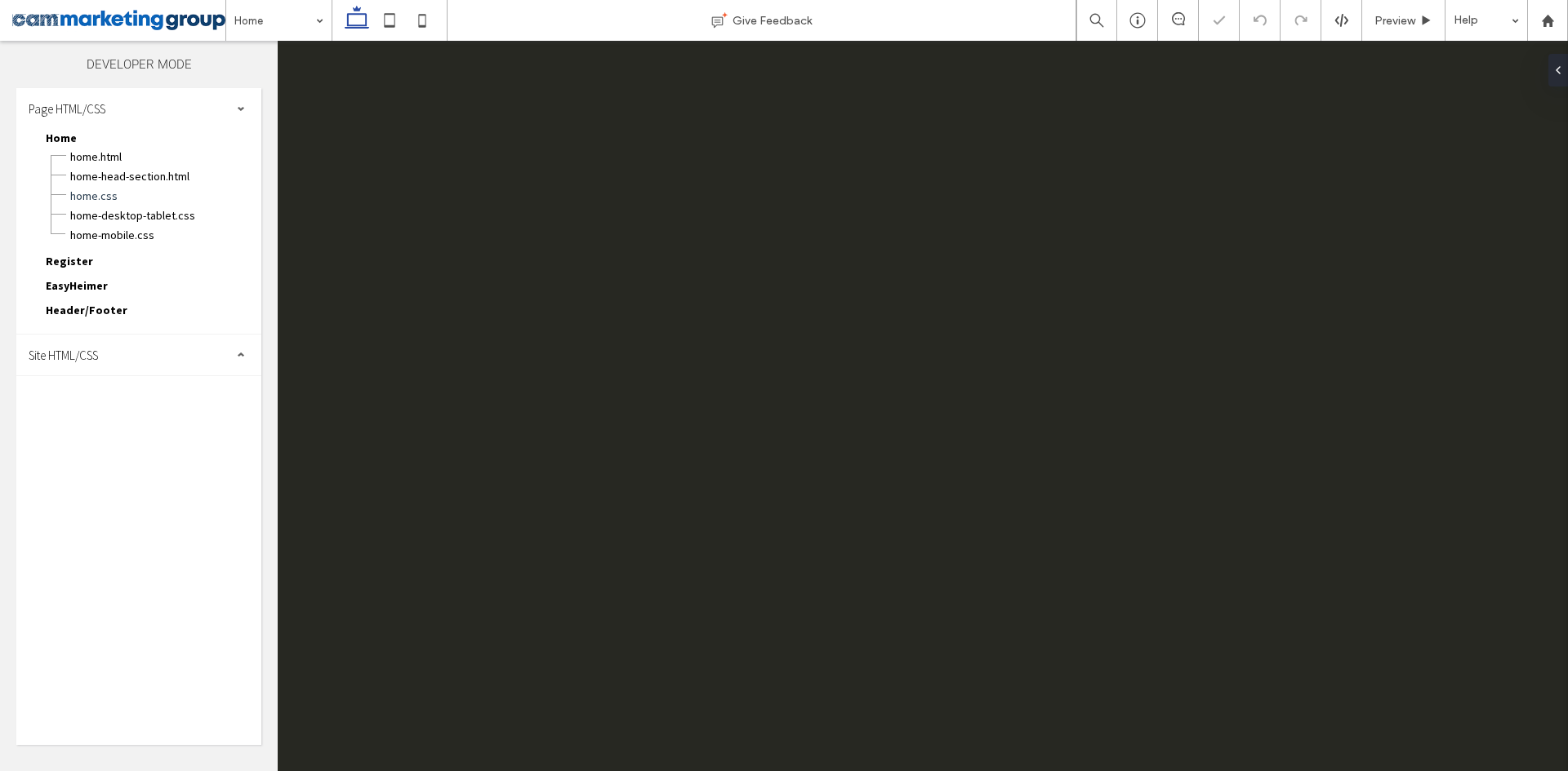
scroll to position [0, 0]
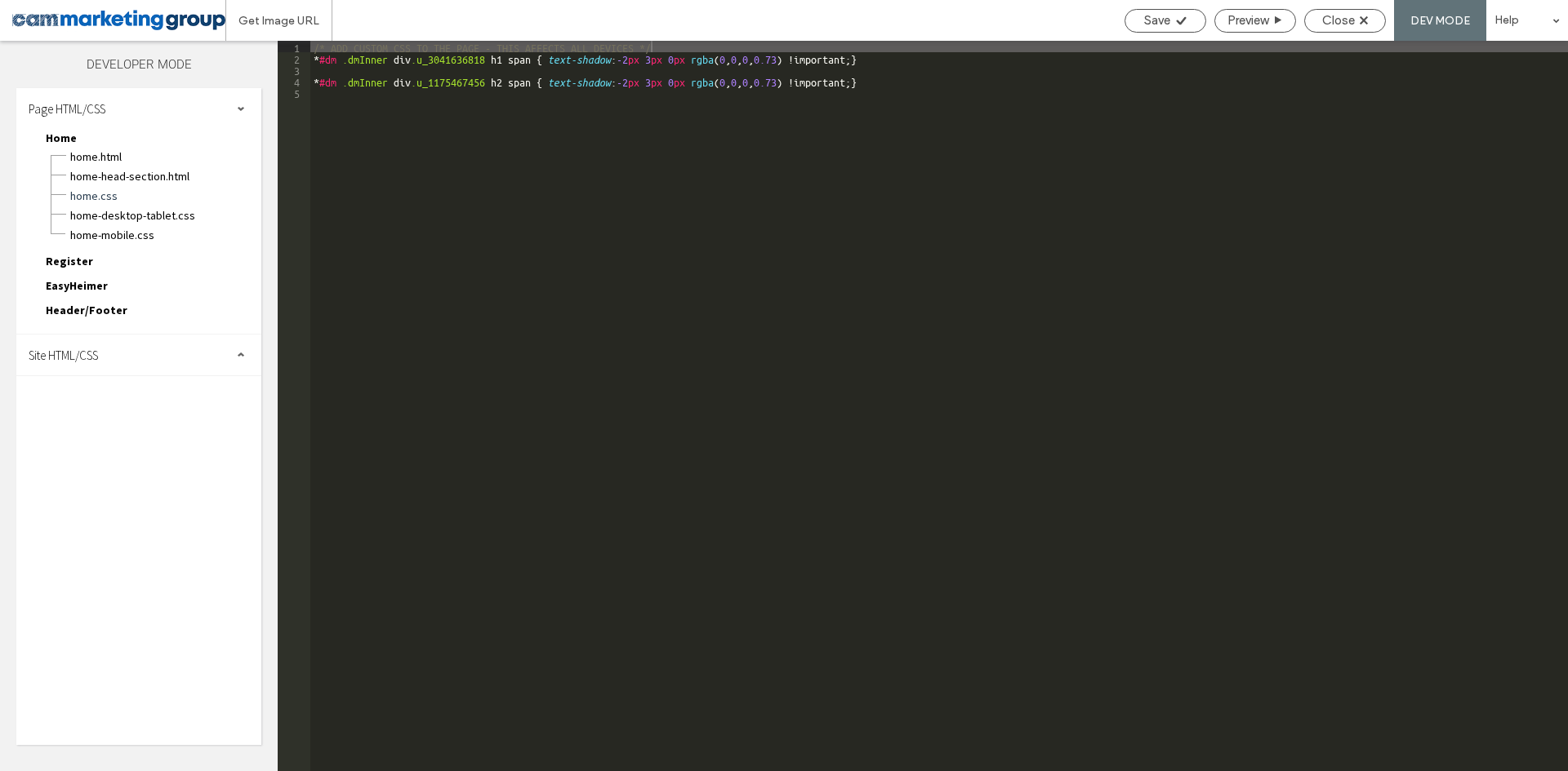
click at [131, 350] on div "Site HTML/CSS" at bounding box center [139, 355] width 245 height 41
click at [124, 469] on span "site-desktop.css" at bounding box center [168, 465] width 185 height 17
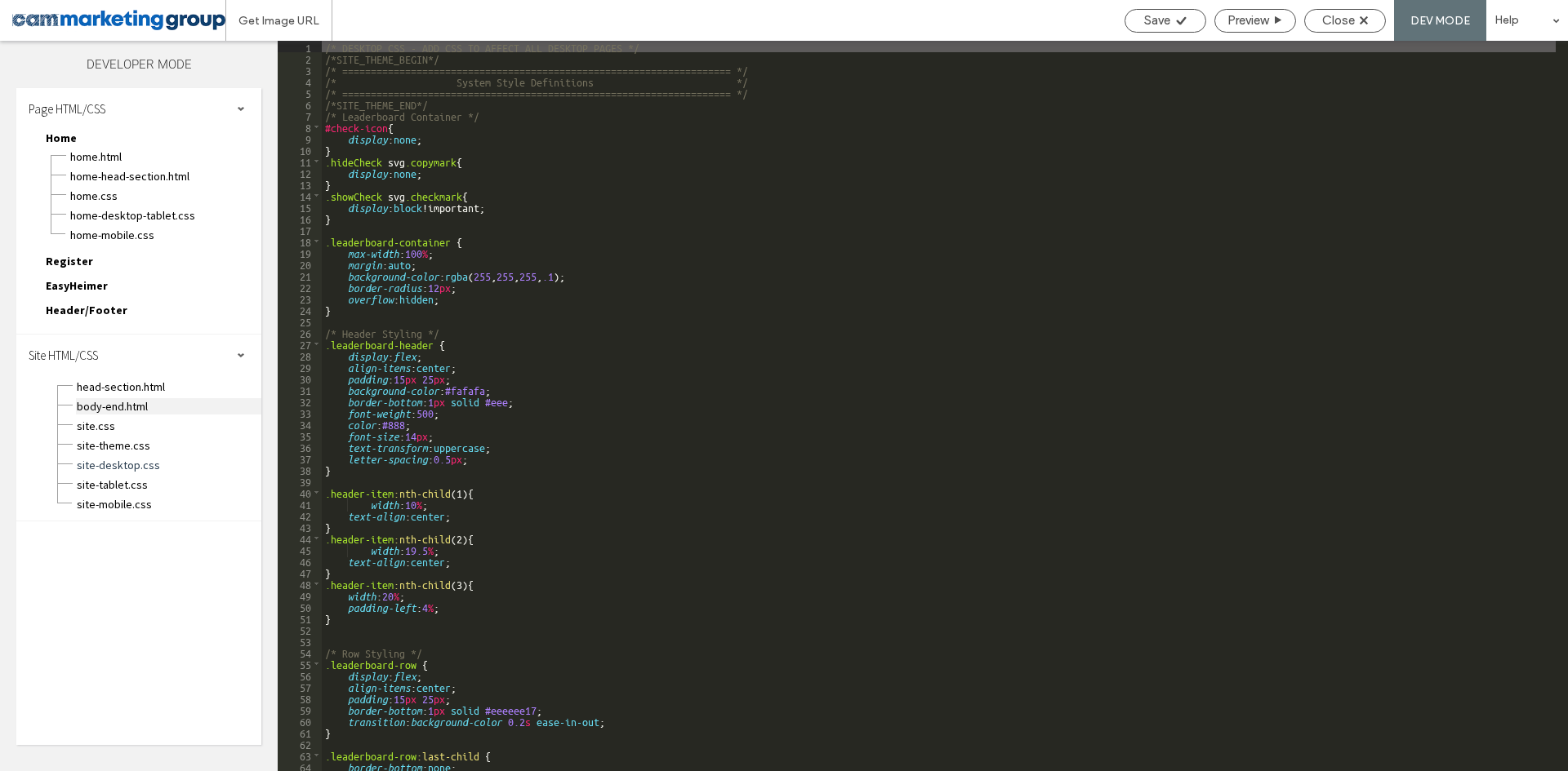
click at [123, 403] on span "body-end.html" at bounding box center [168, 406] width 185 height 17
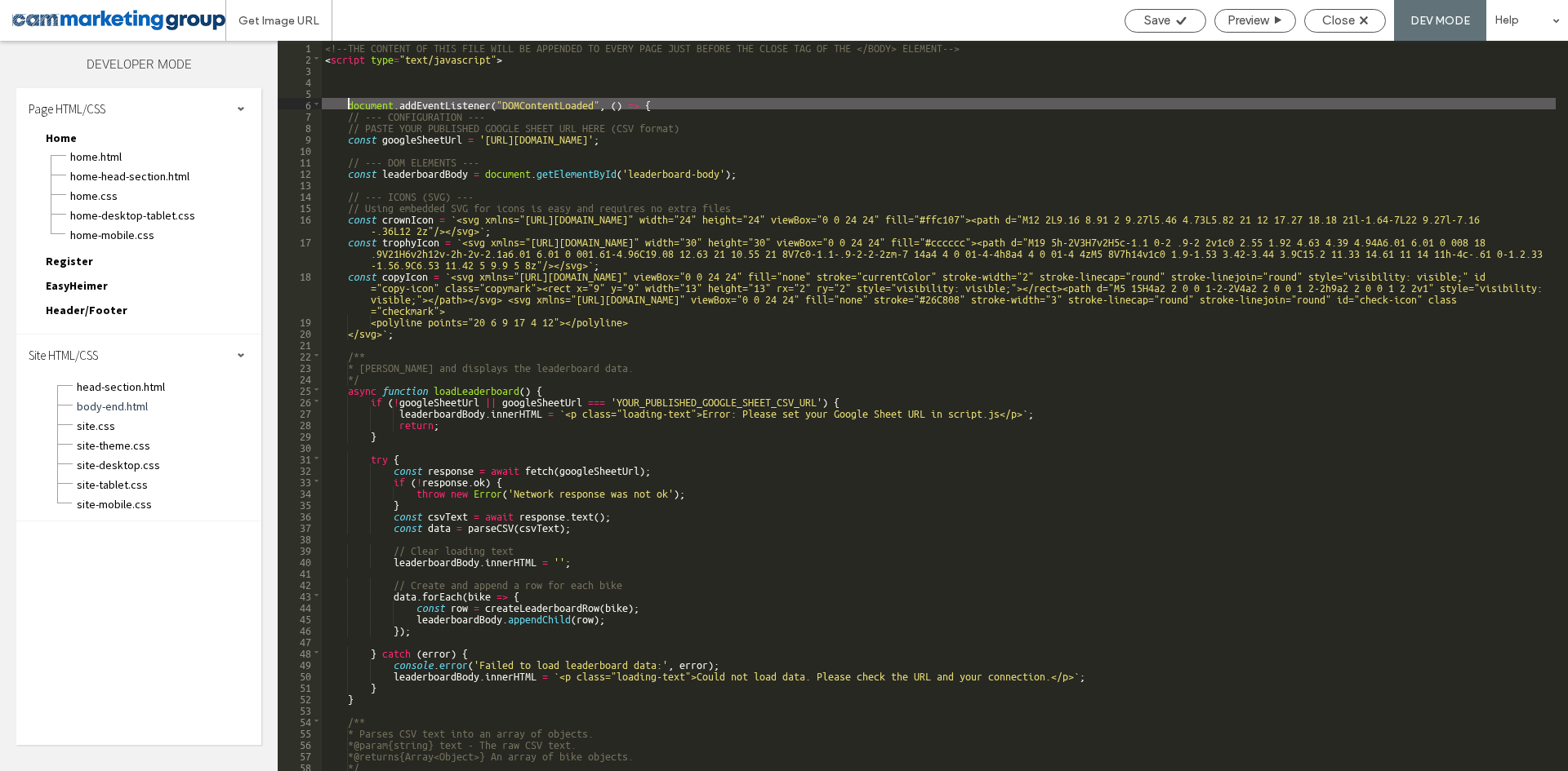
click at [349, 103] on div "<!--THE CONTENT OF THIS FILE WILL BE APPENDED TO EVERY PAGE JUST BEFORE THE CLO…" at bounding box center [938, 418] width 1234 height 753
click at [663, 108] on div "<!--THE CONTENT OF THIS FILE WILL BE APPENDED TO EVERY PAGE JUST BEFORE THE CLO…" at bounding box center [938, 418] width 1234 height 753
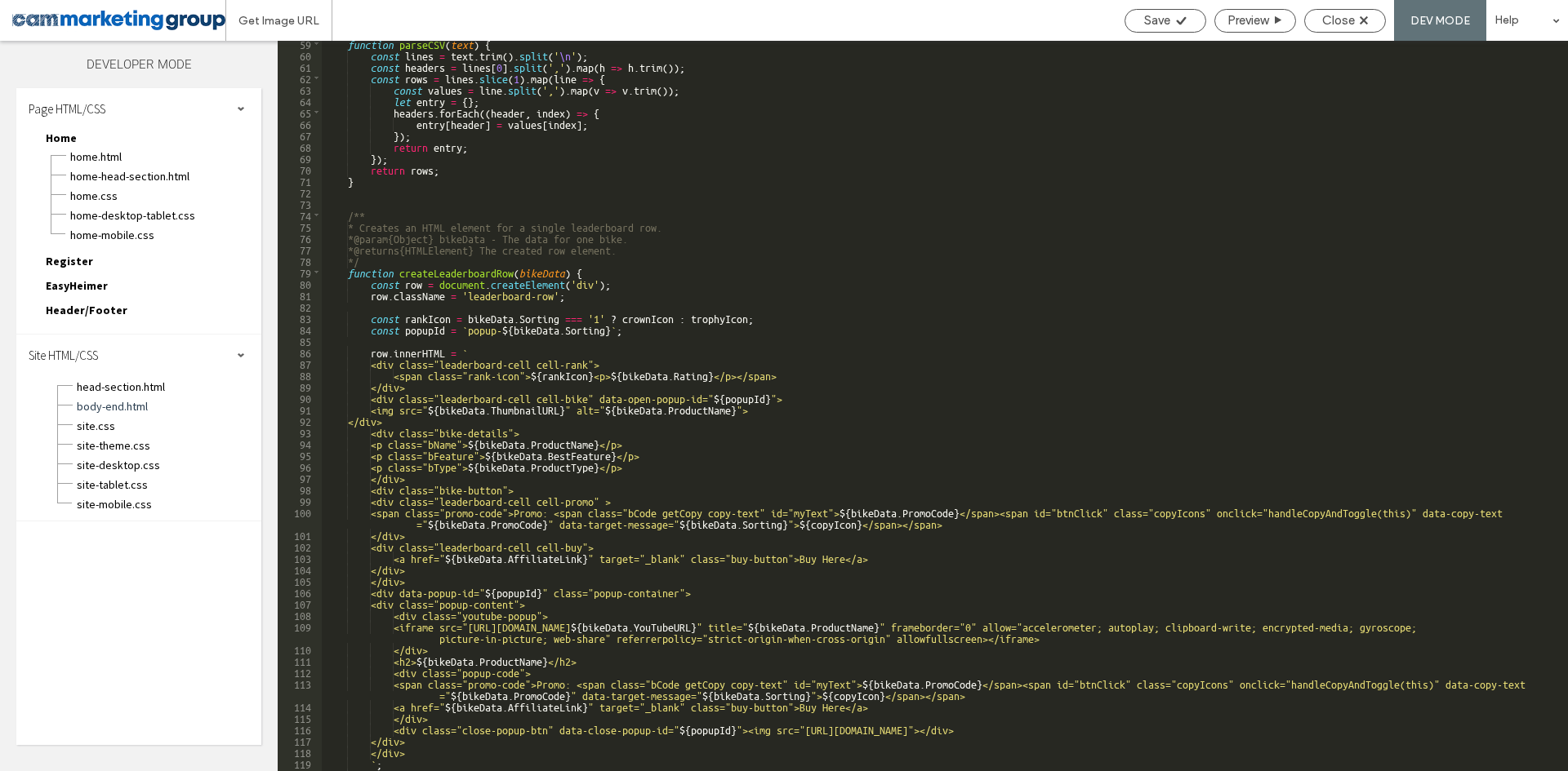
scroll to position [979, 0]
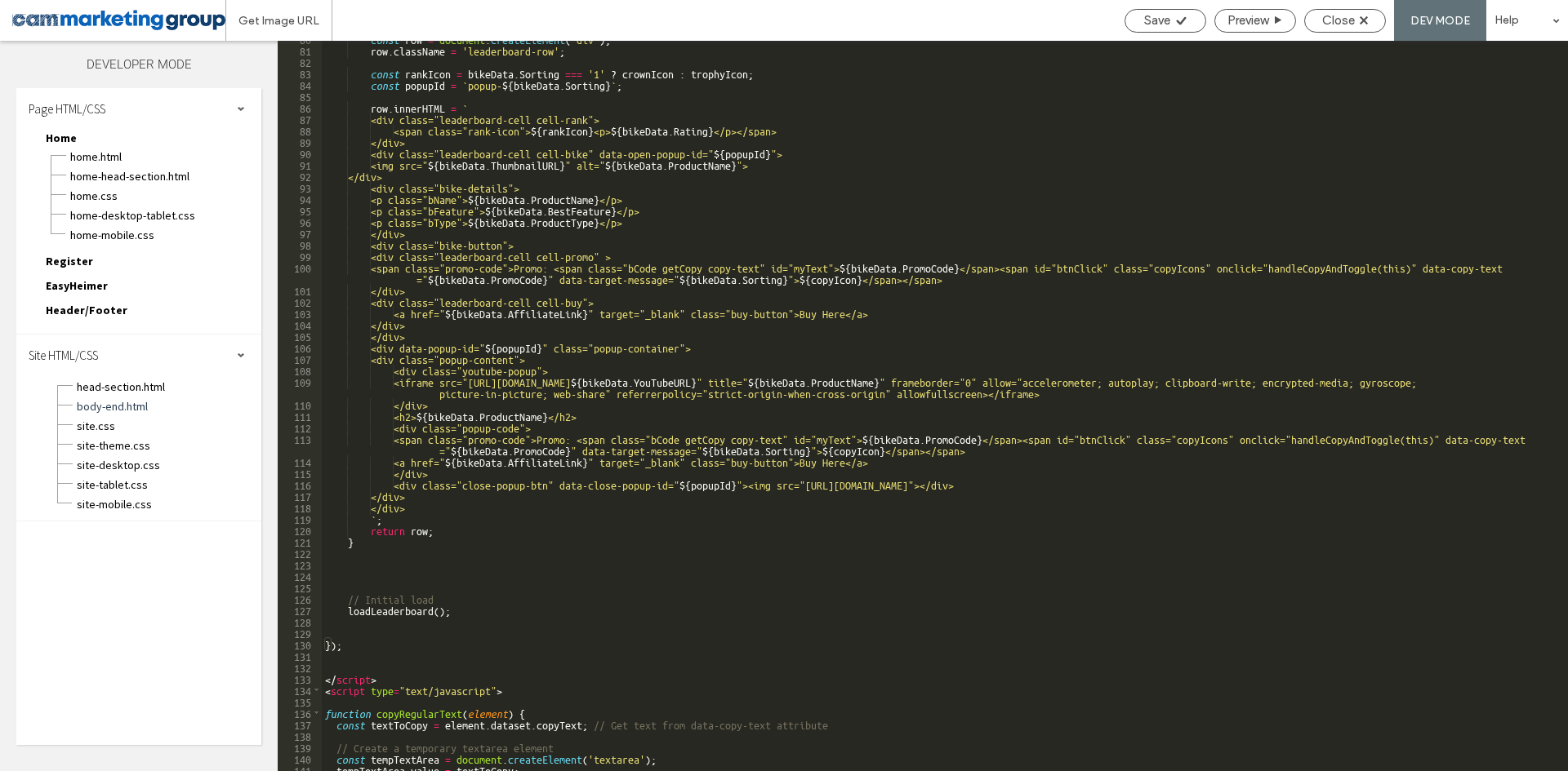
click at [350, 643] on div "const row = document . createElement ( 'div' ) ; row . className = 'leaderboard…" at bounding box center [938, 409] width 1234 height 753
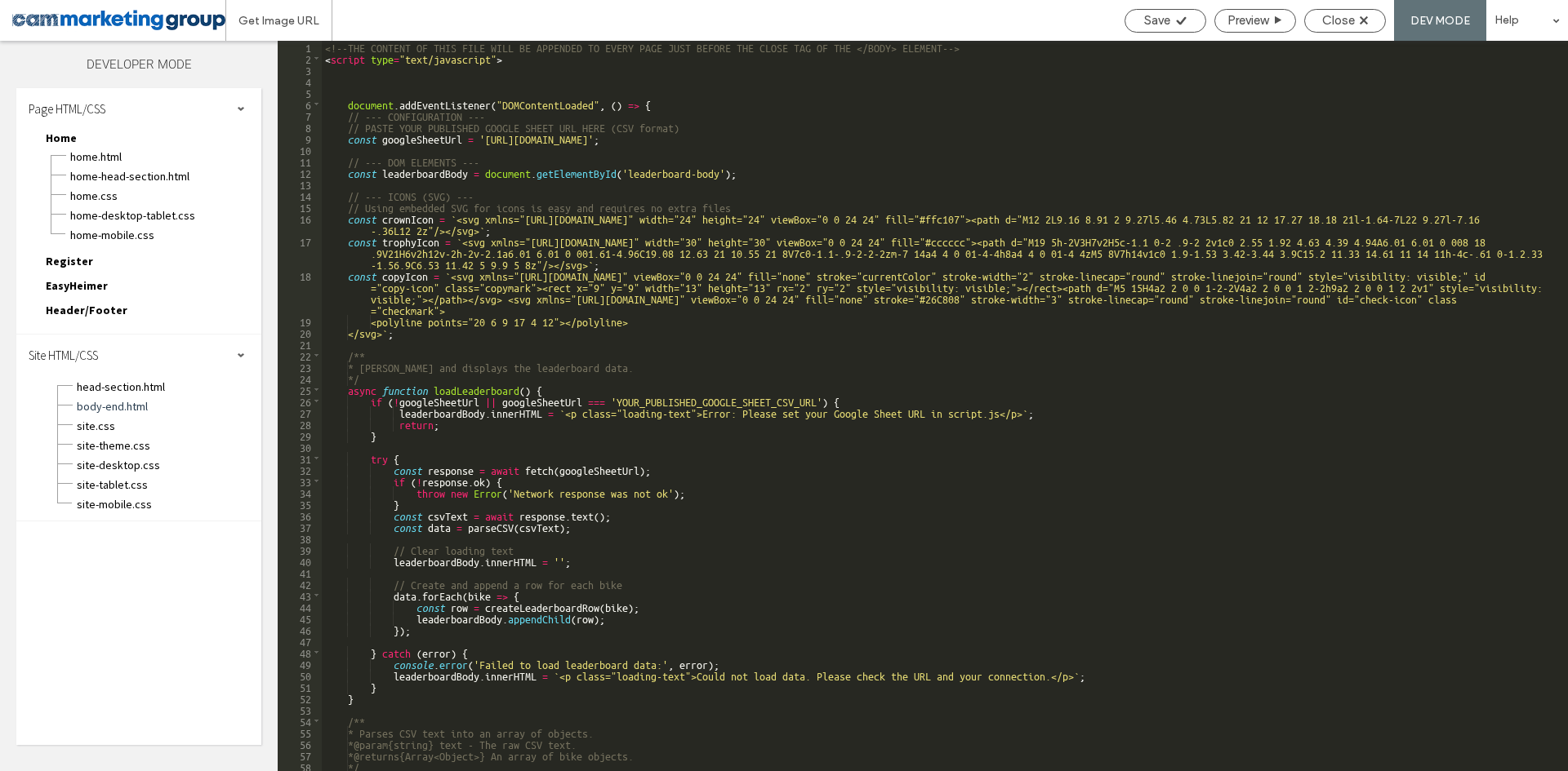
scroll to position [0, 0]
click at [347, 103] on div "<!--THE CONTENT OF THIS FILE WILL BE APPENDED TO EVERY PAGE JUST BEFORE THE CLO…" at bounding box center [938, 418] width 1234 height 753
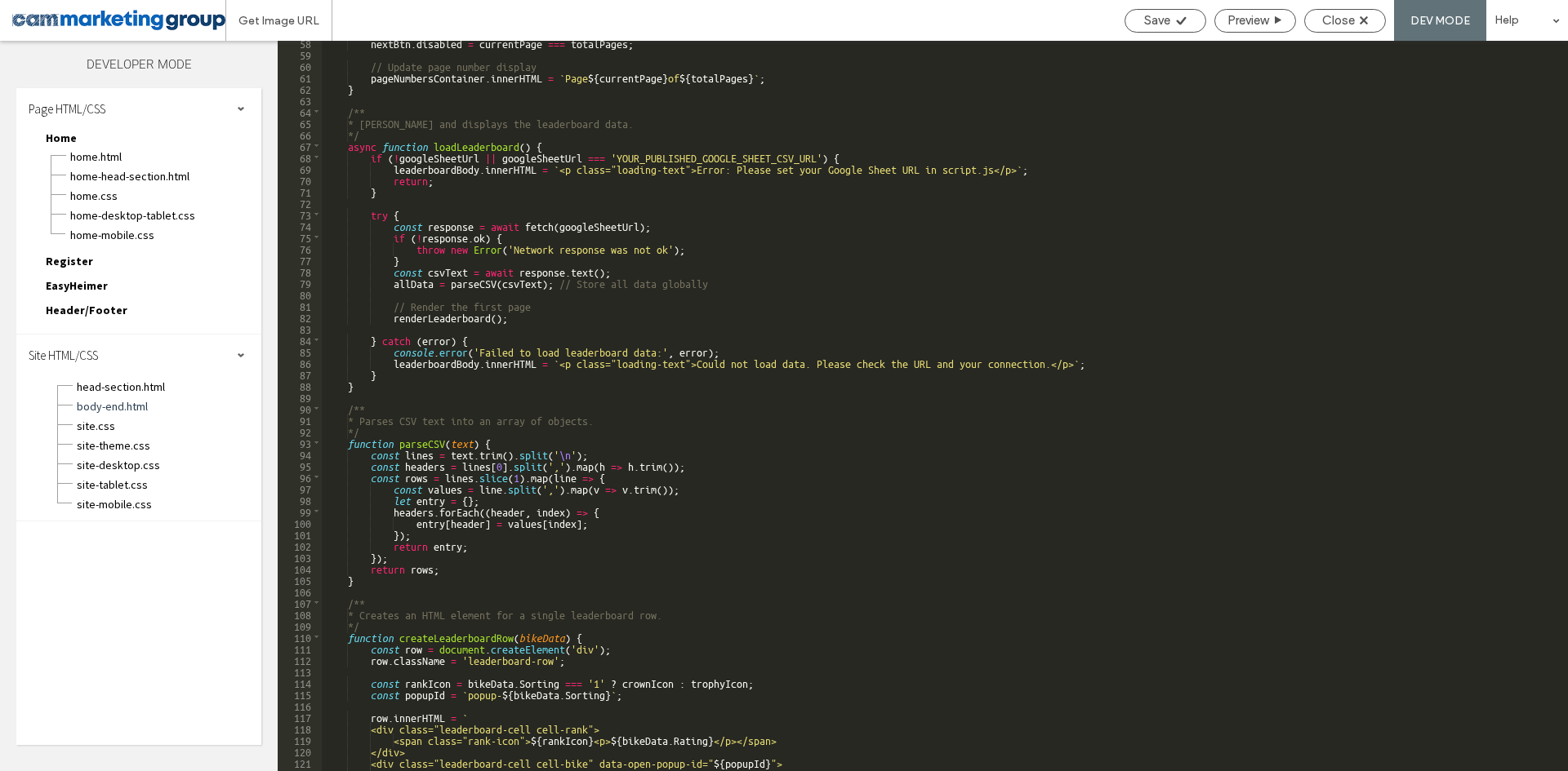
scroll to position [724, 0]
click at [120, 459] on span "site-desktop.css" at bounding box center [168, 465] width 185 height 17
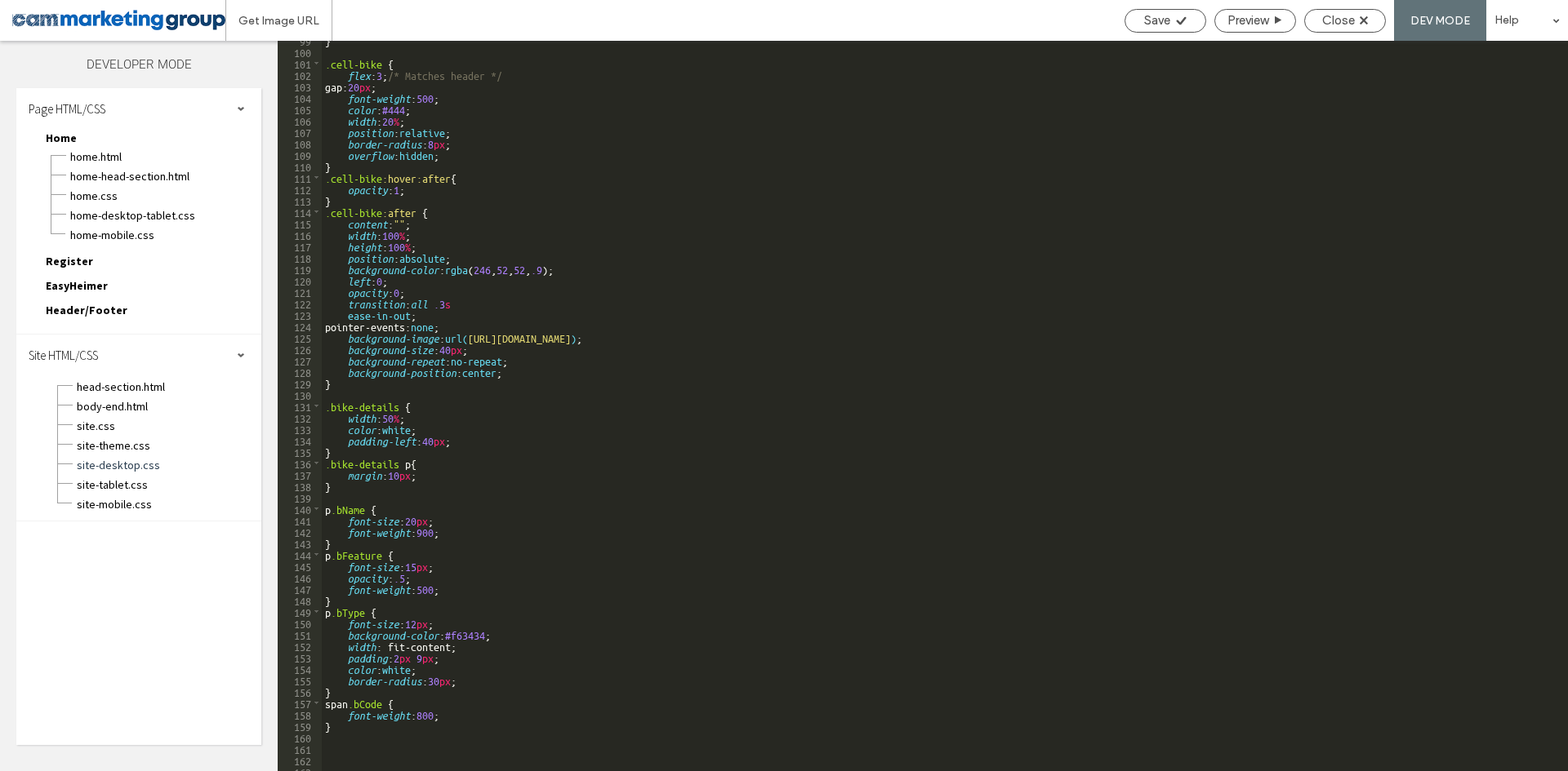
scroll to position [3098, 0]
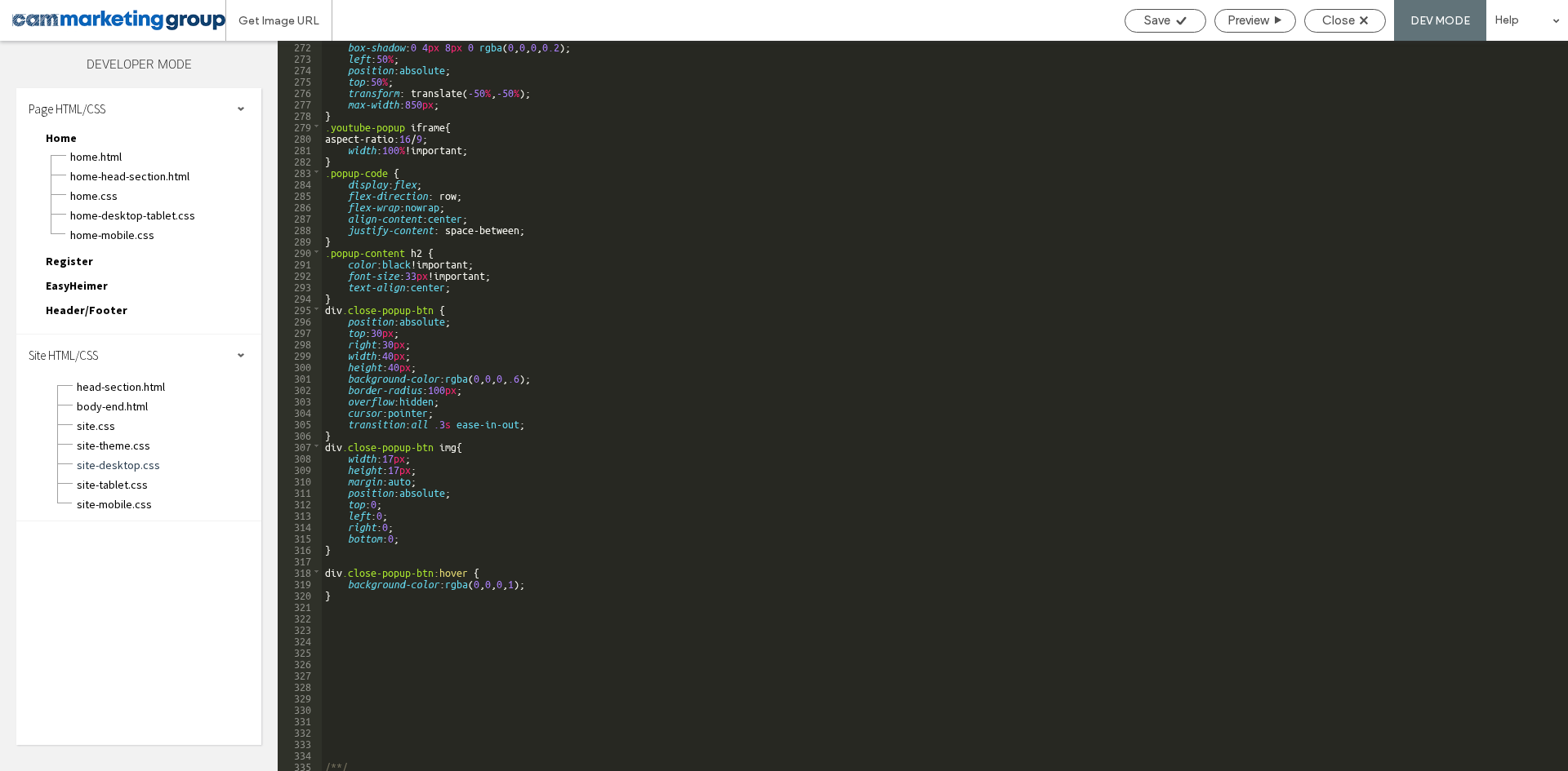
click at [335, 608] on div "box-shadow : 0 4 px 8 px 0 rgba ( 0 , 0 , 0 , 0.2 ); left : 50 % ; position : a…" at bounding box center [938, 417] width 1234 height 753
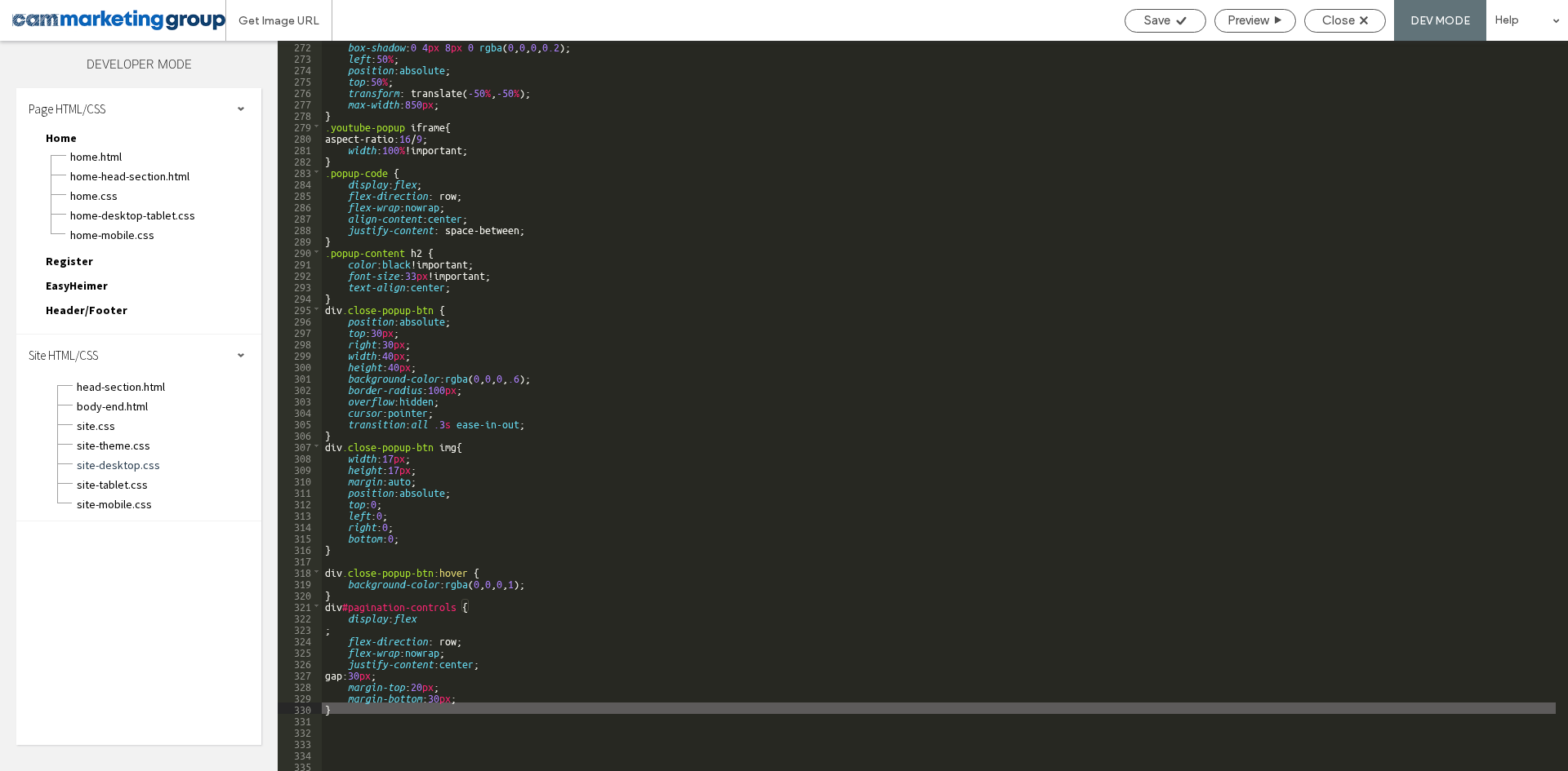
click at [324, 631] on div "box-shadow : 0 4 px 8 px 0 rgba ( 0 , 0 , 0 , 0.2 ); left : 50 % ; position : a…" at bounding box center [938, 417] width 1234 height 753
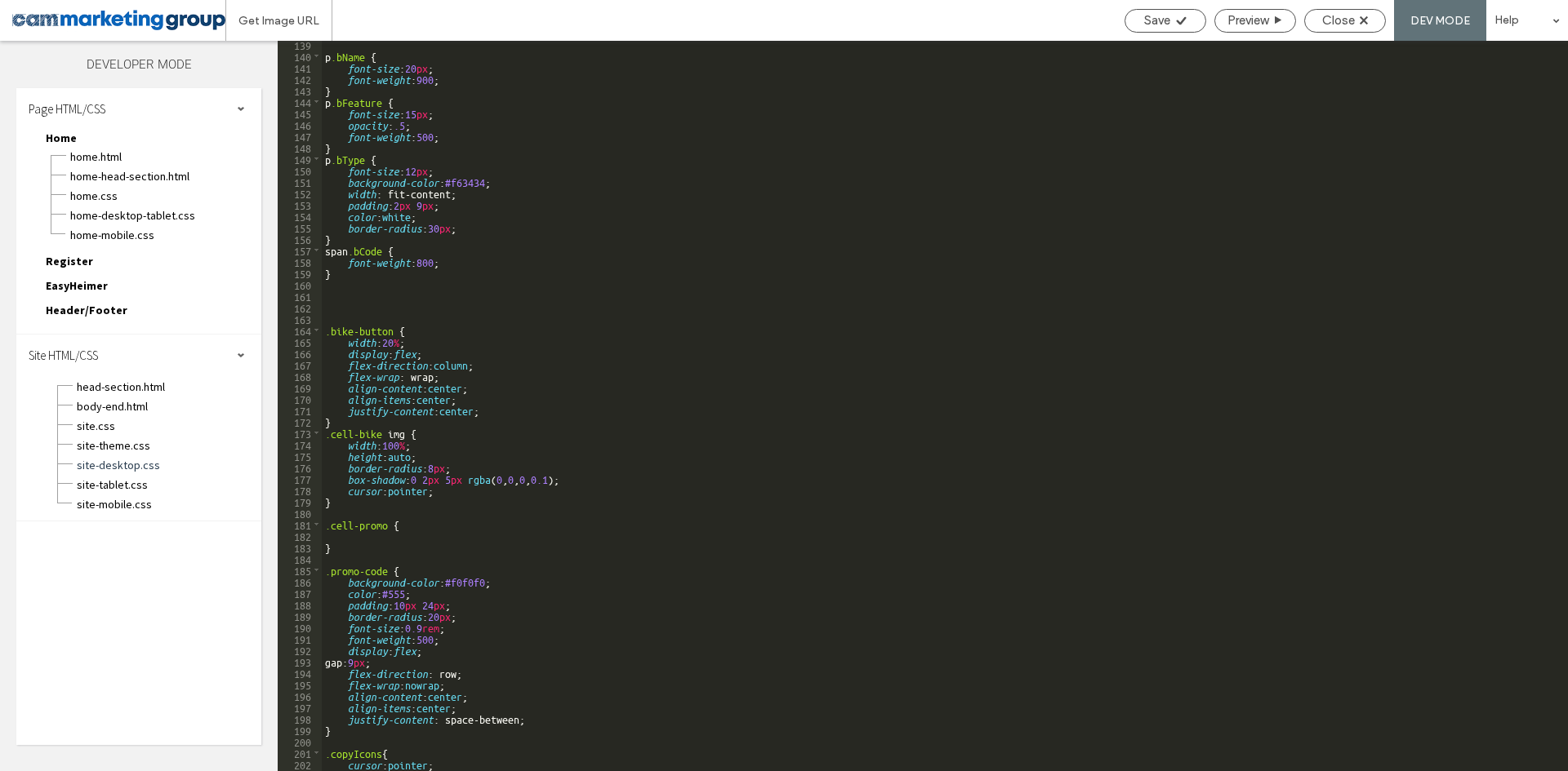
scroll to position [1188, 0]
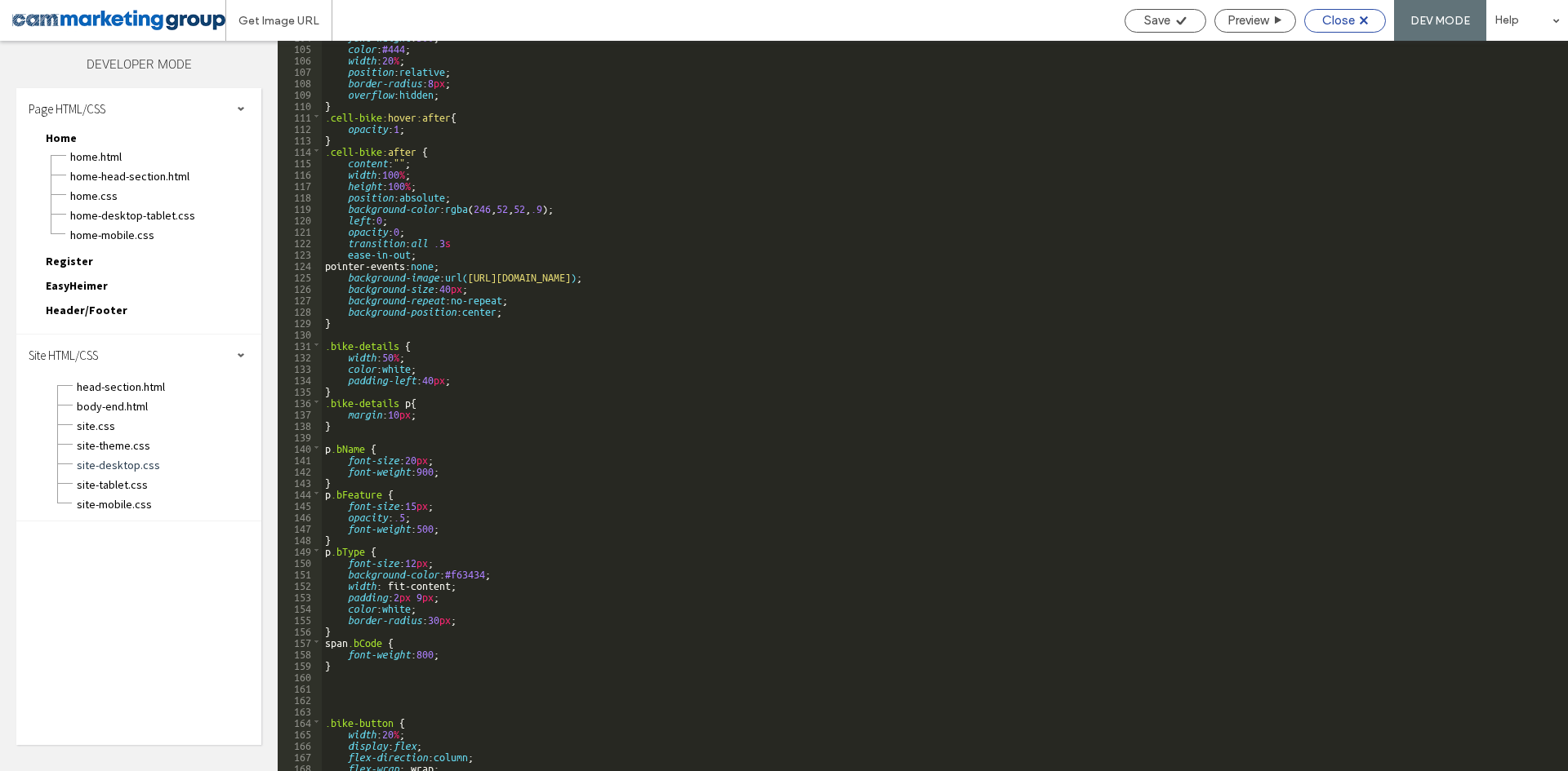
click at [1363, 27] on div "Close" at bounding box center [1345, 20] width 80 height 15
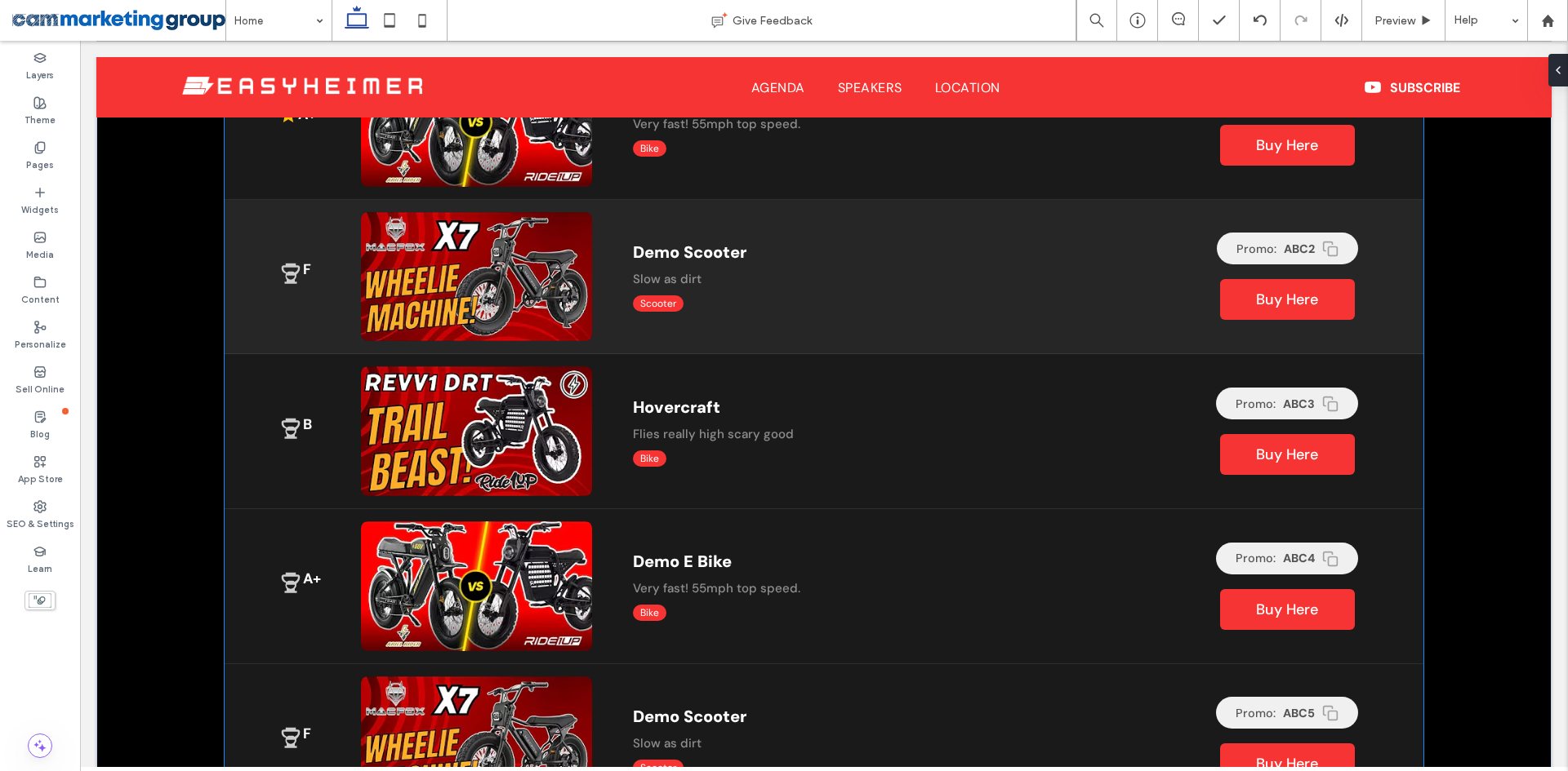
click at [792, 308] on div "Demo Scooter Slow as dirt Scooter" at bounding box center [881, 276] width 579 height 87
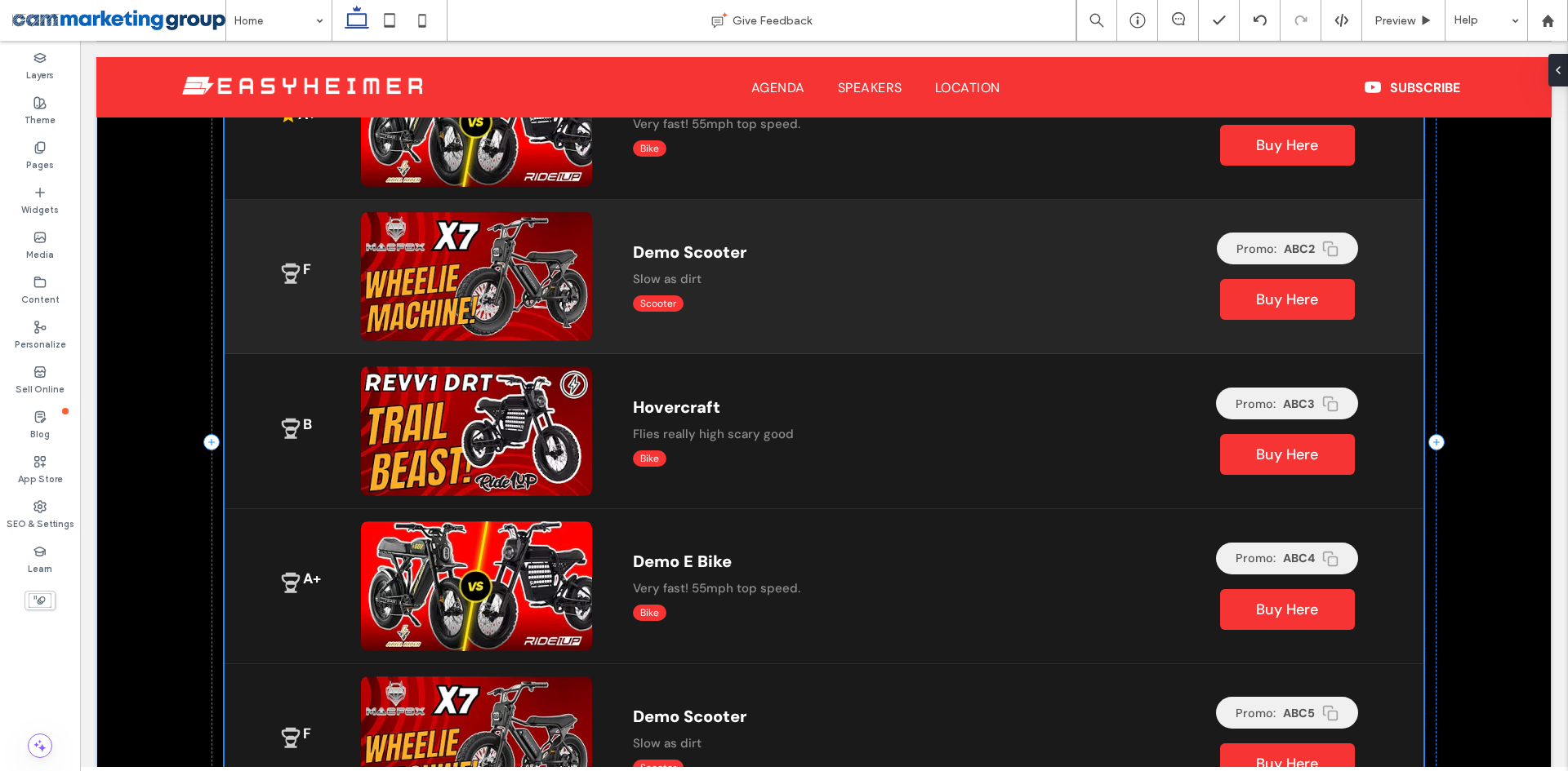
scroll to position [1453, 0]
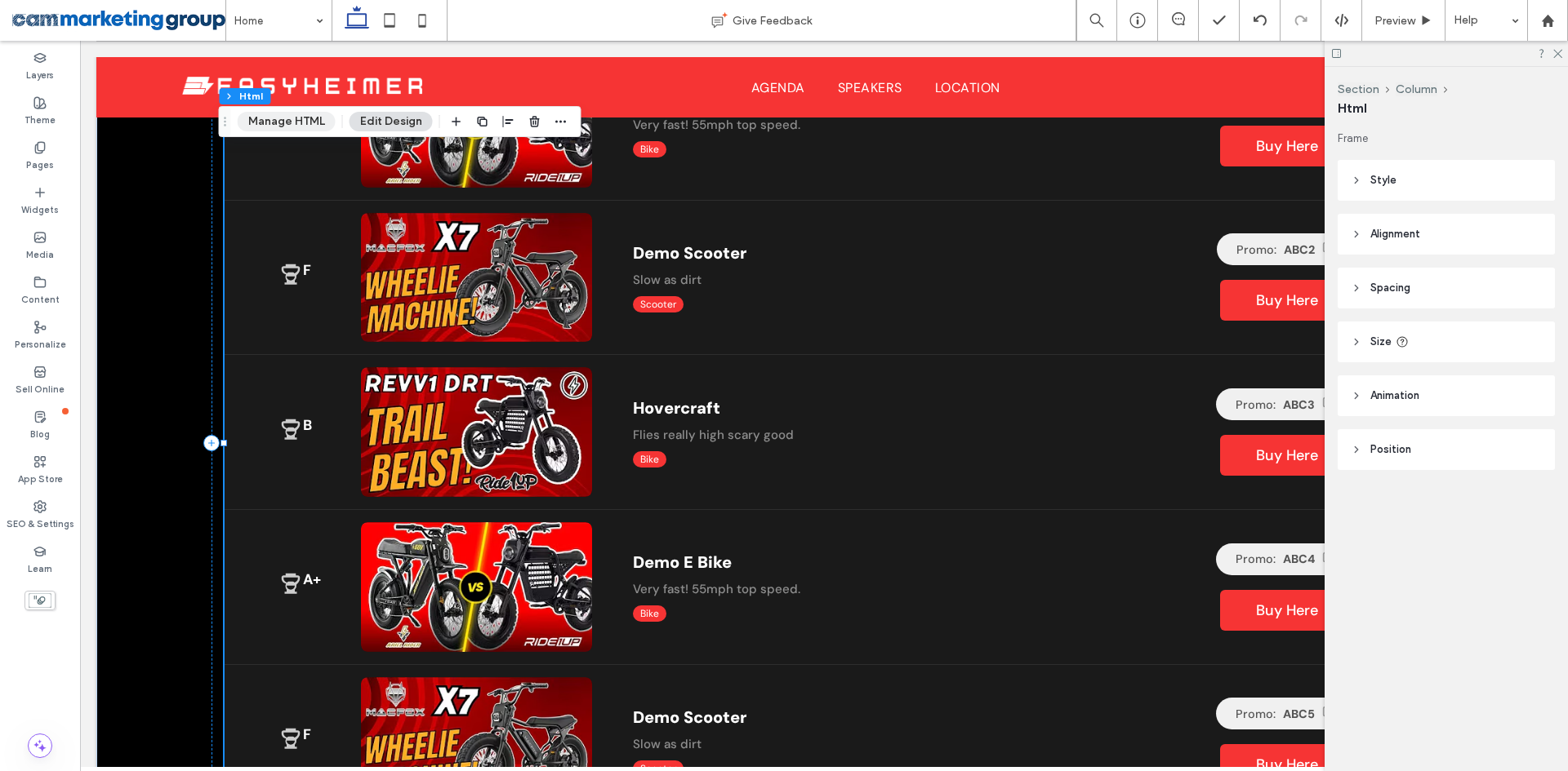
drag, startPoint x: 267, startPoint y: 122, endPoint x: 759, endPoint y: 198, distance: 497.8
click at [267, 122] on button "Manage HTML" at bounding box center [287, 122] width 98 height 20
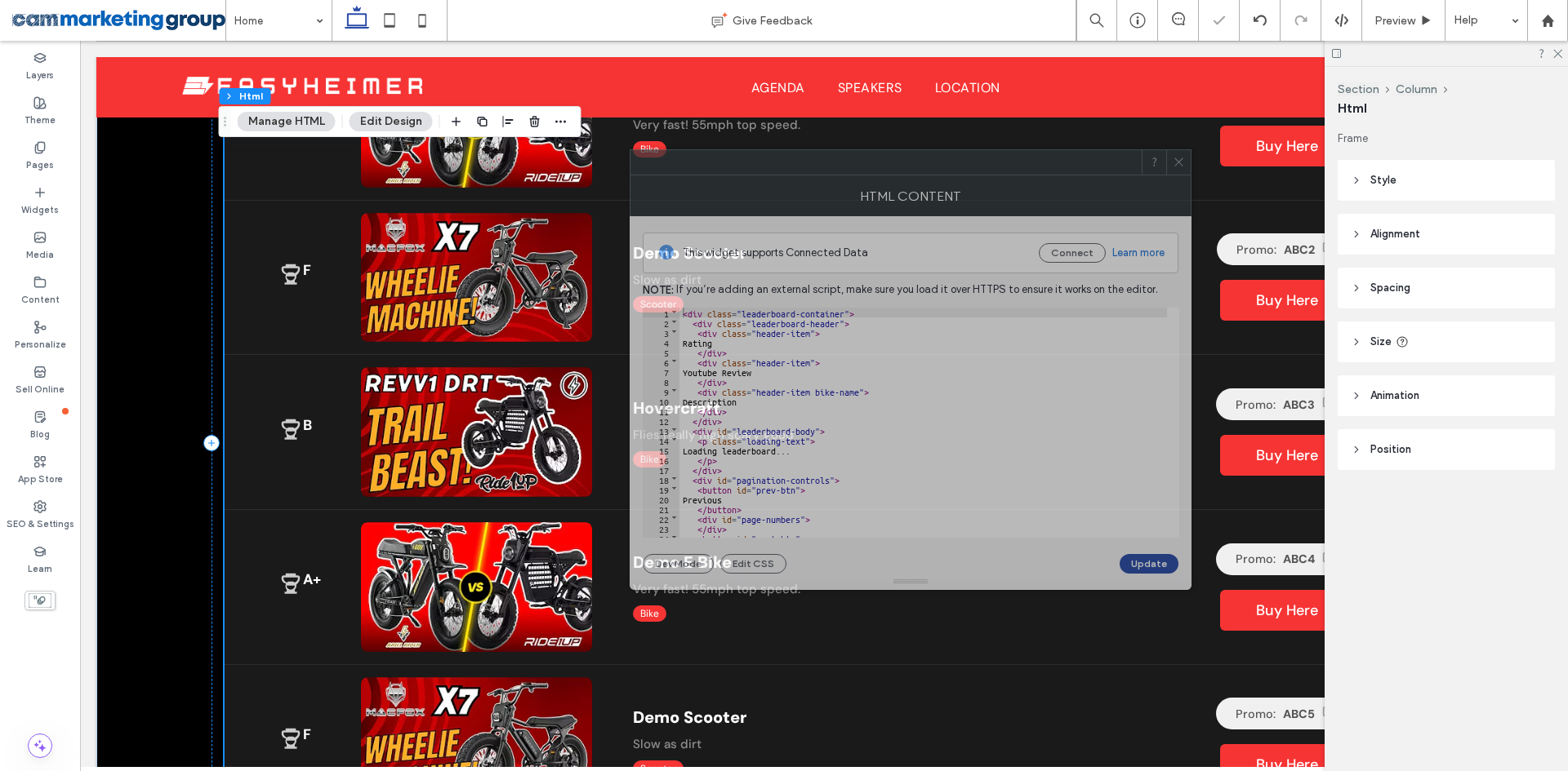
drag, startPoint x: 1212, startPoint y: 175, endPoint x: 857, endPoint y: 157, distance: 355.5
click at [857, 157] on div at bounding box center [886, 162] width 512 height 25
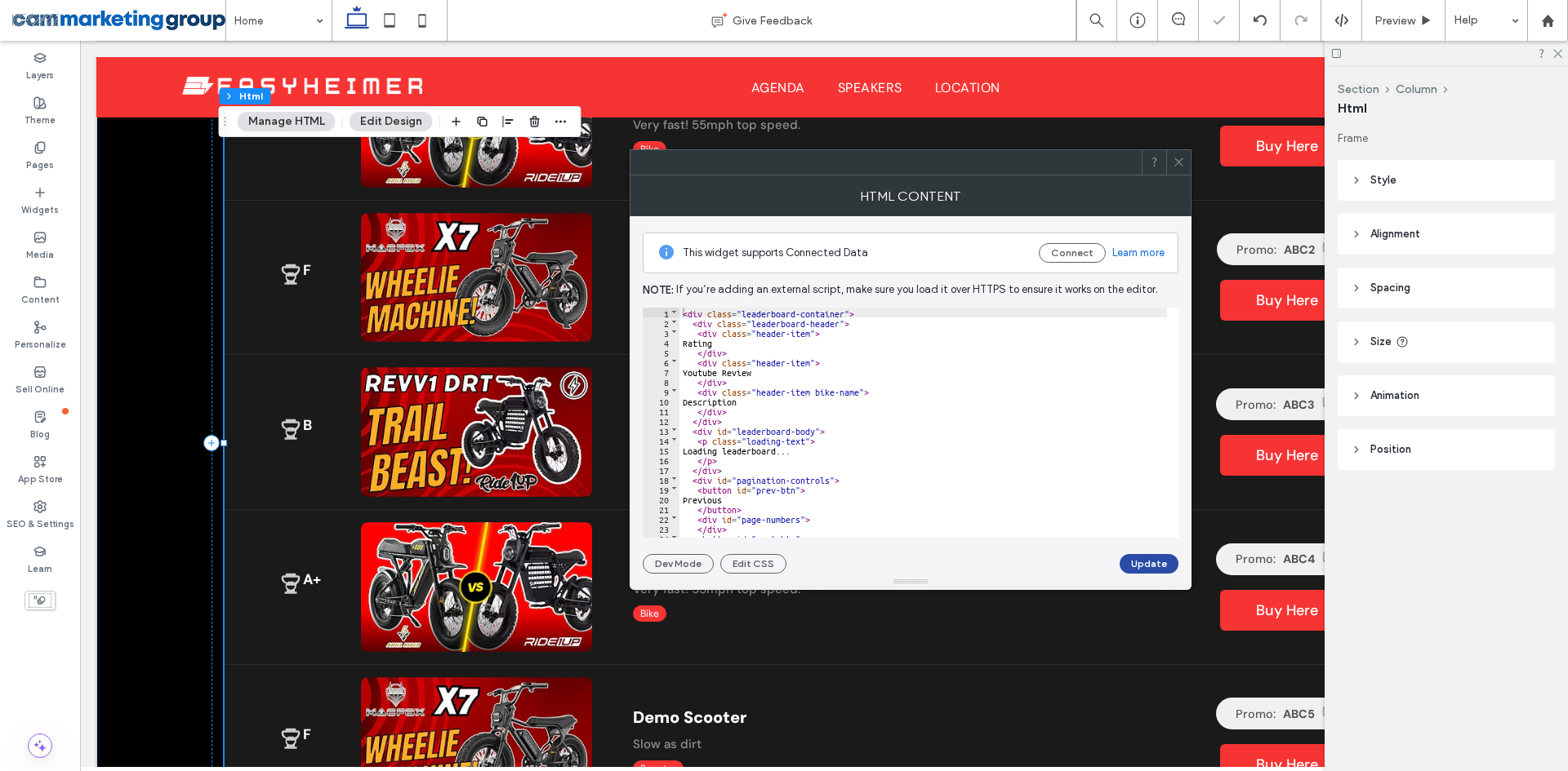
scroll to position [44, 0]
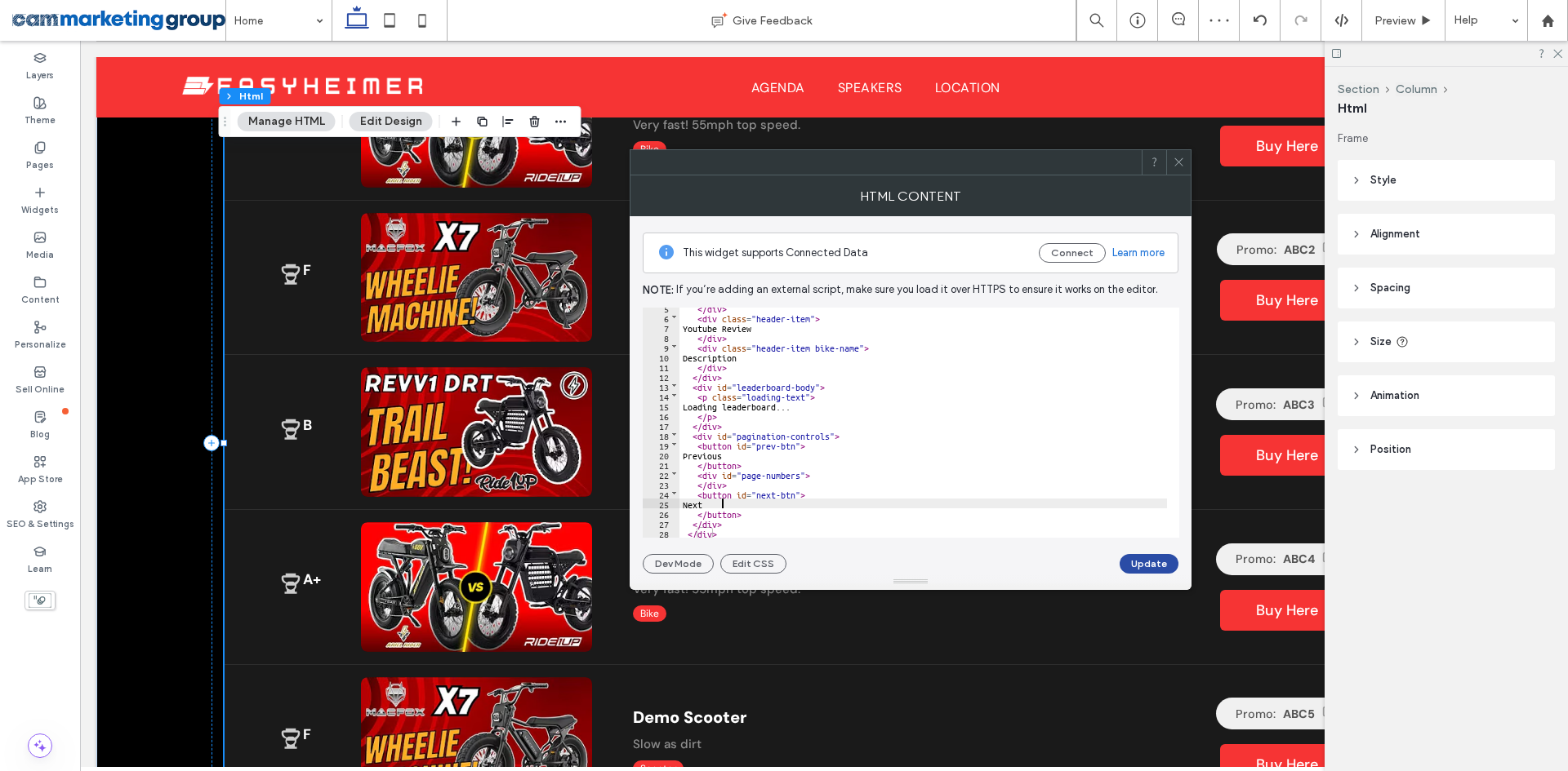
click at [722, 503] on div "</ div > < div class = "header-item" > Youtube Review </ div > < div class = "h…" at bounding box center [924, 428] width 488 height 250
click at [714, 422] on div "</ div > < div class = "header-item" > Youtube Review </ div > < div class = "h…" at bounding box center [924, 428] width 488 height 250
click at [725, 450] on div "</ div > < div class = "header-item" > Youtube Review </ div > < div class = "h…" at bounding box center [924, 428] width 488 height 250
drag, startPoint x: 735, startPoint y: 453, endPoint x: 700, endPoint y: 453, distance: 35.0
click at [700, 453] on div "</ div > < div class = "header-item" > Youtube Review </ div > < div class = "h…" at bounding box center [924, 428] width 488 height 250
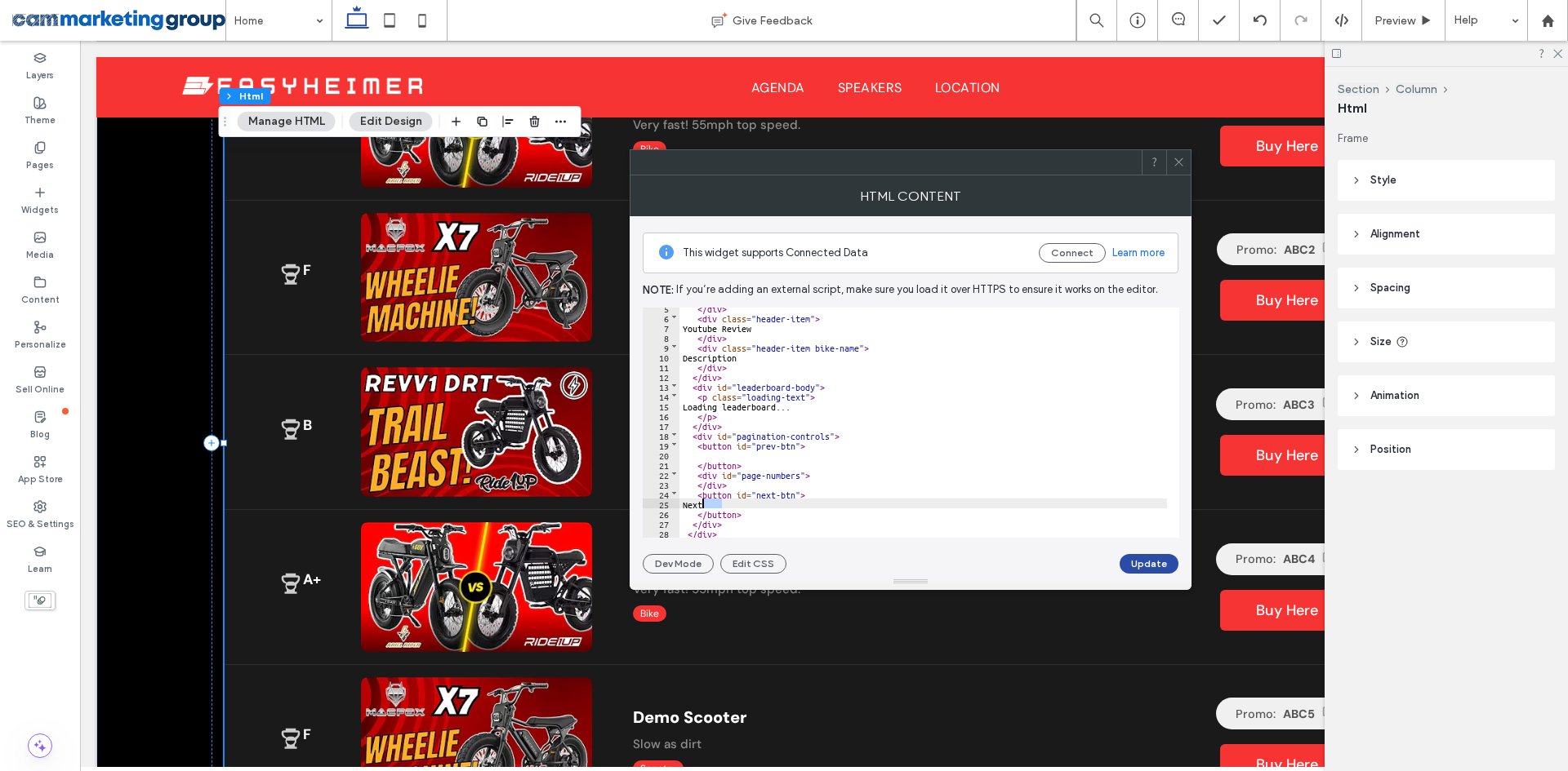
drag, startPoint x: 723, startPoint y: 503, endPoint x: 700, endPoint y: 504, distance: 23.0
click at [700, 504] on div "</ div > < div class = "header-item" > Youtube Review </ div > < div class = "h…" at bounding box center [924, 428] width 488 height 250
click at [1137, 556] on button "Update" at bounding box center [1149, 564] width 59 height 20
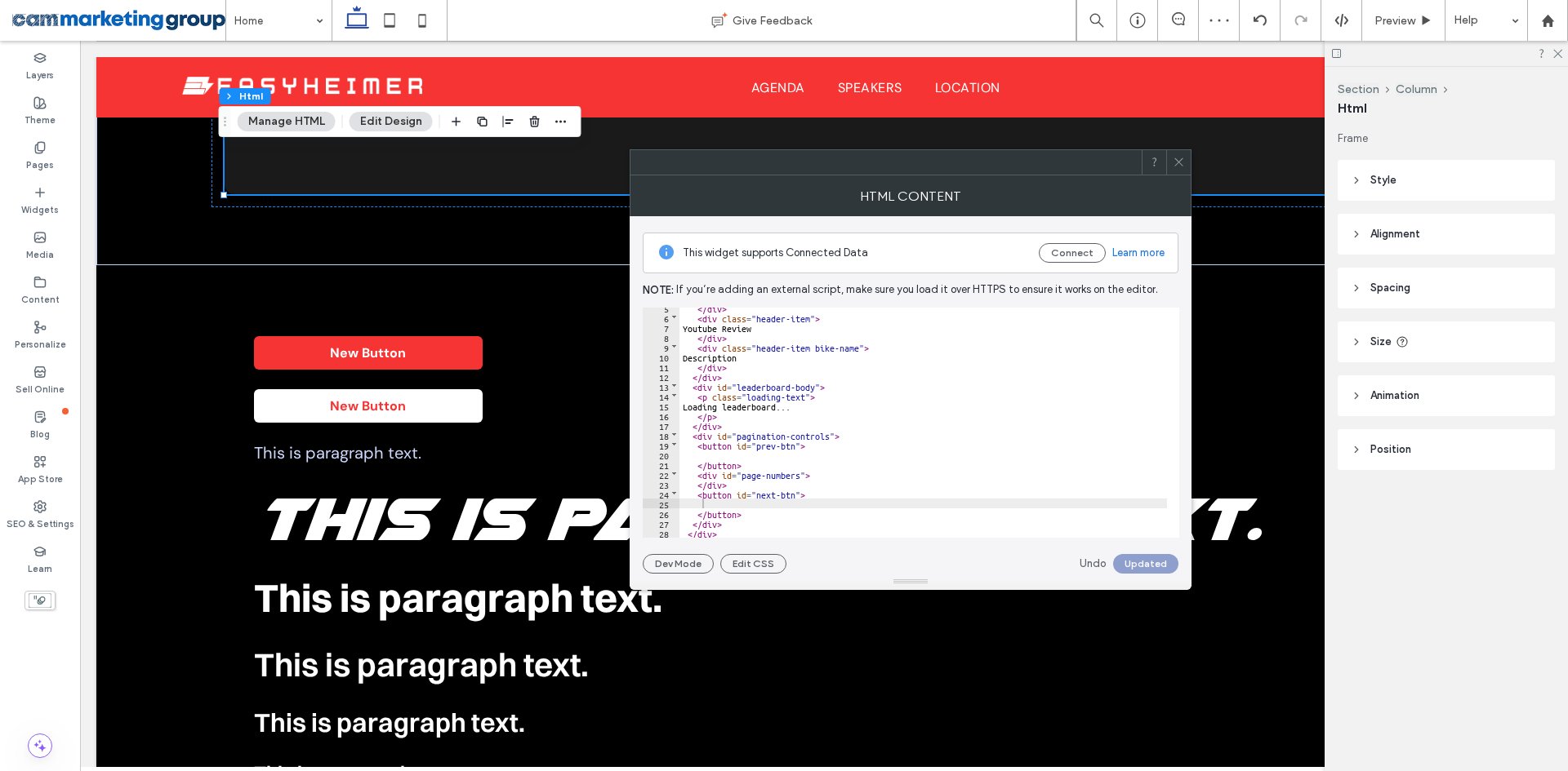
click at [1180, 160] on use at bounding box center [1178, 162] width 8 height 8
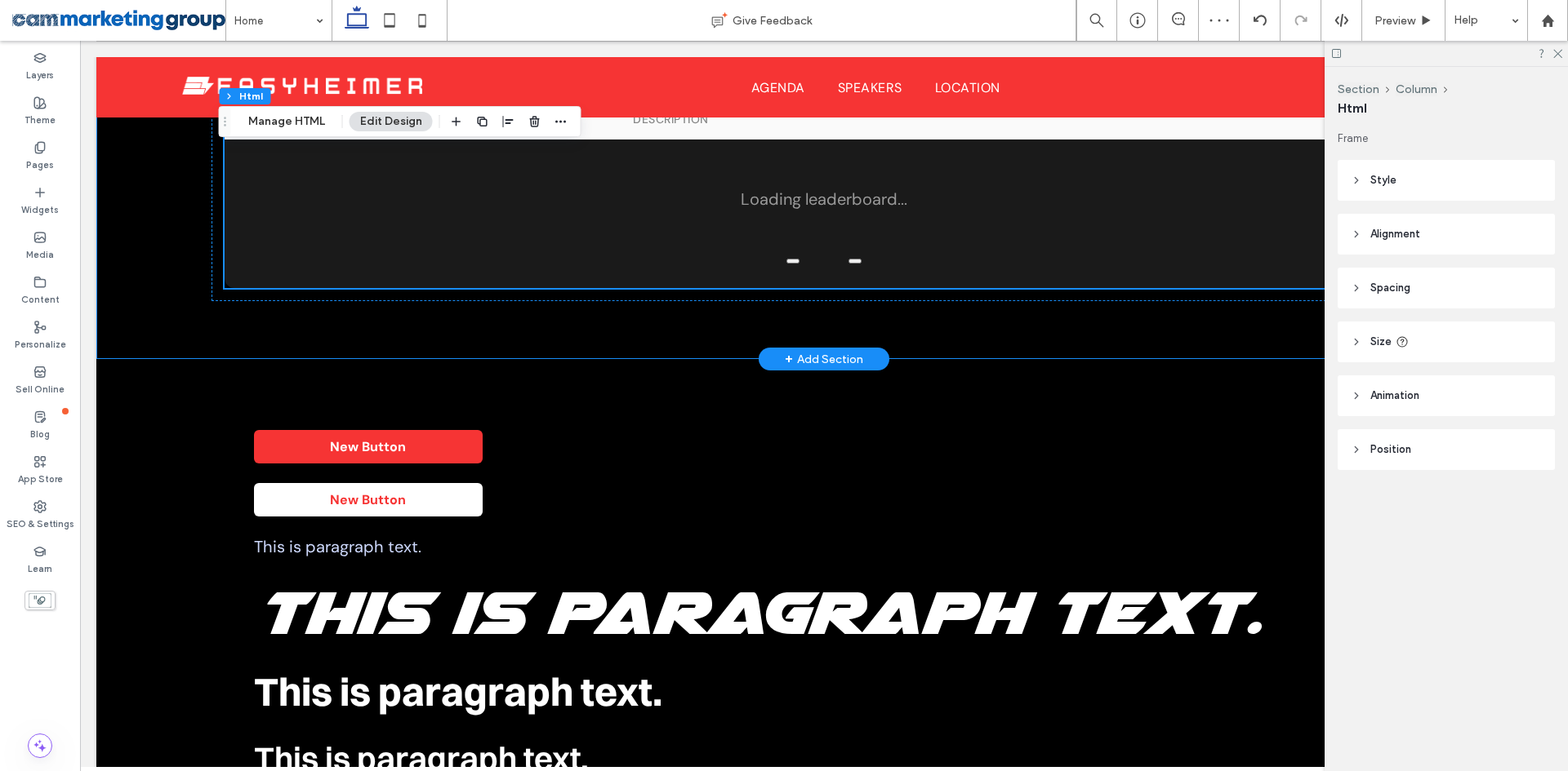
scroll to position [1289, 0]
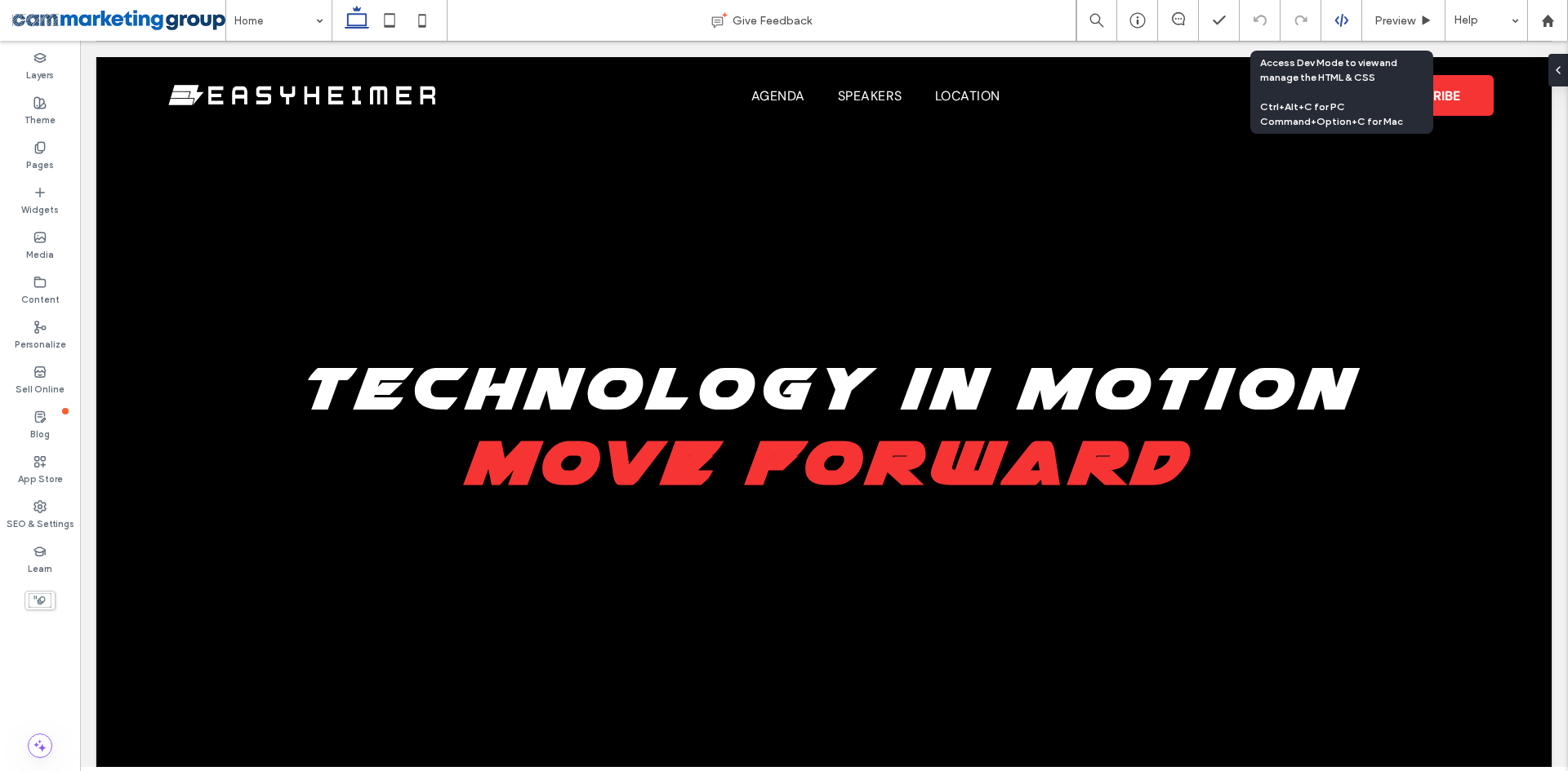
click at [1344, 16] on icon at bounding box center [1341, 20] width 15 height 15
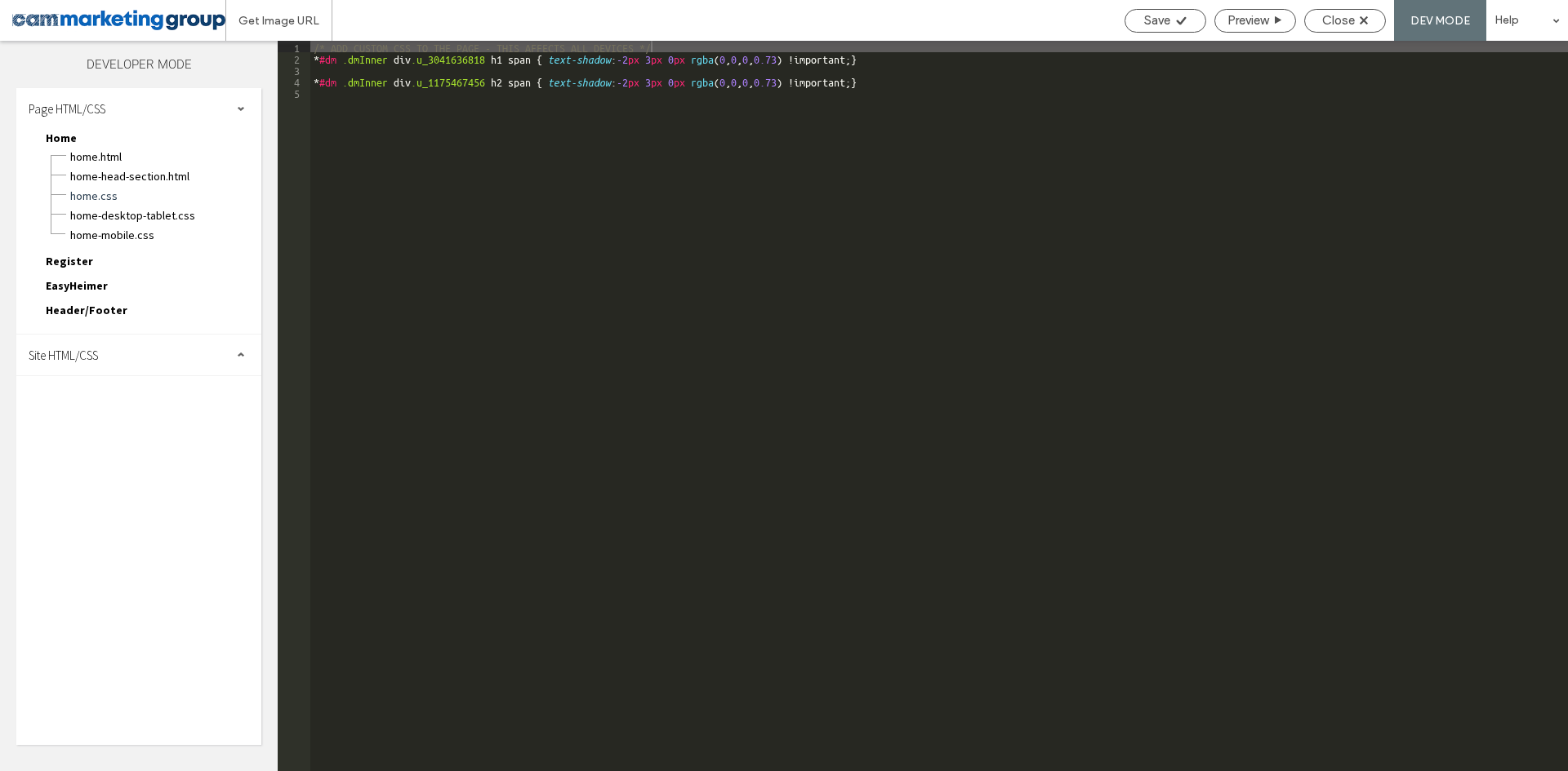
click at [112, 365] on div "Site HTML/CSS" at bounding box center [139, 355] width 245 height 41
click at [124, 422] on span "site.css" at bounding box center [168, 426] width 185 height 17
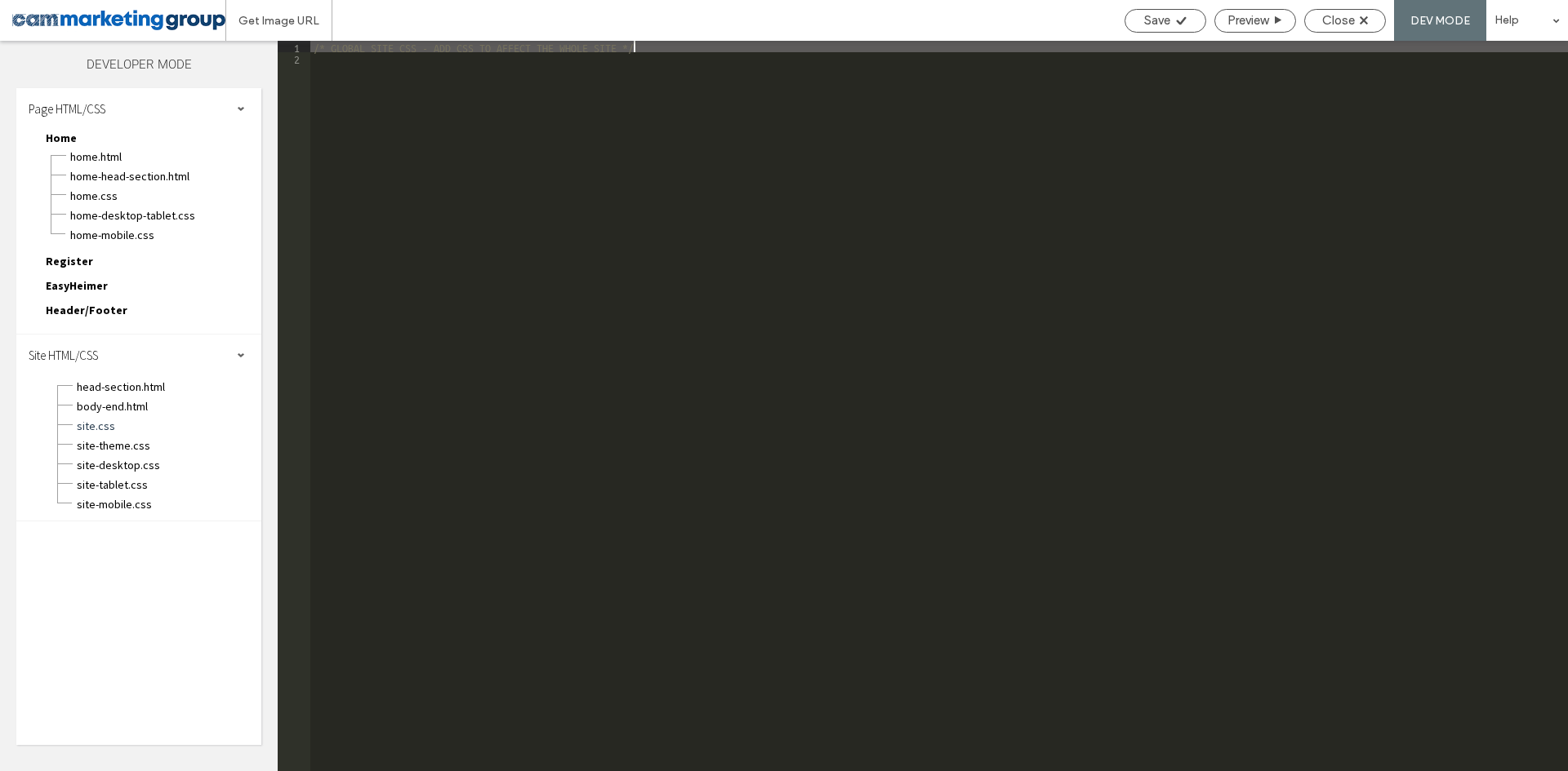
click at [162, 456] on div "site-desktop.css" at bounding box center [168, 464] width 185 height 20
click at [161, 460] on span "site-desktop.css" at bounding box center [168, 465] width 185 height 17
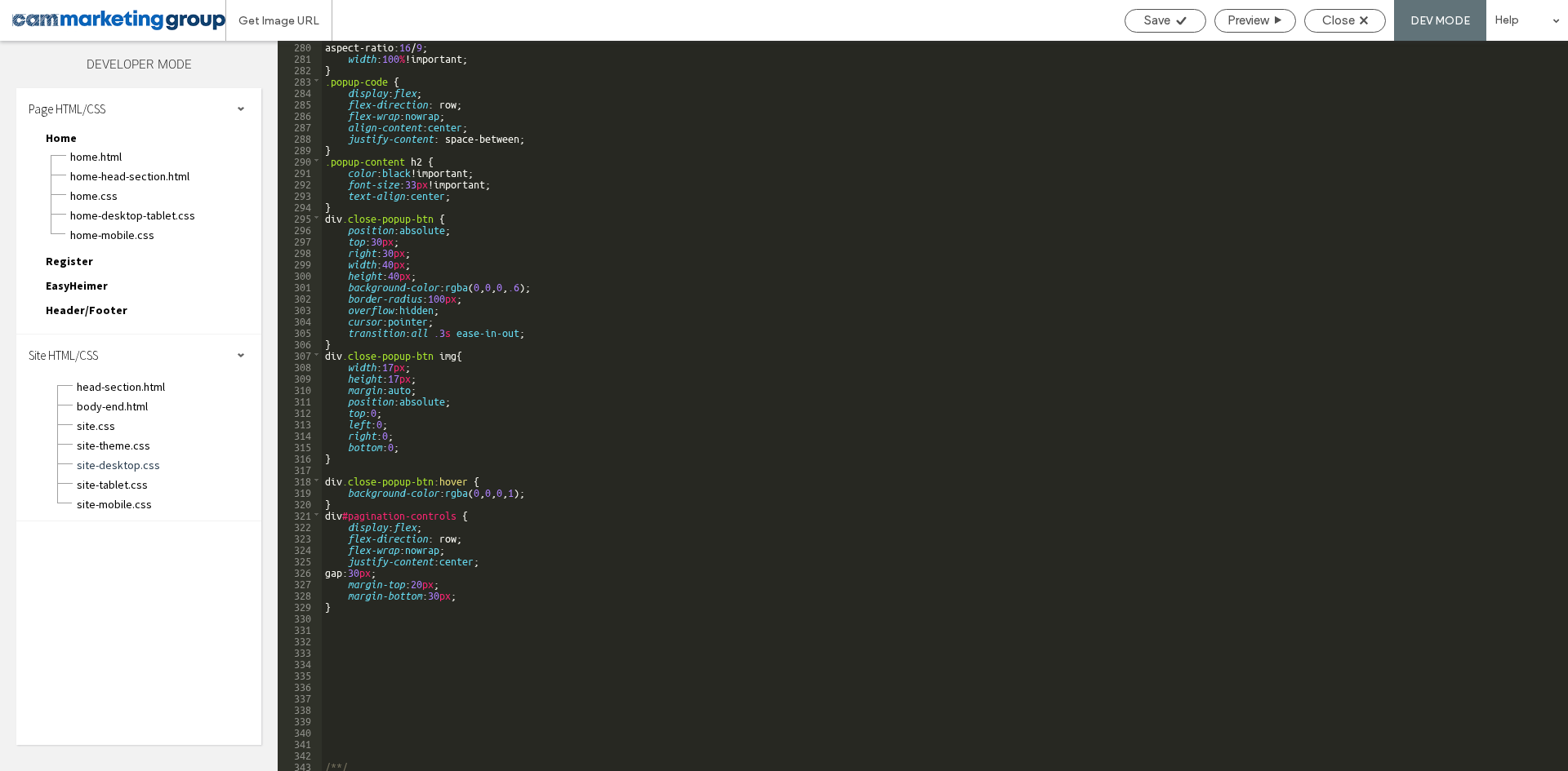
scroll to position [3189, 0]
click at [414, 623] on div "aspect-ratio: 16 / 9 ; width : 100 % !important; } .popup-code { display : flex…" at bounding box center [938, 417] width 1234 height 753
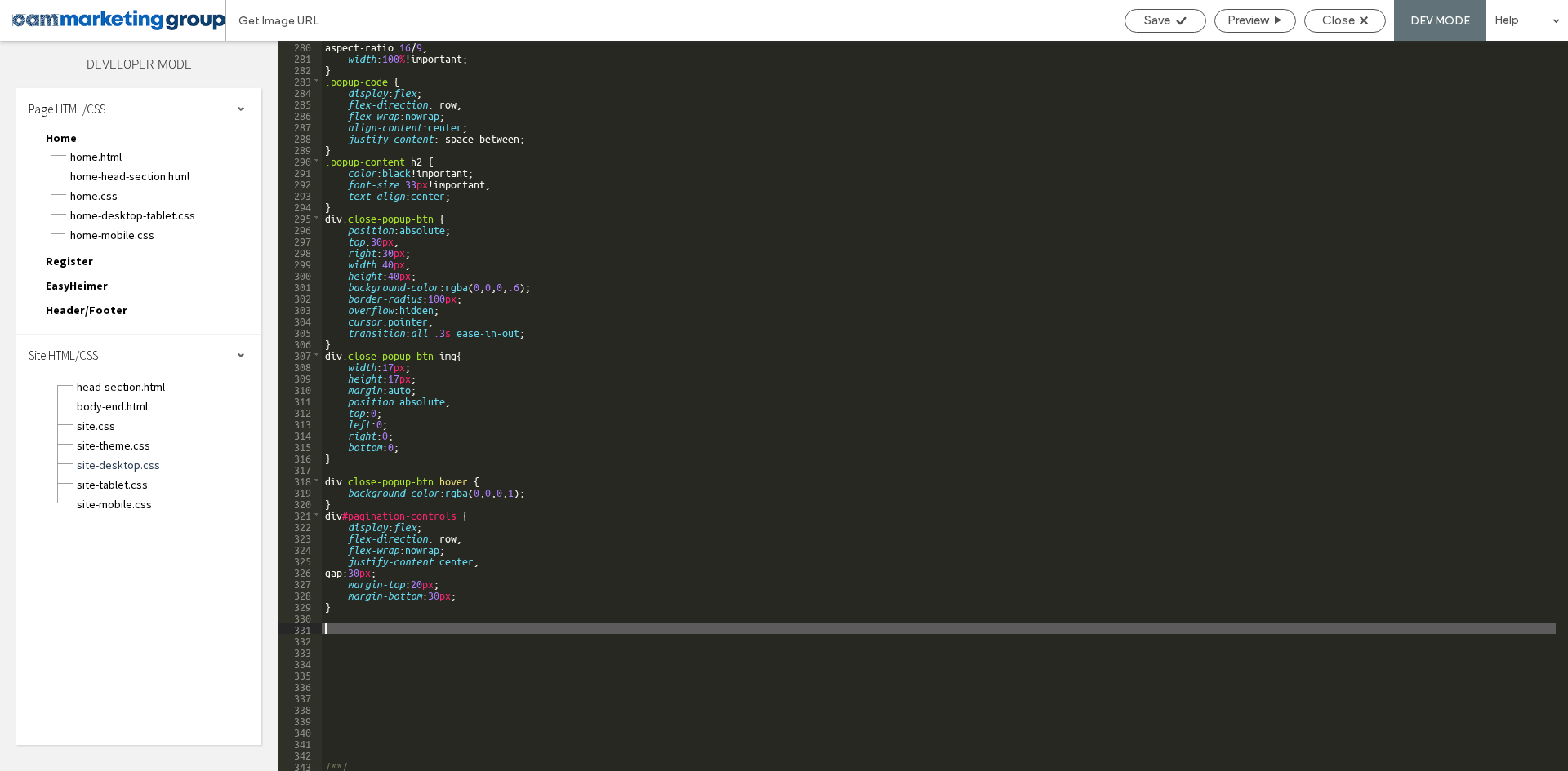
click at [408, 618] on div "aspect-ratio: 16 / 9 ; width : 100 % !important; } .popup-code { display : flex…" at bounding box center [938, 417] width 1234 height 753
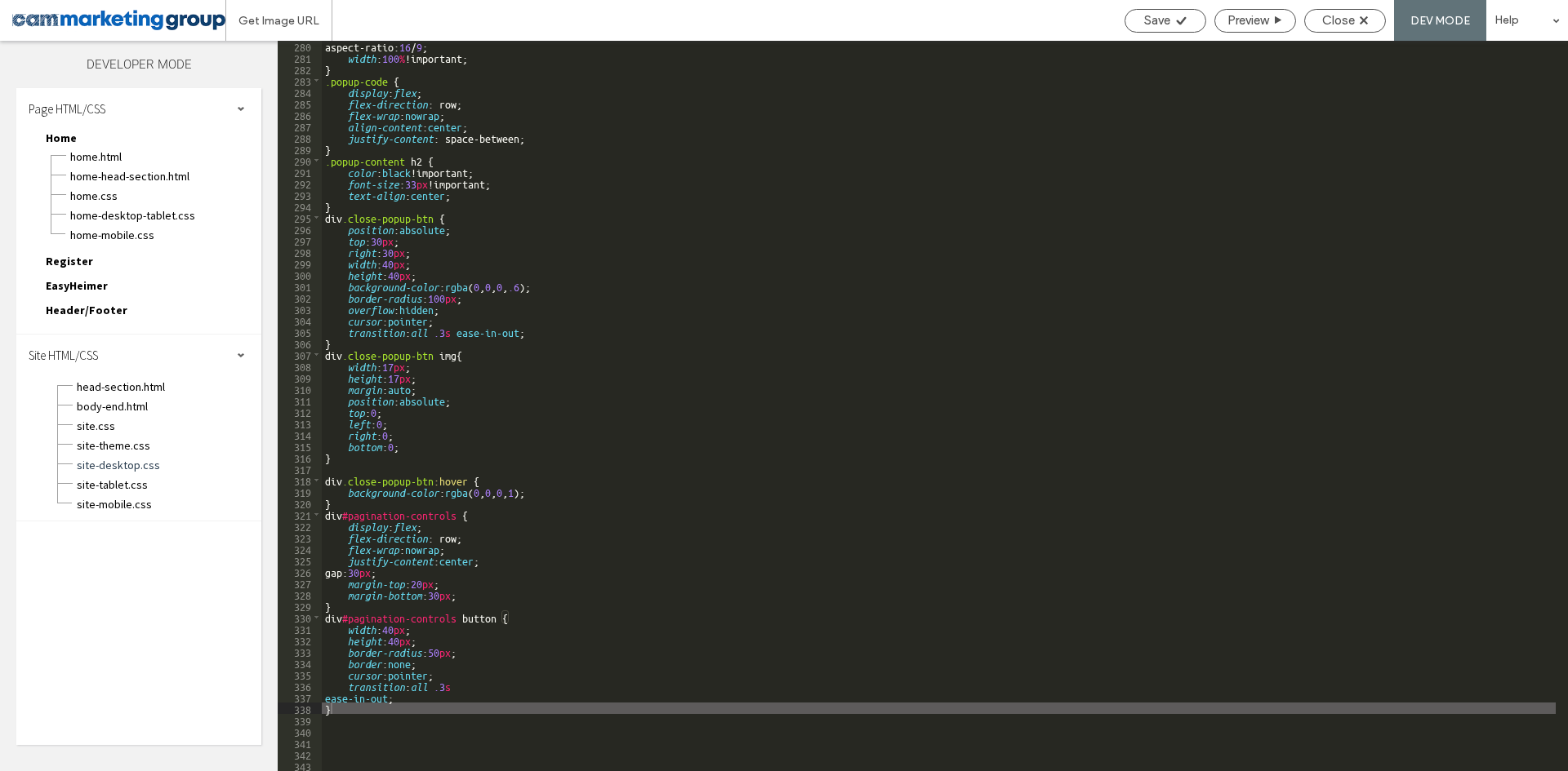
scroll to position [0, 0]
click at [748, 178] on div "aspect-ratio: 16 / 9 ; width : 100 % !important; } .popup-code { display : flex…" at bounding box center [938, 417] width 1234 height 753
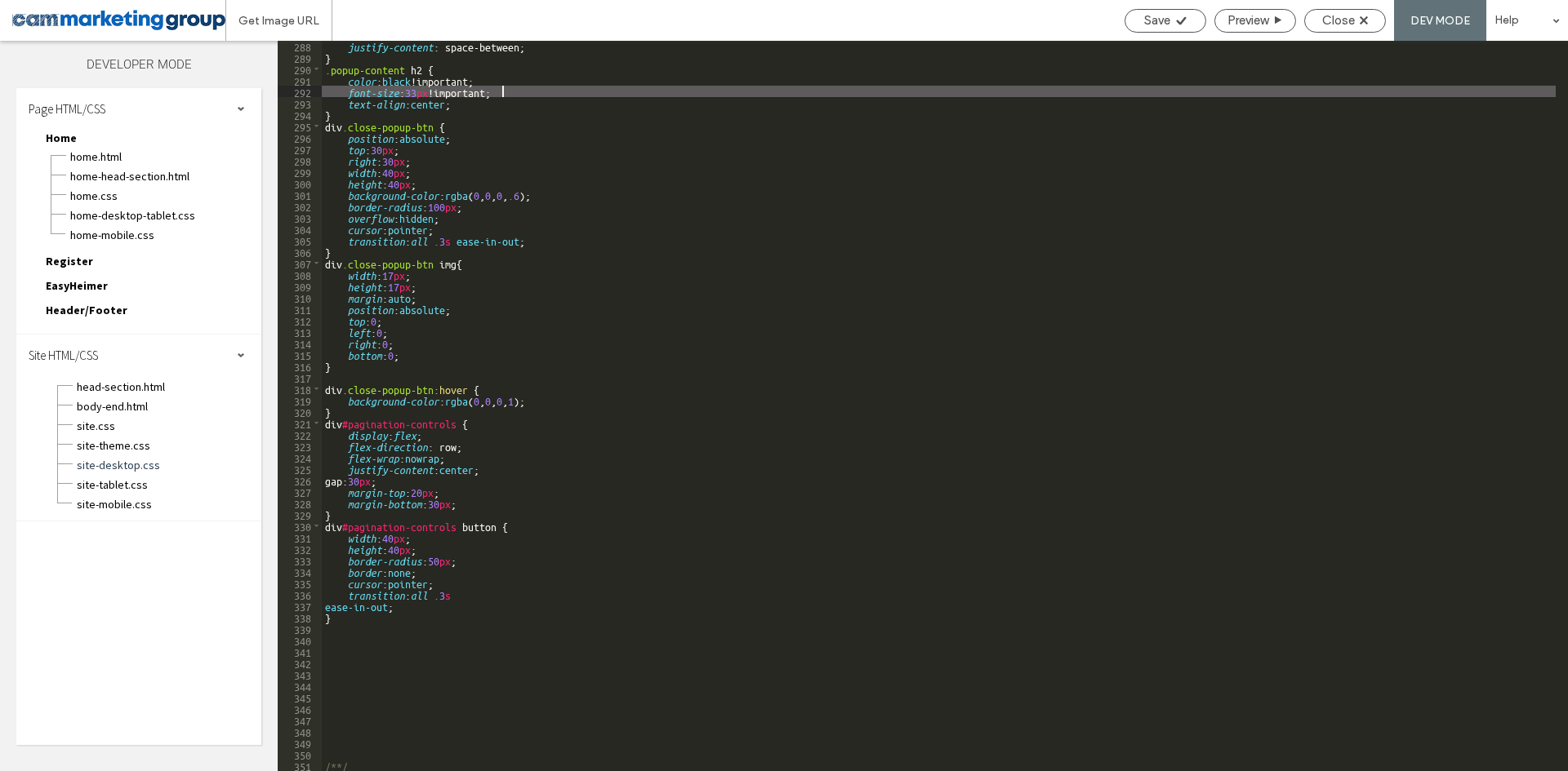
scroll to position [3281, 0]
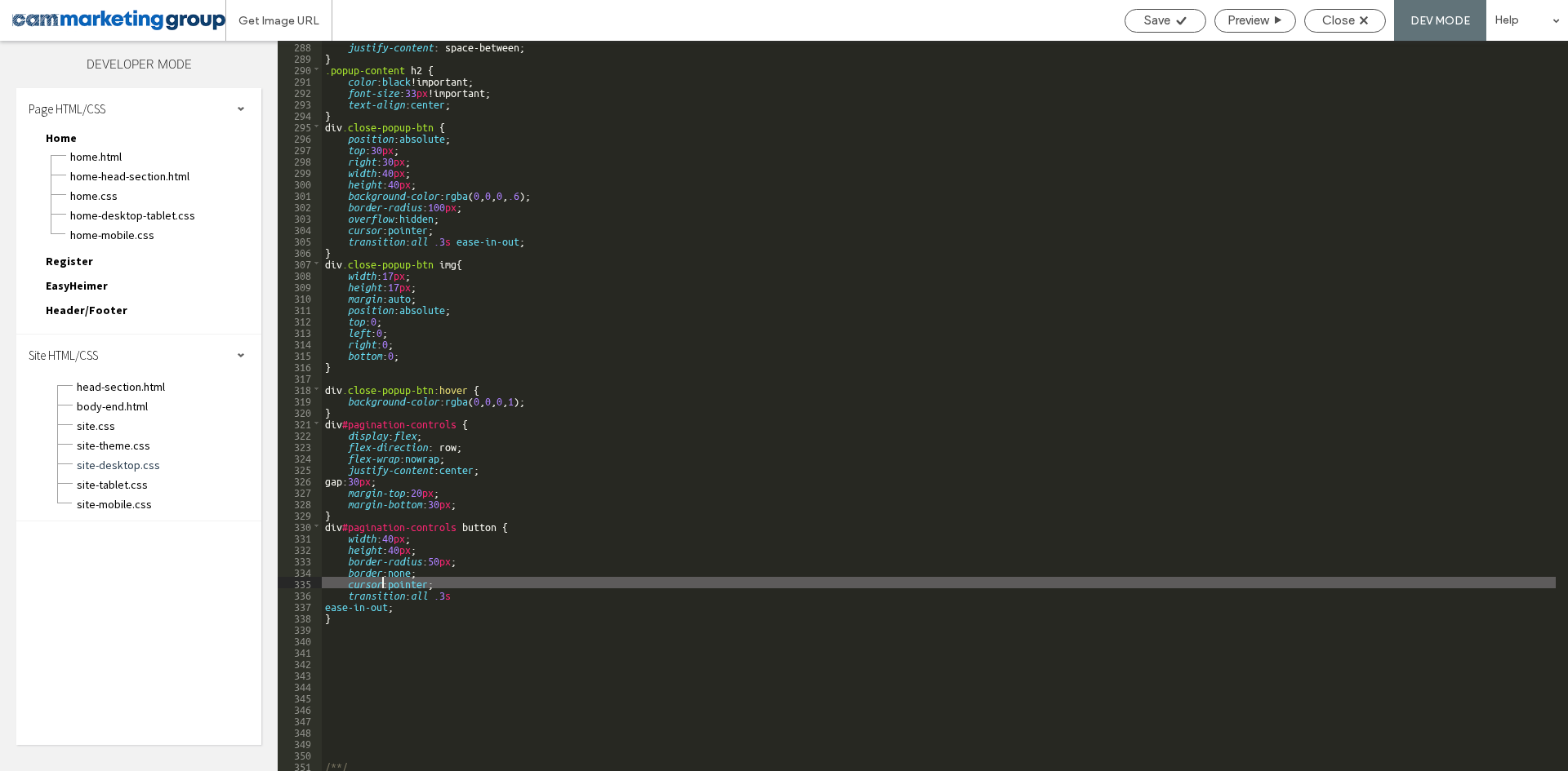
click at [382, 583] on div "justify-content : space-between; } .popup-content h2 { color : black !important…" at bounding box center [938, 417] width 1234 height 753
click at [363, 632] on div "justify-content : space-between; } .popup-content h2 { color : black !important…" at bounding box center [938, 417] width 1234 height 753
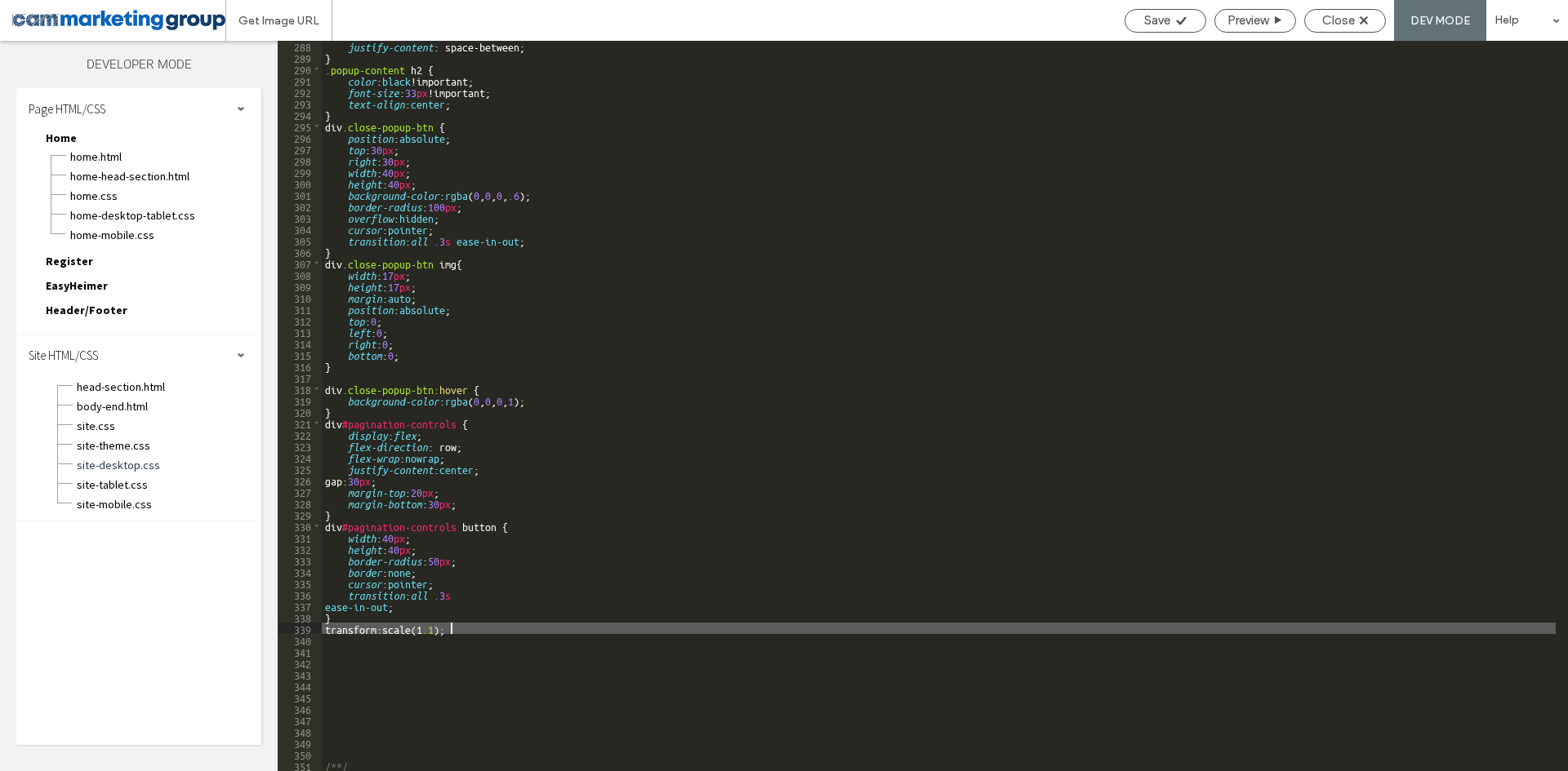
click at [439, 578] on div "justify-content : space-between; } .popup-content h2 { color : black !important…" at bounding box center [938, 417] width 1234 height 753
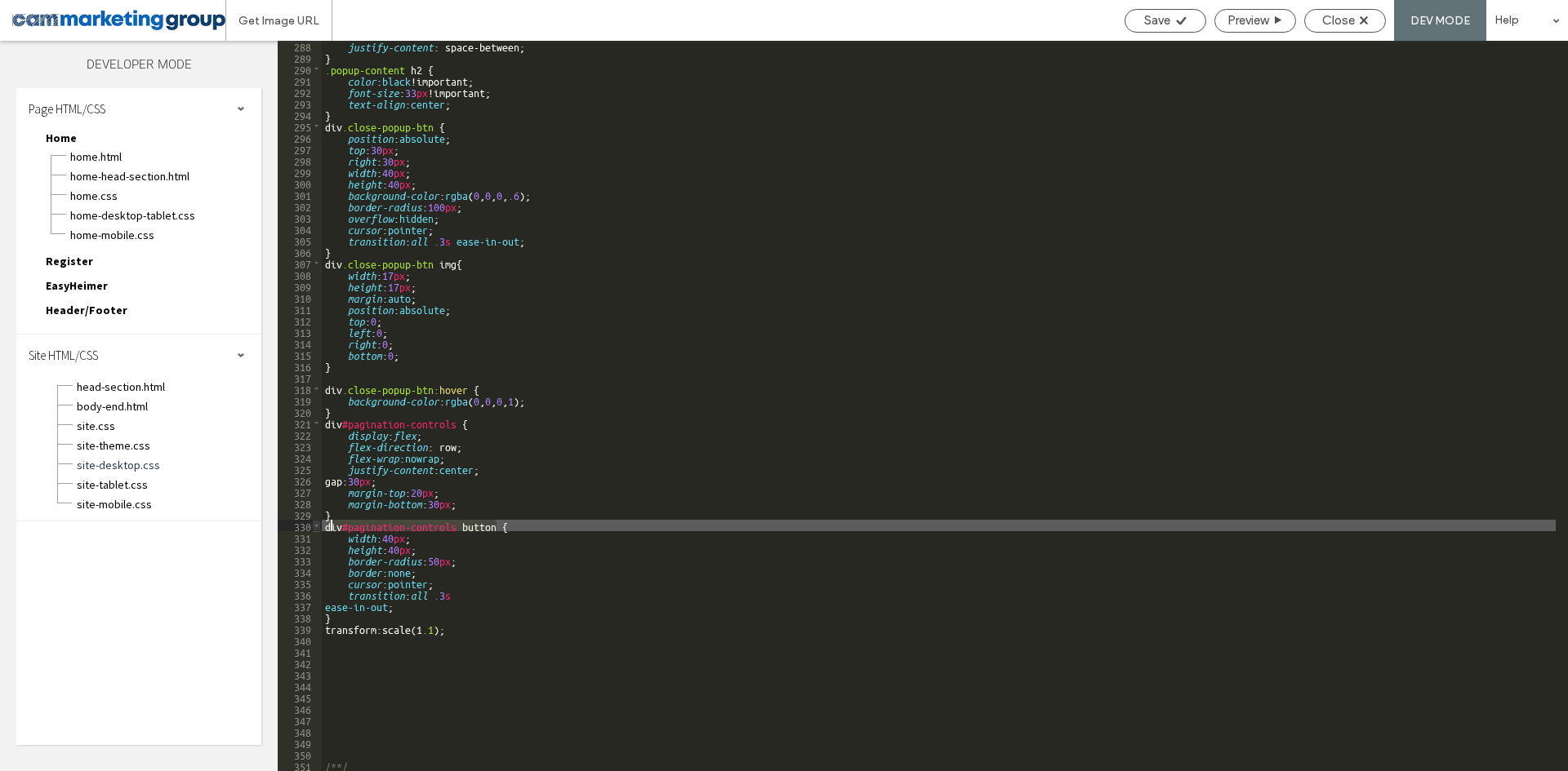
drag, startPoint x: 495, startPoint y: 526, endPoint x: 320, endPoint y: 523, distance: 175.0
click at [320, 523] on div "** 288 289 290 291 292 293 294 295 296 297 298 299 300 301 302 303 304 305 306 …" at bounding box center [923, 406] width 1291 height 731
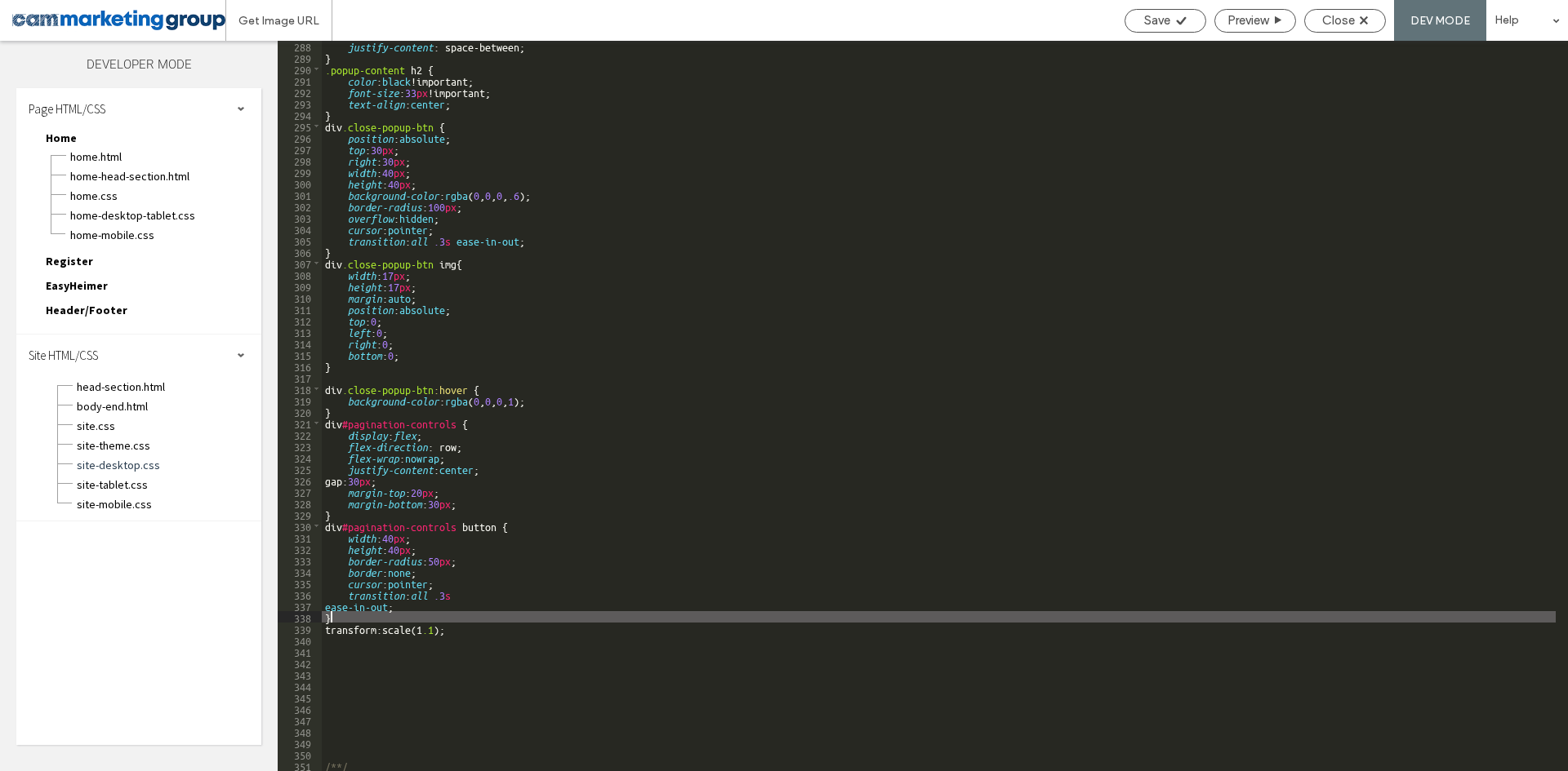
click at [348, 614] on div "justify-content : space-between; } .popup-content h2 { color : black !important…" at bounding box center [938, 417] width 1234 height 753
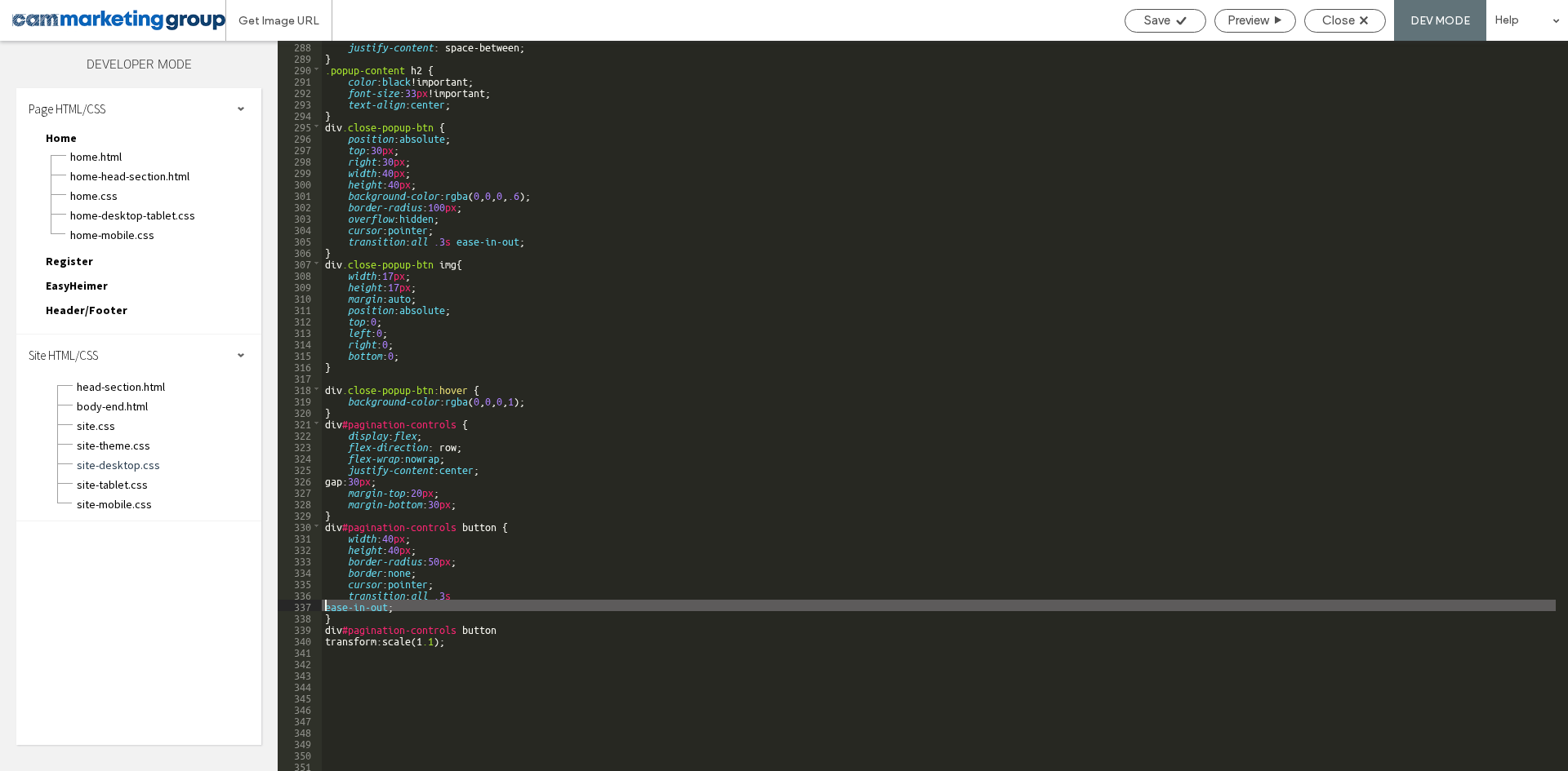
click at [326, 608] on div "justify-content : space-between; } .popup-content h2 { color : black !important…" at bounding box center [938, 417] width 1234 height 753
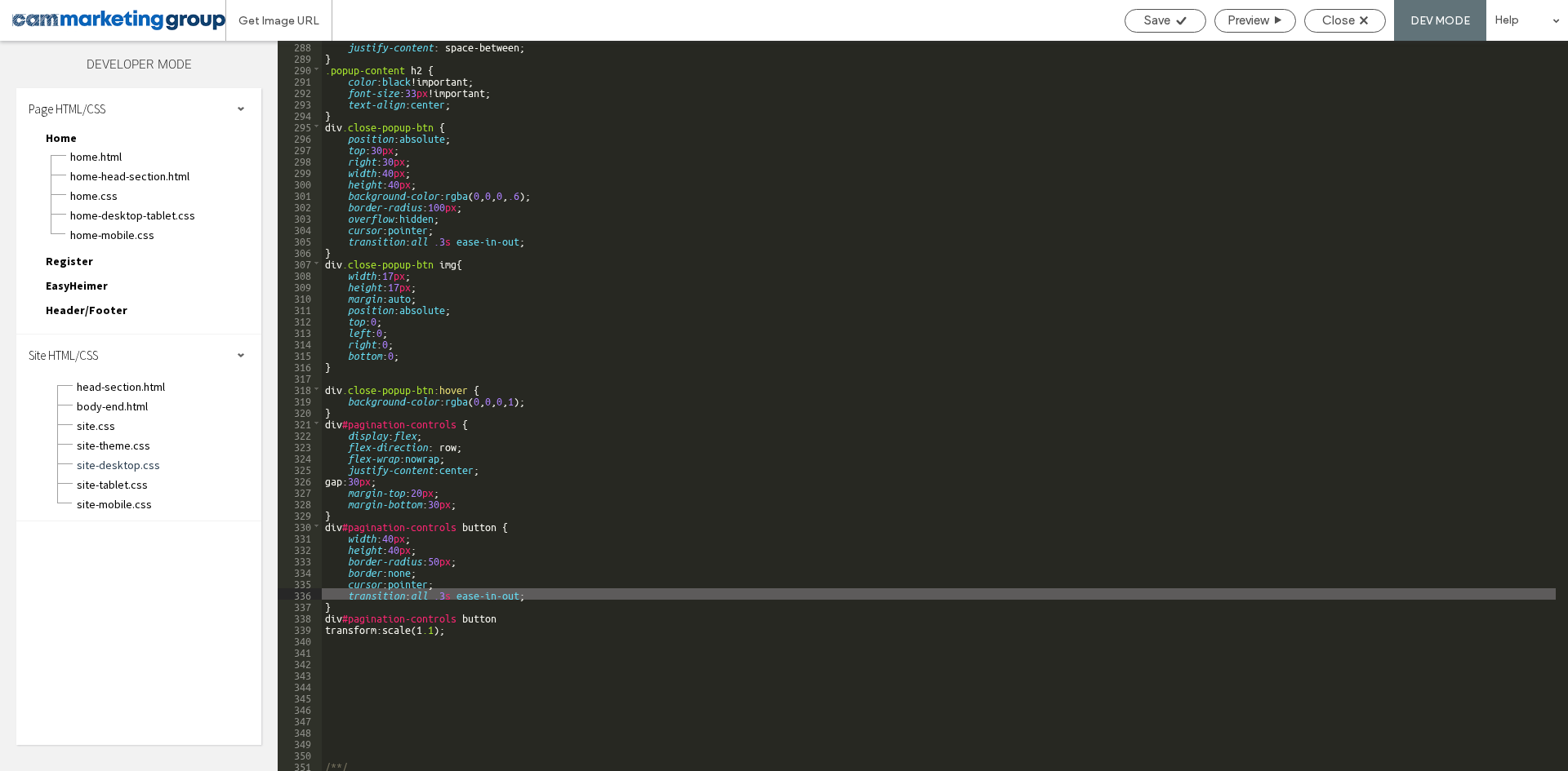
click at [492, 618] on div "justify-content : space-between; } .popup-content h2 { color : black !important…" at bounding box center [938, 417] width 1234 height 753
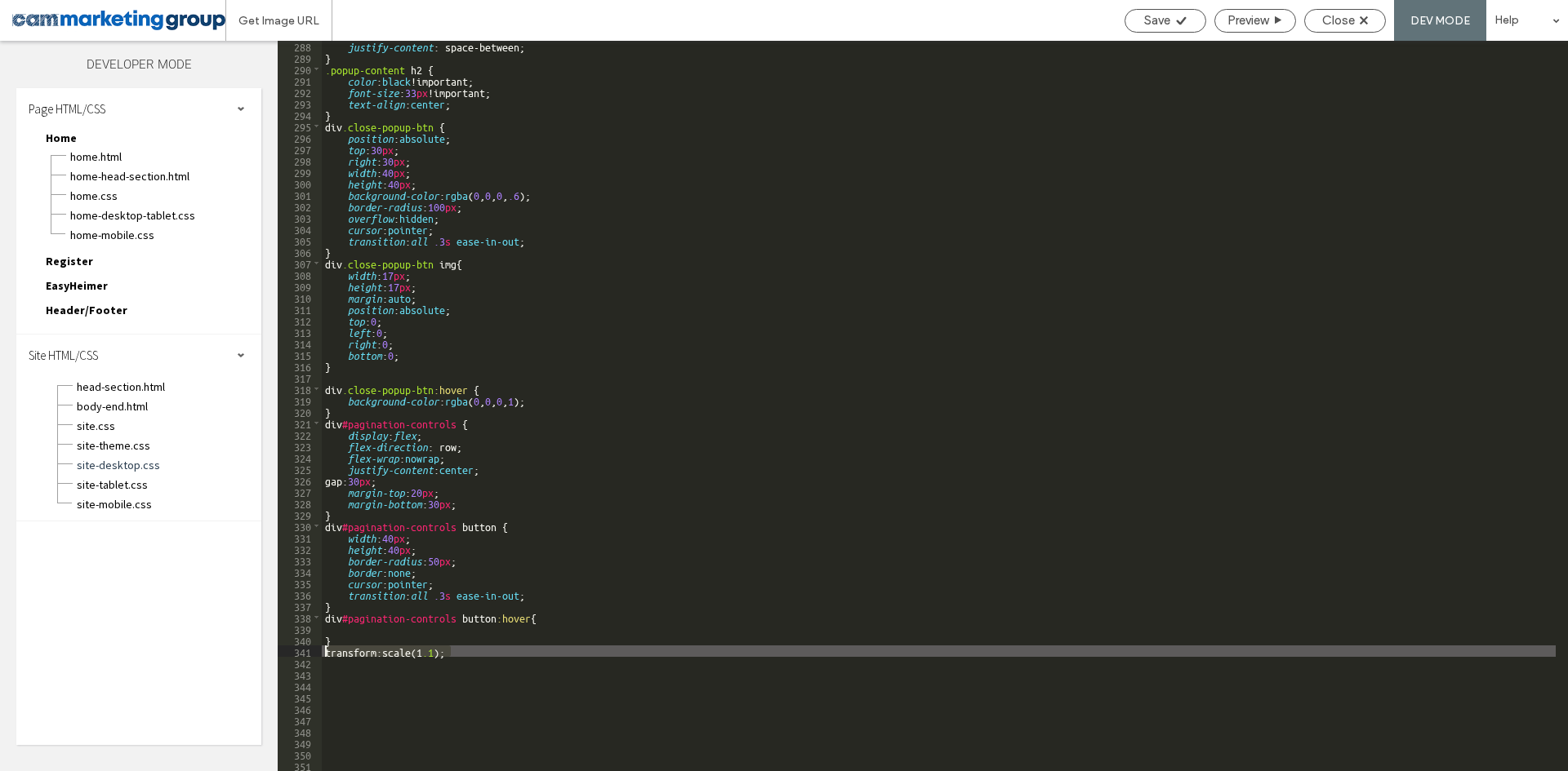
drag, startPoint x: 359, startPoint y: 646, endPoint x: 296, endPoint y: 653, distance: 63.4
click at [296, 653] on div "** 288 289 290 291 292 293 294 295 296 297 298 299 300 301 302 303 304 305 306 …" at bounding box center [923, 406] width 1291 height 731
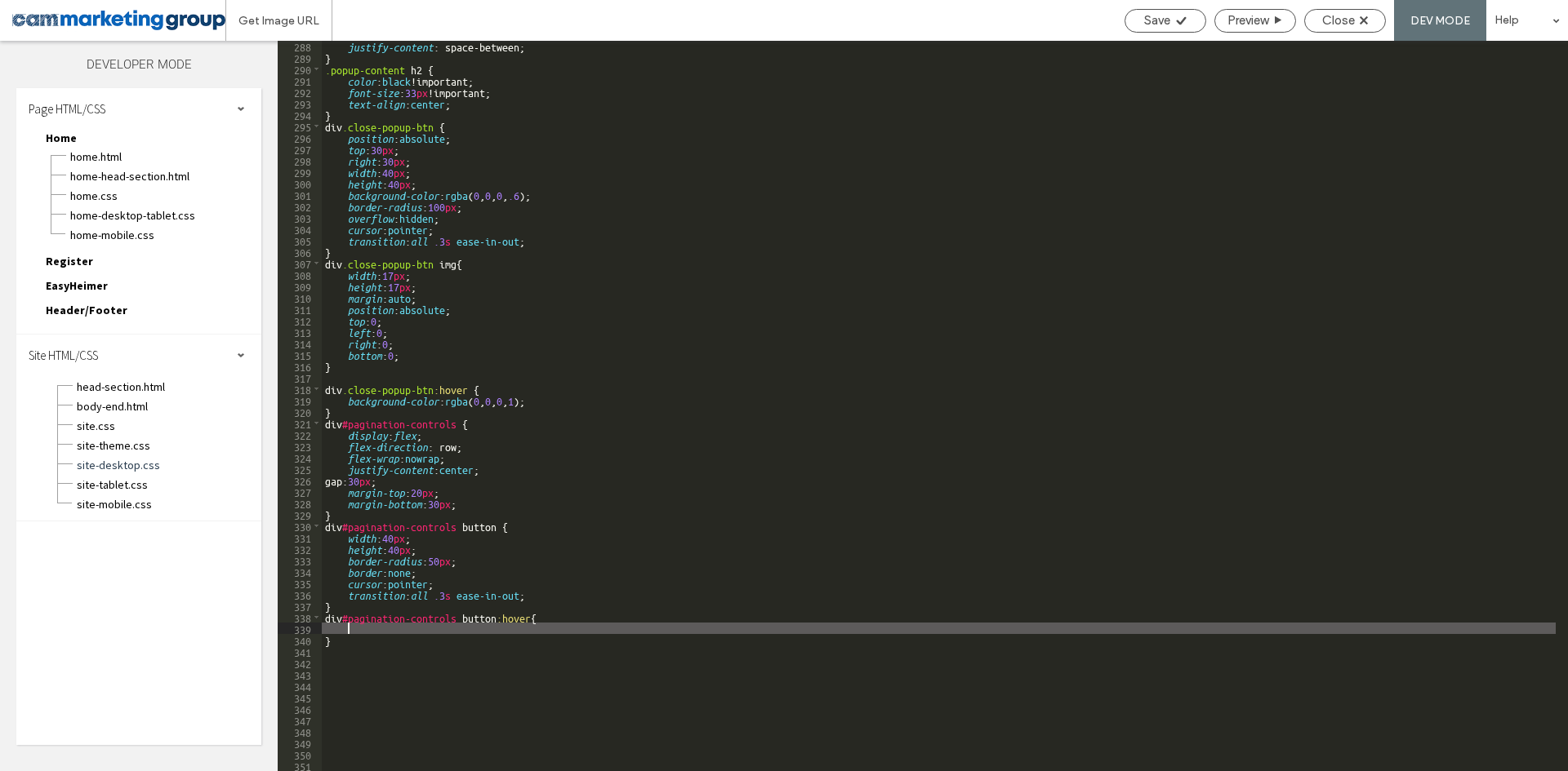
click at [359, 631] on div "justify-content : space-between; } .popup-content h2 { color : black !important…" at bounding box center [938, 417] width 1234 height 753
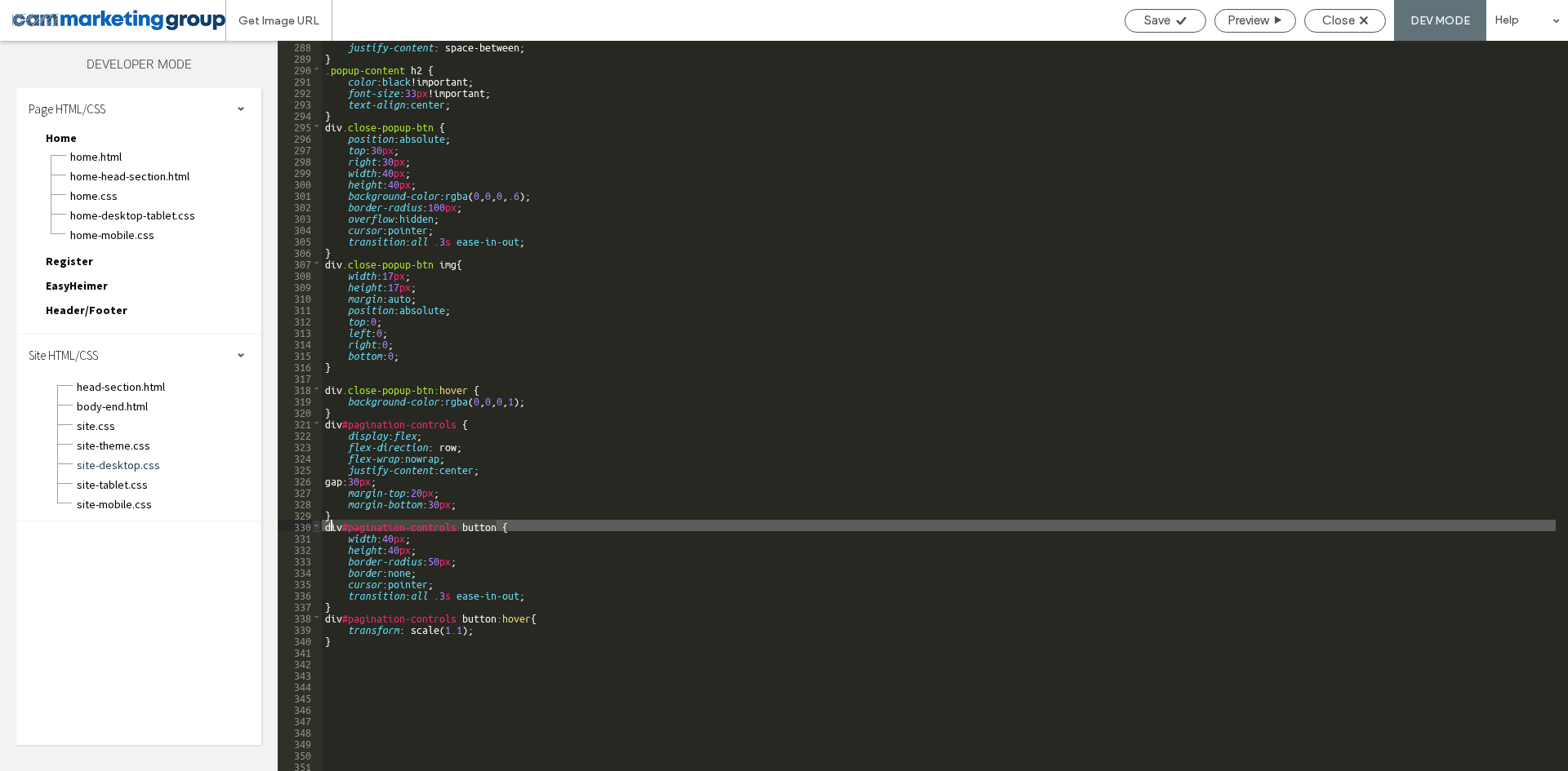
drag, startPoint x: 496, startPoint y: 528, endPoint x: 320, endPoint y: 528, distance: 176.0
click at [320, 528] on div "** 288 289 290 291 292 293 294 295 296 297 298 299 300 301 302 303 304 305 306 …" at bounding box center [923, 406] width 1291 height 731
click at [343, 606] on div "justify-content : space-between; } .popup-content h2 { color : black !important…" at bounding box center [938, 417] width 1234 height 753
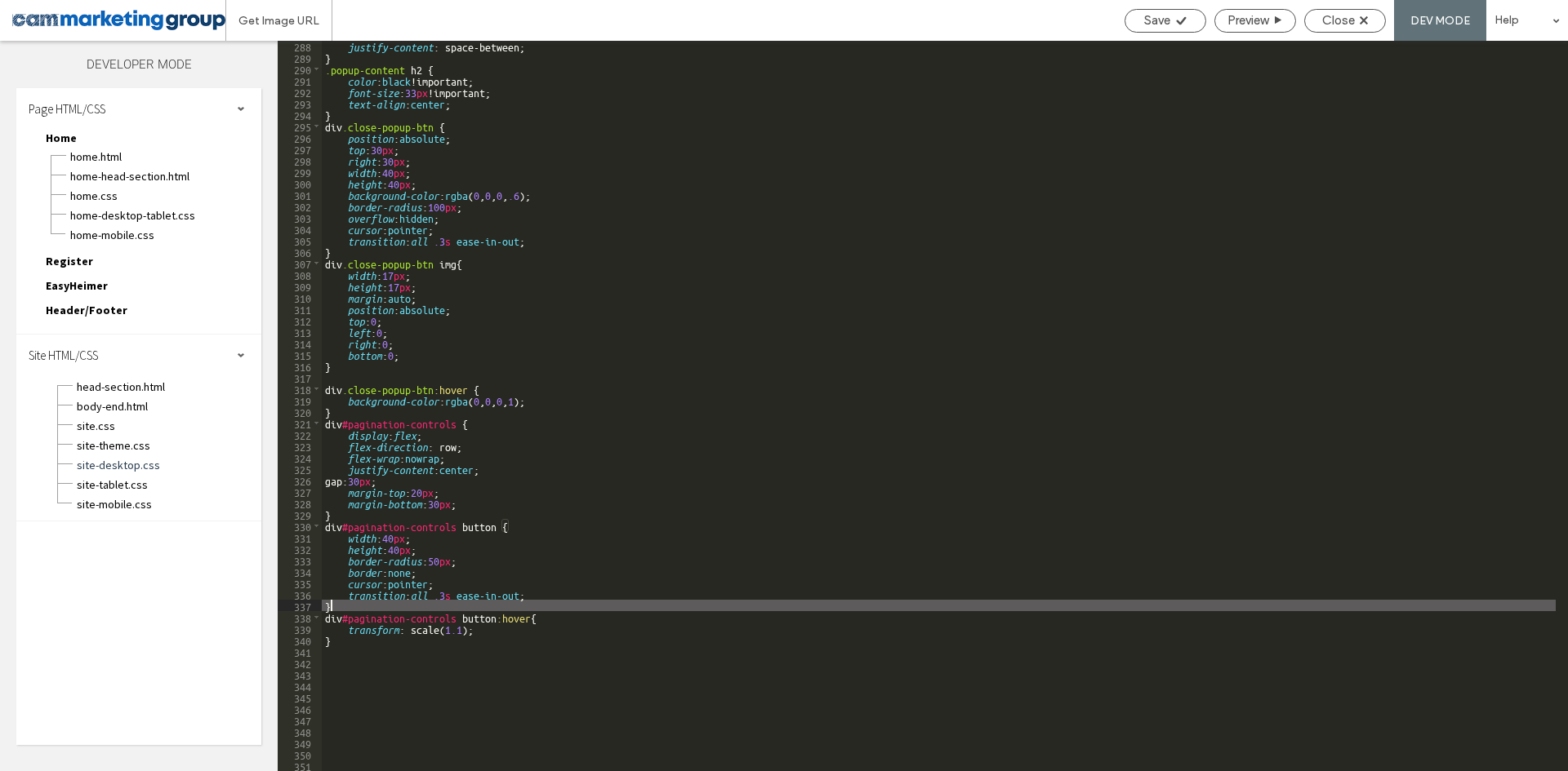
paste textarea
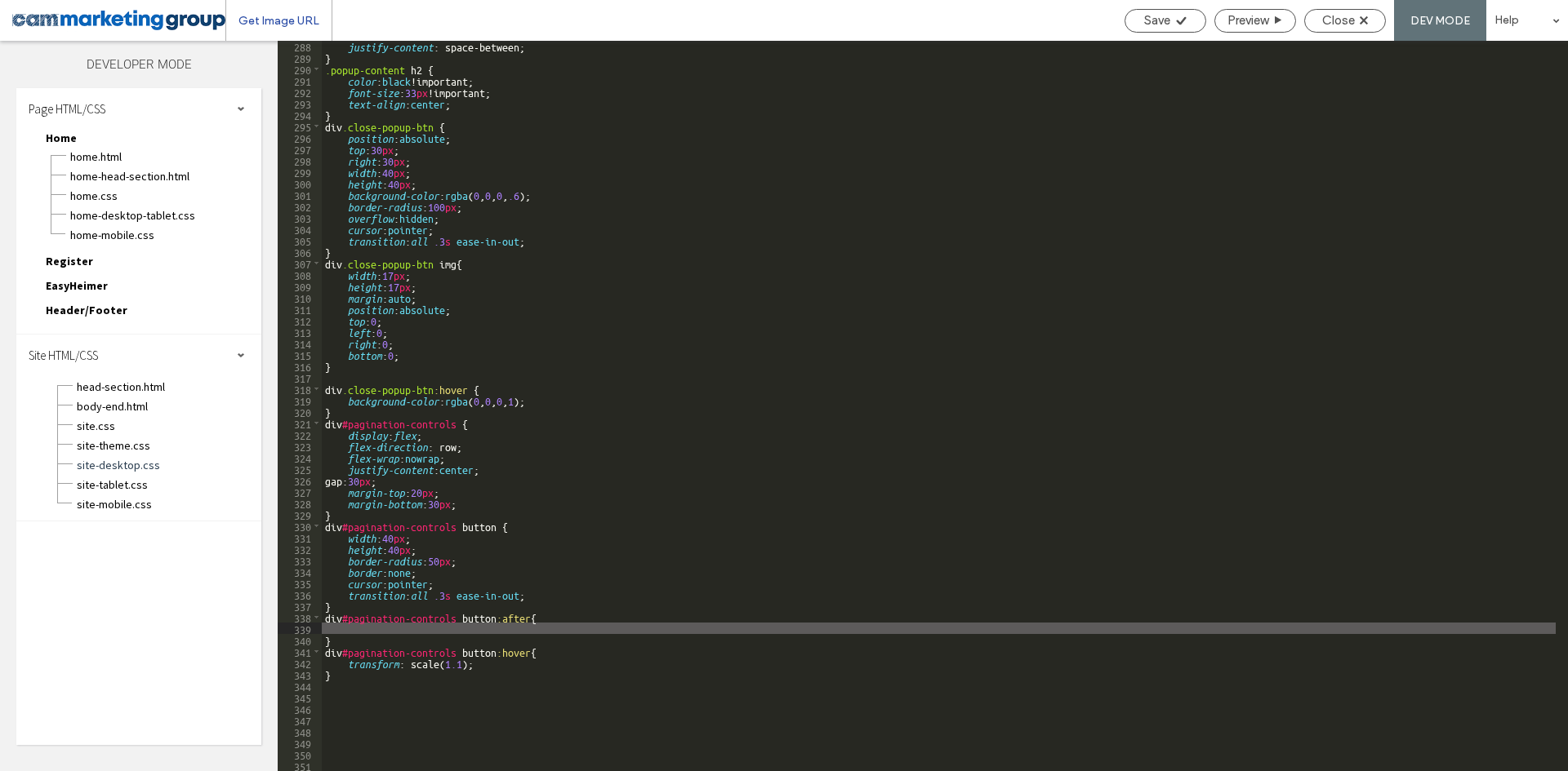
click at [289, 20] on span "Get Image URL" at bounding box center [278, 21] width 81 height 14
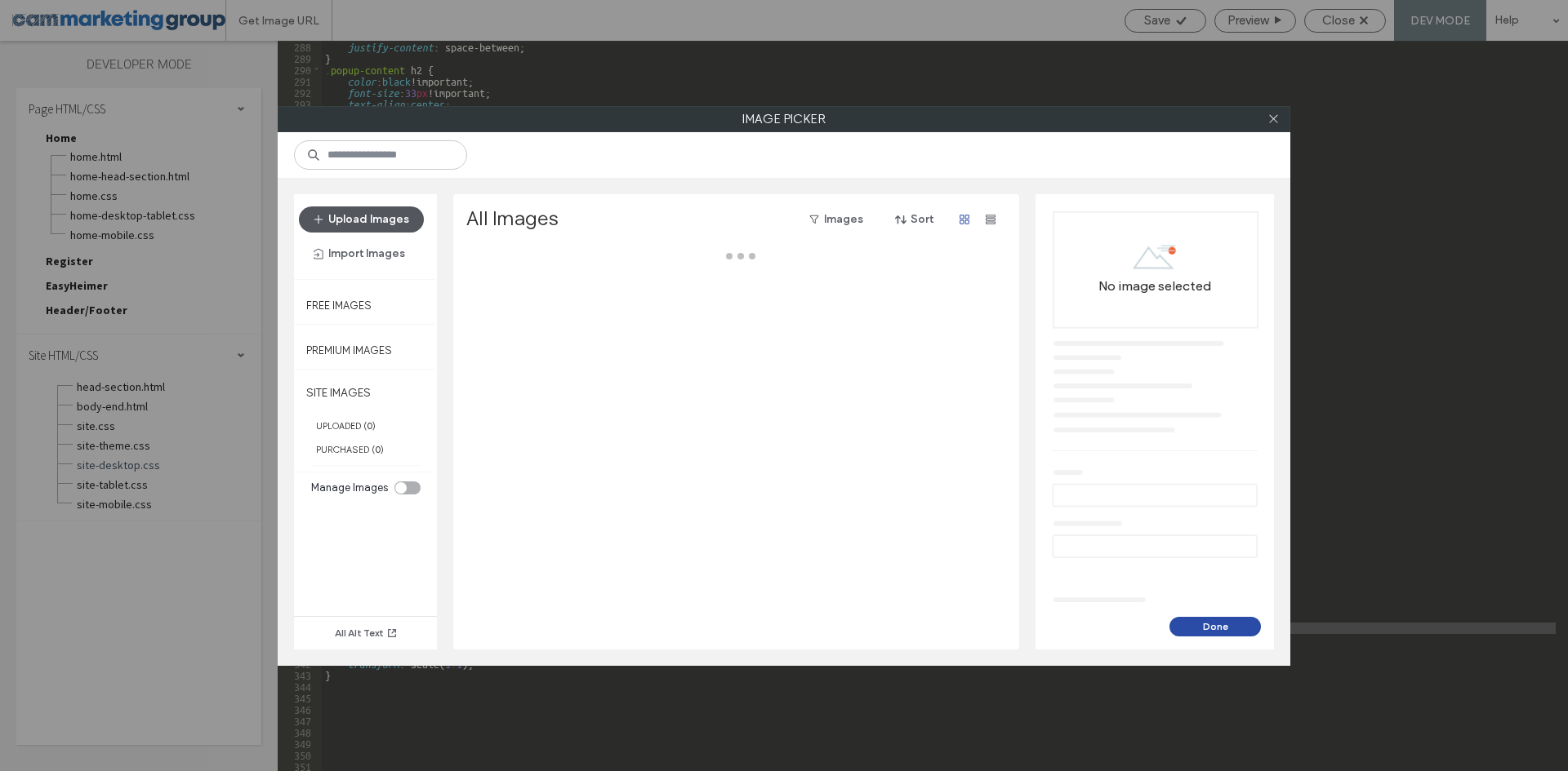
click at [389, 218] on button "Upload Images" at bounding box center [361, 219] width 125 height 27
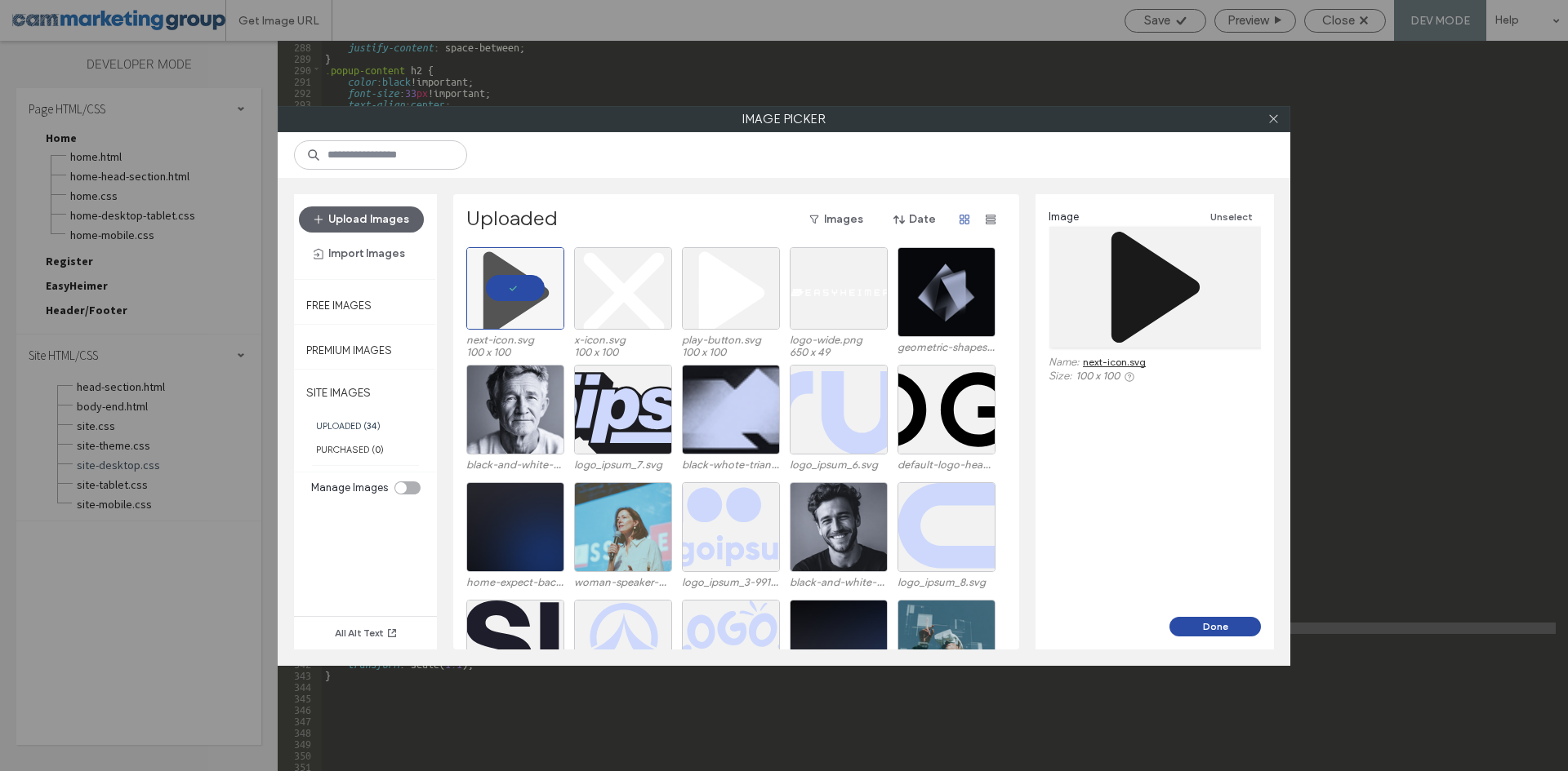
click at [1196, 623] on button "Done" at bounding box center [1215, 627] width 91 height 20
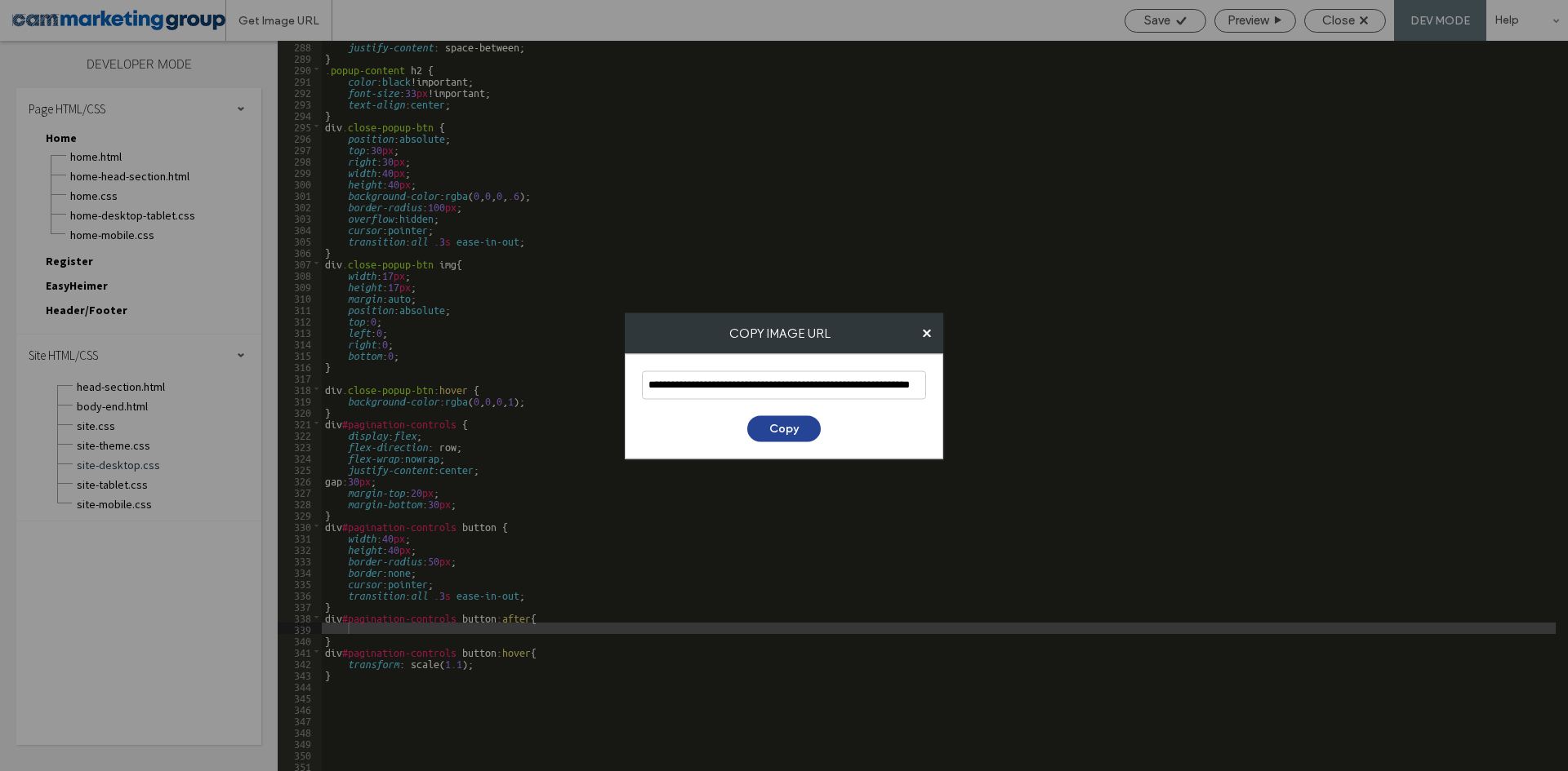
click at [787, 421] on button "Copy" at bounding box center [784, 429] width 74 height 27
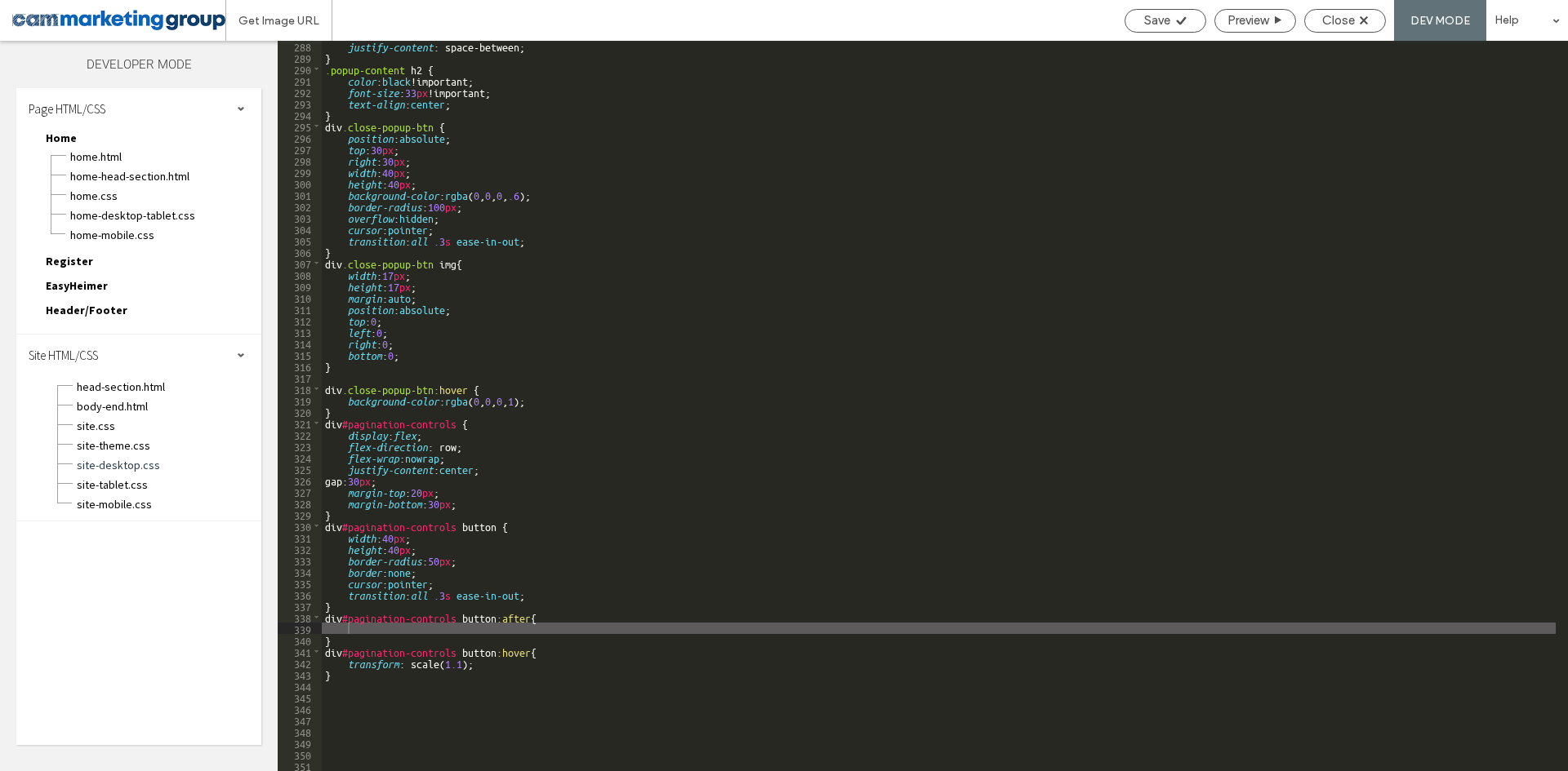
click at [356, 625] on div "justify-content : space-between; } .popup-content h2 { color : black !important…" at bounding box center [938, 417] width 1234 height 753
paste textarea
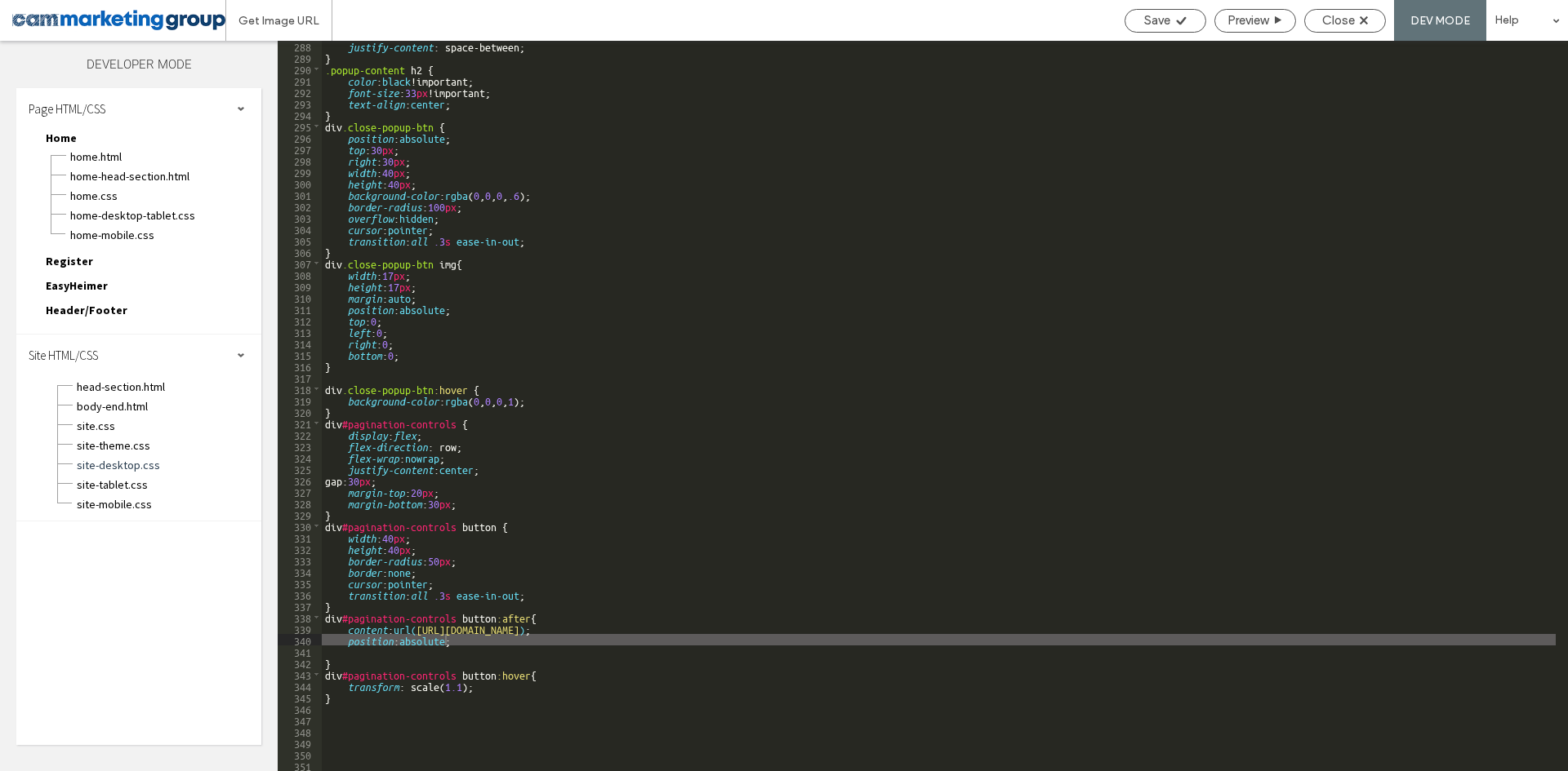
drag, startPoint x: 2, startPoint y: 511, endPoint x: 526, endPoint y: 641, distance: 539.9
click at [526, 641] on div "justify-content : space-between; } .popup-content h2 { color : black !important…" at bounding box center [938, 417] width 1234 height 753
click at [649, 190] on div "justify-content : space-between; } .popup-content h2 { color : black !important…" at bounding box center [938, 417] width 1234 height 753
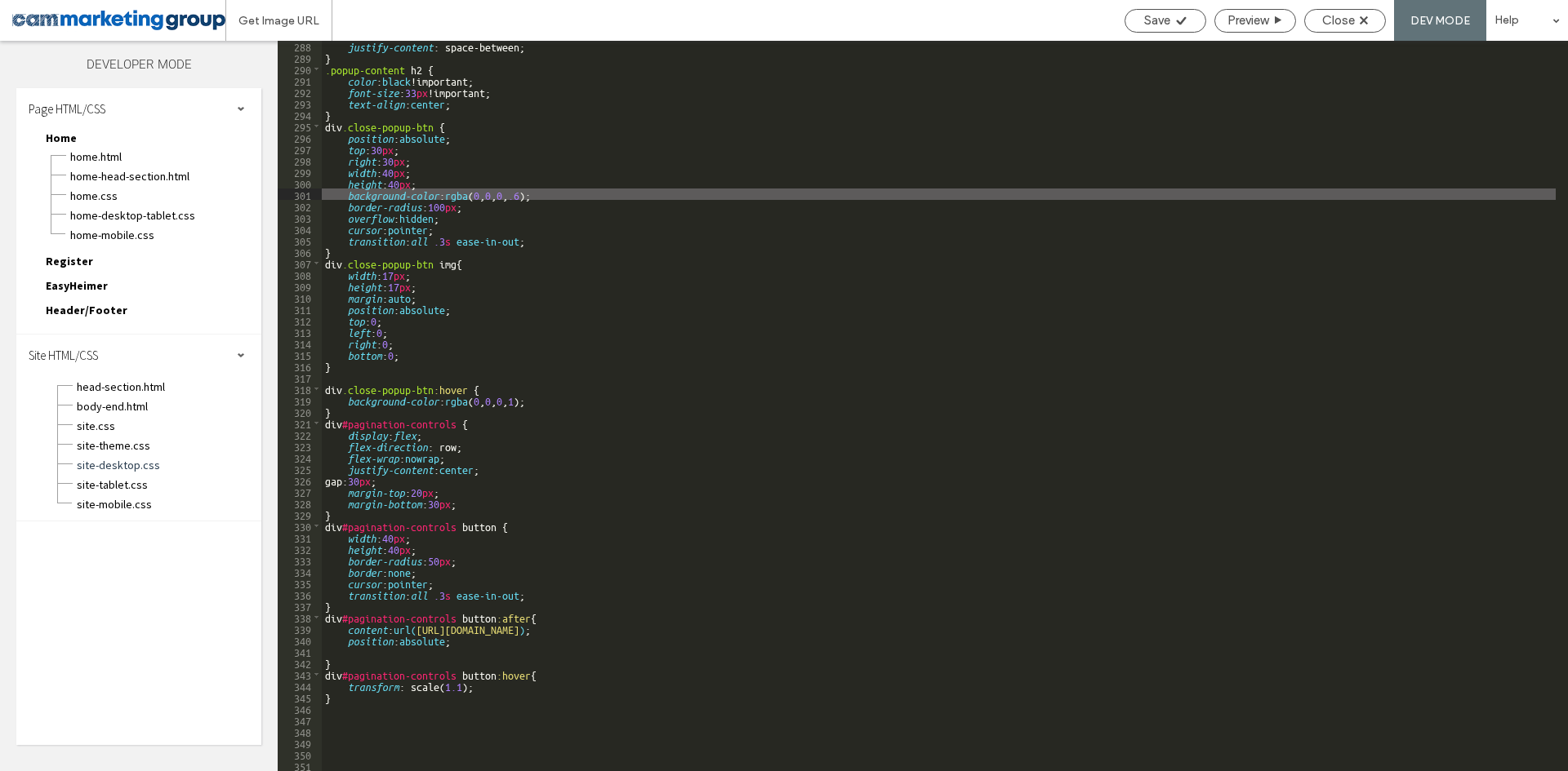
click at [566, 598] on div "justify-content : space-between; } .popup-content h2 { color : black !important…" at bounding box center [938, 417] width 1234 height 753
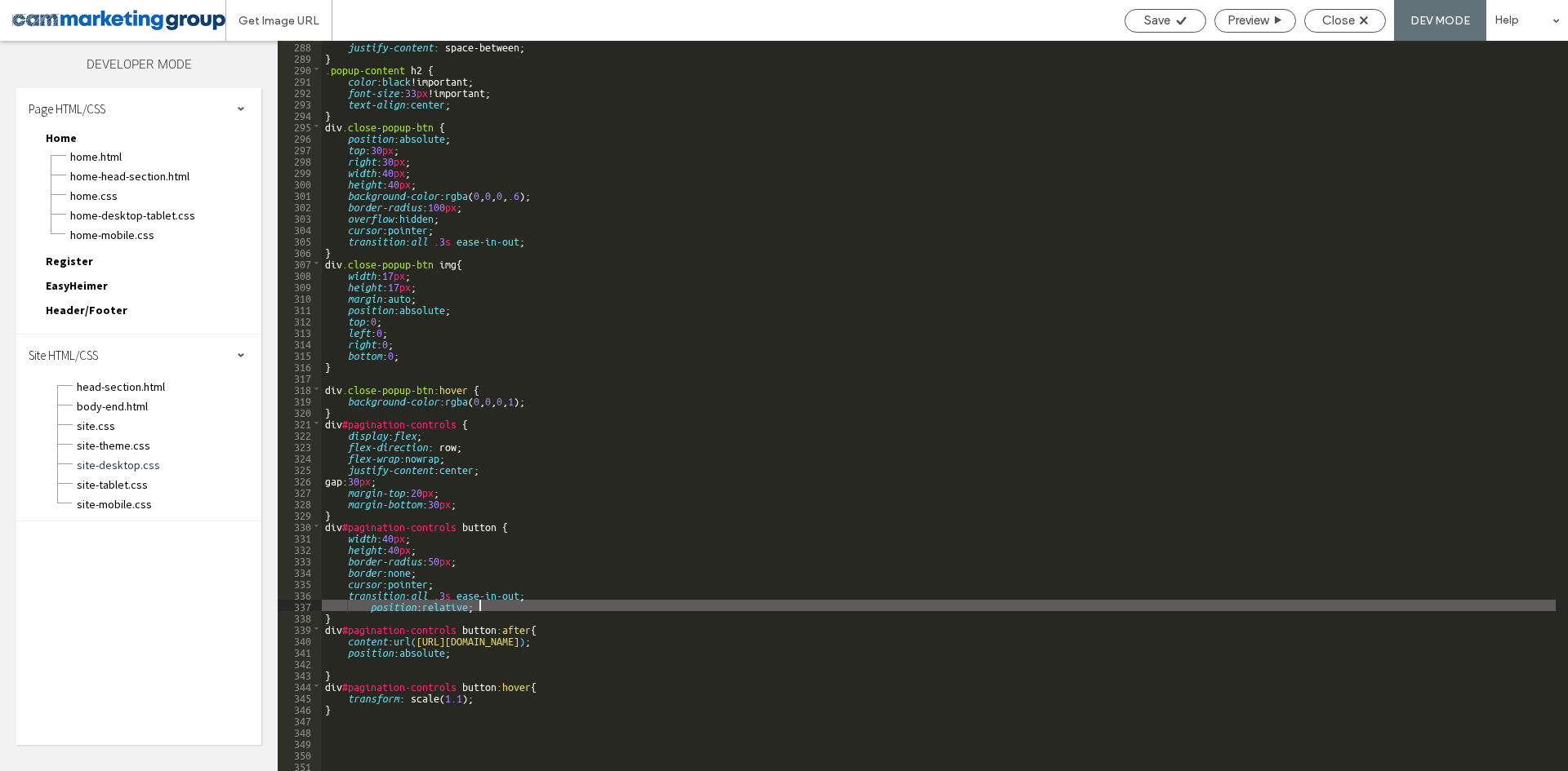
click at [368, 608] on div "justify-content : space-between; } .popup-content h2 { color : black !important…" at bounding box center [938, 417] width 1234 height 753
click at [619, 136] on div "justify-content : space-between; } .popup-content h2 { color : black !important…" at bounding box center [938, 417] width 1234 height 753
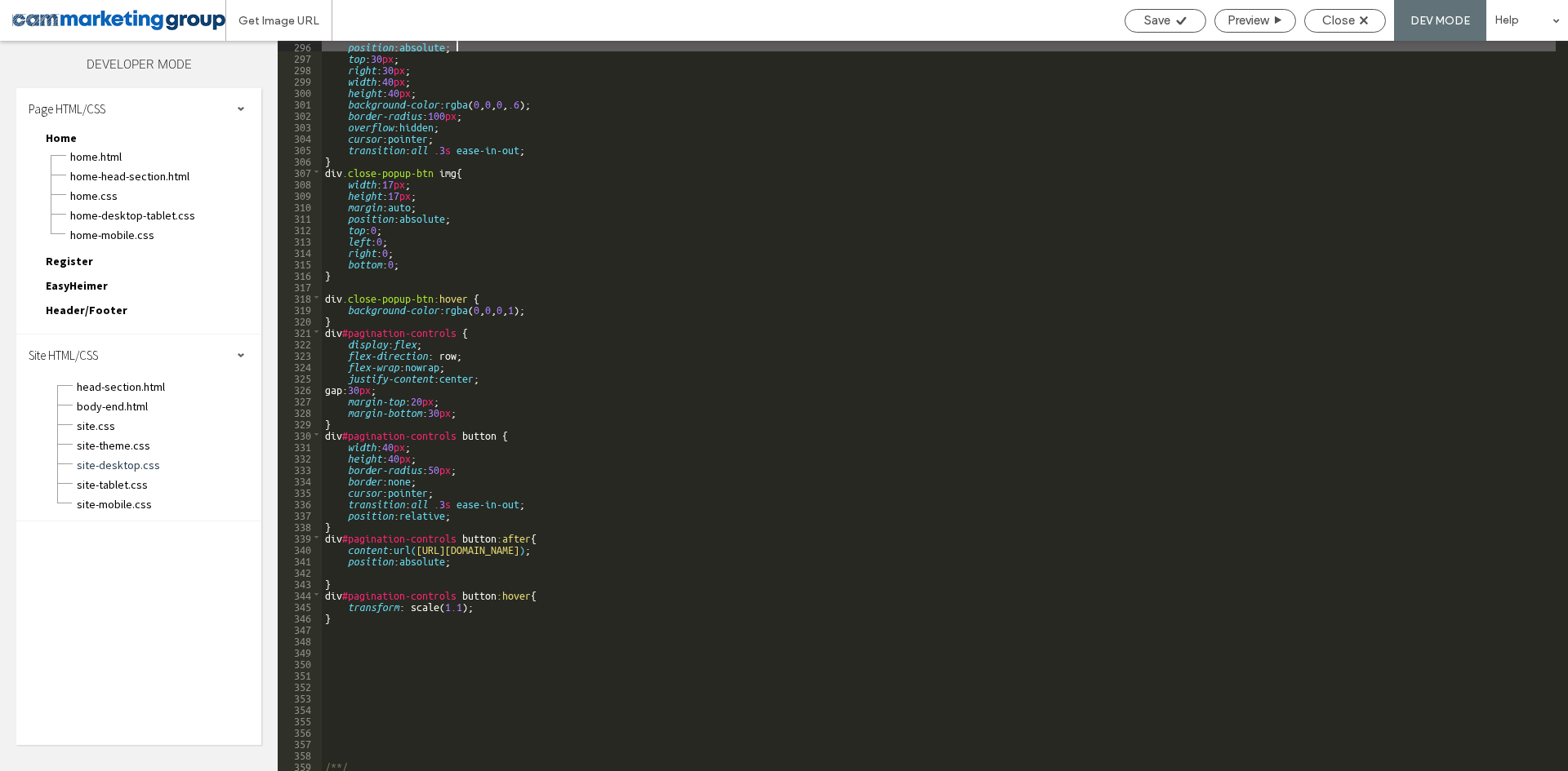
scroll to position [3372, 0]
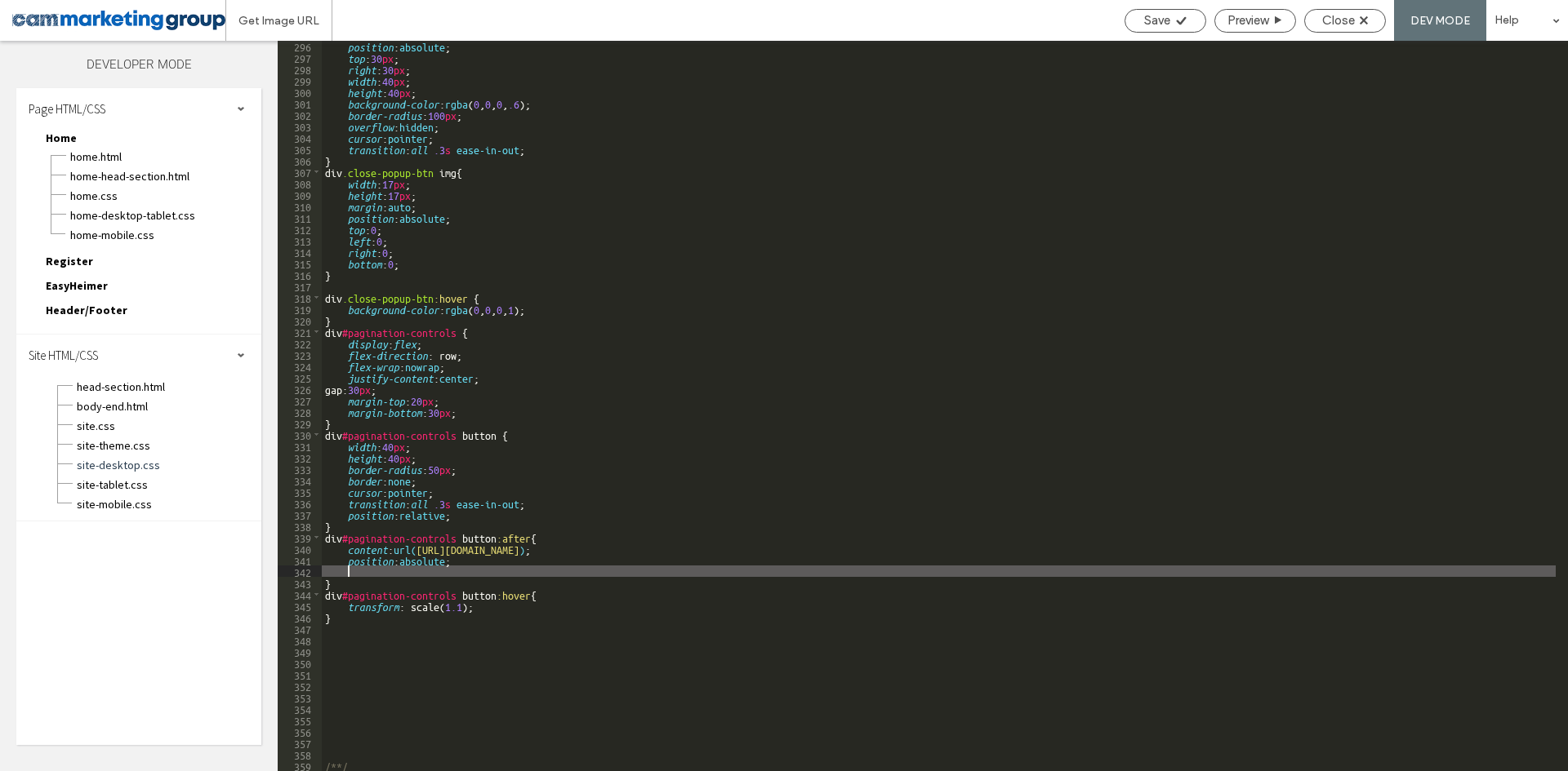
click at [500, 569] on div "position : absolute ; top : 30 px ; right : 30 px ; width : 40 px ; height : 40…" at bounding box center [938, 417] width 1234 height 753
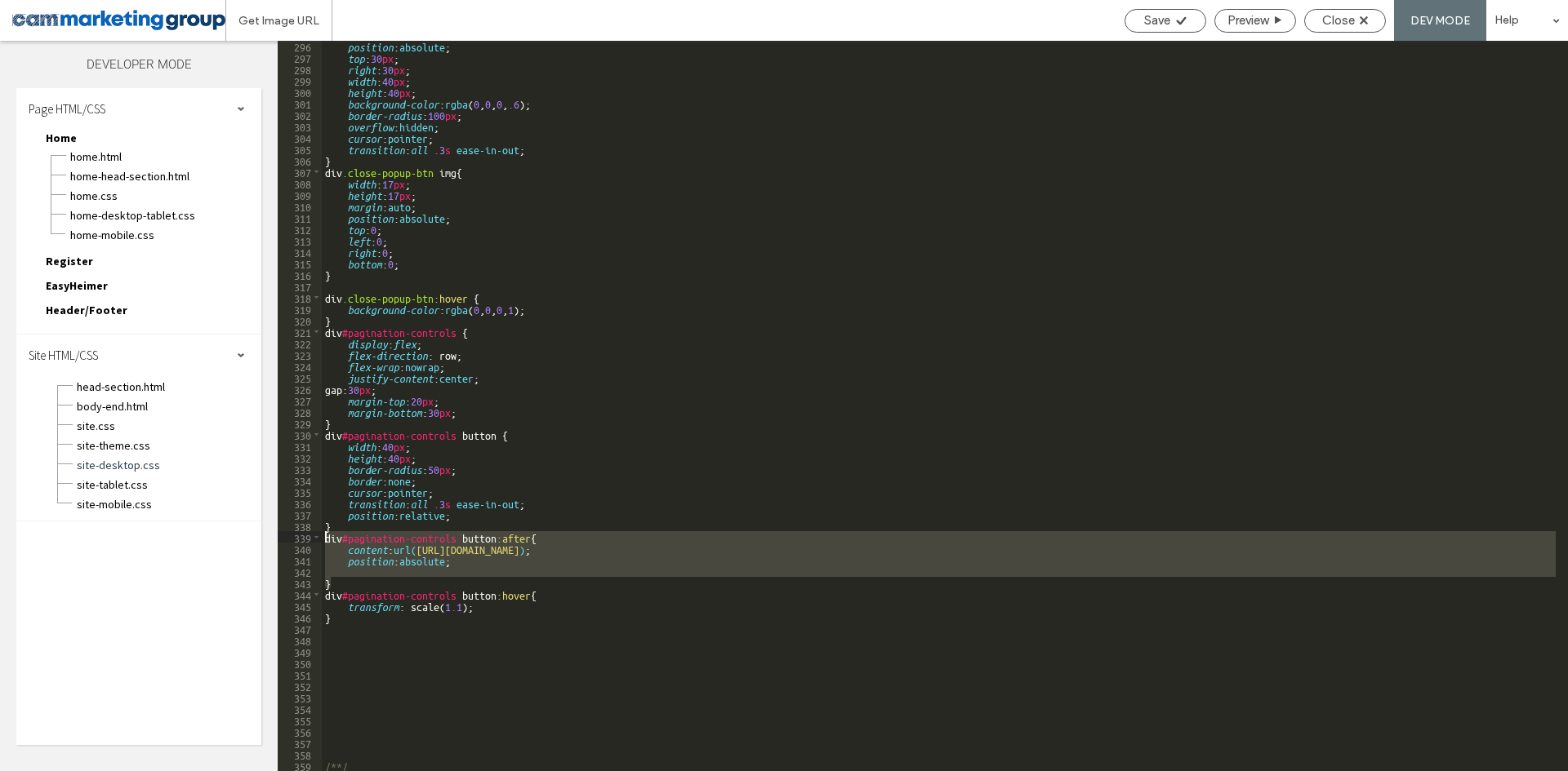
drag, startPoint x: 344, startPoint y: 581, endPoint x: 299, endPoint y: 533, distance: 65.8
click at [299, 533] on div "** 296 297 298 299 300 301 302 303 304 305 306 307 308 309 310 311 312 313 314 …" at bounding box center [923, 406] width 1291 height 731
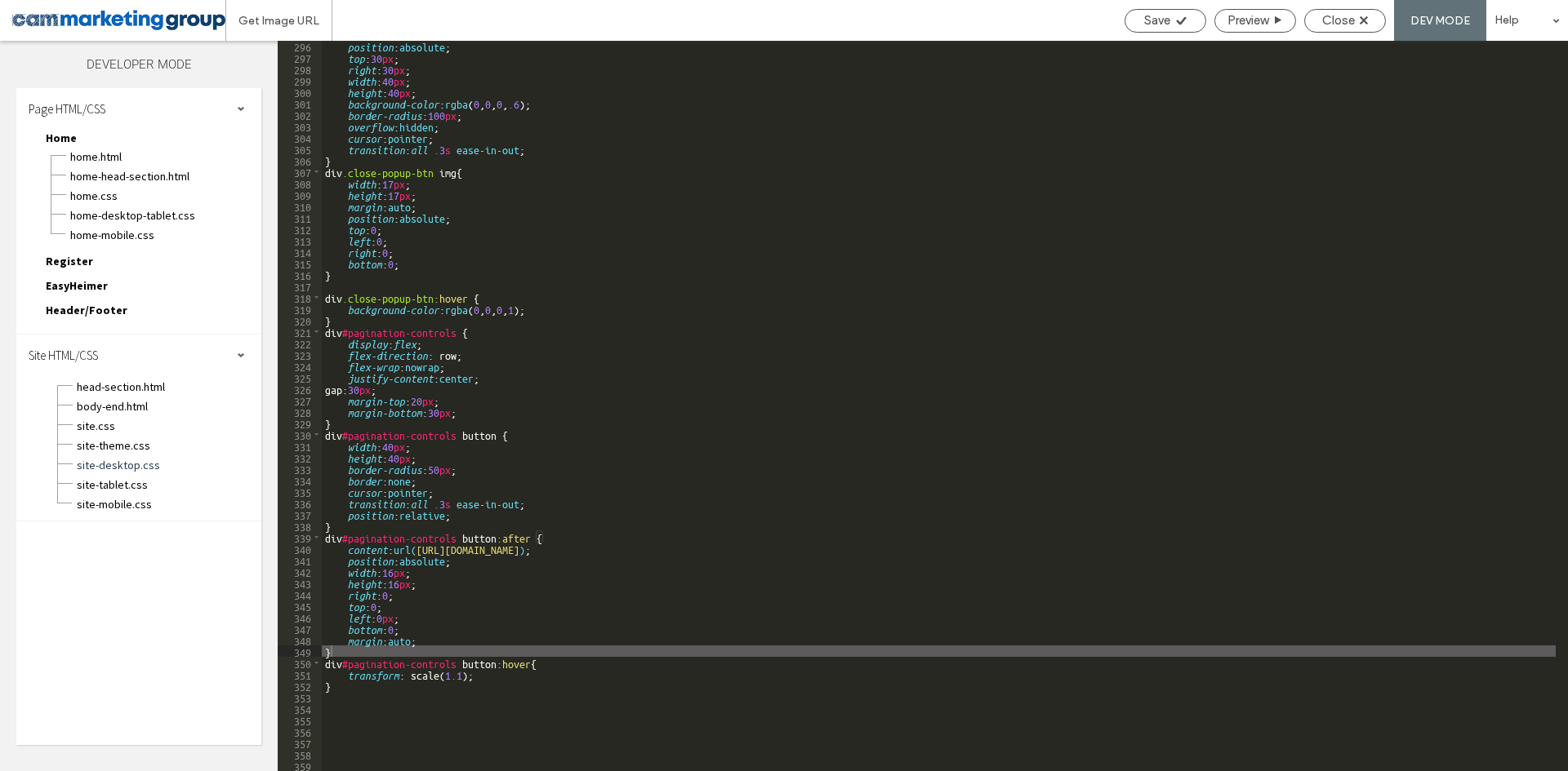
drag, startPoint x: 12, startPoint y: 498, endPoint x: 533, endPoint y: 532, distance: 522.1
click at [533, 532] on div "position : absolute ; top : 30 px ; right : 30 px ; width : 40 px ; height : 40…" at bounding box center [938, 417] width 1234 height 753
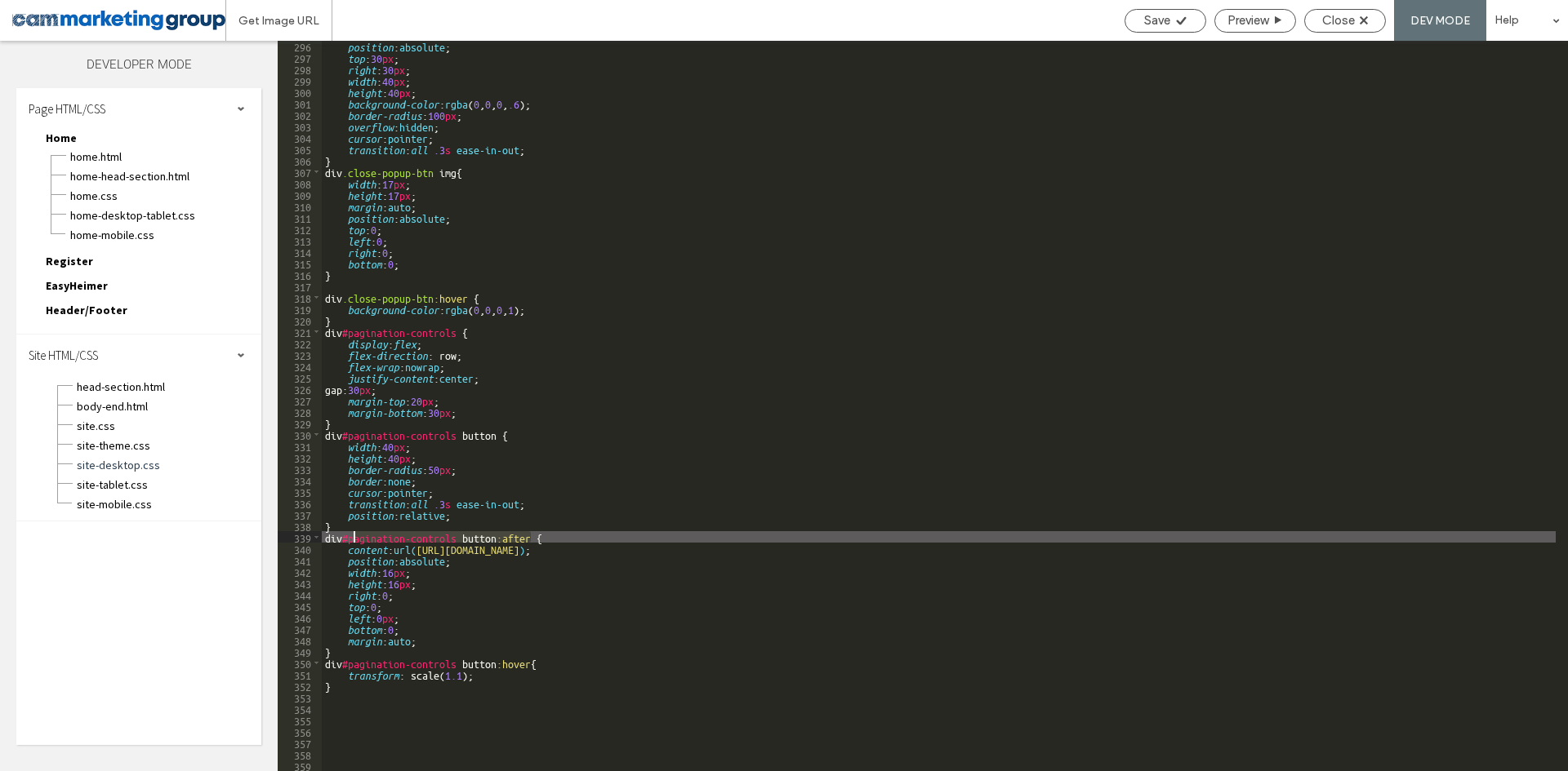
scroll to position [0, 0]
drag, startPoint x: 520, startPoint y: 536, endPoint x: 319, endPoint y: 536, distance: 201.0
click at [319, 536] on div "** 296 297 298 299 300 301 302 303 304 305 306 307 308 309 310 311 312 313 314 …" at bounding box center [923, 406] width 1291 height 731
click at [339, 653] on div "position : absolute ; top : 30 px ; right : 30 px ; width : 40 px ; height : 40…" at bounding box center [938, 417] width 1234 height 753
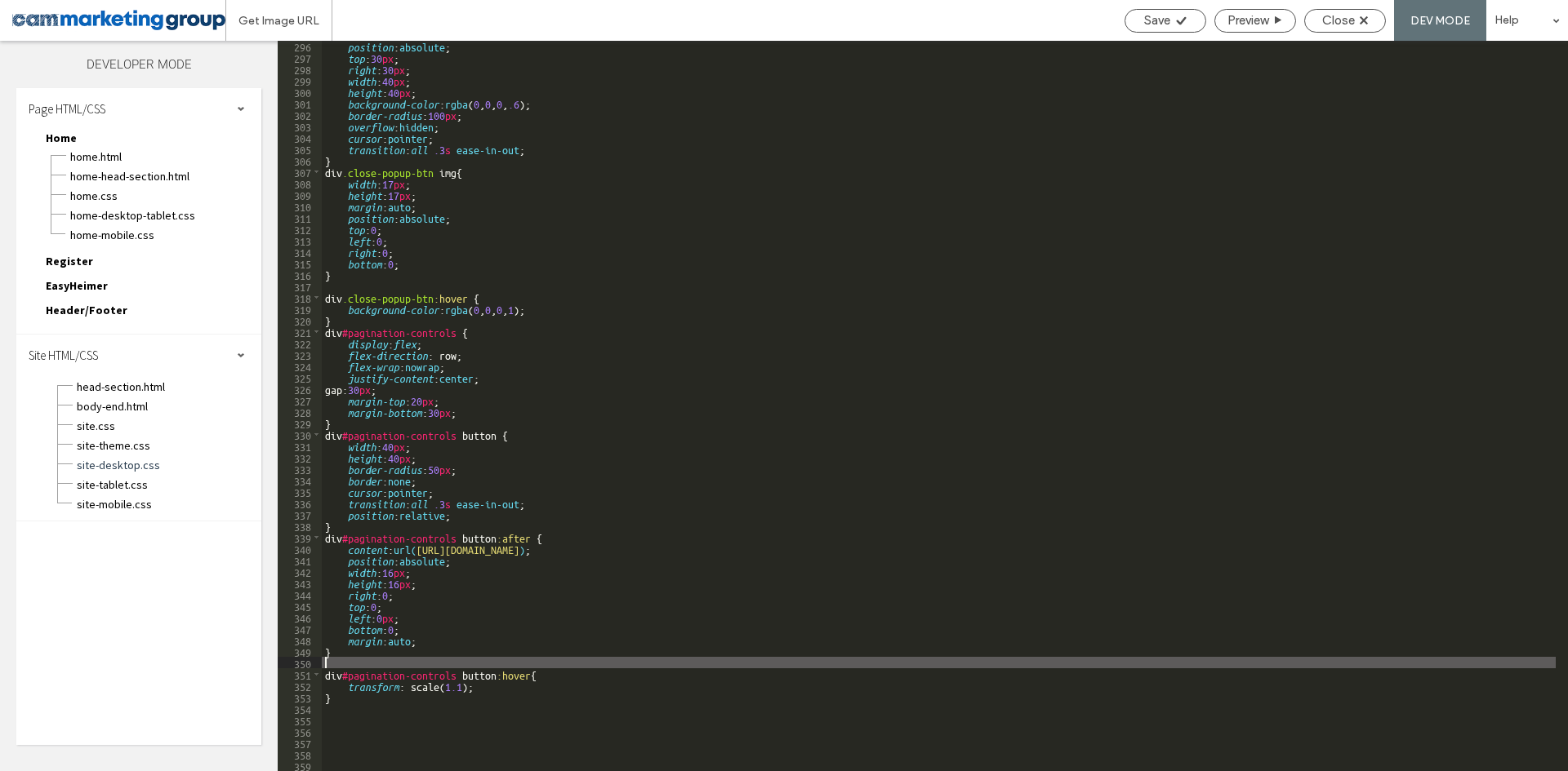
paste textarea
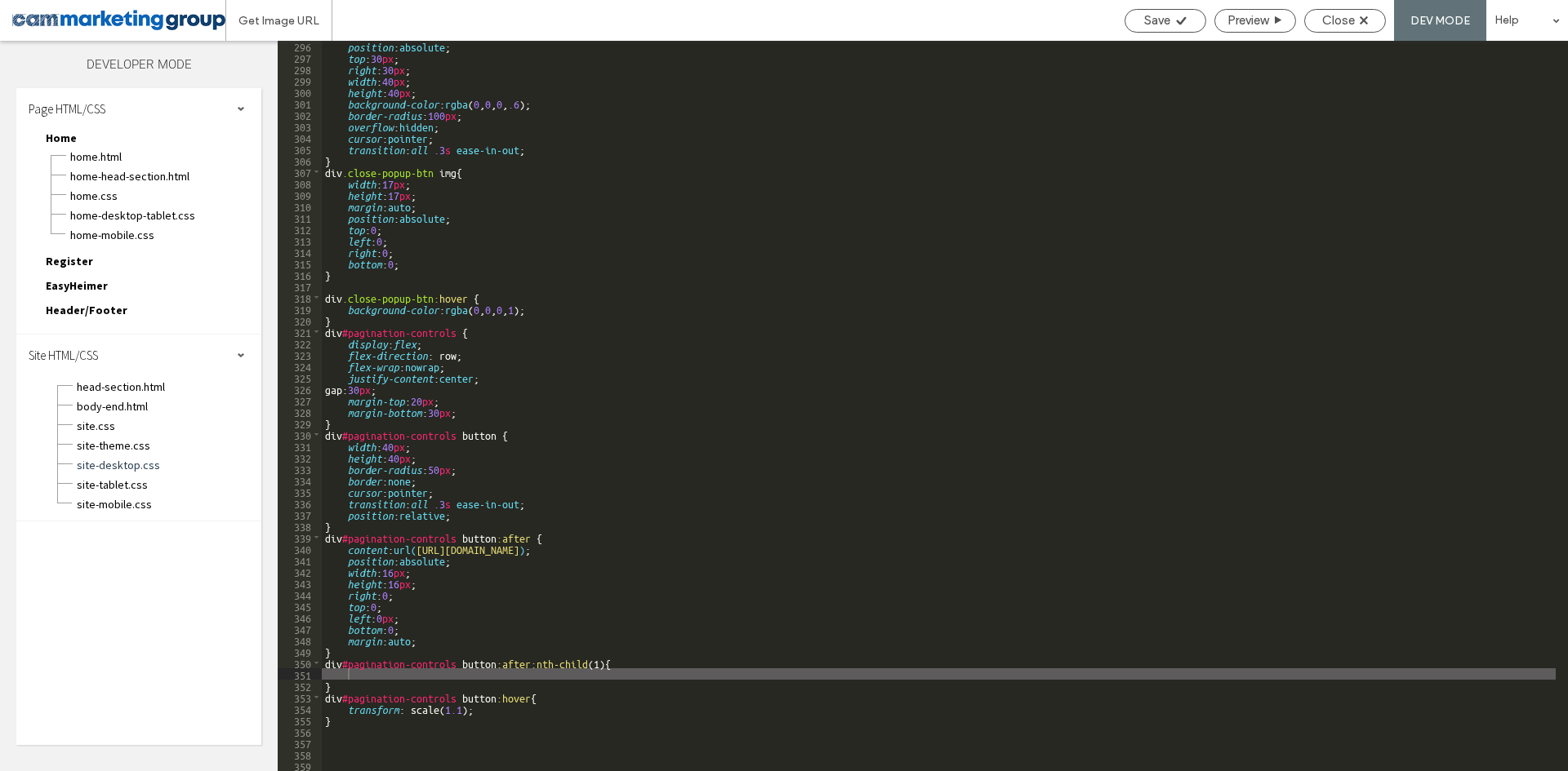
click at [491, 208] on div "position : absolute ; top : 30 px ; right : 30 px ; width : 40 px ; height : 40…" at bounding box center [938, 417] width 1234 height 753
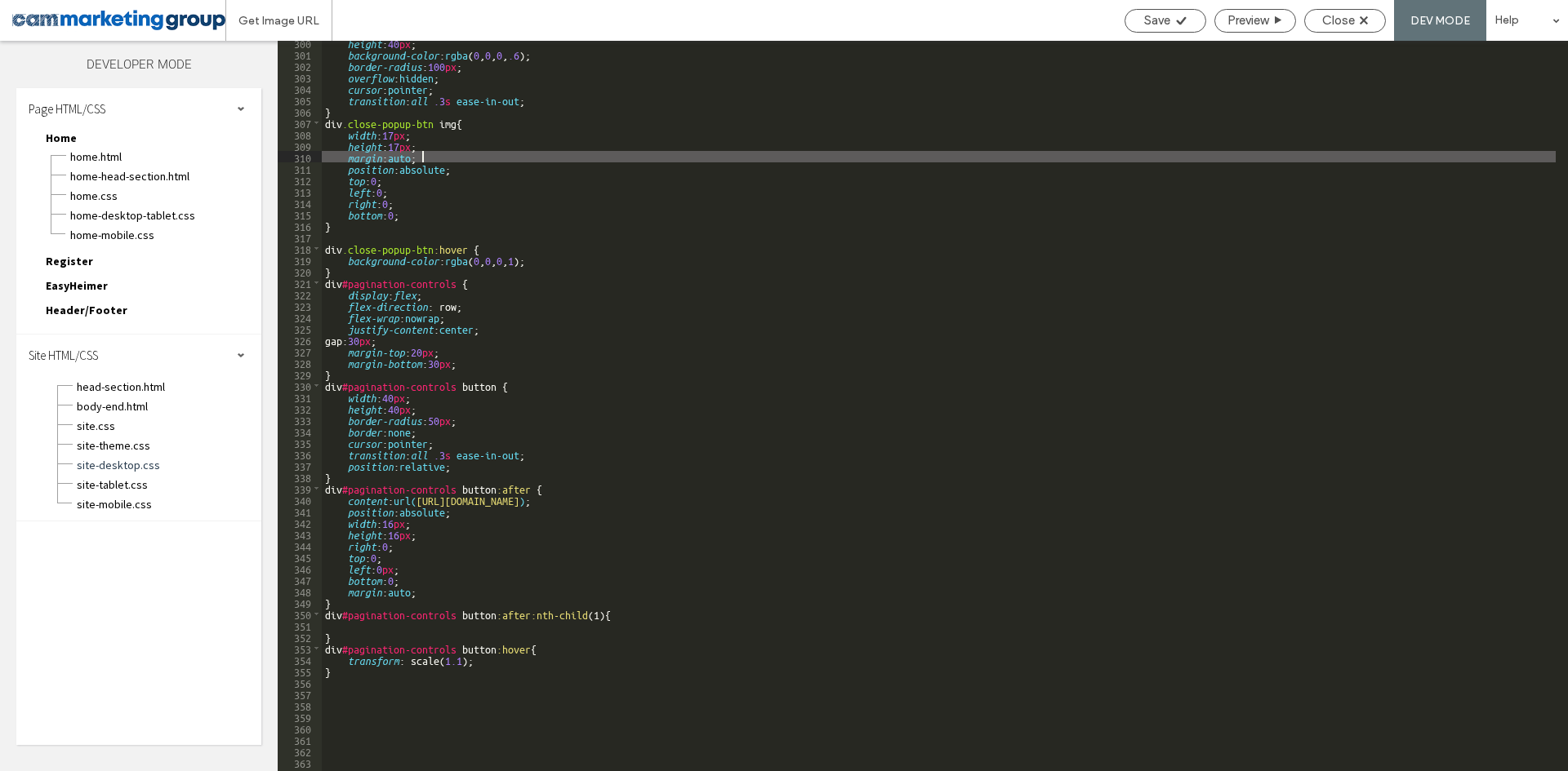
scroll to position [3421, 0]
click at [556, 609] on div "height : 40 px ; background-color : rgba ( 0 , 0 , 0 , .6 ); border-radius : 10…" at bounding box center [938, 413] width 1234 height 753
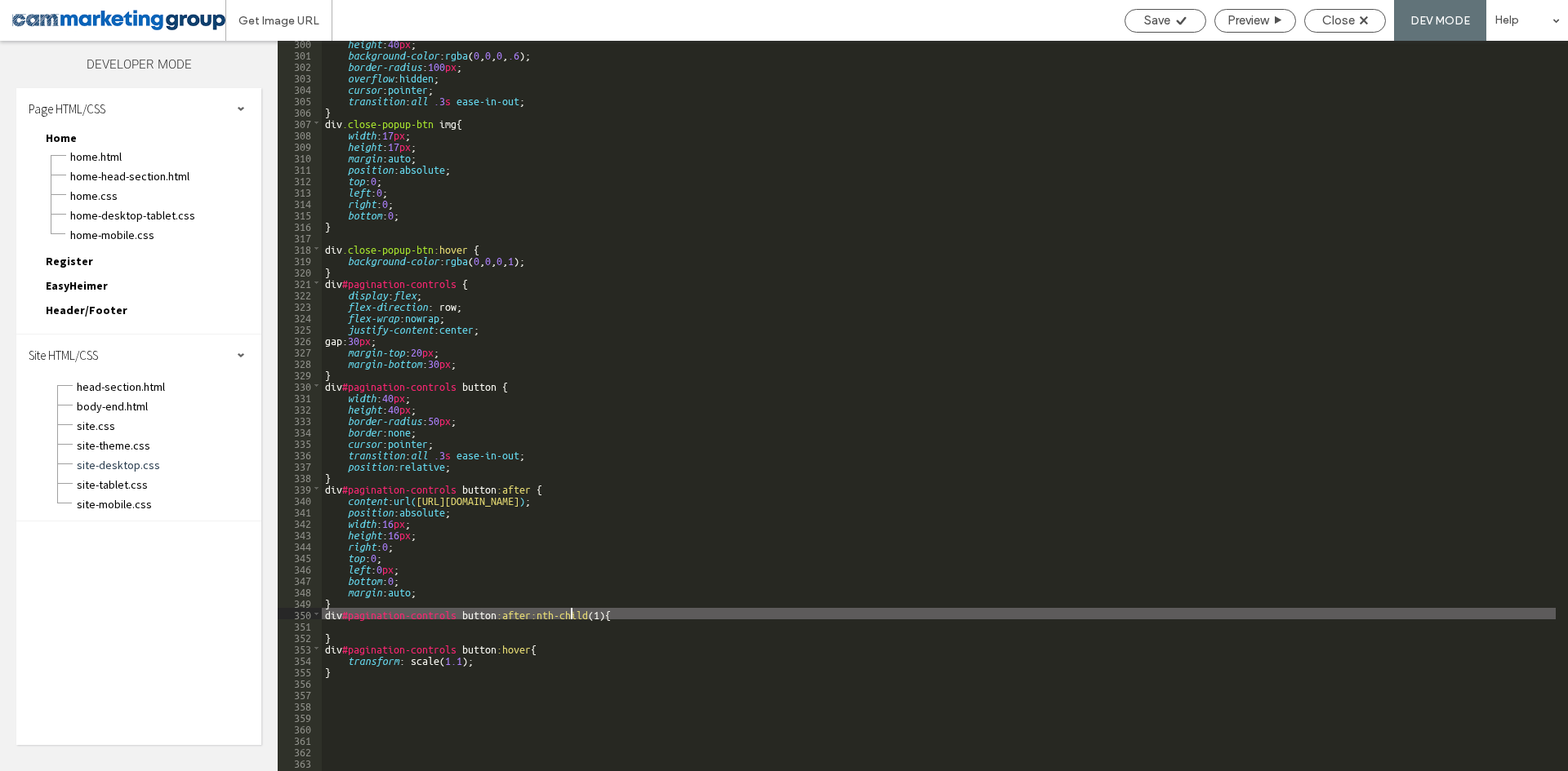
click at [569, 612] on div "height : 40 px ; background-color : rgba ( 0 , 0 , 0 , .6 ); border-radius : 10…" at bounding box center [938, 413] width 1234 height 753
drag, startPoint x: 601, startPoint y: 614, endPoint x: 558, endPoint y: 613, distance: 43.0
click at [558, 613] on div "height : 40 px ; background-color : rgba ( 0 , 0 , 0 , .6 ); border-radius : 10…" at bounding box center [938, 413] width 1234 height 753
click at [594, 609] on div "height : 40 px ; background-color : rgba ( 0 , 0 , 0 , .6 ); border-radius : 10…" at bounding box center [938, 406] width 1234 height 731
drag, startPoint x: 597, startPoint y: 613, endPoint x: 531, endPoint y: 613, distance: 66.0
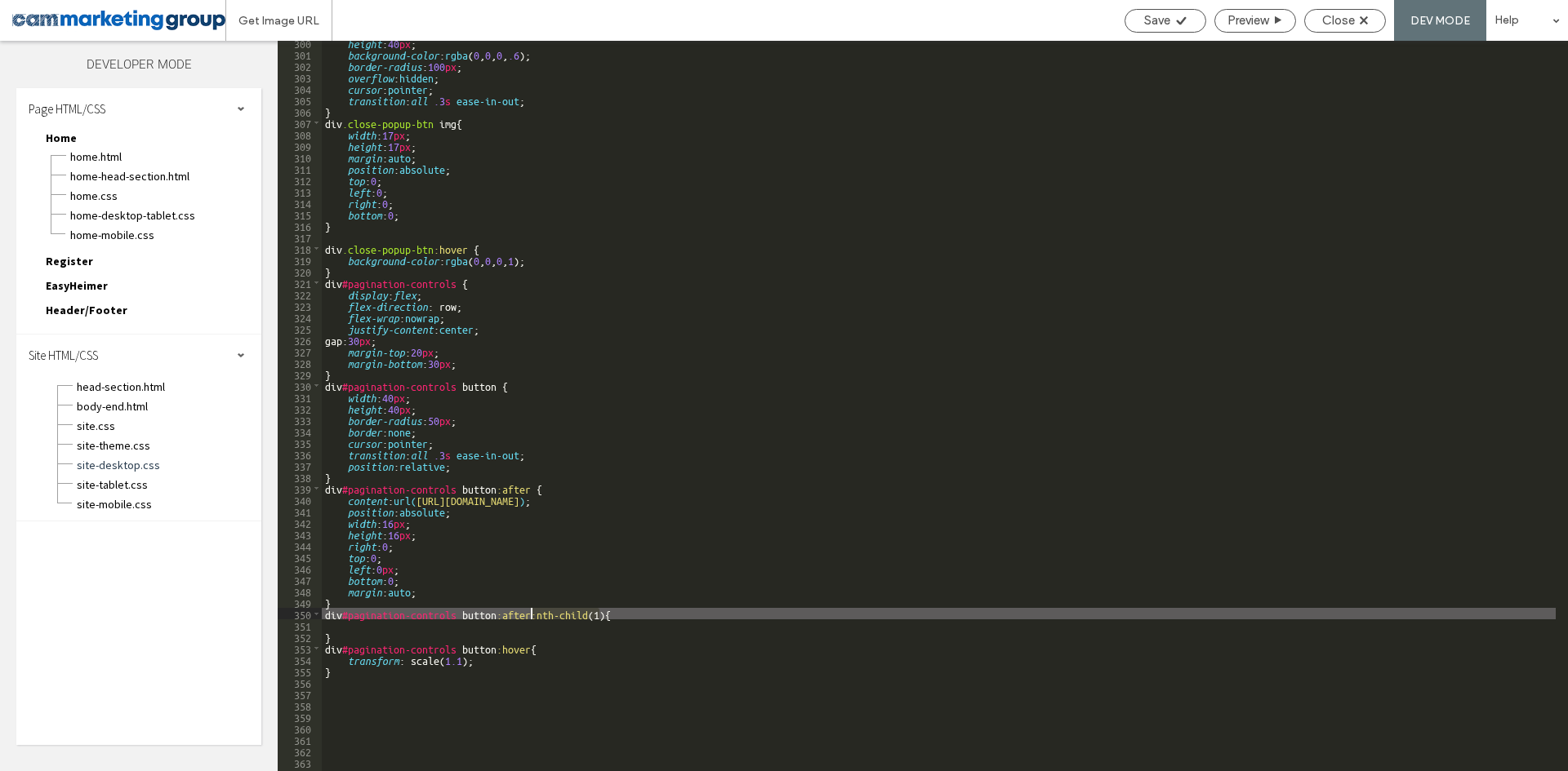
click at [531, 613] on div "height : 40 px ; background-color : rgba ( 0 , 0 , 0 , .6 ); border-radius : 10…" at bounding box center [938, 413] width 1234 height 753
click at [498, 617] on div "height : 40 px ; background-color : rgba ( 0 , 0 , 0 , .6 ); border-radius : 10…" at bounding box center [938, 413] width 1234 height 753
paste textarea
type textarea "**"
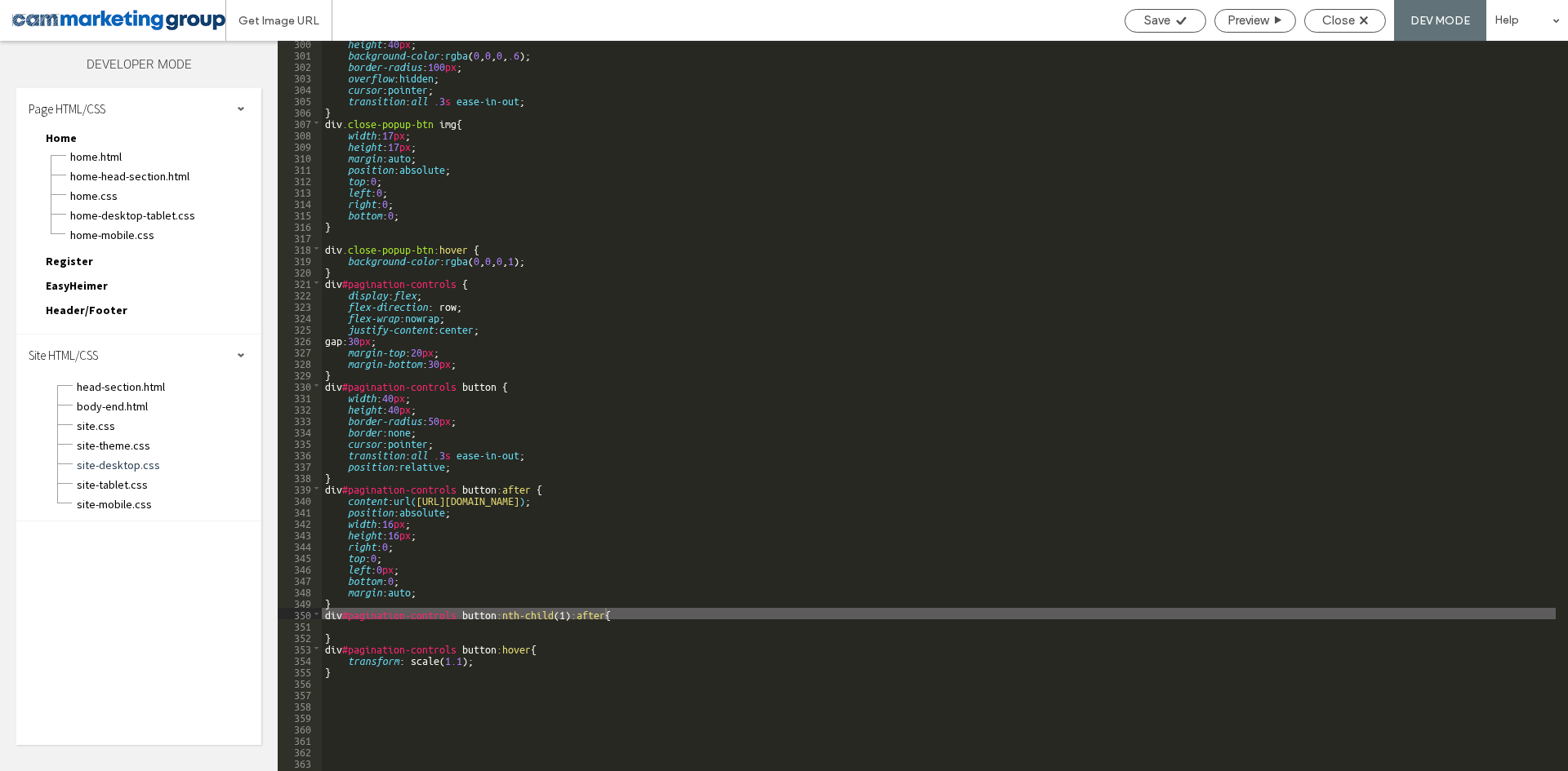
click at [695, 148] on div "height : 40 px ; background-color : rgba ( 0 , 0 , 0 , .6 ); border-radius : 10…" at bounding box center [938, 413] width 1234 height 753
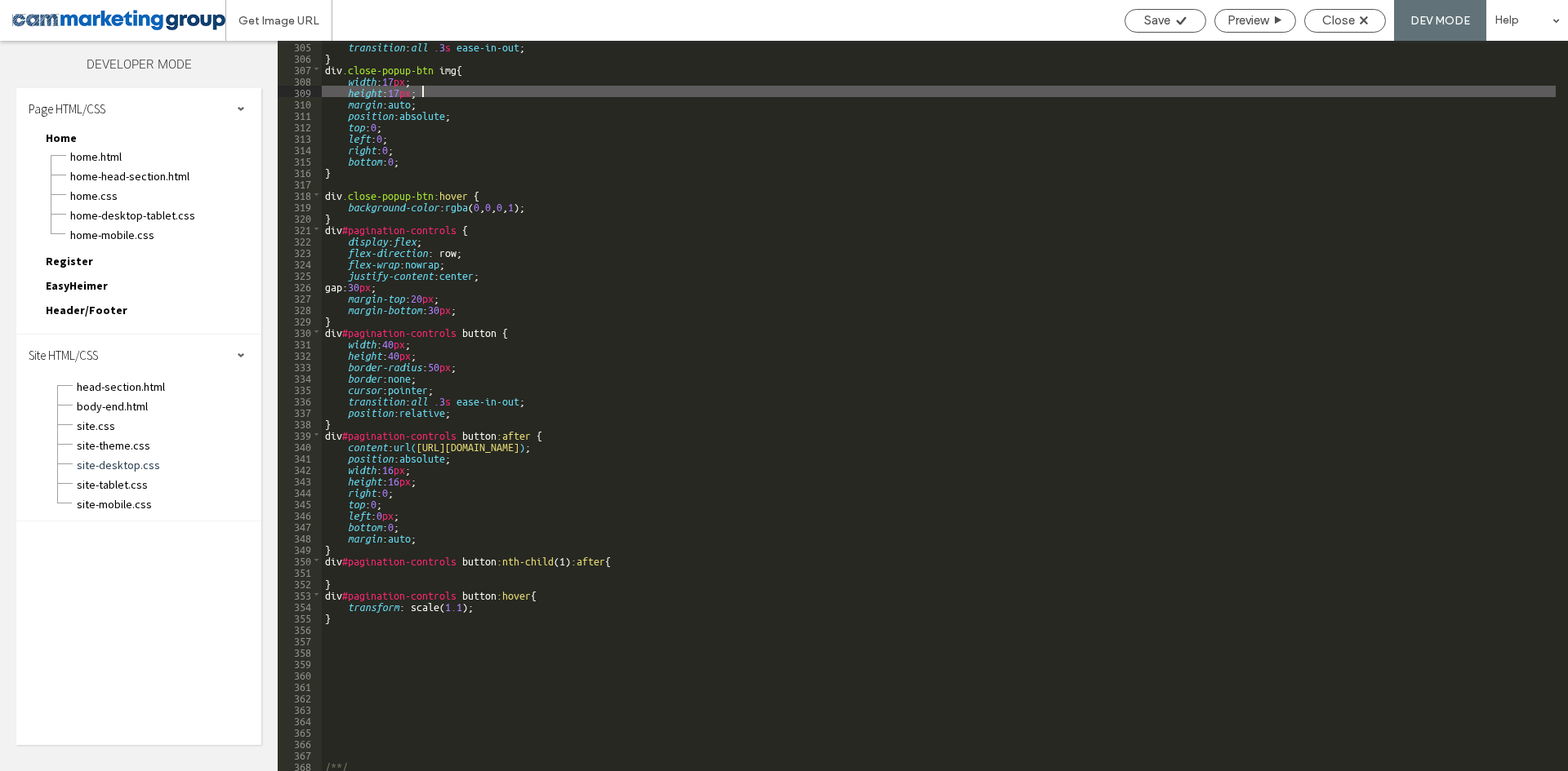
scroll to position [3475, 0]
click at [493, 598] on div "transition : all .3 s ease-in-out ; } div .close-popup-btn img { width : 17 px …" at bounding box center [938, 417] width 1234 height 753
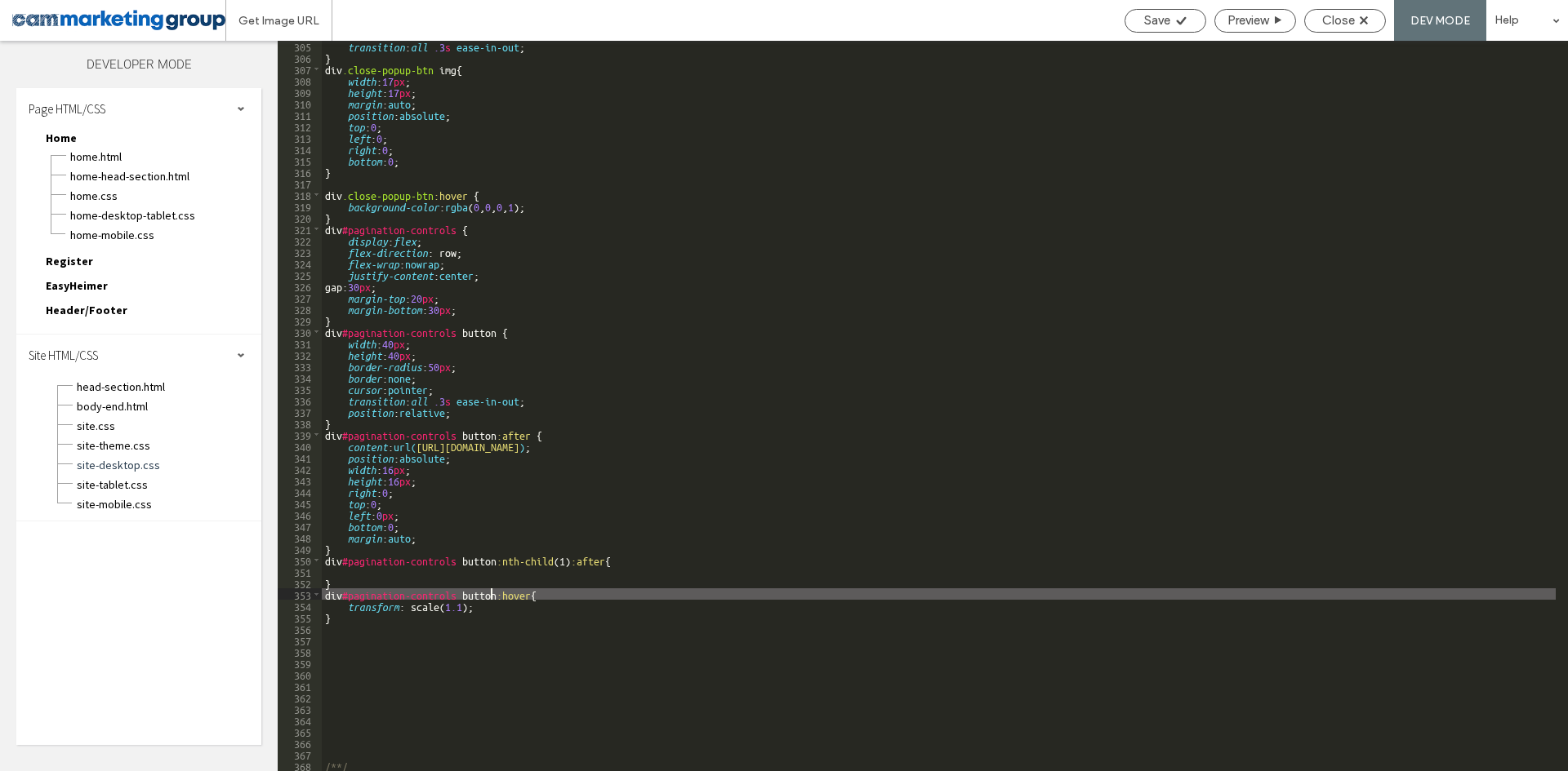
click at [468, 473] on div "transition : all .3 s ease-in-out ; } div .close-popup-btn img { width : 17 px …" at bounding box center [938, 417] width 1234 height 753
click at [472, 589] on div "transition : all .3 s ease-in-out ; } div .close-popup-btn img { width : 17 px …" at bounding box center [938, 417] width 1234 height 753
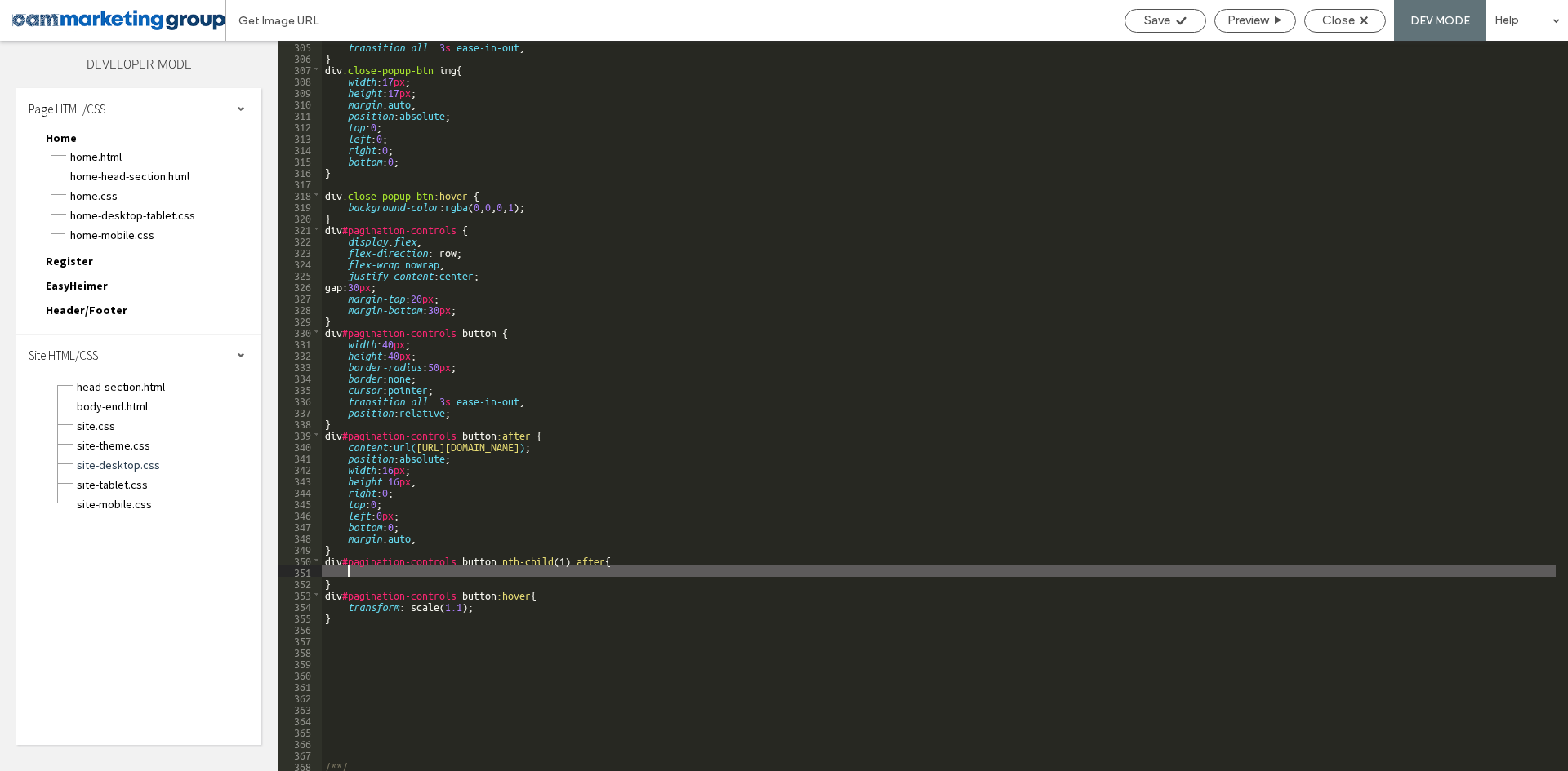
click at [502, 569] on div "transition : all .3 s ease-in-out ; } div .close-popup-btn img { width : 17 px …" at bounding box center [938, 417] width 1234 height 753
click at [874, 186] on div "transition : all .3 s ease-in-out ; } div .close-popup-btn img { width : 17 px …" at bounding box center [938, 417] width 1234 height 753
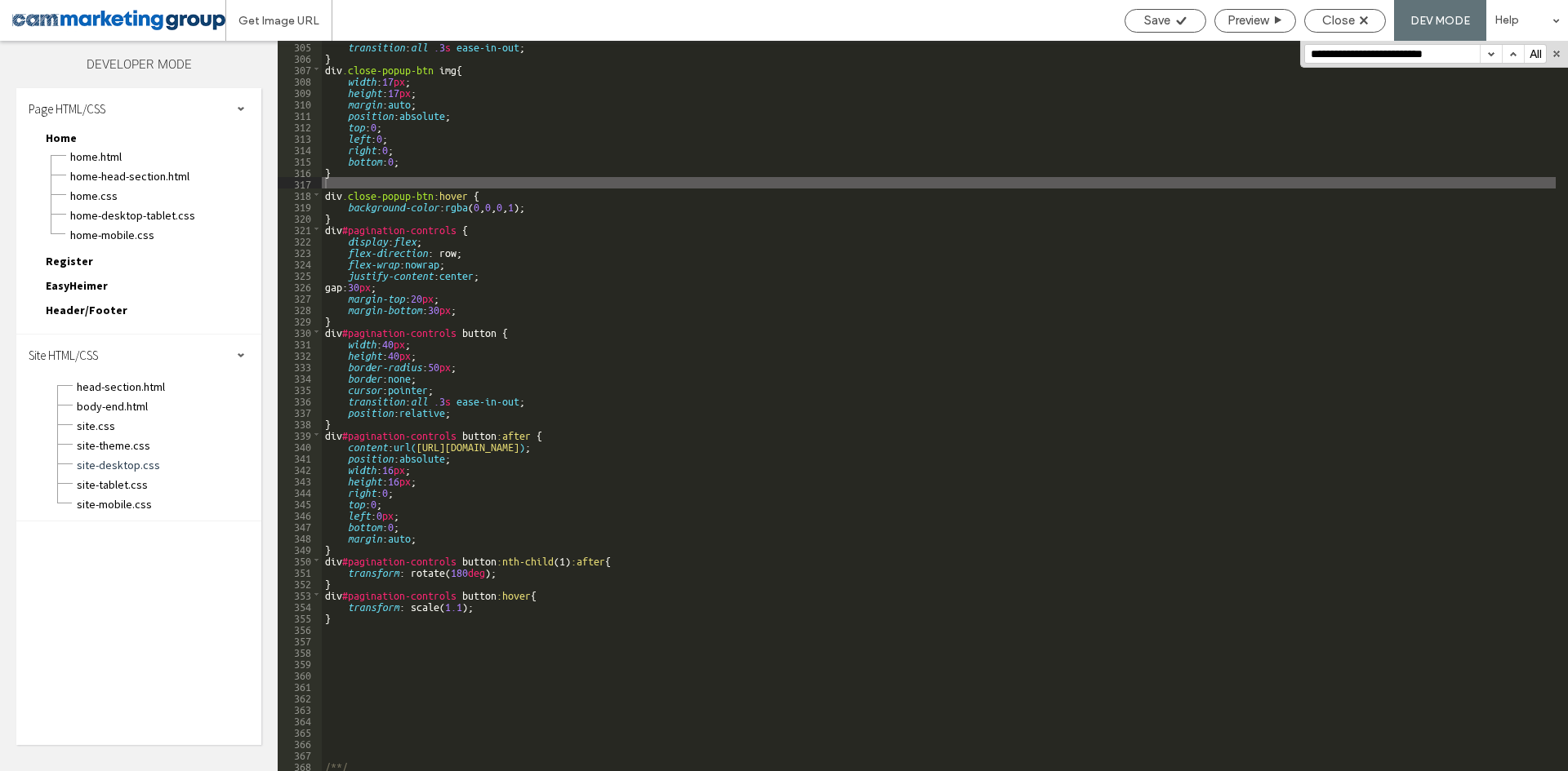
scroll to position [343, 0]
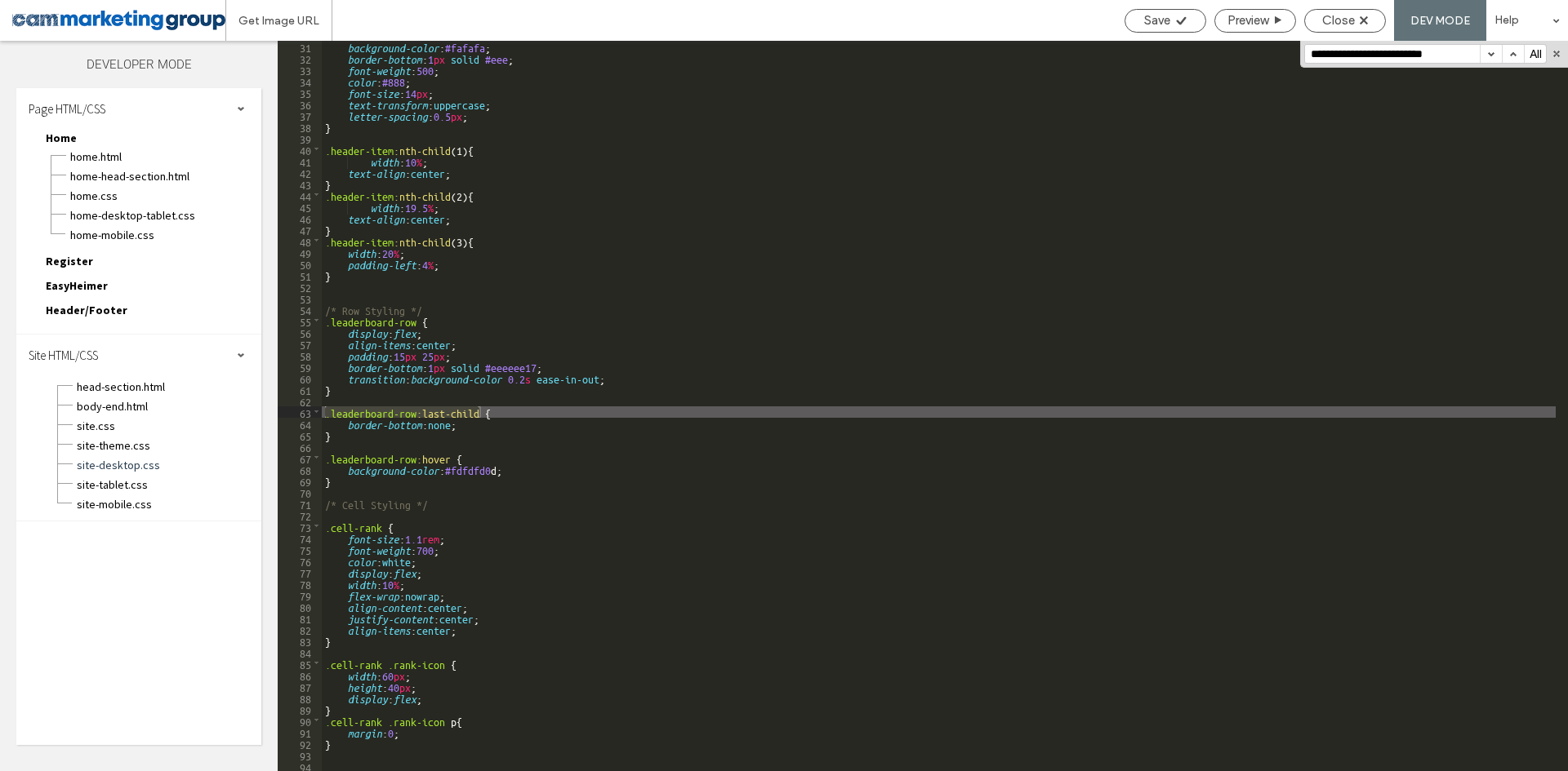
type input "**********"
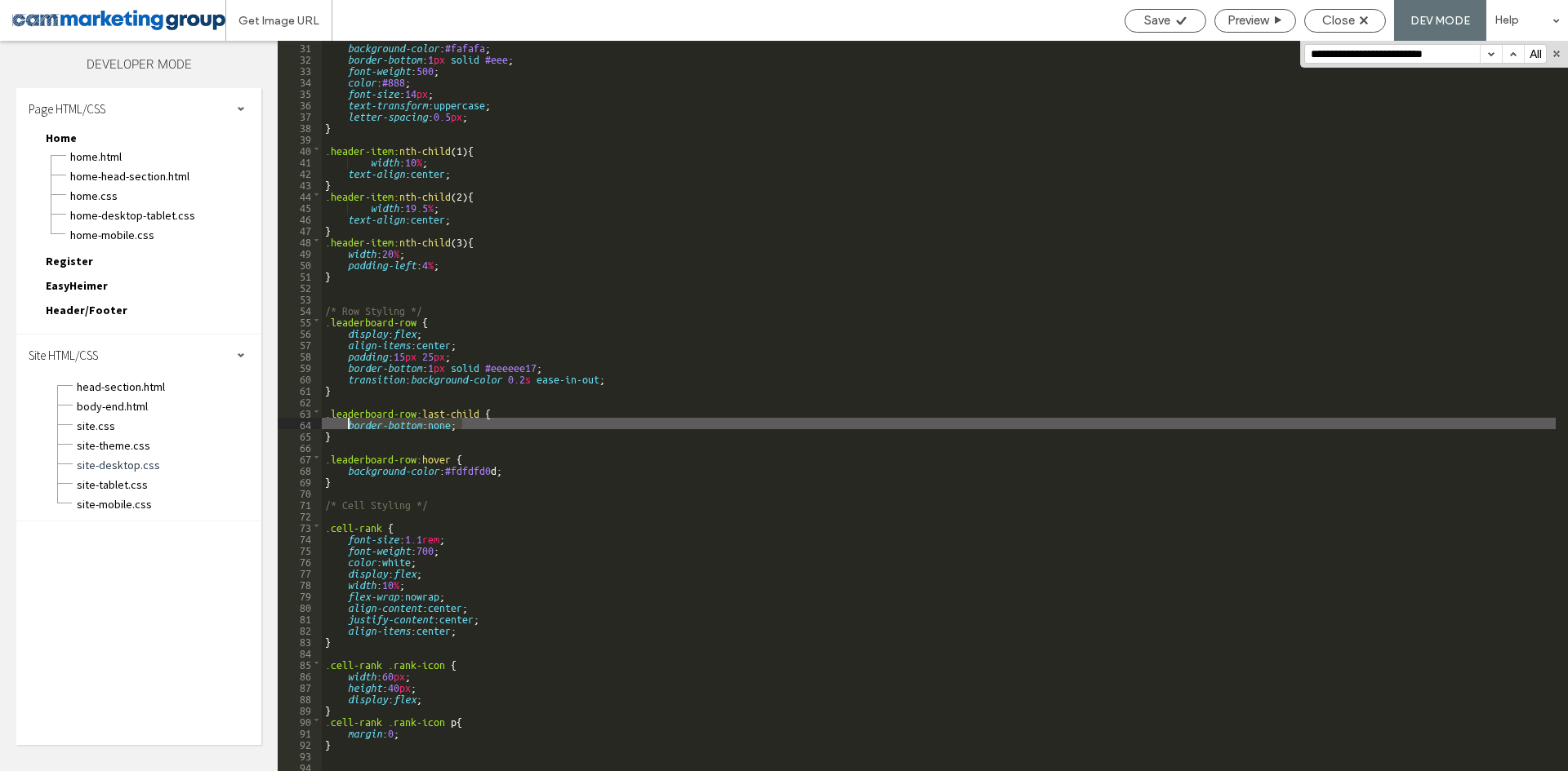
drag, startPoint x: 468, startPoint y: 423, endPoint x: 347, endPoint y: 425, distance: 121.0
click at [347, 425] on div "background-color : #fafafa ; border-bottom : 1 px solid #eee ; font-weight : 50…" at bounding box center [938, 418] width 1234 height 753
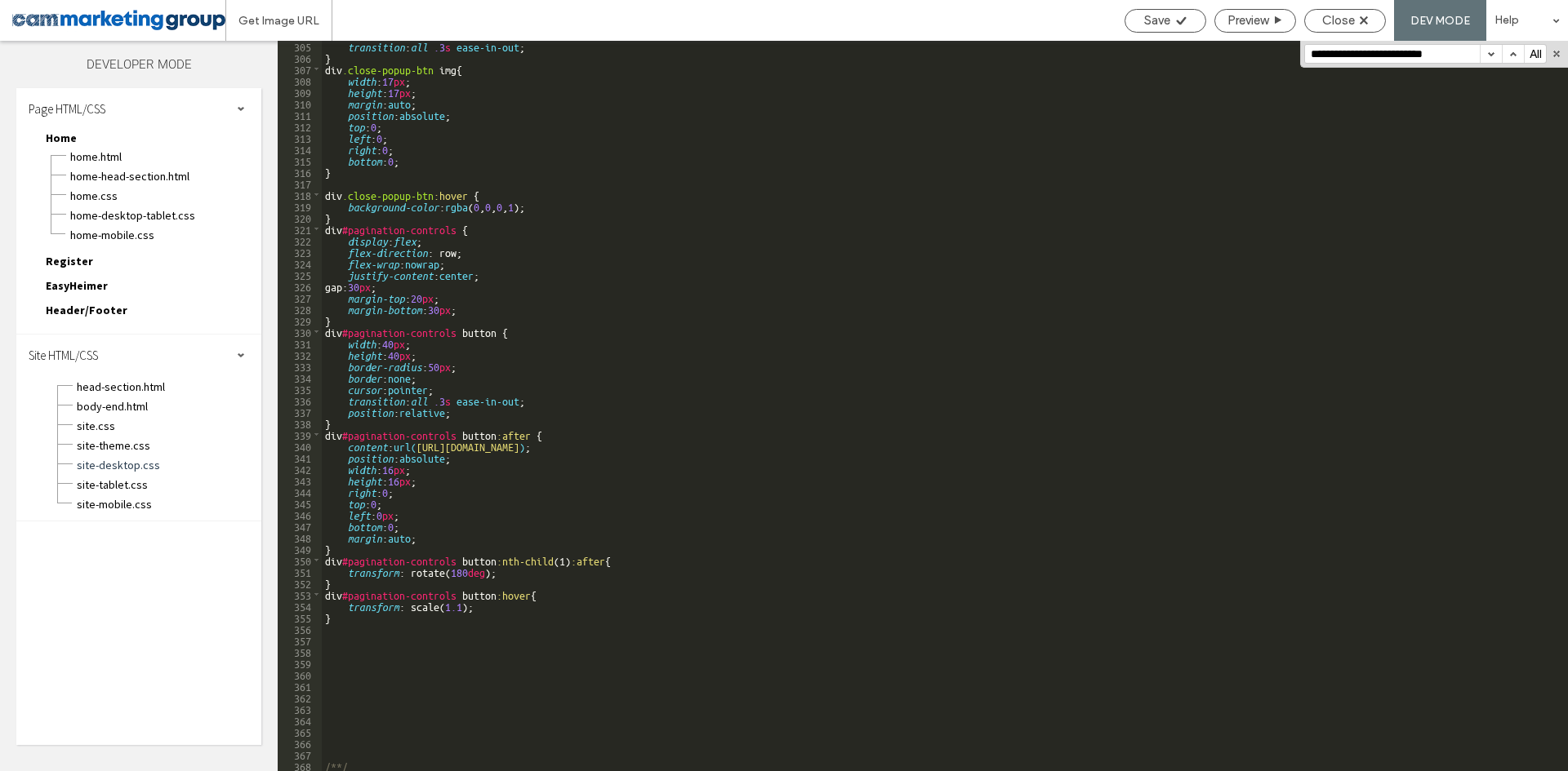
scroll to position [3475, 0]
click at [421, 291] on div "transition : all .3 s ease-in-out ; } div .close-popup-btn img { width : 17 px …" at bounding box center [938, 417] width 1234 height 753
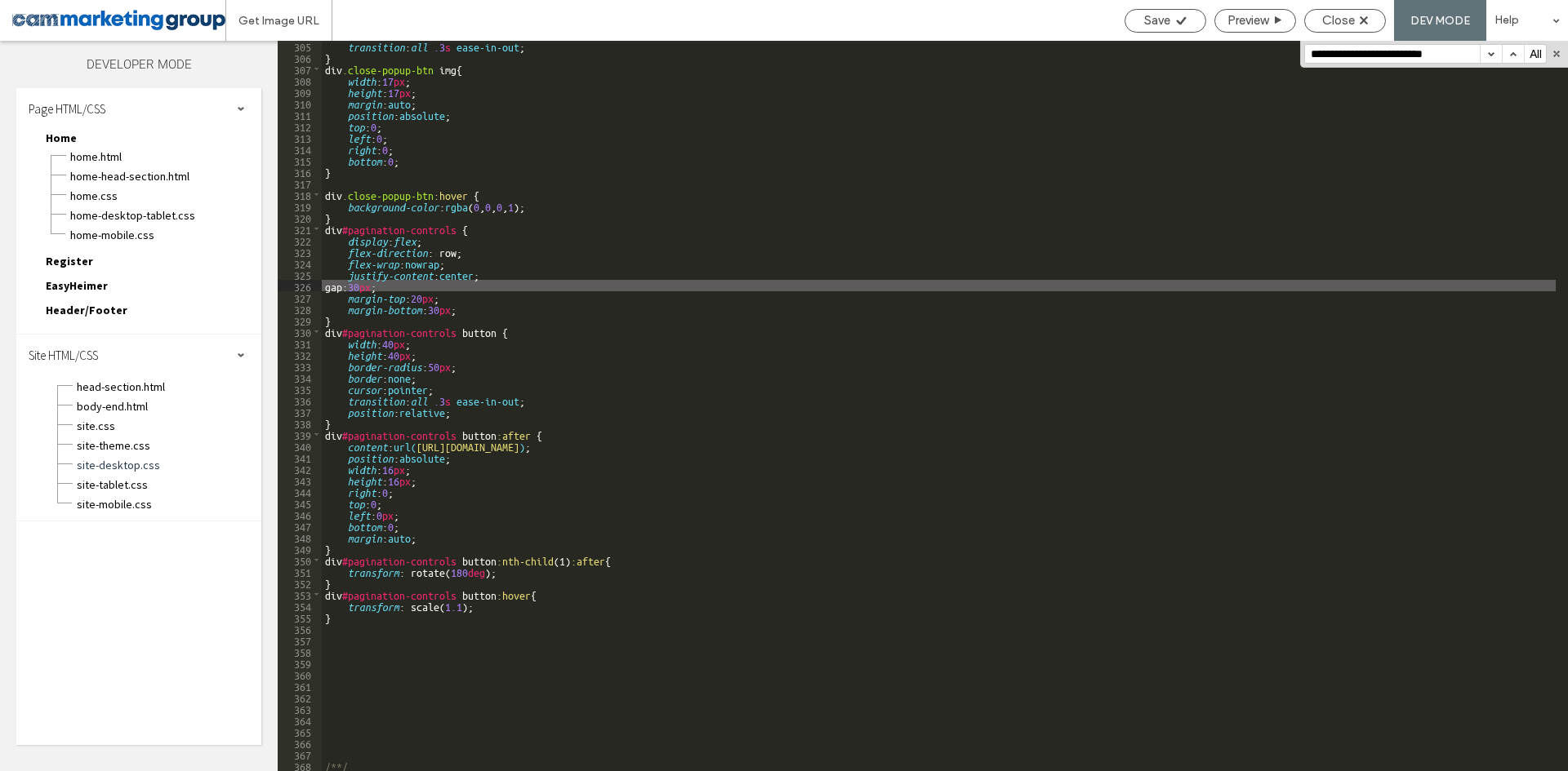
click at [421, 296] on div "transition : all .3 s ease-in-out ; } div .close-popup-btn img { width : 17 px …" at bounding box center [938, 417] width 1234 height 753
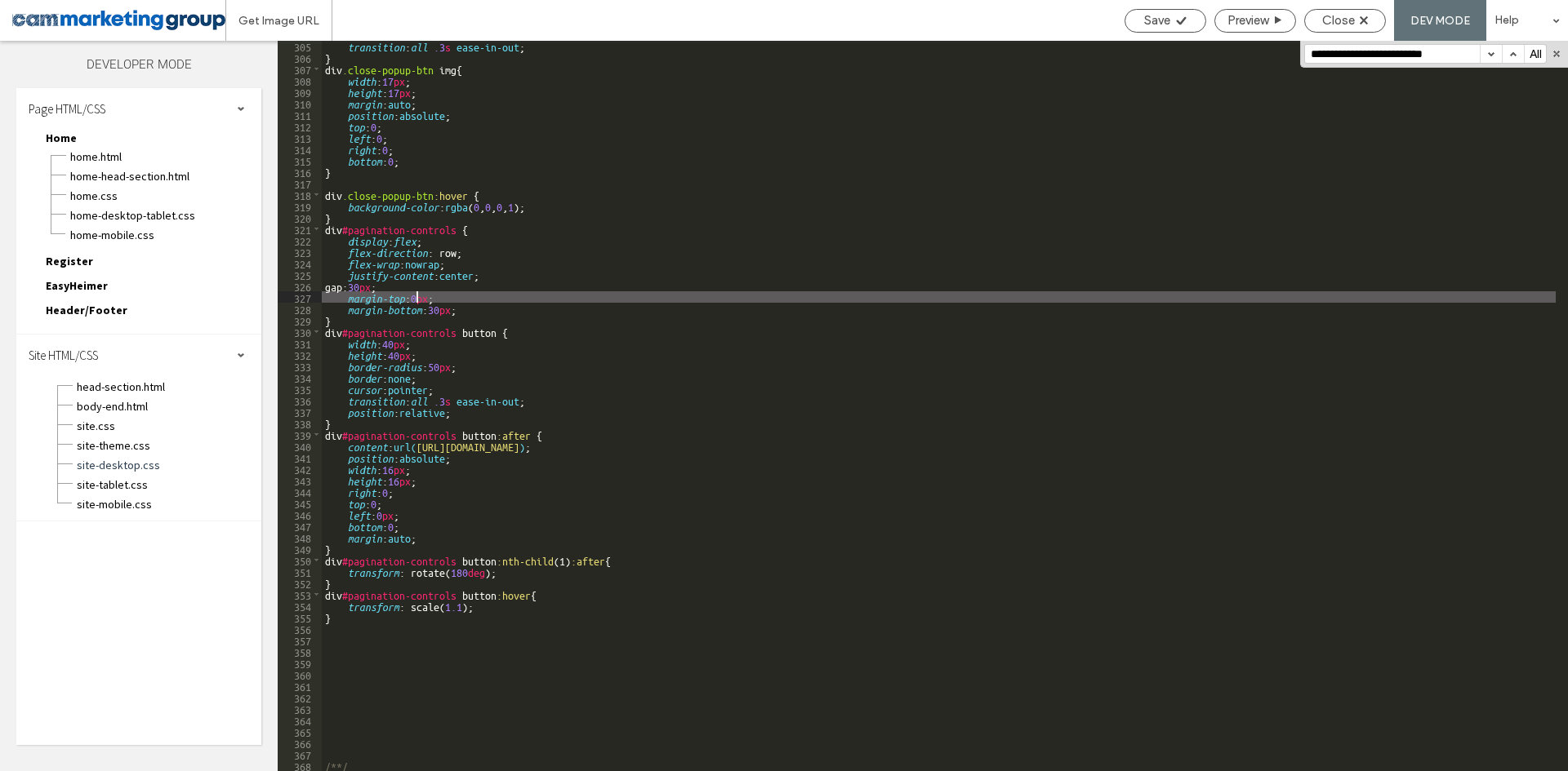
type textarea "**"
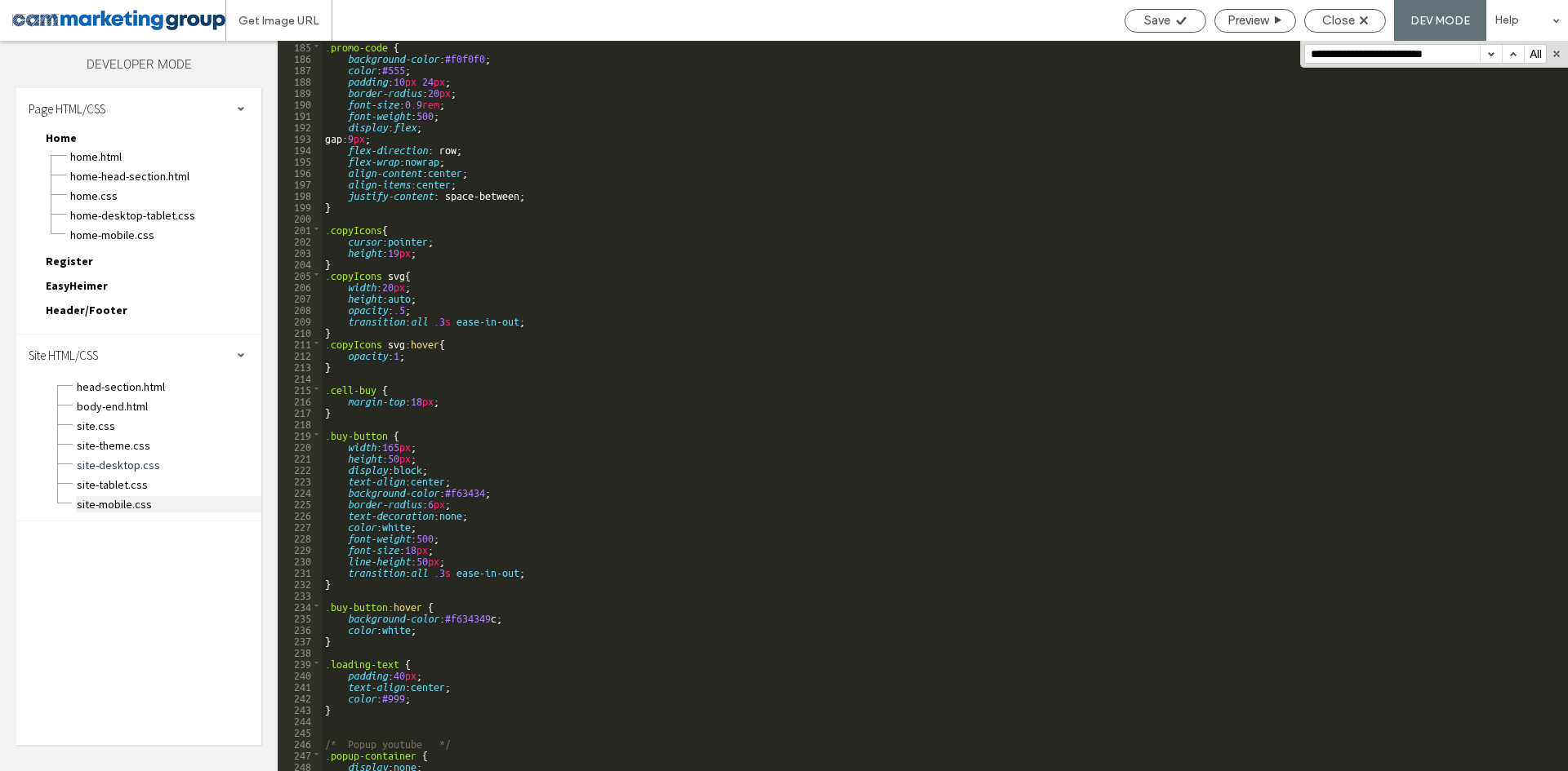
scroll to position [2104, 0]
drag, startPoint x: 132, startPoint y: 401, endPoint x: 164, endPoint y: 411, distance: 33.5
click at [132, 401] on span "body-end.html" at bounding box center [168, 406] width 185 height 17
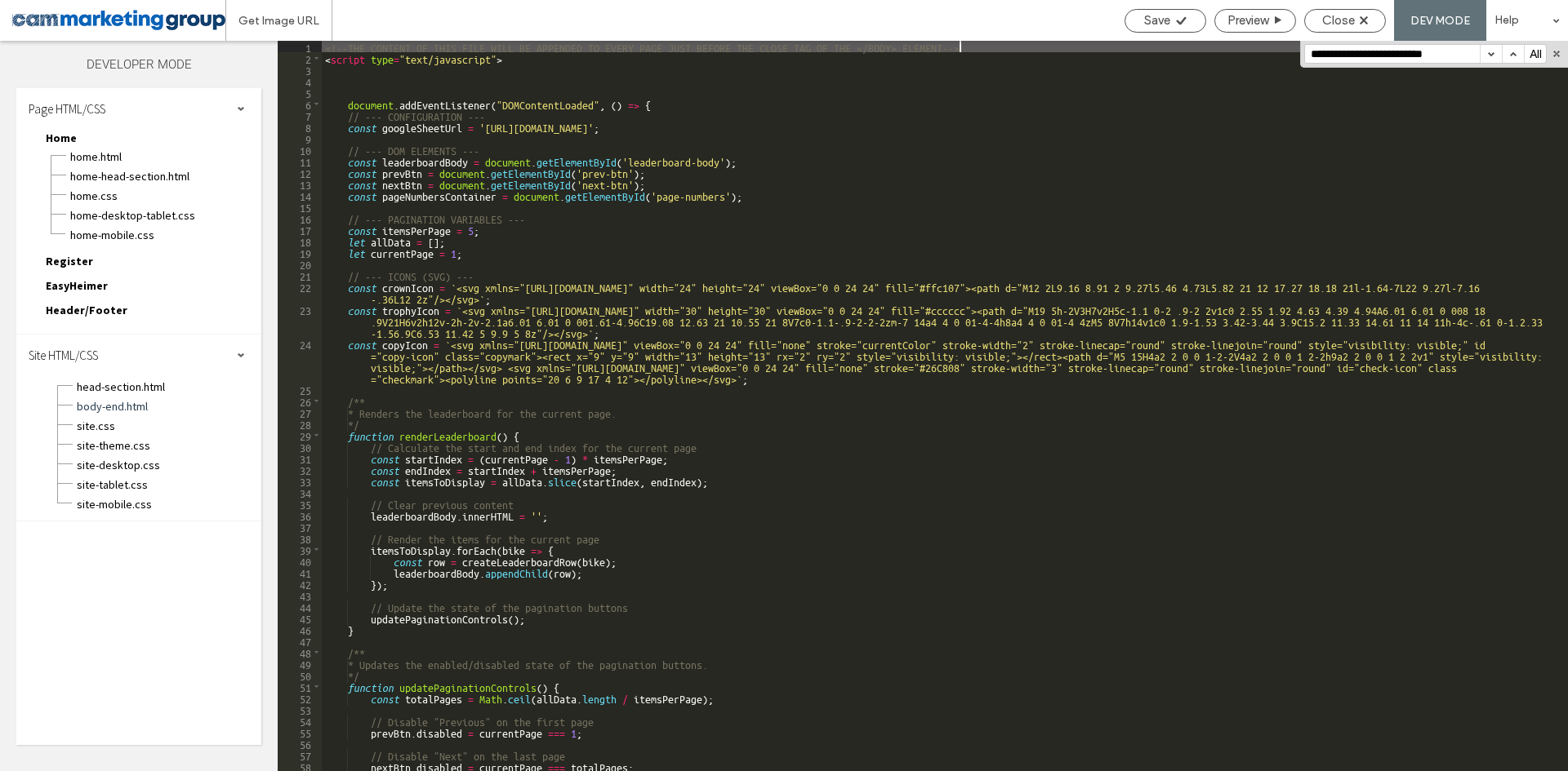
scroll to position [0, 0]
click at [621, 102] on div "<!--THE CONTENT OF THIS FILE WILL BE APPENDED TO EVERY PAGE JUST BEFORE THE CLO…" at bounding box center [938, 418] width 1234 height 753
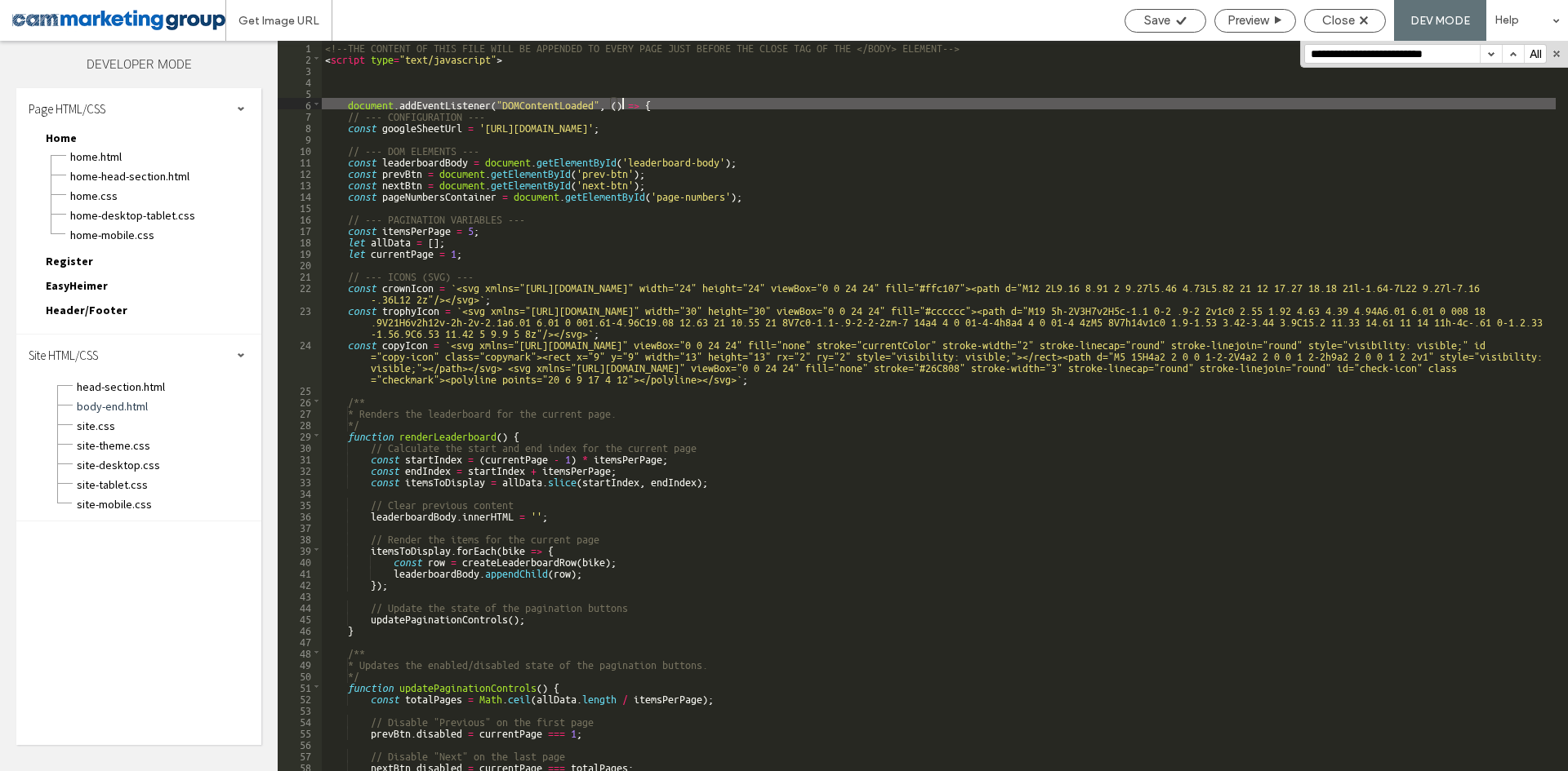
click at [724, 103] on div "<!--THE CONTENT OF THIS FILE WILL BE APPENDED TO EVERY PAGE JUST BEFORE THE CLO…" at bounding box center [938, 418] width 1234 height 753
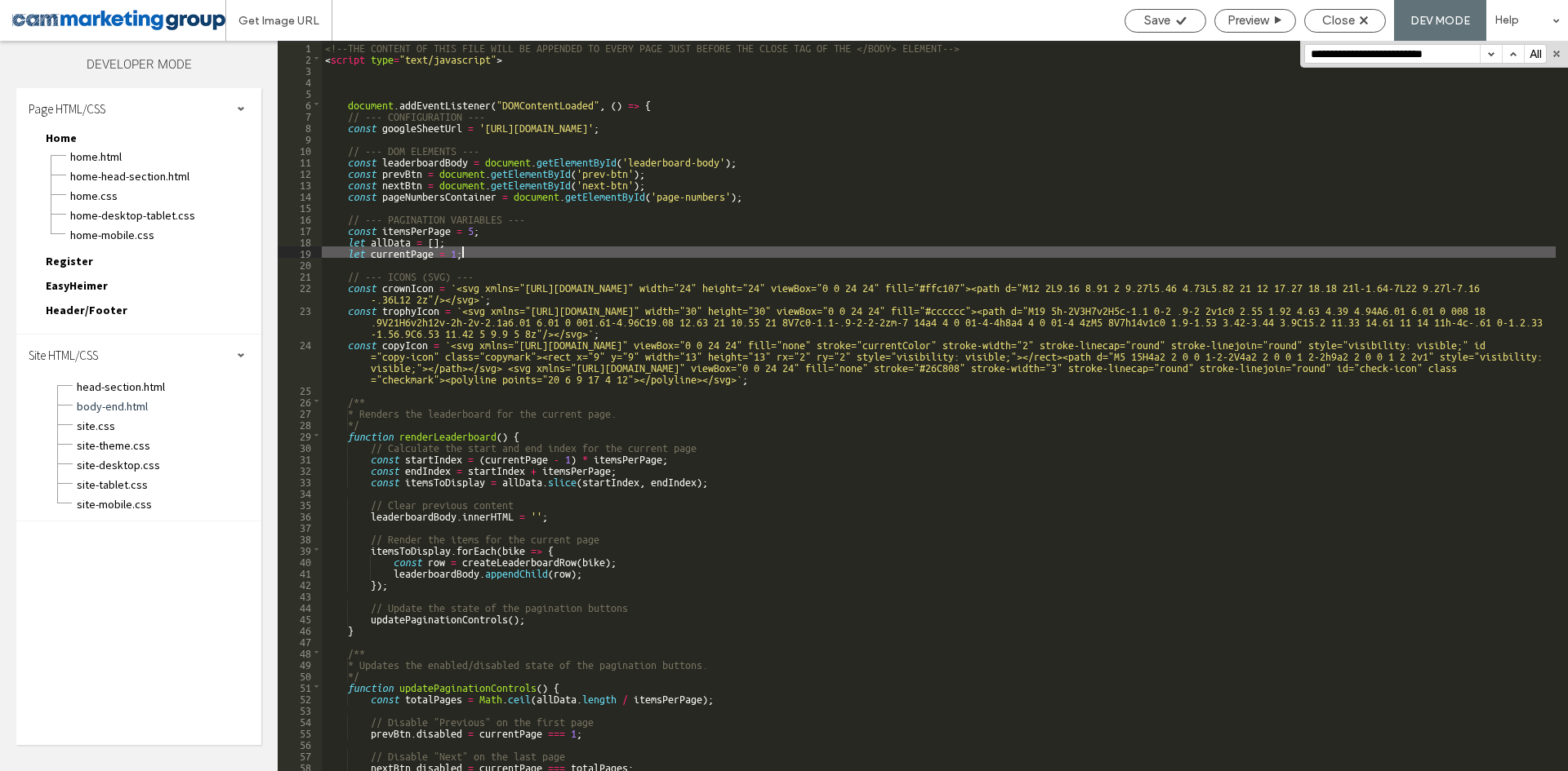
click at [512, 257] on div "<!--THE CONTENT OF THIS FILE WILL BE APPENDED TO EVERY PAGE JUST BEFORE THE CLO…" at bounding box center [938, 418] width 1234 height 753
click at [602, 186] on div "<!--THE CONTENT OF THIS FILE WILL BE APPENDED TO EVERY PAGE JUST BEFORE THE CLO…" at bounding box center [938, 418] width 1234 height 753
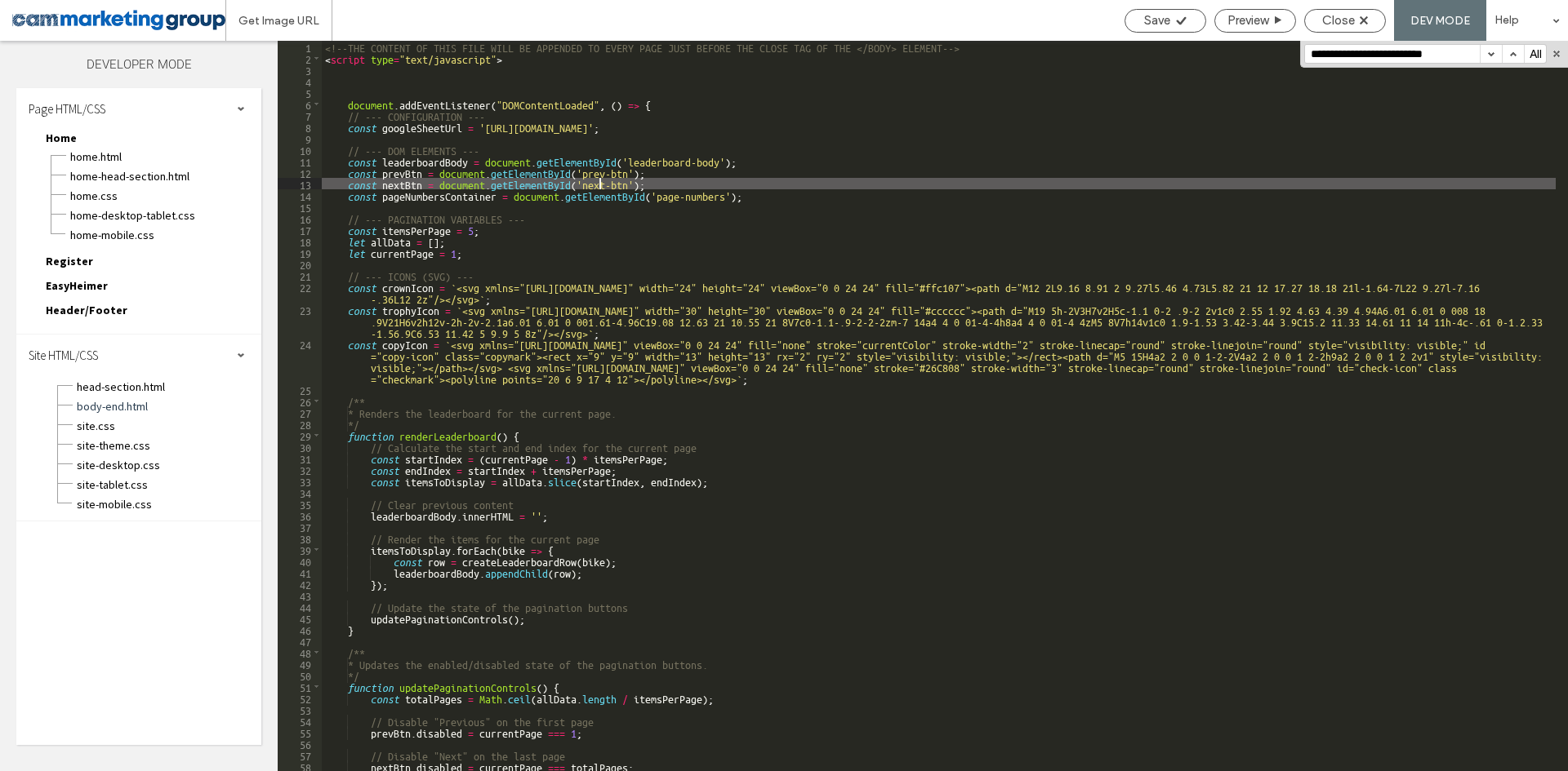
click at [764, 180] on div "<!--THE CONTENT OF THIS FILE WILL BE APPENDED TO EVERY PAGE JUST BEFORE THE CLO…" at bounding box center [938, 418] width 1234 height 753
click at [792, 189] on div "<!--THE CONTENT OF THIS FILE WILL BE APPENDED TO EVERY PAGE JUST BEFORE THE CLO…" at bounding box center [938, 418] width 1234 height 753
click at [570, 181] on div "<!--THE CONTENT OF THIS FILE WILL BE APPENDED TO EVERY PAGE JUST BEFORE THE CLO…" at bounding box center [938, 418] width 1234 height 753
click at [714, 150] on div "<!--THE CONTENT OF THIS FILE WILL BE APPENDED TO EVERY PAGE JUST BEFORE THE CLO…" at bounding box center [938, 418] width 1234 height 753
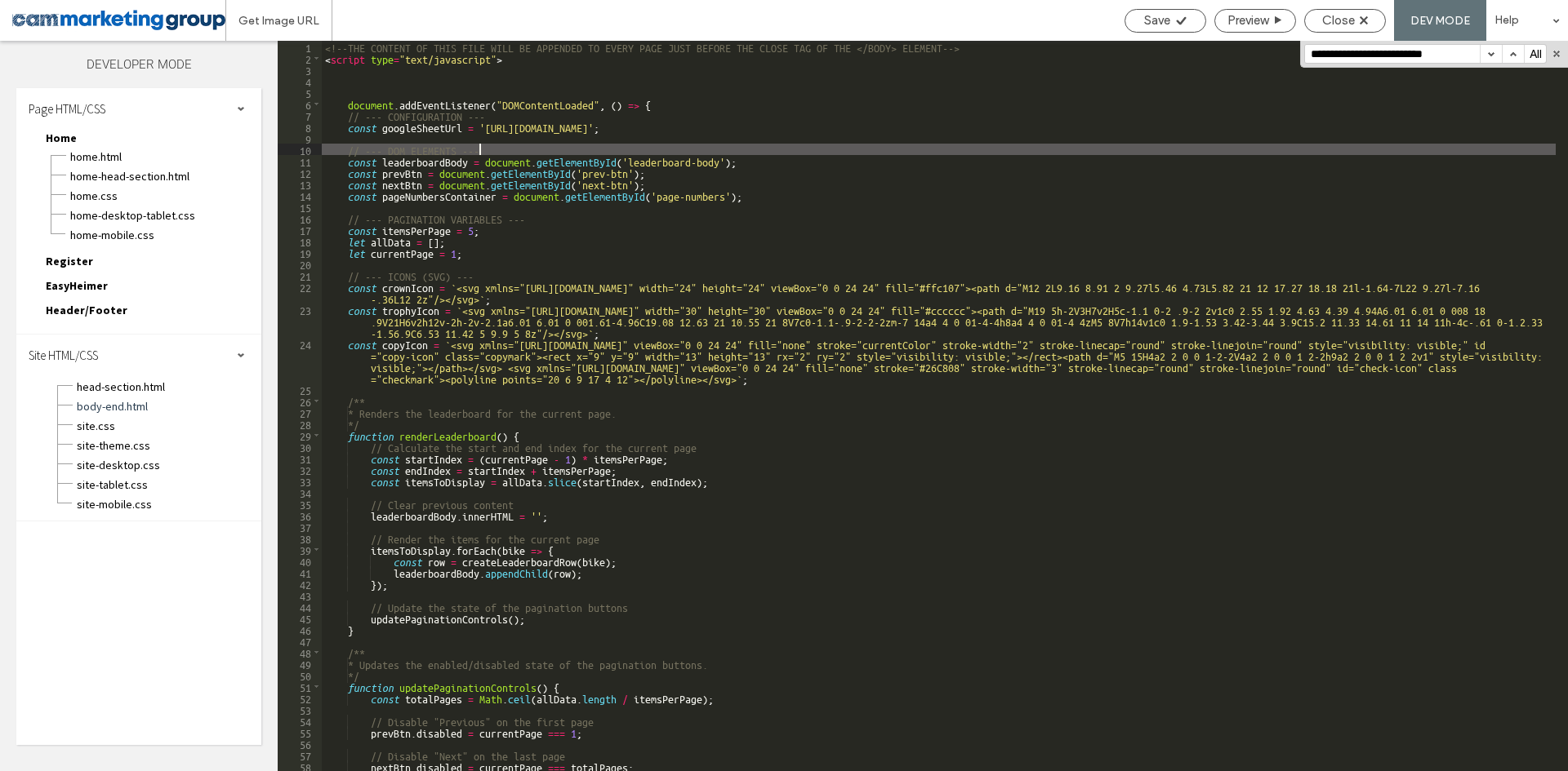
click at [806, 154] on div "<!--THE CONTENT OF THIS FILE WILL BE APPENDED TO EVERY PAGE JUST BEFORE THE CLO…" at bounding box center [938, 418] width 1234 height 753
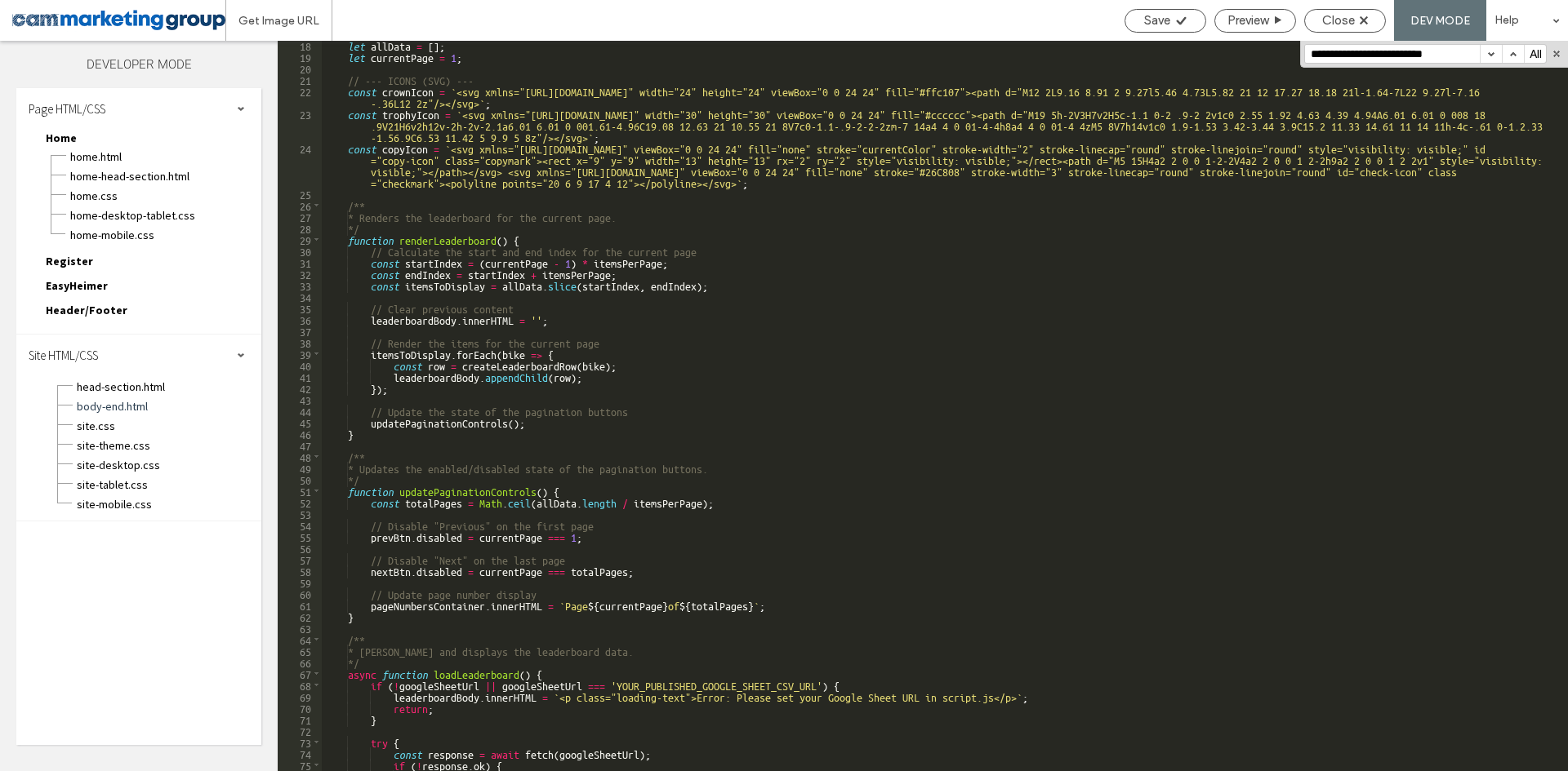
scroll to position [245, 0]
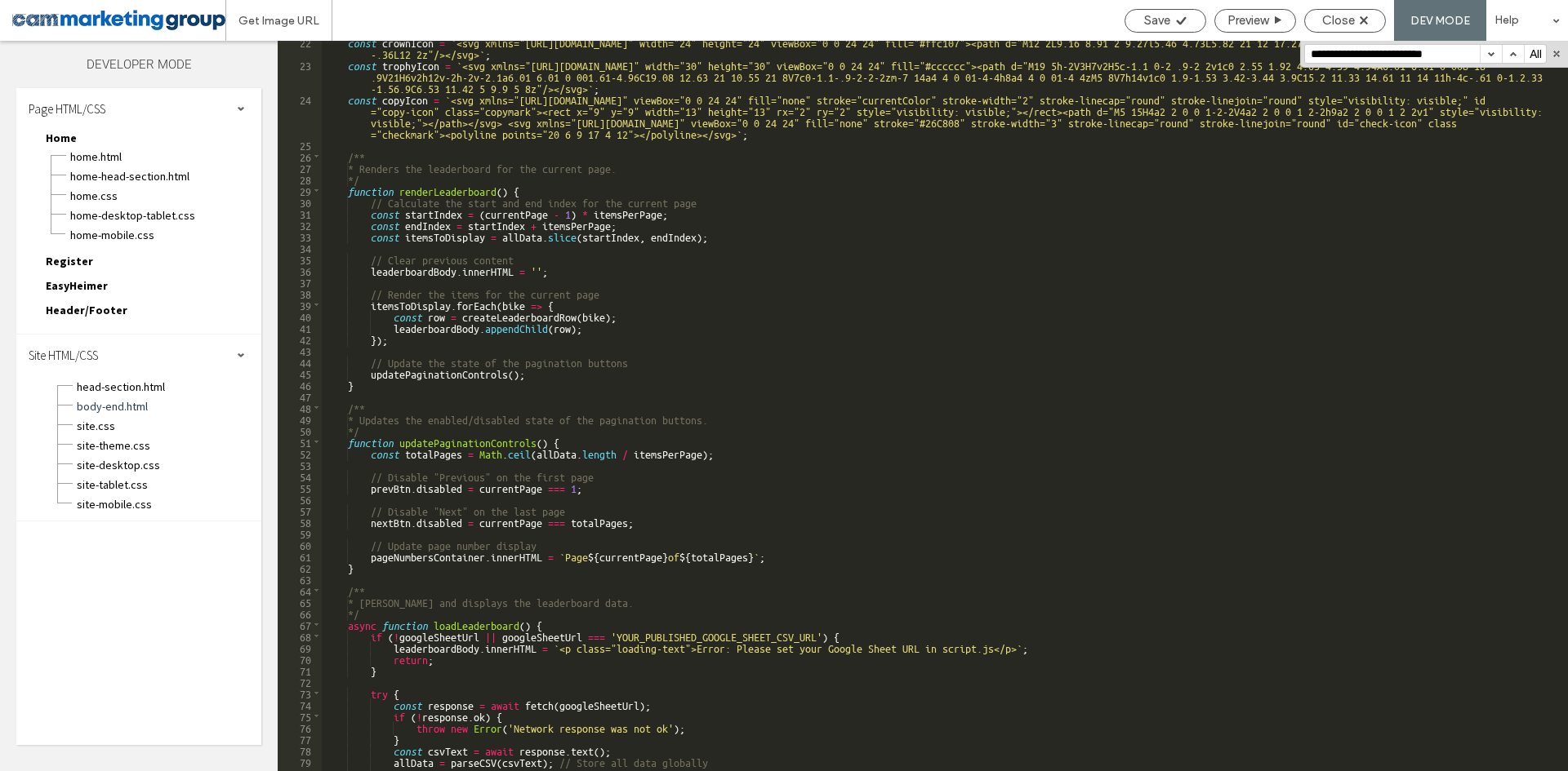
click at [419, 182] on div "const crownIcon = ` <svg xmlns="http://www.w3.org/2000/svg" width="24" height="…" at bounding box center [938, 419] width 1234 height 765
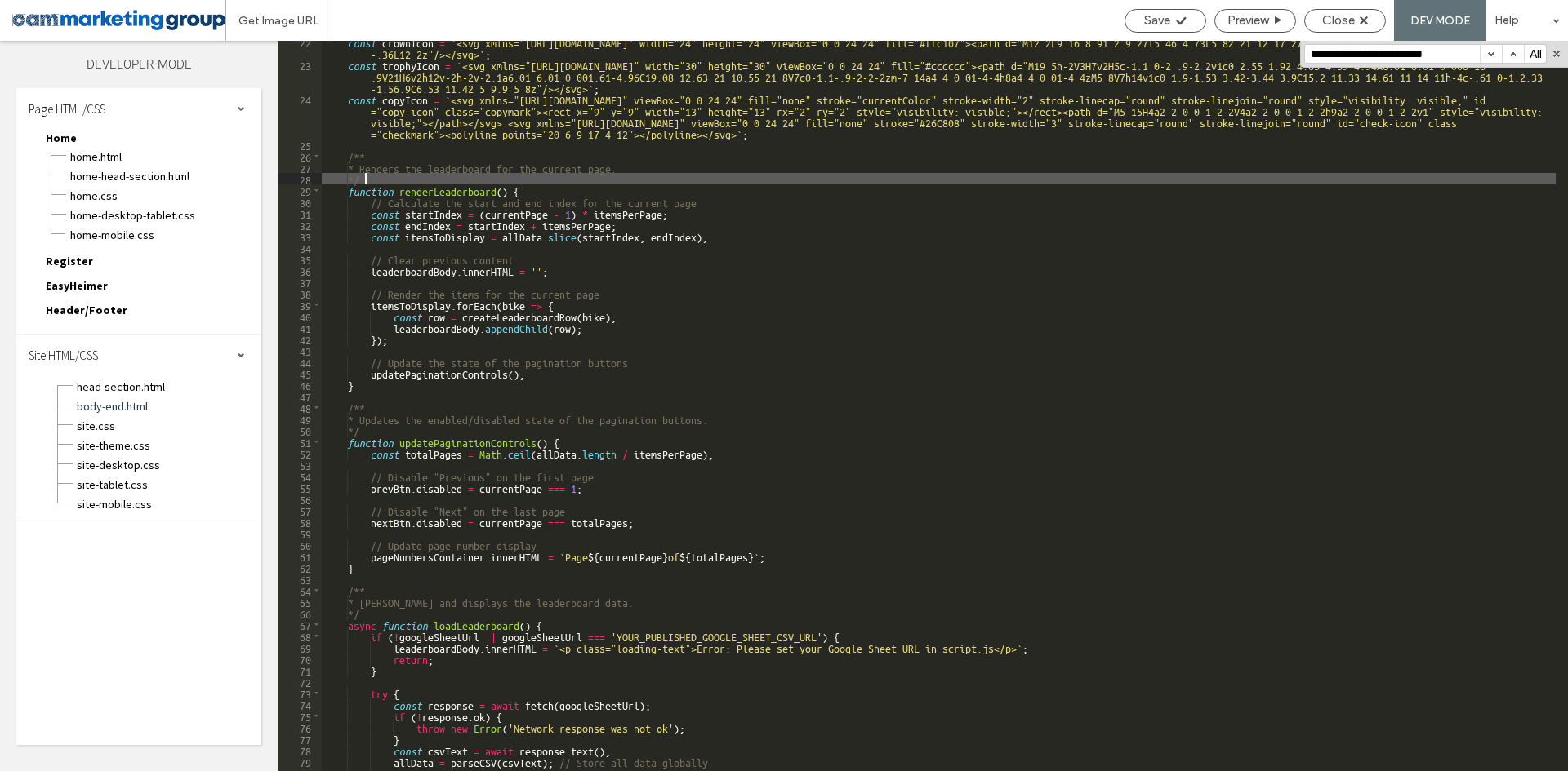
click at [523, 185] on div "const crownIcon = ` <svg xmlns="http://www.w3.org/2000/svg" width="24" height="…" at bounding box center [938, 419] width 1234 height 765
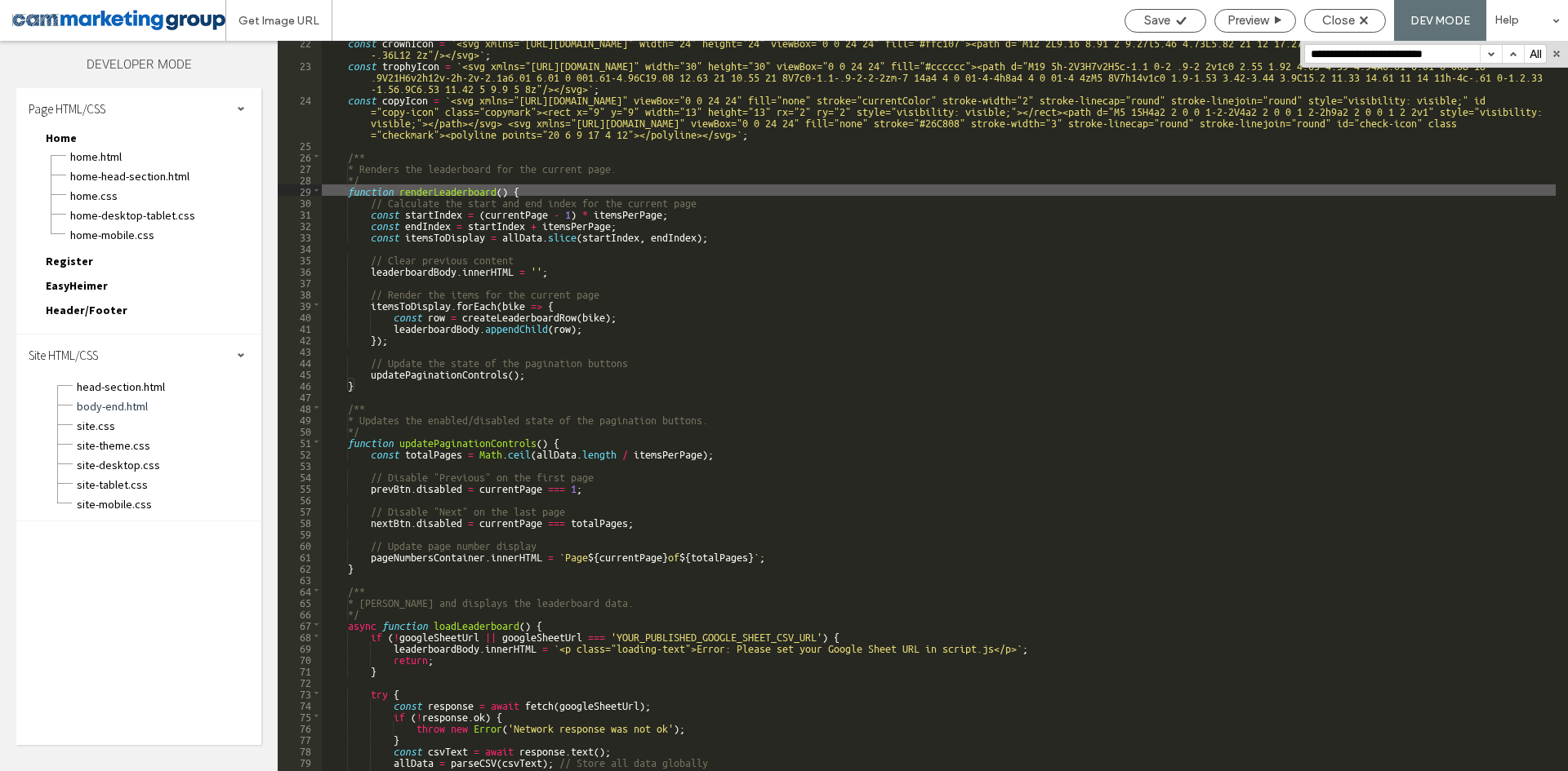
click at [474, 190] on div "const crownIcon = ` <svg xmlns="http://www.w3.org/2000/svg" width="24" height="…" at bounding box center [938, 419] width 1234 height 765
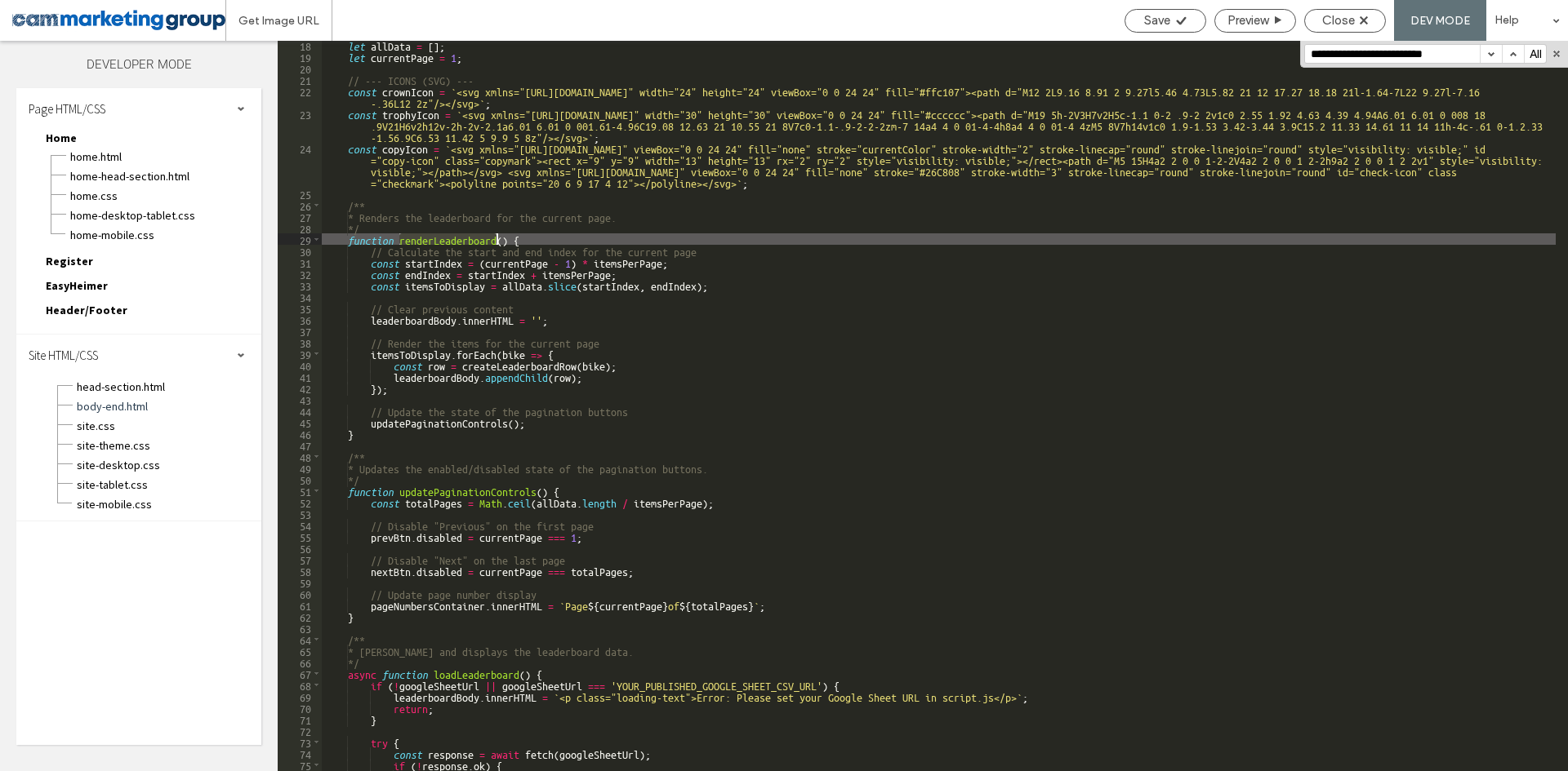
scroll to position [196, 0]
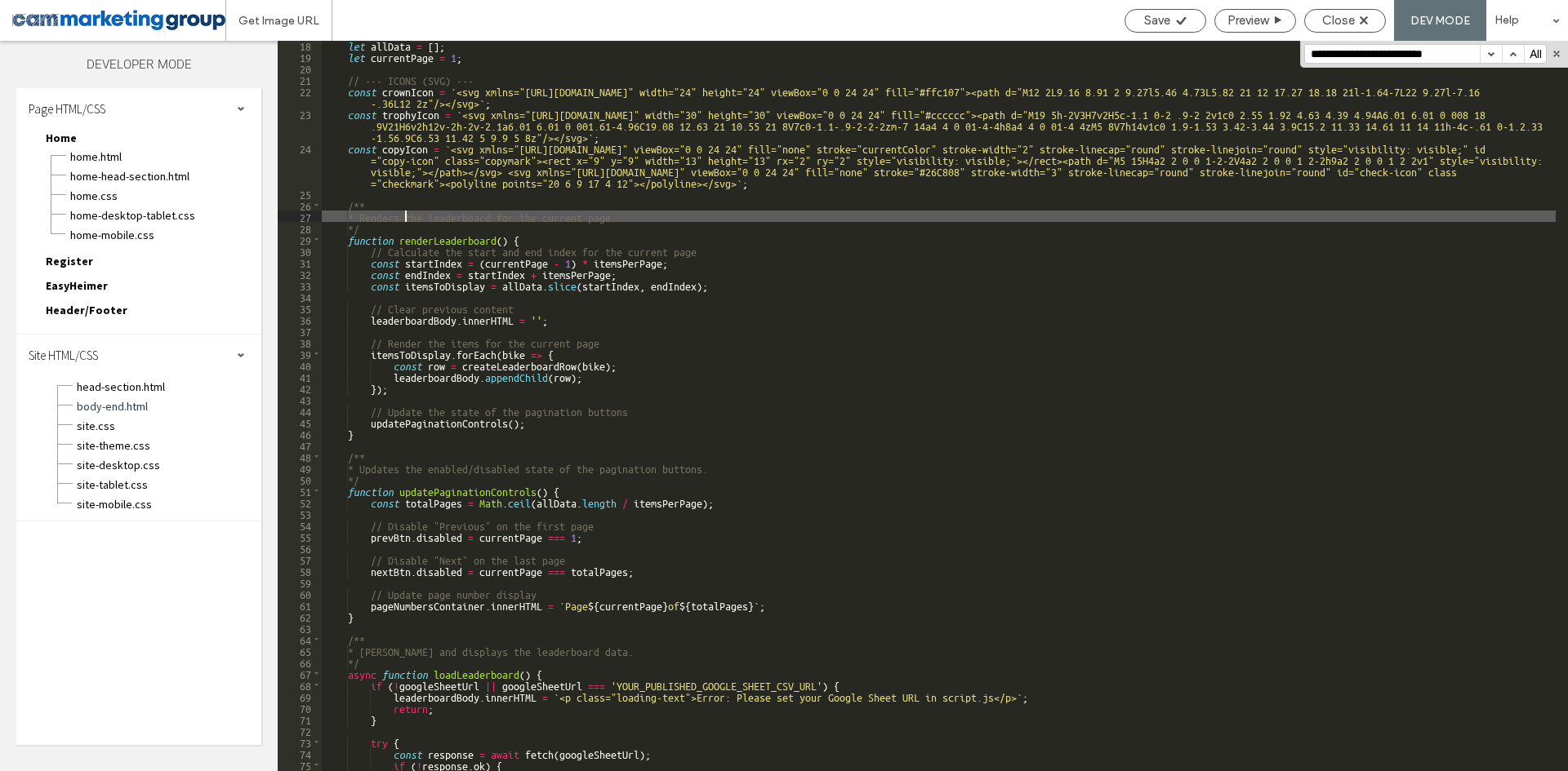
click at [406, 215] on div "let allData = [ ] ; let currentPage = 1 ; // --- ICONS (SVG) --- const crownIco…" at bounding box center [938, 416] width 1234 height 753
click at [500, 216] on div "let allData = [ ] ; let currentPage = 1 ; // --- ICONS (SVG) --- const crownIco…" at bounding box center [938, 416] width 1234 height 753
click at [665, 206] on div "let allData = [ ] ; let currentPage = 1 ; // --- ICONS (SVG) --- const crownIco…" at bounding box center [938, 416] width 1234 height 753
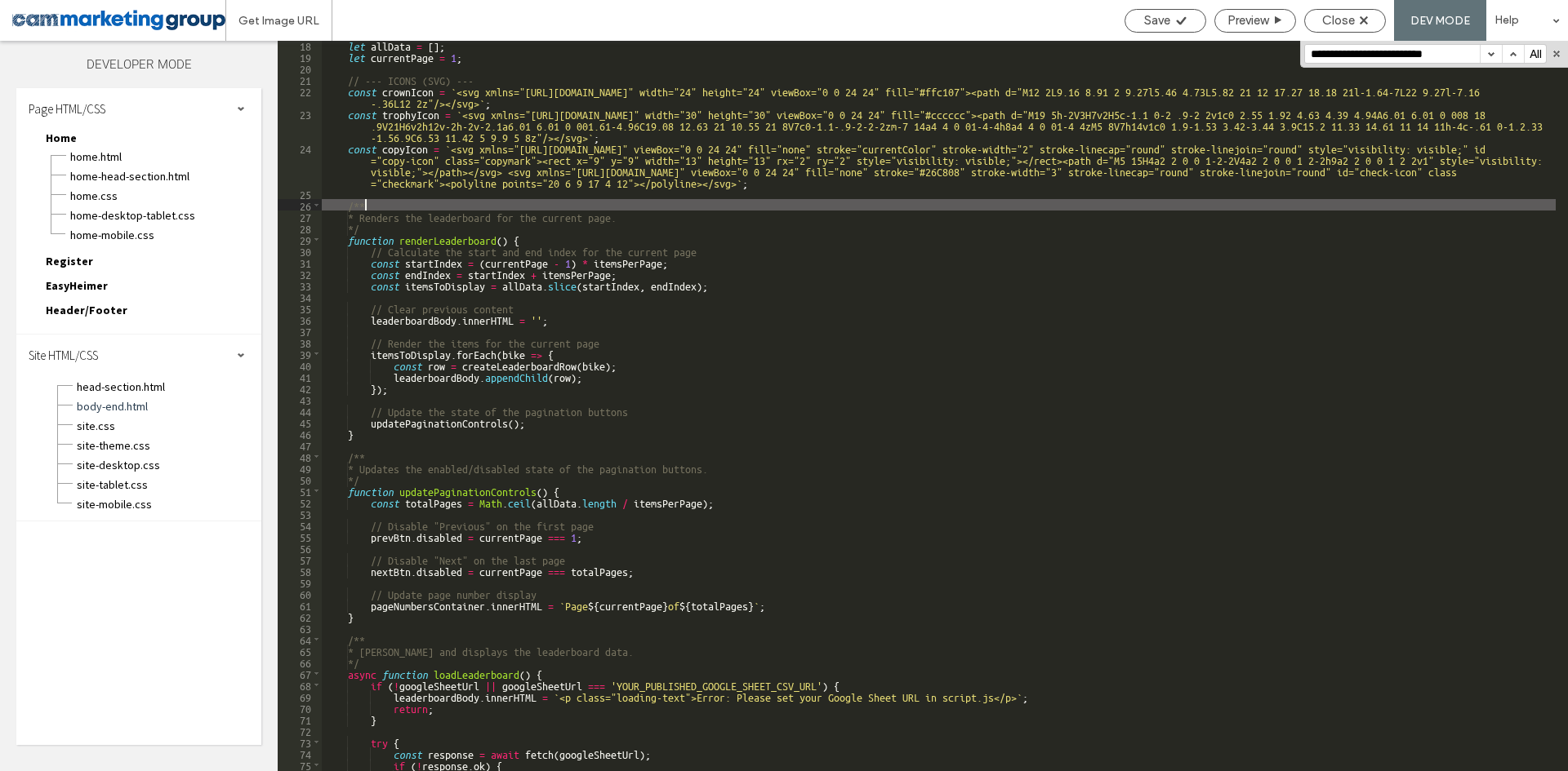
click at [650, 217] on div "let allData = [ ] ; let currentPage = 1 ; // --- ICONS (SVG) --- const crownIco…" at bounding box center [938, 416] width 1234 height 753
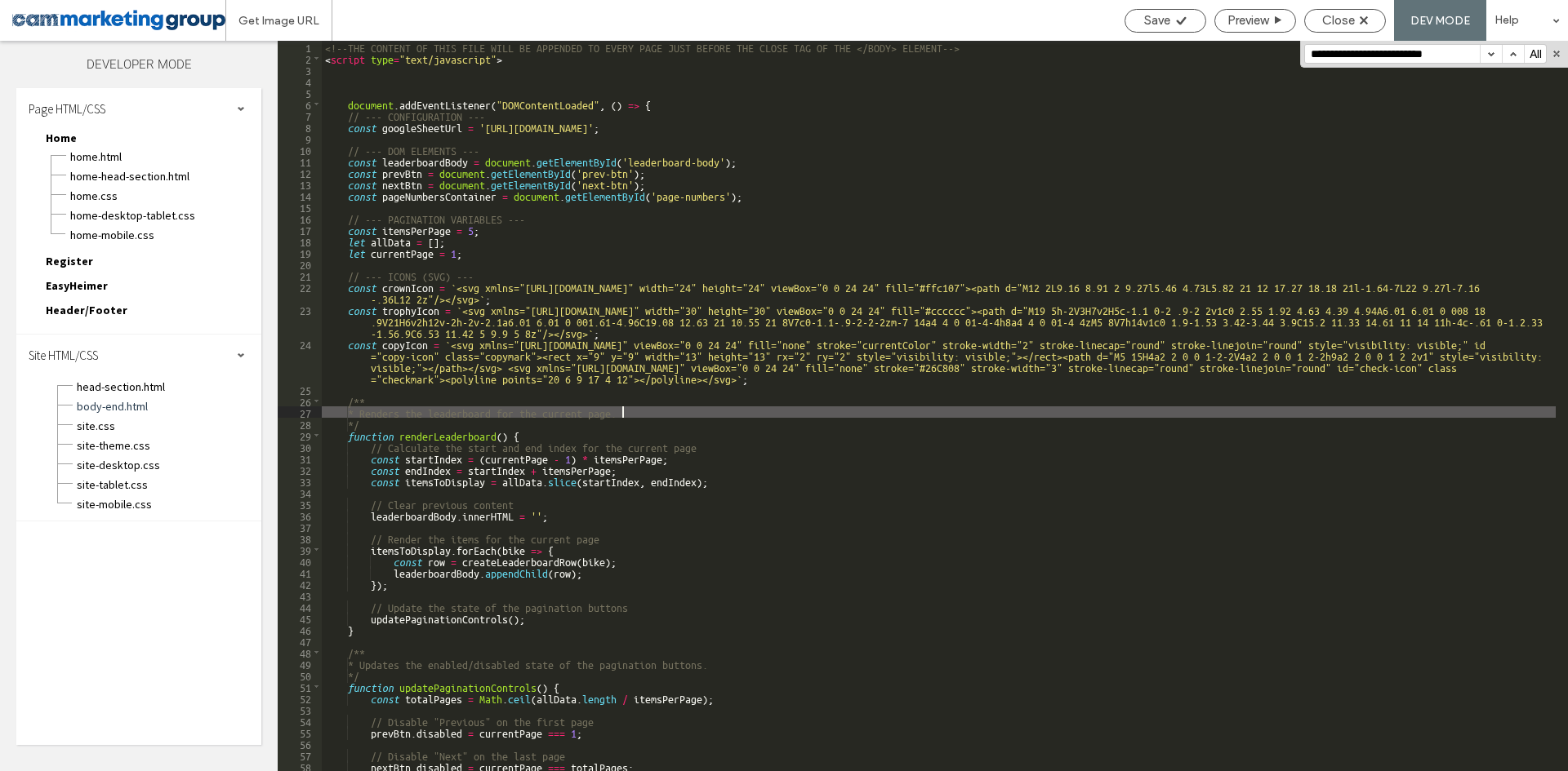
scroll to position [0, 0]
click at [1354, 22] on span "Close" at bounding box center [1338, 20] width 32 height 15
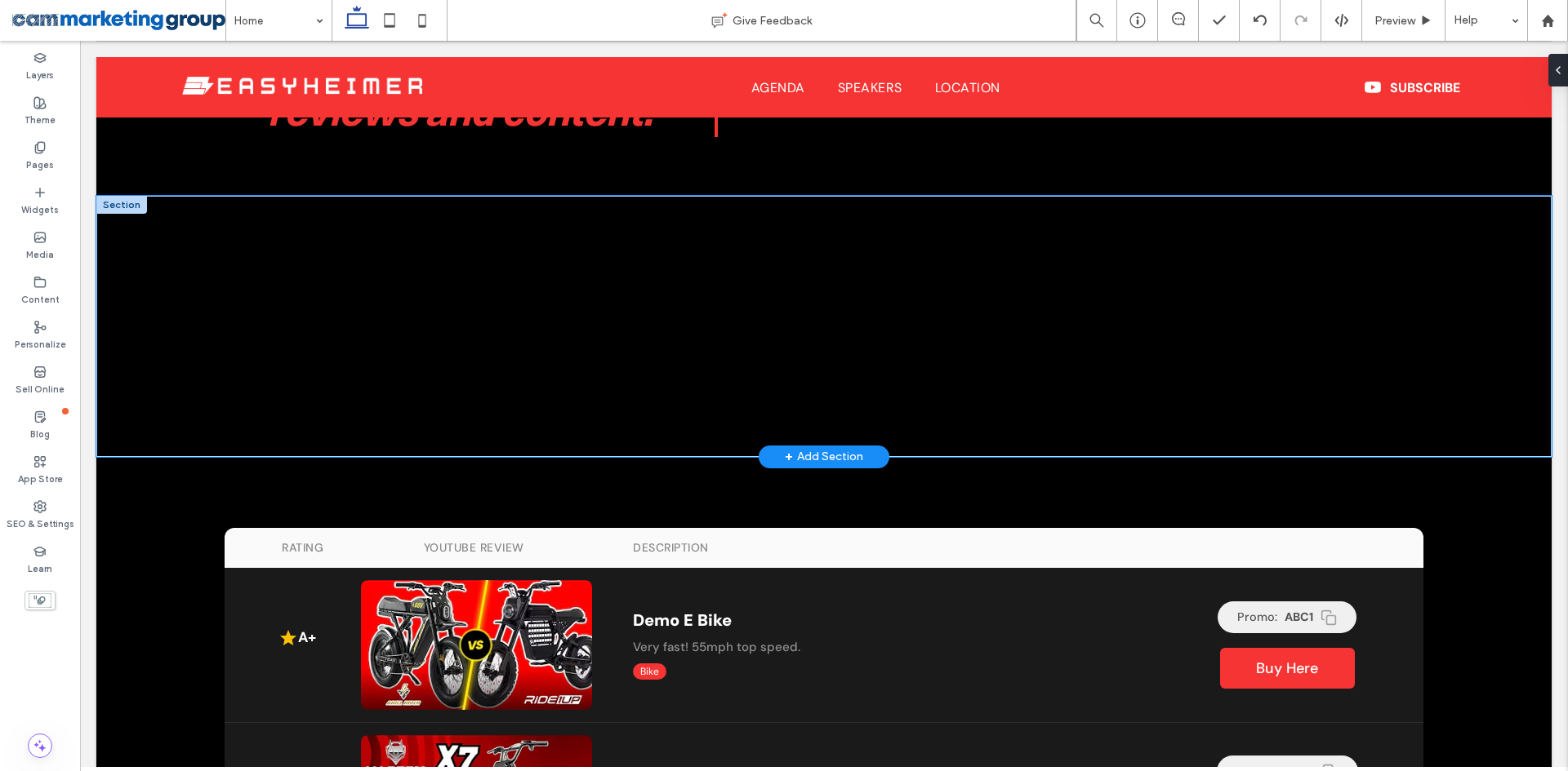
scroll to position [882, 0]
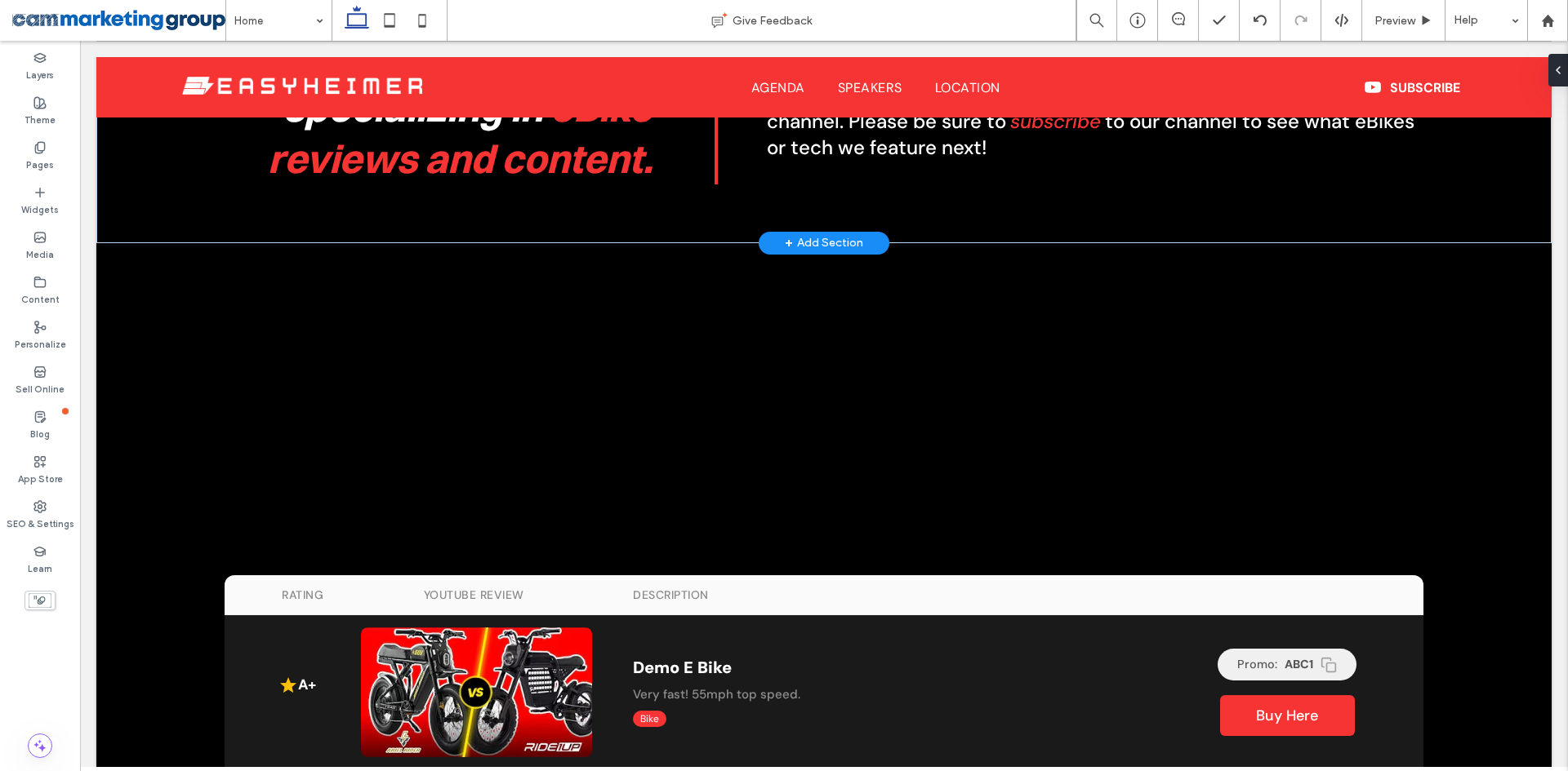
click at [786, 238] on span "+" at bounding box center [789, 243] width 8 height 18
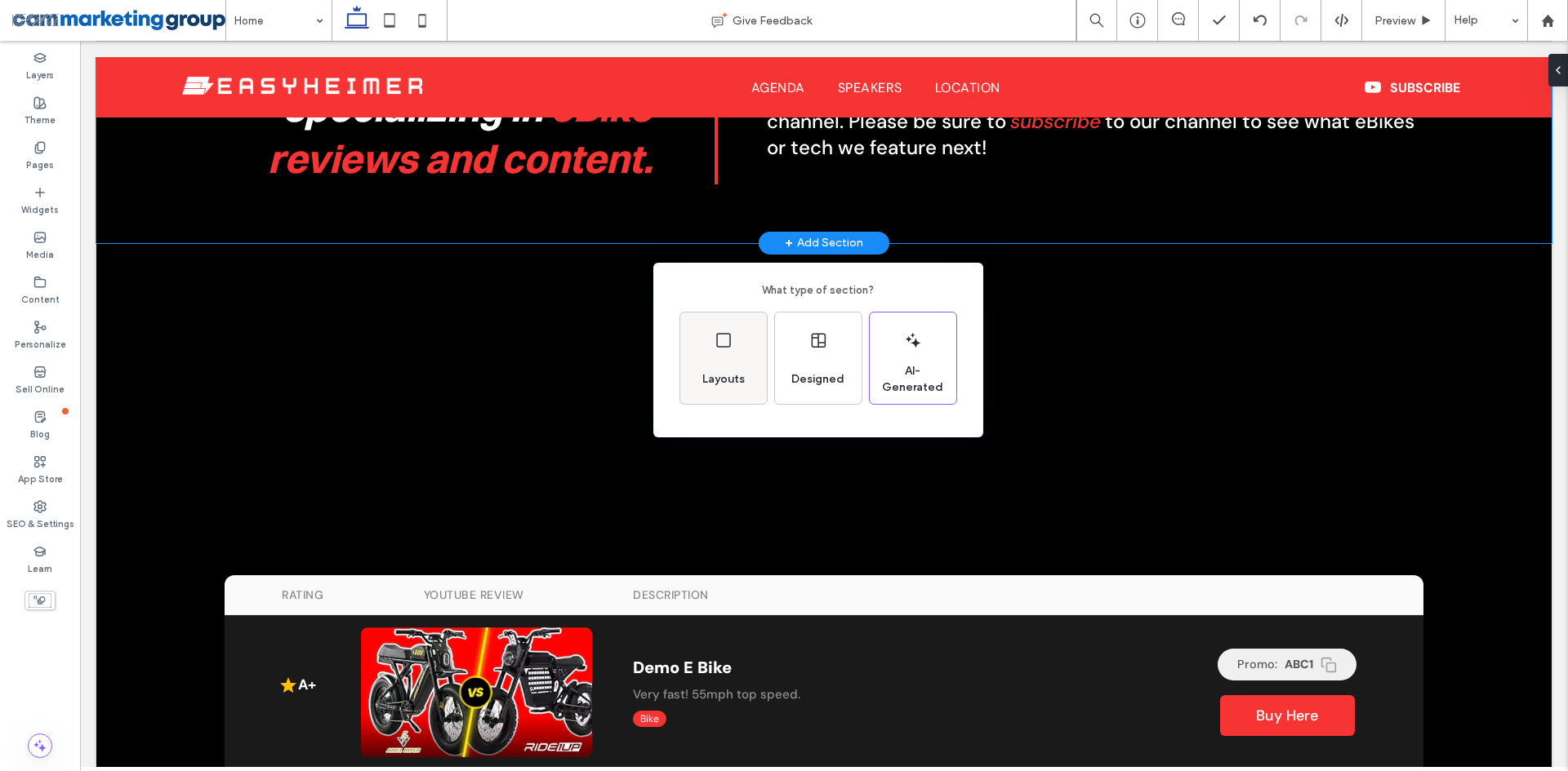
click at [716, 343] on use at bounding box center [723, 340] width 15 height 15
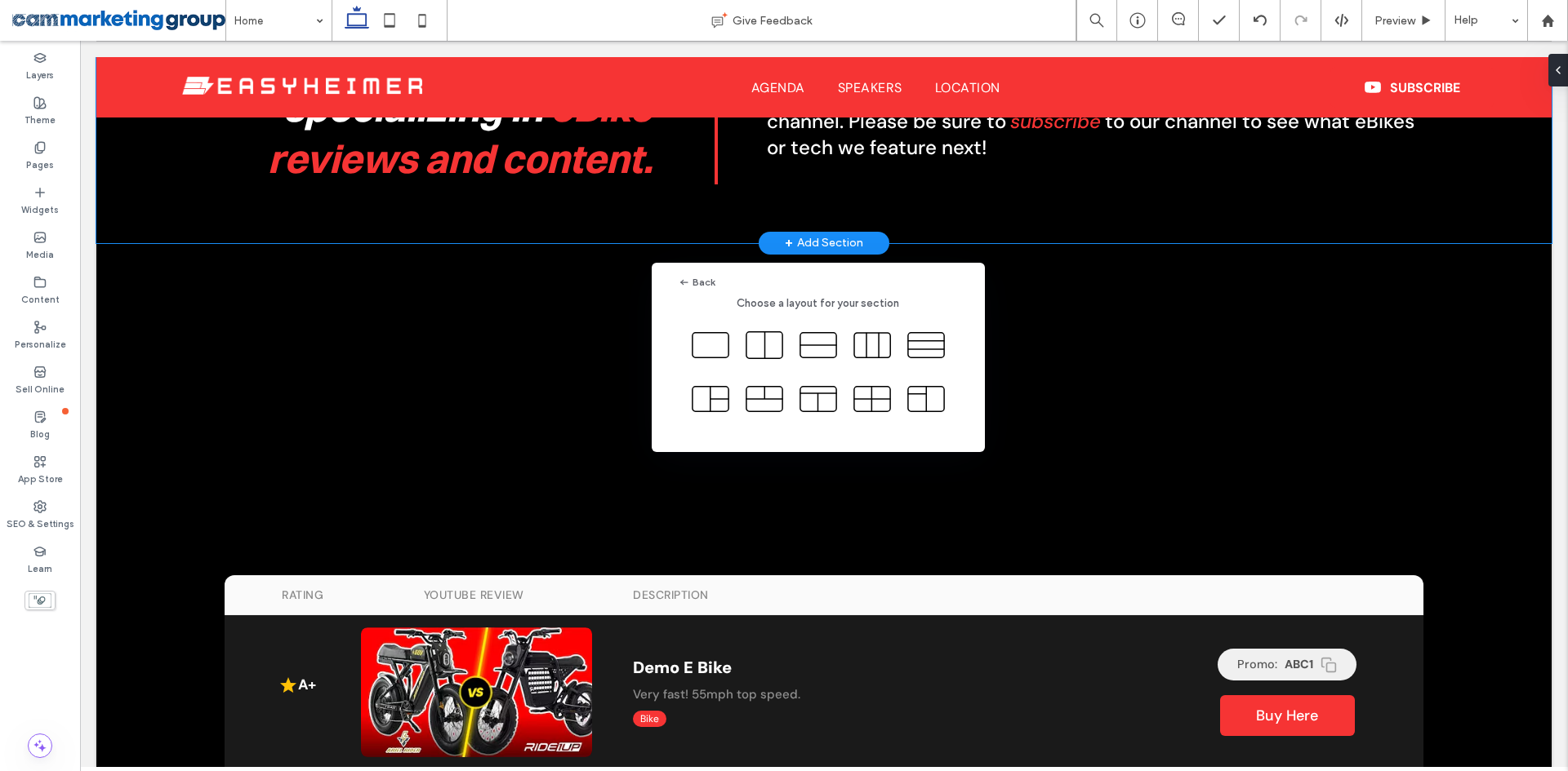
click at [716, 344] on icon at bounding box center [710, 345] width 41 height 41
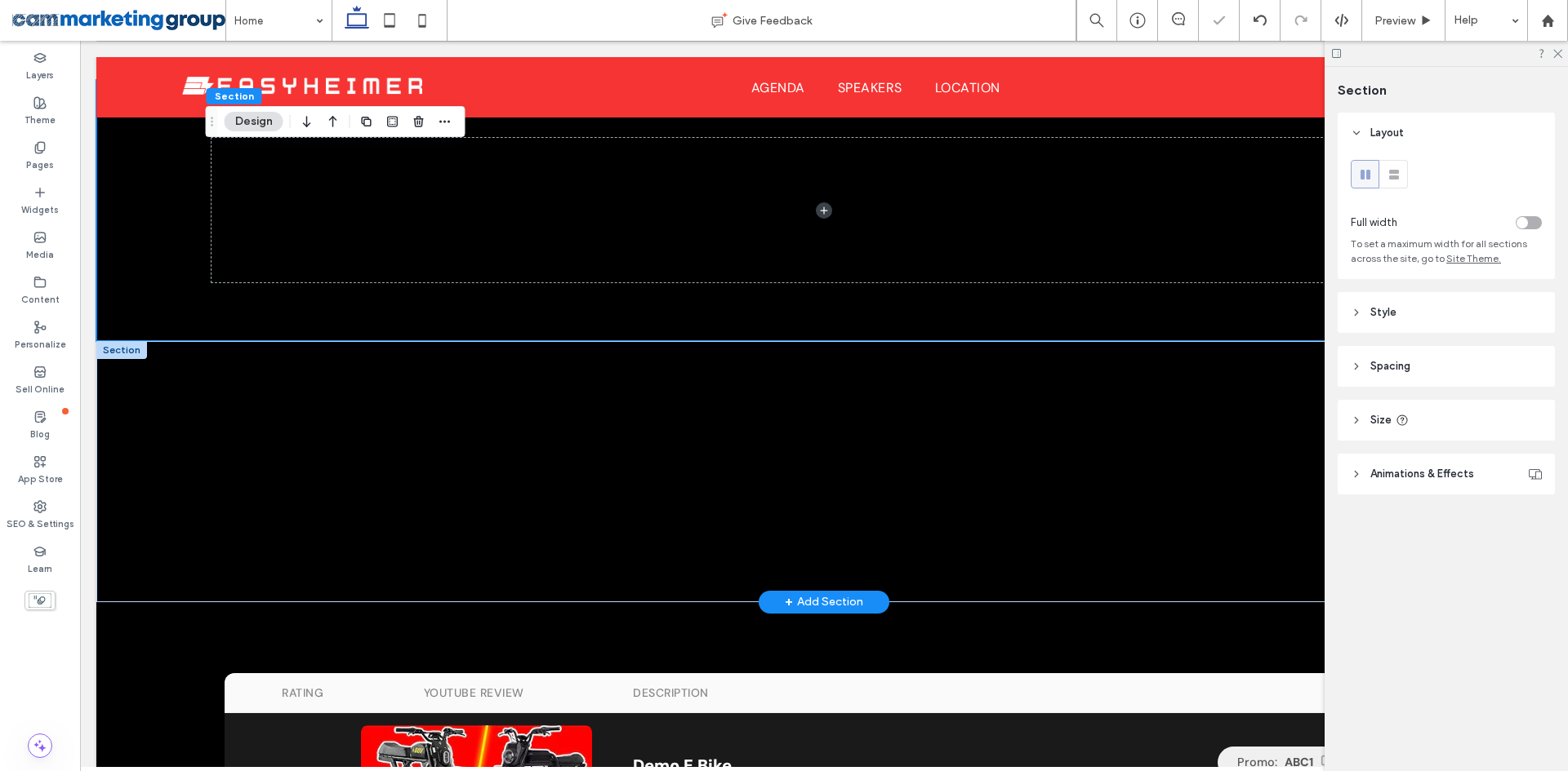
scroll to position [1127, 0]
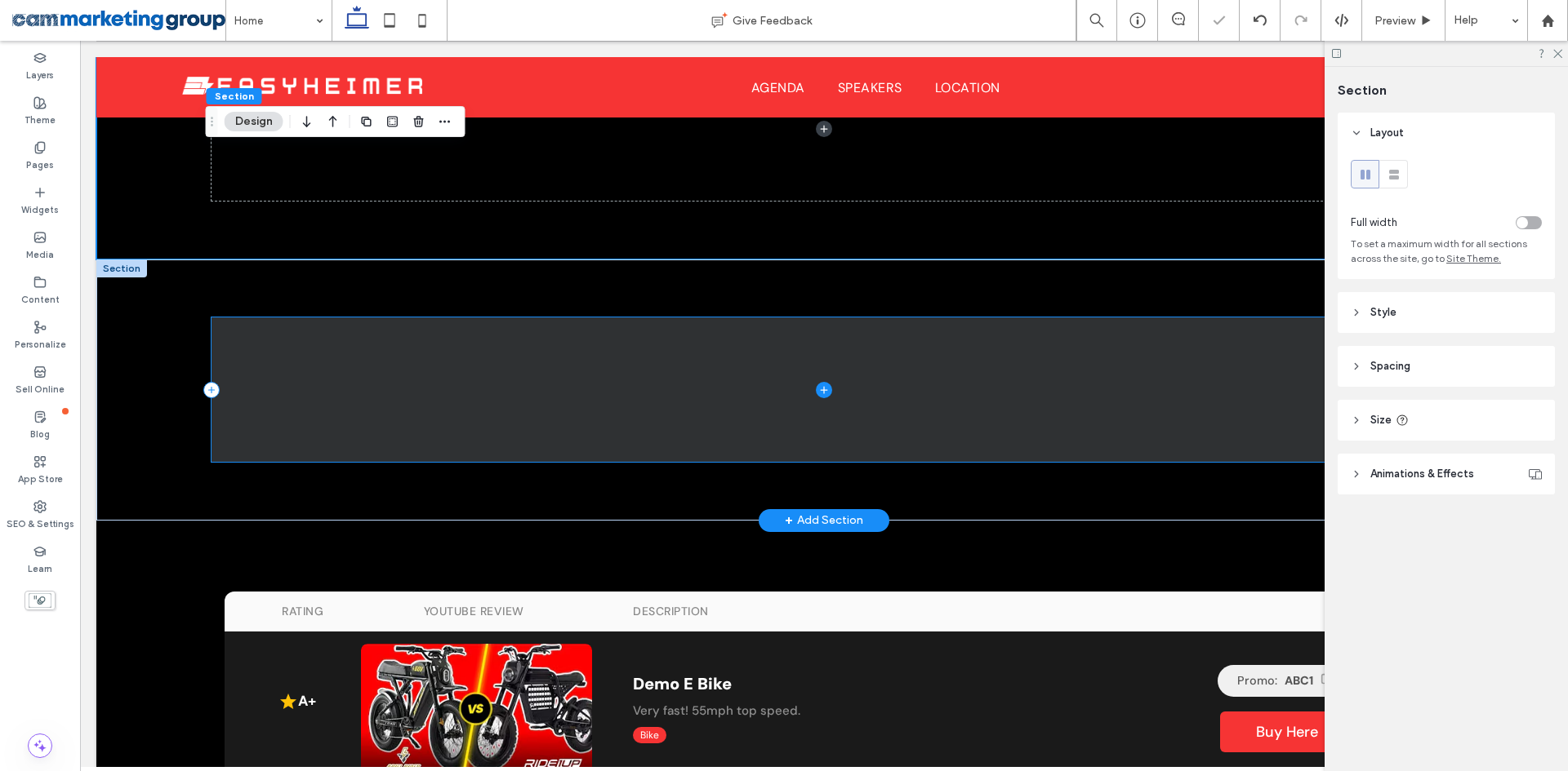
click at [388, 355] on span at bounding box center [823, 389] width 1225 height 145
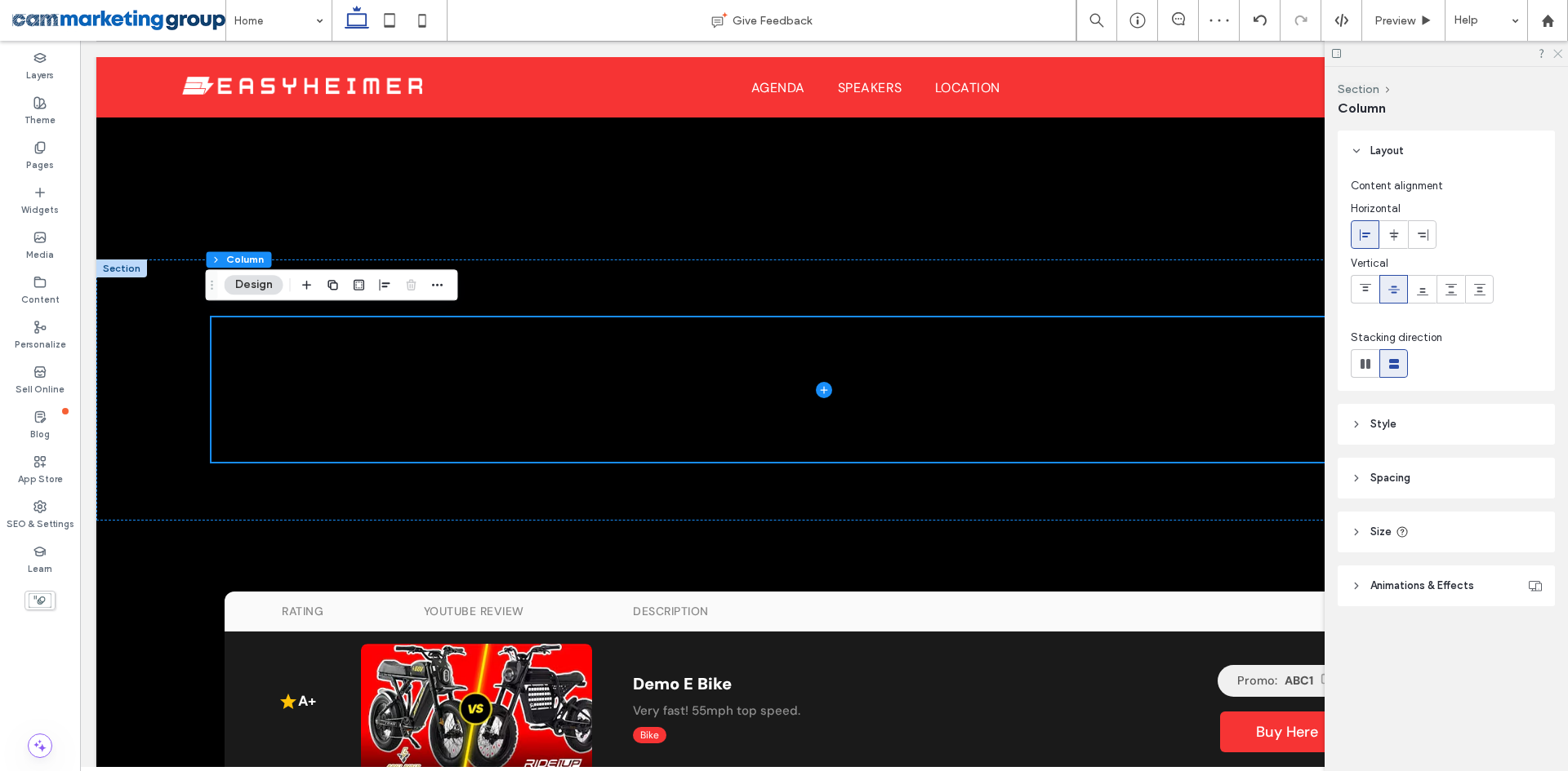
click at [1555, 52] on icon at bounding box center [1556, 52] width 11 height 11
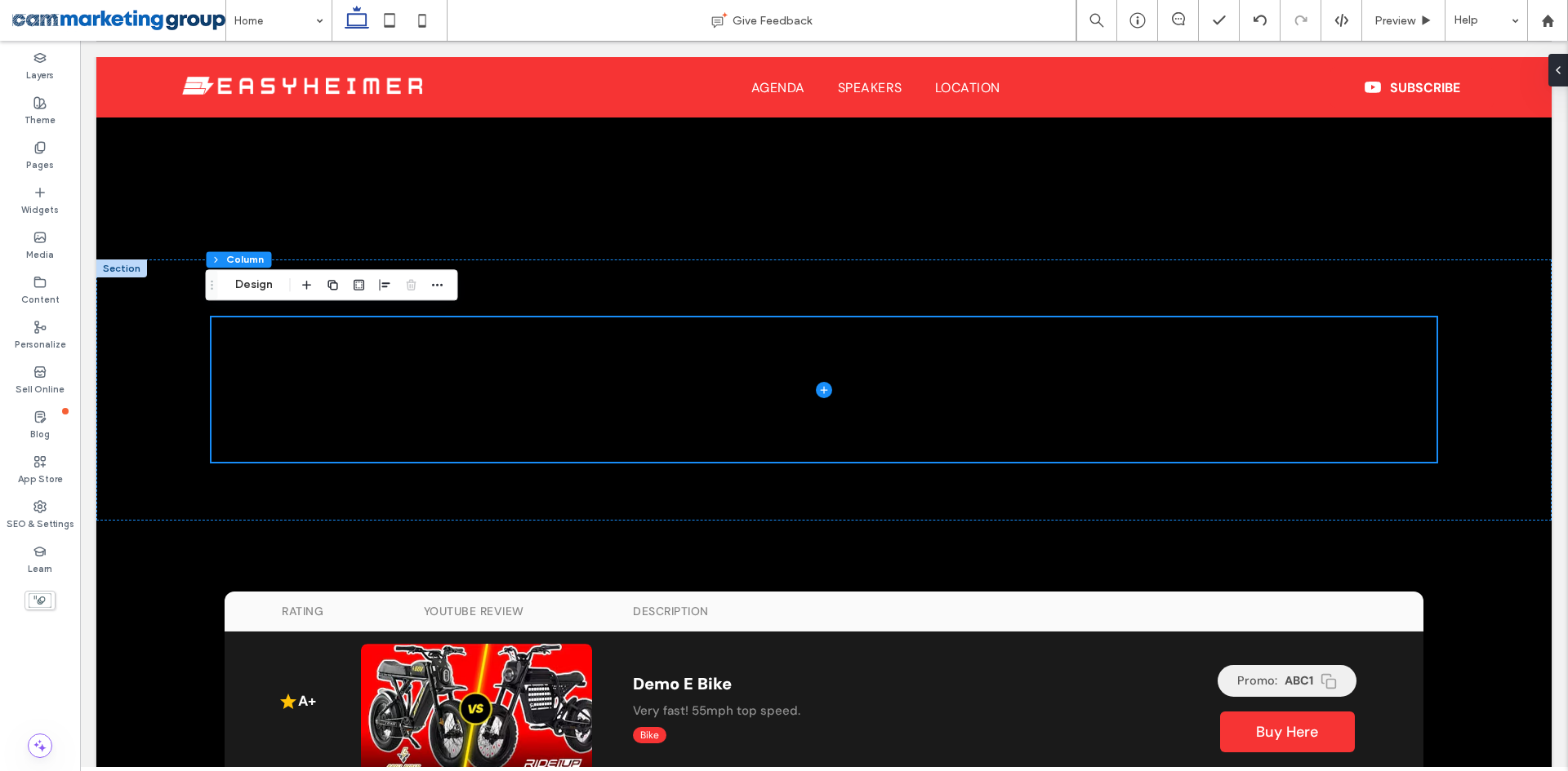
scroll to position [1209, 0]
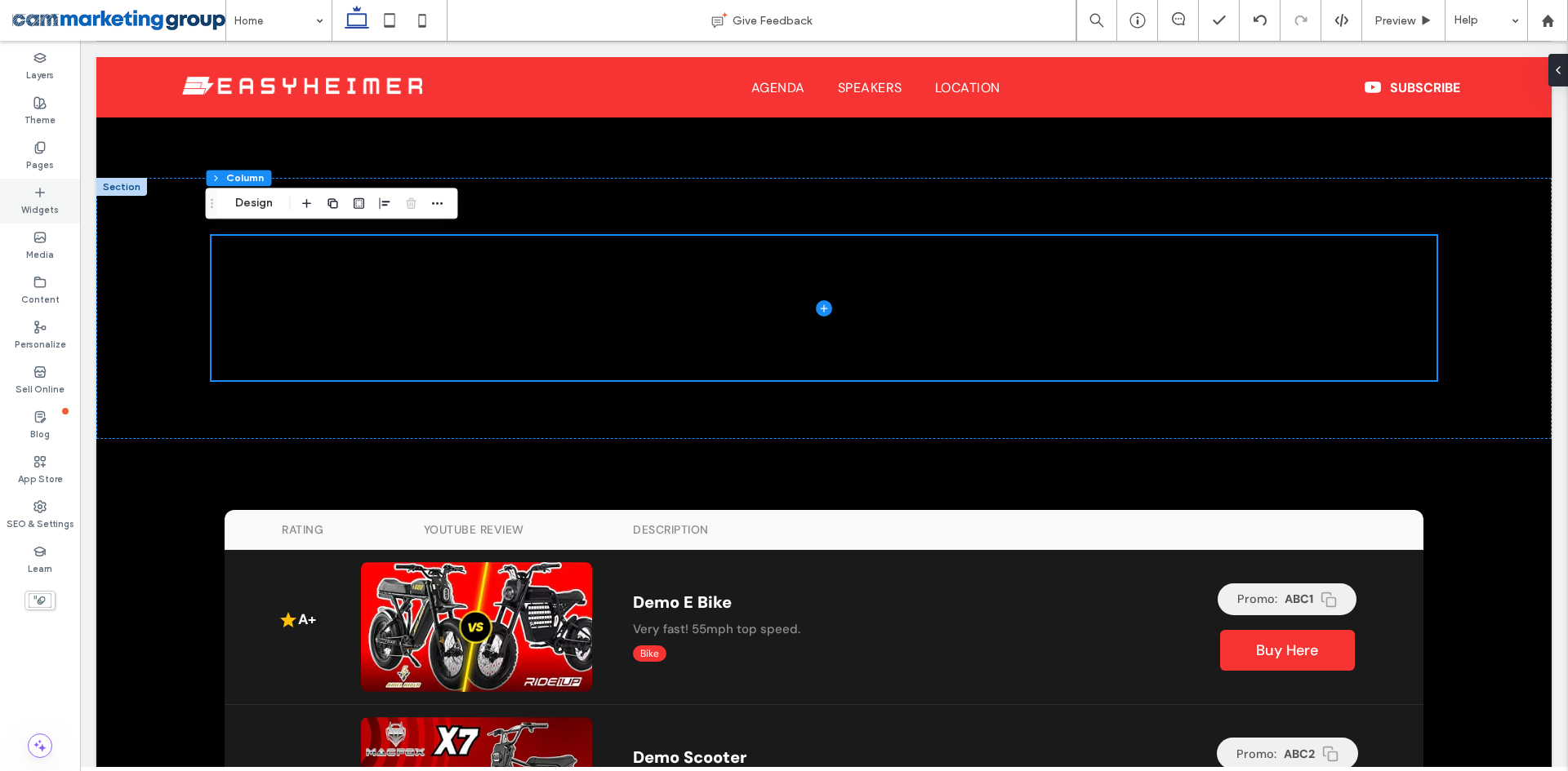
click at [52, 198] on div "Widgets" at bounding box center [39, 202] width 80 height 45
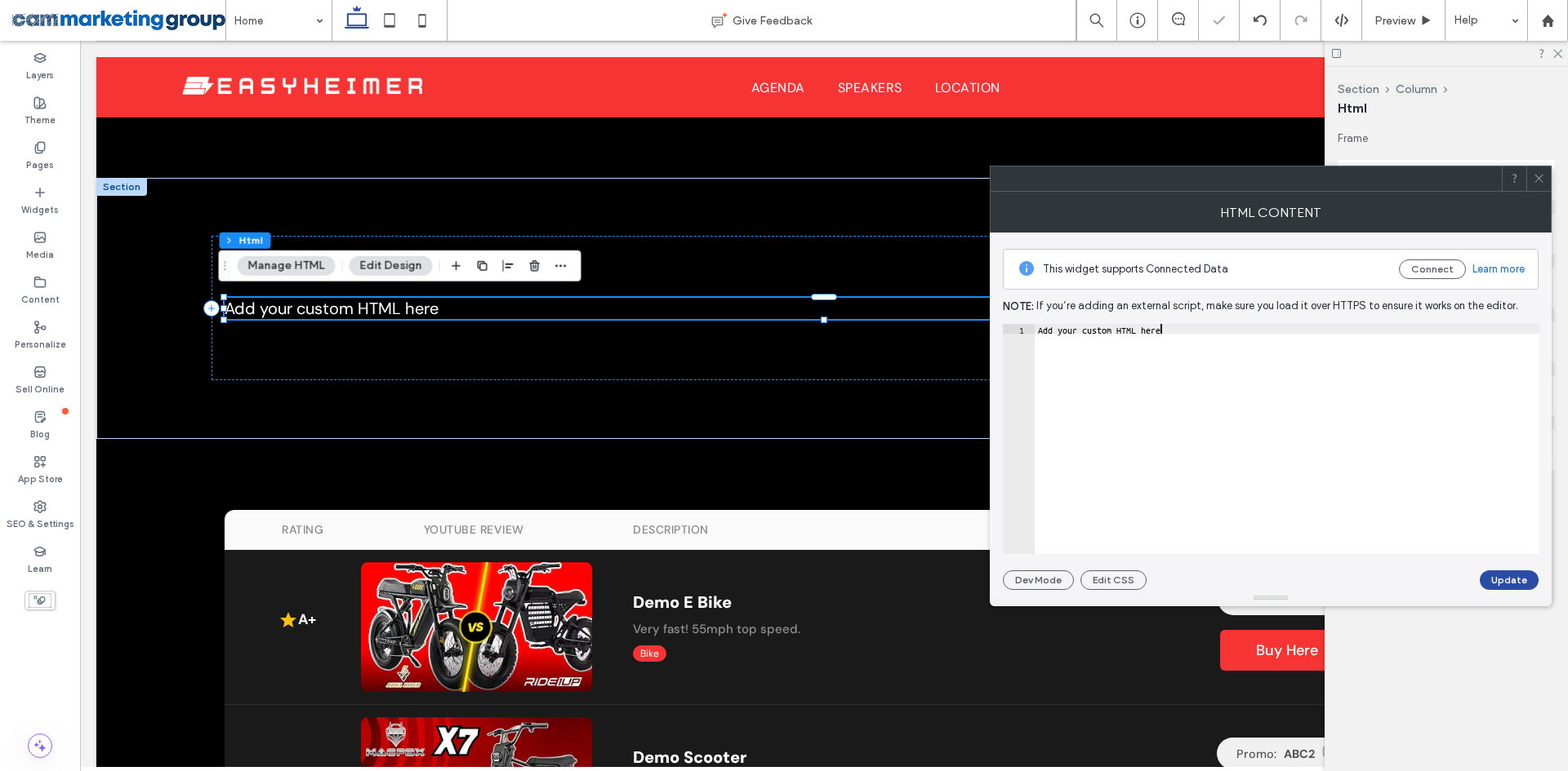
click at [1197, 360] on div "Add your custom HTML here" at bounding box center [1287, 449] width 505 height 250
click at [1519, 579] on button "Update" at bounding box center [1509, 580] width 59 height 20
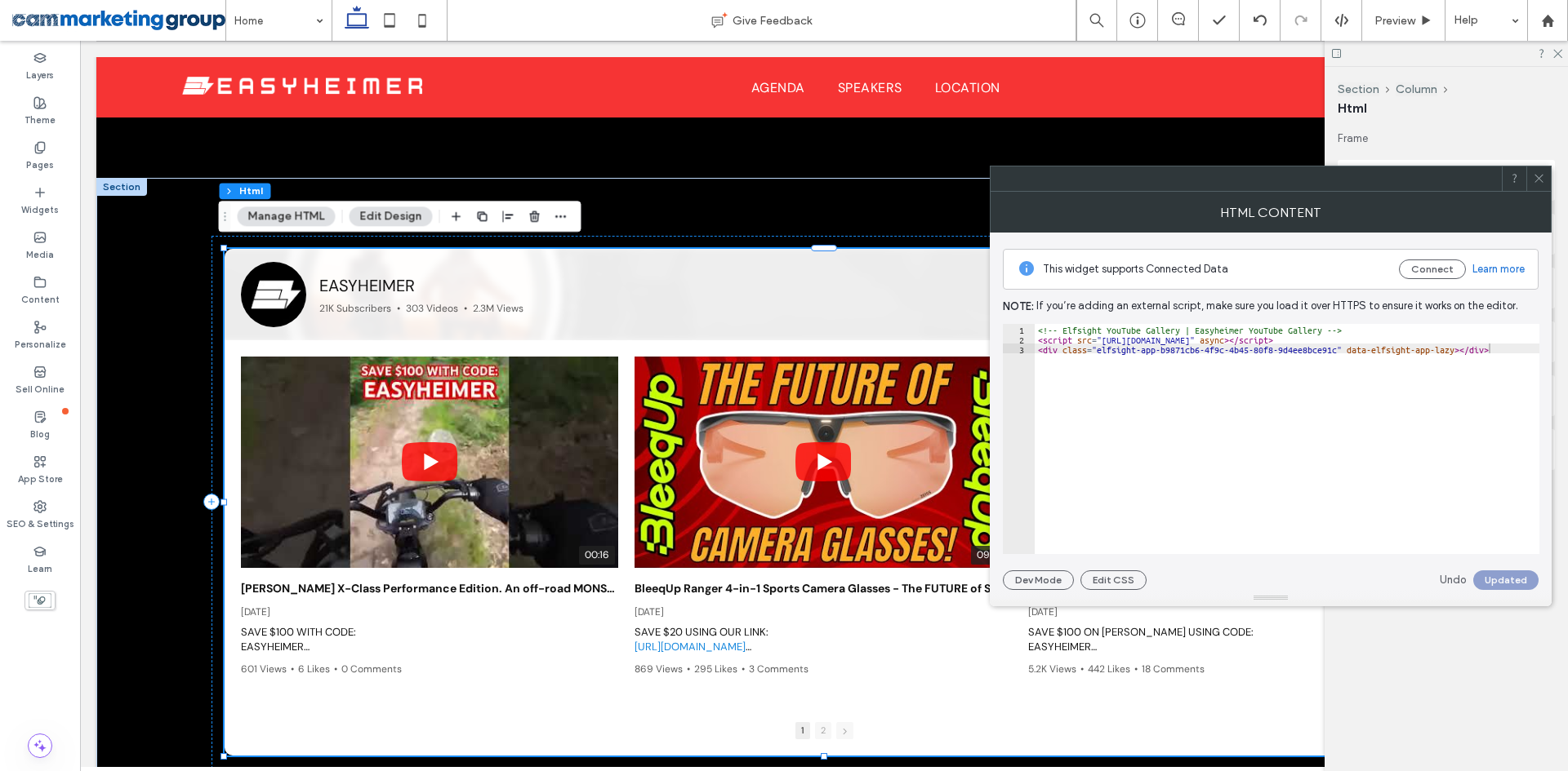
click at [1537, 180] on use at bounding box center [1538, 179] width 8 height 8
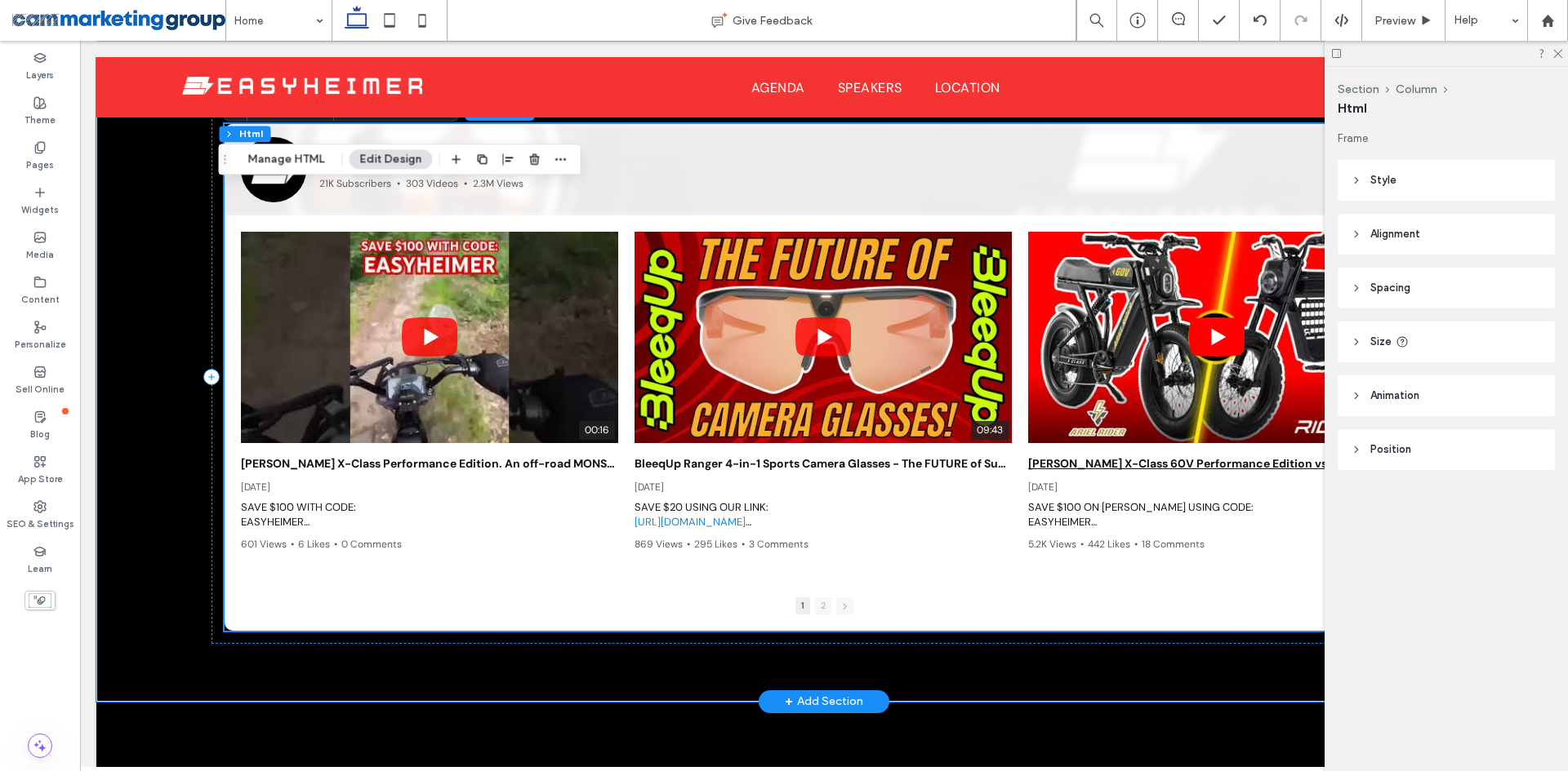
scroll to position [1453, 0]
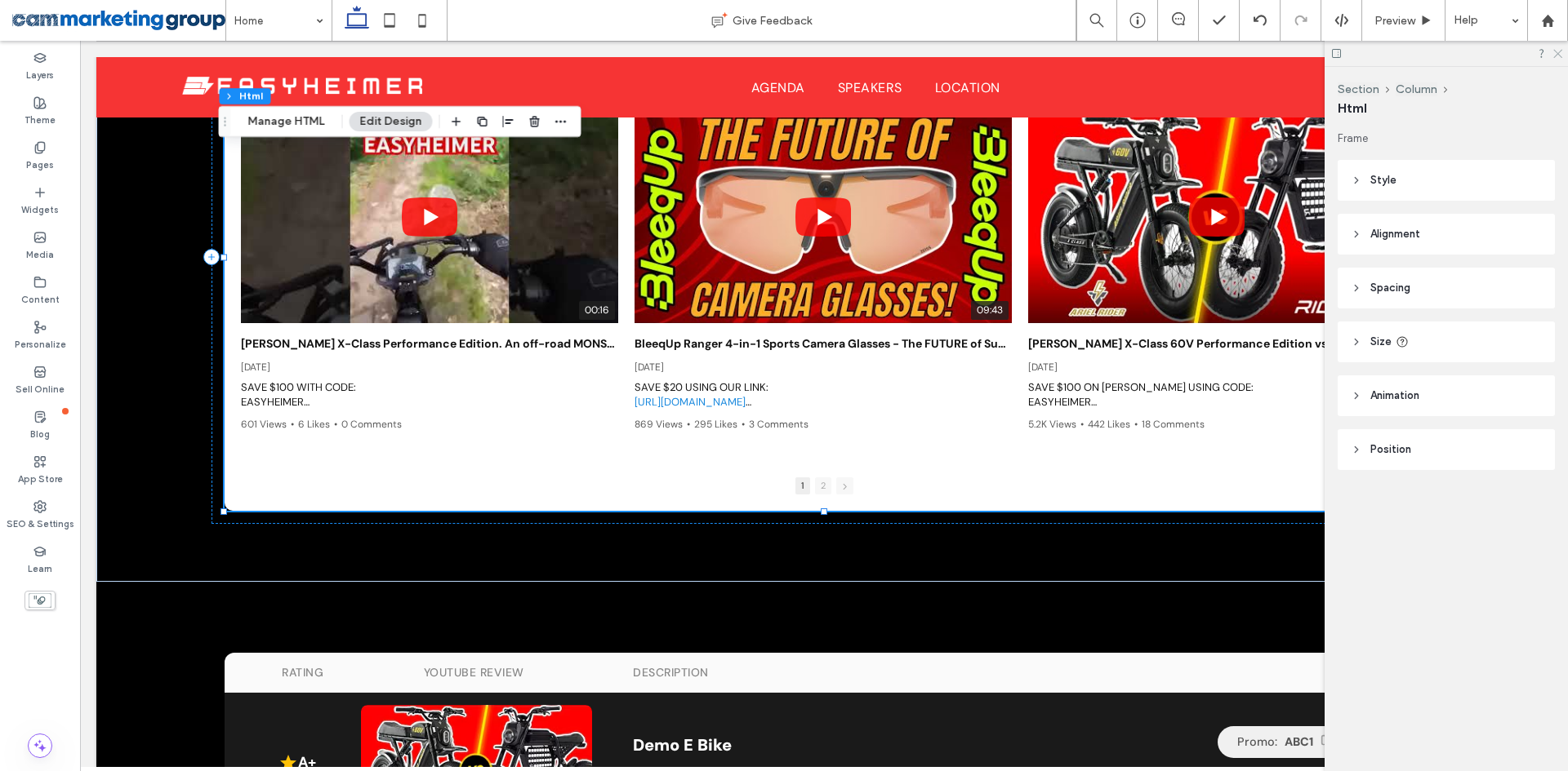
click at [1559, 51] on icon at bounding box center [1556, 52] width 11 height 11
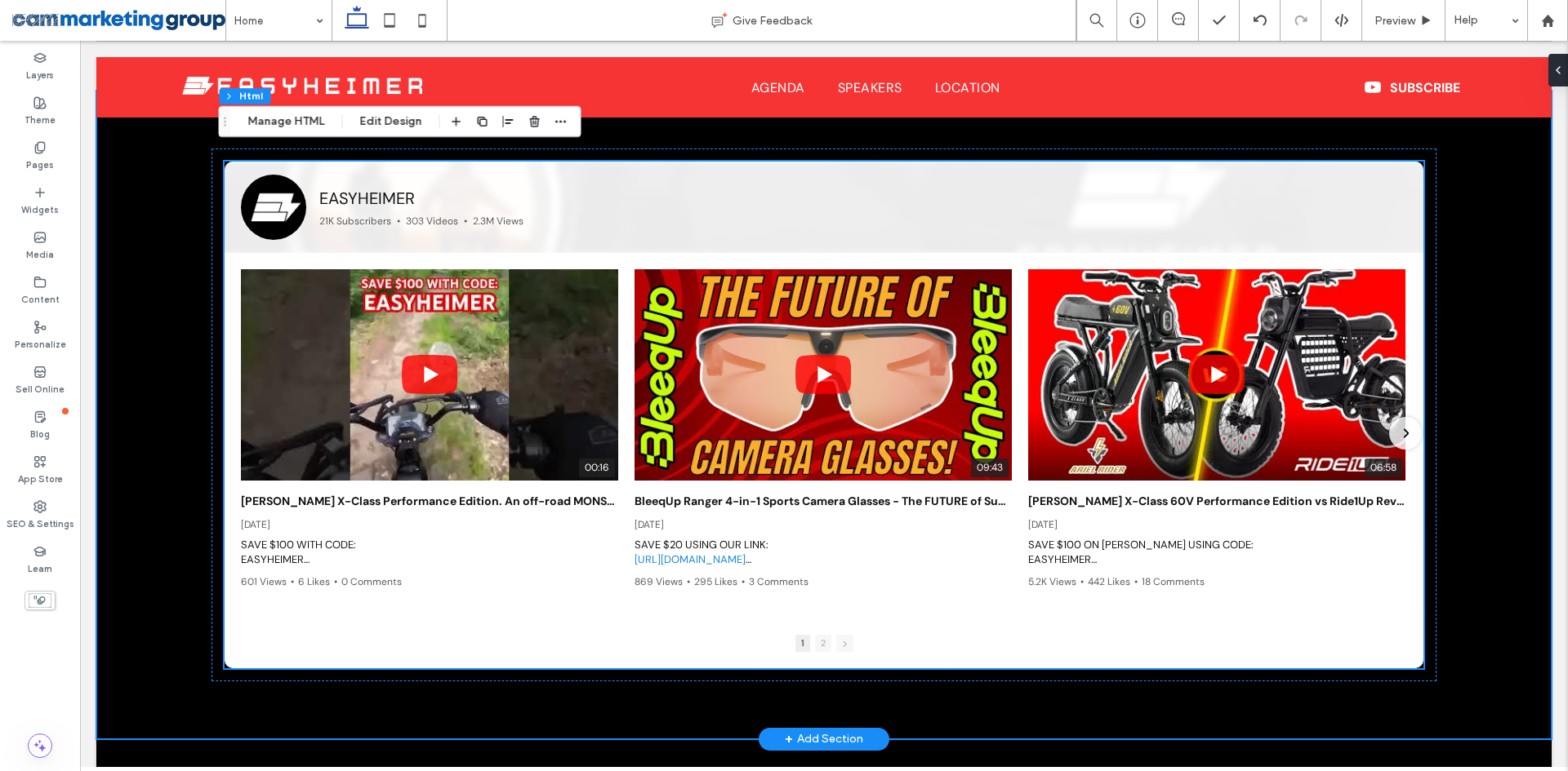
scroll to position [1290, 0]
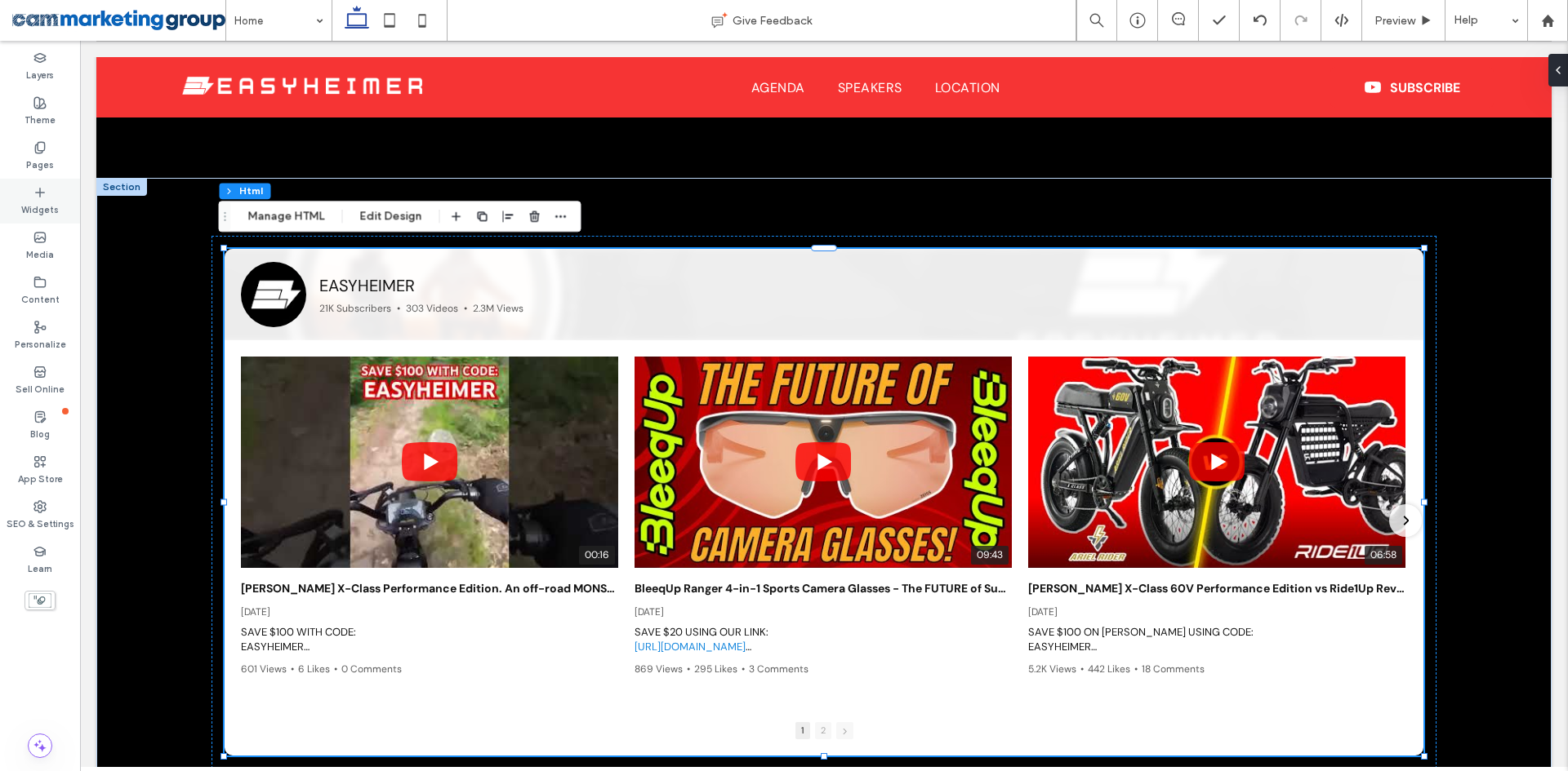
drag, startPoint x: 27, startPoint y: 176, endPoint x: 68, endPoint y: 197, distance: 46.1
click at [68, 197] on div "Widgets" at bounding box center [39, 202] width 80 height 45
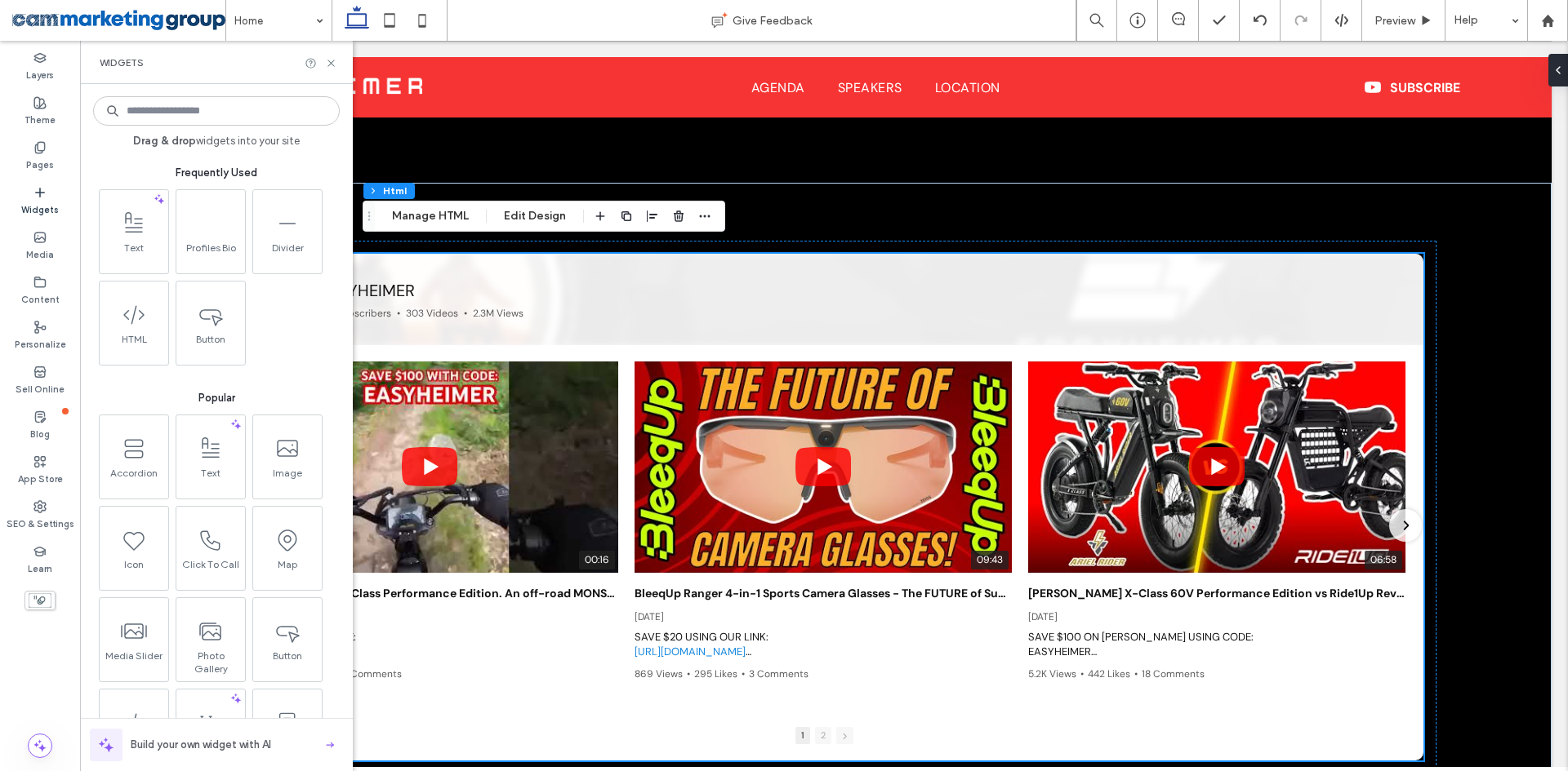
scroll to position [1209, 0]
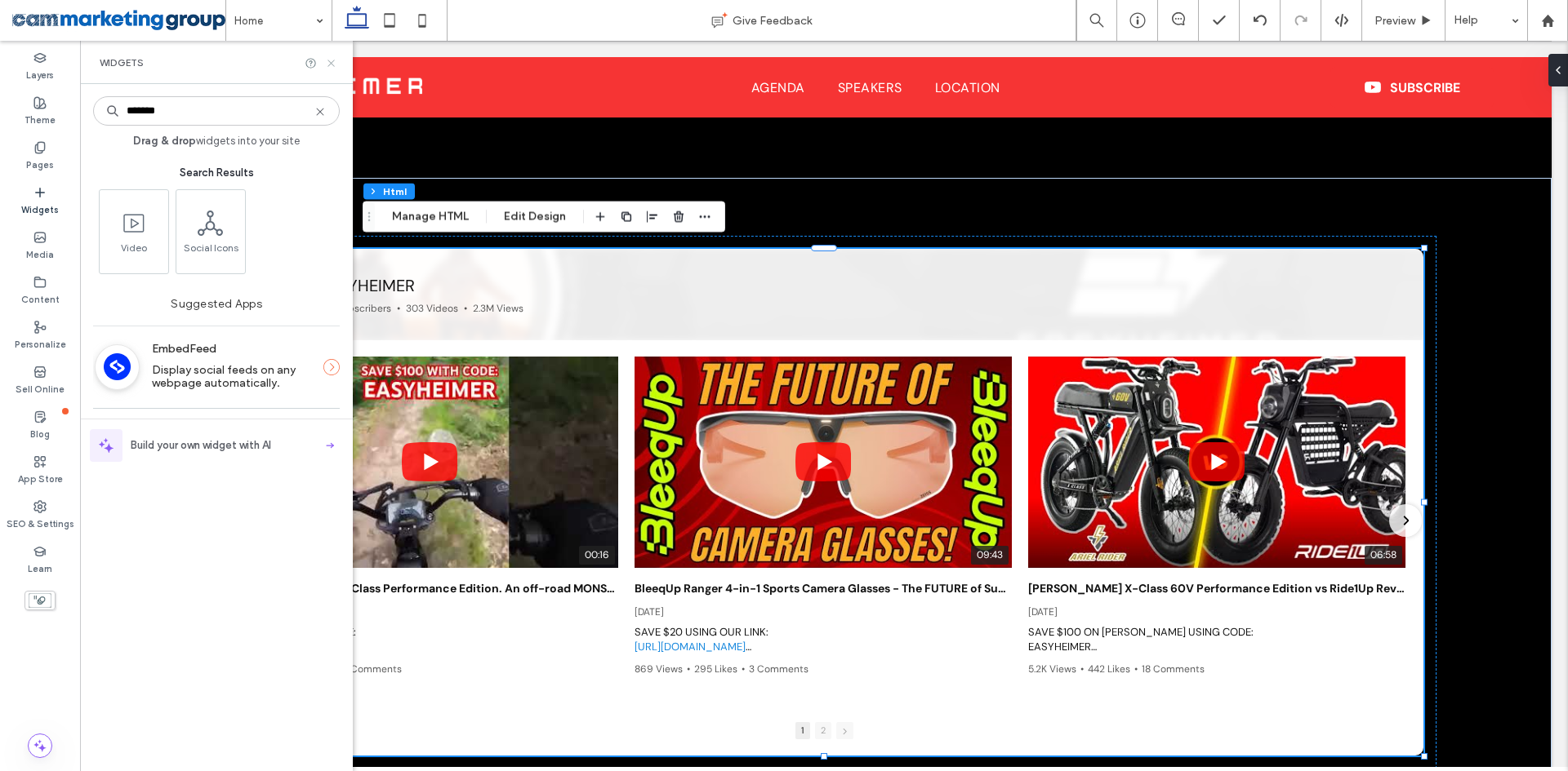
type input "*******"
click at [330, 60] on icon at bounding box center [331, 63] width 12 height 12
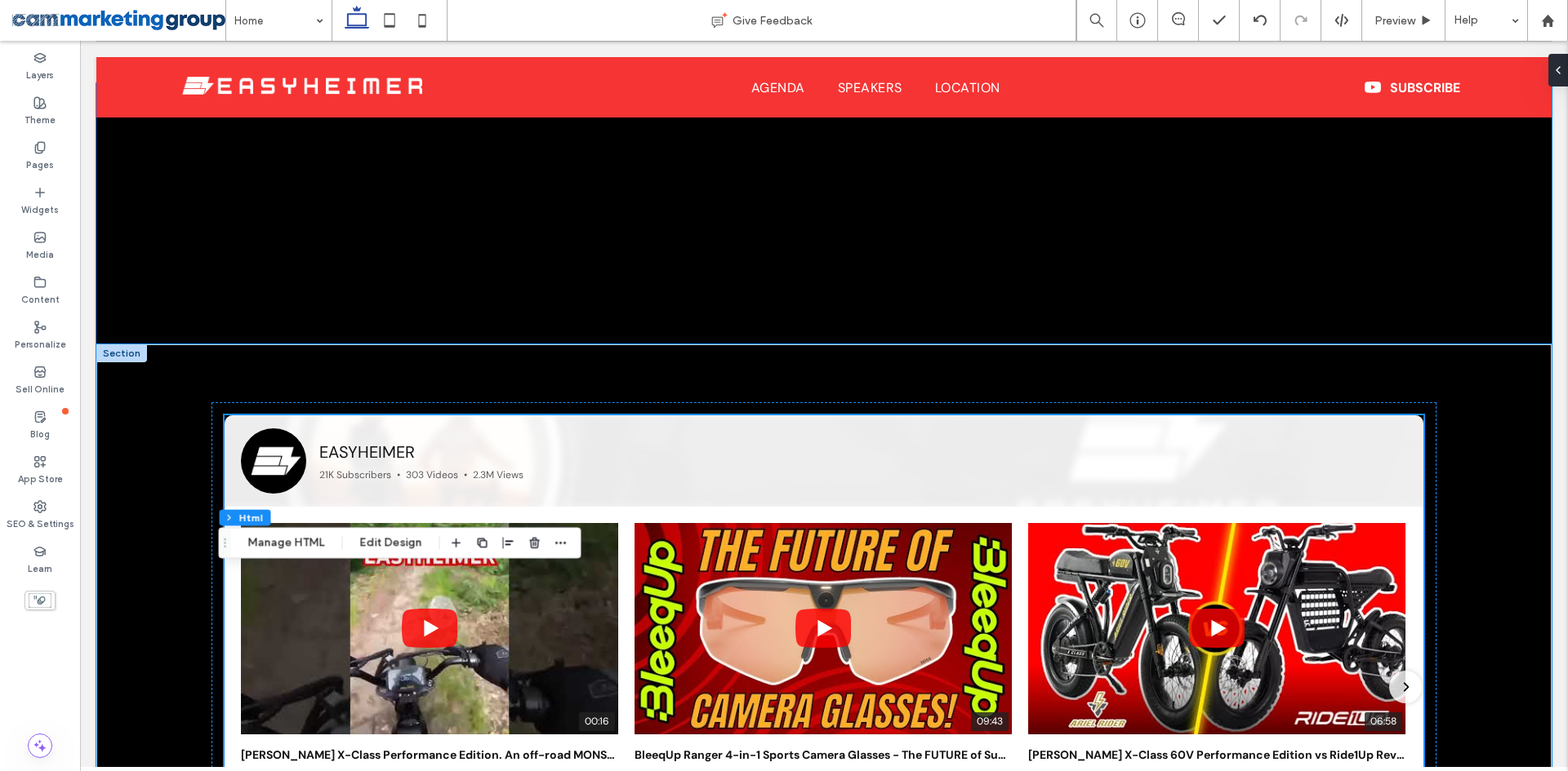
scroll to position [1127, 0]
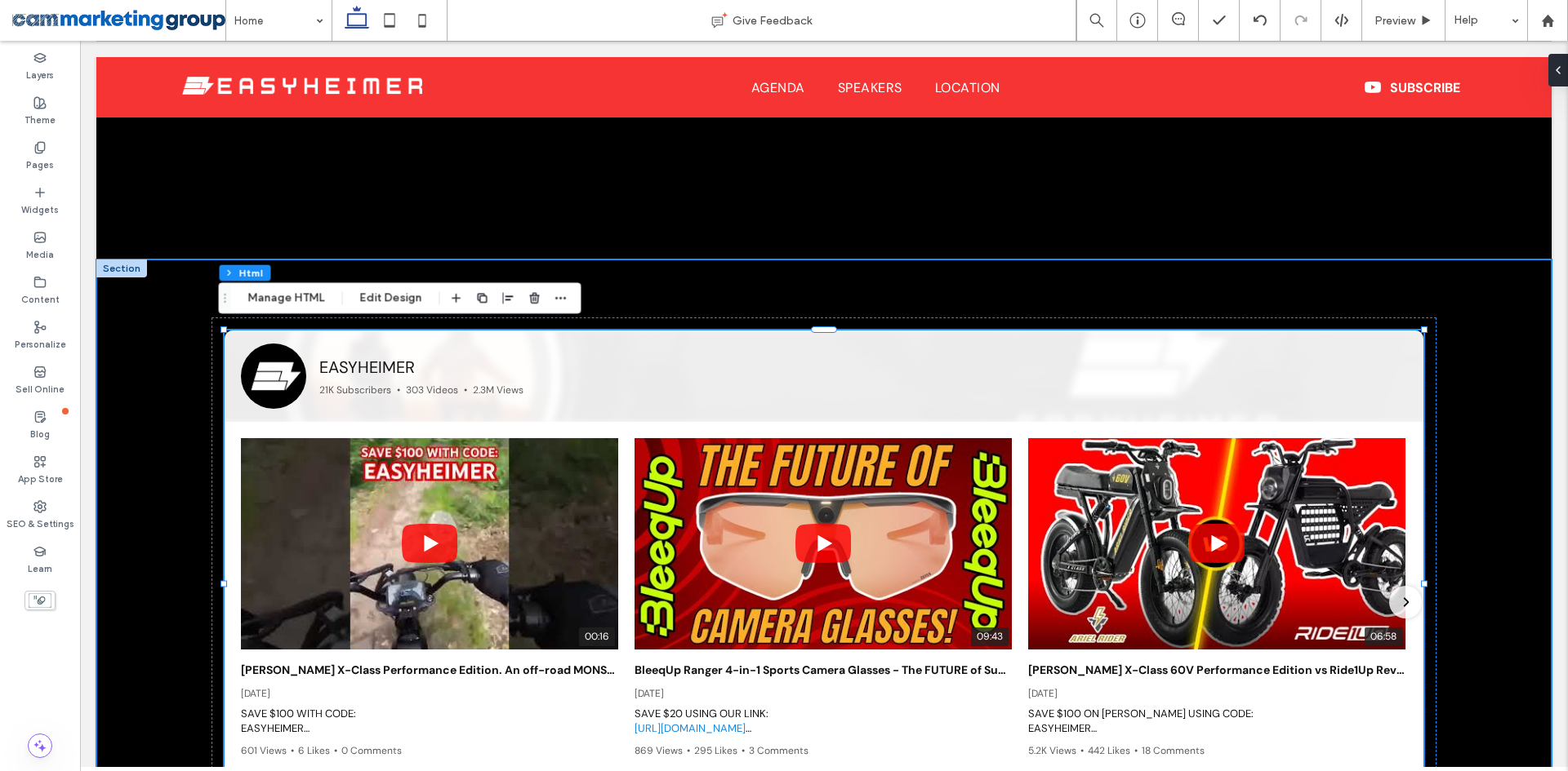
click at [677, 290] on div "Unfortunately, an error occurred: EASYHEIMER • 21K Subscribers • 303 Videos • 2…" at bounding box center [823, 584] width 1225 height 649
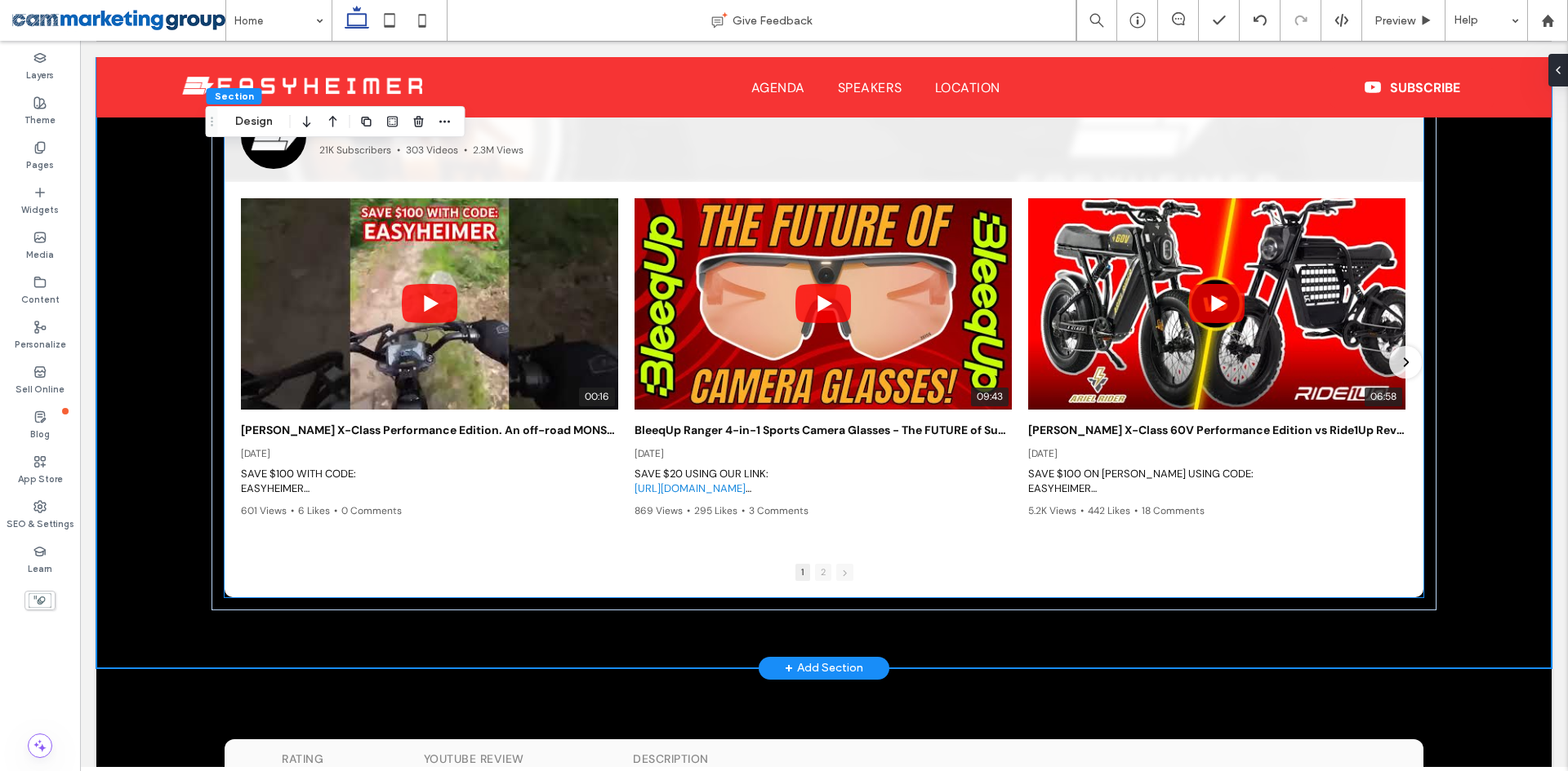
scroll to position [1209, 0]
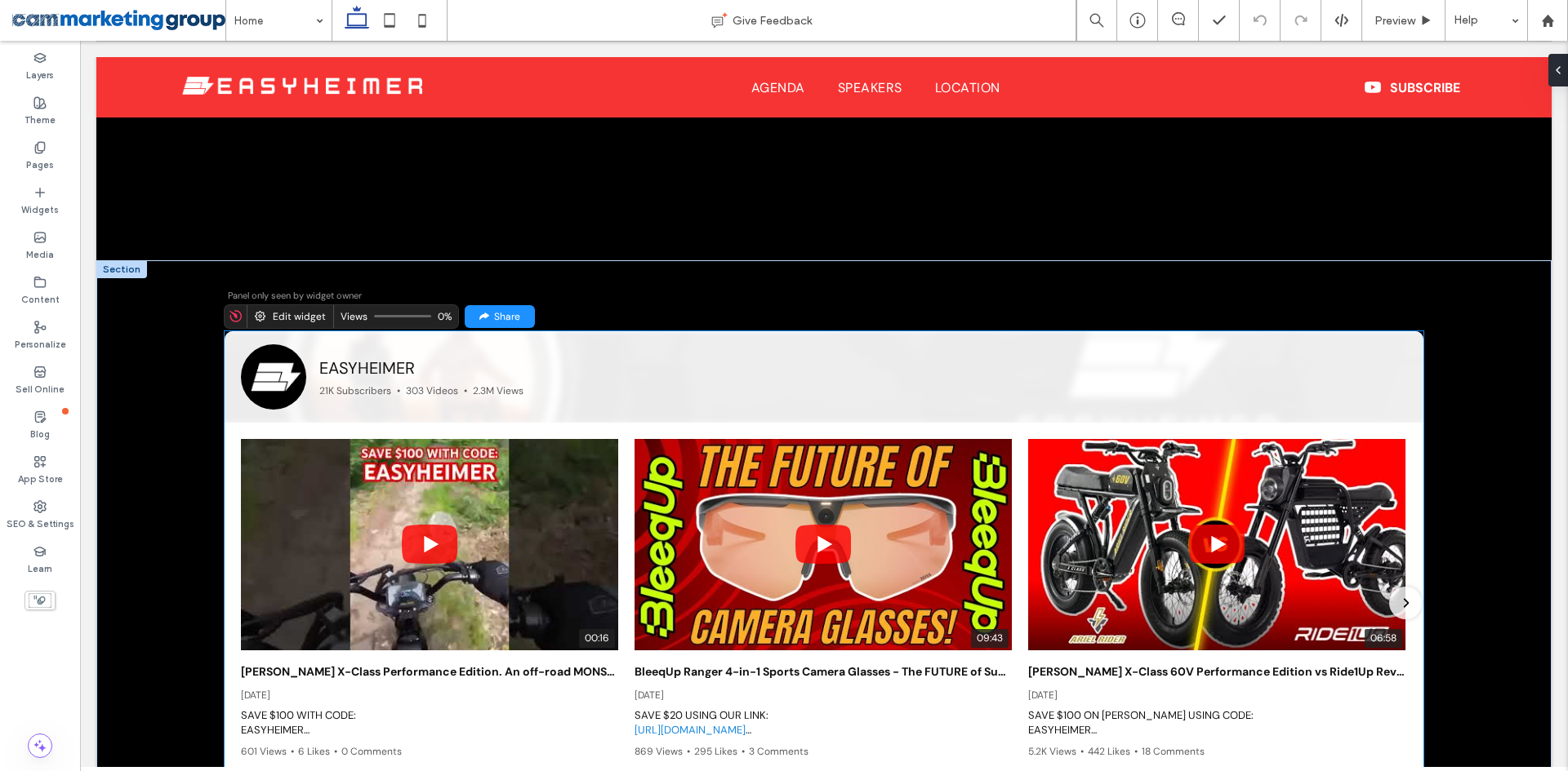
click at [671, 375] on div "EASYHEIMER • 21K Subscribers • 303 Videos • 2.3M Views" at bounding box center [810, 378] width 981 height 41
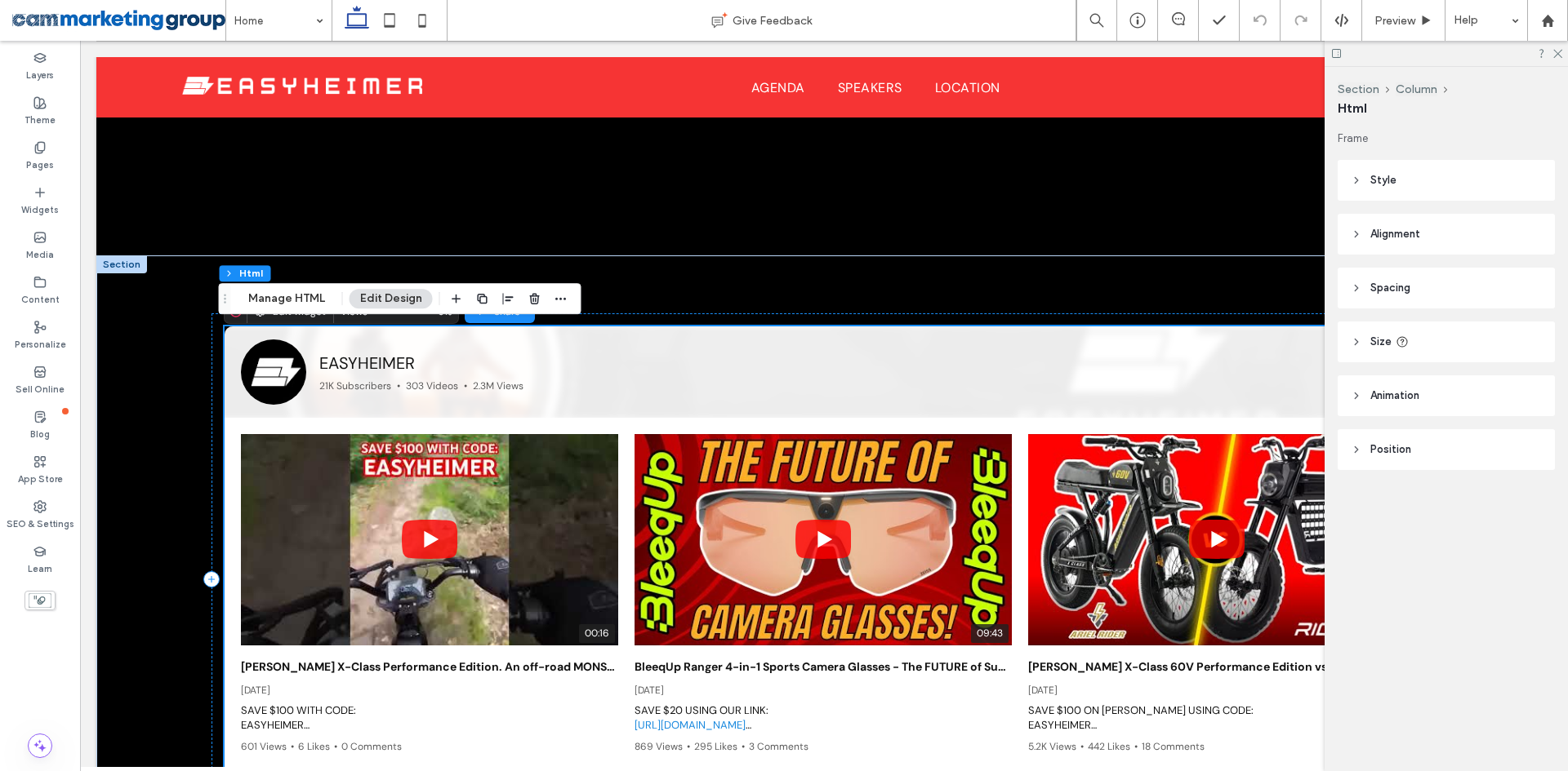
scroll to position [1127, 0]
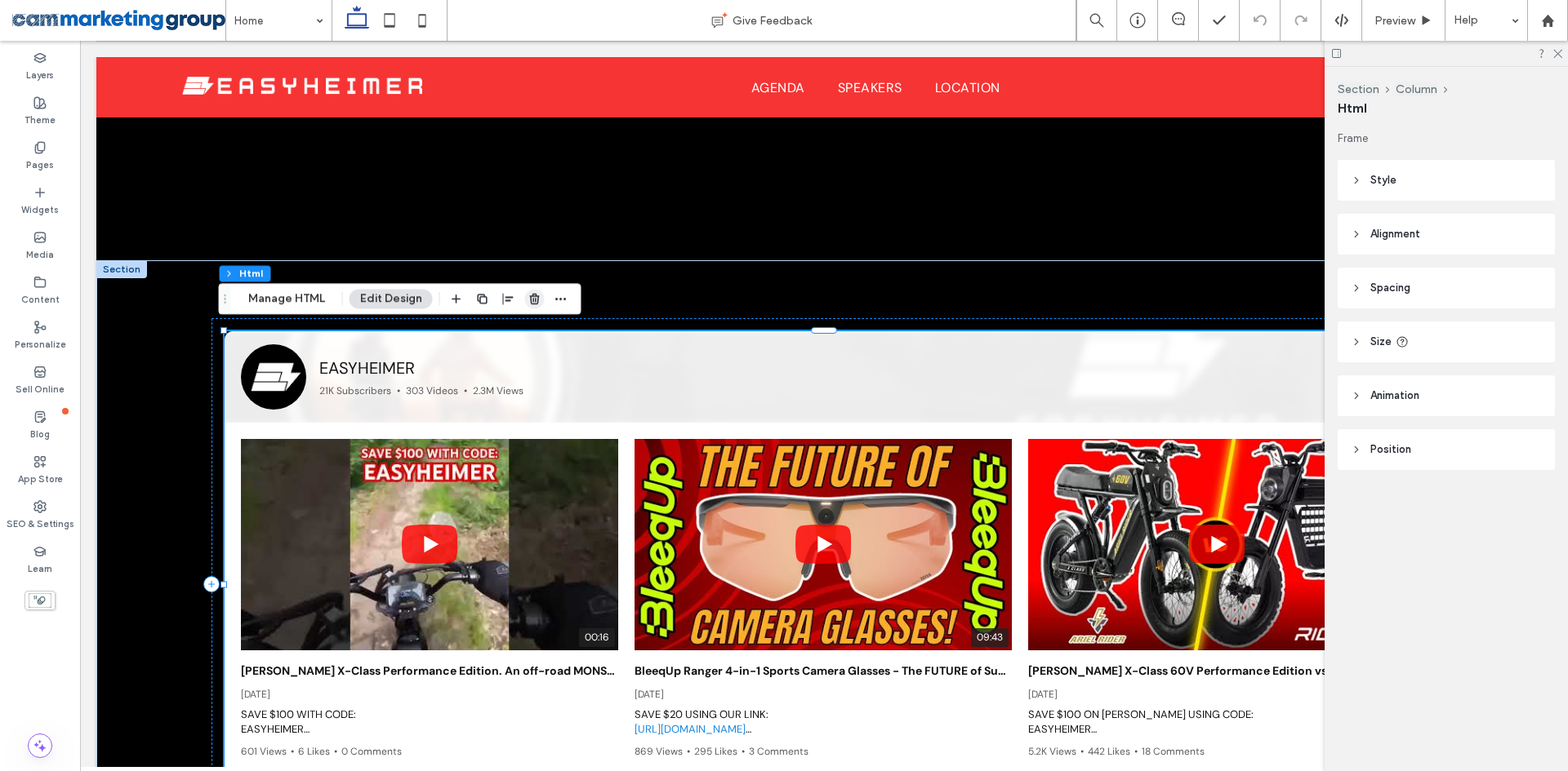
click at [535, 300] on icon "button" at bounding box center [534, 298] width 13 height 13
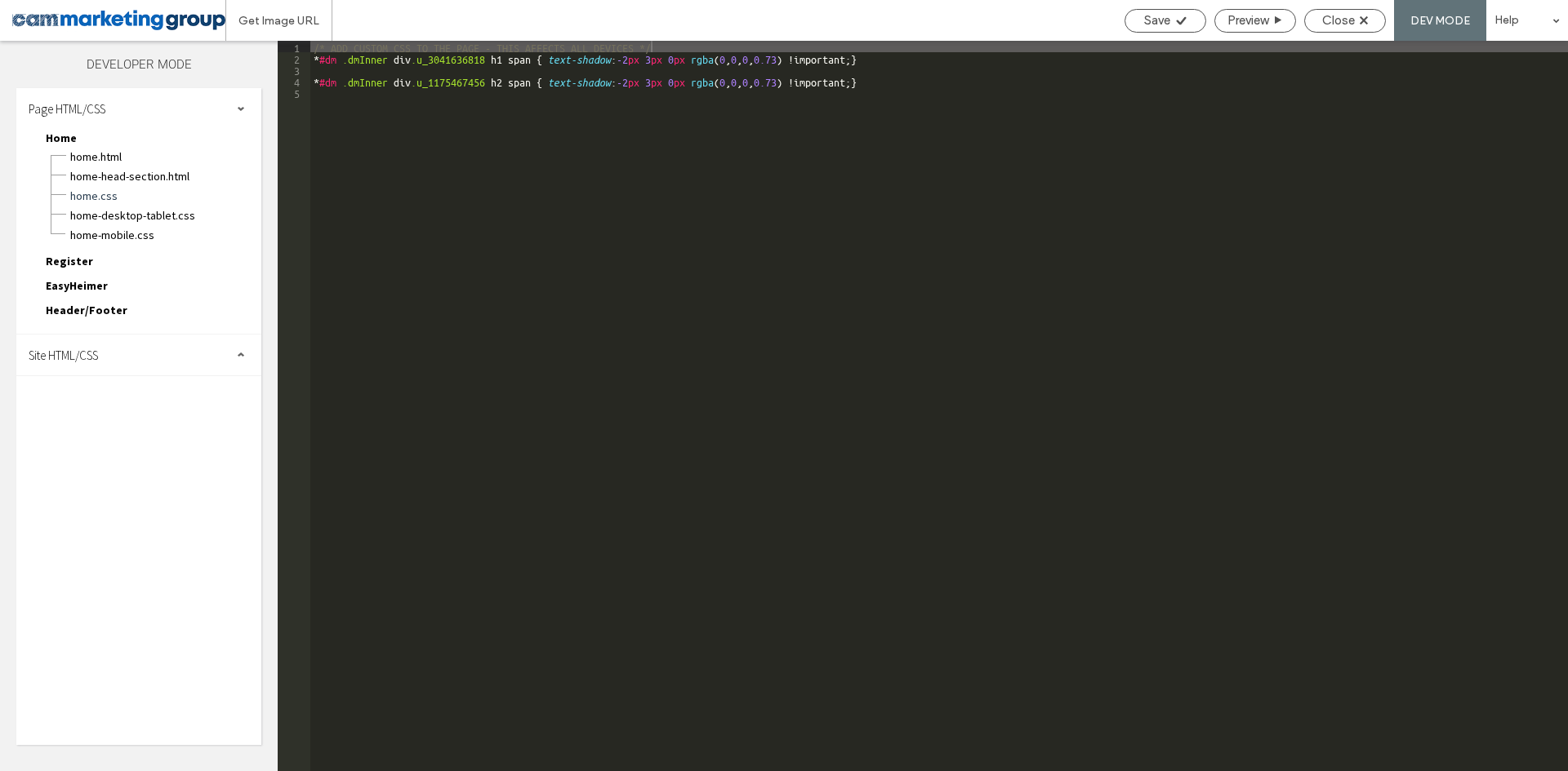
click at [121, 357] on div "Site HTML/CSS" at bounding box center [139, 355] width 245 height 41
click at [151, 411] on span "body-end.html" at bounding box center [168, 406] width 185 height 17
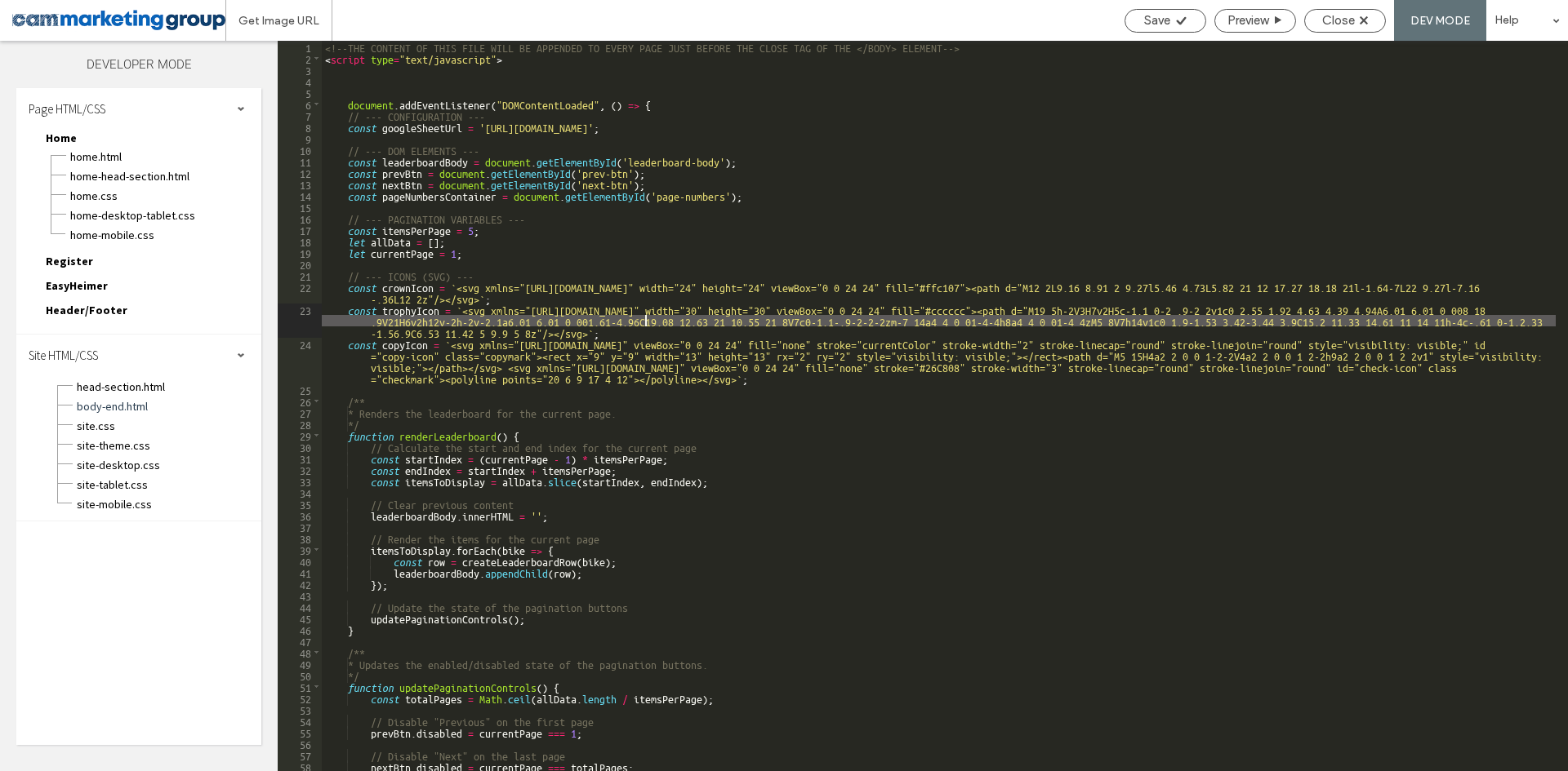
click at [645, 324] on div "<!--THE CONTENT OF THIS FILE WILL BE APPENDED TO EVERY PAGE JUST BEFORE THE CLO…" at bounding box center [938, 418] width 1234 height 753
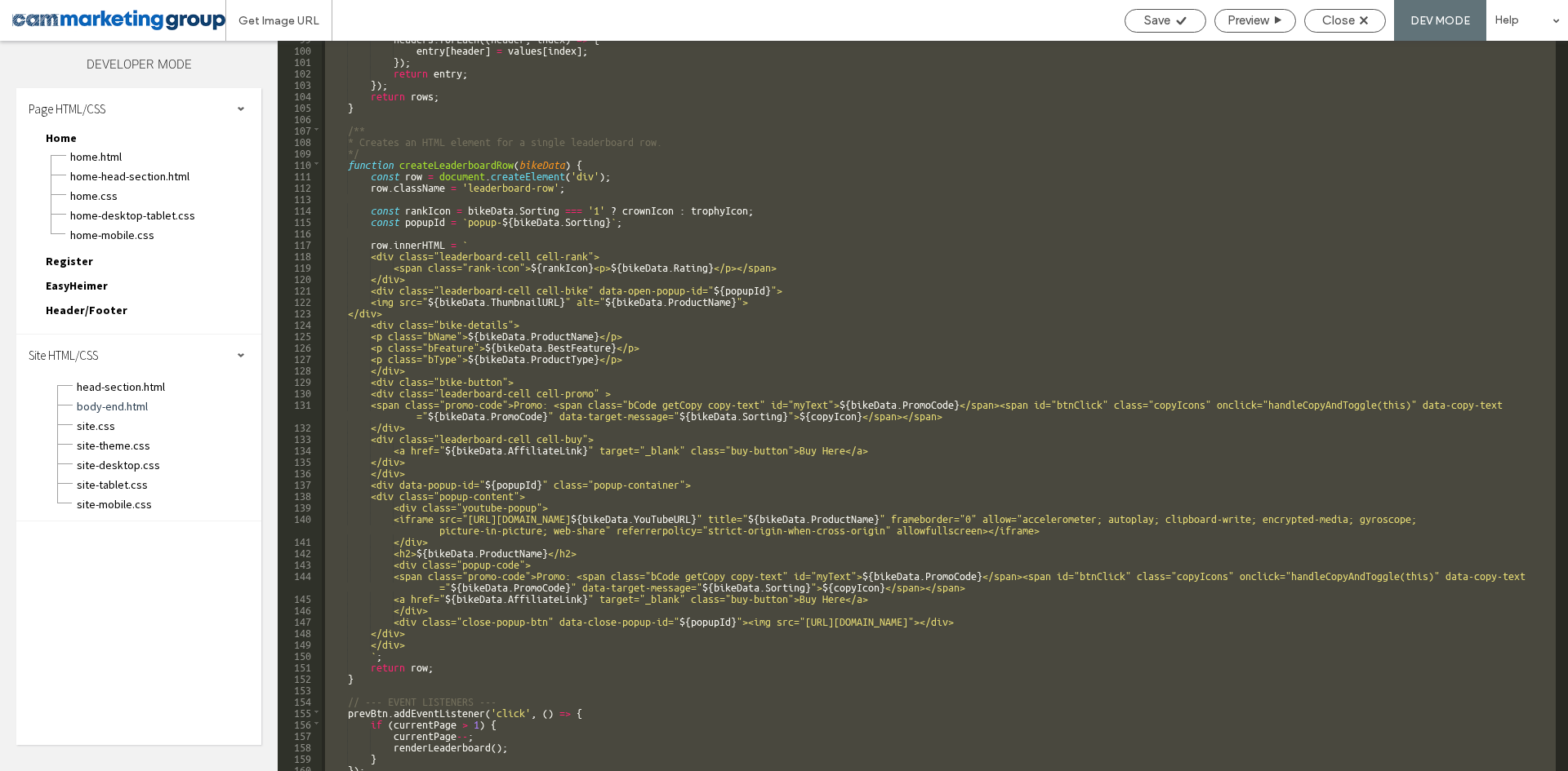
scroll to position [1198, 0]
click at [680, 277] on div "headers . forEach (( header , index ) => { entry [ header ] = values [ index ] …" at bounding box center [938, 406] width 1234 height 731
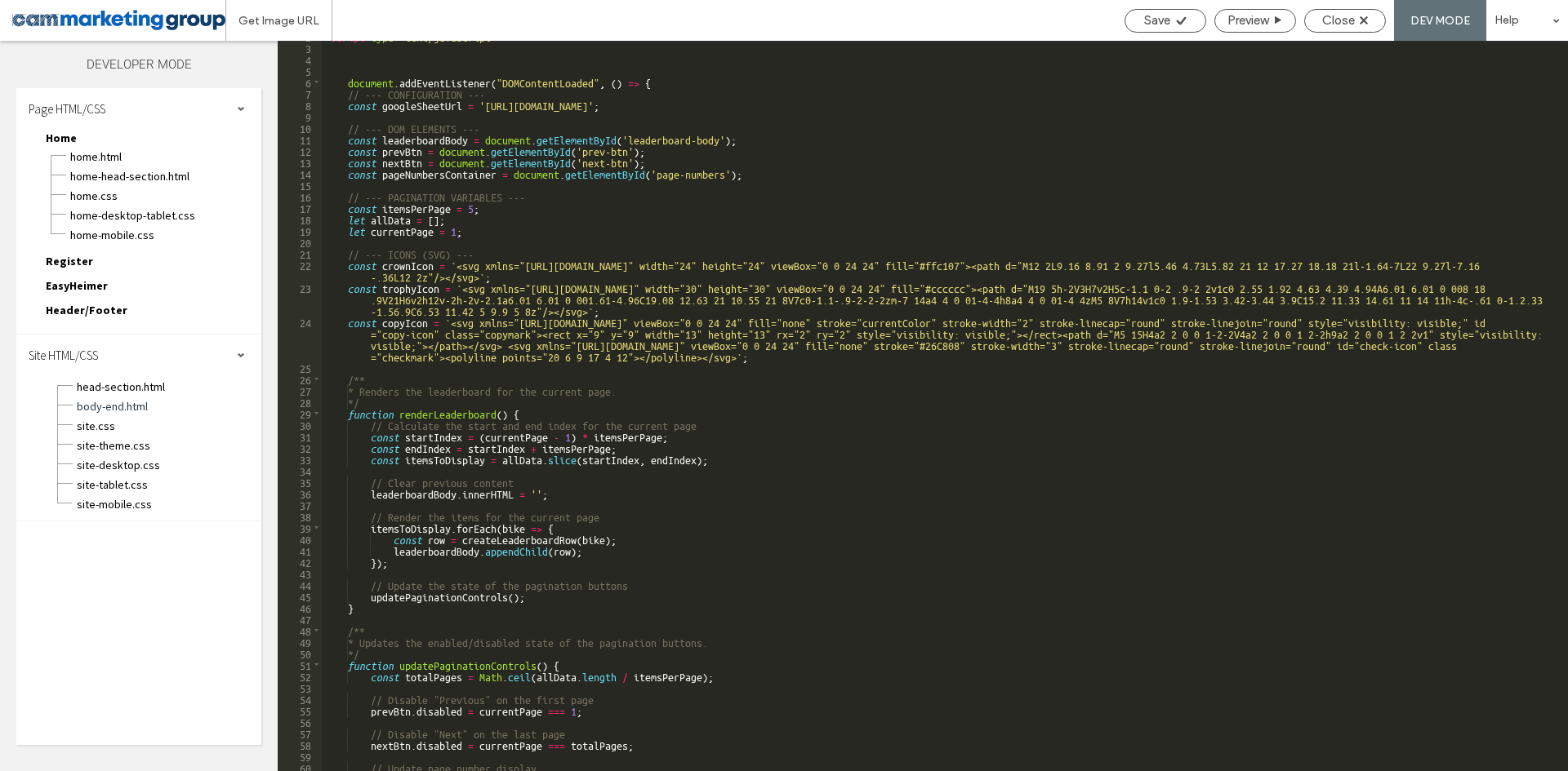
scroll to position [0, 0]
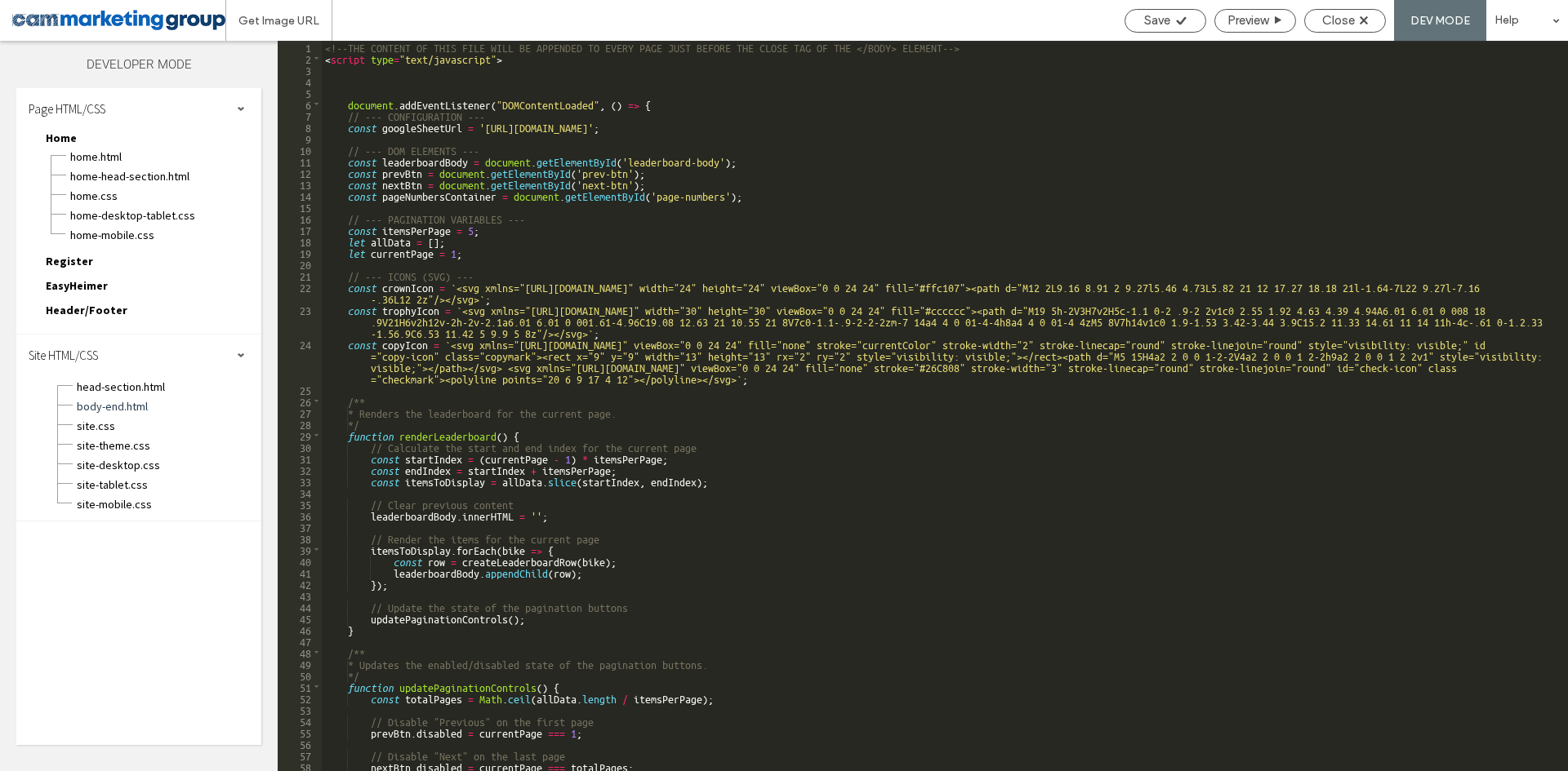
click at [607, 121] on div "<!--THE CONTENT OF THIS FILE WILL BE APPENDED TO EVERY PAGE JUST BEFORE THE CLO…" at bounding box center [938, 418] width 1234 height 753
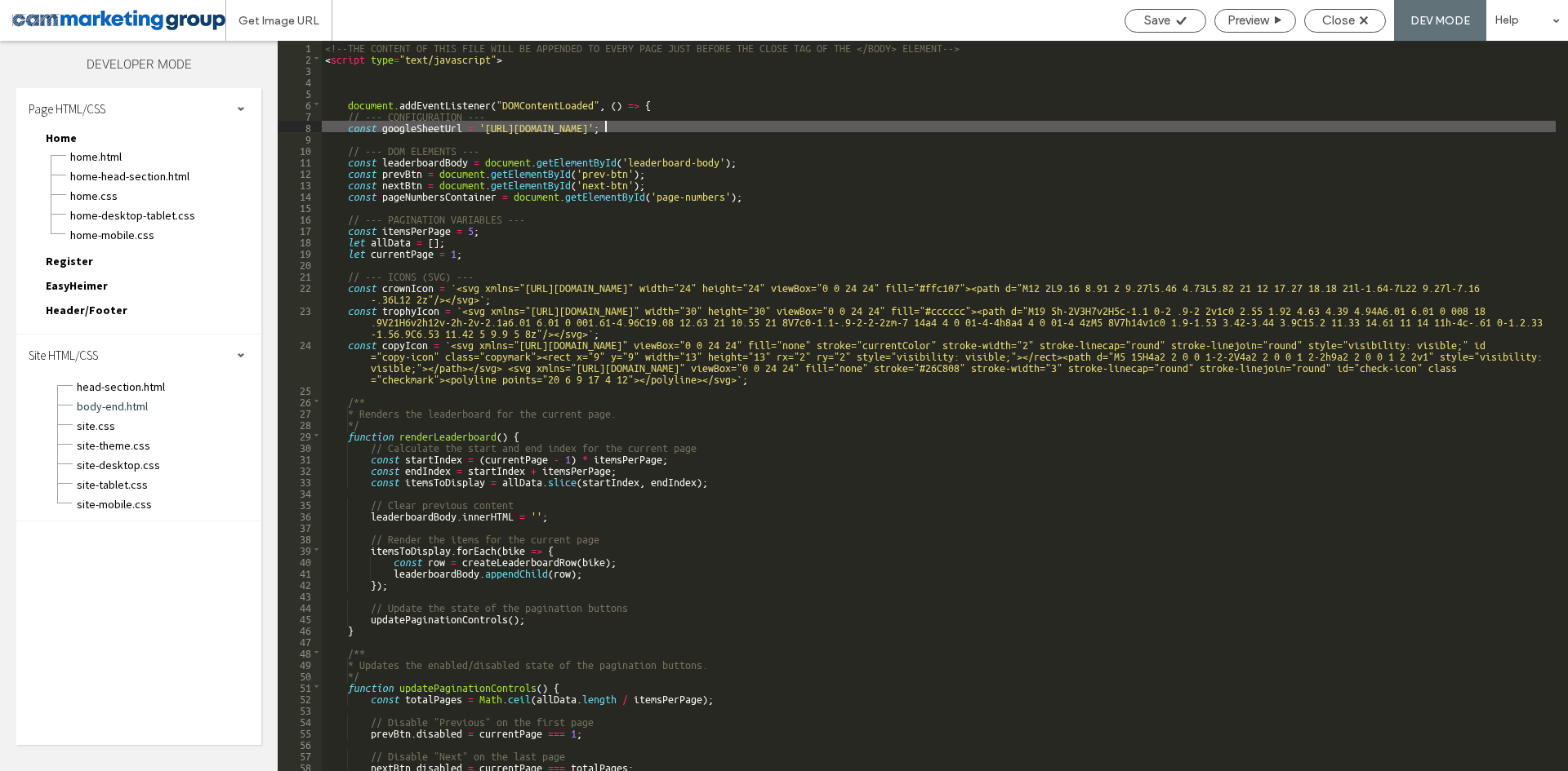
click at [559, 140] on div "<!--THE CONTENT OF THIS FILE WILL BE APPENDED TO EVERY PAGE JUST BEFORE THE CLO…" at bounding box center [938, 418] width 1234 height 753
click at [1101, 132] on div "<!--THE CONTENT OF THIS FILE WILL BE APPENDED TO EVERY PAGE JUST BEFORE THE CLO…" at bounding box center [938, 418] width 1234 height 753
click at [1432, 127] on div "<!--THE CONTENT OF THIS FILE WILL BE APPENDED TO EVERY PAGE JUST BEFORE THE CLO…" at bounding box center [938, 418] width 1234 height 753
click at [406, 124] on div "<!--THE CONTENT OF THIS FILE WILL BE APPENDED TO EVERY PAGE JUST BEFORE THE CLO…" at bounding box center [938, 418] width 1234 height 753
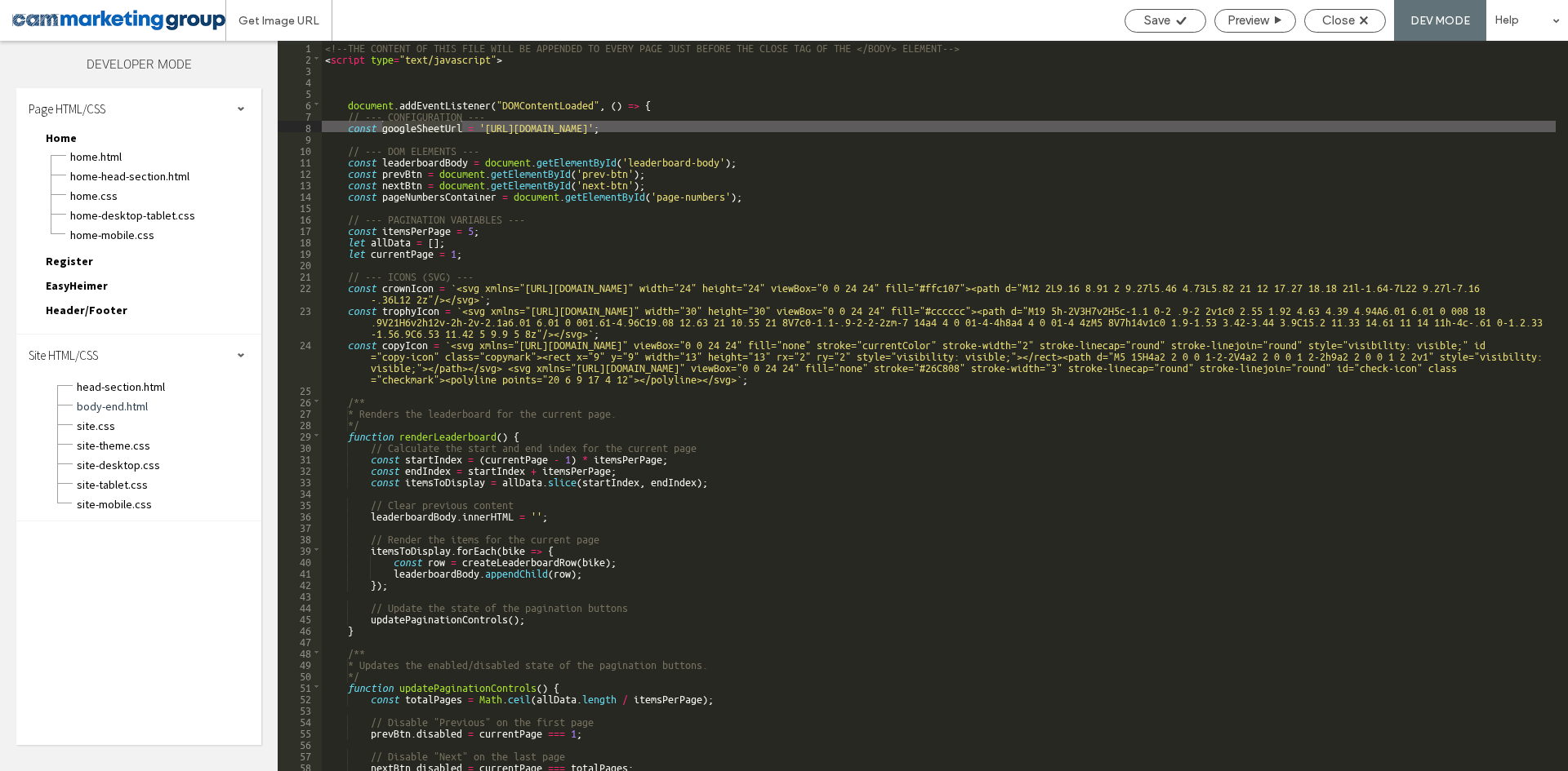
click at [437, 155] on div "<!--THE CONTENT OF THIS FILE WILL BE APPENDED TO EVERY PAGE JUST BEFORE THE CLO…" at bounding box center [938, 418] width 1234 height 753
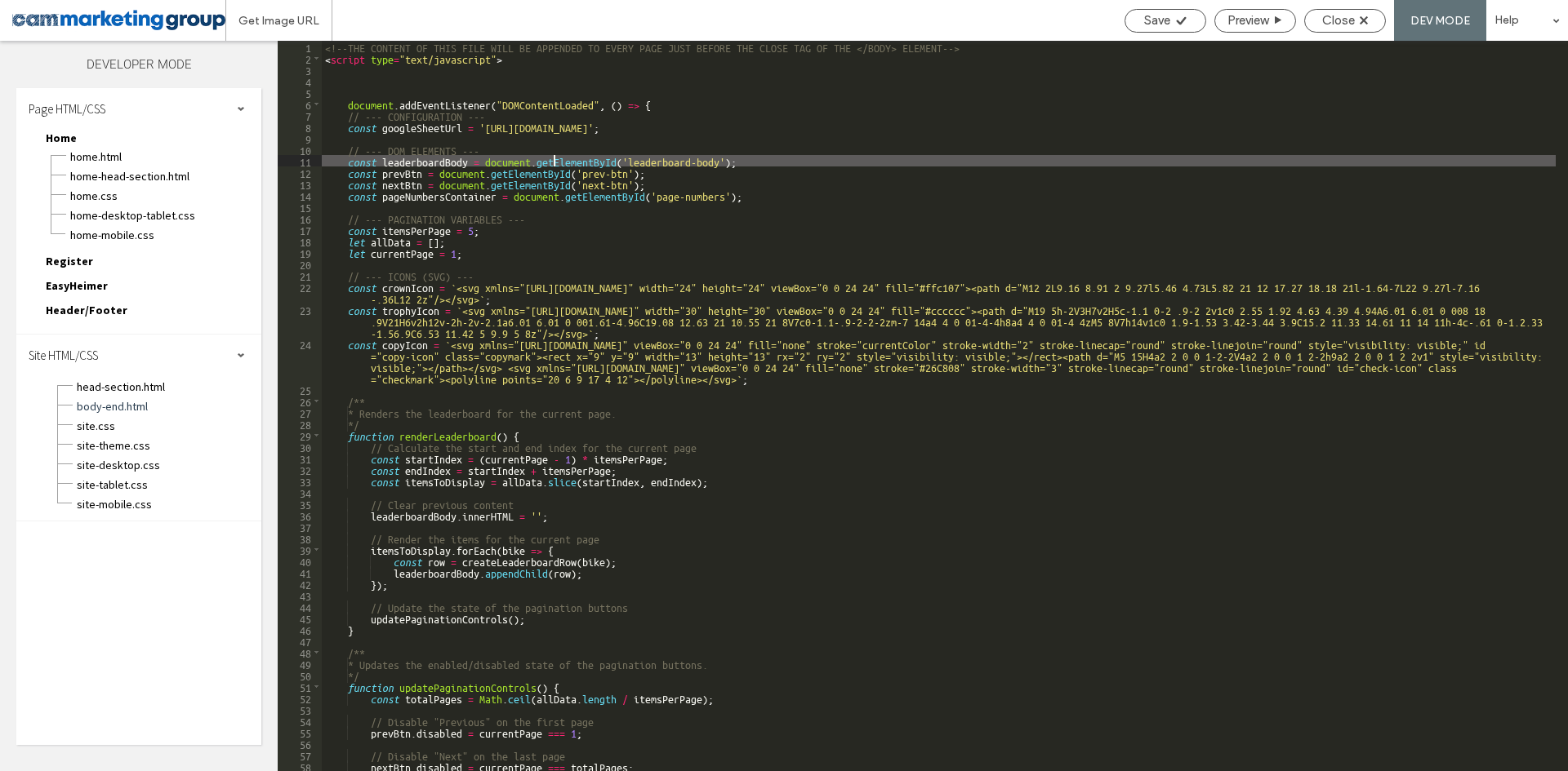
click at [555, 160] on div "<!--THE CONTENT OF THIS FILE WILL BE APPENDED TO EVERY PAGE JUST BEFORE THE CLO…" at bounding box center [938, 418] width 1234 height 753
click at [757, 160] on div "<!--THE CONTENT OF THIS FILE WILL BE APPENDED TO EVERY PAGE JUST BEFORE THE CLO…" at bounding box center [938, 418] width 1234 height 753
click at [672, 162] on div "<!--THE CONTENT OF THIS FILE WILL BE APPENDED TO EVERY PAGE JUST BEFORE THE CLO…" at bounding box center [938, 418] width 1234 height 753
click at [413, 161] on div "<!--THE CONTENT OF THIS FILE WILL BE APPENDED TO EVERY PAGE JUST BEFORE THE CLO…" at bounding box center [938, 418] width 1234 height 753
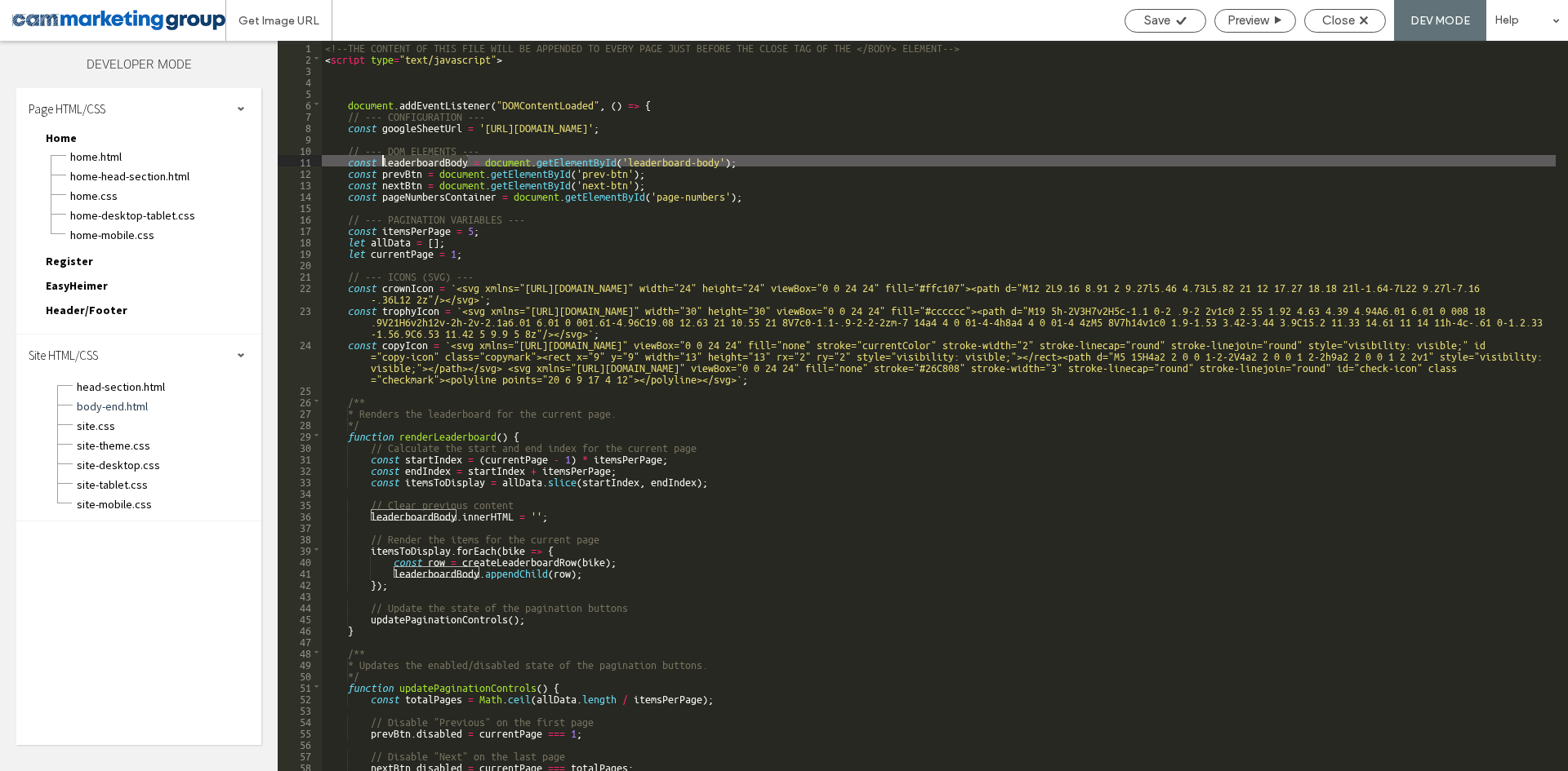
click at [413, 161] on div "<!--THE CONTENT OF THIS FILE WILL BE APPENDED TO EVERY PAGE JUST BEFORE THE CLO…" at bounding box center [938, 418] width 1234 height 753
click at [760, 236] on div "<!--THE CONTENT OF THIS FILE WILL BE APPENDED TO EVERY PAGE JUST BEFORE THE CLO…" at bounding box center [938, 418] width 1234 height 753
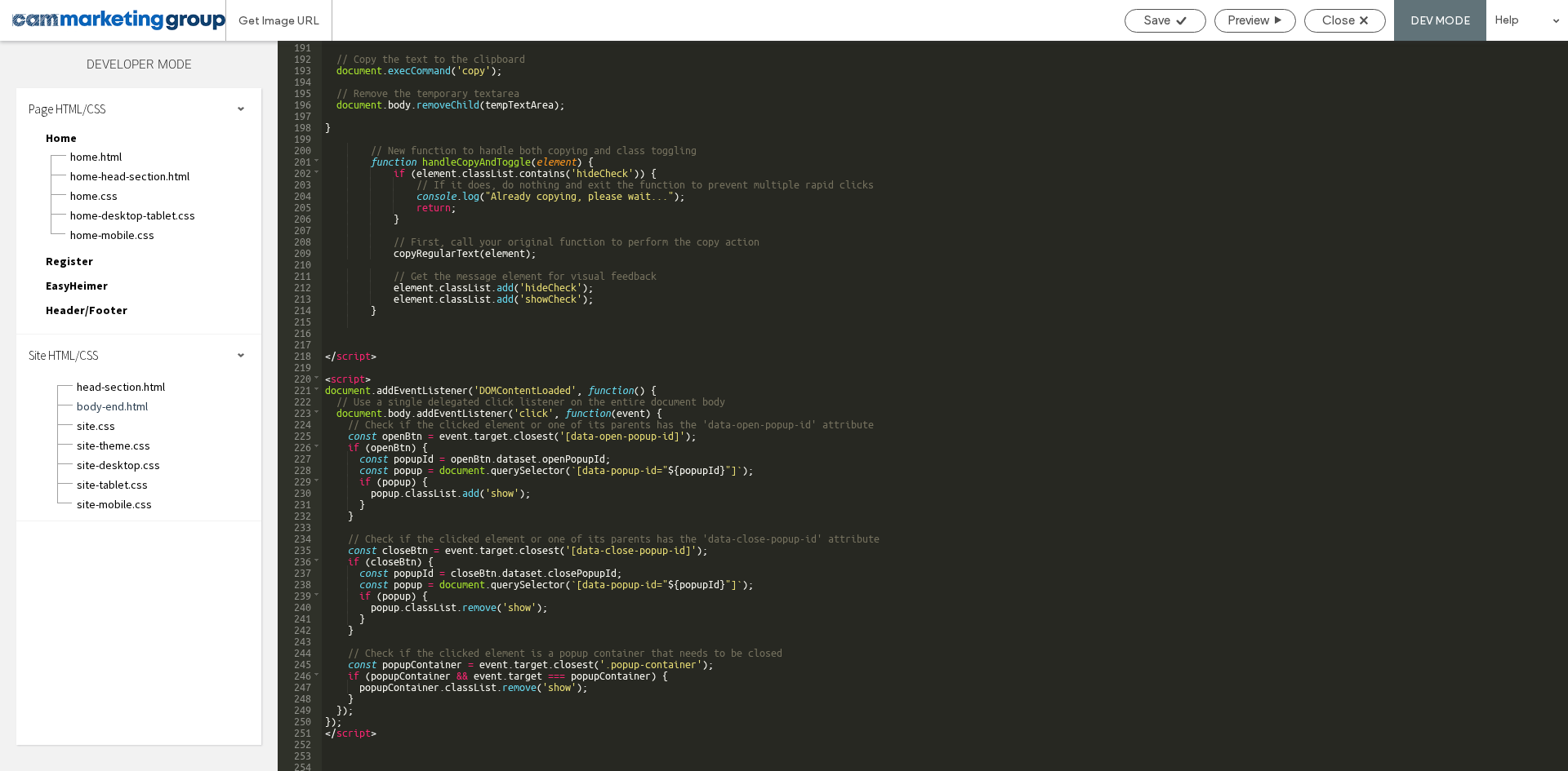
scroll to position [1883, 0]
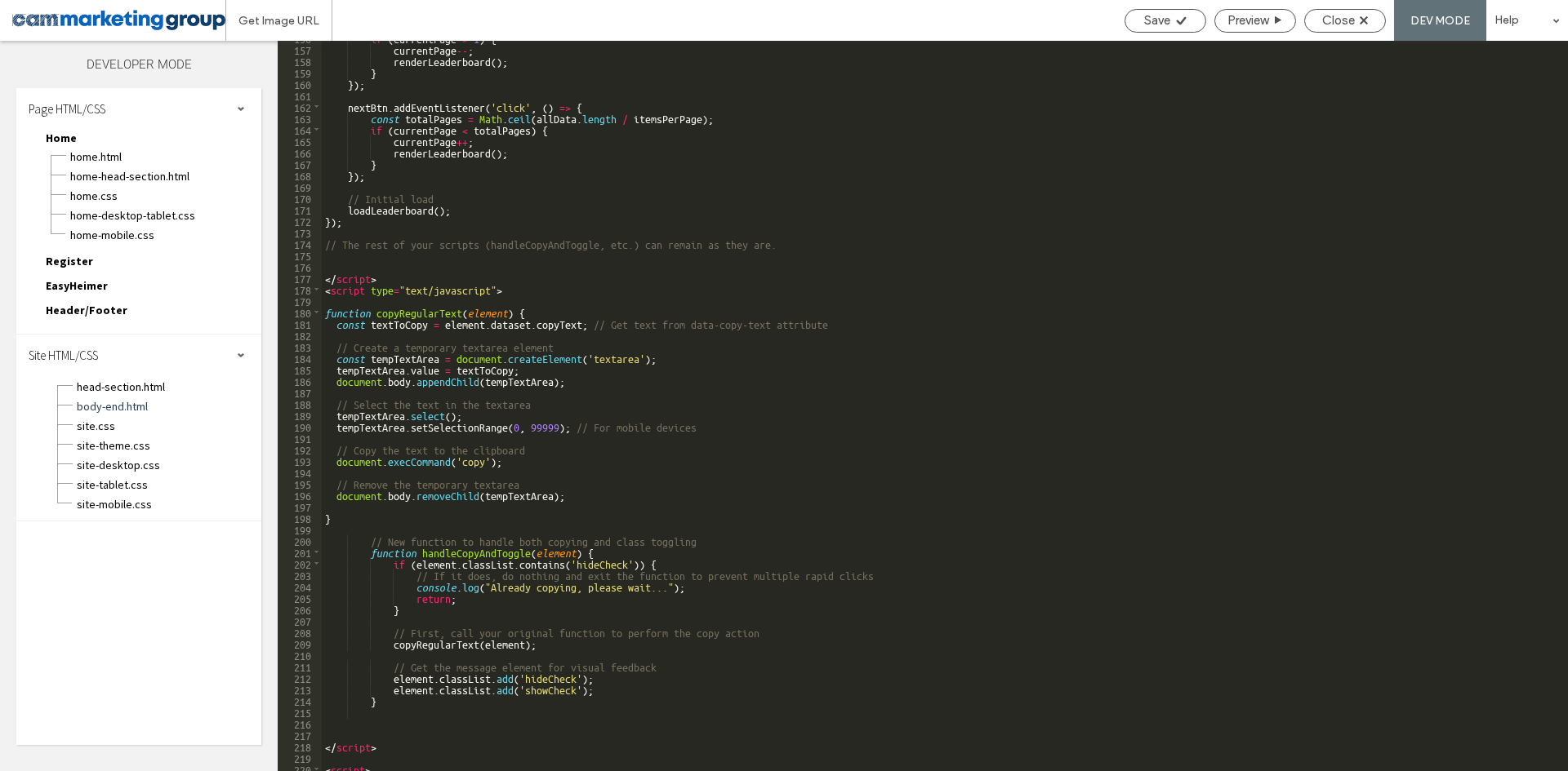
click at [582, 300] on div "if ( currentPage > 1 ) { currentPage -- ; renderLeaderboard ( ) ; } }) ; nextBt…" at bounding box center [938, 408] width 1234 height 753
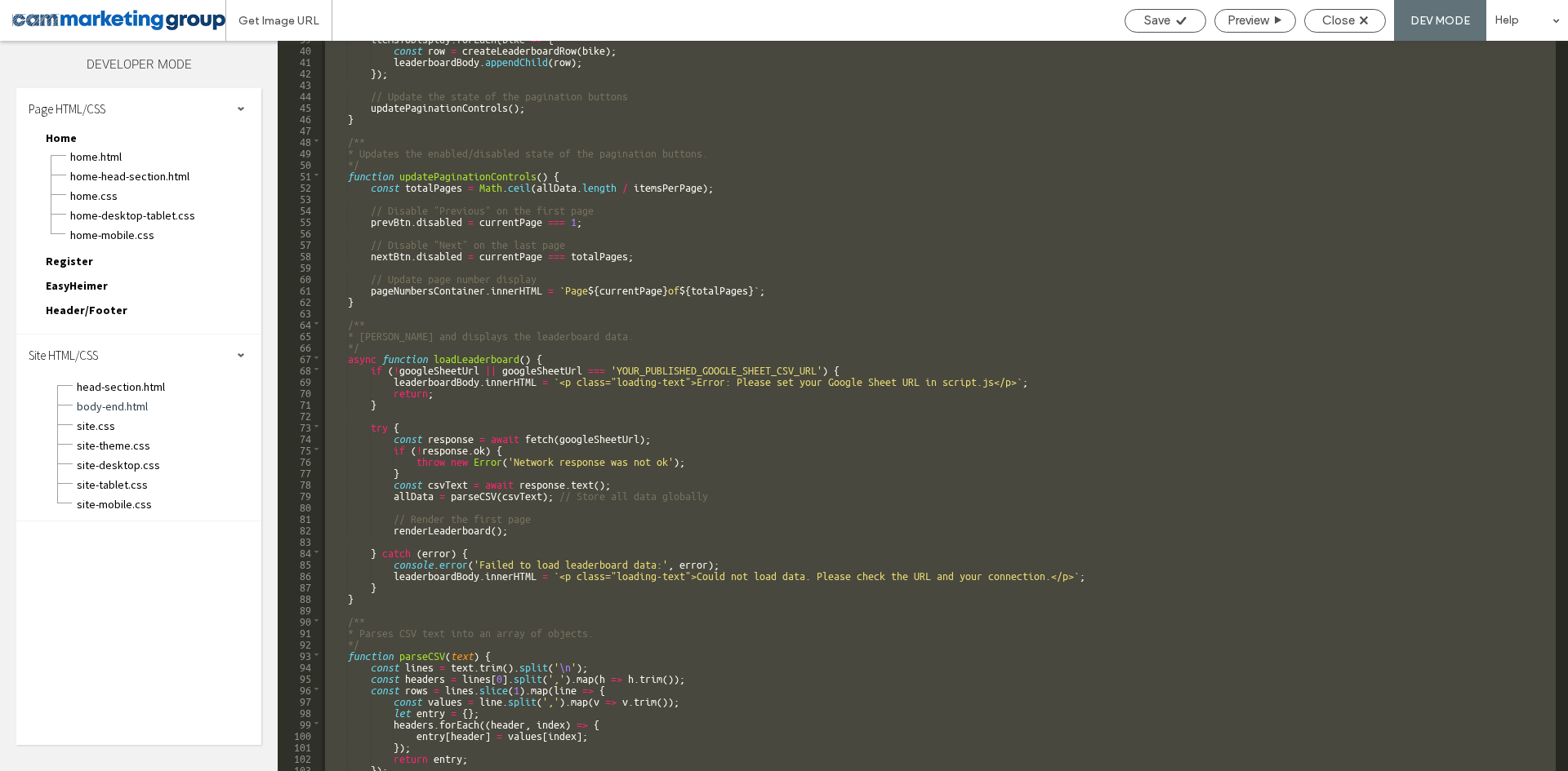
scroll to position [511, 0]
click at [781, 342] on div "itemsToDisplay . forEach ( bike => { const row = createLeaderboardRow ( bike ) …" at bounding box center [938, 406] width 1234 height 731
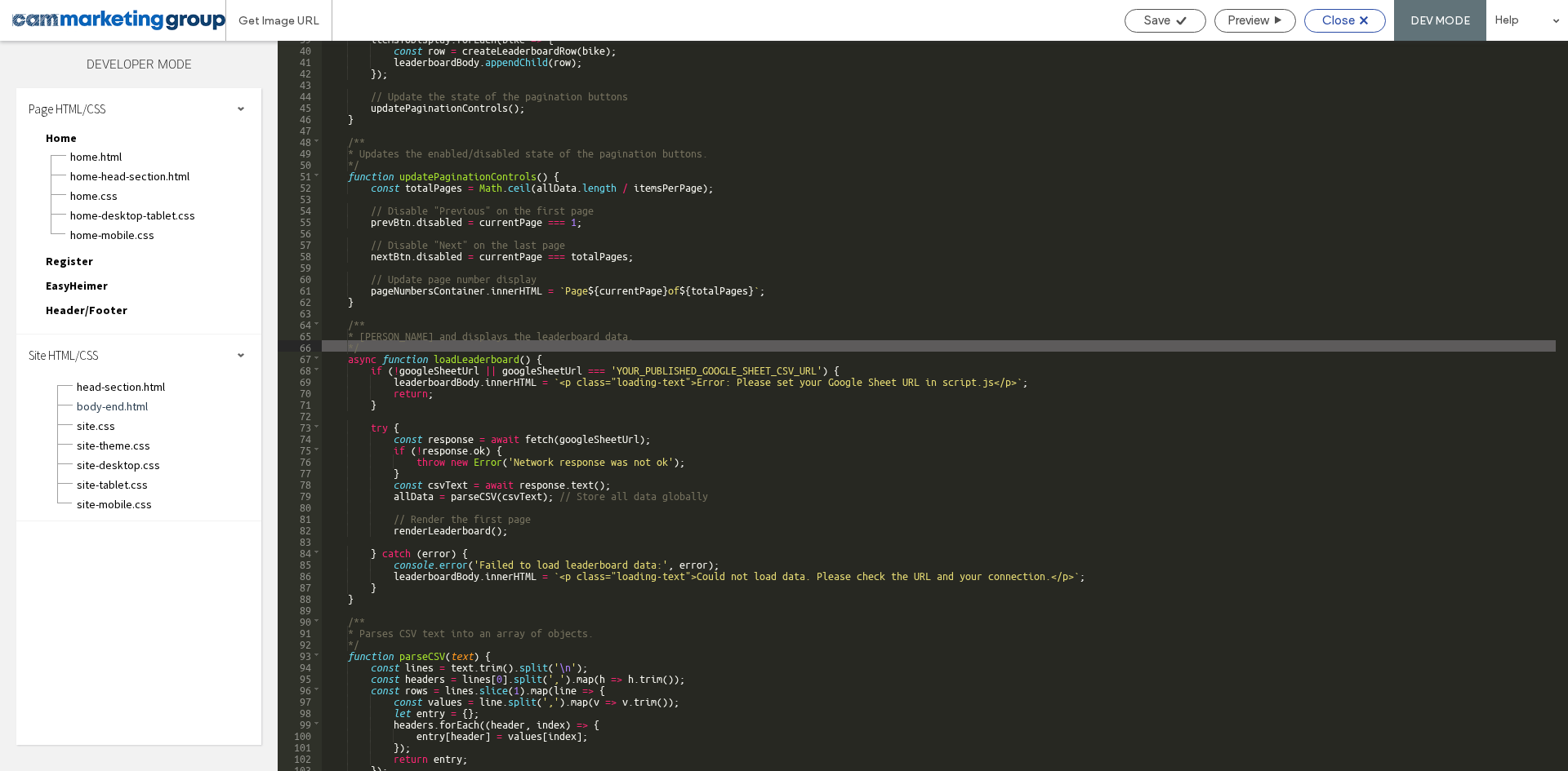
click at [1364, 11] on div "Close" at bounding box center [1345, 21] width 82 height 24
click at [1360, 27] on div "Close" at bounding box center [1345, 20] width 80 height 15
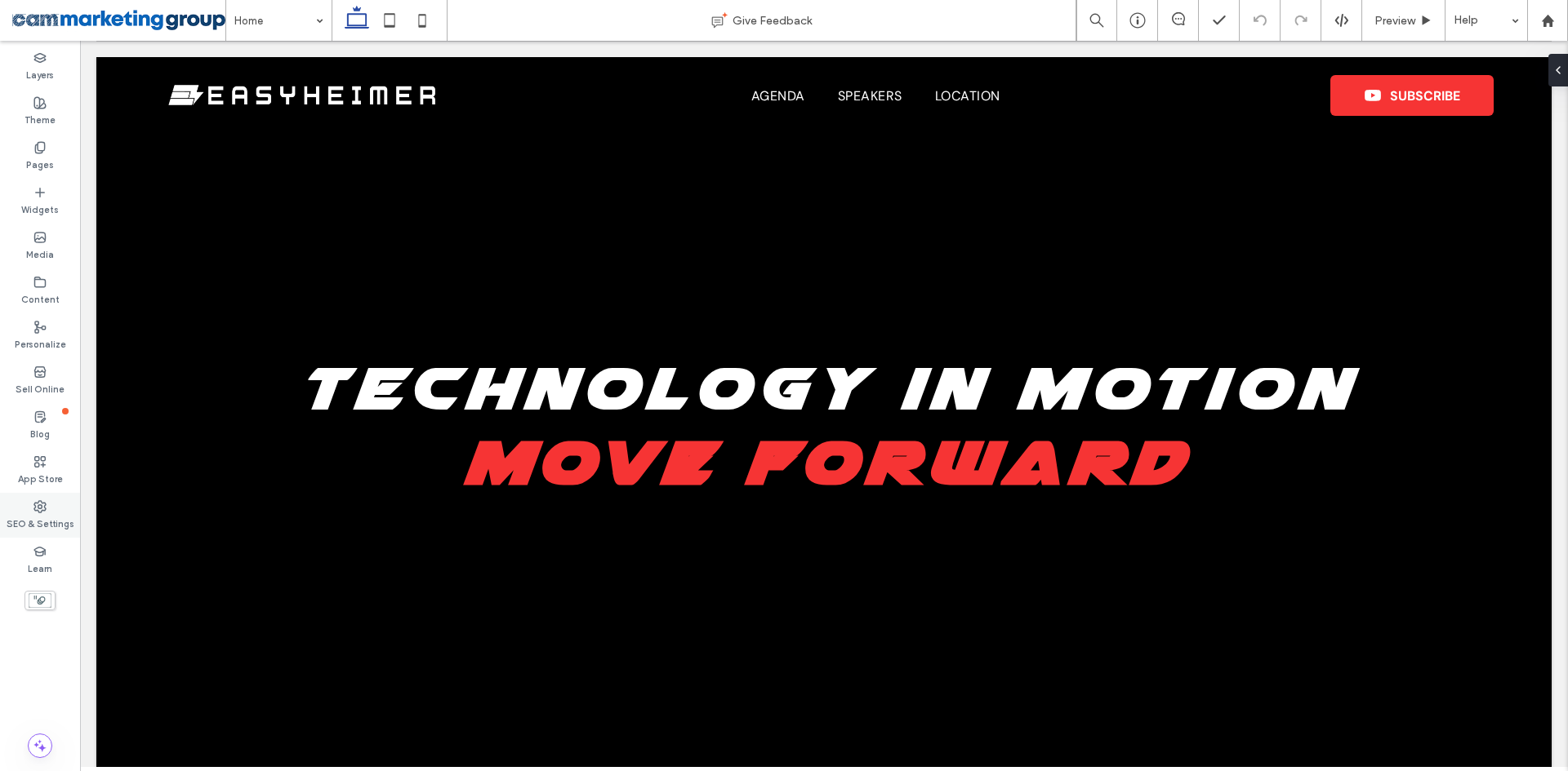
click at [42, 524] on label "SEO & Settings" at bounding box center [40, 522] width 68 height 18
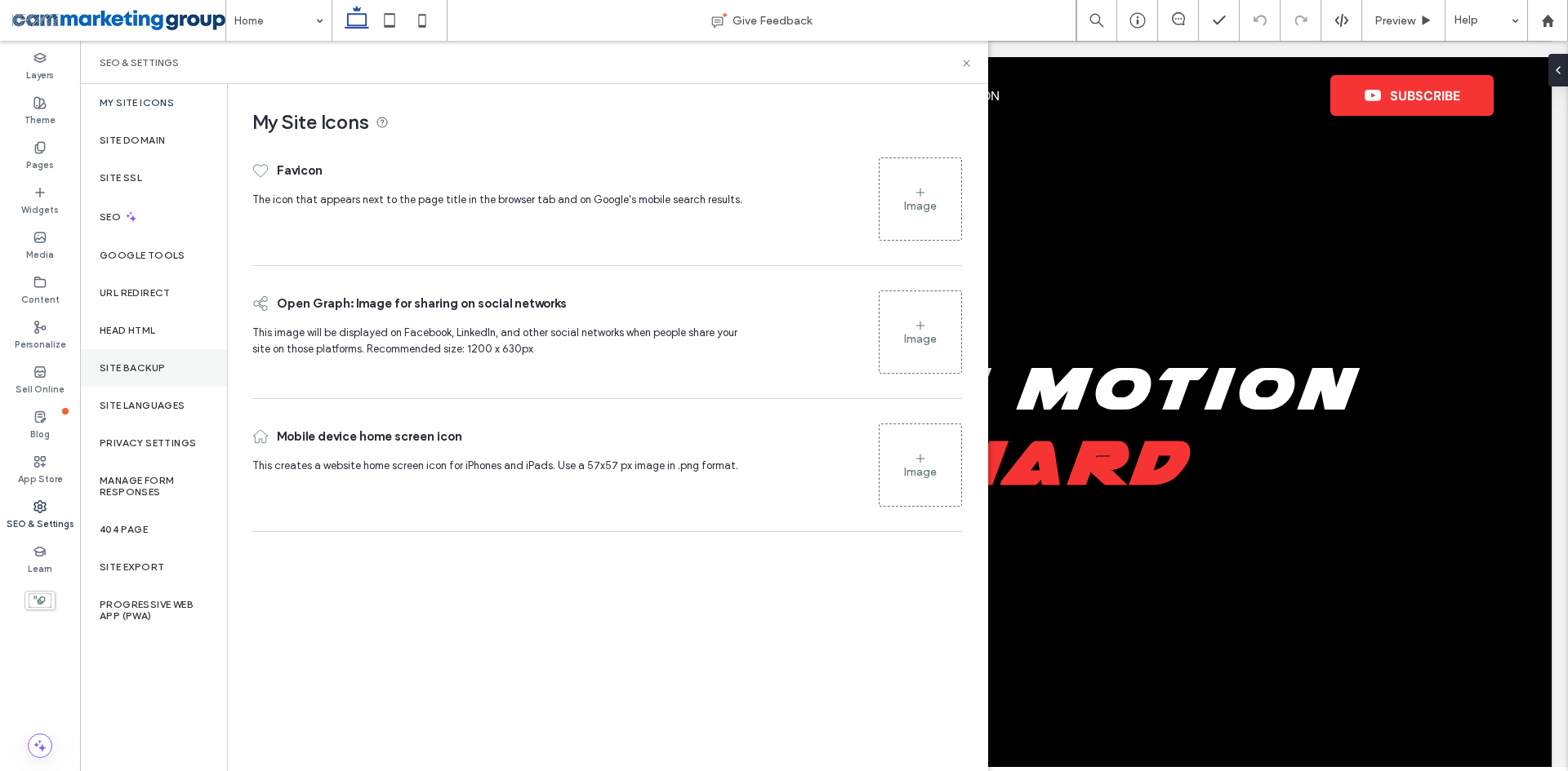
click at [180, 361] on div "Site Backup" at bounding box center [152, 368] width 147 height 37
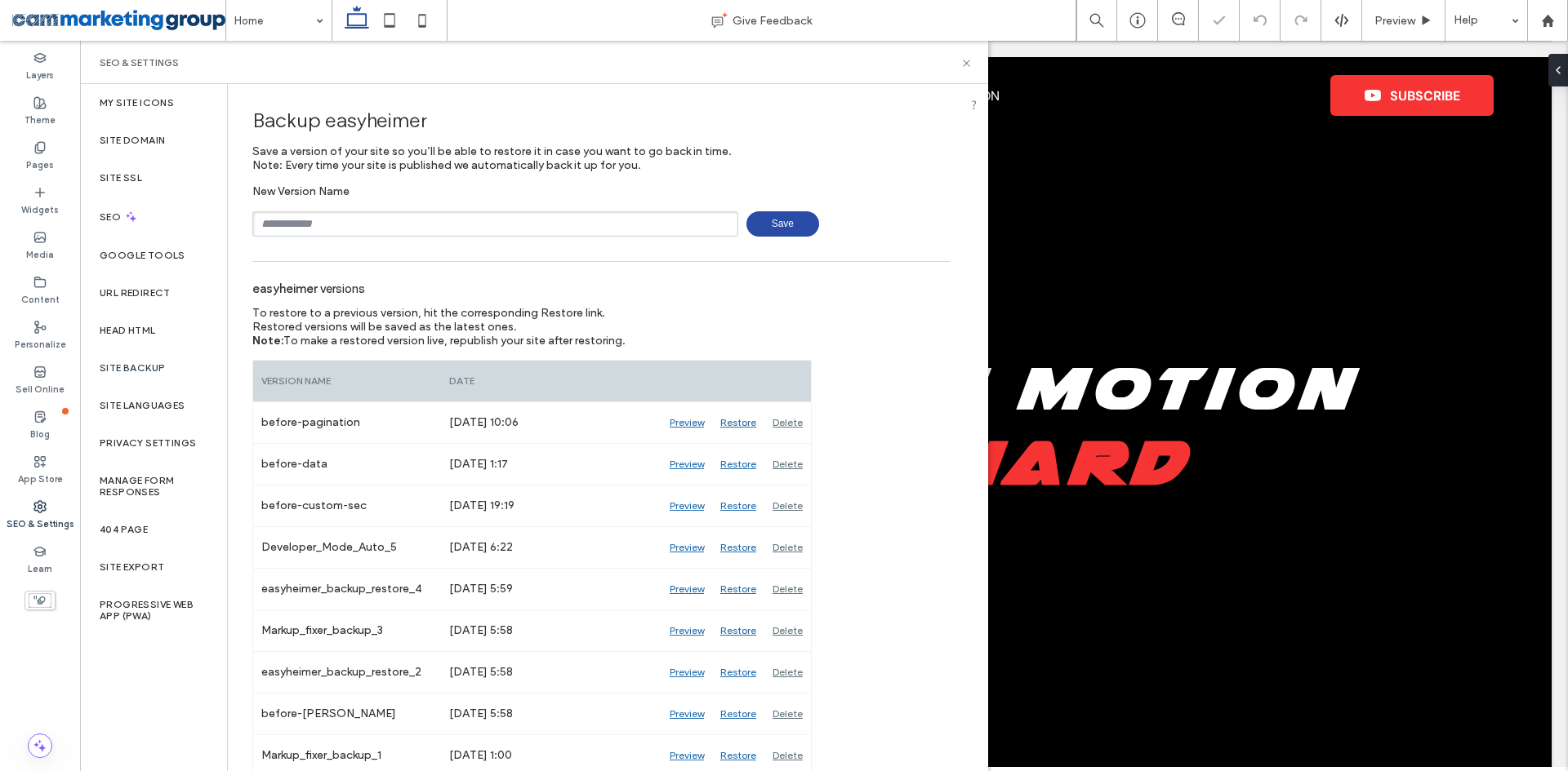
click at [472, 213] on input "text" at bounding box center [496, 224] width 486 height 26
type input "**********"
click at [963, 60] on icon at bounding box center [966, 63] width 12 height 12
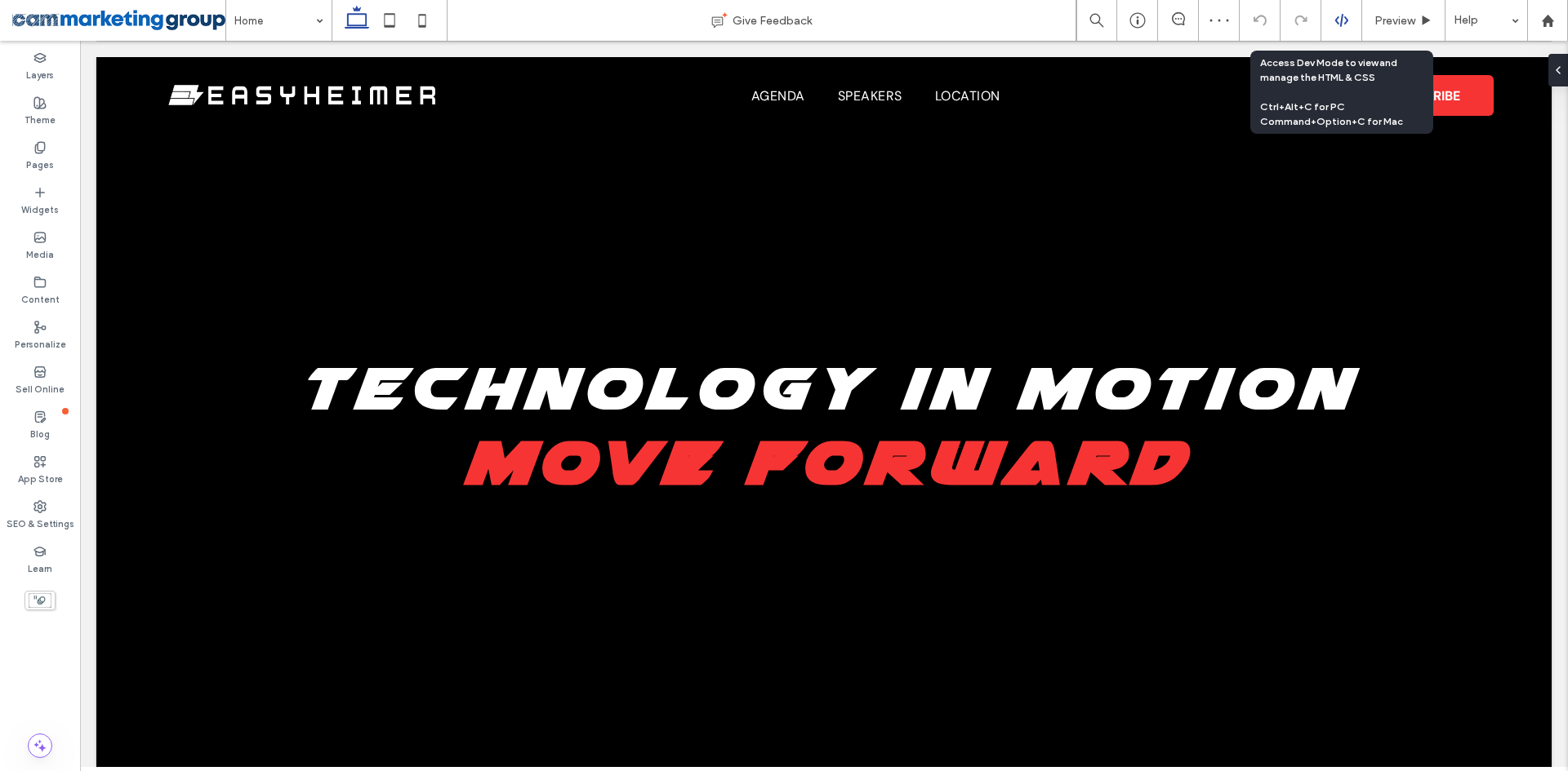
click at [1339, 12] on div at bounding box center [1342, 21] width 41 height 41
click at [1334, 23] on icon at bounding box center [1341, 20] width 15 height 15
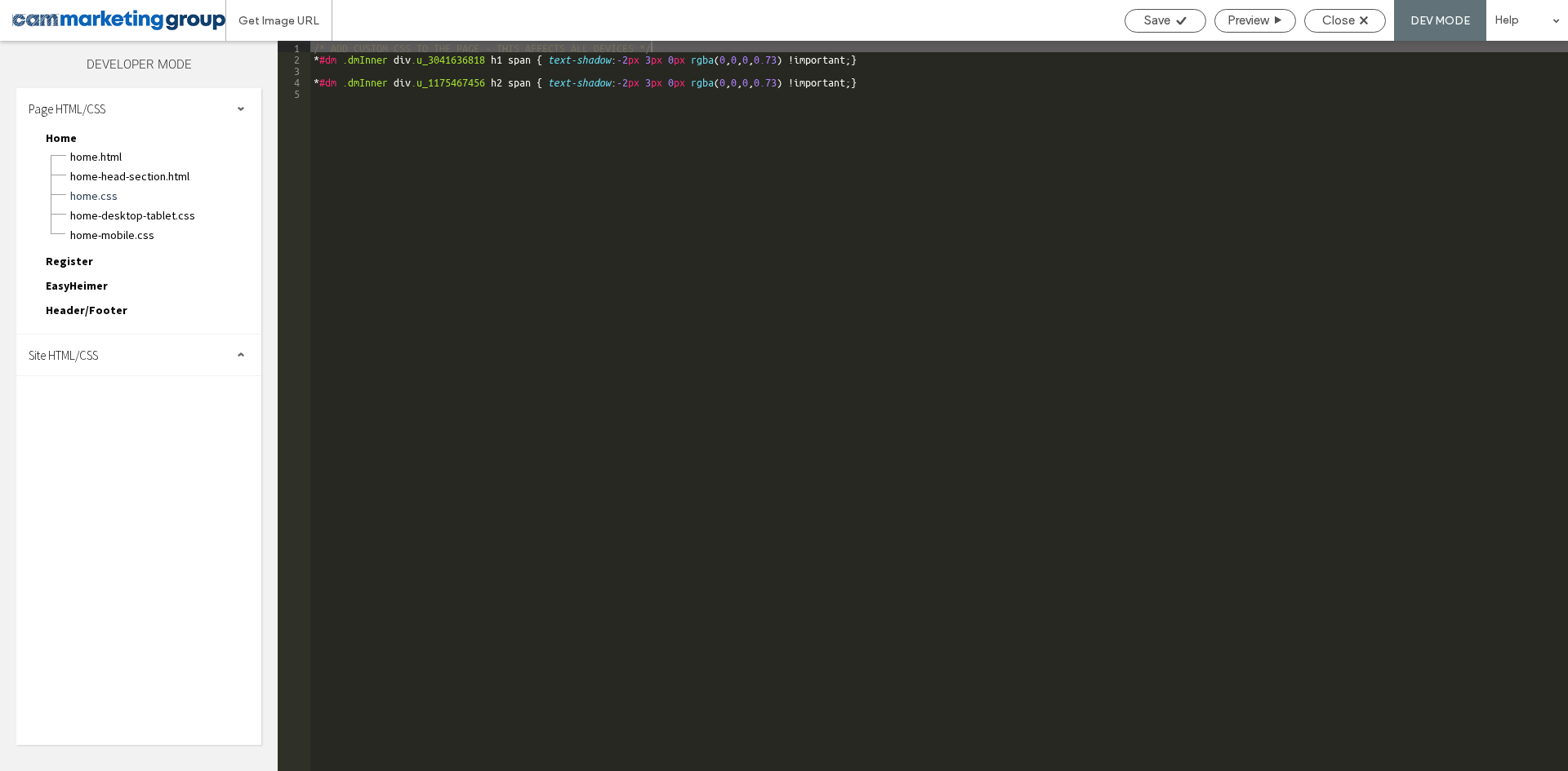
click at [132, 342] on div "Site HTML/CSS" at bounding box center [139, 355] width 245 height 41
click at [121, 430] on span "site.css" at bounding box center [168, 426] width 185 height 17
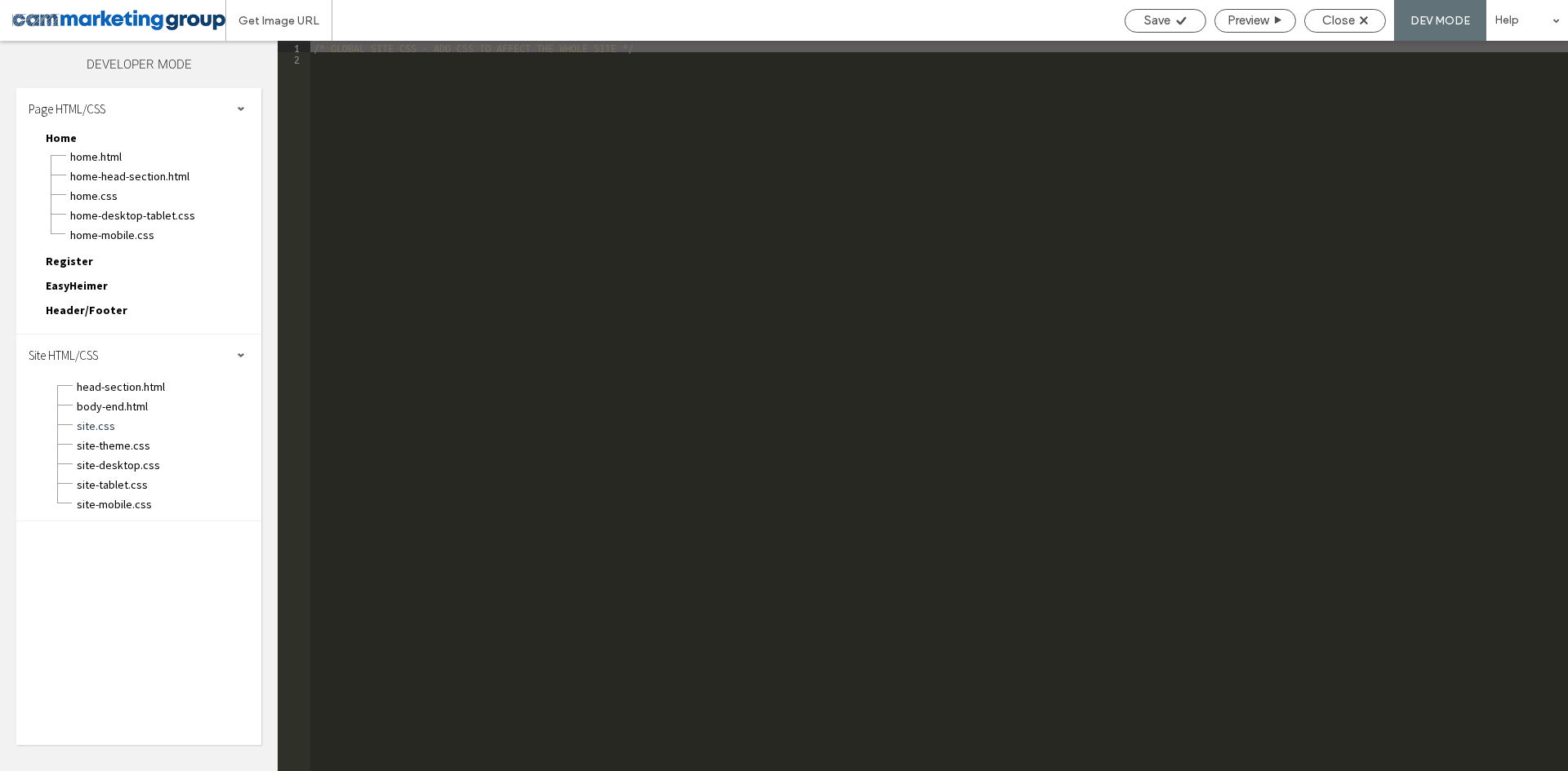
type textarea "**"
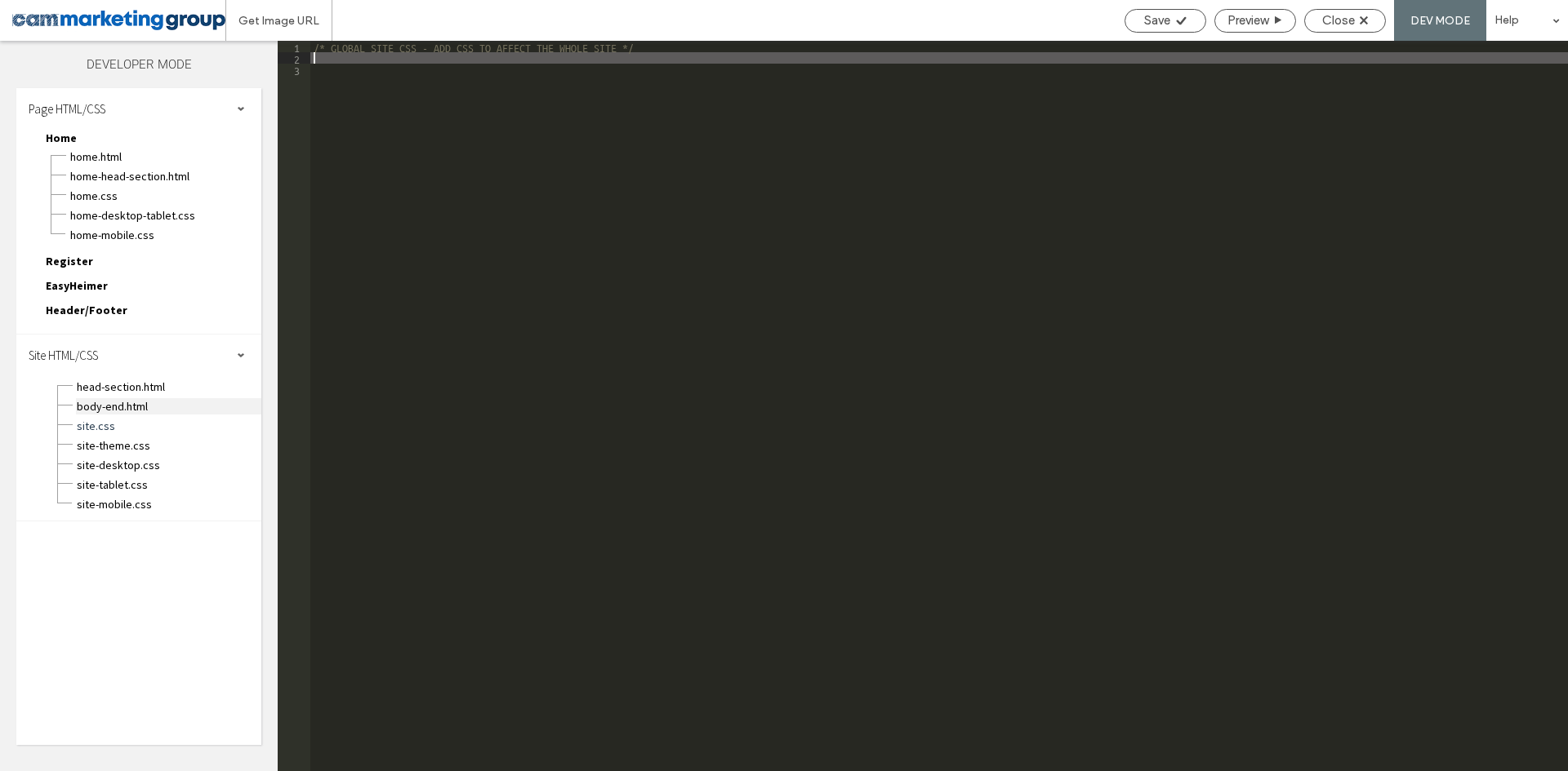
click at [127, 414] on span "body-end.html" at bounding box center [168, 406] width 185 height 17
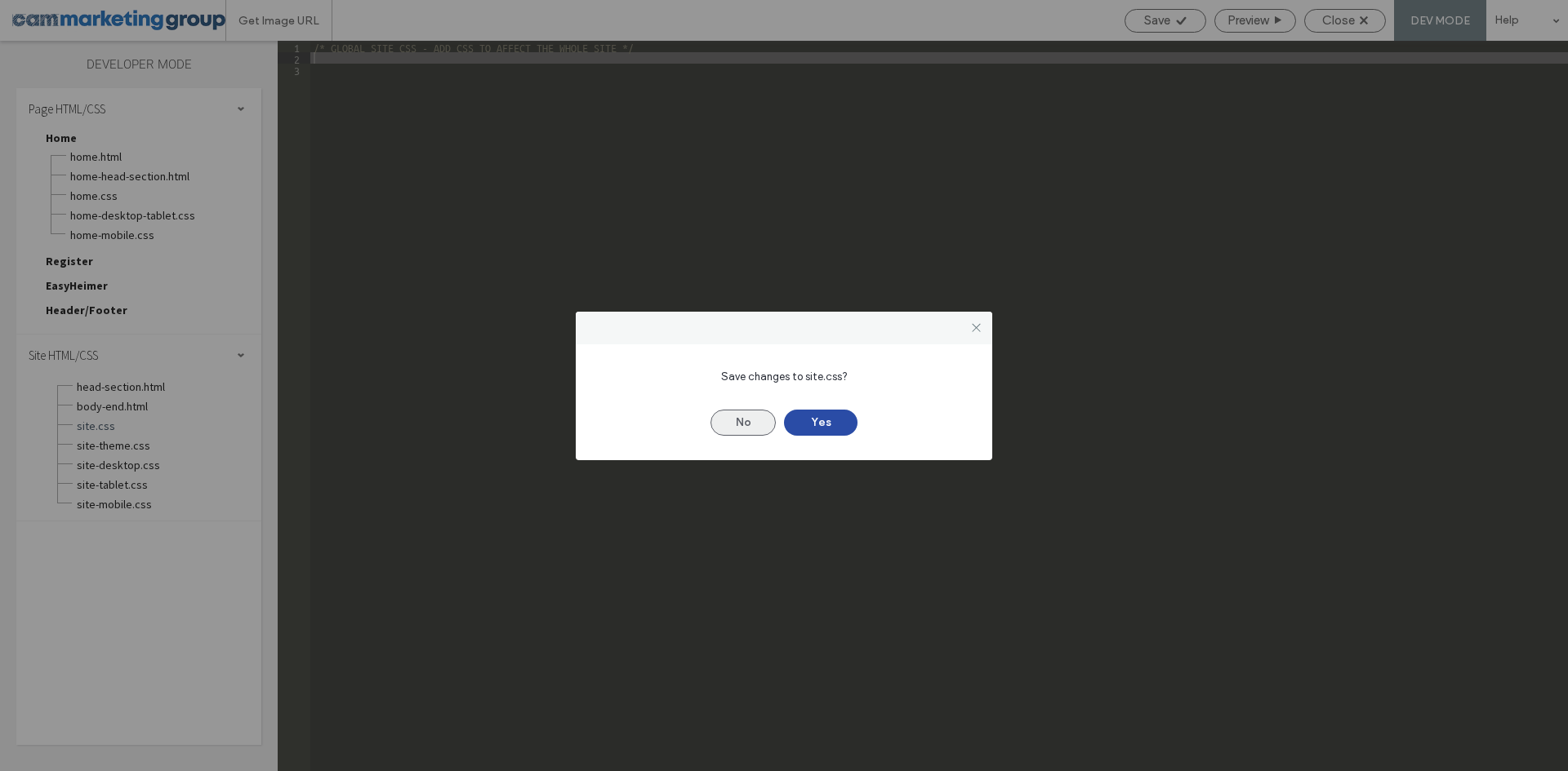
click at [737, 421] on button "No" at bounding box center [743, 423] width 65 height 27
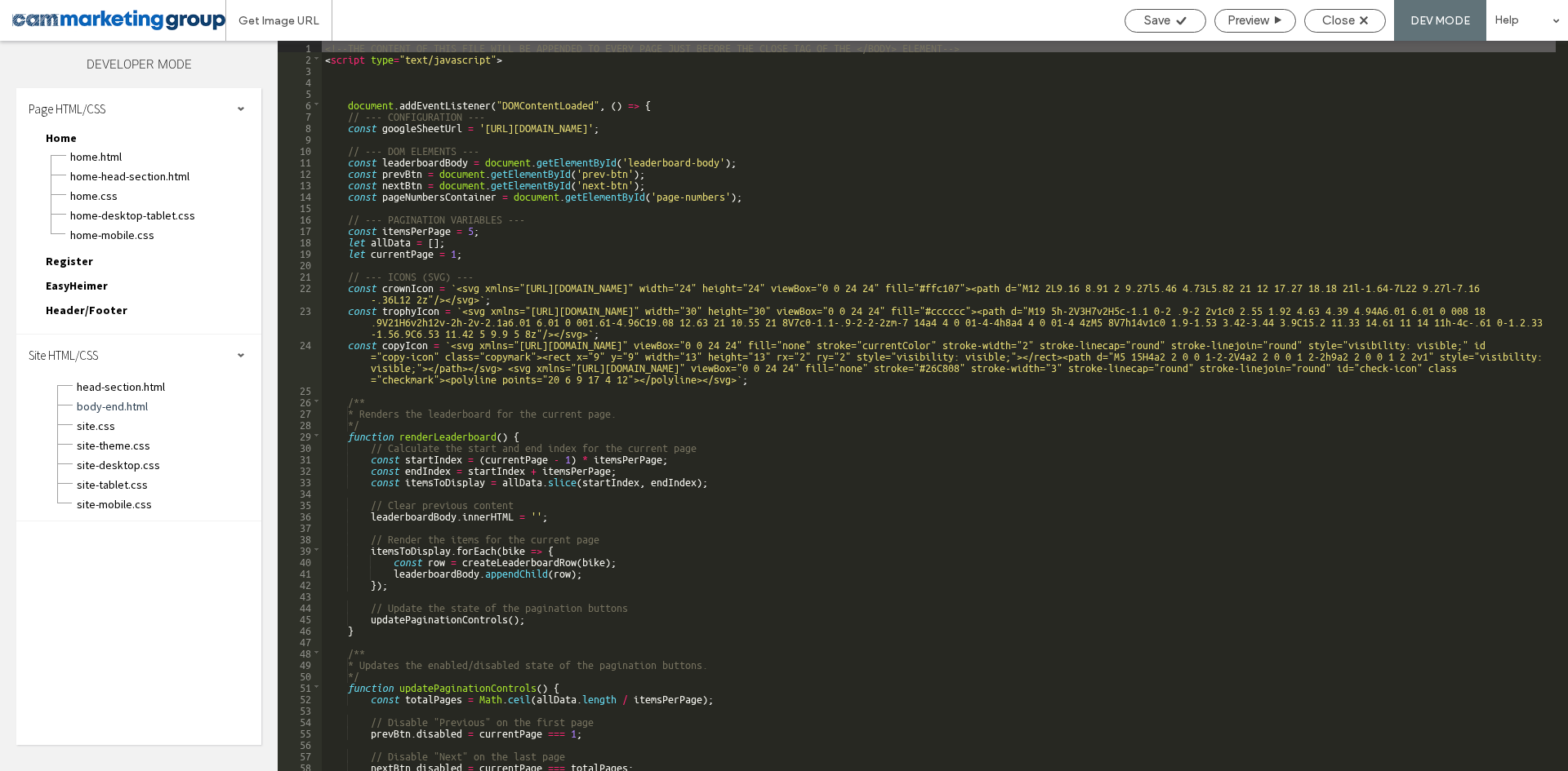
click at [733, 308] on div "<!--THE CONTENT OF THIS FILE WILL BE APPENDED TO EVERY PAGE JUST BEFORE THE CLO…" at bounding box center [938, 418] width 1234 height 753
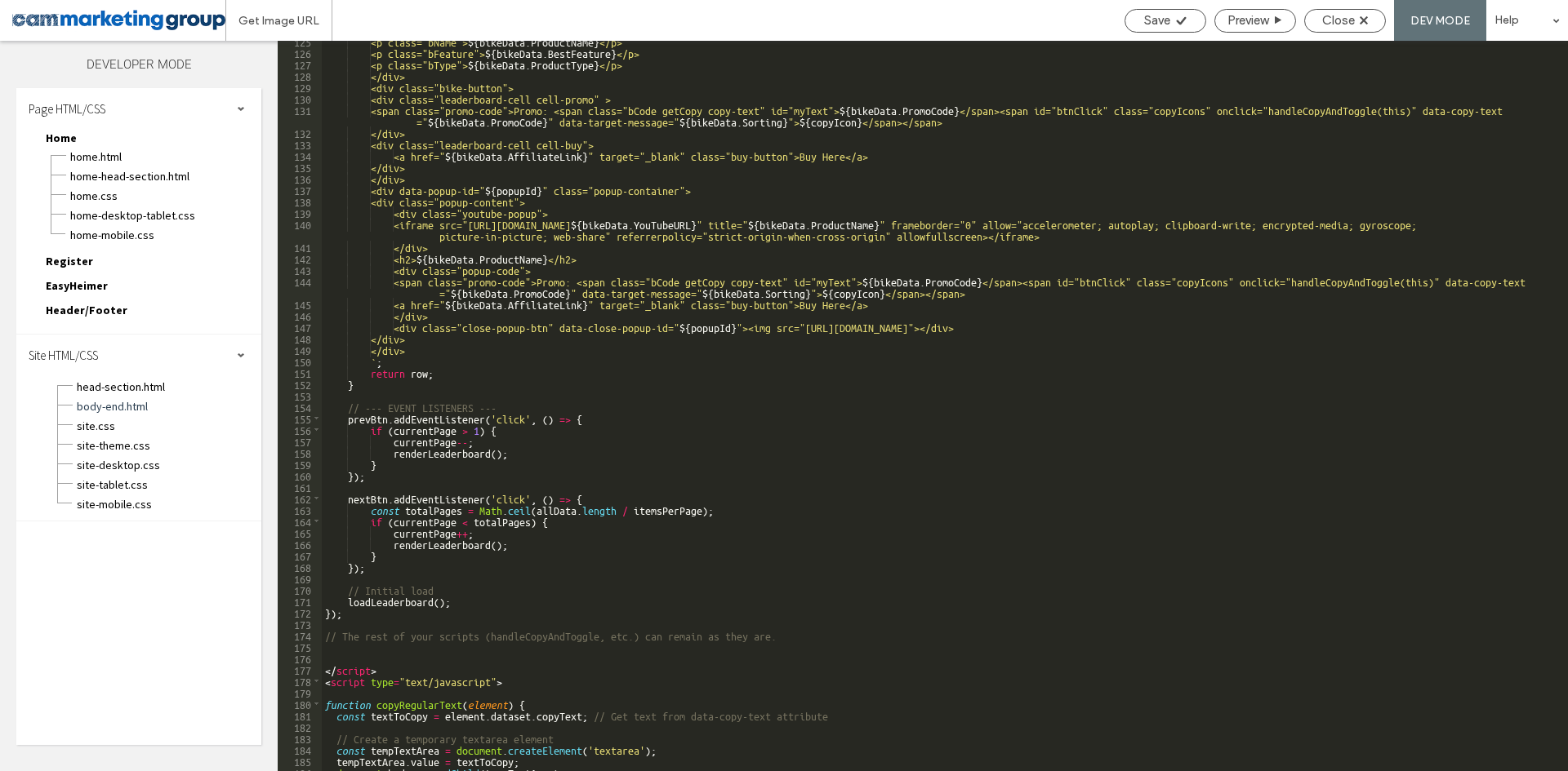
scroll to position [1589, 0]
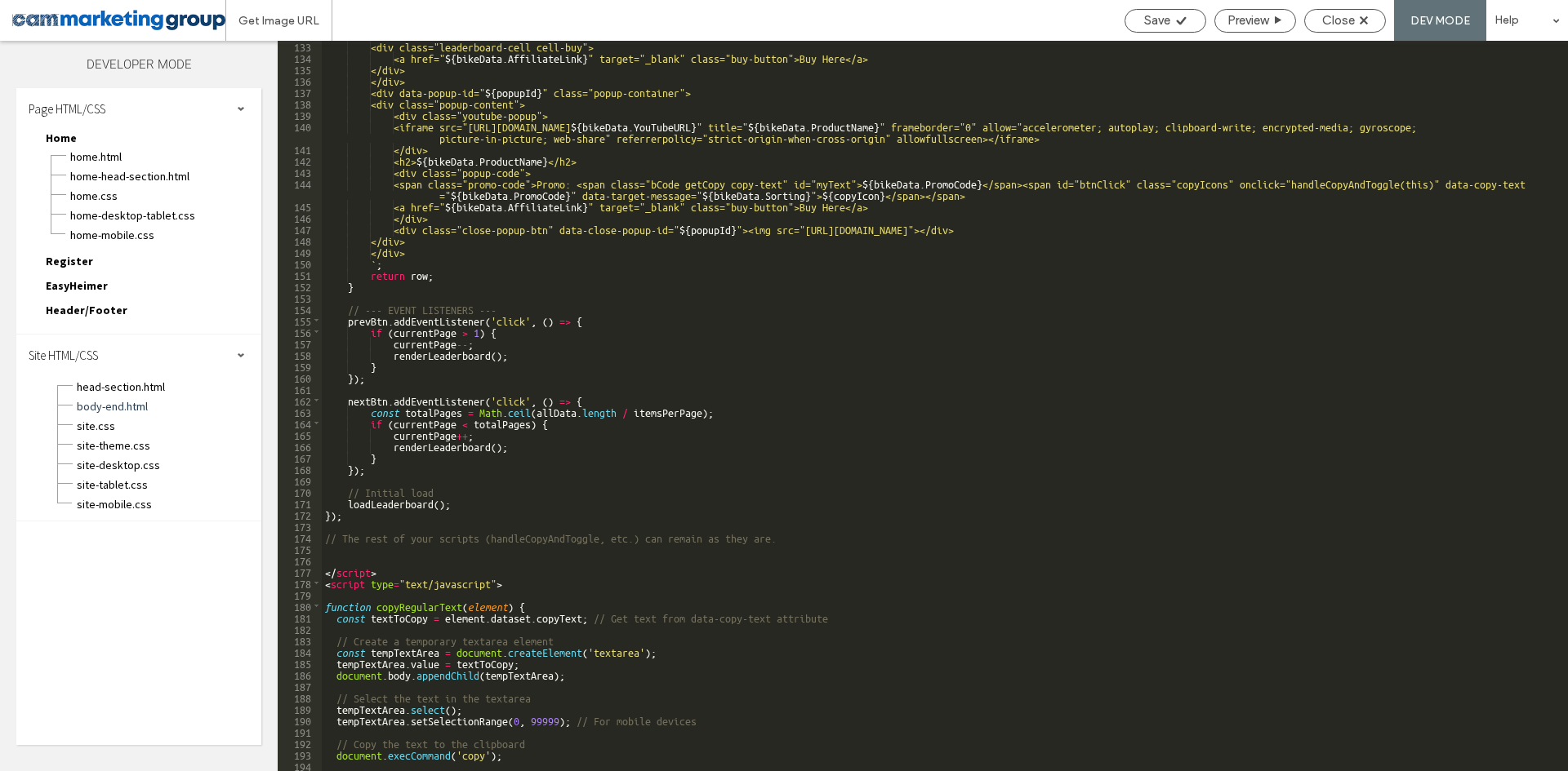
click at [411, 449] on div "<div class="leaderboard-cell cell-buy"> <a href=" ${ bikeData . AffiliateLink }…" at bounding box center [938, 417] width 1234 height 753
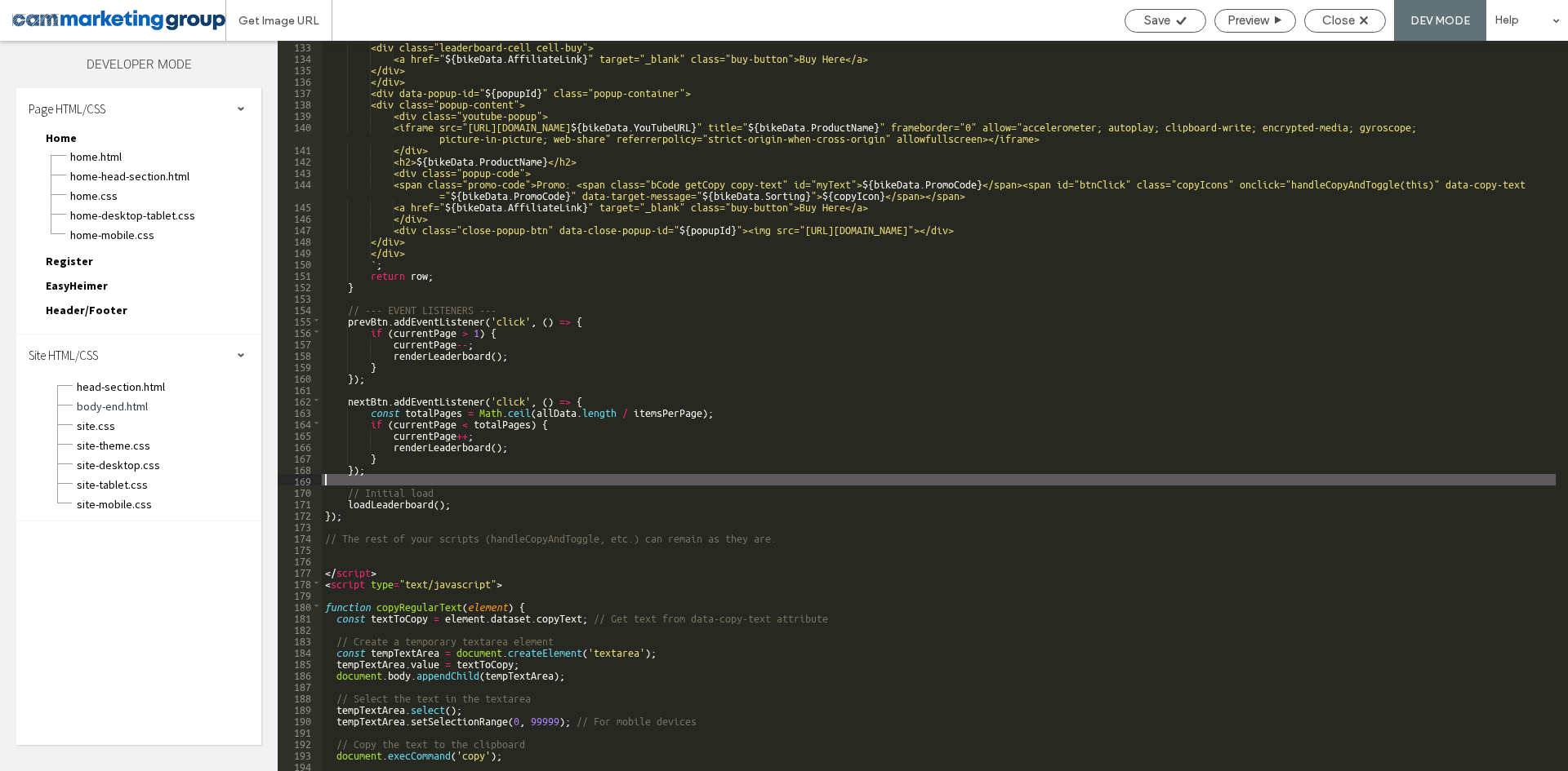
click at [488, 482] on div "<div class="leaderboard-cell cell-buy"> <a href=" ${ bikeData . AffiliateLink }…" at bounding box center [938, 417] width 1234 height 753
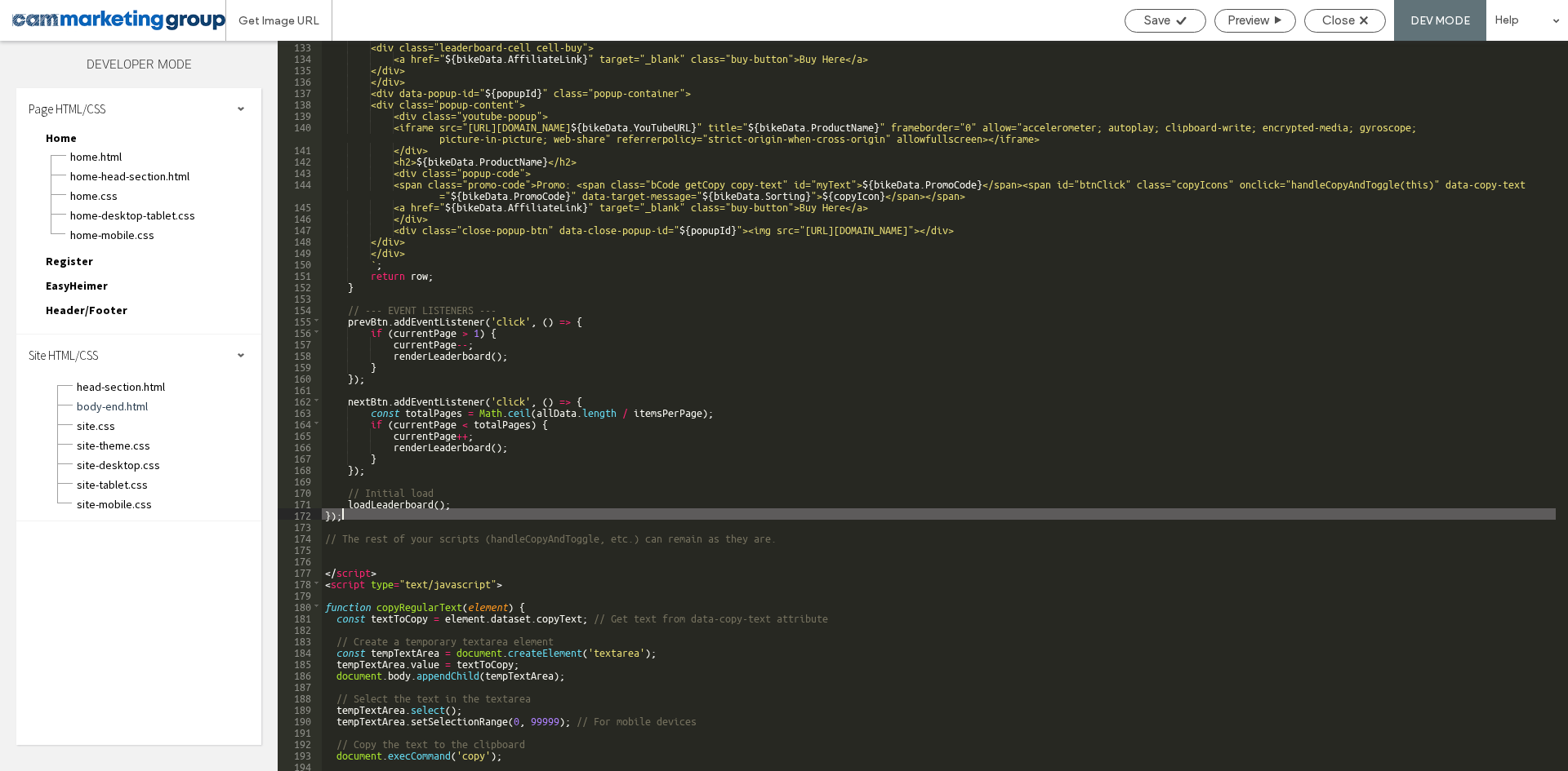
click at [405, 509] on div "<div class="leaderboard-cell cell-buy"> <a href=" ${ bikeData . AffiliateLink }…" at bounding box center [938, 417] width 1234 height 753
click at [477, 496] on div "<div class="leaderboard-cell cell-buy"> <a href=" ${ bikeData . AffiliateLink }…" at bounding box center [938, 417] width 1234 height 753
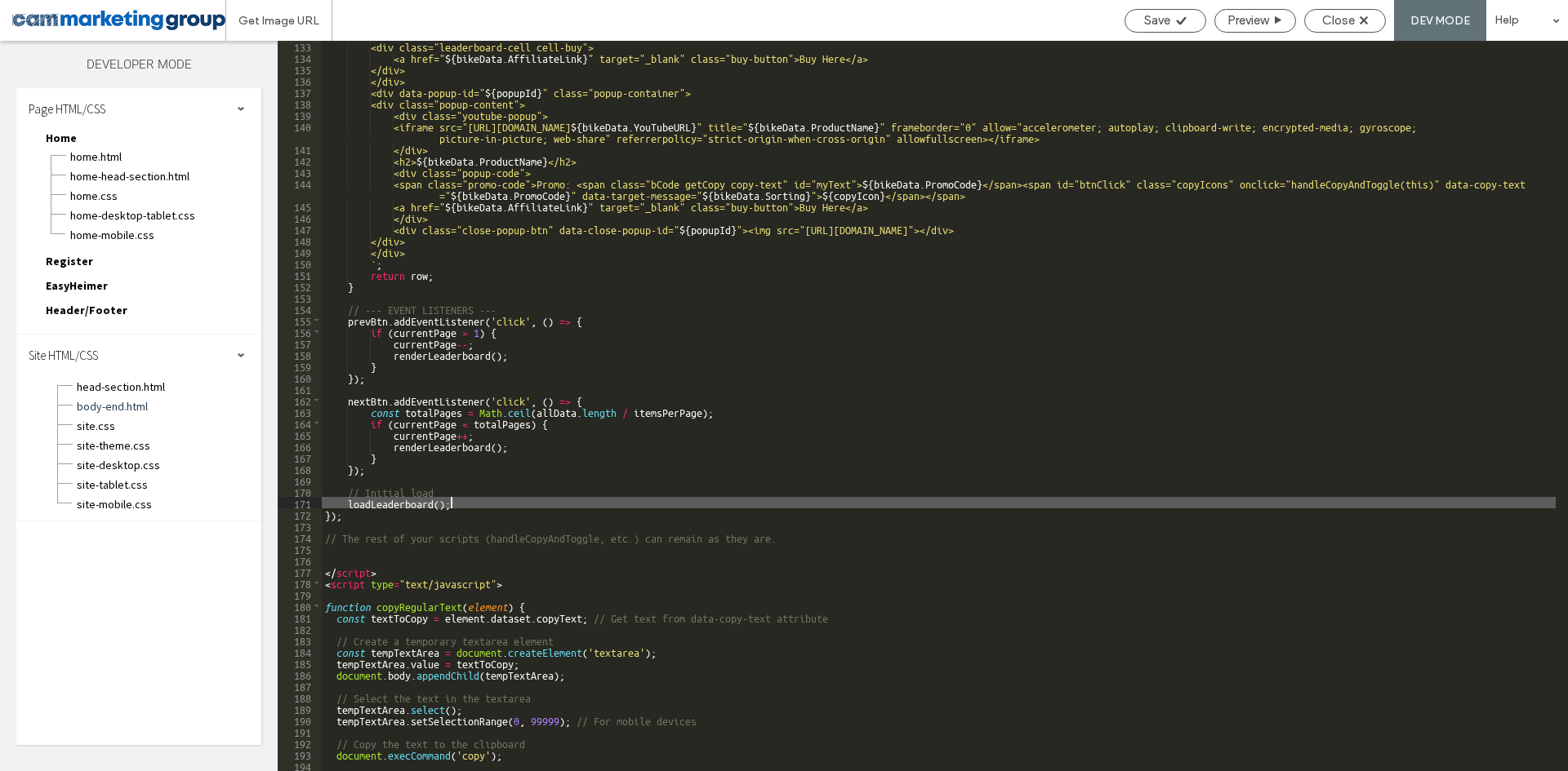
click at [467, 501] on div "<div class="leaderboard-cell cell-buy"> <a href=" ${ bikeData . AffiliateLink }…" at bounding box center [938, 417] width 1234 height 753
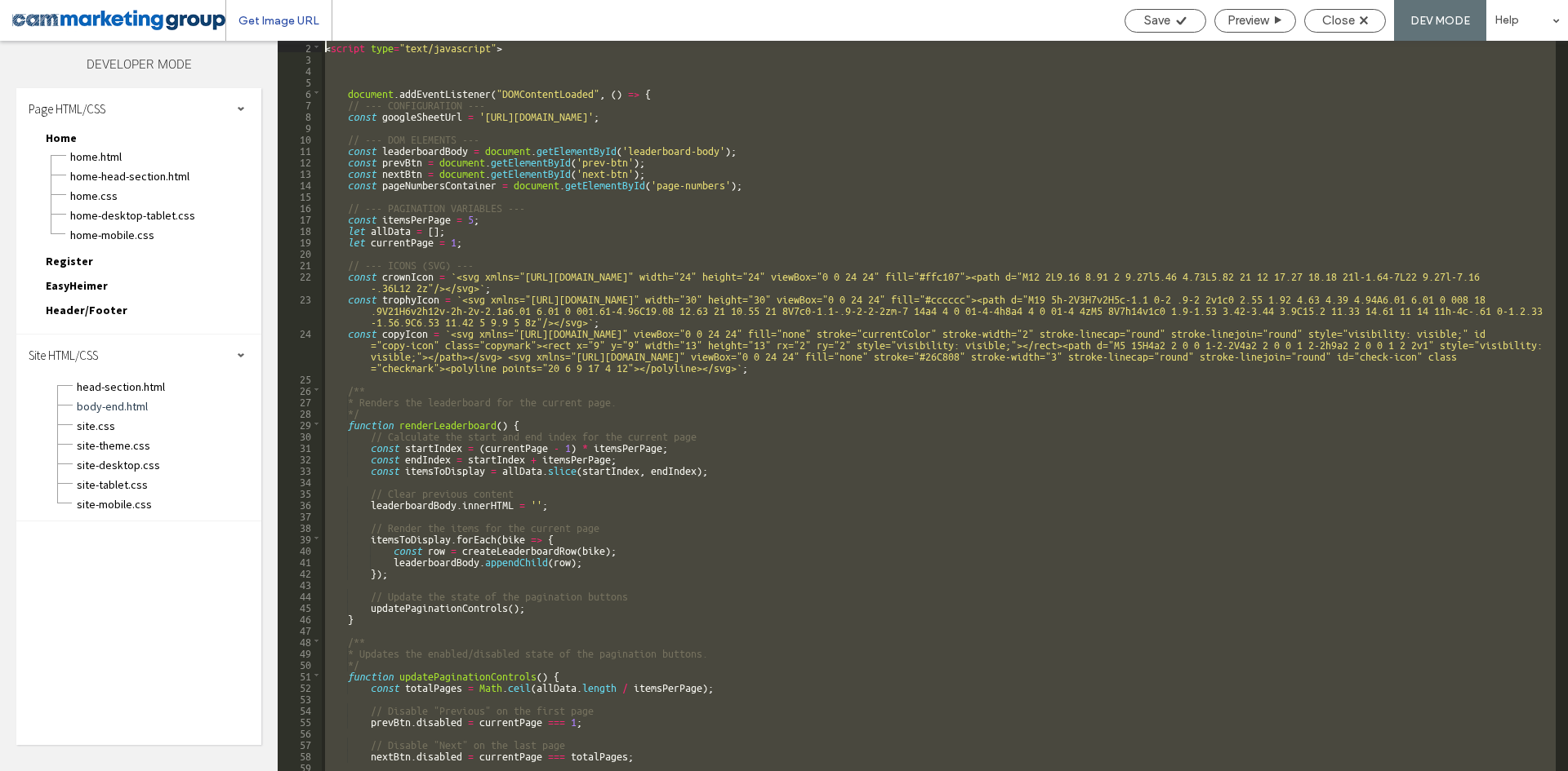
scroll to position [0, 0]
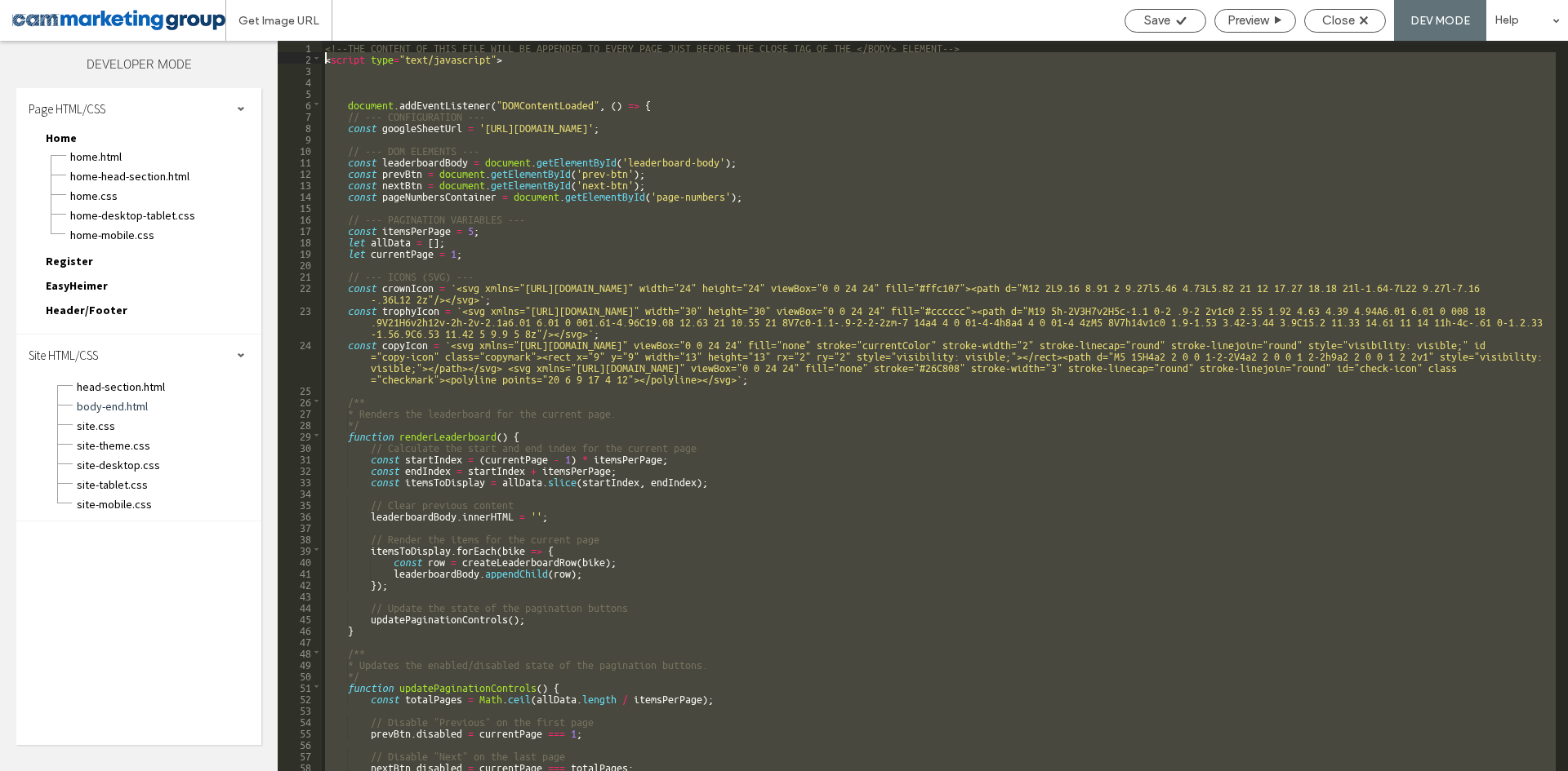
drag, startPoint x: 349, startPoint y: 518, endPoint x: 281, endPoint y: 58, distance: 465.0
click at [281, 58] on div "** 1 2 3 4 5 6 7 8 9 10 11 12 13 14 15 16 17 18 19 20 21 22 23 24 25 26 27 28 2…" at bounding box center [923, 406] width 1291 height 731
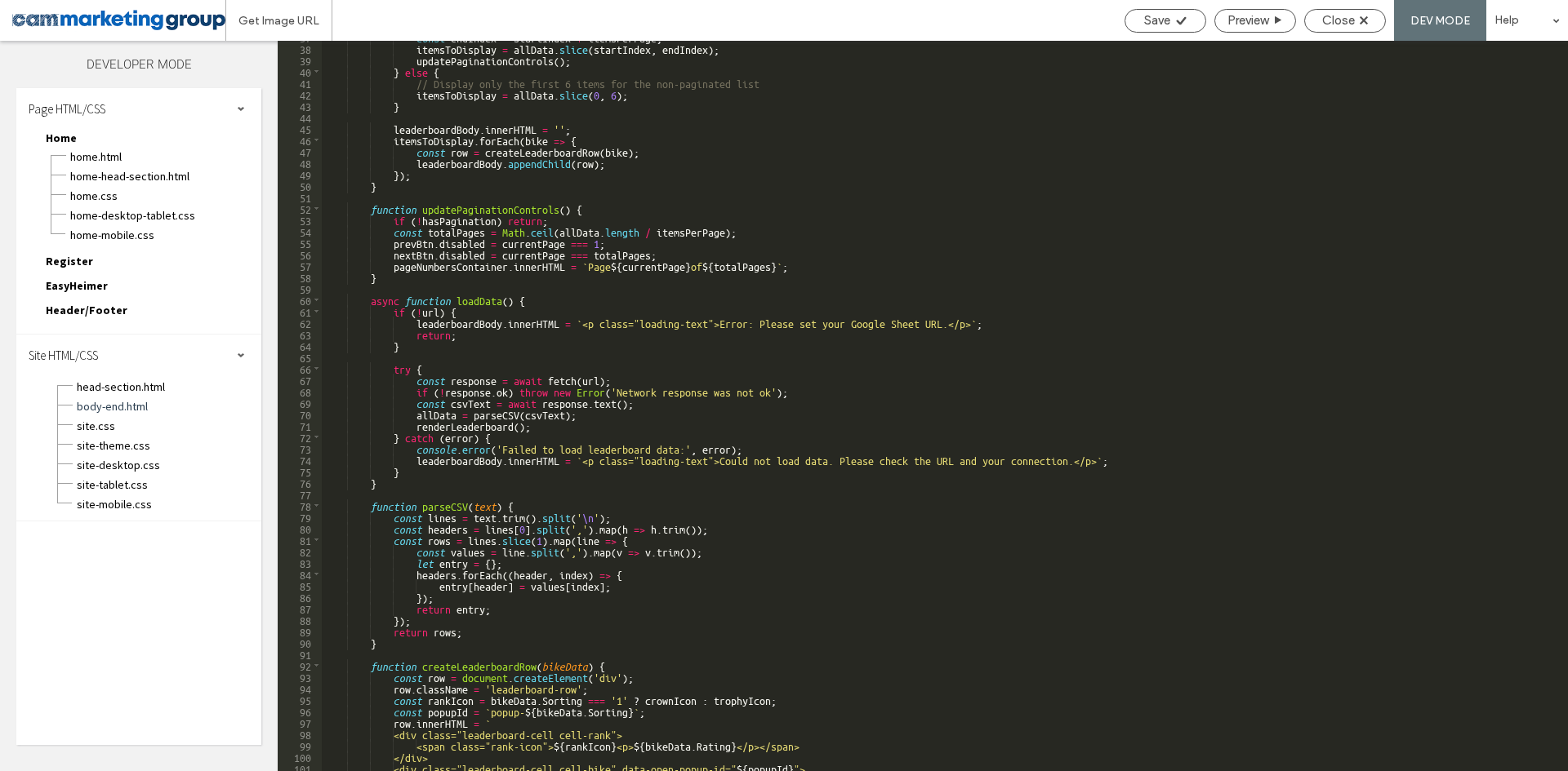
scroll to position [490, 0]
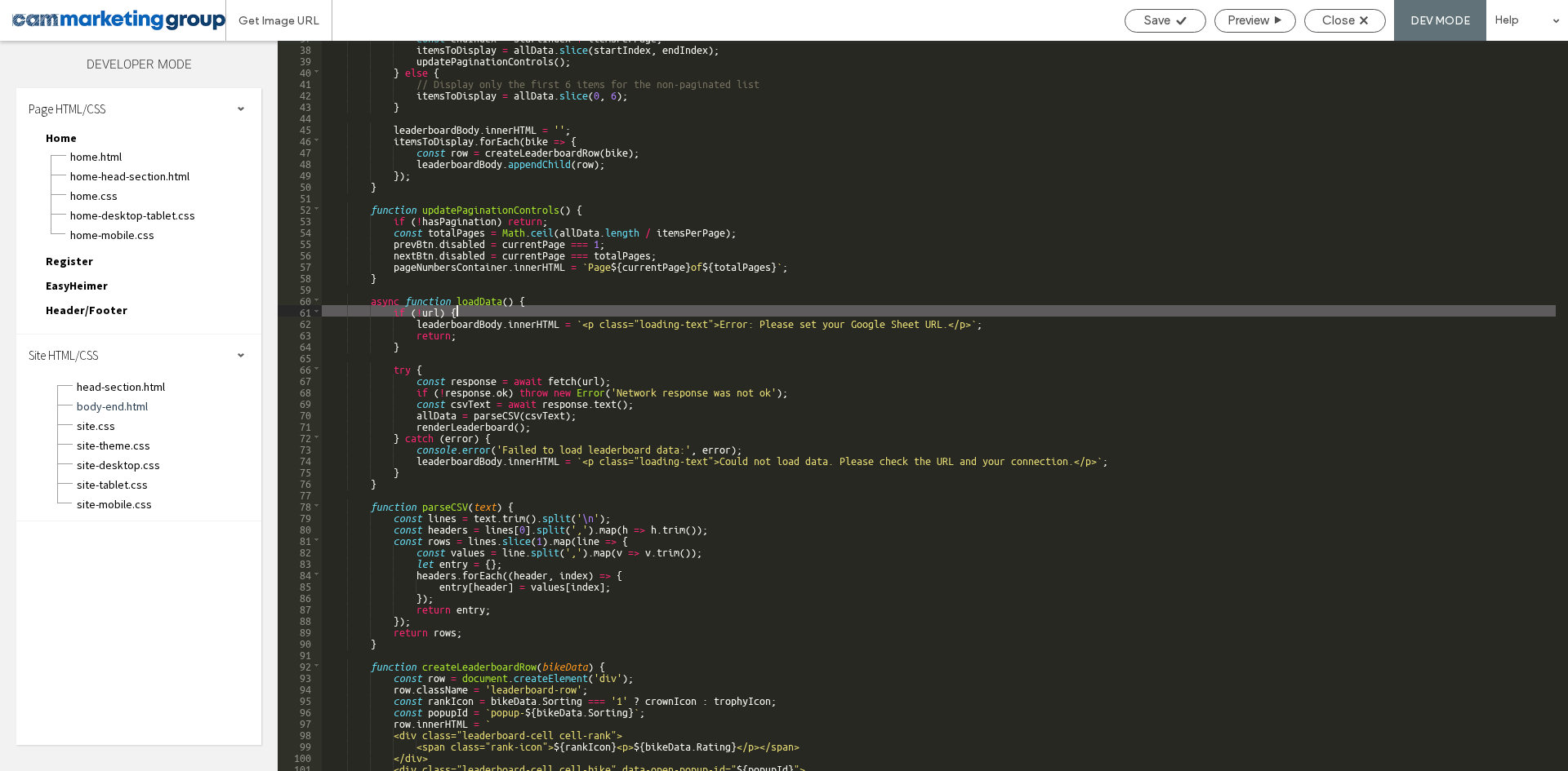
click at [600, 309] on div "const endIndex = startIndex + itemsPerPage ; itemsToDisplay = allData . slice (…" at bounding box center [938, 408] width 1234 height 753
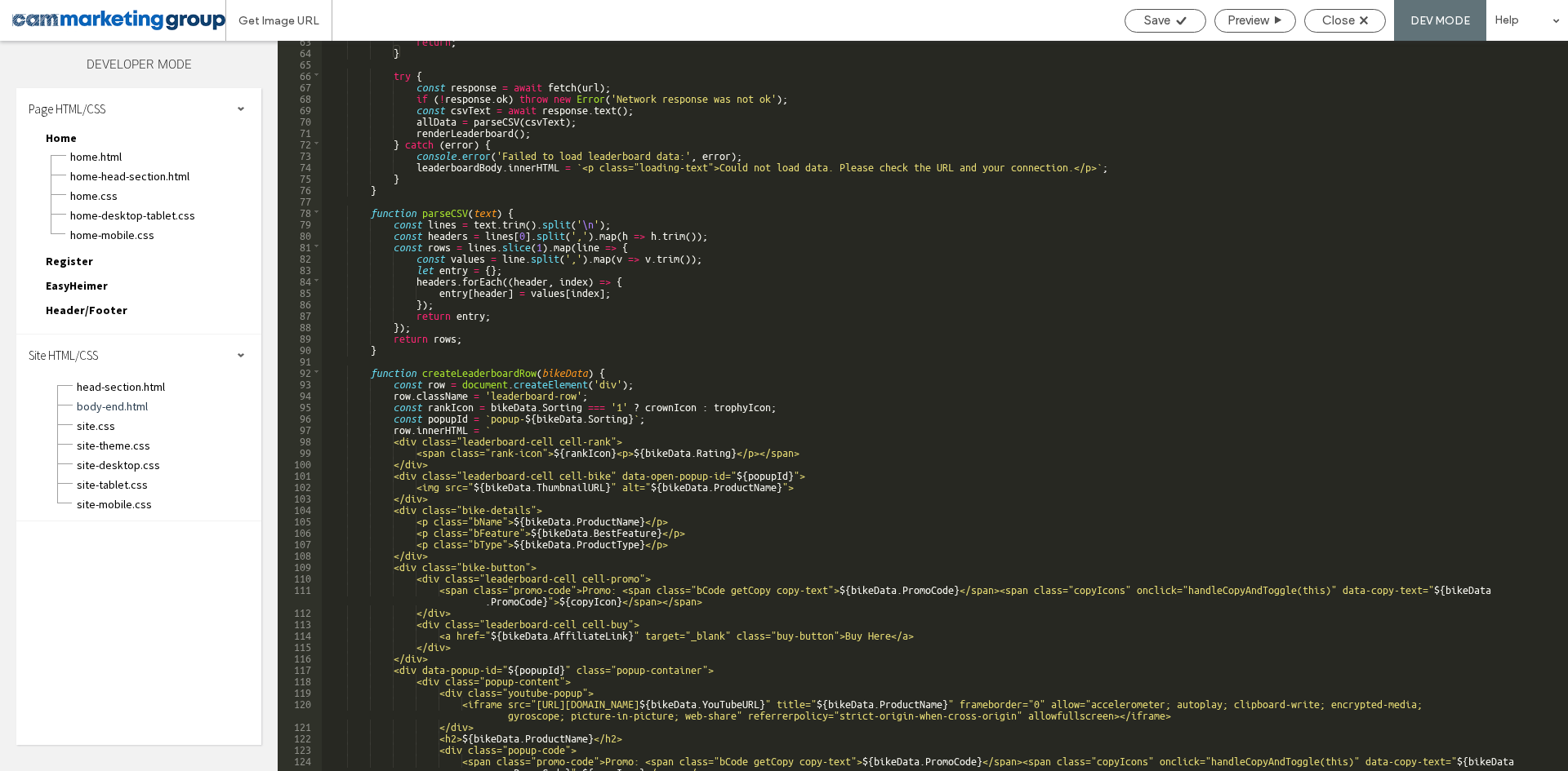
click at [502, 368] on div "return ; } try { const response = await fetch ( url ) ; if ( ! response . ok ) …" at bounding box center [938, 417] width 1234 height 765
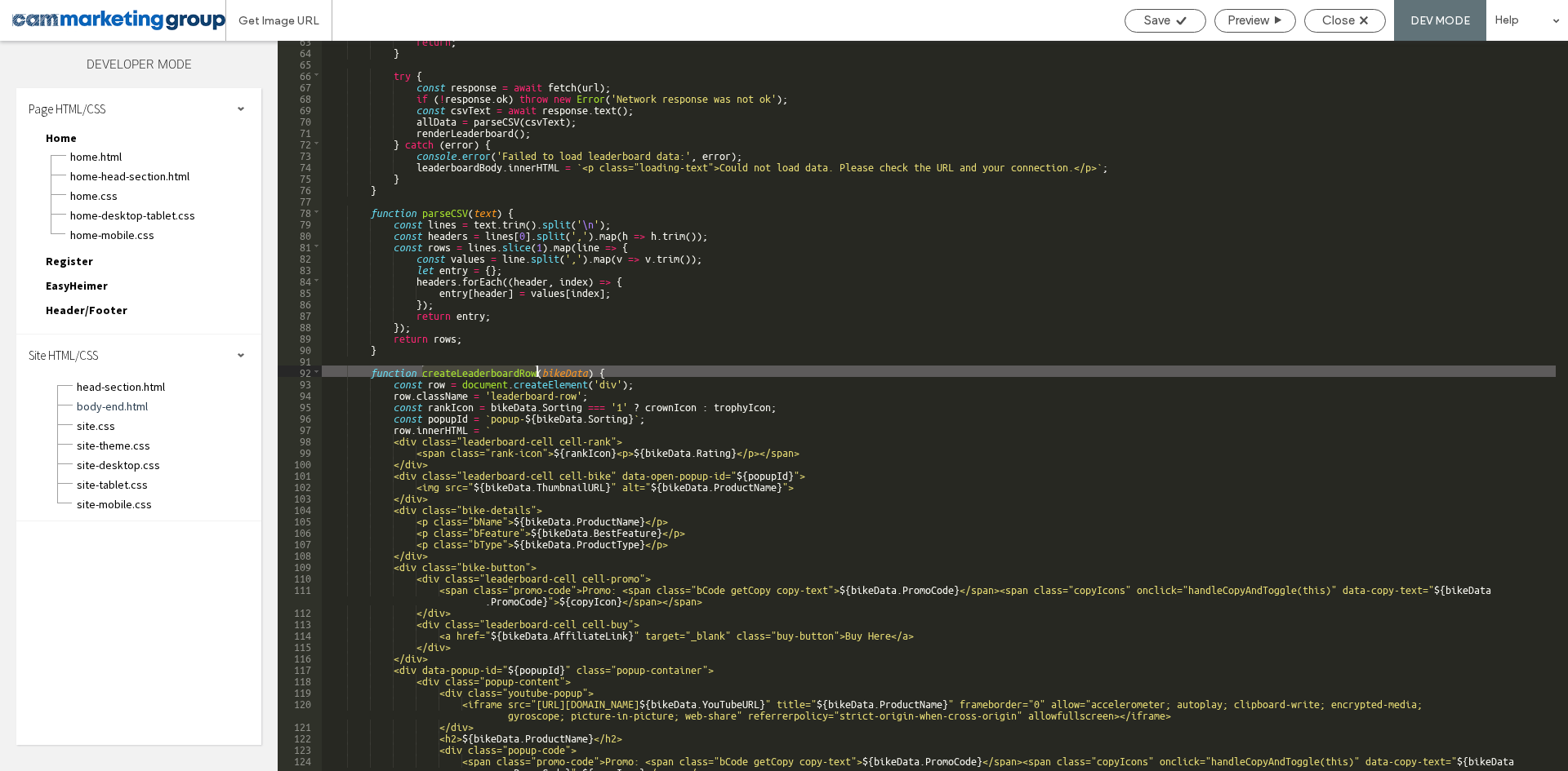
click at [502, 368] on div "return ; } try { const response = await fetch ( url ) ; if ( ! response . ok ) …" at bounding box center [938, 417] width 1234 height 765
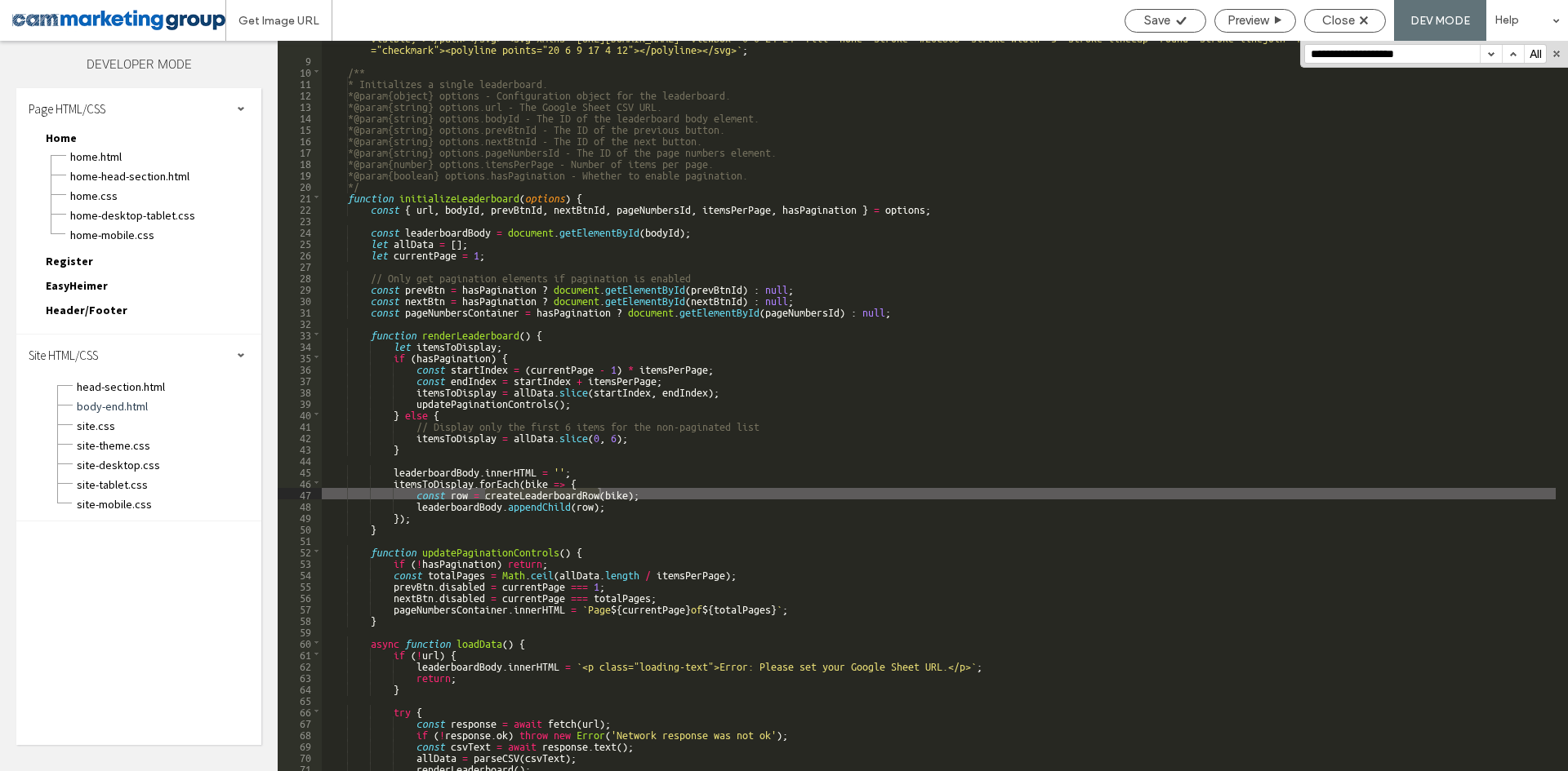
scroll to position [147, 0]
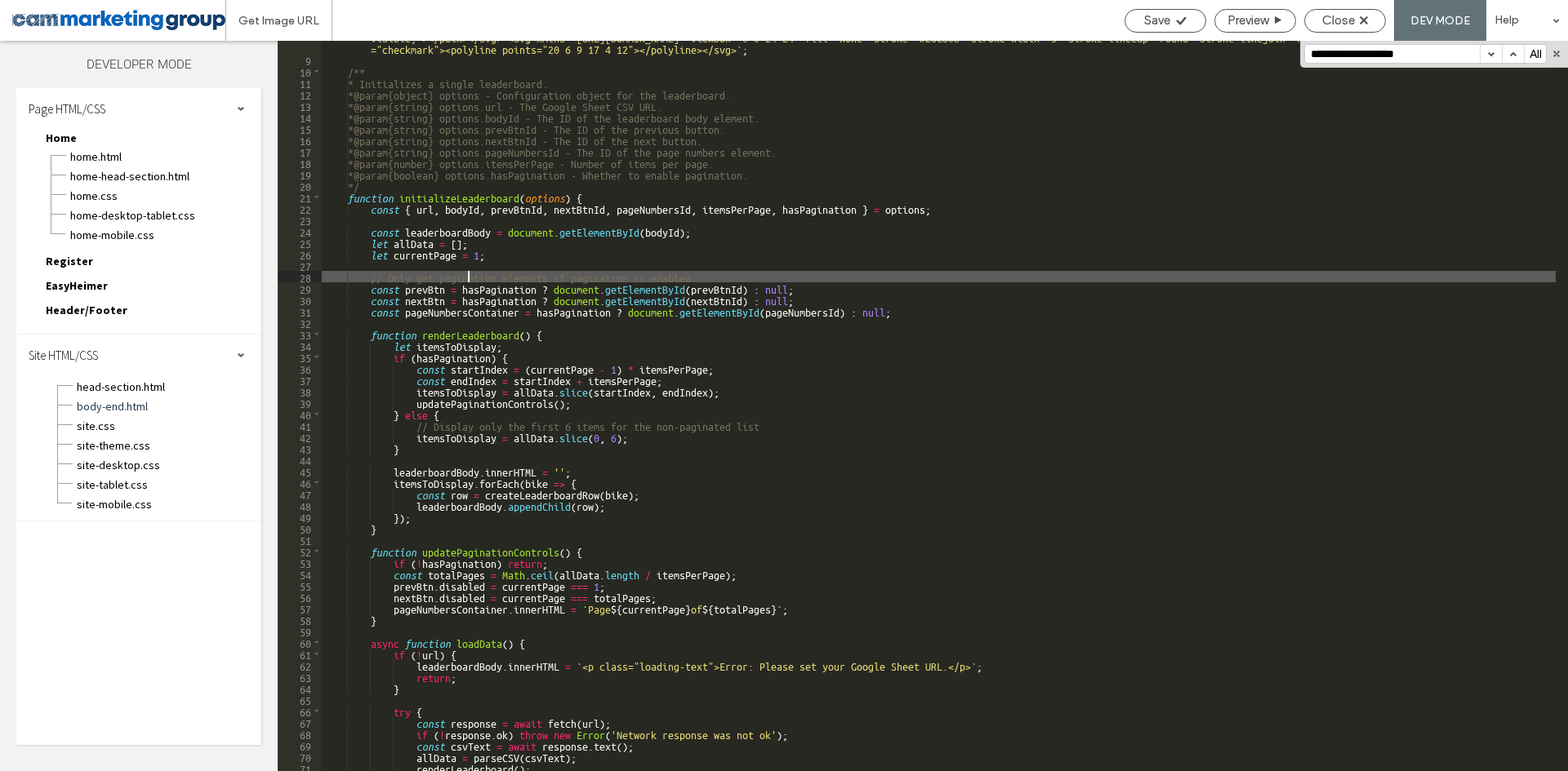
click at [467, 275] on div "const copyIcon = ` <svg xmlns="http://www.w3.org/2000/svg" viewBox="0 0 24 24" …" at bounding box center [938, 401] width 1234 height 788
click at [543, 269] on div "const copyIcon = ` <svg xmlns="http://www.w3.org/2000/svg" viewBox="0 0 24 24" …" at bounding box center [938, 401] width 1234 height 788
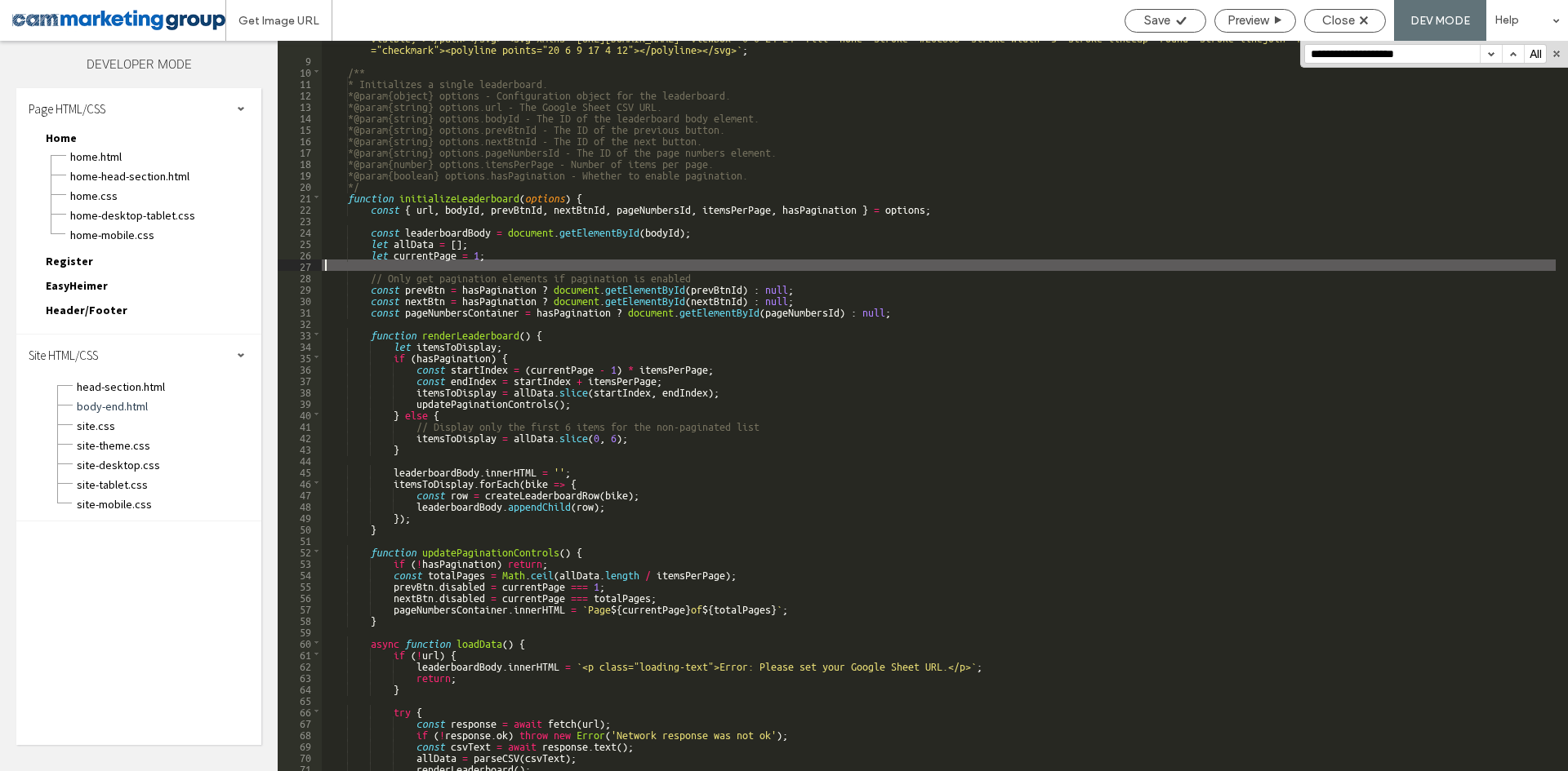
click at [644, 269] on div "const copyIcon = ` <svg xmlns="http://www.w3.org/2000/svg" viewBox="0 0 24 24" …" at bounding box center [938, 401] width 1234 height 788
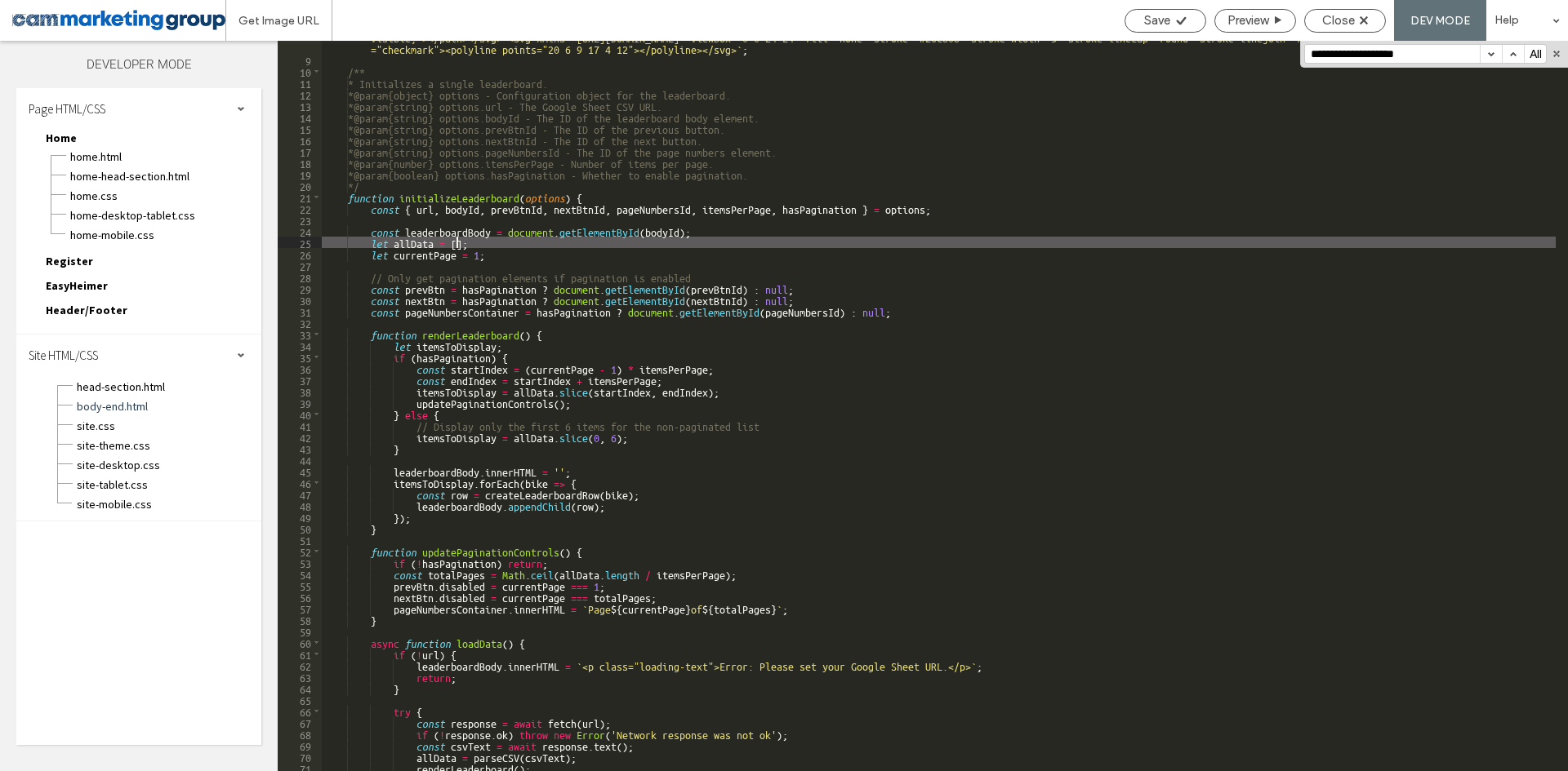
click at [458, 244] on div "const copyIcon = ` <svg xmlns="http://www.w3.org/2000/svg" viewBox="0 0 24 24" …" at bounding box center [938, 401] width 1234 height 788
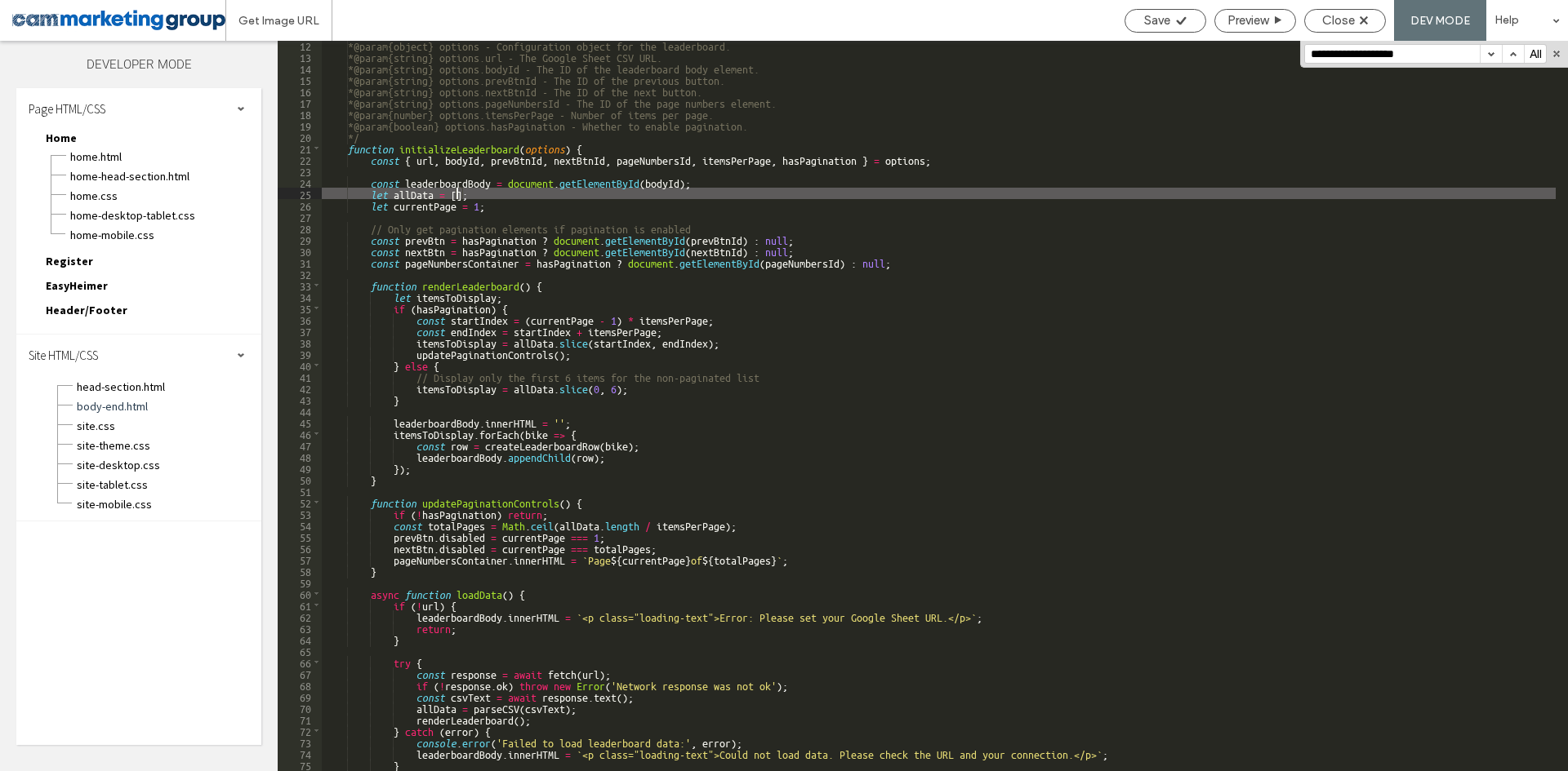
scroll to position [196, 0]
click at [1372, 51] on input "**********" at bounding box center [1393, 54] width 175 height 18
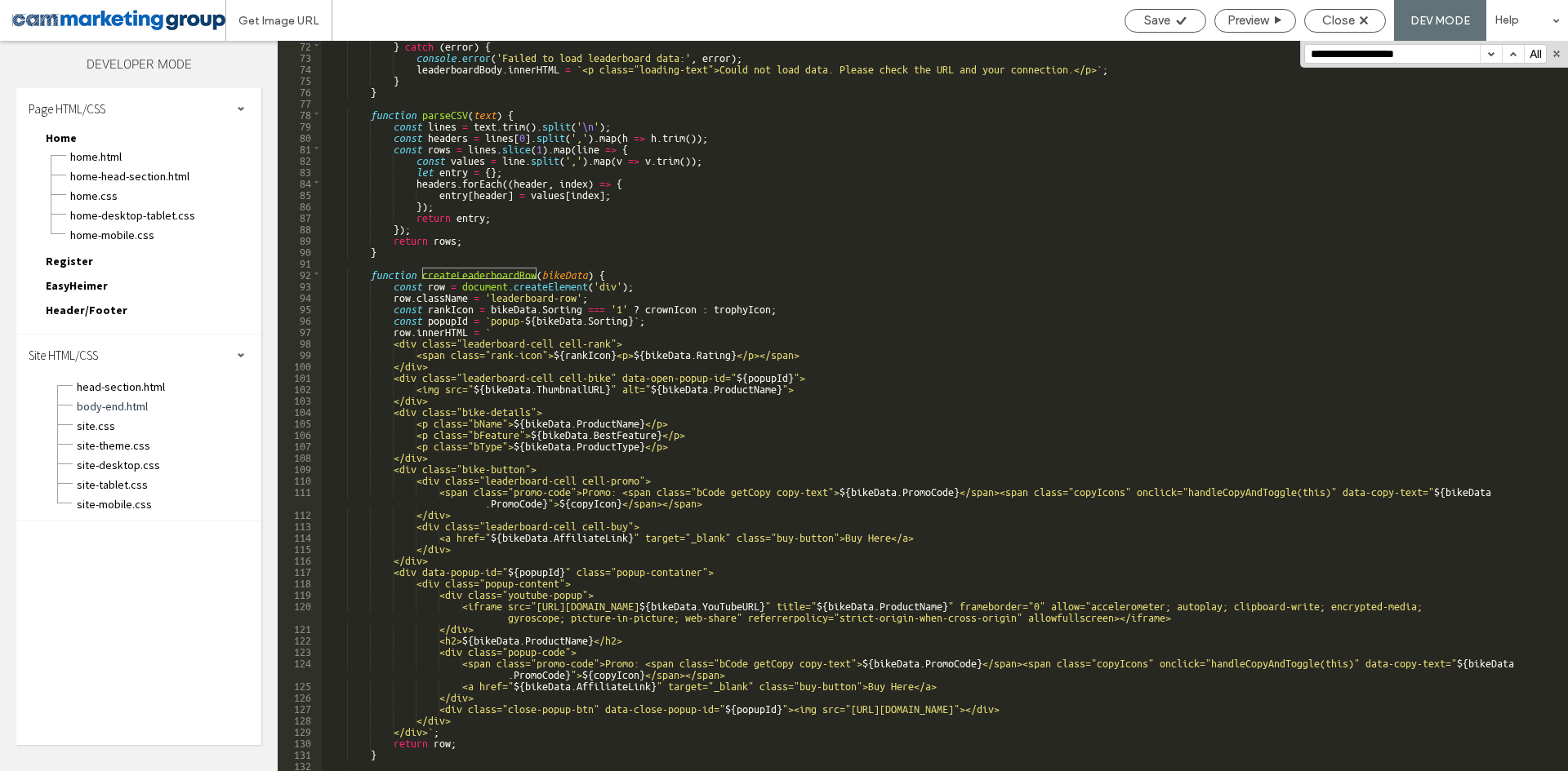
scroll to position [882, 0]
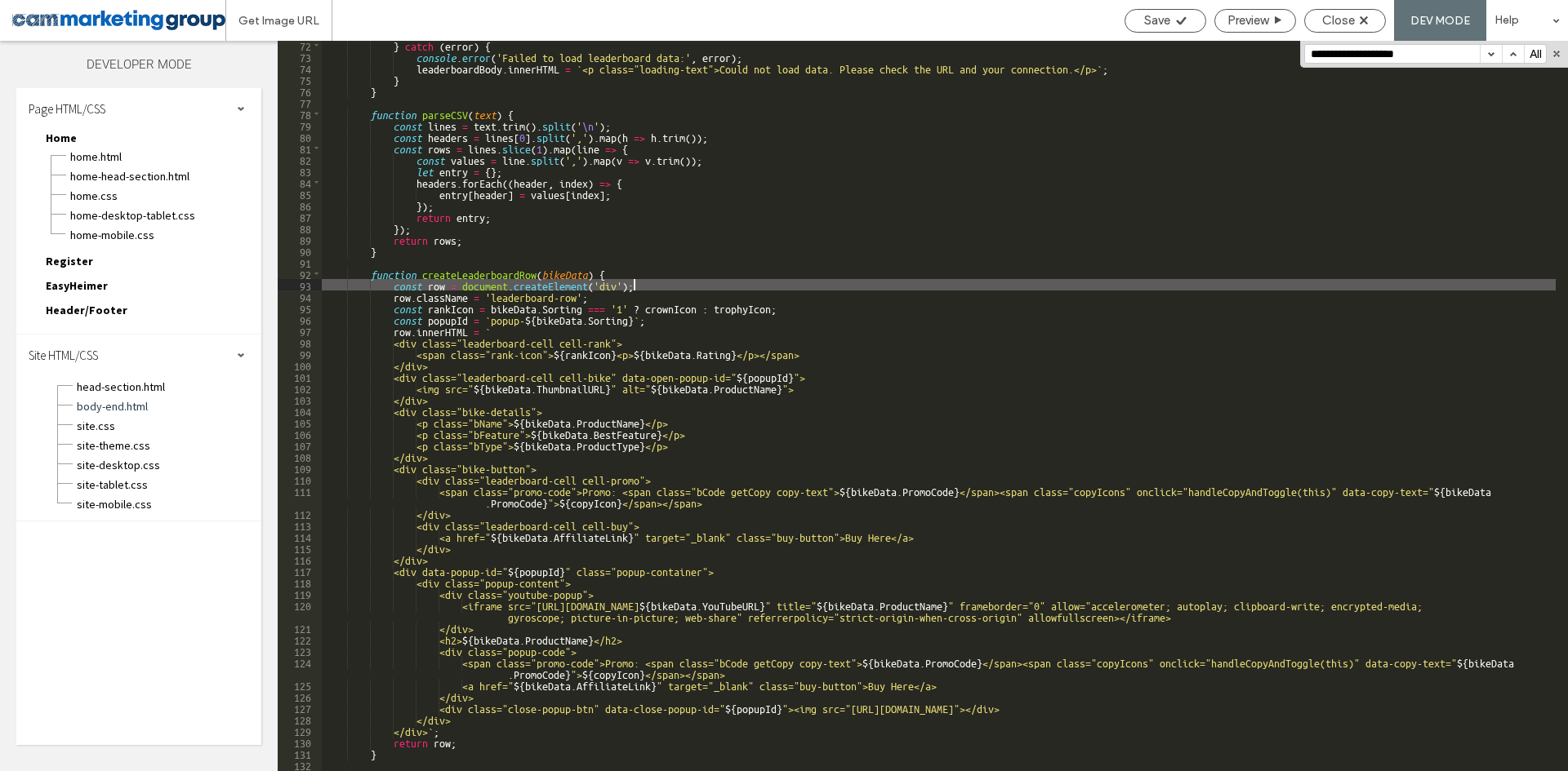
click at [713, 289] on div "} catch ( error ) { console . error ( 'Failed to load leaderboard data:' , erro…" at bounding box center [938, 416] width 1234 height 753
paste input
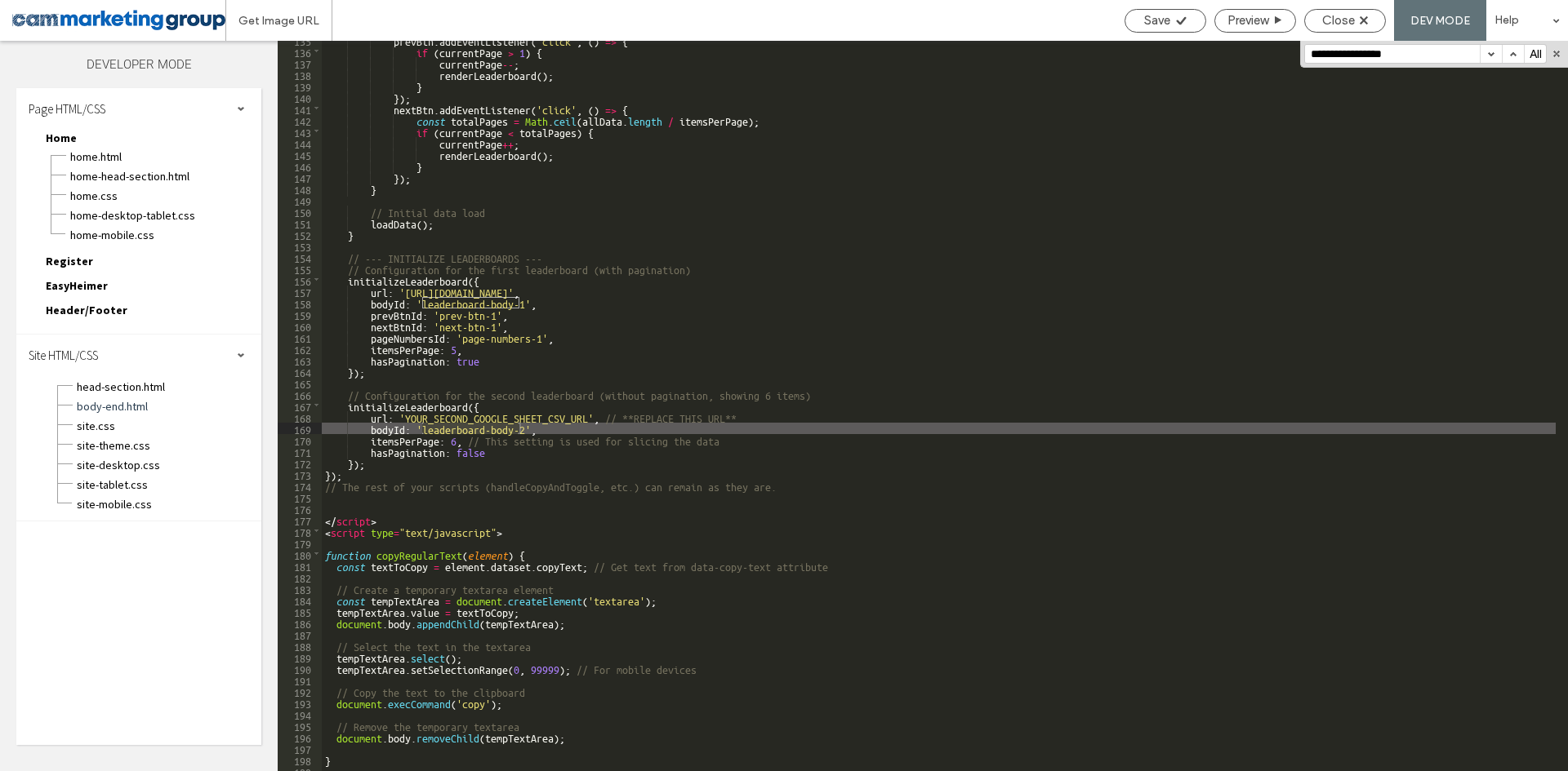
scroll to position [1641, 0]
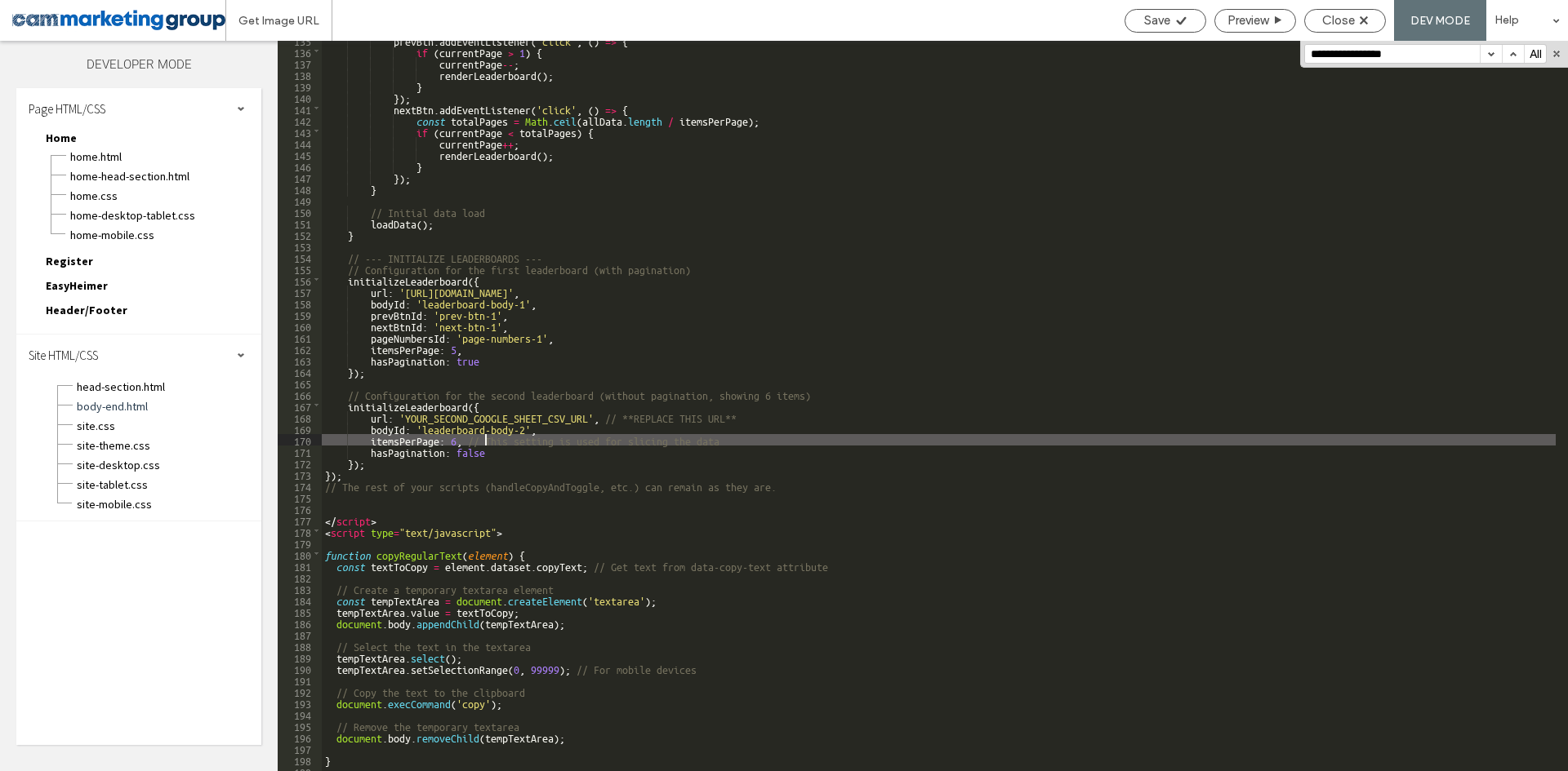
click at [485, 441] on div "prevBtn . addEventListener ( 'click' , ( ) => { if ( currentPage > 1 ) { curren…" at bounding box center [938, 411] width 1234 height 753
click at [618, 441] on div "prevBtn . addEventListener ( 'click' , ( ) => { if ( currentPage > 1 ) { curren…" at bounding box center [938, 411] width 1234 height 753
click at [738, 442] on div "prevBtn . addEventListener ( 'click' , ( ) => { if ( currentPage > 1 ) { curren…" at bounding box center [938, 411] width 1234 height 753
click at [574, 417] on div "prevBtn . addEventListener ( 'click' , ( ) => { if ( currentPage > 1 ) { curren…" at bounding box center [938, 411] width 1234 height 753
click at [480, 444] on div "prevBtn . addEventListener ( 'click' , ( ) => { if ( currentPage > 1 ) { curren…" at bounding box center [938, 411] width 1234 height 753
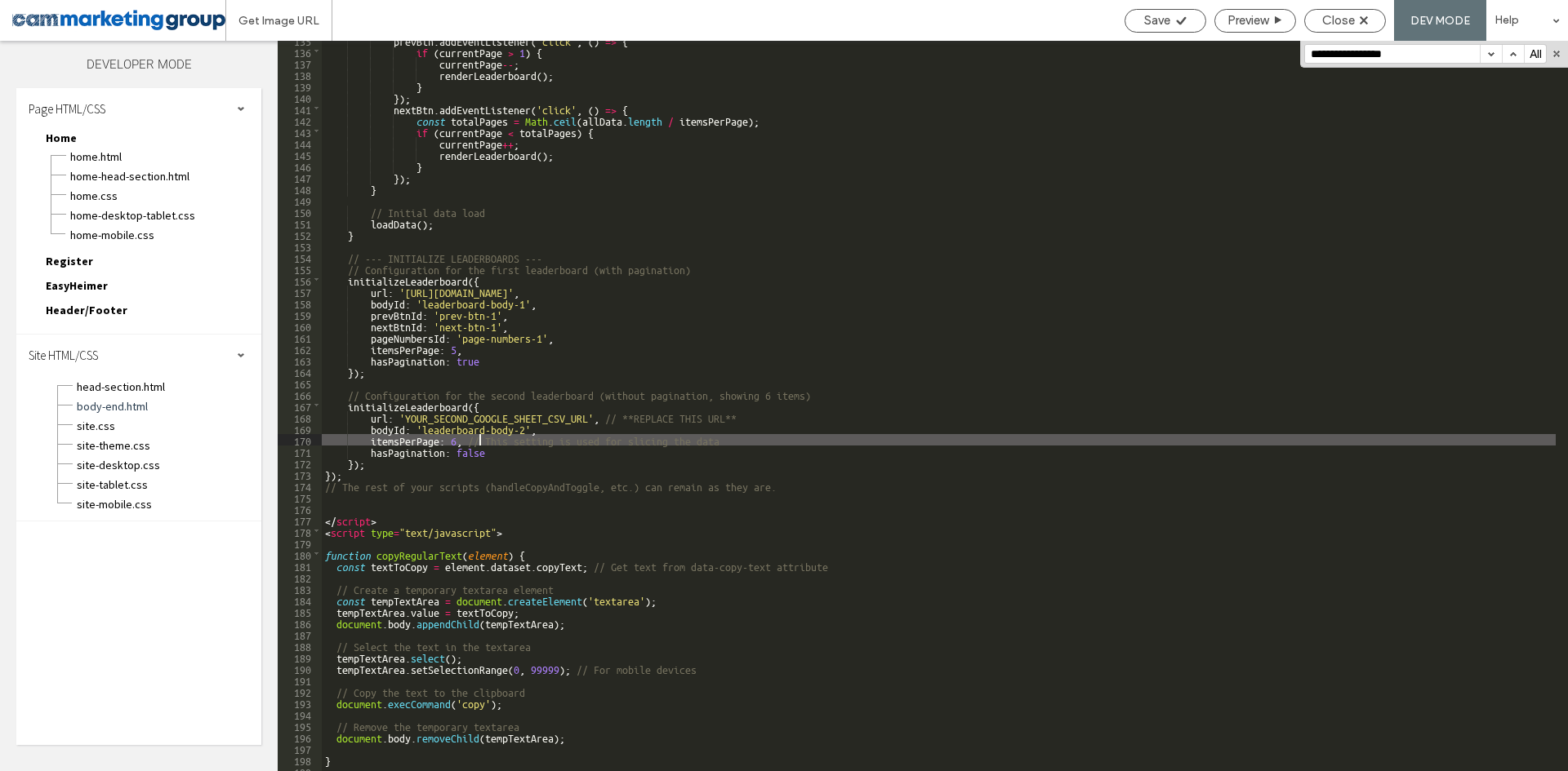
click at [500, 417] on div "prevBtn . addEventListener ( 'click' , ( ) => { if ( currentPage > 1 ) { curren…" at bounding box center [938, 411] width 1234 height 753
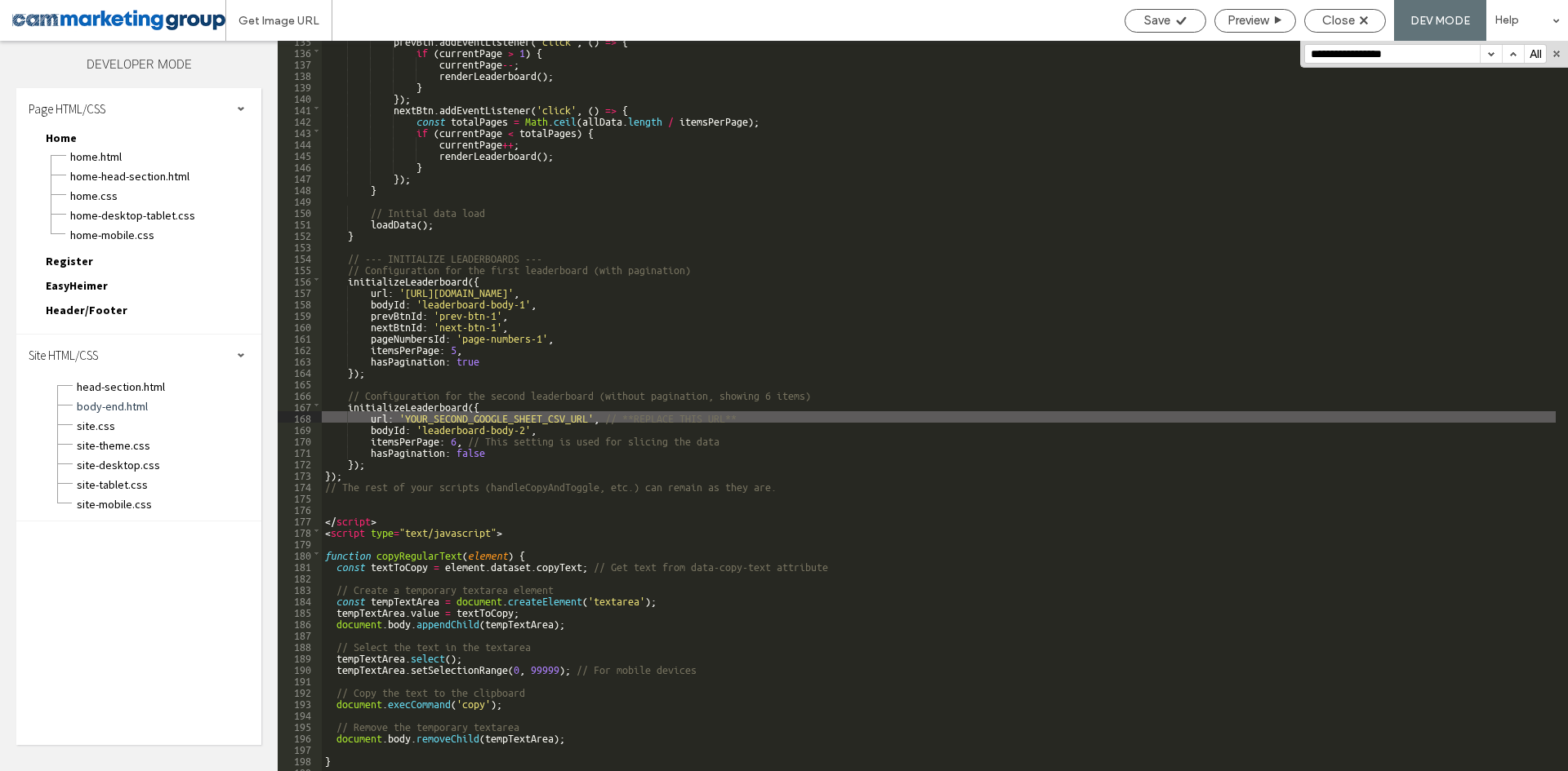
click at [528, 427] on div "prevBtn . addEventListener ( 'click' , ( ) => { if ( currentPage > 1 ) { curren…" at bounding box center [938, 411] width 1234 height 753
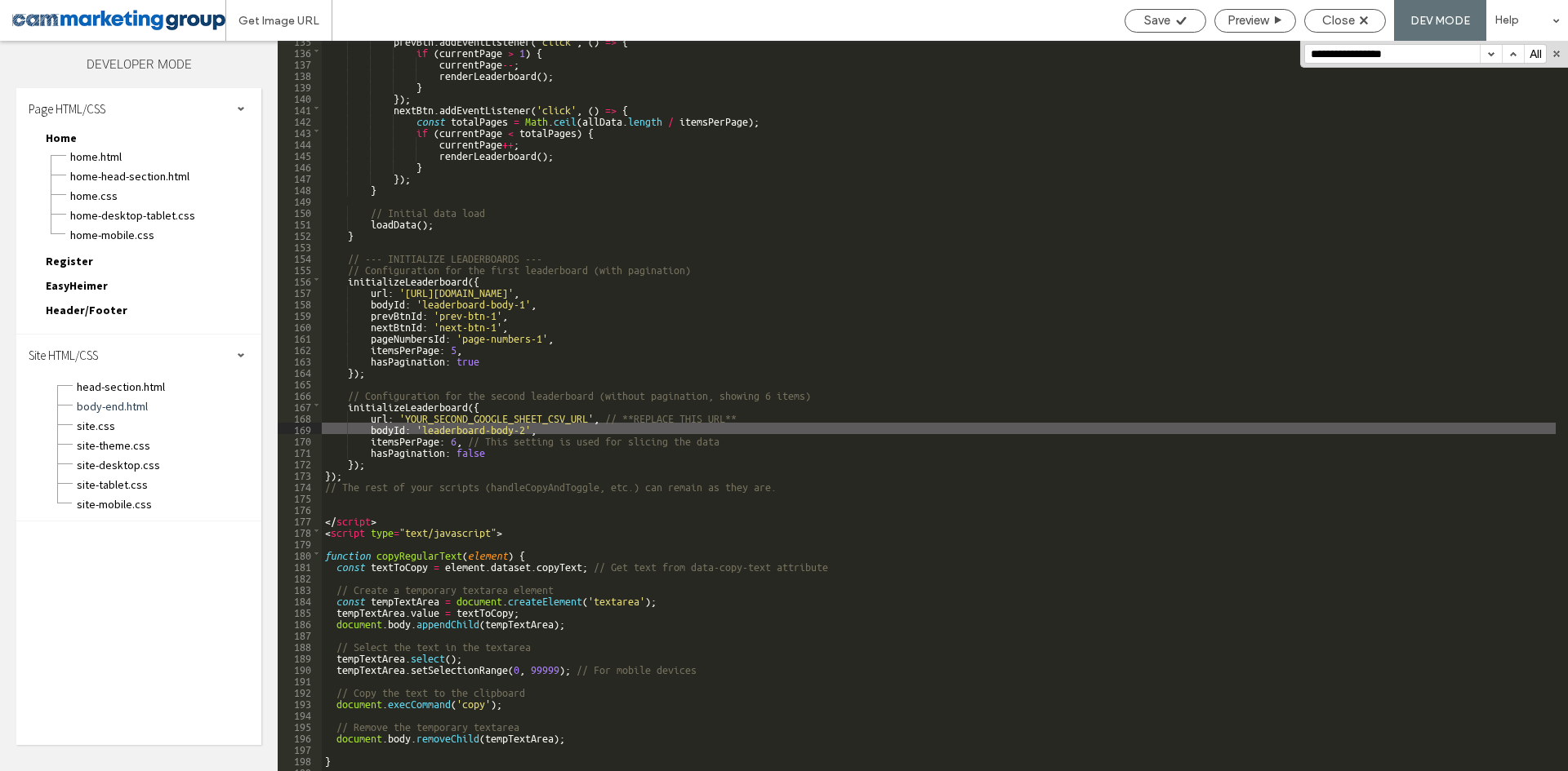
click at [589, 414] on div "prevBtn . addEventListener ( 'click' , ( ) => { if ( currentPage > 1 ) { curren…" at bounding box center [938, 411] width 1234 height 753
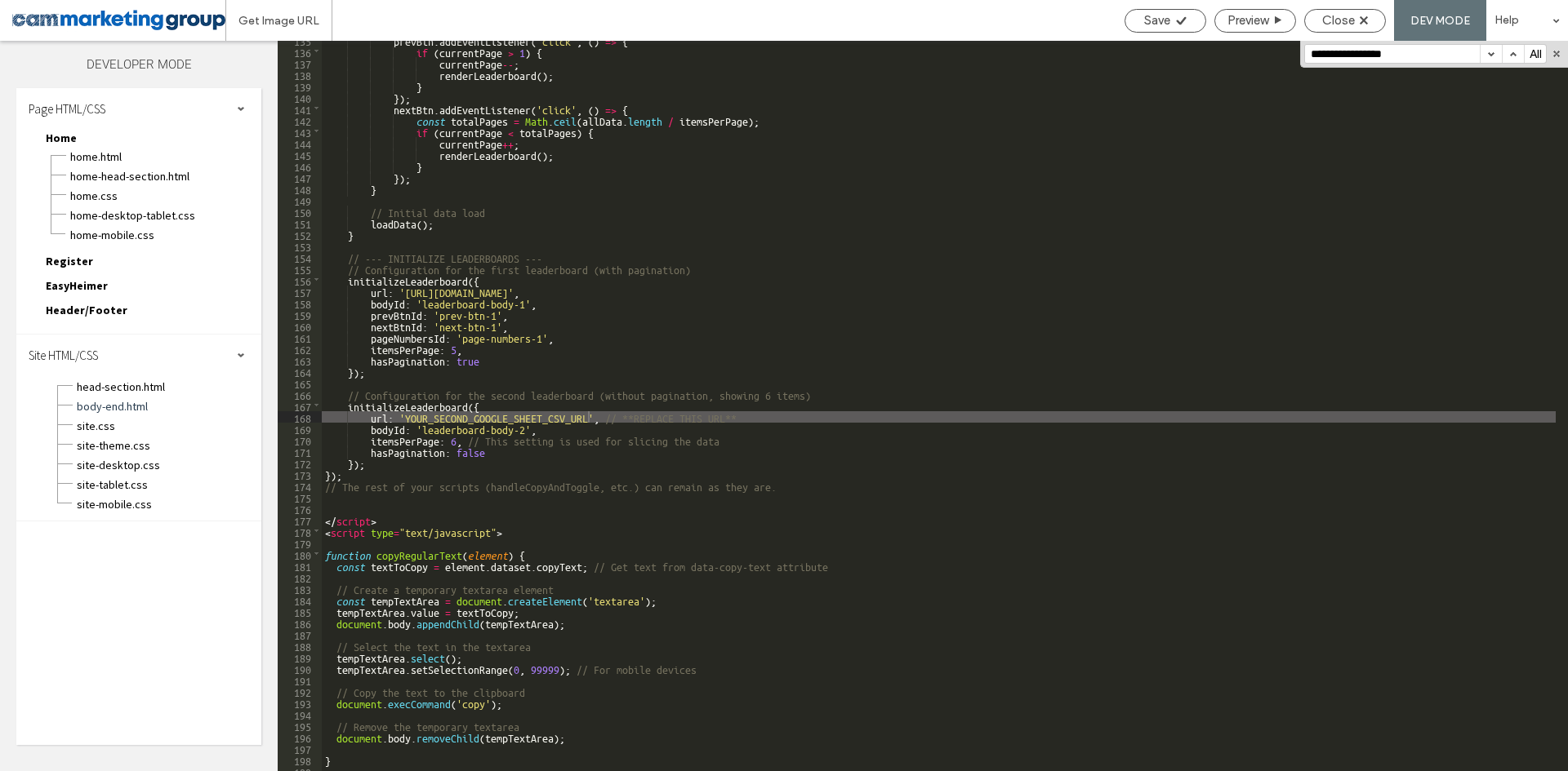
click at [590, 418] on div "prevBtn . addEventListener ( 'click' , ( ) => { if ( currentPage > 1 ) { curren…" at bounding box center [938, 411] width 1234 height 753
click at [406, 415] on div "prevBtn . addEventListener ( 'click' , ( ) => { if ( currentPage > 1 ) { curren…" at bounding box center [938, 411] width 1234 height 753
click at [524, 297] on div "prevBtn . addEventListener ( 'click' , ( ) => { if ( currentPage > 1 ) { curren…" at bounding box center [938, 411] width 1234 height 753
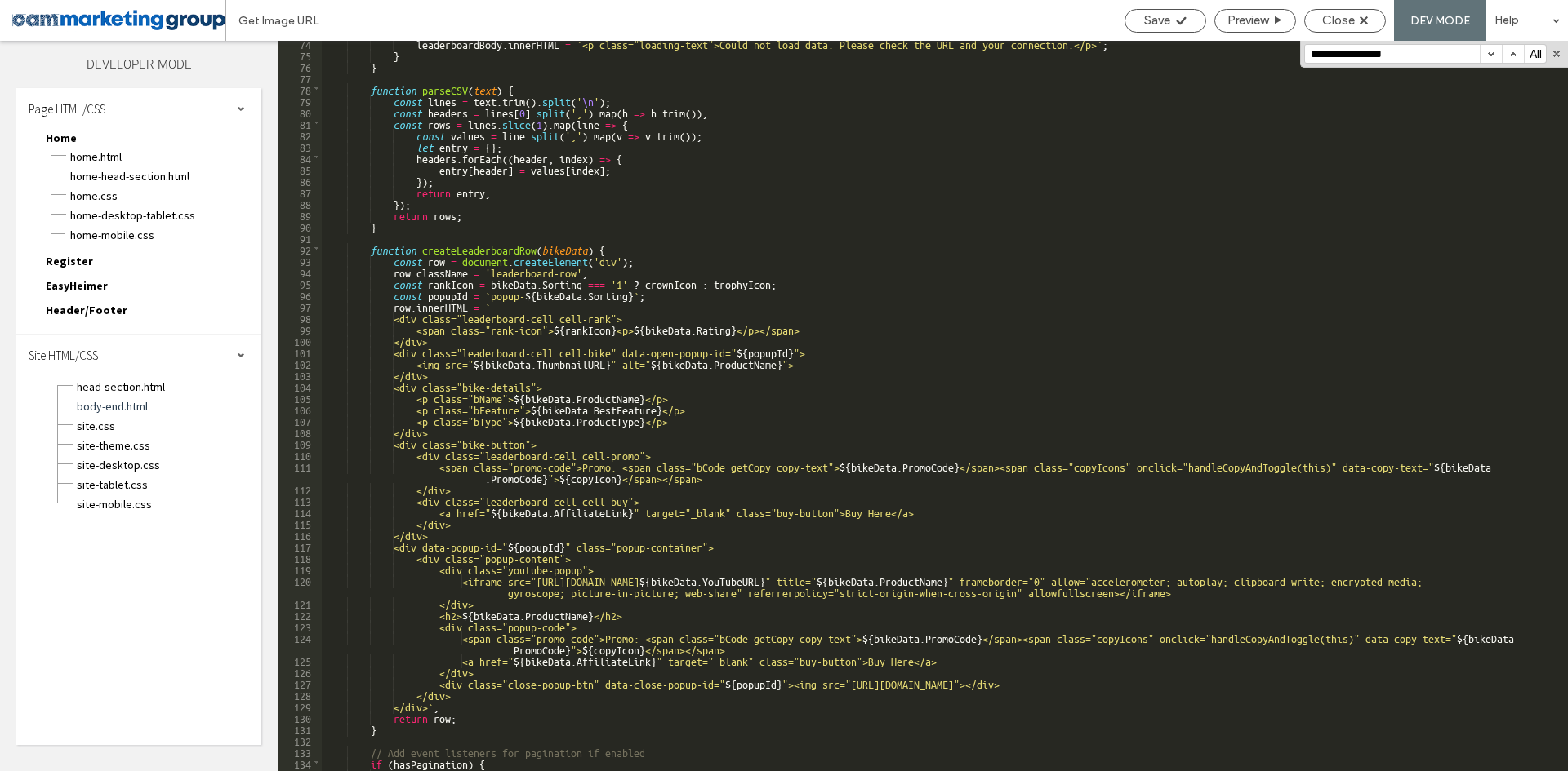
scroll to position [907, 0]
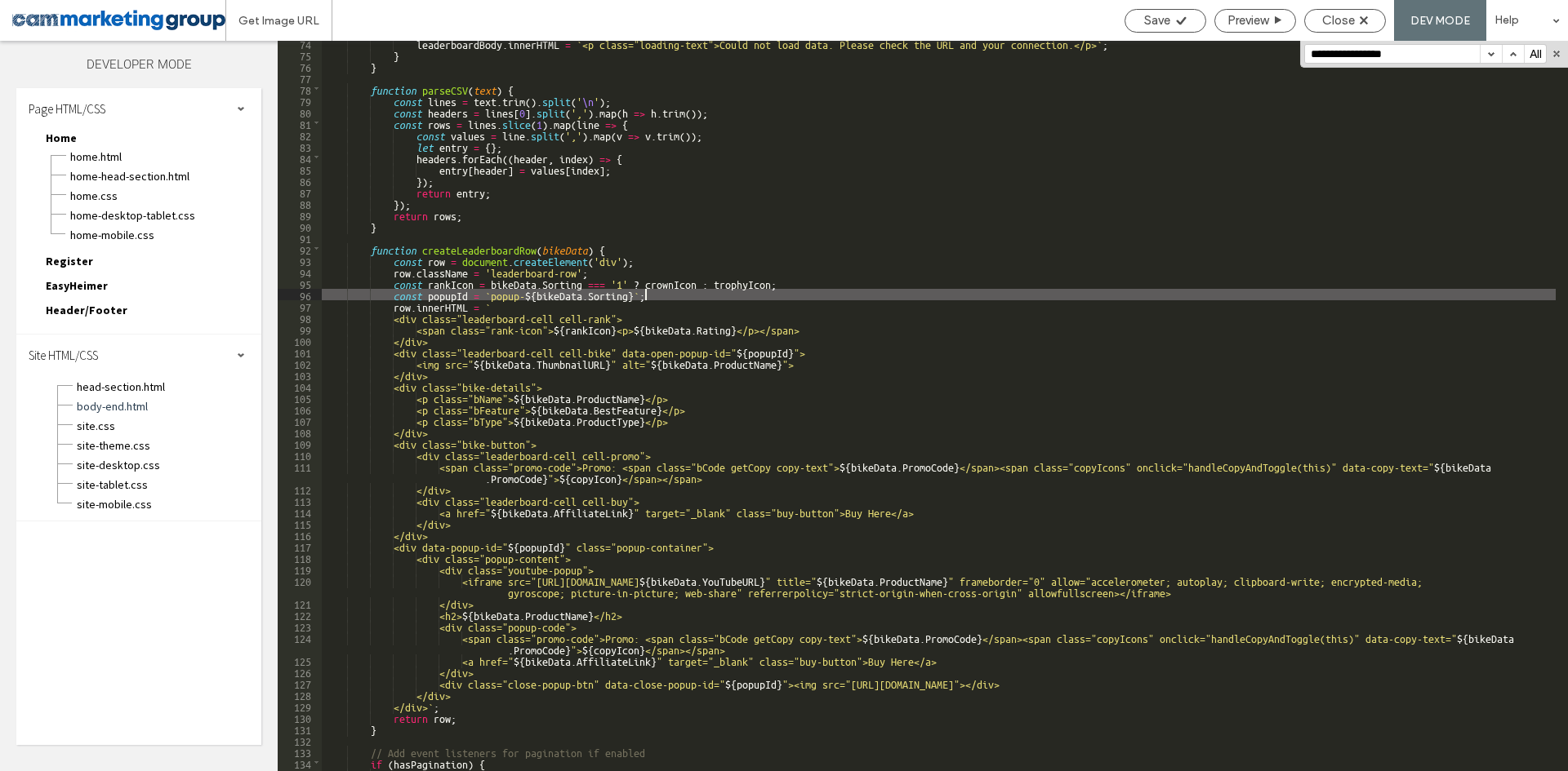
click at [728, 296] on div "leaderboardBody . innerHTML = ` <p class="loading-text">Could not load data. Pl…" at bounding box center [938, 414] width 1234 height 753
paste input "**********"
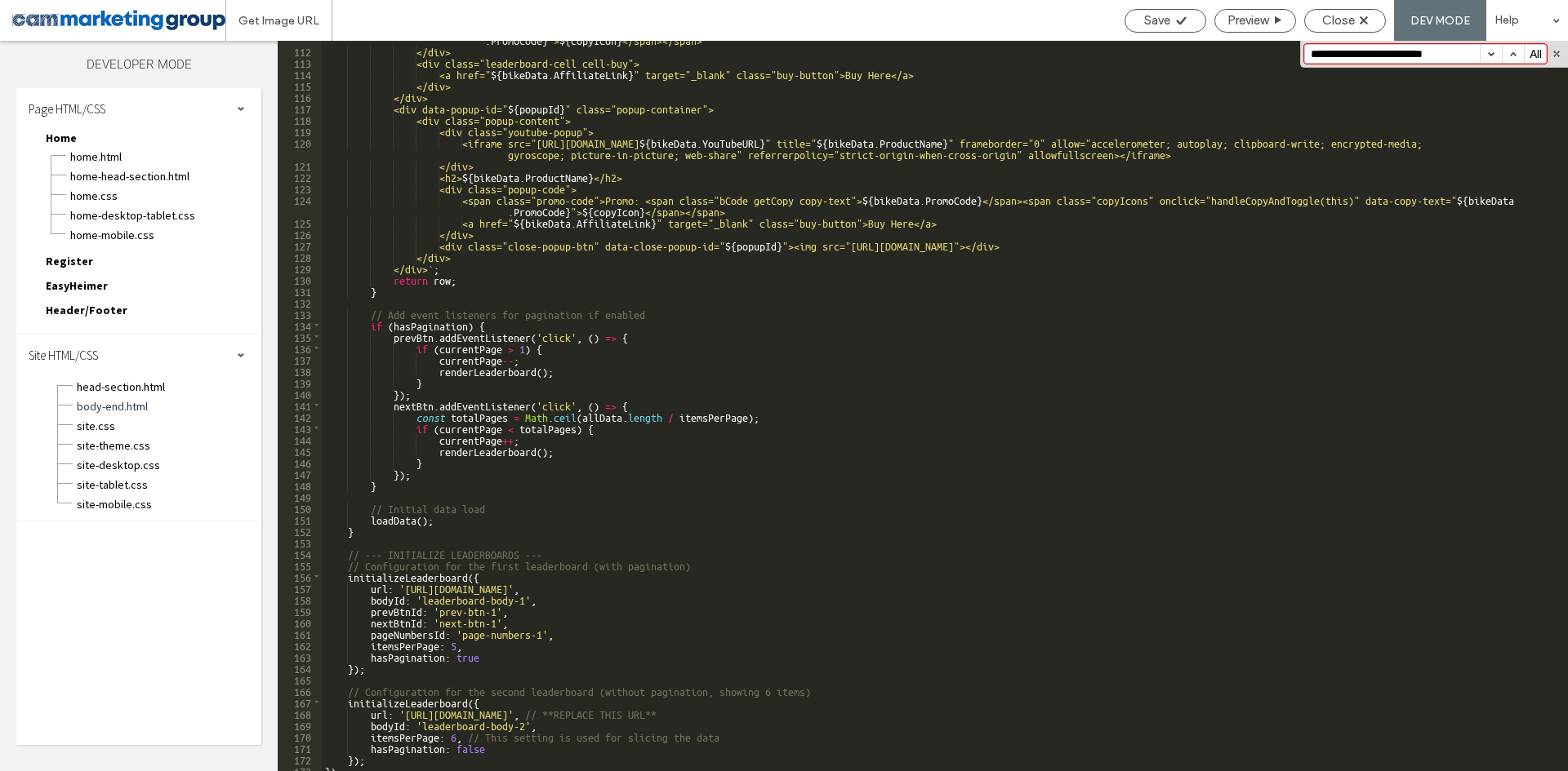
scroll to position [1492, 0]
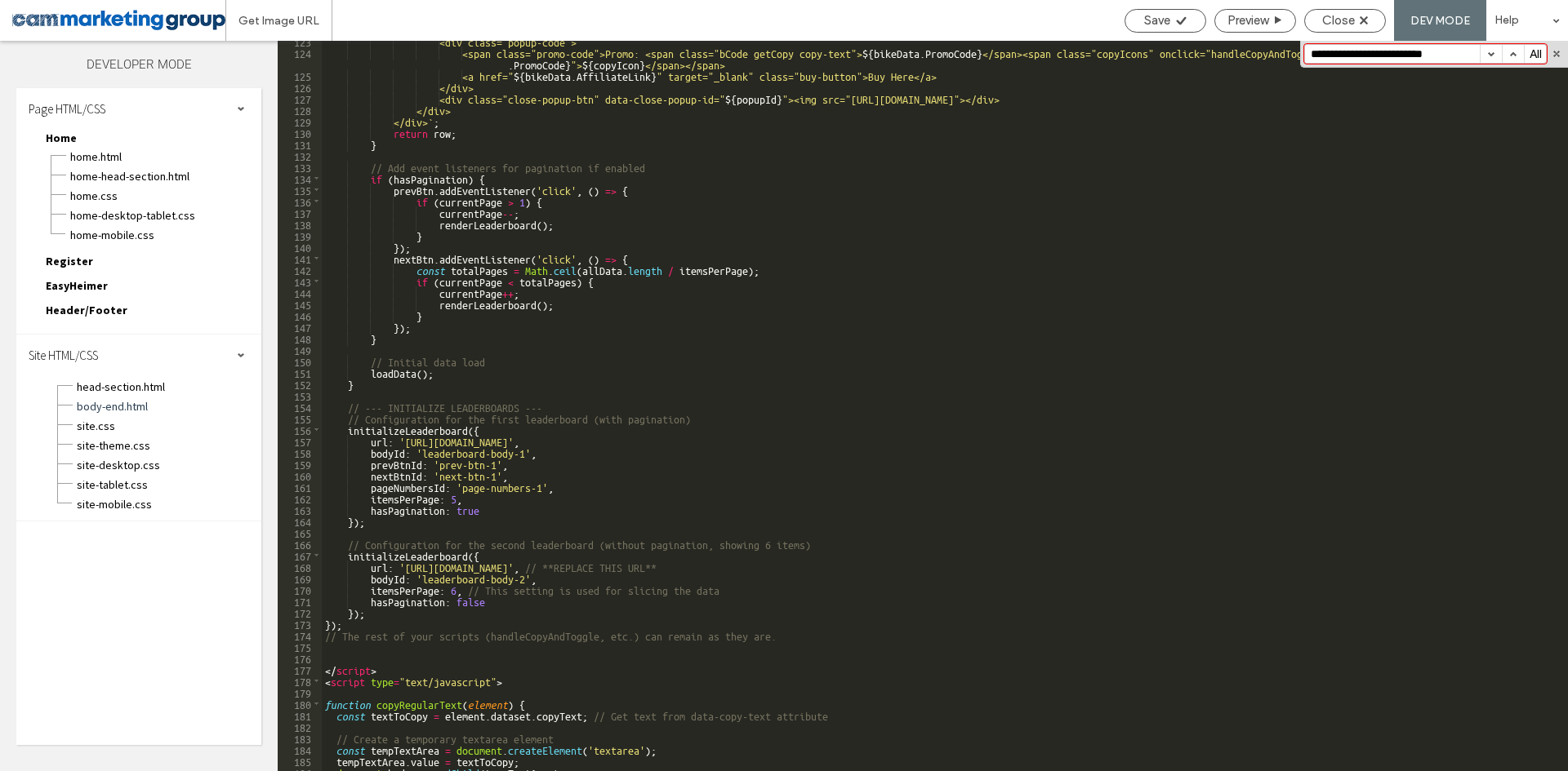
click at [527, 546] on div "<div class="popup-code"> <span class="promo-code">Promo: <span class="bCode get…" at bounding box center [938, 412] width 1234 height 753
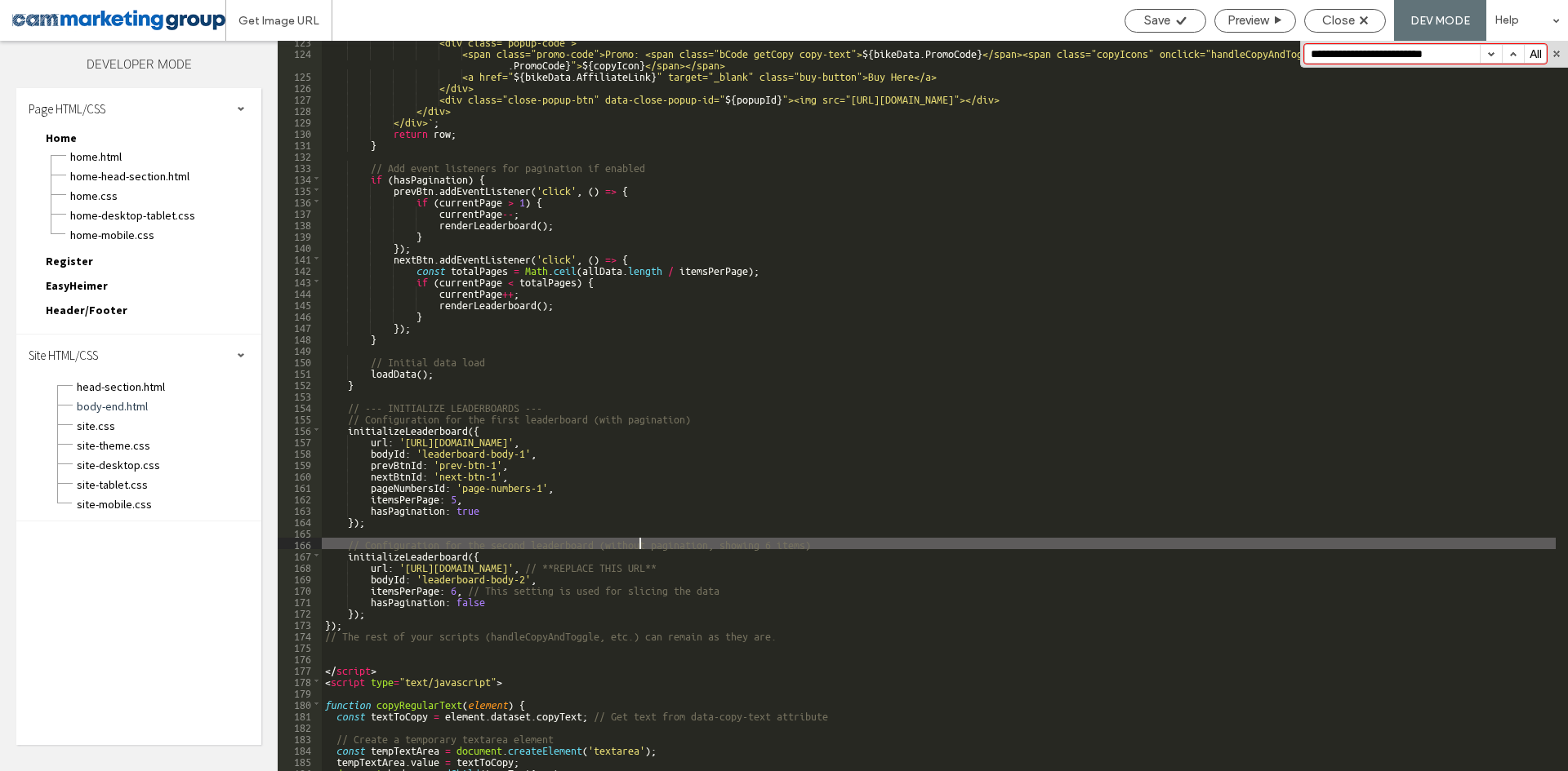
click at [638, 543] on div "<div class="popup-code"> <span class="promo-code">Promo: <span class="bCode get…" at bounding box center [938, 412] width 1234 height 753
click at [715, 543] on div "<div class="popup-code"> <span class="promo-code">Promo: <span class="bCode get…" at bounding box center [938, 412] width 1234 height 753
click at [819, 543] on div "<div class="popup-code"> <span class="promo-code">Promo: <span class="bCode get…" at bounding box center [938, 412] width 1234 height 753
click at [662, 582] on div "<div class="popup-code"> <span class="promo-code">Promo: <span class="bCode get…" at bounding box center [938, 412] width 1234 height 753
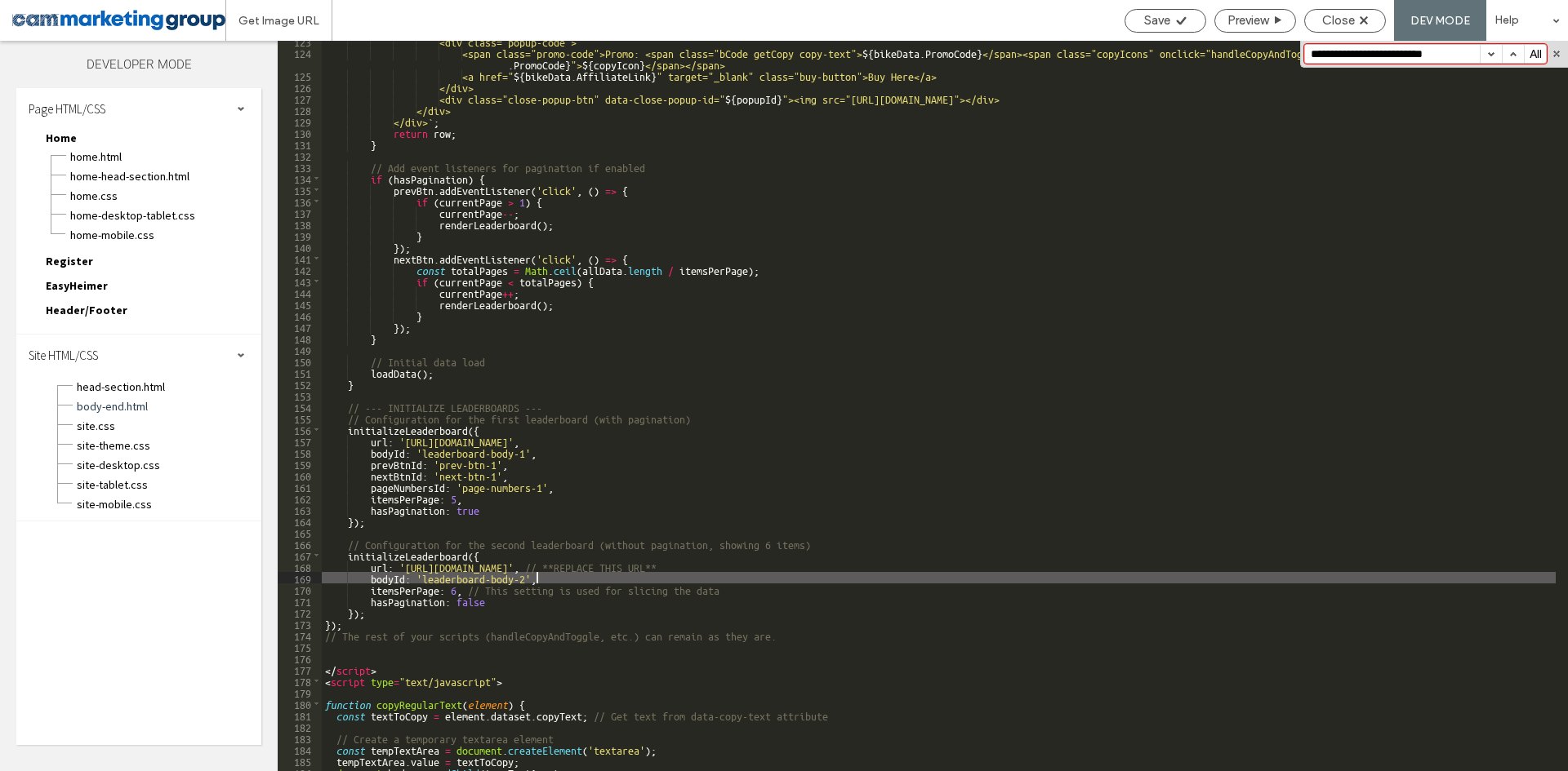
click at [754, 584] on div "<div class="popup-code"> <span class="promo-code">Promo: <span class="bCode get…" at bounding box center [938, 412] width 1234 height 753
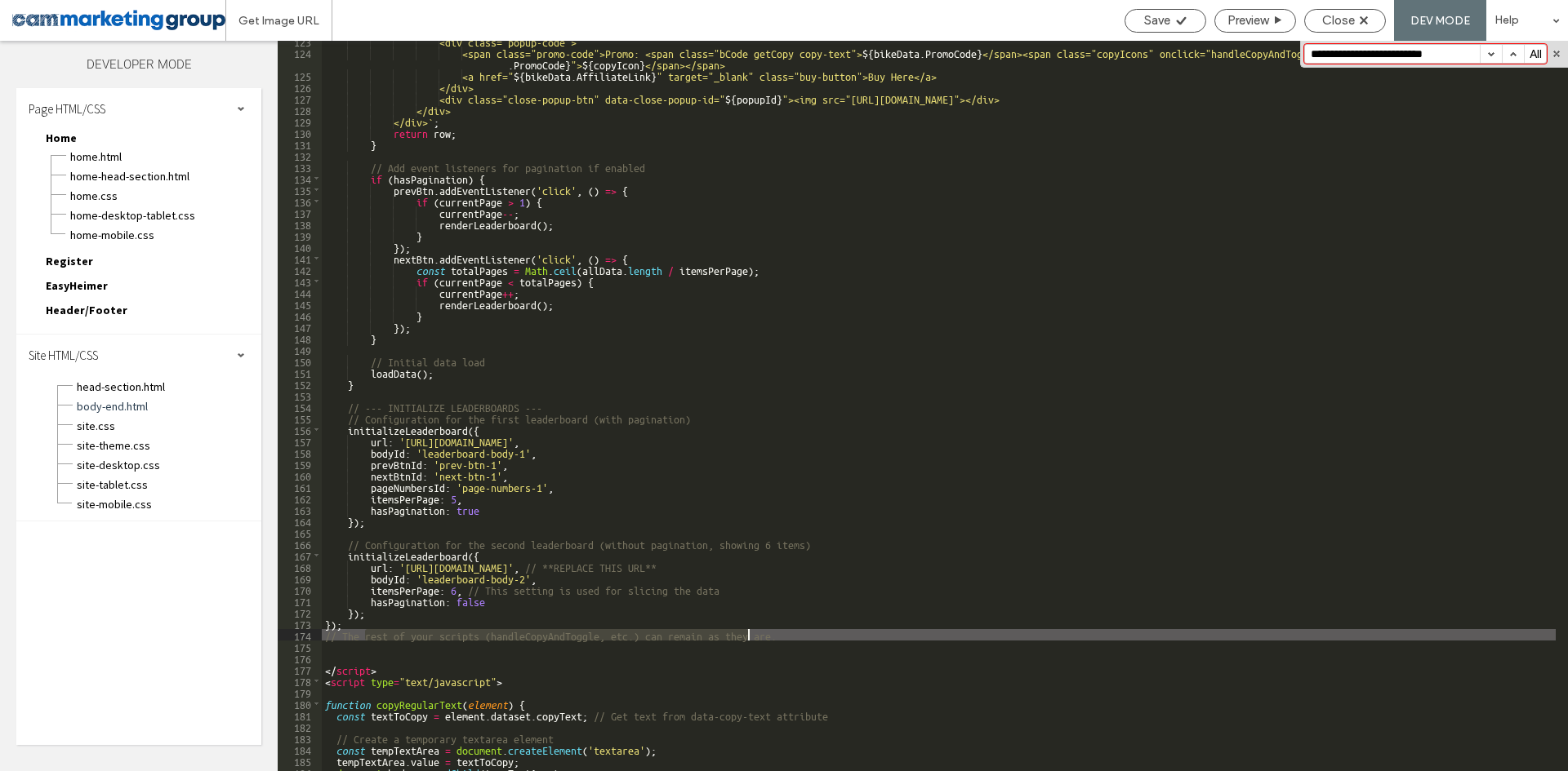
drag, startPoint x: 385, startPoint y: 636, endPoint x: 750, endPoint y: 636, distance: 365.0
click at [750, 636] on div "<div class="popup-code"> <span class="promo-code">Promo: <span class="bCode get…" at bounding box center [938, 412] width 1234 height 753
click at [750, 636] on div "<div class="popup-code"> <span class="promo-code">Promo: <span class="bCode get…" at bounding box center [938, 406] width 1234 height 731
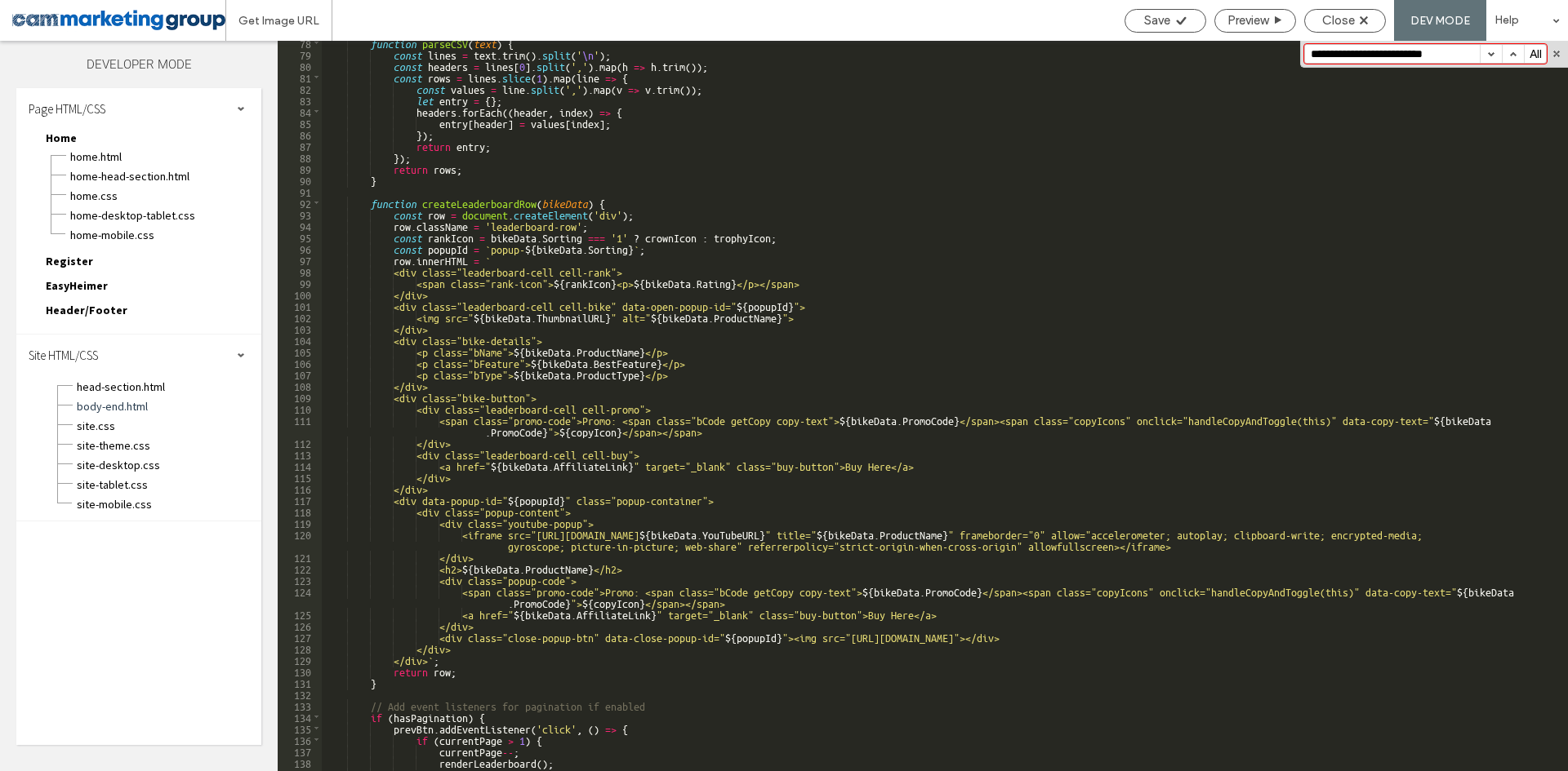
scroll to position [855, 0]
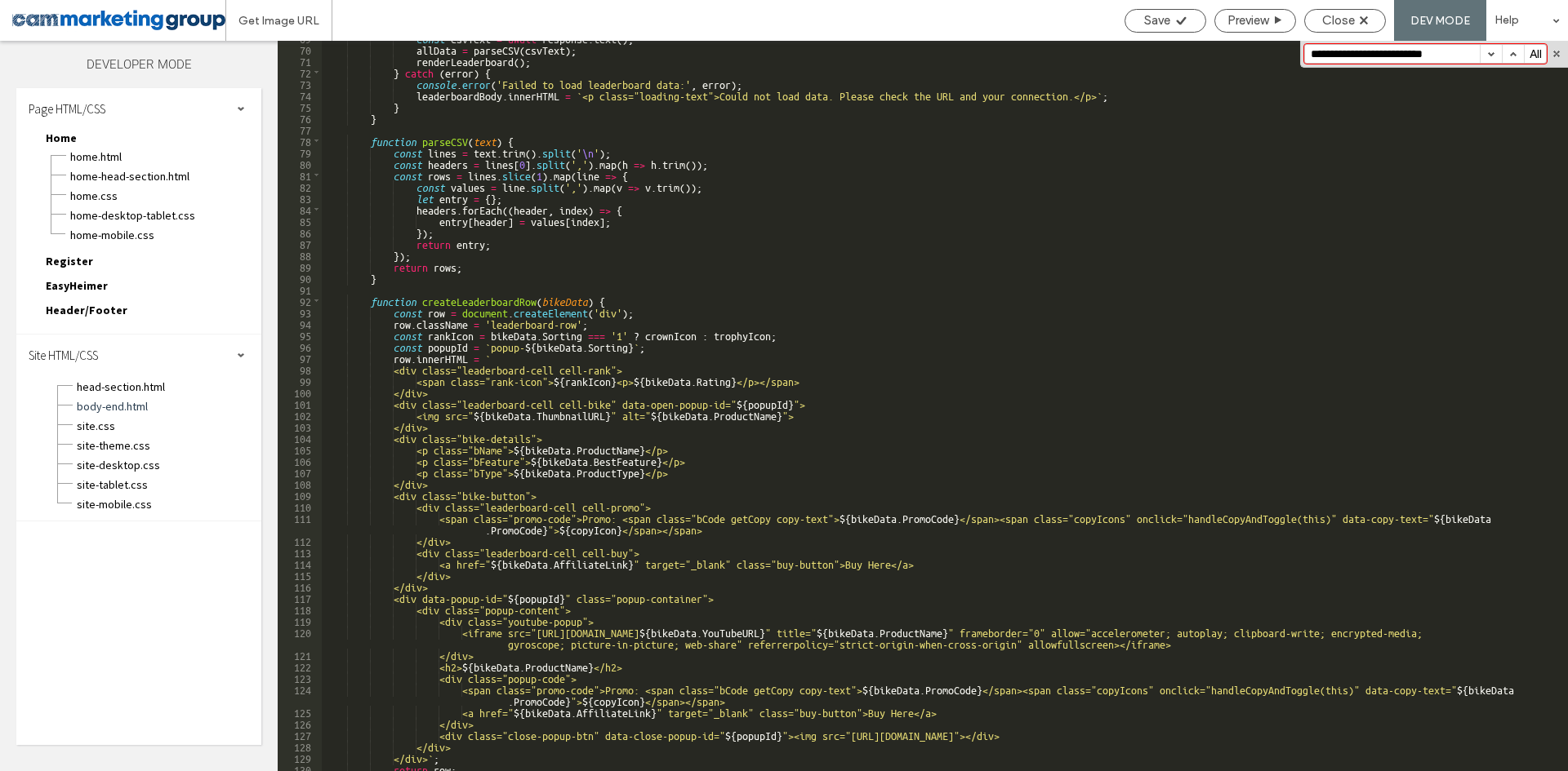
click at [503, 295] on div "const csvText = await response . text ( ) ; allData = parseCSV ( csvText ) ; re…" at bounding box center [938, 408] width 1234 height 753
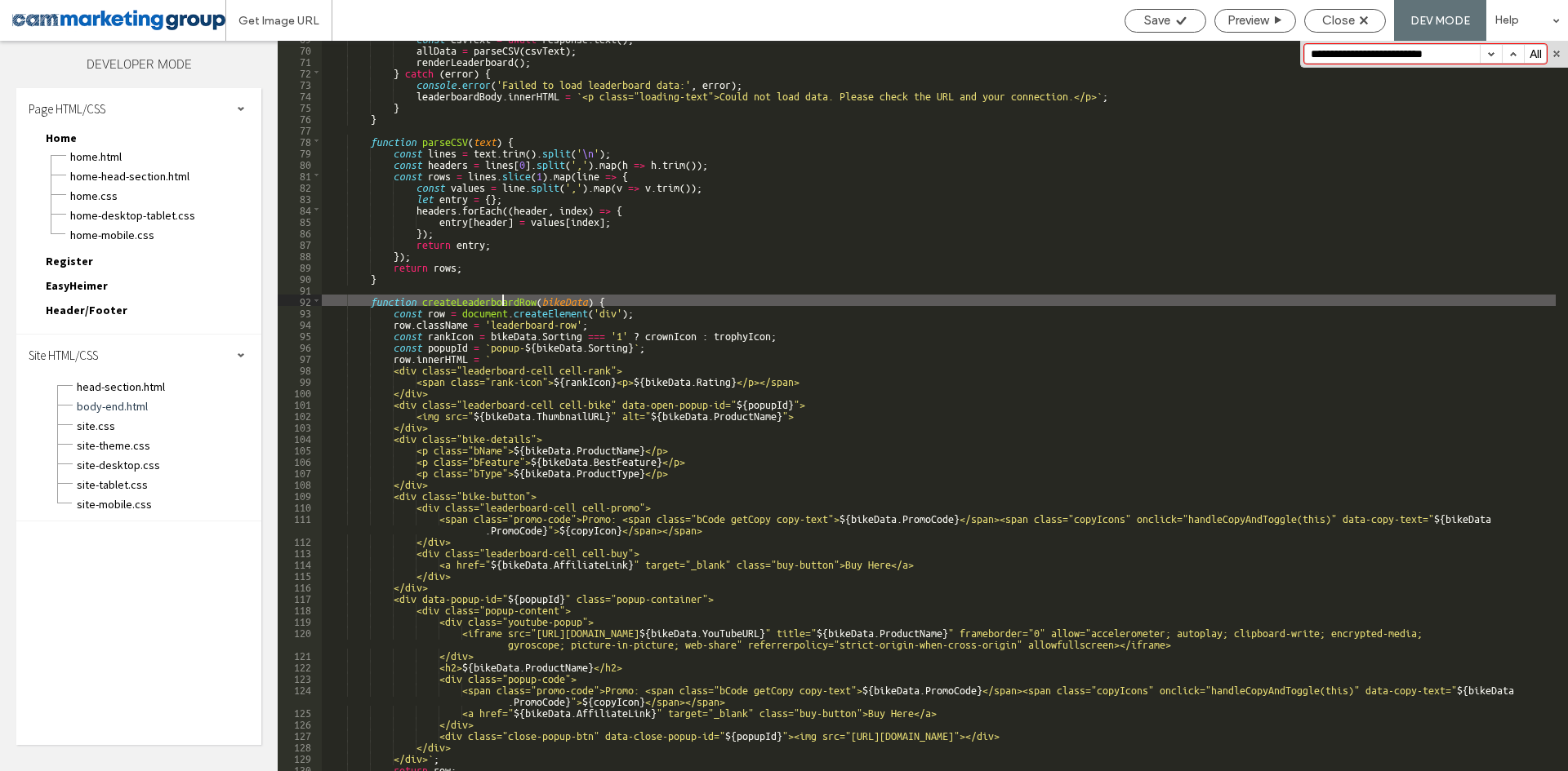
click at [503, 295] on div "const csvText = await response . text ( ) ; allData = parseCSV ( csvText ) ; re…" at bounding box center [938, 408] width 1234 height 753
type input "**********"
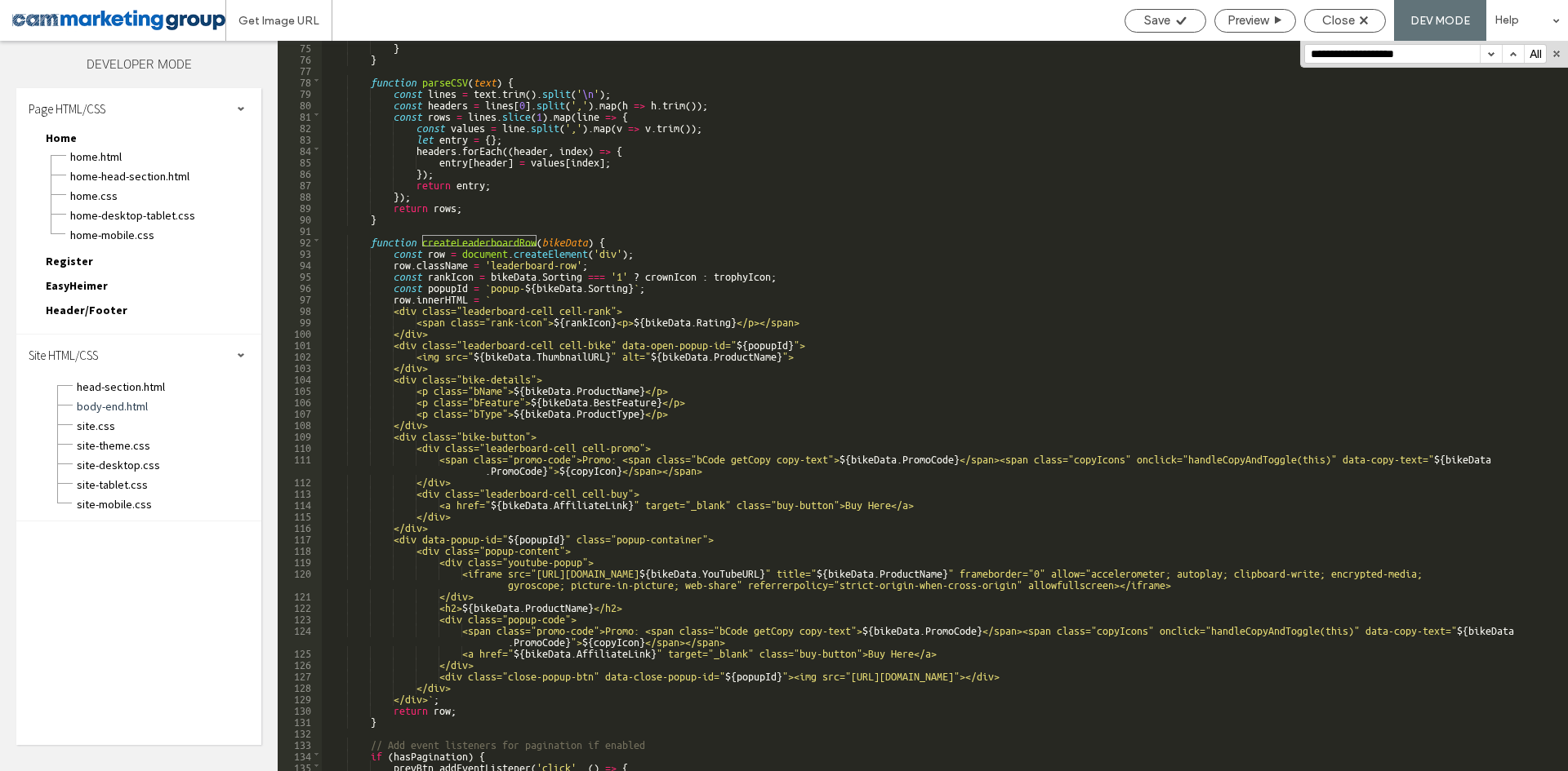
scroll to position [916, 0]
click at [898, 329] on div "} } function parseCSV ( text ) { const lines = text . trim ( ) . split ( ' \n '…" at bounding box center [938, 418] width 1234 height 753
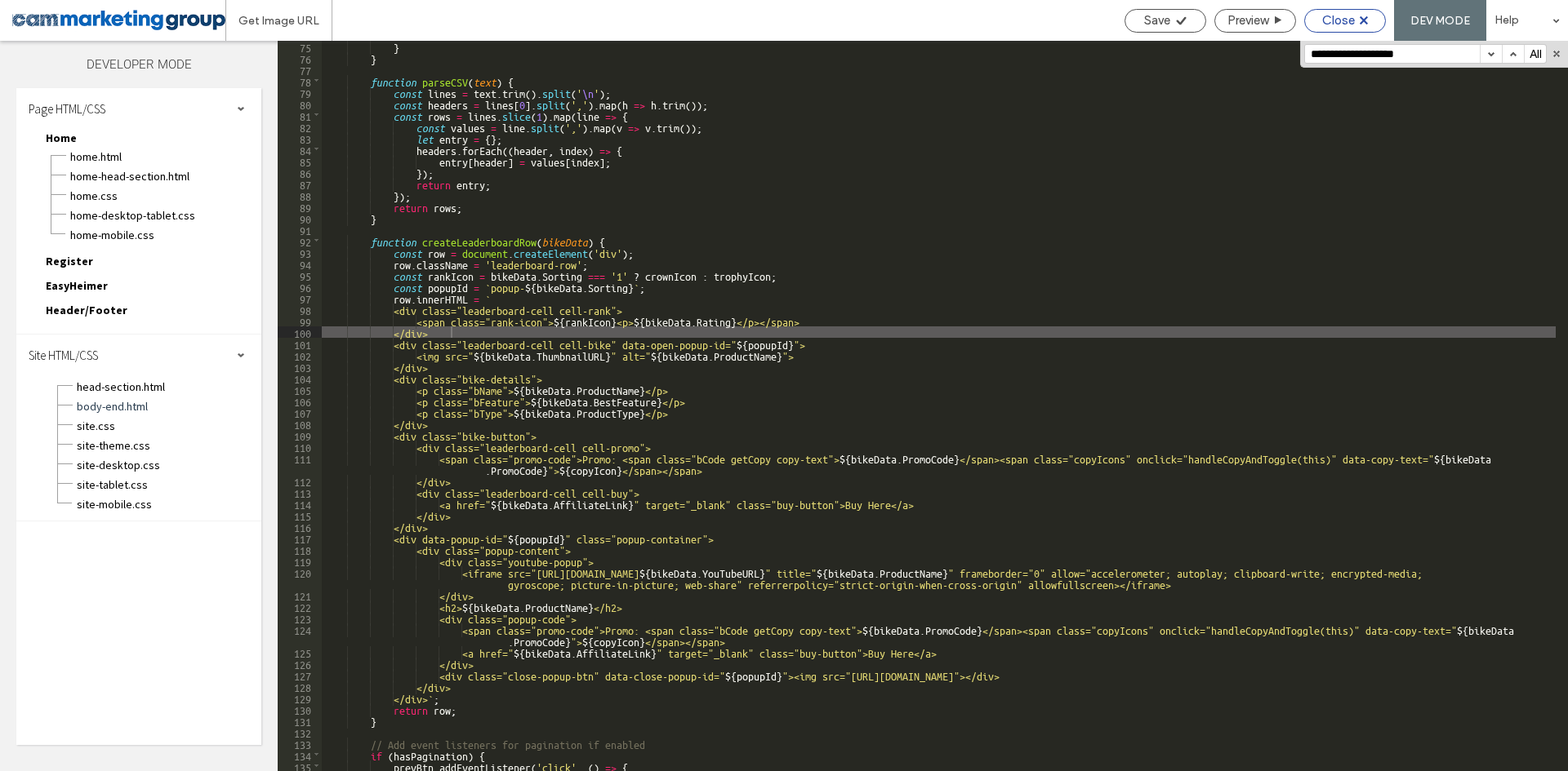
click at [1367, 21] on icon at bounding box center [1363, 21] width 8 height 8
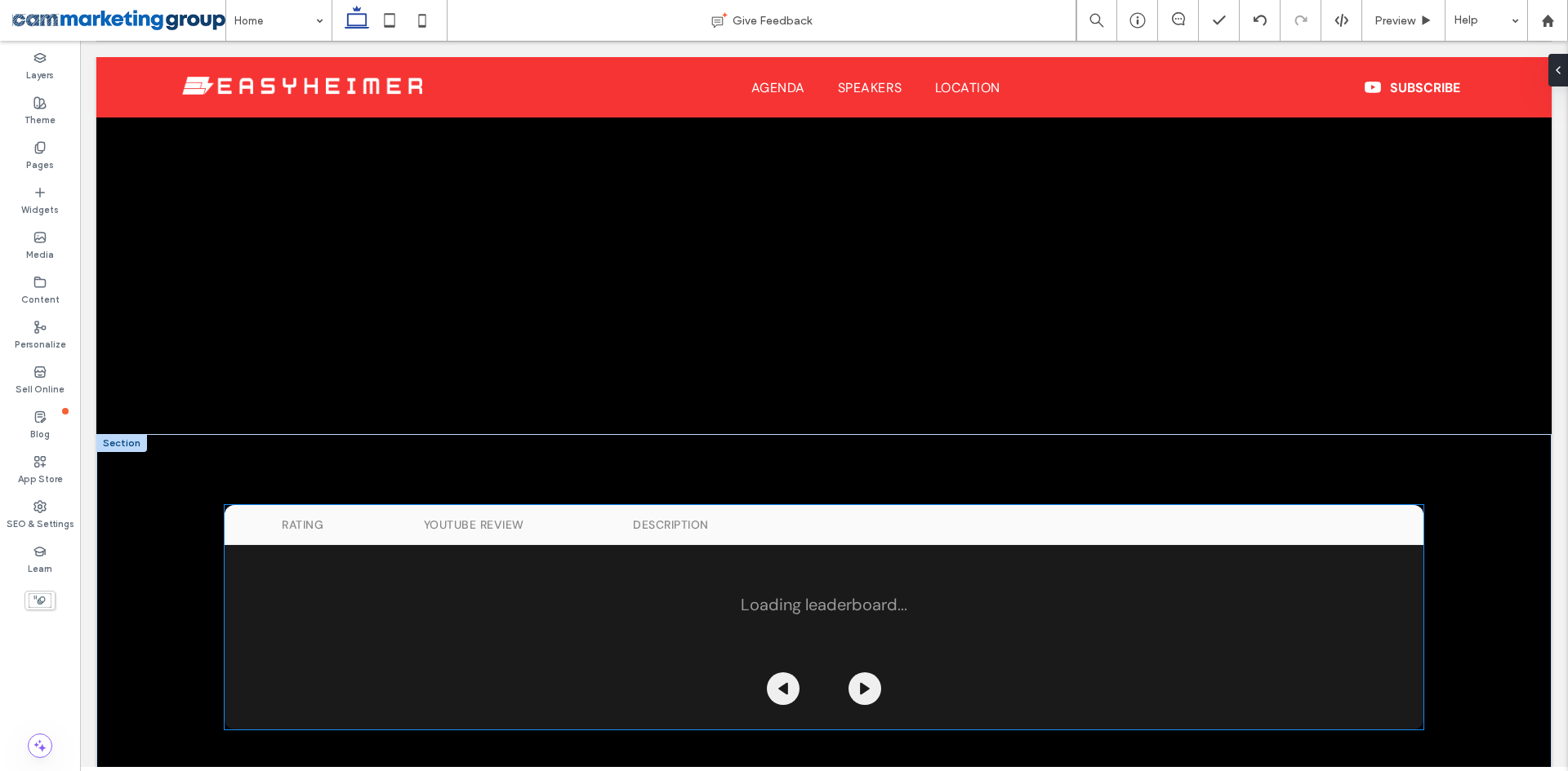
scroll to position [1209, 0]
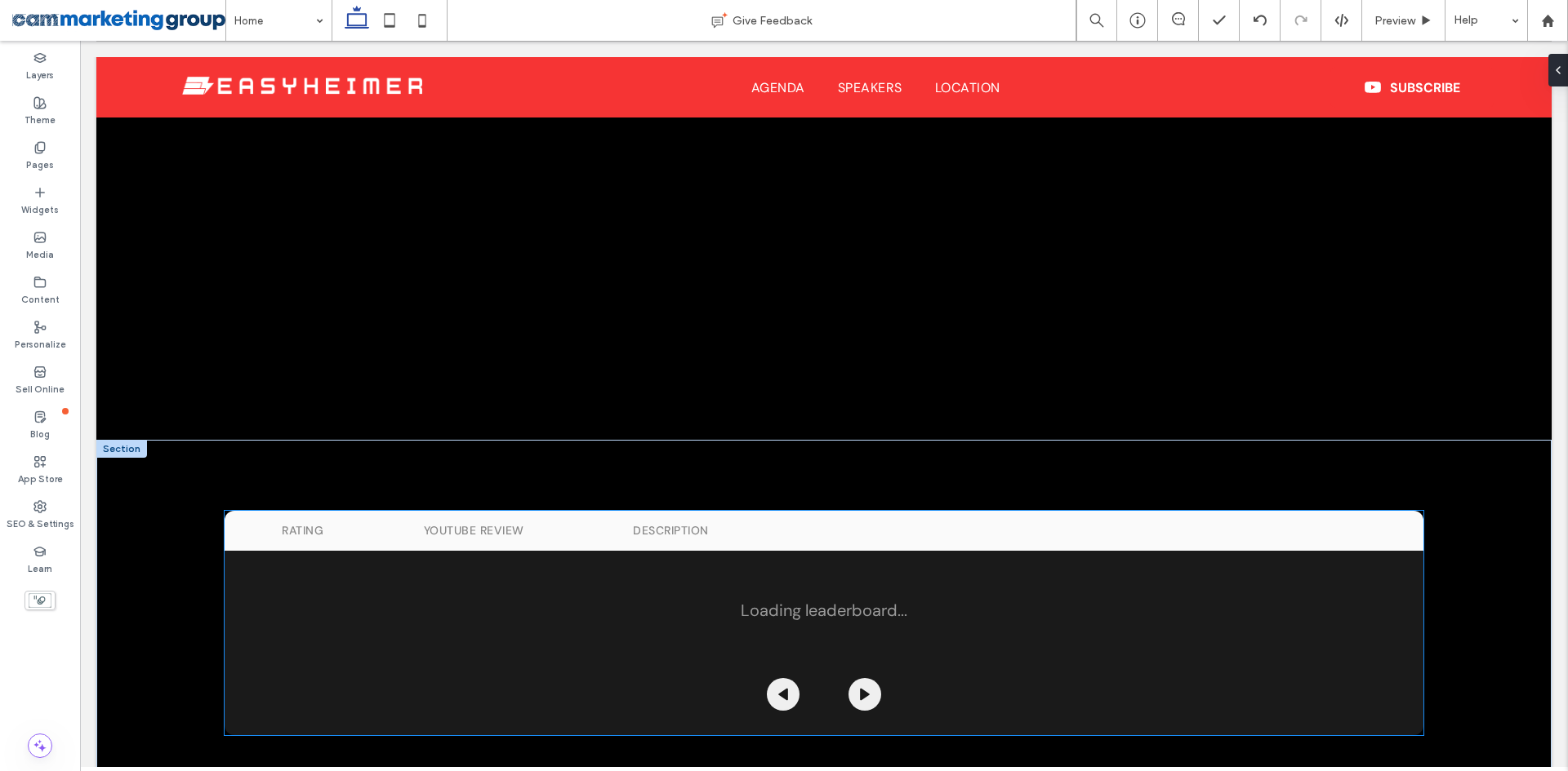
click at [728, 569] on p "Loading leaderboard..." at bounding box center [823, 611] width 1199 height 87
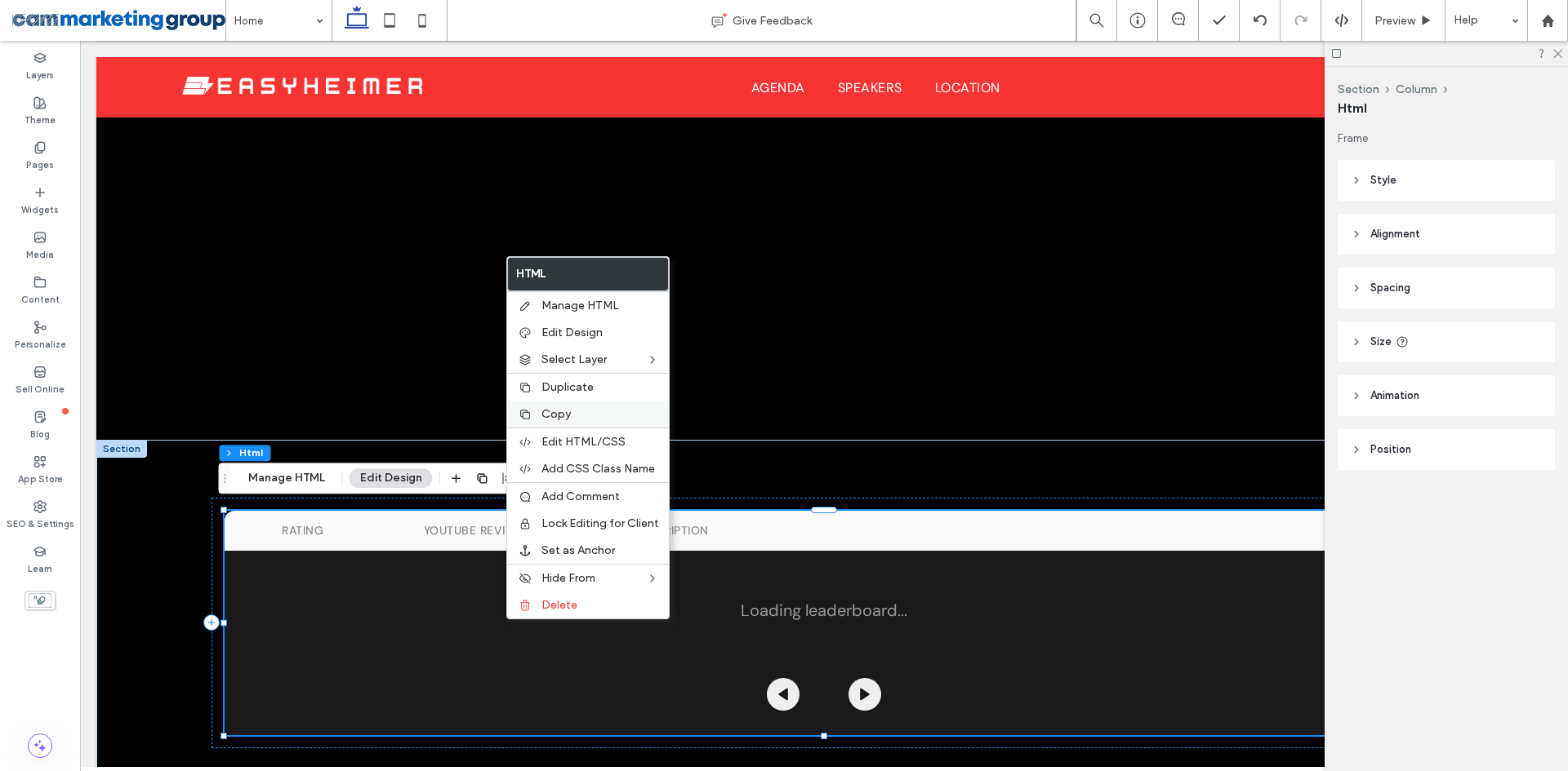
click at [569, 406] on div "Copy" at bounding box center [588, 414] width 161 height 27
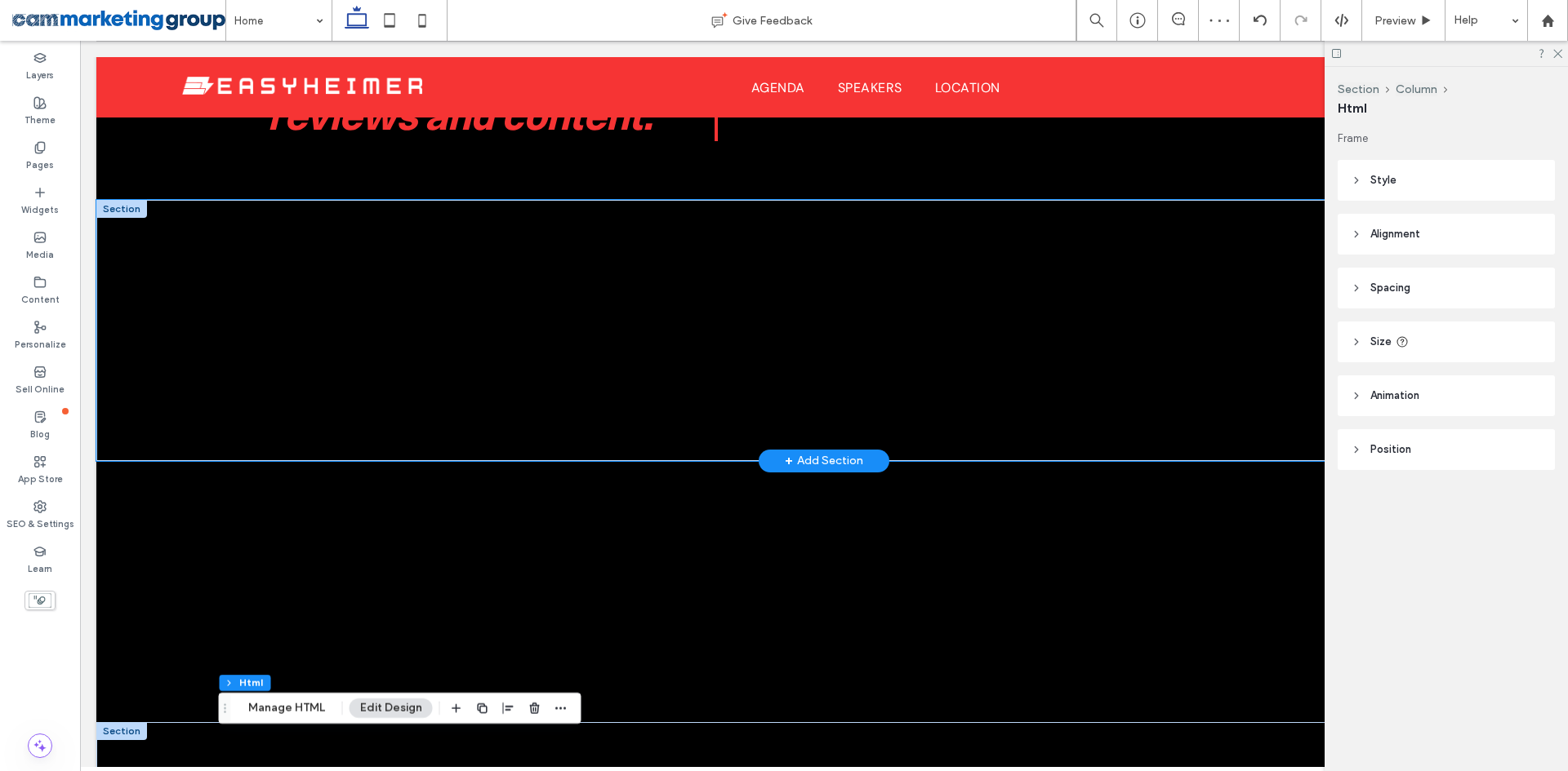
scroll to position [964, 0]
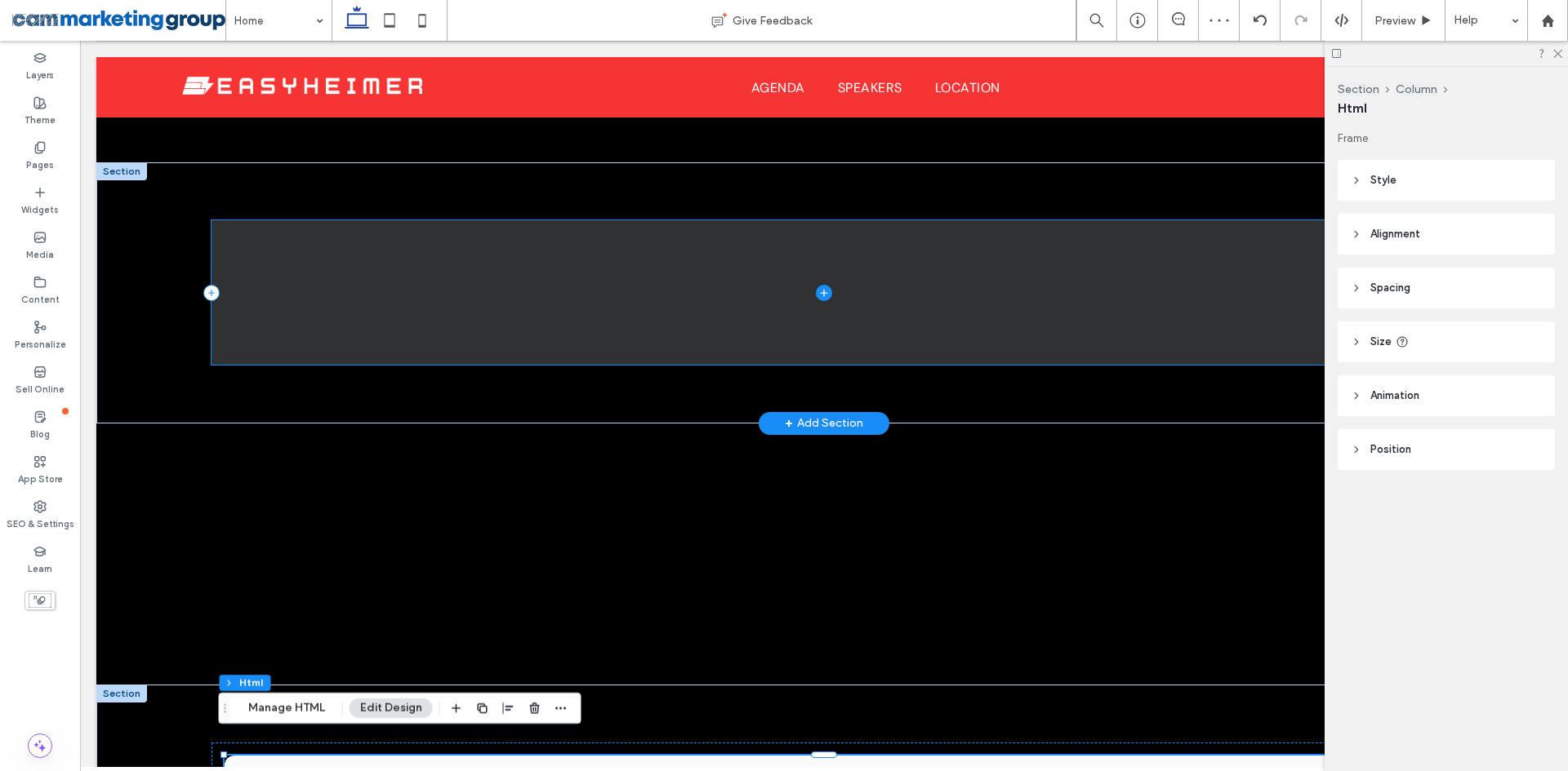
click at [535, 279] on span at bounding box center [823, 292] width 1225 height 145
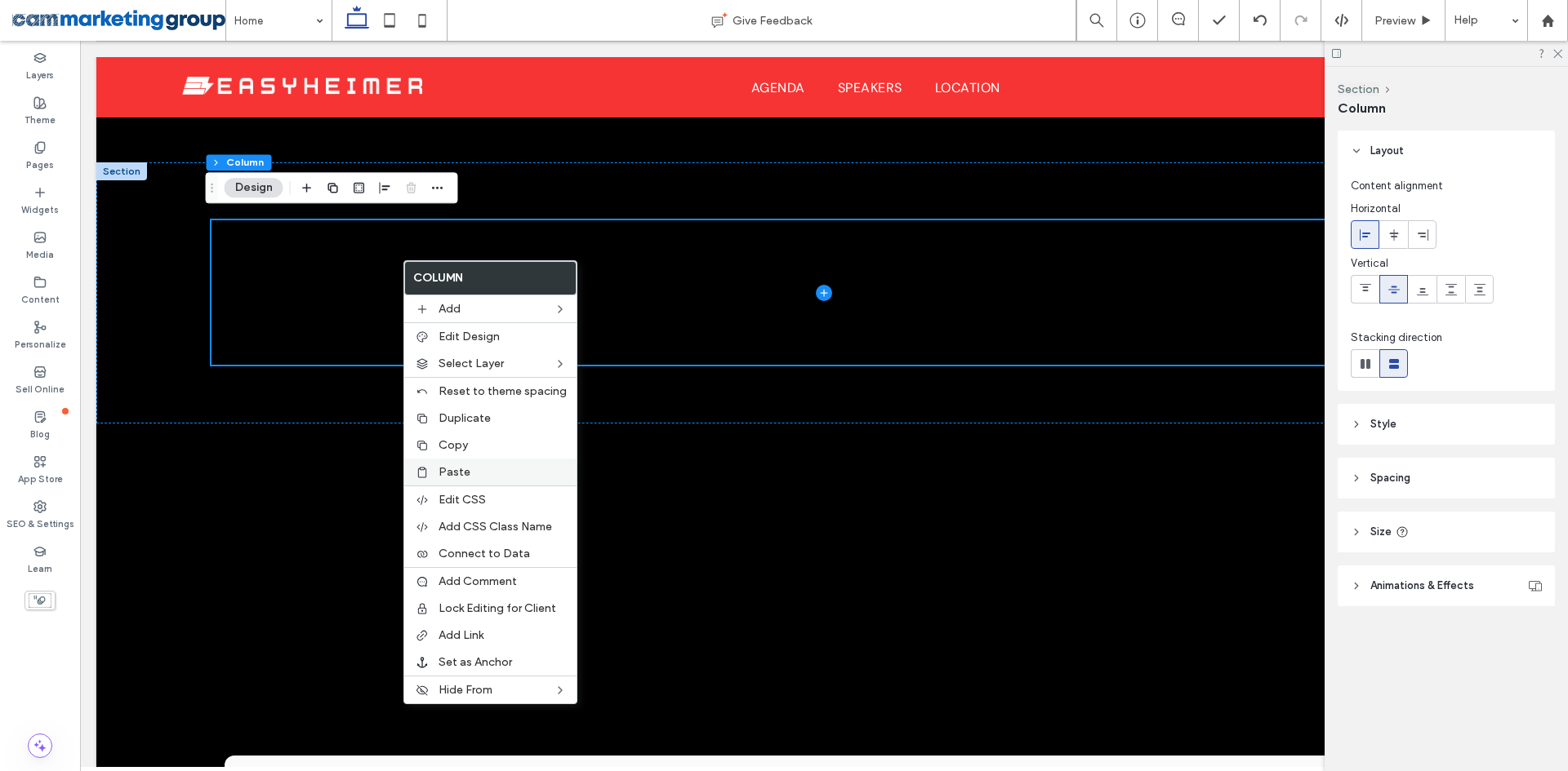
click at [483, 468] on label "Paste" at bounding box center [503, 472] width 128 height 14
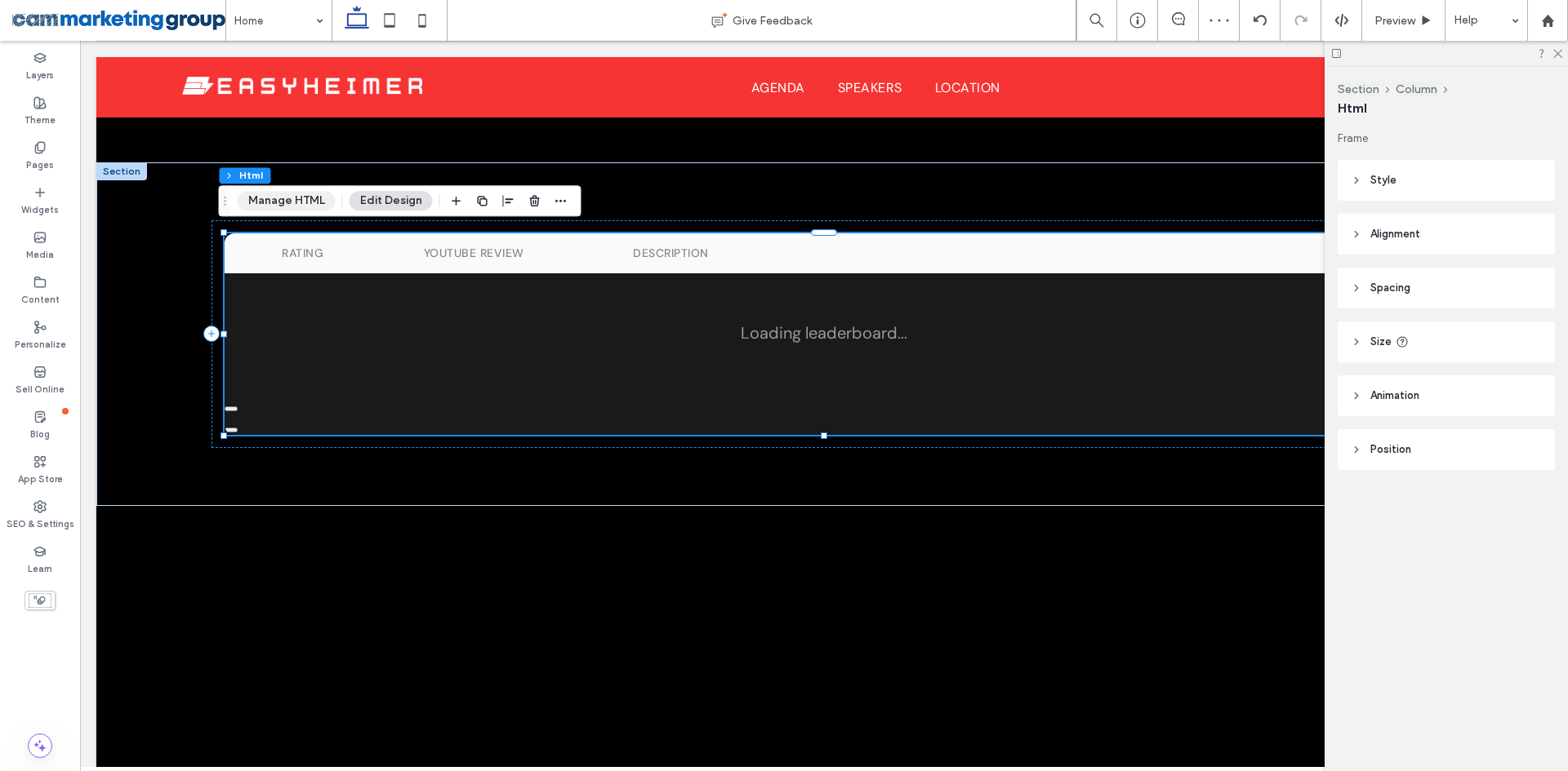
drag, startPoint x: 288, startPoint y: 195, endPoint x: 690, endPoint y: 275, distance: 409.9
click at [288, 195] on button "Manage HTML" at bounding box center [287, 201] width 98 height 20
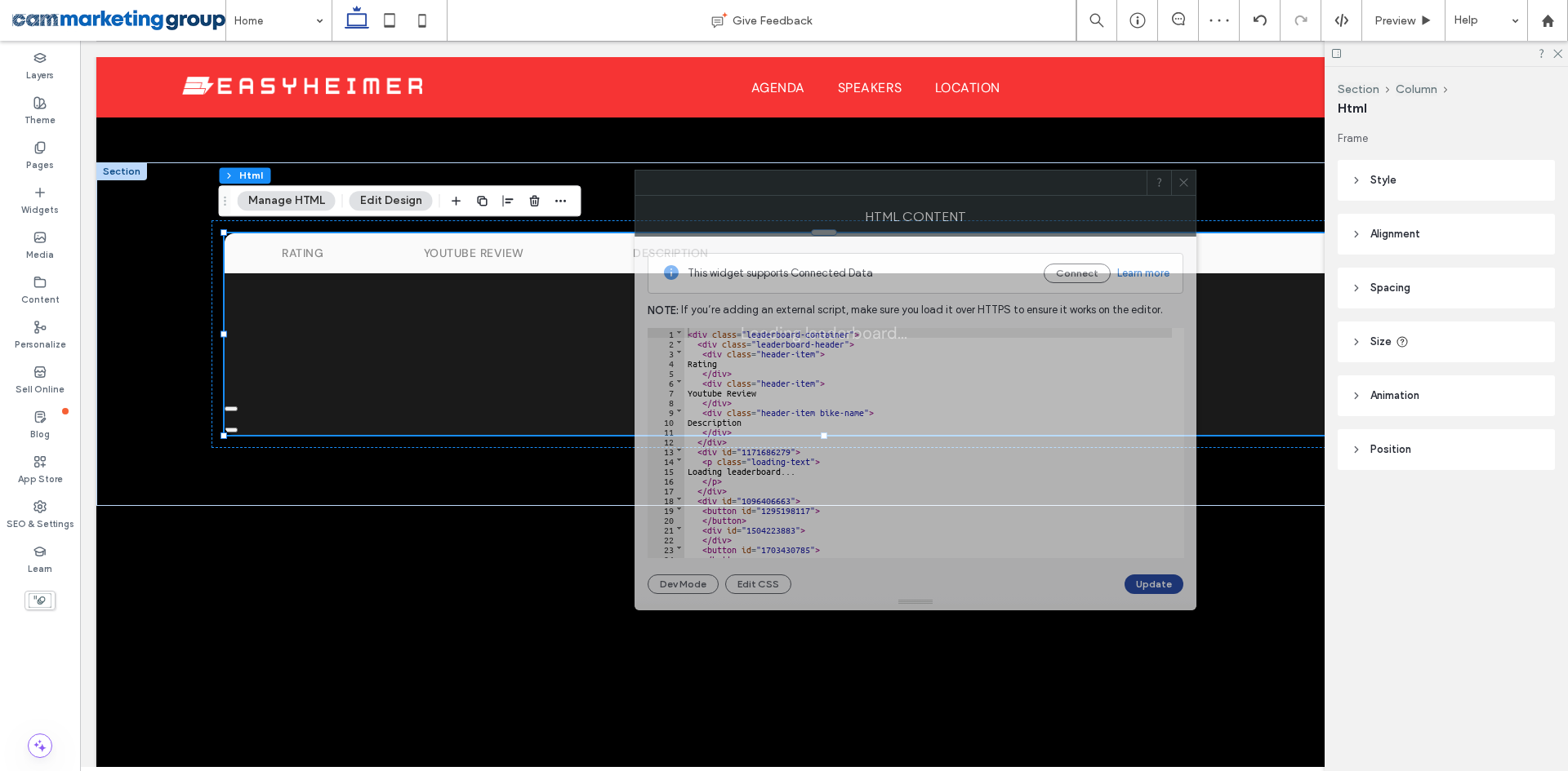
drag, startPoint x: 1153, startPoint y: 203, endPoint x: 751, endPoint y: 209, distance: 402.0
click at [751, 208] on div "HTML Content" at bounding box center [915, 216] width 562 height 41
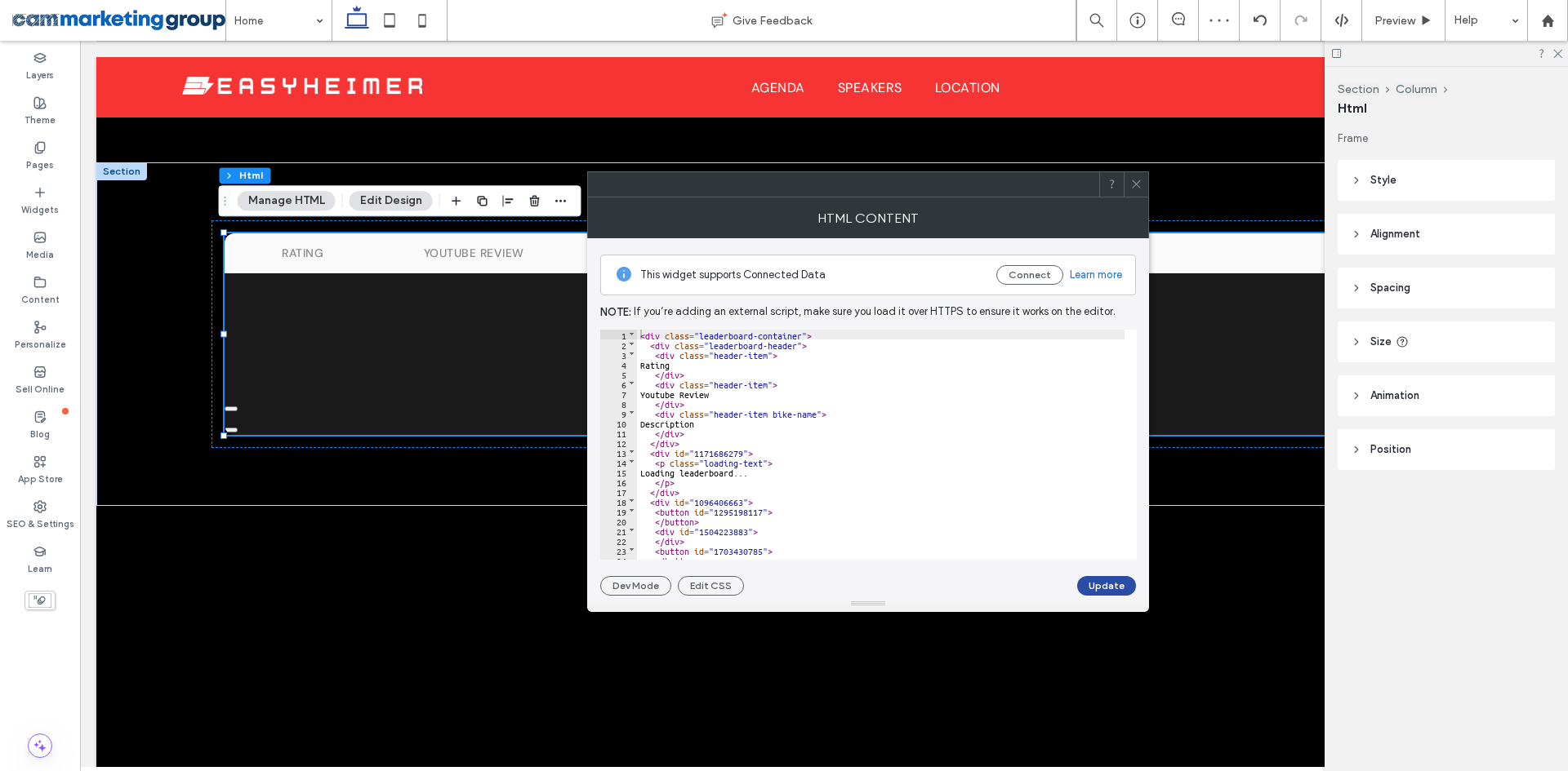
scroll to position [25, 0]
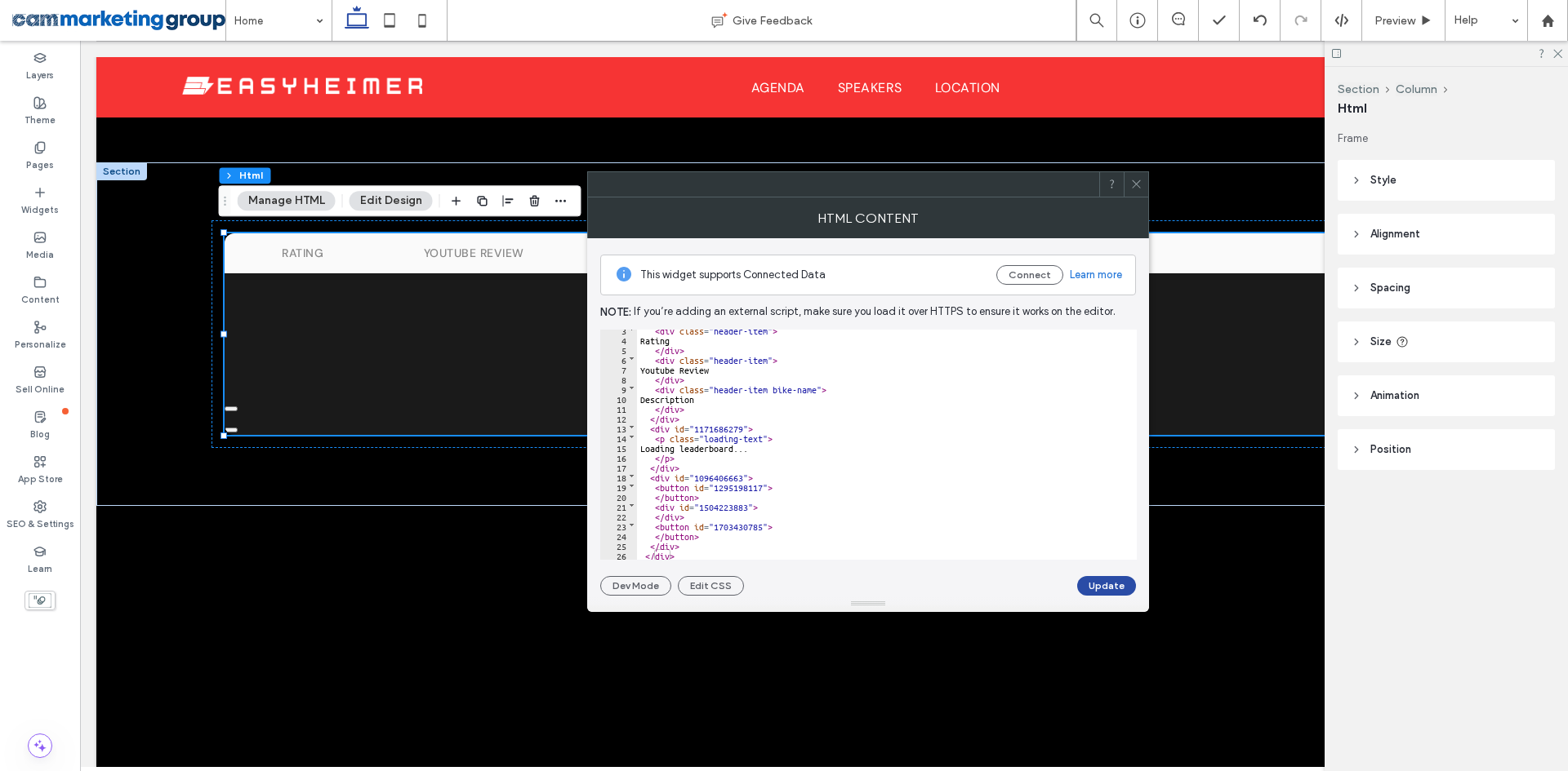
click at [667, 467] on div "< div class = "header-item" > Rating </ div > < div class = "header-item" > You…" at bounding box center [880, 449] width 488 height 250
click at [665, 479] on div "< div class = "header-item" > Rating </ div > < div class = "header-item" > You…" at bounding box center [880, 449] width 488 height 250
click at [690, 490] on div "< div class = "header-item" > Rating </ div > < div class = "header-item" > You…" at bounding box center [880, 449] width 488 height 250
click at [660, 476] on div "< div class = "header-item" > Rating </ div > < div class = "header-item" > You…" at bounding box center [880, 449] width 488 height 250
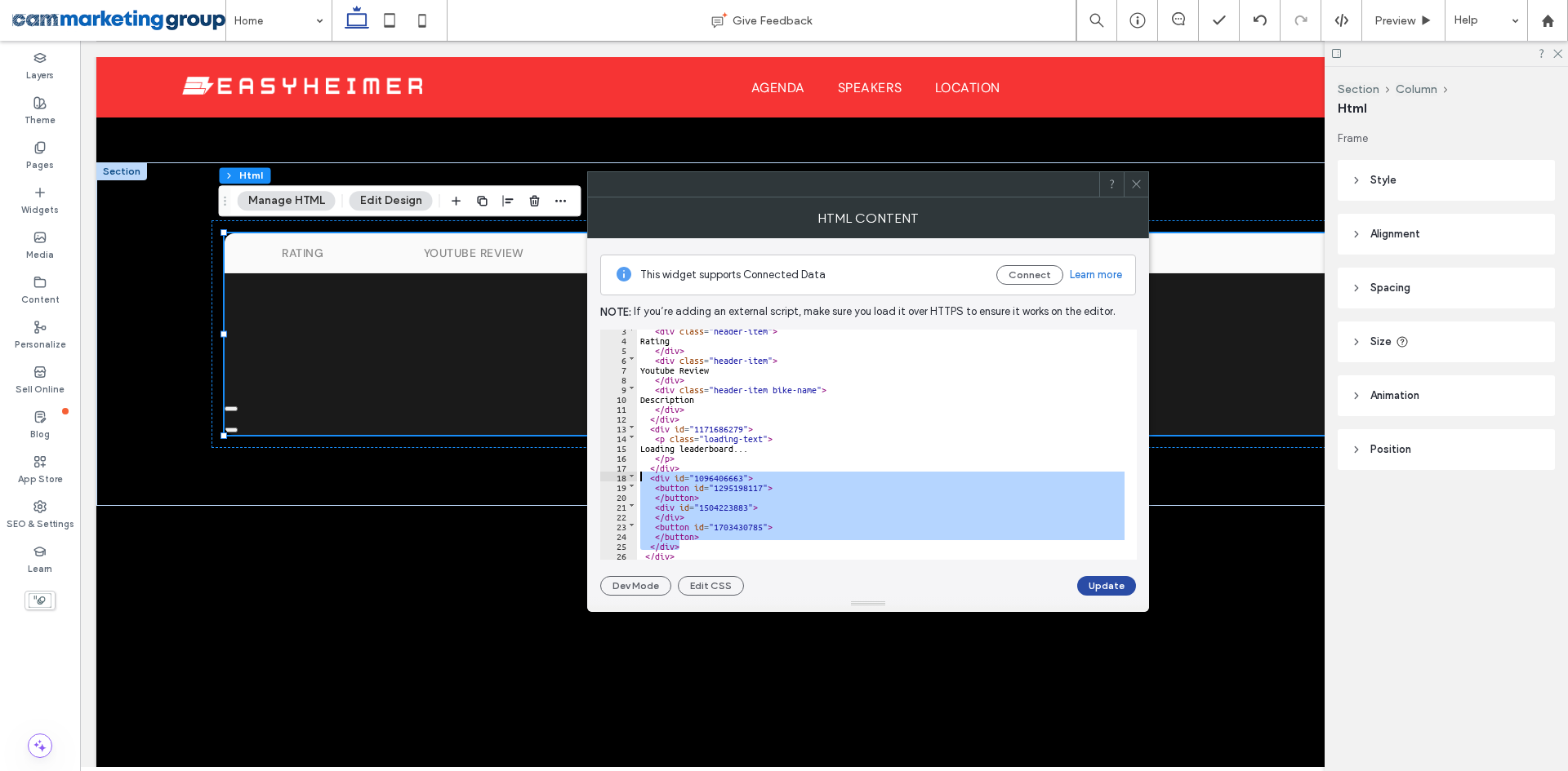
drag, startPoint x: 690, startPoint y: 541, endPoint x: 620, endPoint y: 474, distance: 96.9
click at [620, 474] on div "** 3 4 5 6 7 8 9 10 11 12 13 14 15 16 17 18 19 20 21 22 23 24 25 26 < div class…" at bounding box center [868, 445] width 536 height 230
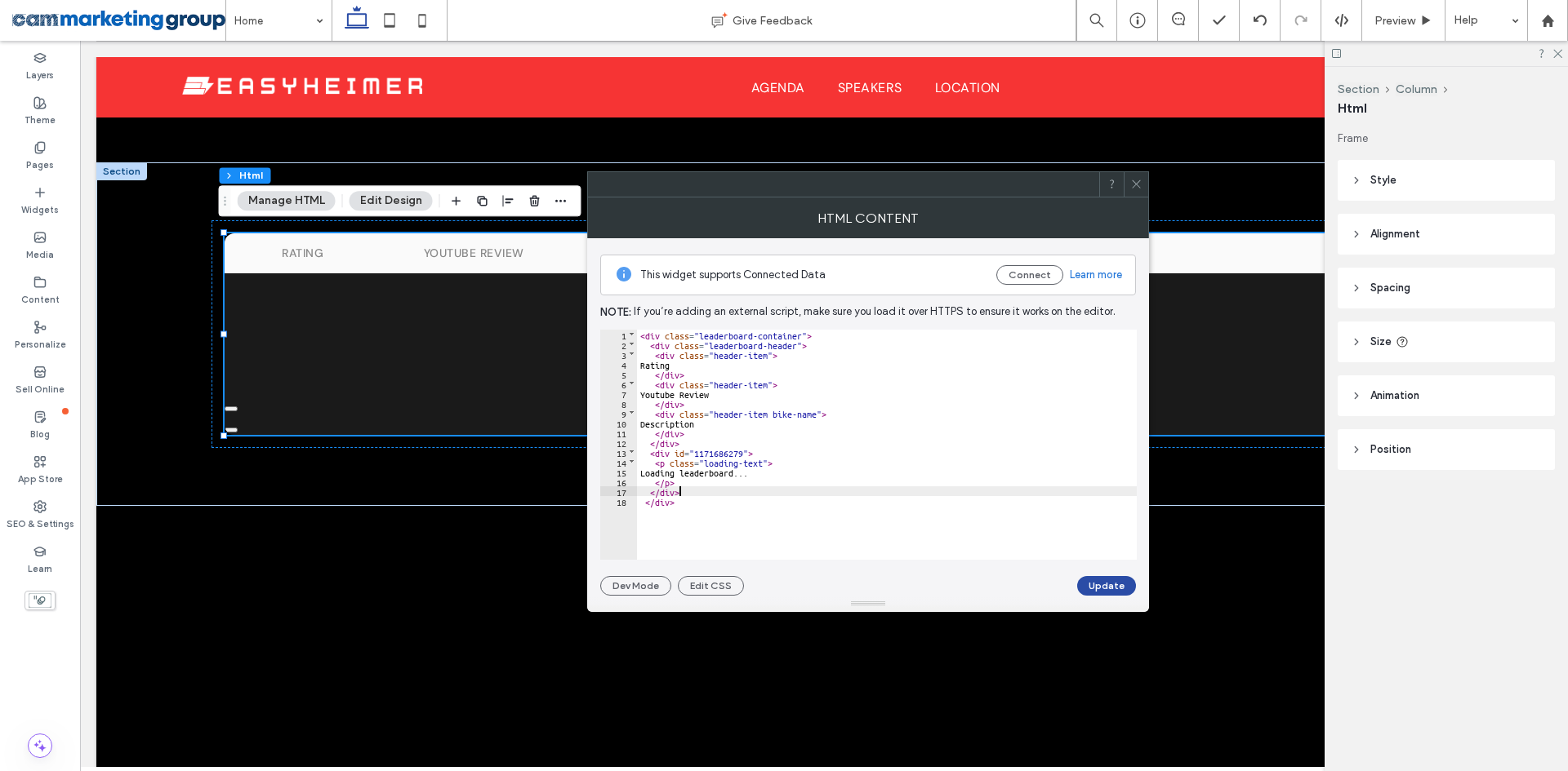
click at [709, 450] on div "< div class = "leaderboard-container" > < div class = "leaderboard-header" > < …" at bounding box center [886, 454] width 500 height 250
click at [713, 450] on div "< div class = "leaderboard-container" > < div class = "leaderboard-header" > < …" at bounding box center [886, 454] width 500 height 250
click at [776, 461] on div "< div class = "leaderboard-container" > < div class = "leaderboard-header" > < …" at bounding box center [886, 454] width 500 height 250
click at [720, 449] on div "< div class = "leaderboard-container" > < div class = "leaderboard-header" > < …" at bounding box center [886, 454] width 500 height 250
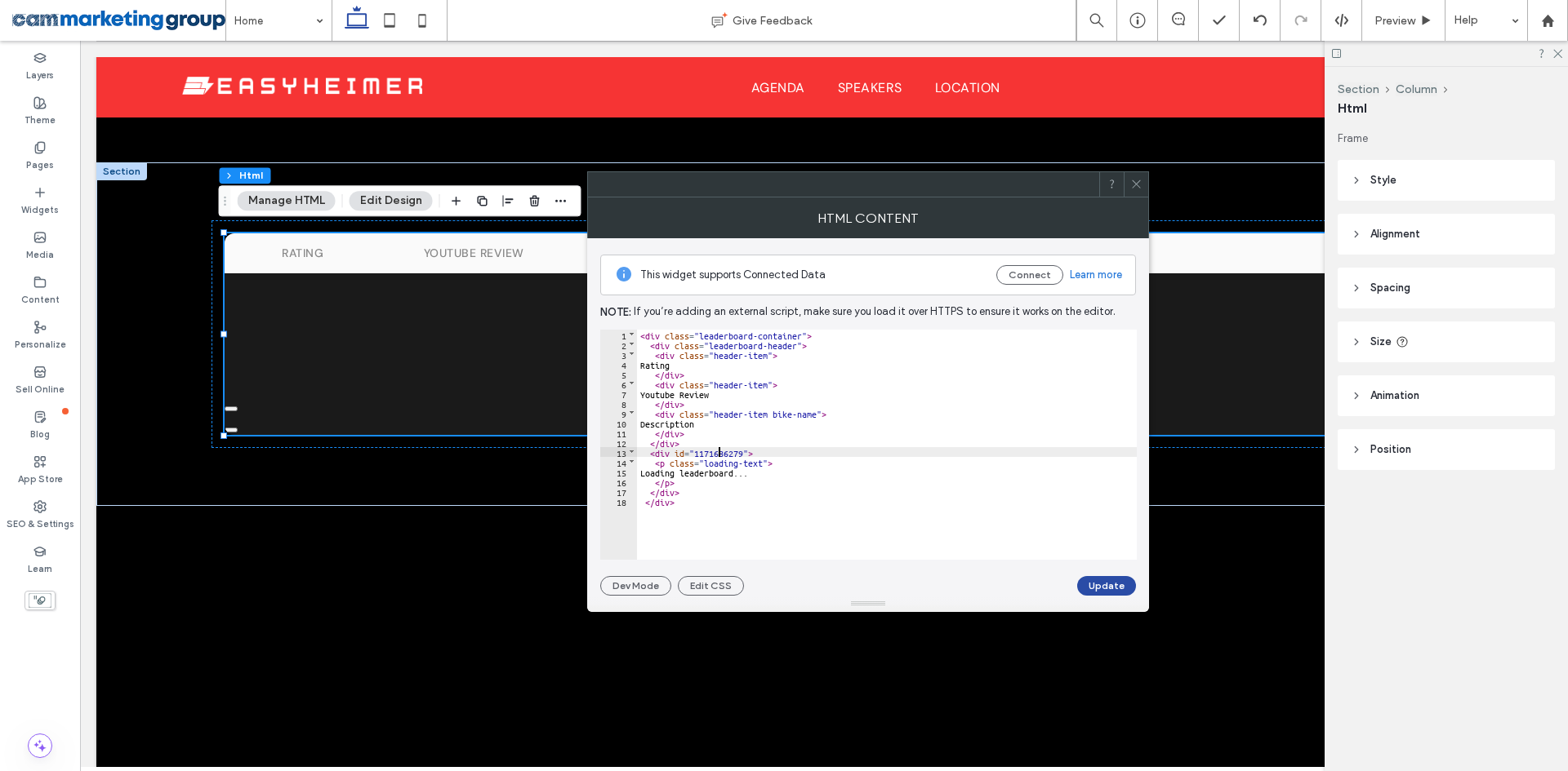
click at [751, 449] on div "< div class = "leaderboard-container" > < div class = "leaderboard-header" > < …" at bounding box center [886, 454] width 500 height 250
click at [725, 452] on div "< div class = "leaderboard-container" > < div class = "leaderboard-header" > < …" at bounding box center [886, 454] width 500 height 250
click at [784, 483] on div "< div class = "leaderboard-container" > < div class = "leaderboard-header" > < …" at bounding box center [886, 454] width 500 height 250
click at [810, 504] on div "< div class = "leaderboard-container" > < div class = "leaderboard-header" > < …" at bounding box center [886, 454] width 500 height 250
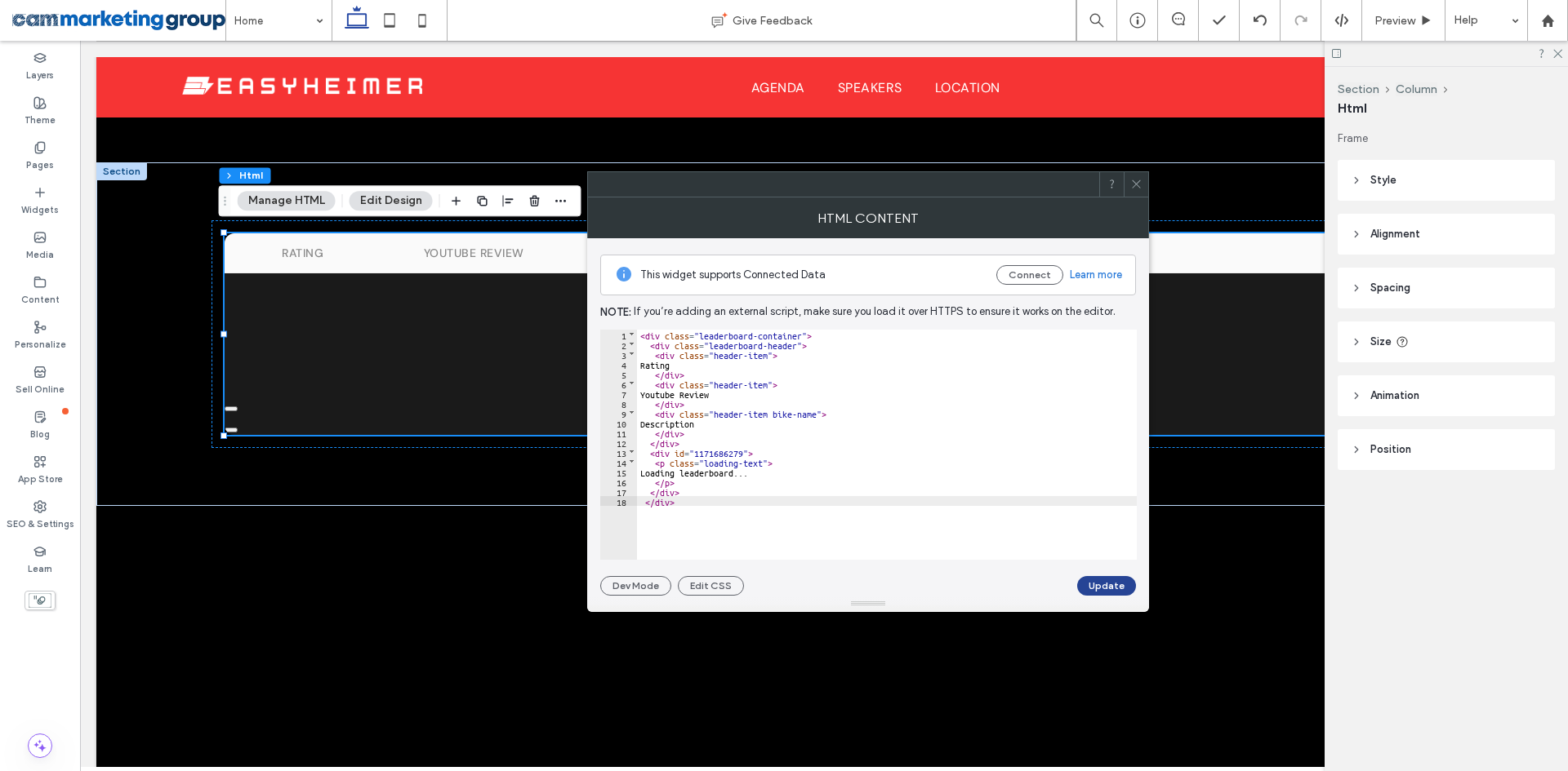
click at [1088, 587] on button "Update" at bounding box center [1107, 586] width 59 height 20
click at [1132, 190] on span at bounding box center [1136, 184] width 12 height 25
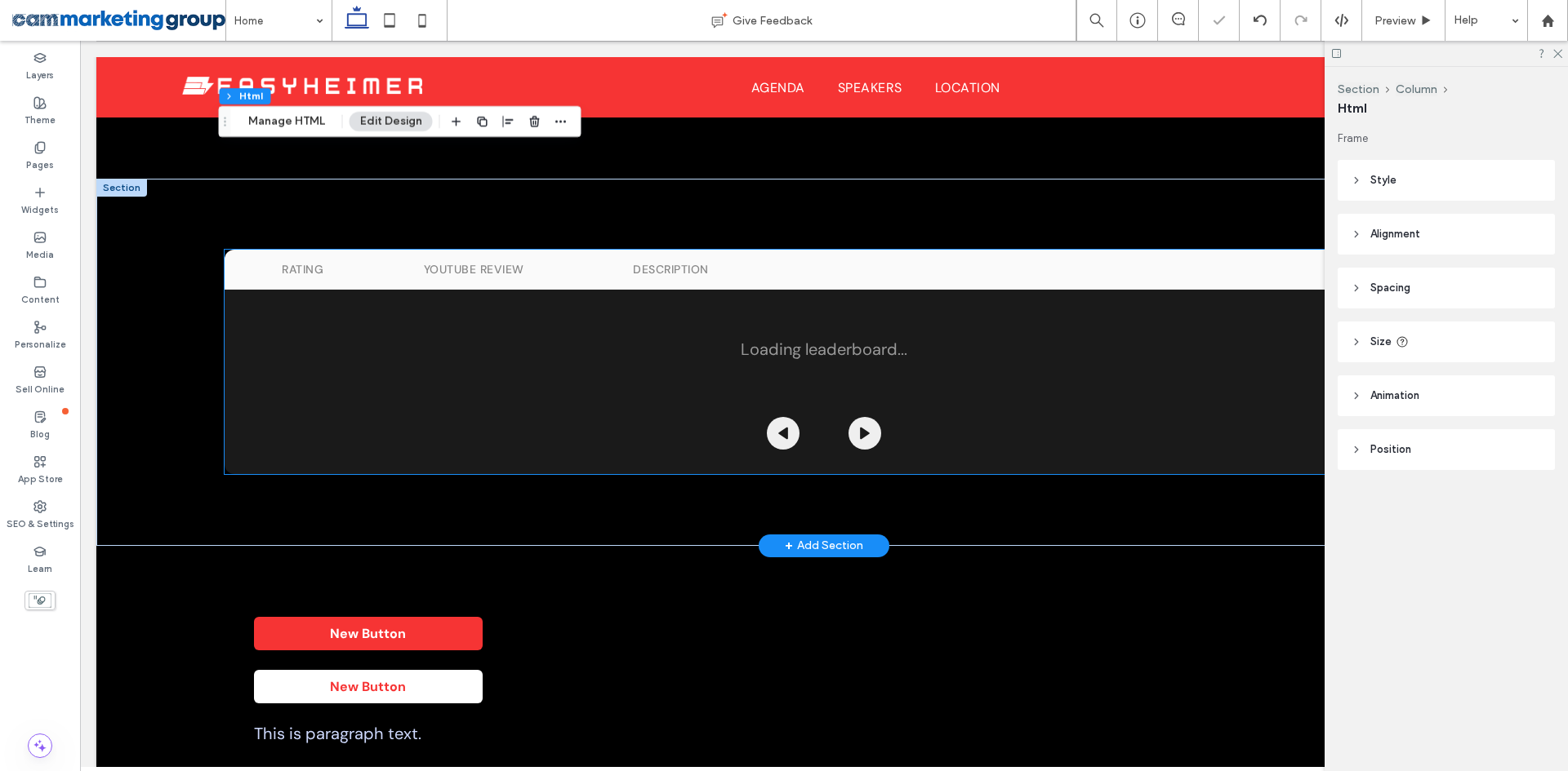
scroll to position [1535, 0]
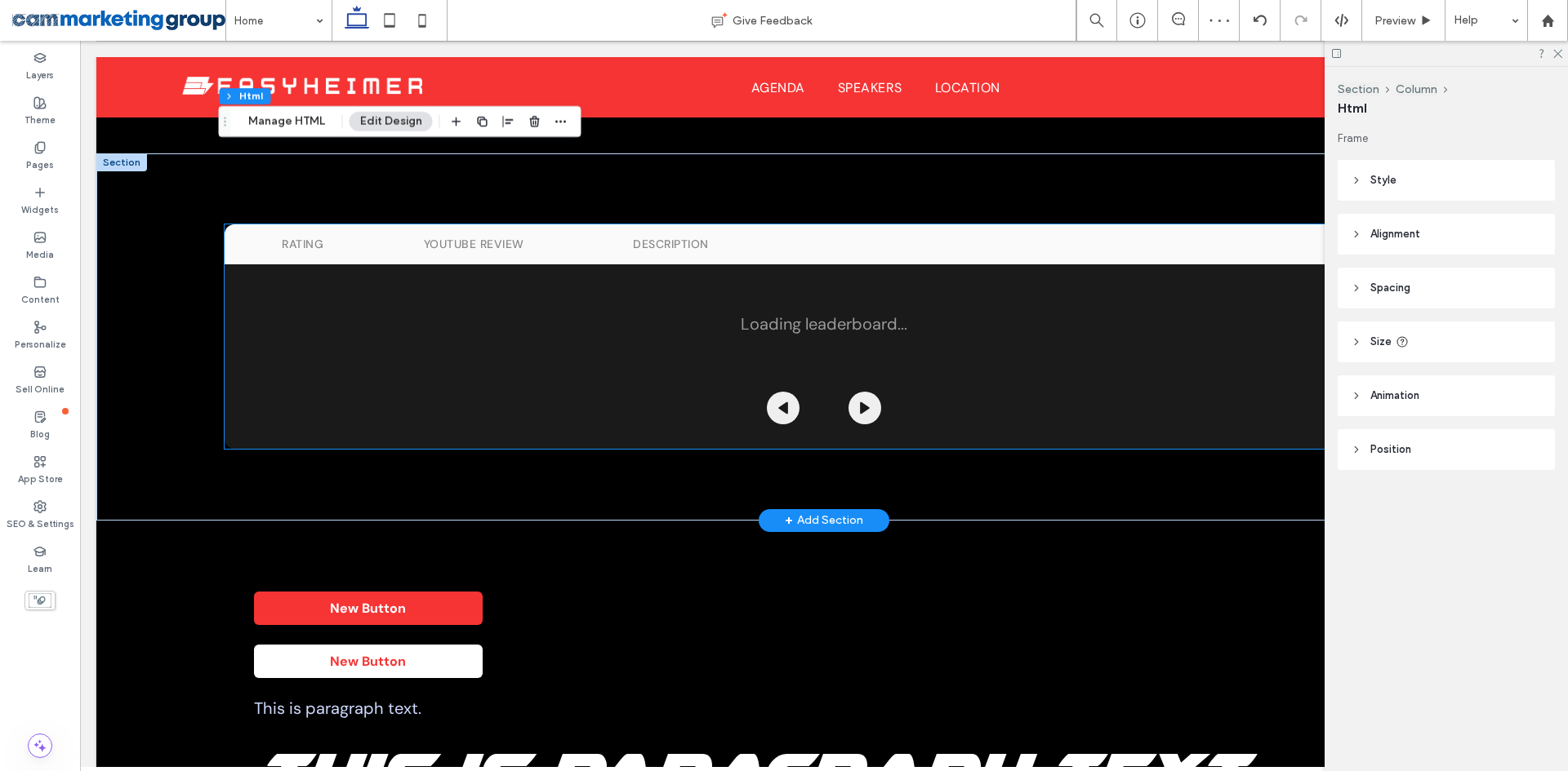
click at [661, 355] on p "Loading leaderboard..." at bounding box center [823, 325] width 1199 height 87
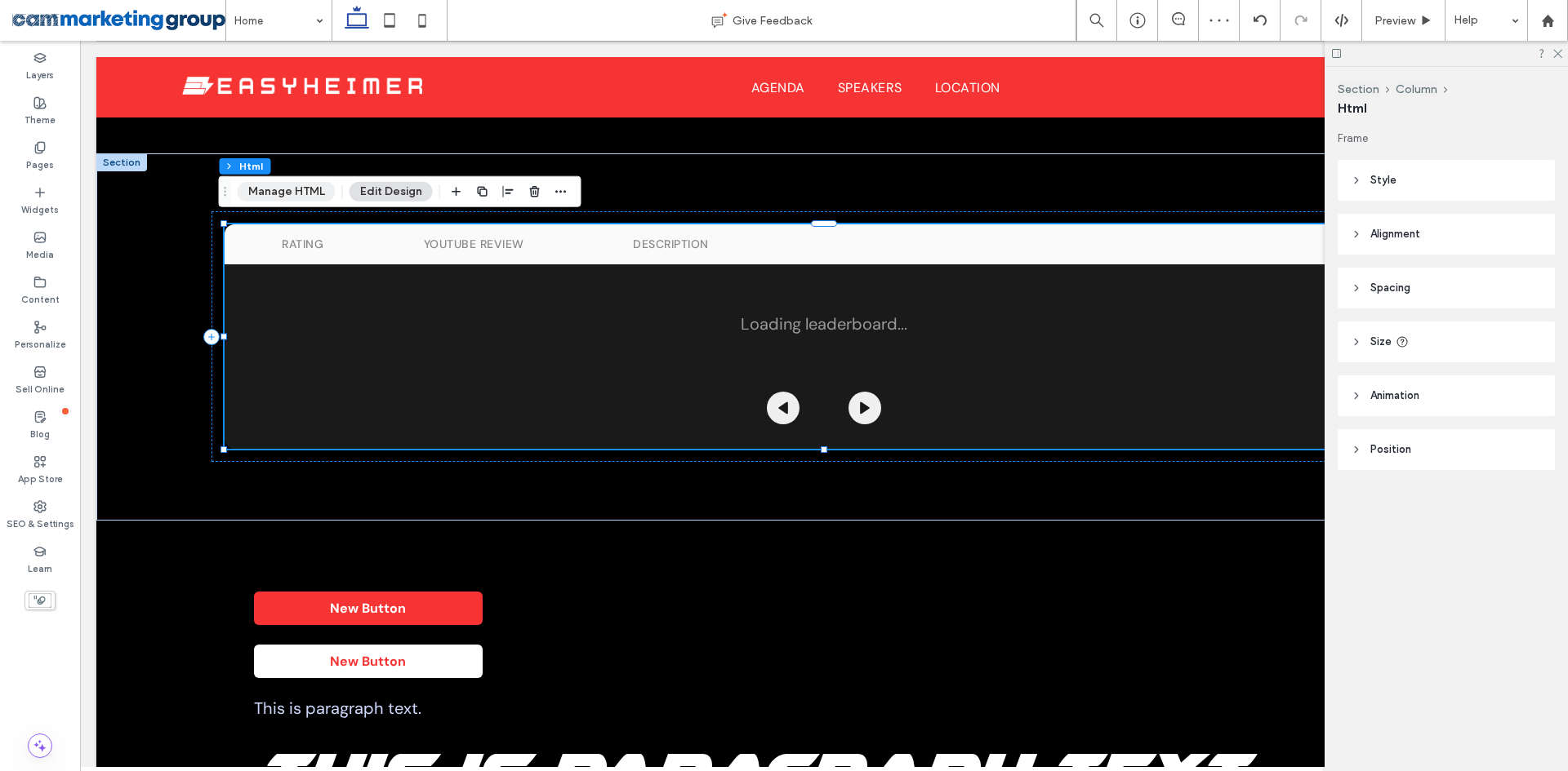
drag, startPoint x: 286, startPoint y: 186, endPoint x: 234, endPoint y: 166, distance: 55.7
click at [286, 186] on button "Manage HTML" at bounding box center [287, 192] width 98 height 20
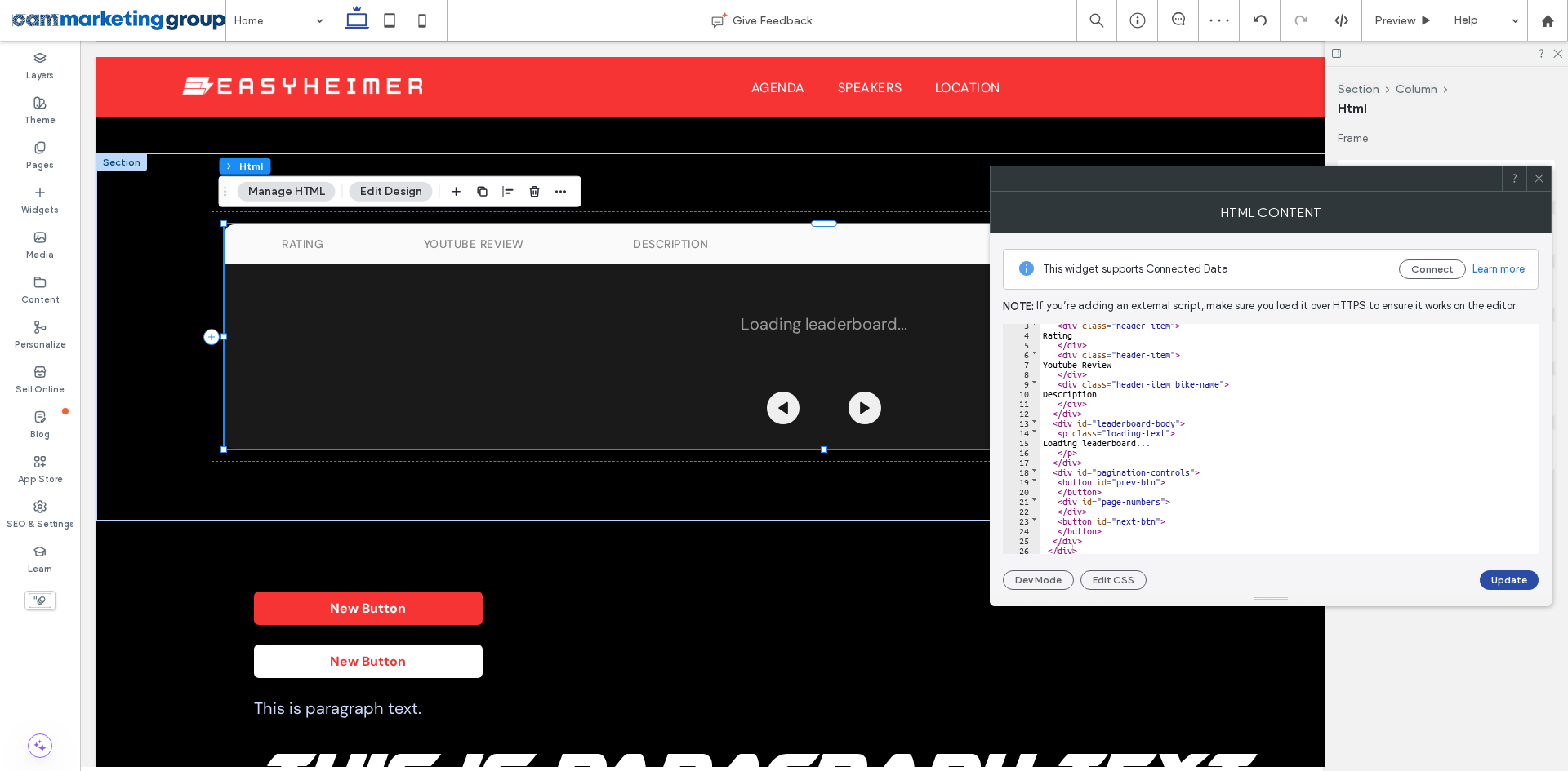
scroll to position [25, 0]
click at [1539, 188] on span at bounding box center [1538, 178] width 12 height 25
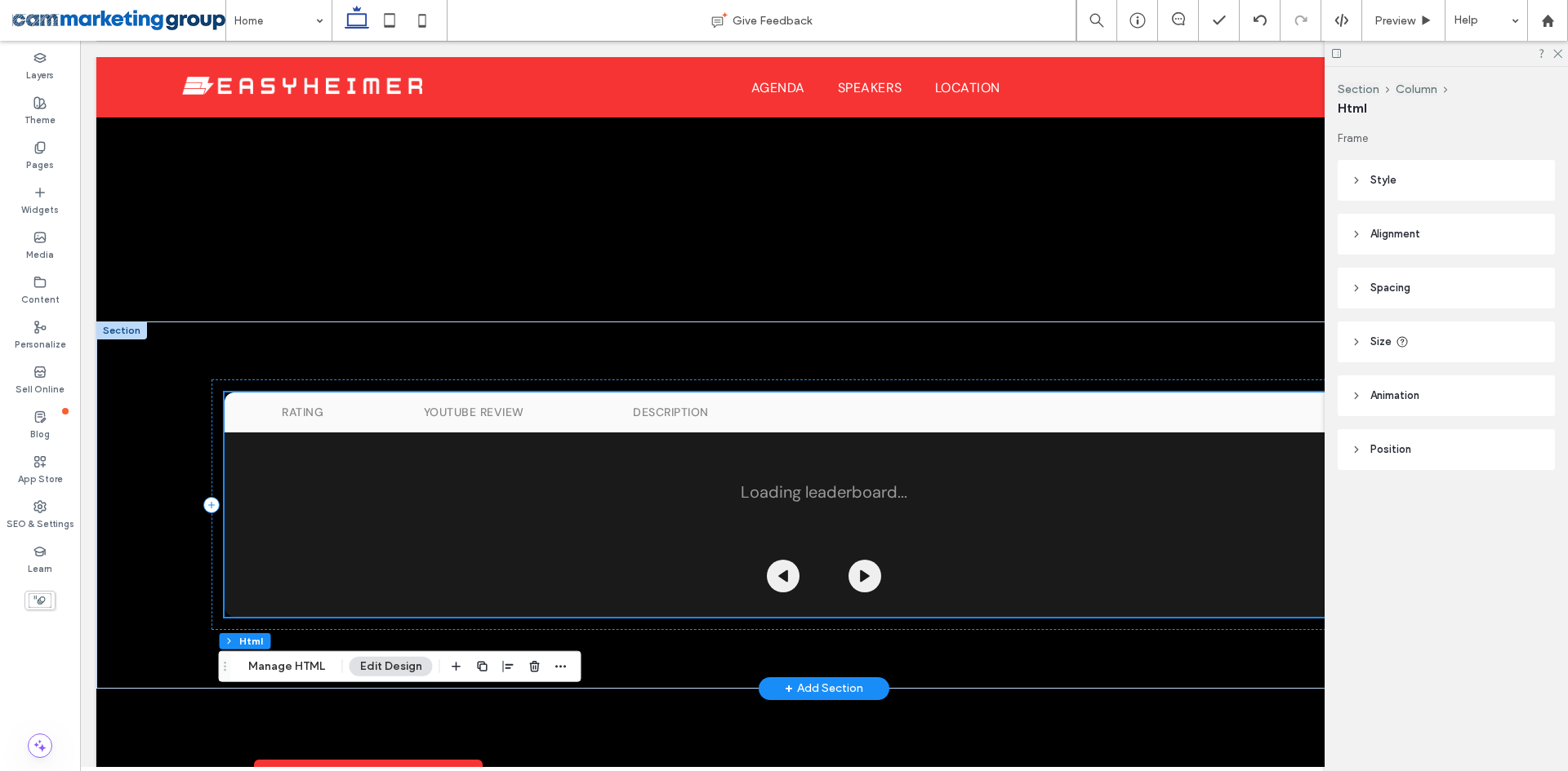
scroll to position [1372, 0]
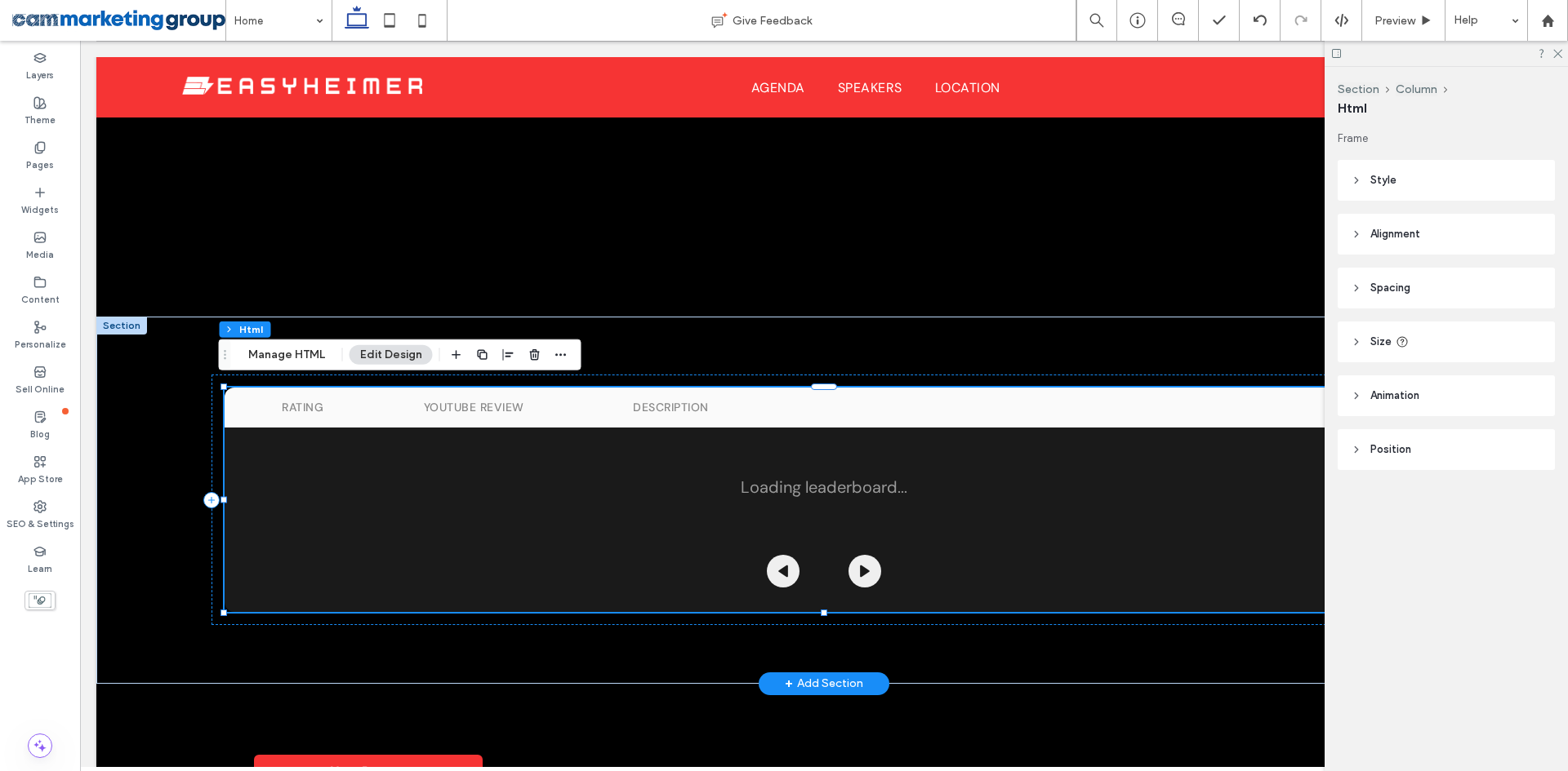
click at [693, 456] on p "Loading leaderboard..." at bounding box center [823, 488] width 1199 height 87
click at [696, 457] on p "Loading leaderboard..." at bounding box center [823, 488] width 1199 height 87
drag, startPoint x: 320, startPoint y: 359, endPoint x: 599, endPoint y: 345, distance: 279.4
click at [320, 359] on button "Manage HTML" at bounding box center [287, 355] width 98 height 20
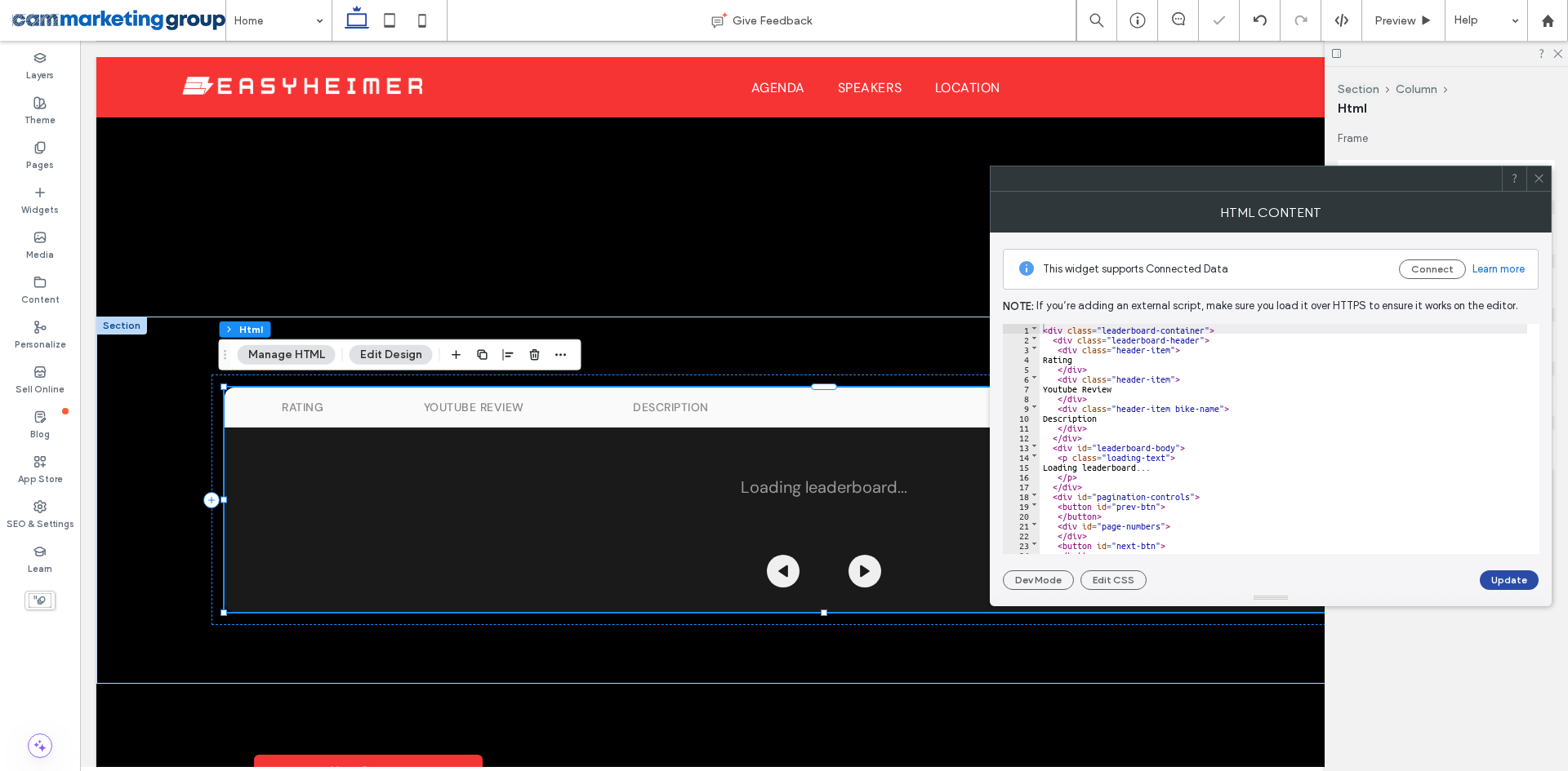
click at [1229, 424] on div "< div class = "leaderboard-container" > < div class = "leaderboard-header" > < …" at bounding box center [1284, 449] width 488 height 250
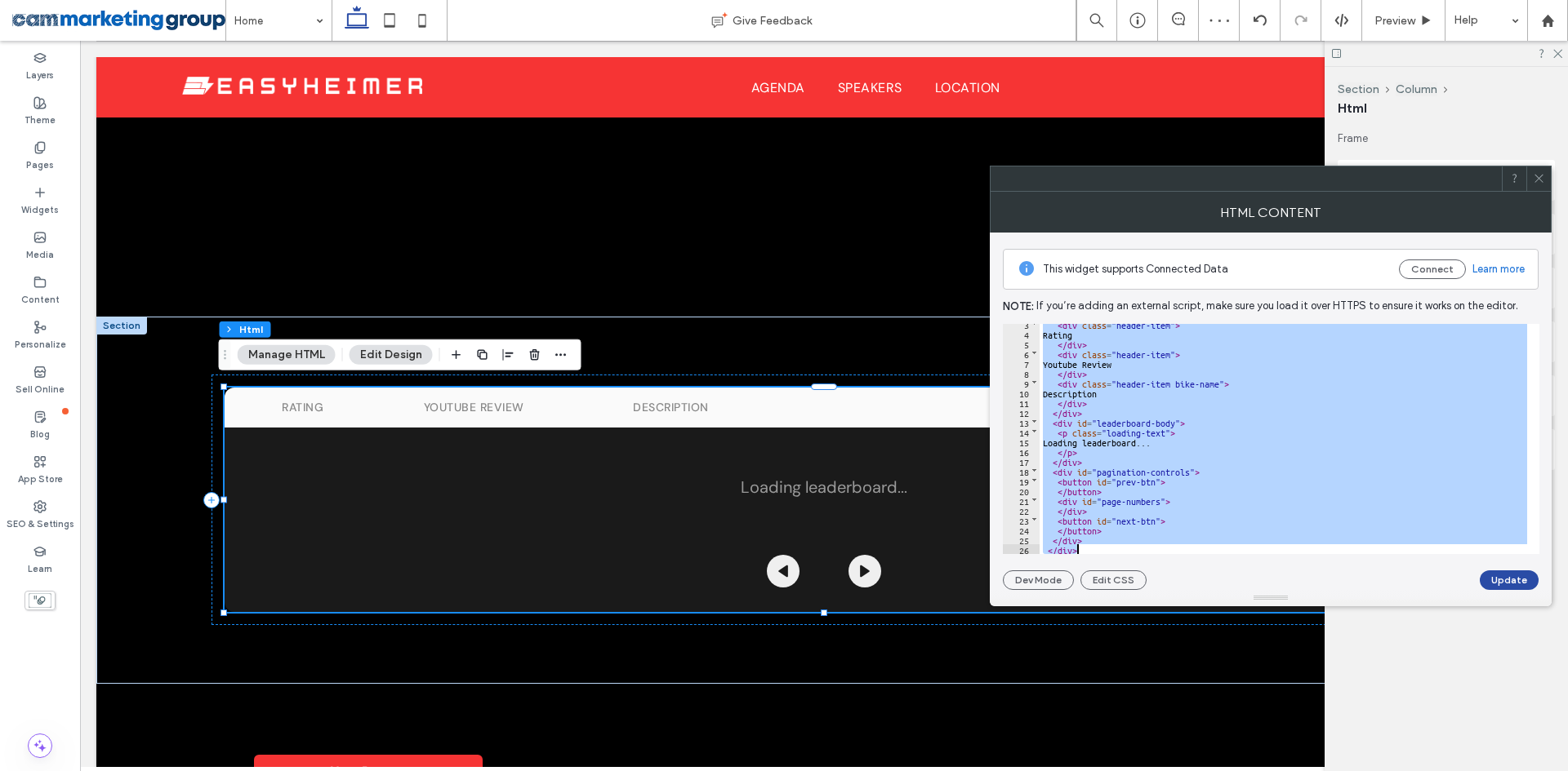
scroll to position [25, 0]
click at [1144, 473] on div "< div class = "header-item" > Rating </ div > < div class = "header-item" > You…" at bounding box center [1284, 440] width 488 height 230
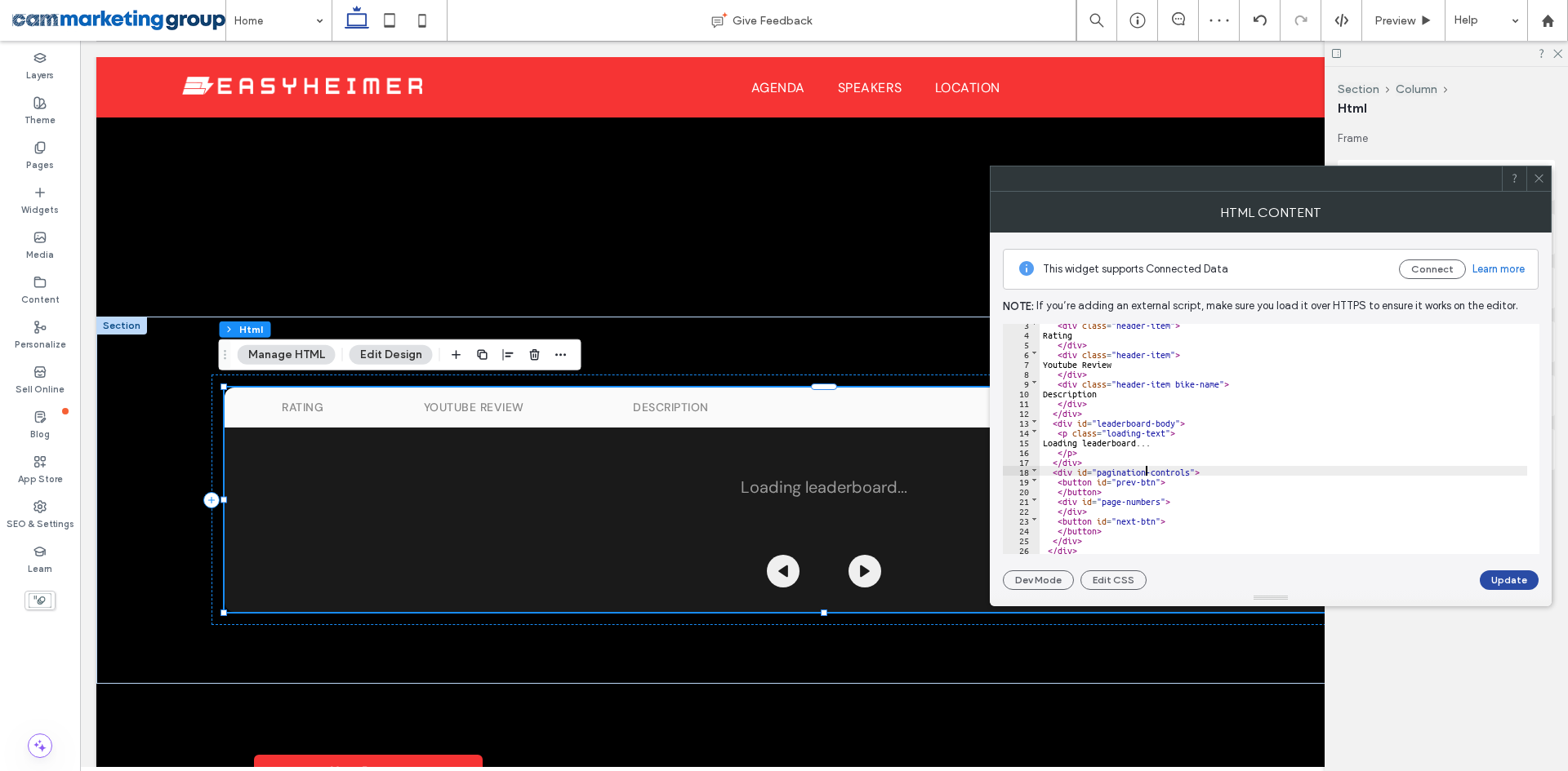
click at [1094, 473] on div "< div class = "header-item" > Rating </ div > < div class = "header-item" > You…" at bounding box center [1284, 445] width 488 height 250
click at [1103, 472] on div "< div class = "header-item" > Rating </ div > < div class = "header-item" > You…" at bounding box center [1284, 445] width 488 height 250
drag, startPoint x: 1174, startPoint y: 421, endPoint x: 1096, endPoint y: 421, distance: 78.0
click at [1096, 421] on div "< div class = "header-item" > Rating </ div > < div class = "header-item" > You…" at bounding box center [1284, 445] width 488 height 250
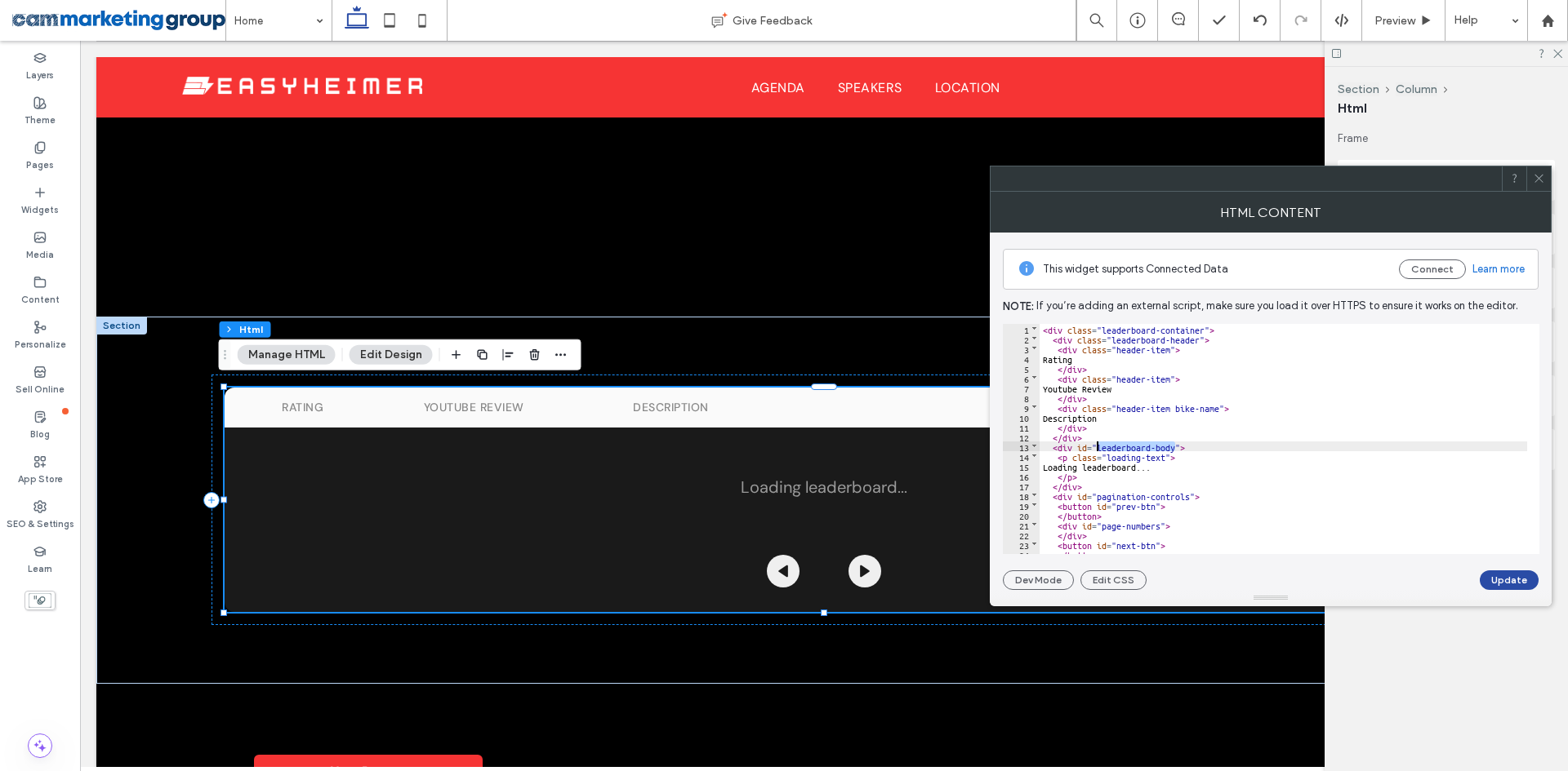
scroll to position [0, 0]
click at [1176, 445] on div "< div class = "leaderboard-container" > < div class = "leaderboard-header" > < …" at bounding box center [1284, 440] width 488 height 230
drag, startPoint x: 1176, startPoint y: 446, endPoint x: 1097, endPoint y: 447, distance: 79.0
click at [1097, 447] on div "< div class = "leaderboard-container" > < div class = "leaderboard-header" > < …" at bounding box center [1284, 449] width 488 height 250
paste textarea
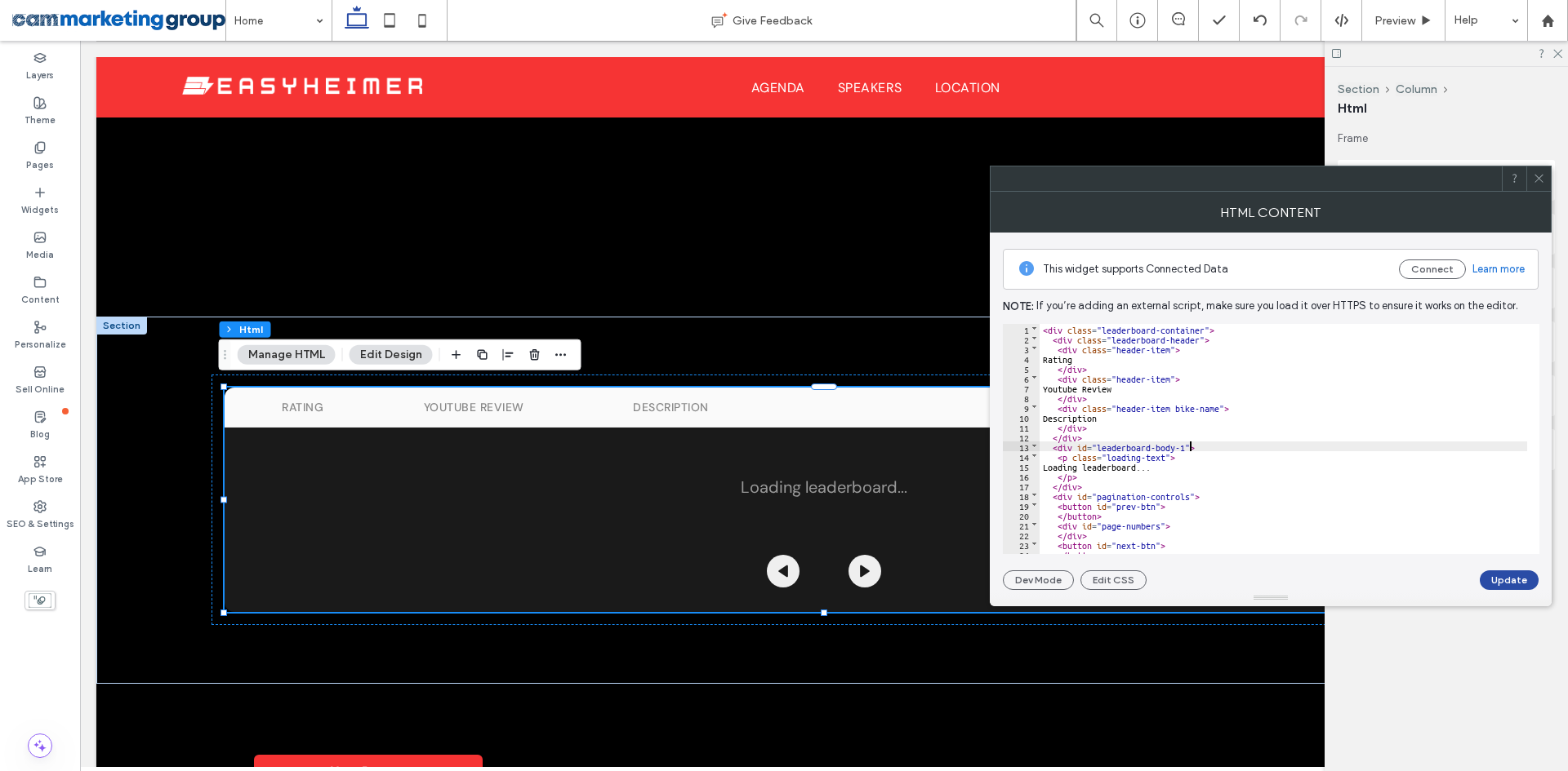
click at [1191, 445] on div "< div class = "leaderboard-container" > < div class = "leaderboard-header" > < …" at bounding box center [1284, 449] width 488 height 250
drag, startPoint x: 1185, startPoint y: 445, endPoint x: 1099, endPoint y: 447, distance: 86.0
click at [1099, 447] on div "< div class = "leaderboard-container" > < div class = "leaderboard-header" > < …" at bounding box center [1284, 449] width 488 height 250
click at [1230, 445] on div "< div class = "leaderboard-container" > < div class = "leaderboard-header" > < …" at bounding box center [1284, 449] width 488 height 250
type textarea "**"
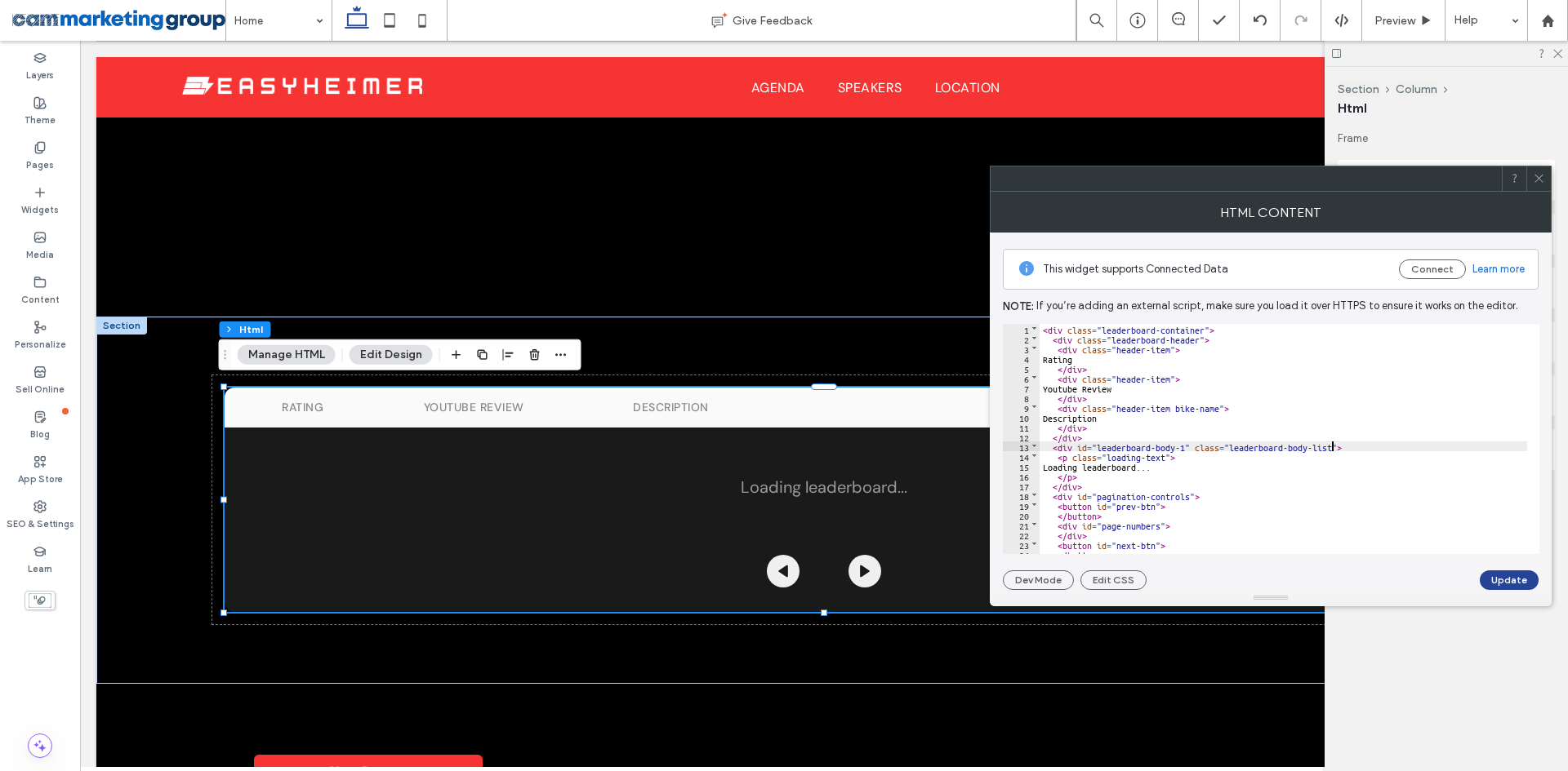
click at [1504, 577] on button "Update" at bounding box center [1509, 580] width 59 height 20
click at [1535, 179] on icon at bounding box center [1538, 178] width 12 height 12
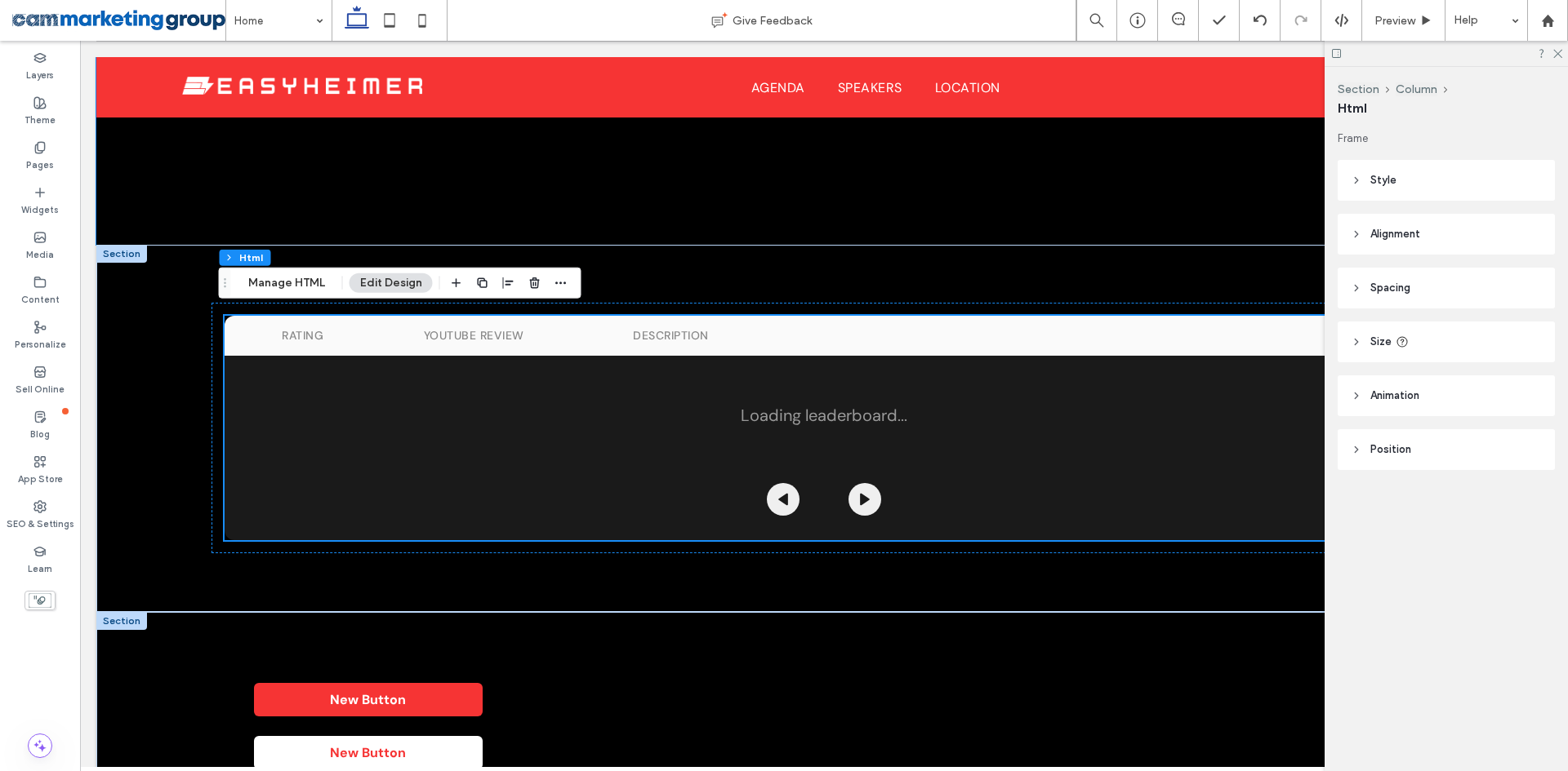
scroll to position [1617, 0]
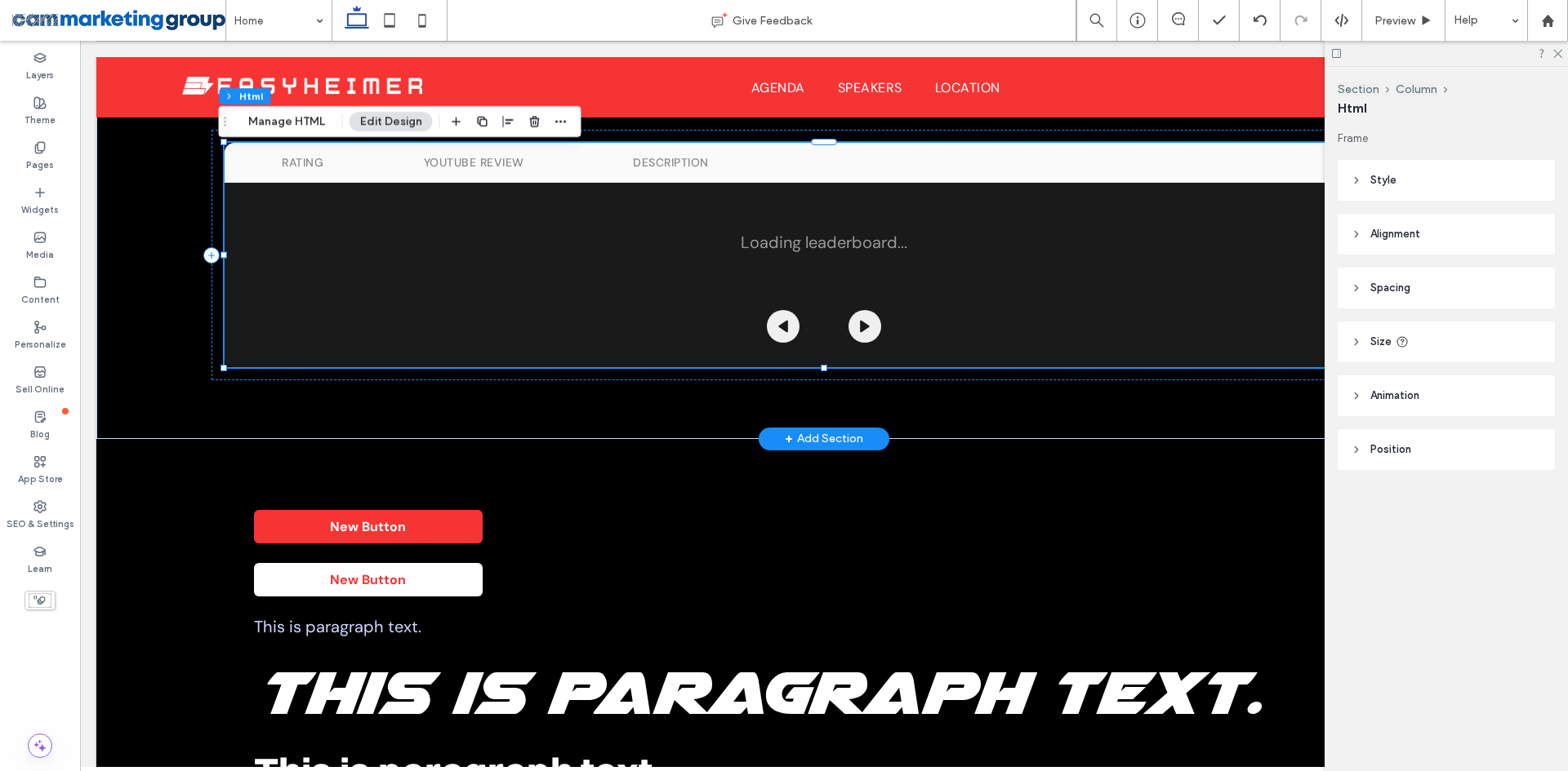
click at [678, 291] on div "Rating Youtube Review Description Loading leaderboard..." at bounding box center [823, 255] width 1199 height 224
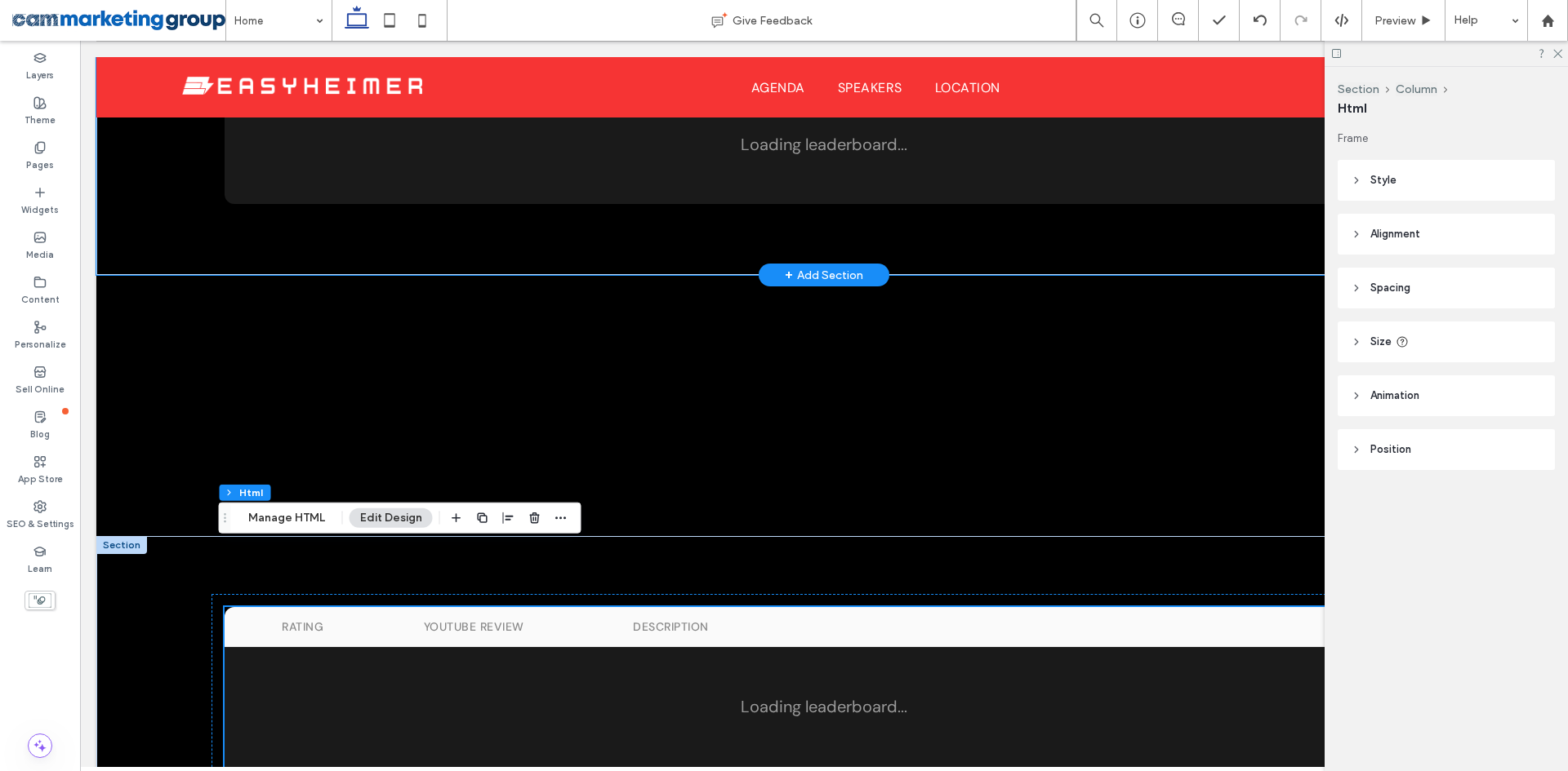
scroll to position [1045, 0]
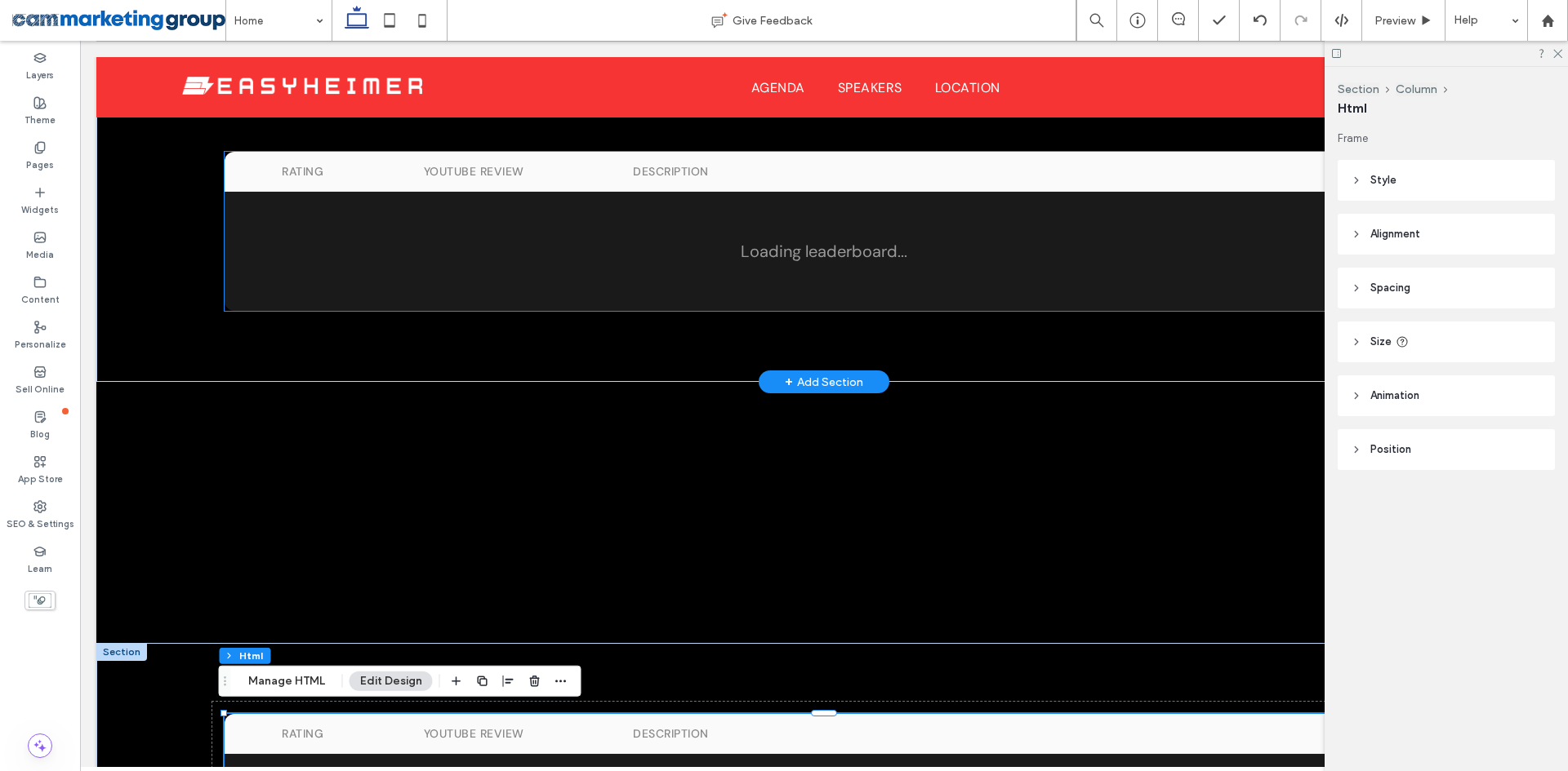
click at [607, 217] on p "Loading leaderboard..." at bounding box center [823, 252] width 1199 height 87
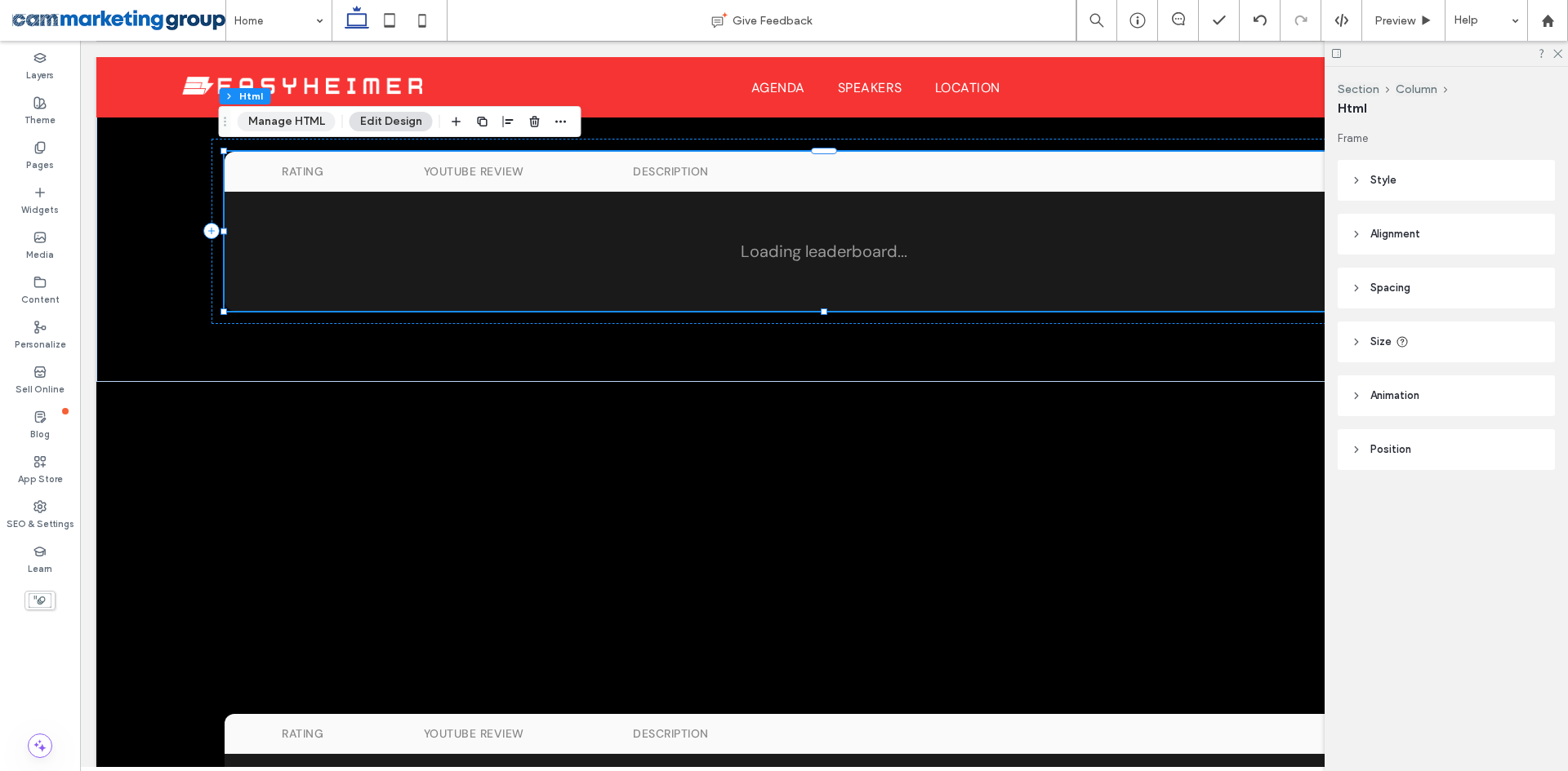
click at [262, 119] on button "Manage HTML" at bounding box center [287, 122] width 98 height 20
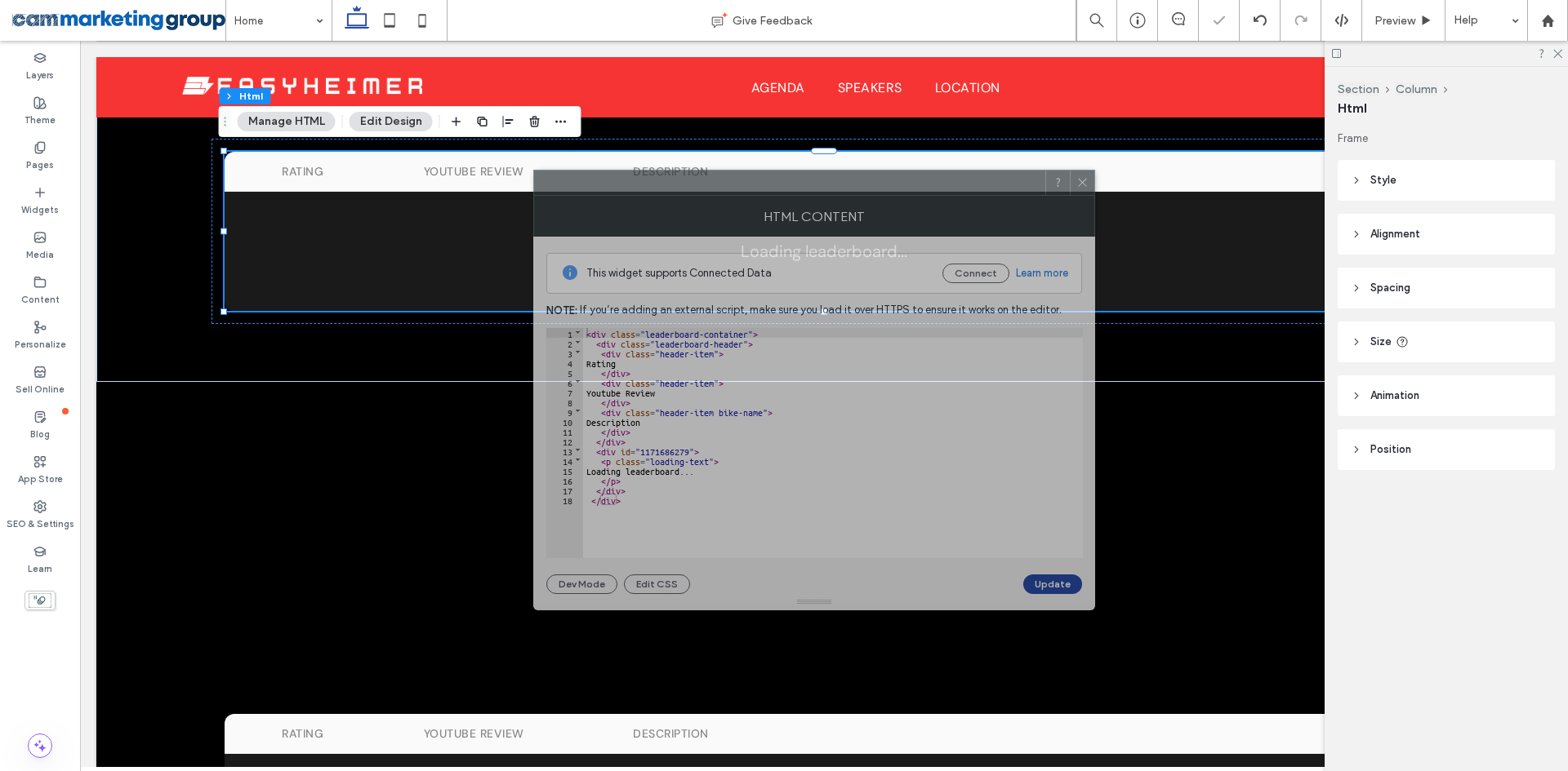
drag, startPoint x: 1204, startPoint y: 194, endPoint x: 748, endPoint y: 198, distance: 456.0
click at [748, 198] on div "HTML Content" at bounding box center [814, 216] width 562 height 41
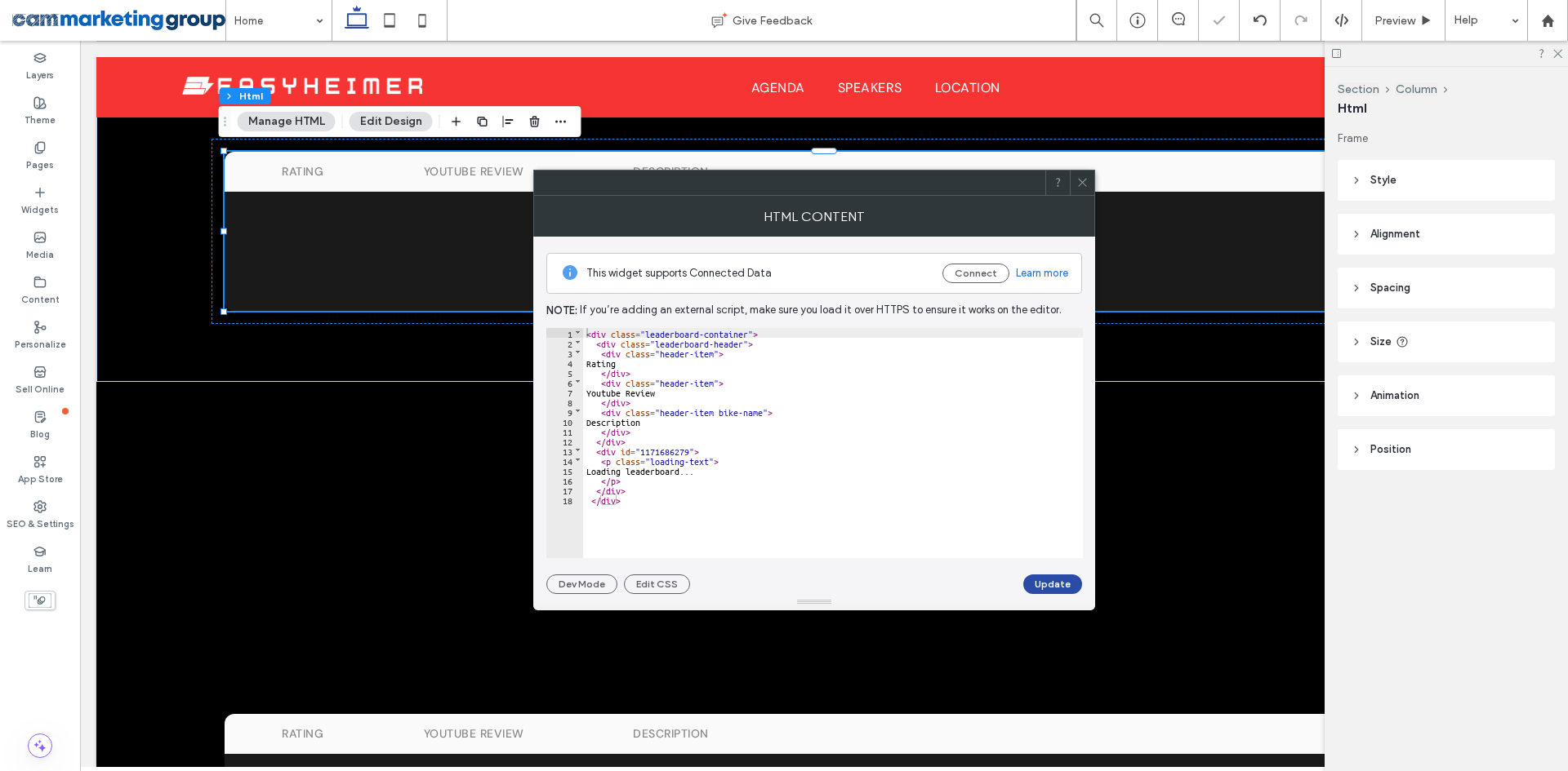
click at [665, 450] on div "< div class = "leaderboard-container" > < div class = "leaderboard-header" > < …" at bounding box center [833, 453] width 500 height 250
click at [664, 449] on div "< div class = "leaderboard-container" > < div class = "leaderboard-header" > < …" at bounding box center [833, 453] width 500 height 250
click at [1041, 583] on button "Update" at bounding box center [1053, 584] width 59 height 20
click at [1086, 184] on icon at bounding box center [1082, 182] width 12 height 12
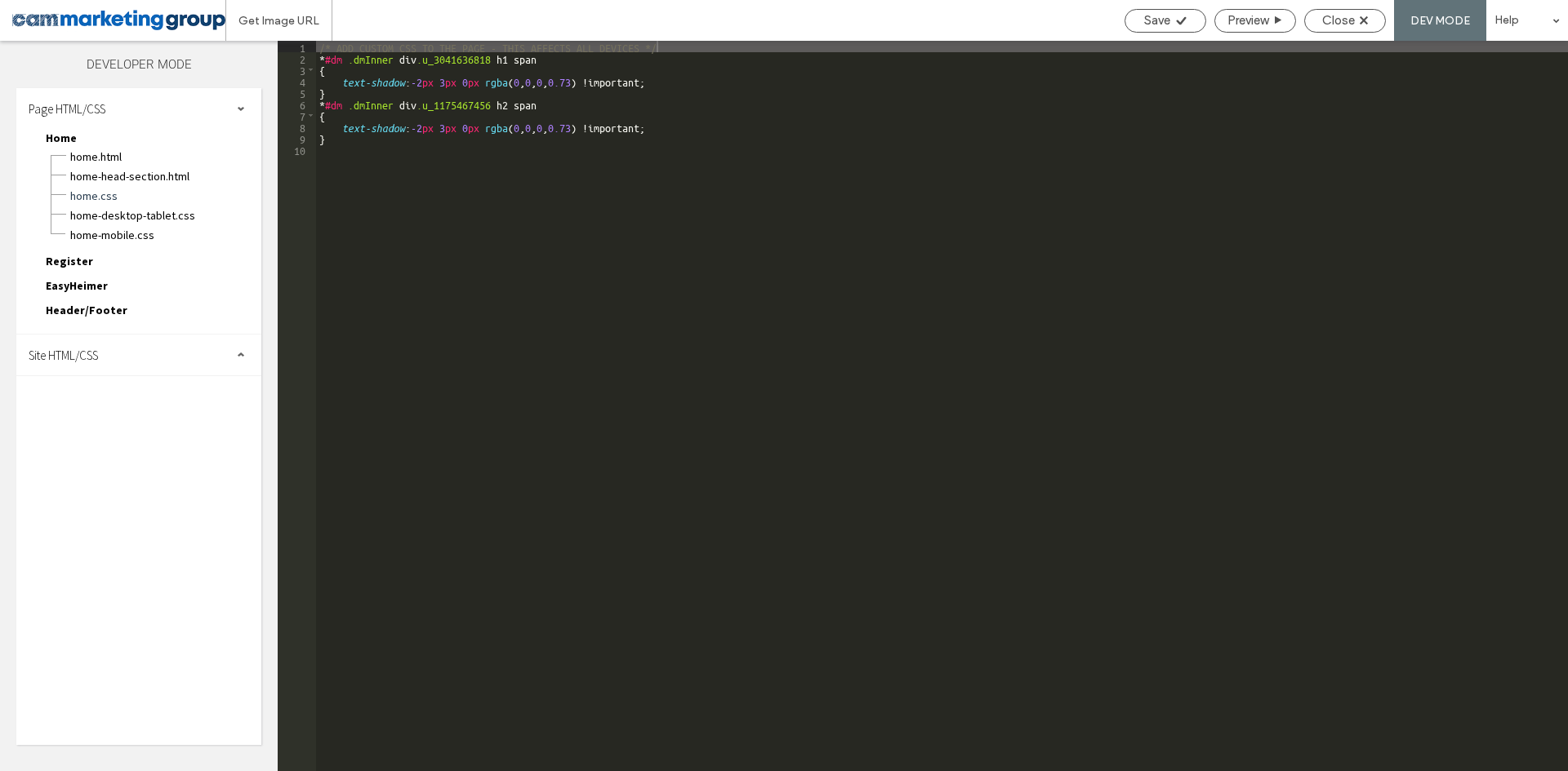
click at [156, 346] on div "Site HTML/CSS" at bounding box center [139, 355] width 245 height 41
click at [171, 409] on span "body-end.html" at bounding box center [168, 406] width 185 height 17
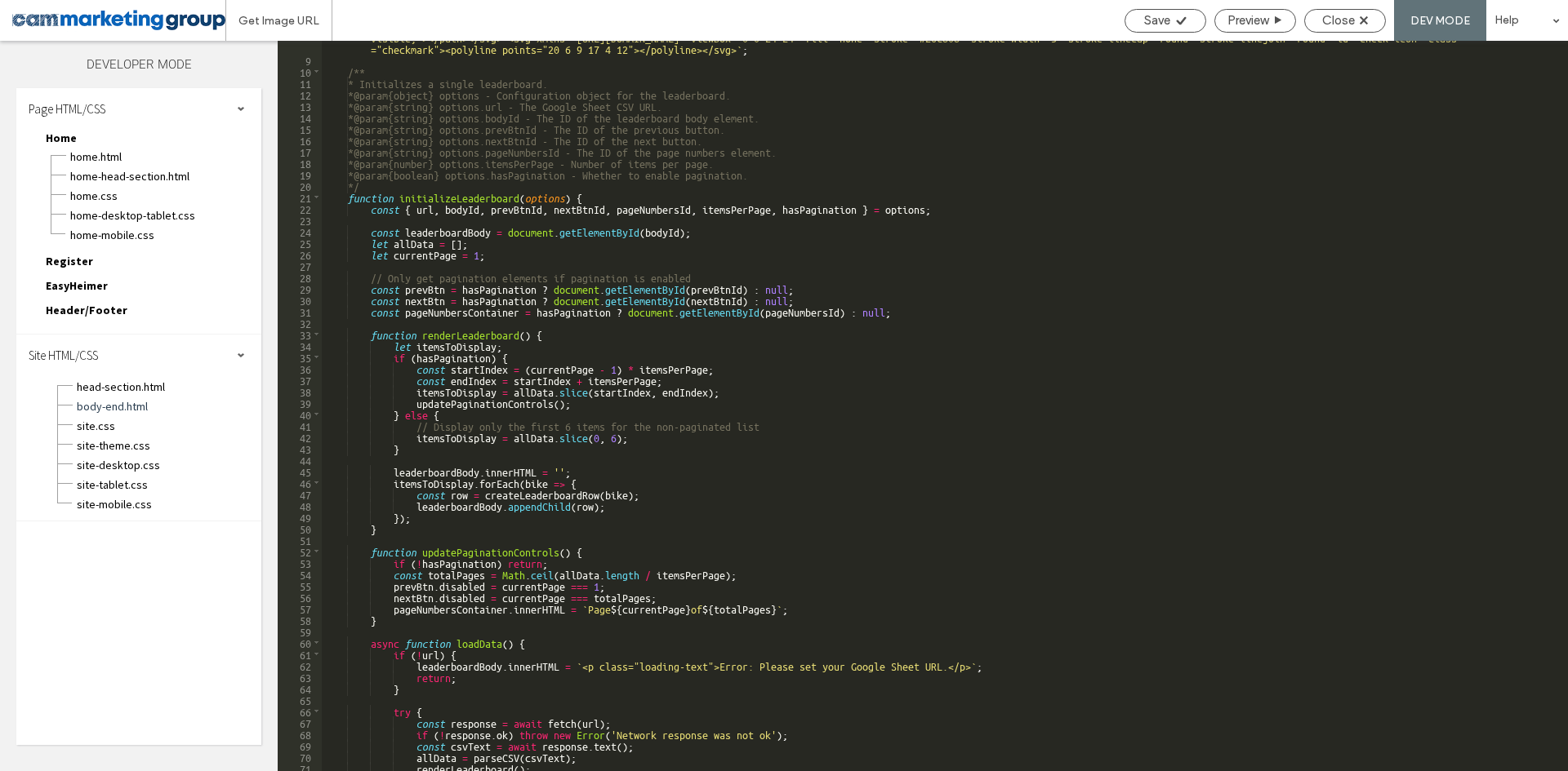
scroll to position [245, 0]
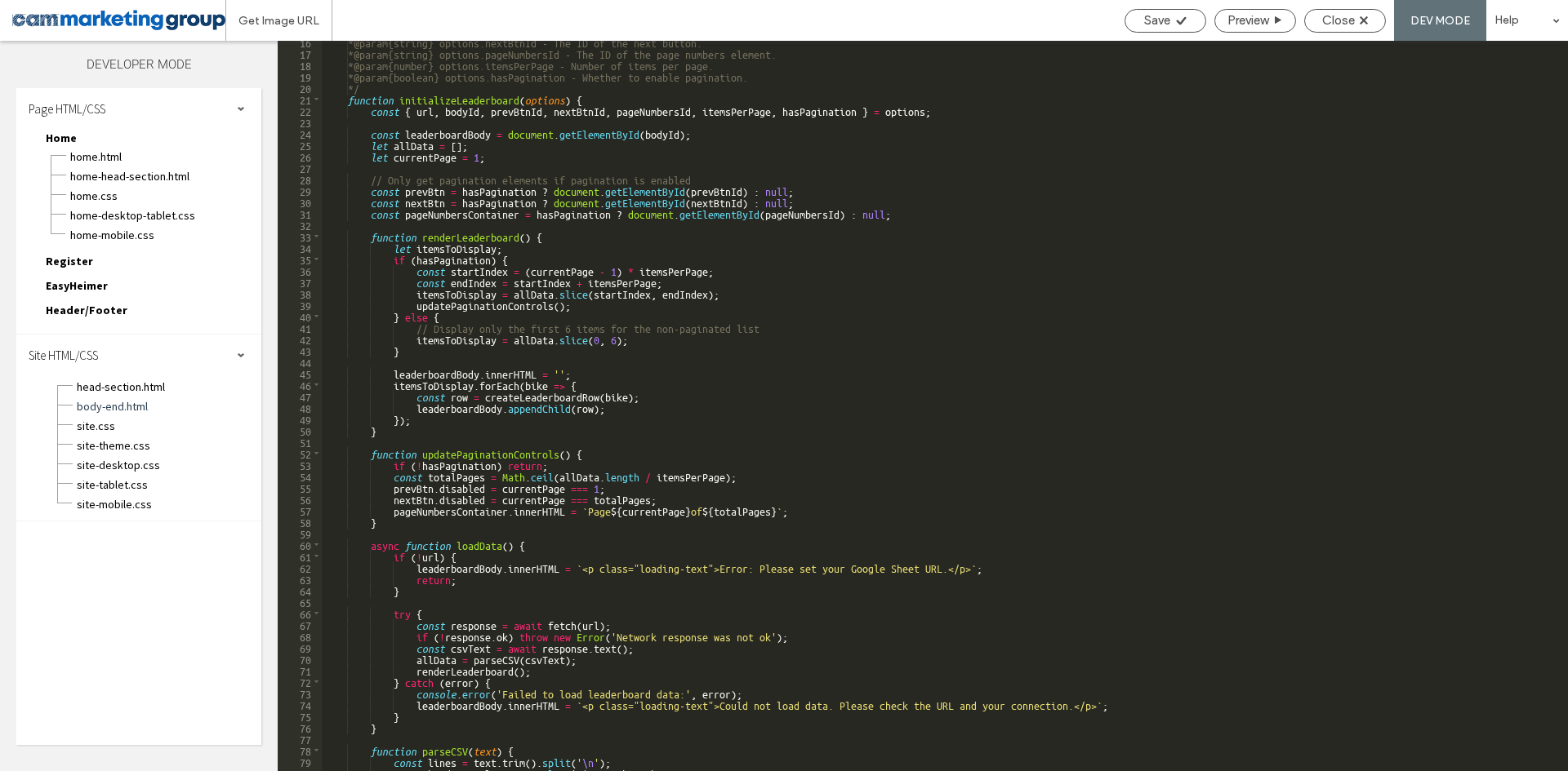
click at [541, 380] on div "* @param {string} options.nextBtnId - The ID of the next button. * @param {stri…" at bounding box center [938, 413] width 1234 height 753
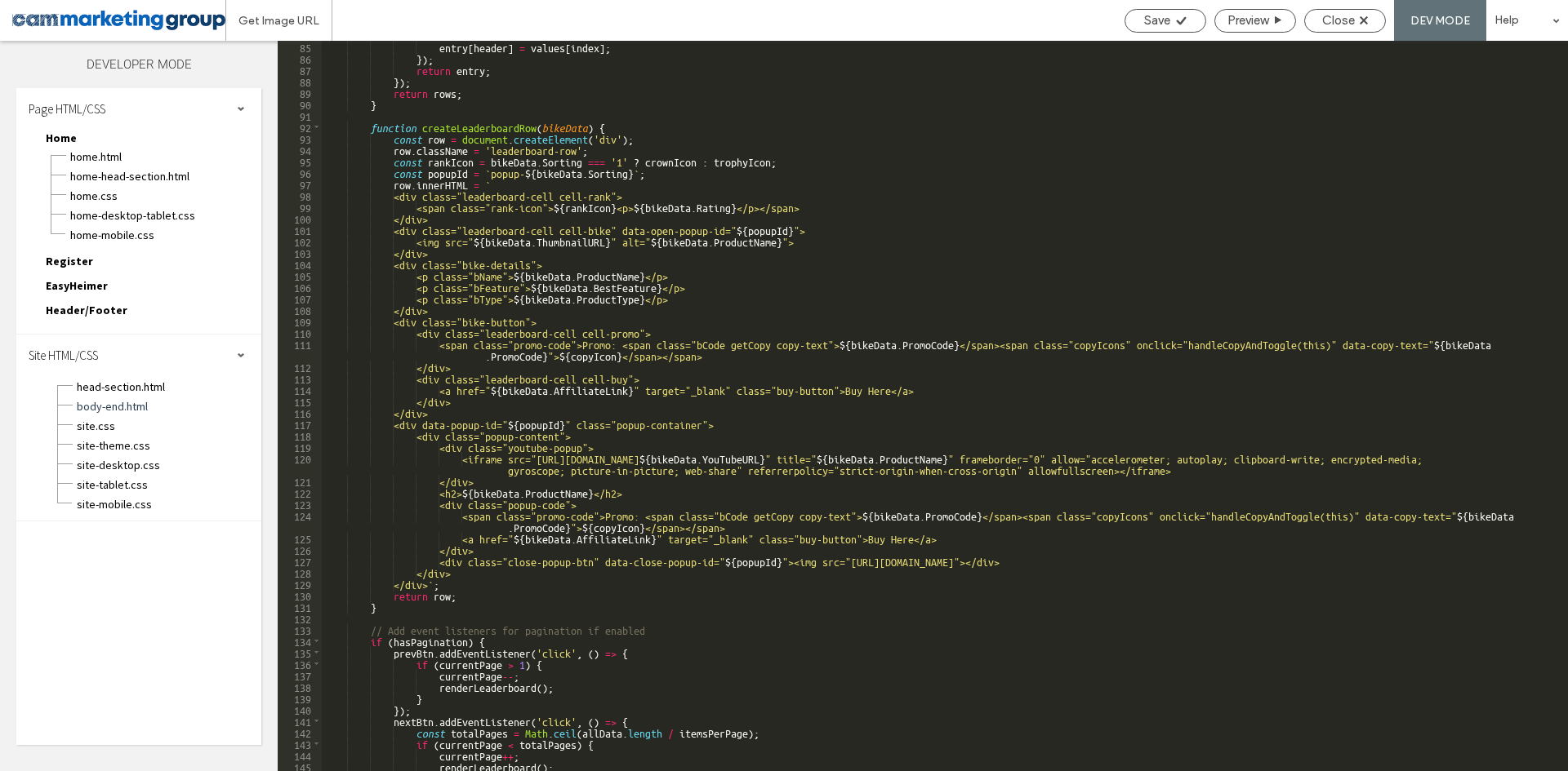
scroll to position [1029, 0]
click at [1334, 23] on span "Close" at bounding box center [1338, 20] width 32 height 15
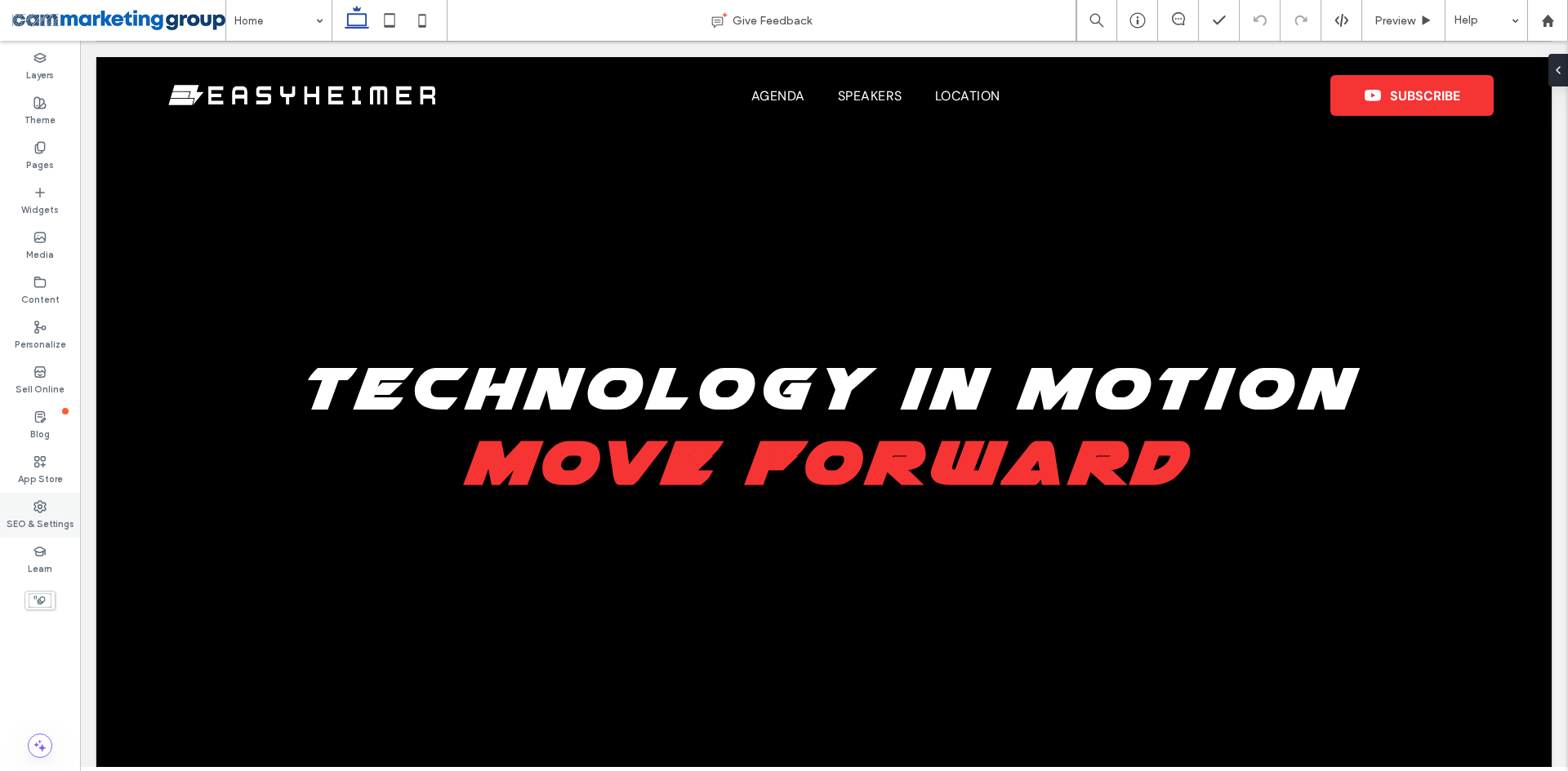
drag, startPoint x: 40, startPoint y: 521, endPoint x: 55, endPoint y: 509, distance: 19.2
click at [39, 521] on label "SEO & Settings" at bounding box center [40, 522] width 68 height 18
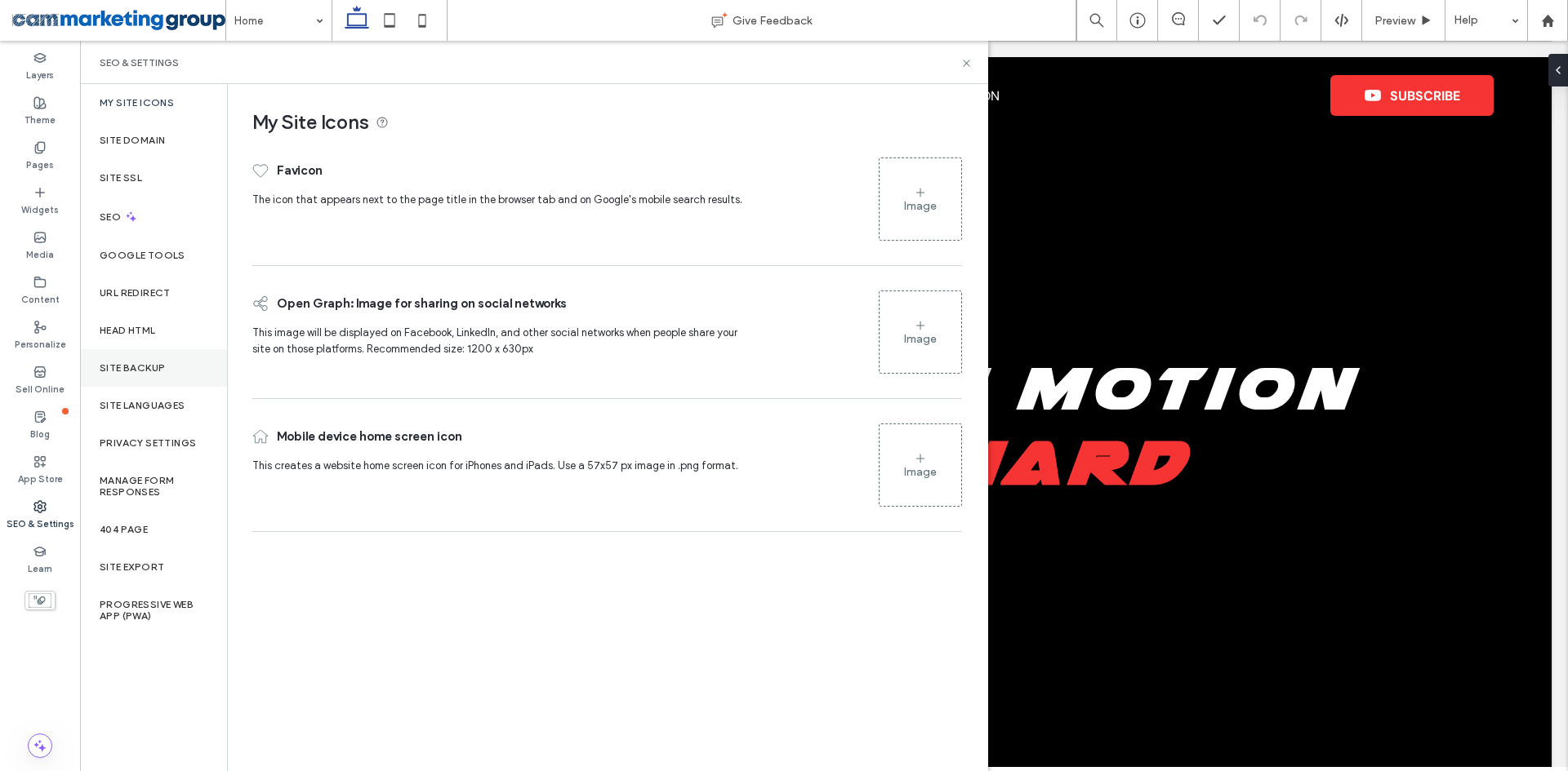
click at [156, 369] on label "Site Backup" at bounding box center [132, 369] width 65 height 12
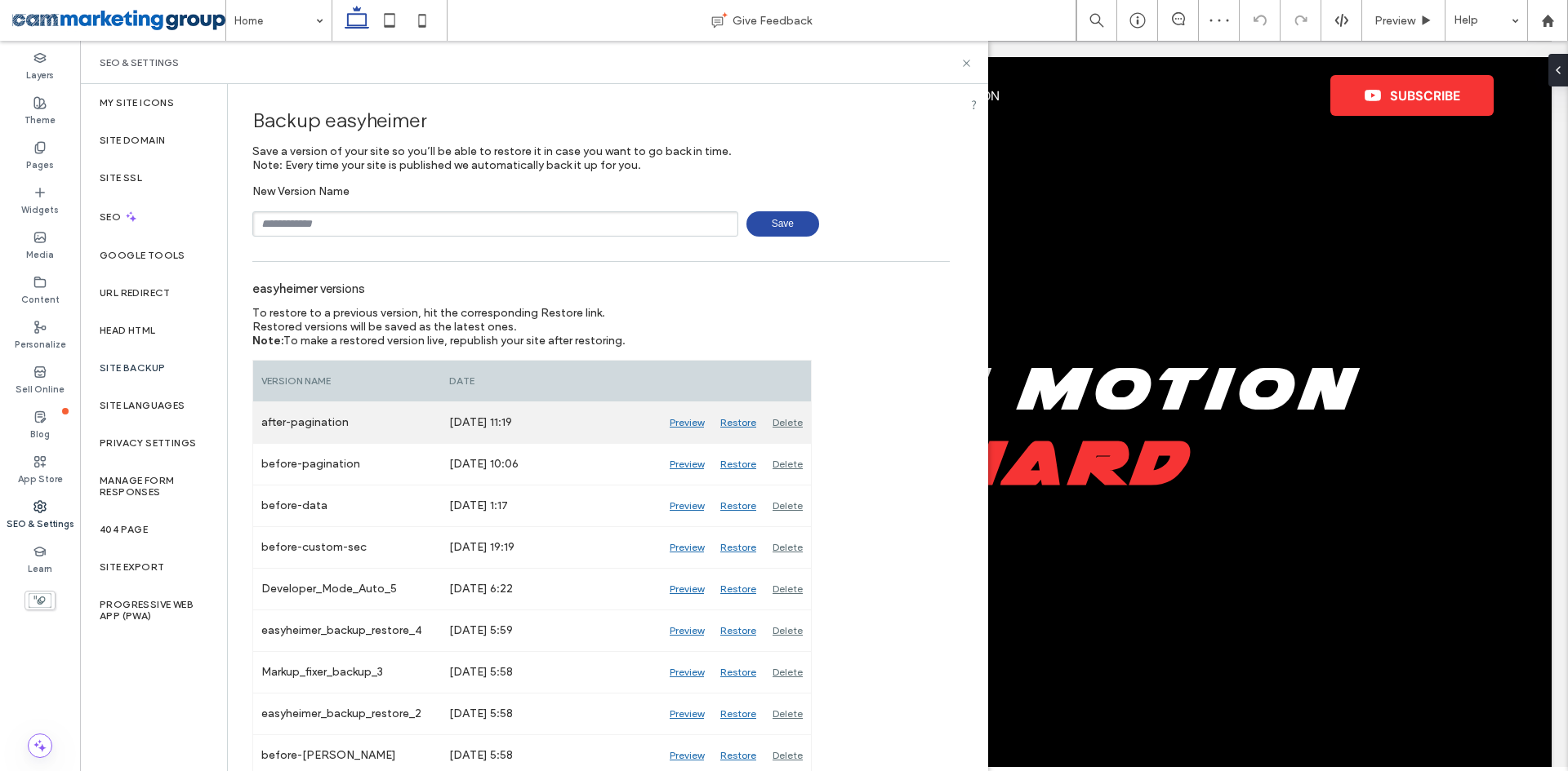
click at [742, 421] on div "Restore" at bounding box center [738, 423] width 52 height 41
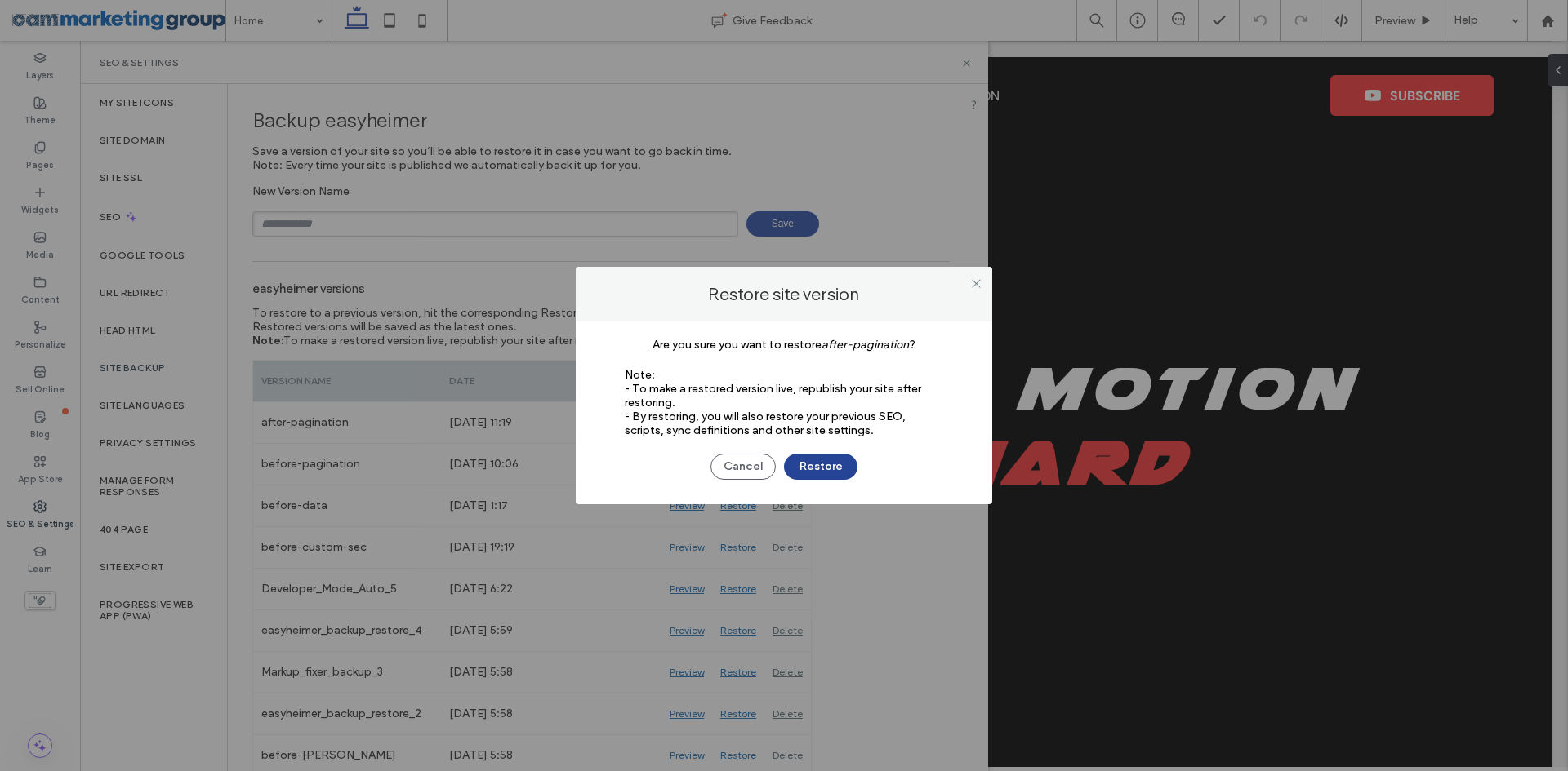
click at [820, 468] on button "Restore" at bounding box center [820, 467] width 74 height 27
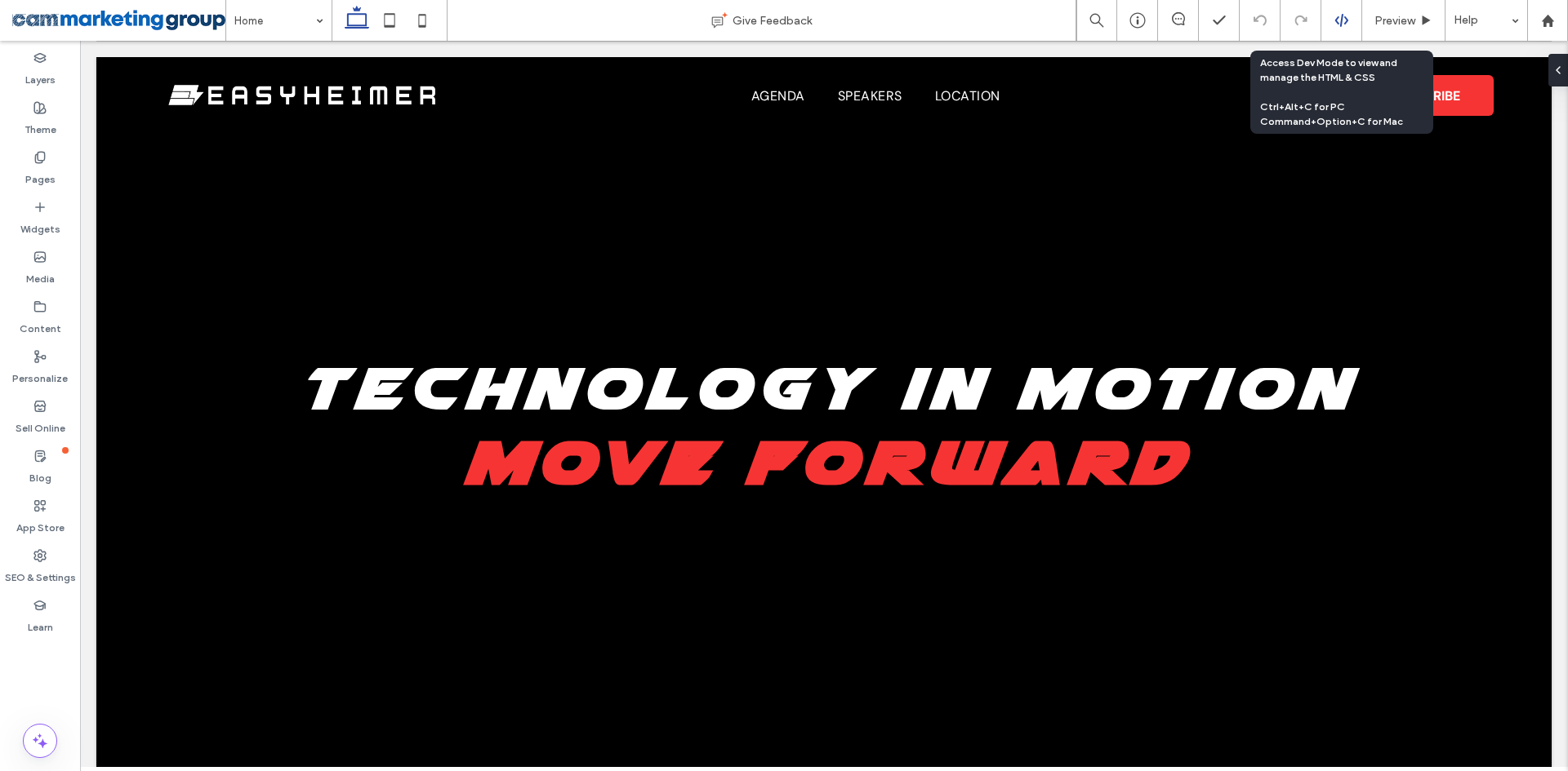
drag, startPoint x: 1338, startPoint y: 29, endPoint x: 1323, endPoint y: 36, distance: 16.6
click at [1338, 29] on div at bounding box center [1342, 21] width 41 height 41
click at [1339, 25] on icon at bounding box center [1341, 20] width 15 height 15
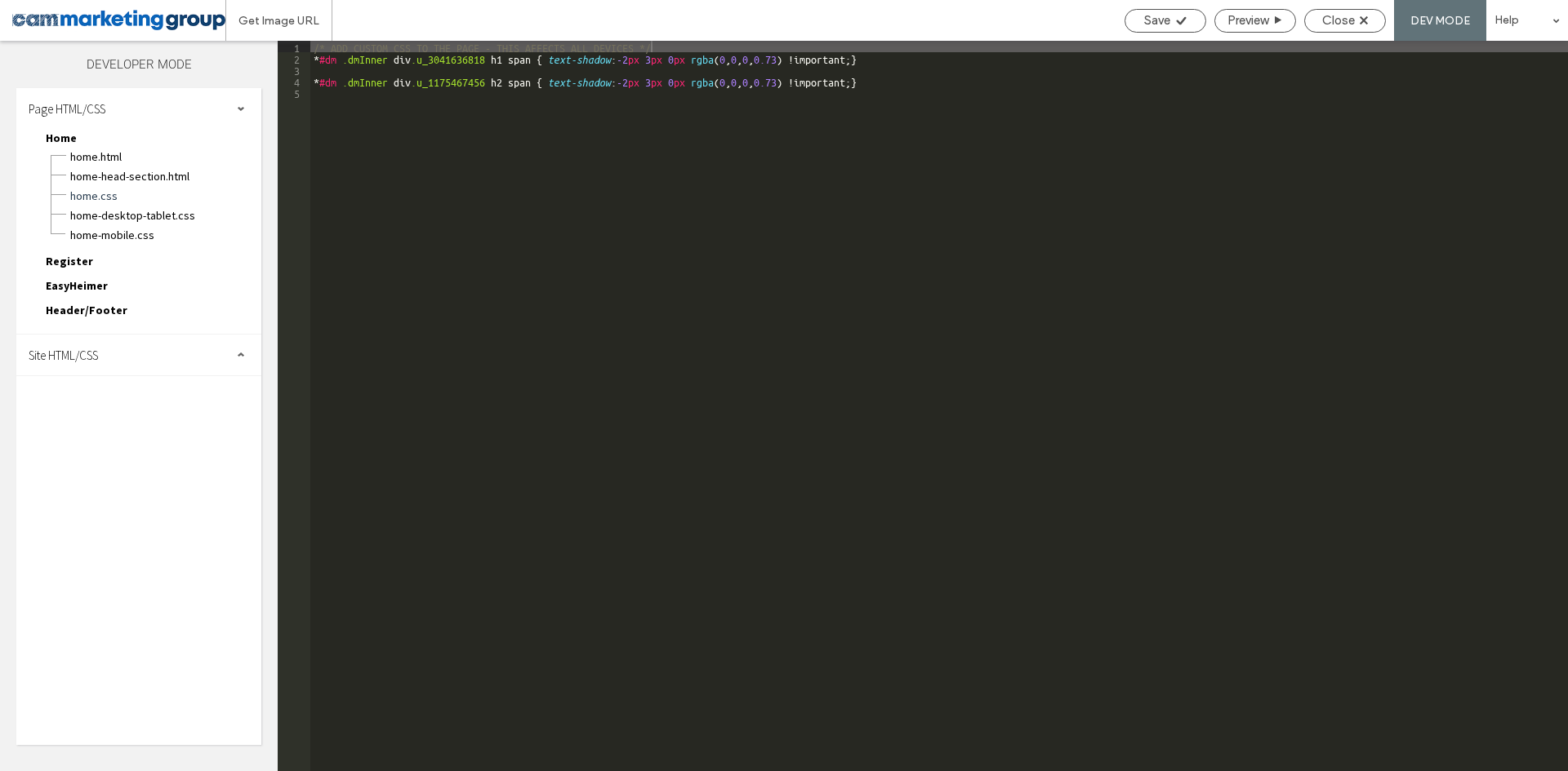
click at [131, 348] on div "Site HTML/CSS" at bounding box center [139, 355] width 245 height 41
click at [147, 400] on span "body-end.html" at bounding box center [168, 406] width 185 height 17
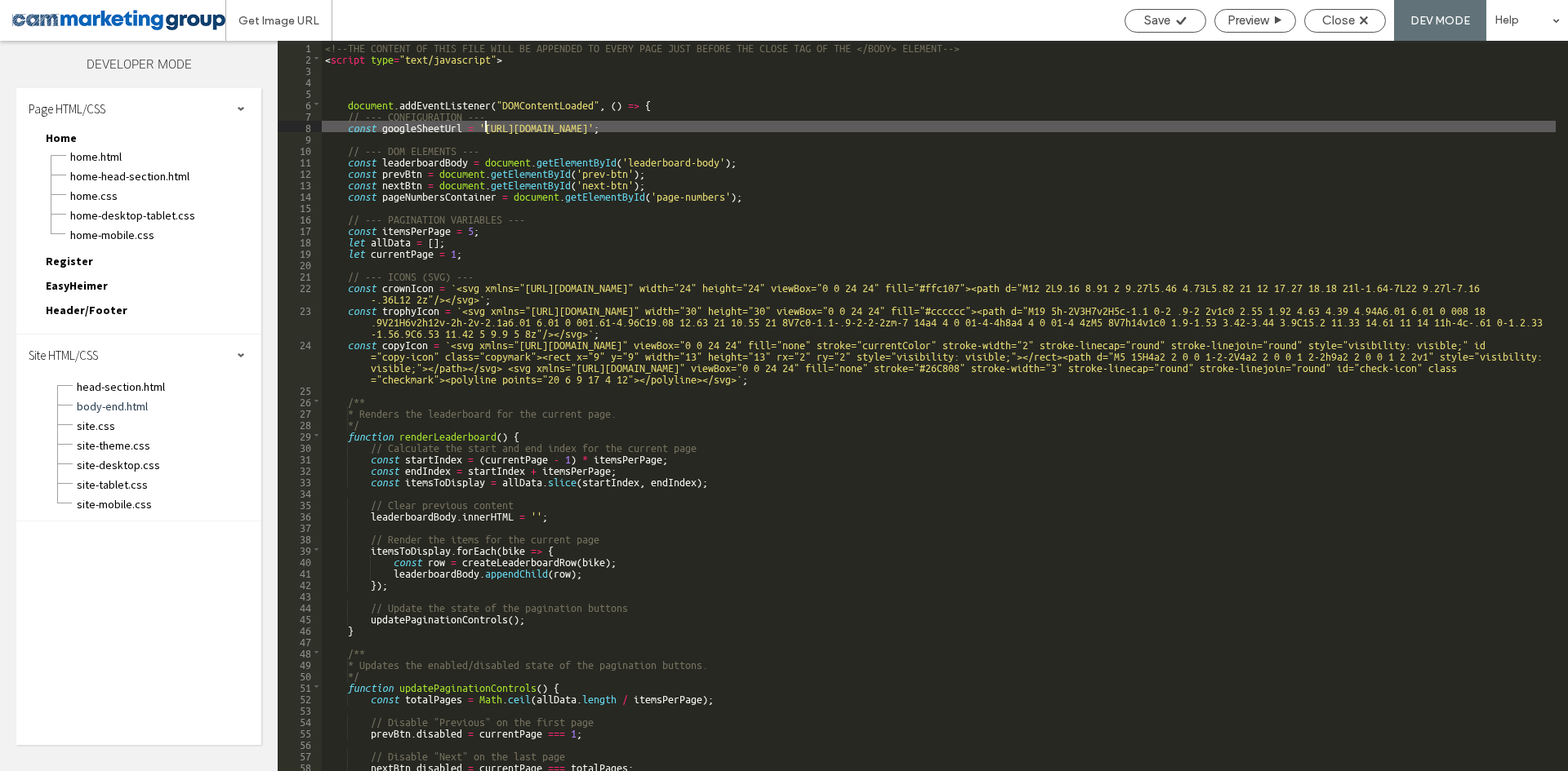
click at [485, 125] on div "<!--THE CONTENT OF THIS FILE WILL BE APPENDED TO EVERY PAGE JUST BEFORE THE CLO…" at bounding box center [938, 418] width 1234 height 753
click at [1402, 127] on div "<!--THE CONTENT OF THIS FILE WILL BE APPENDED TO EVERY PAGE JUST BEFORE THE CLO…" at bounding box center [938, 418] width 1234 height 753
click at [613, 226] on div "<!--THE CONTENT OF THIS FILE WILL BE APPENDED TO EVERY PAGE JUST BEFORE THE CLO…" at bounding box center [938, 418] width 1234 height 753
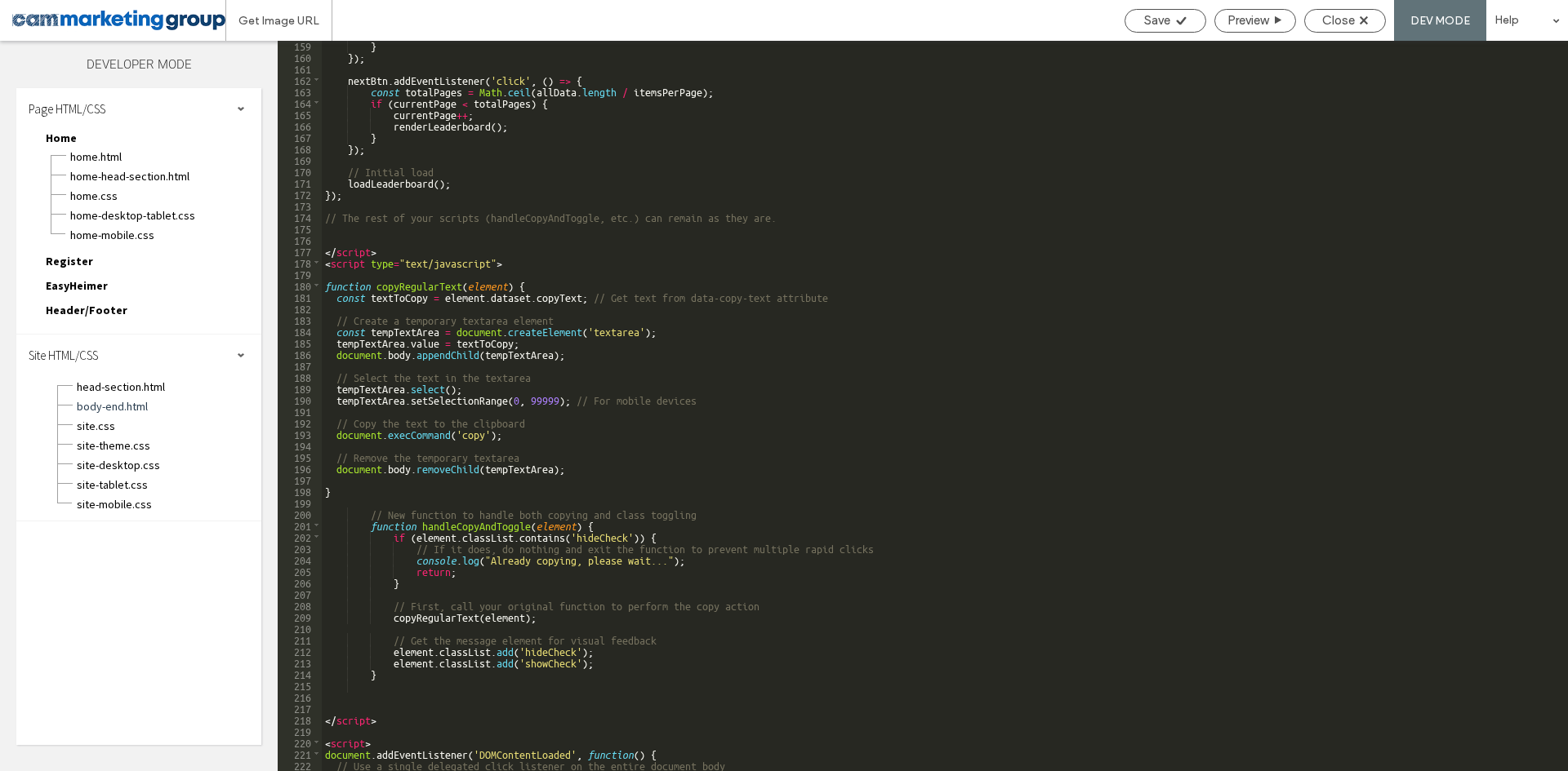
scroll to position [2156, 0]
